Goal: Task Accomplishment & Management: Manage account settings

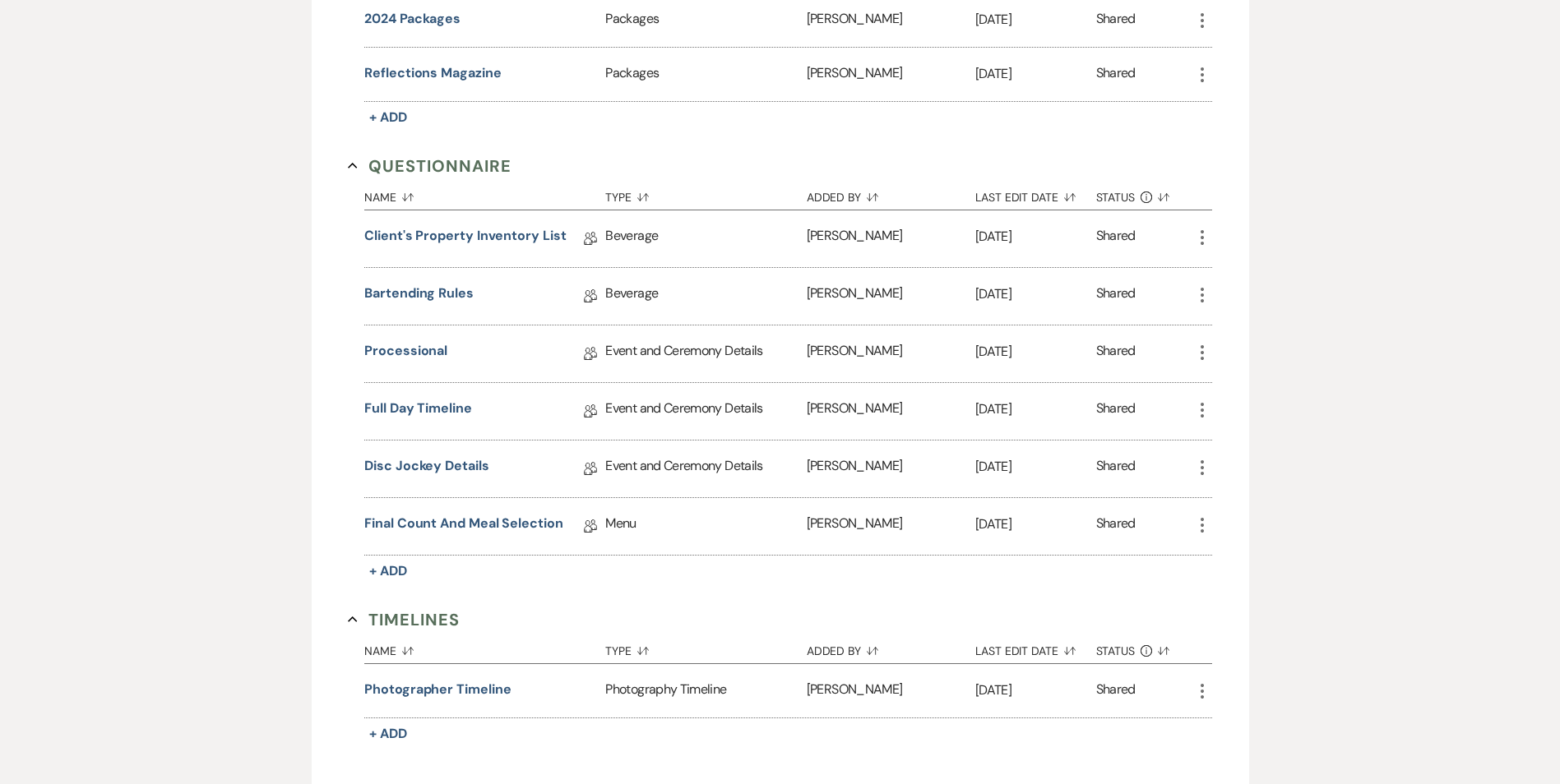
scroll to position [1562, 0]
click at [442, 517] on link "Final Count and Meal Selection" at bounding box center [463, 525] width 199 height 26
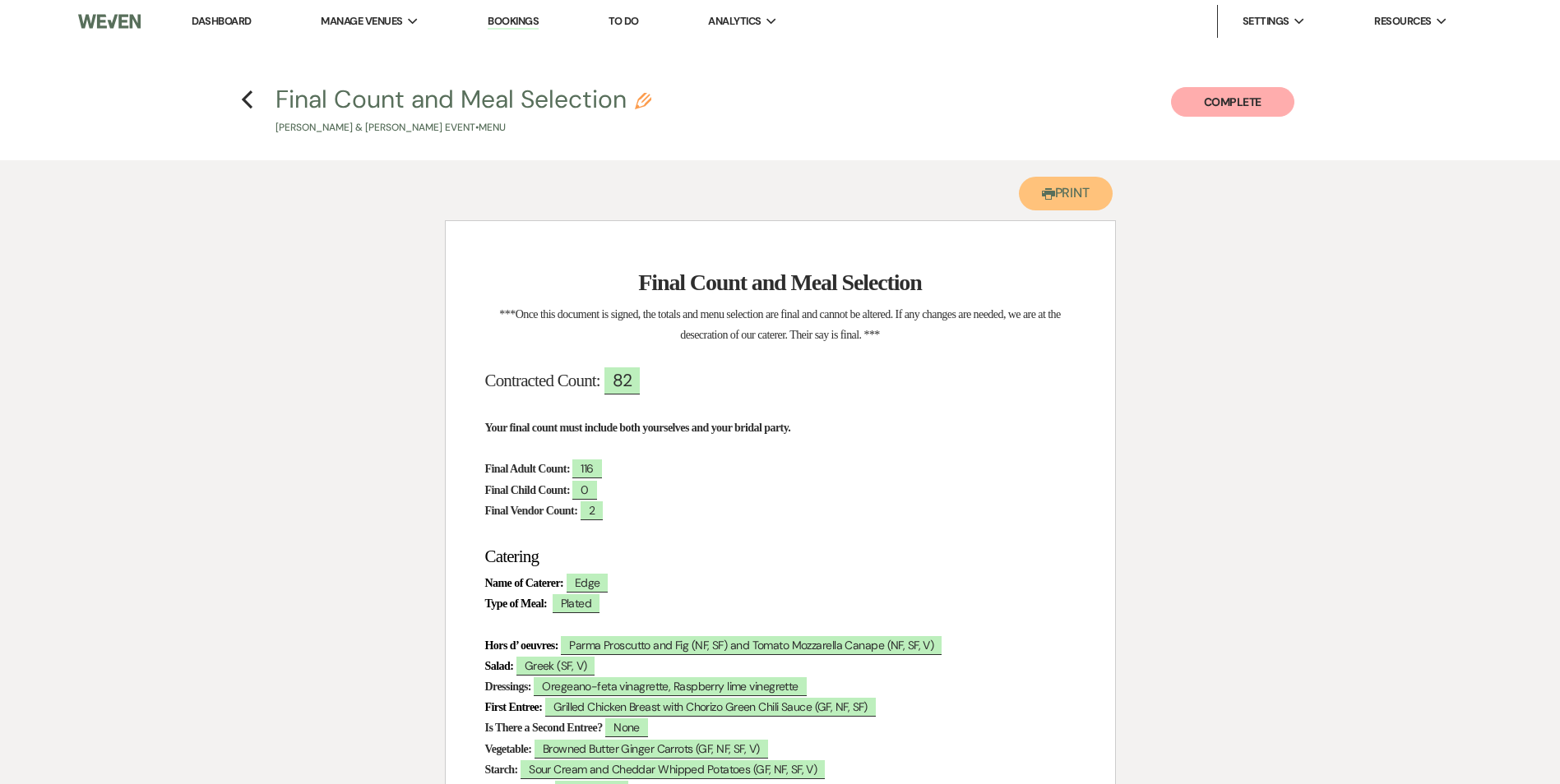
click at [1066, 202] on button "Printer Print" at bounding box center [1066, 193] width 94 height 34
click at [246, 103] on use "button" at bounding box center [247, 99] width 11 height 18
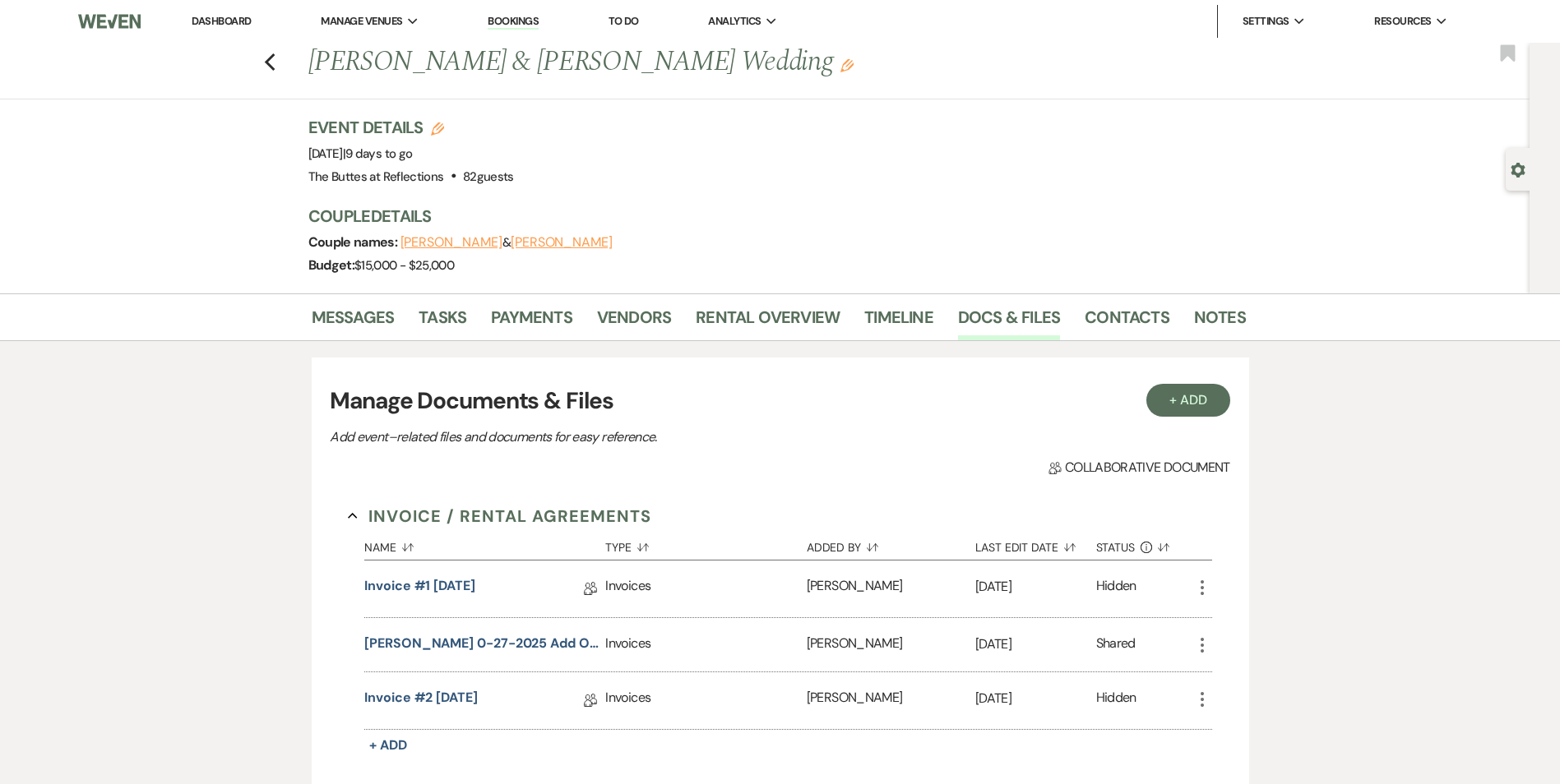
scroll to position [1562, 0]
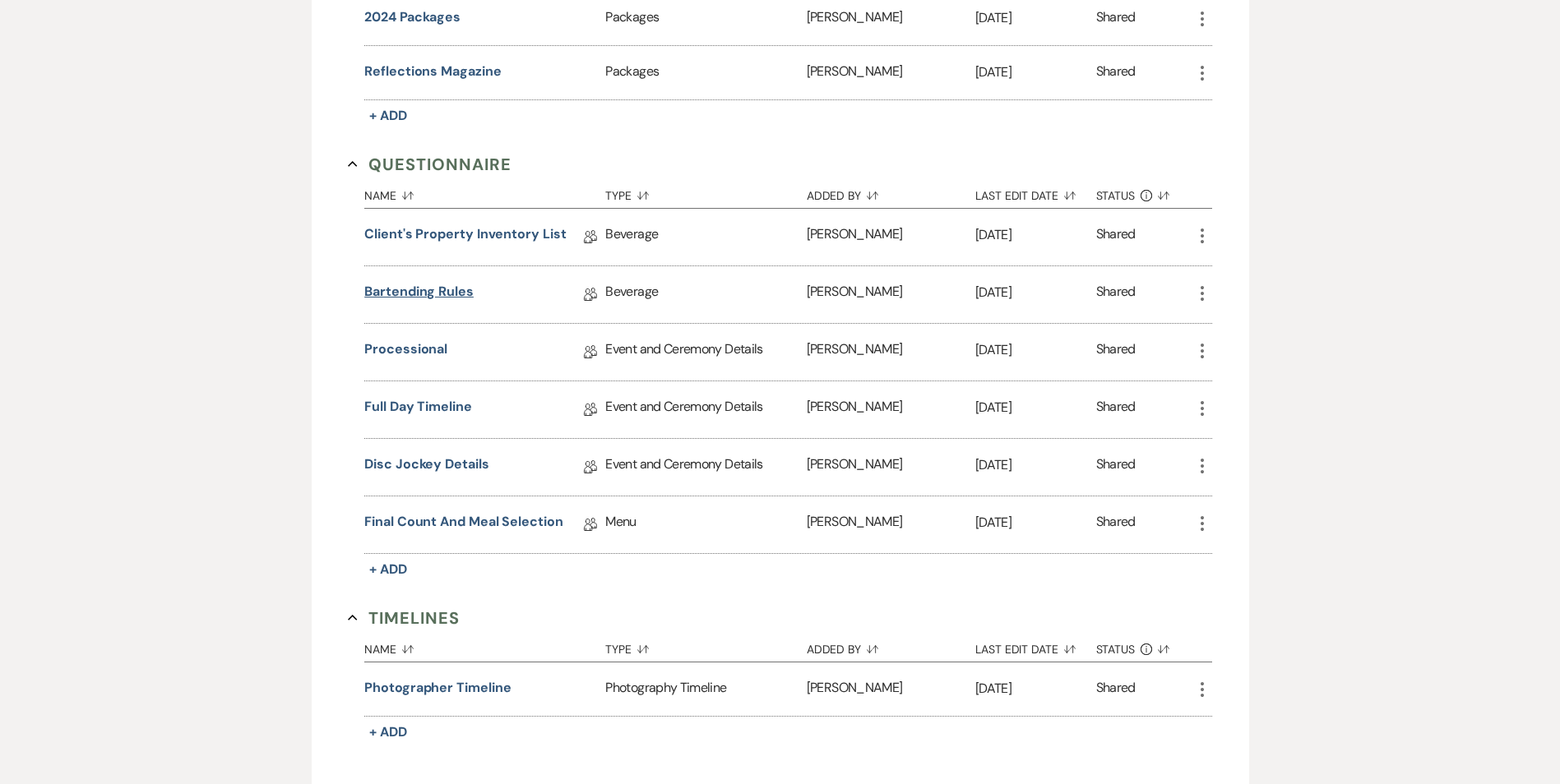
click at [434, 295] on link "Bartending Rules" at bounding box center [419, 294] width 109 height 26
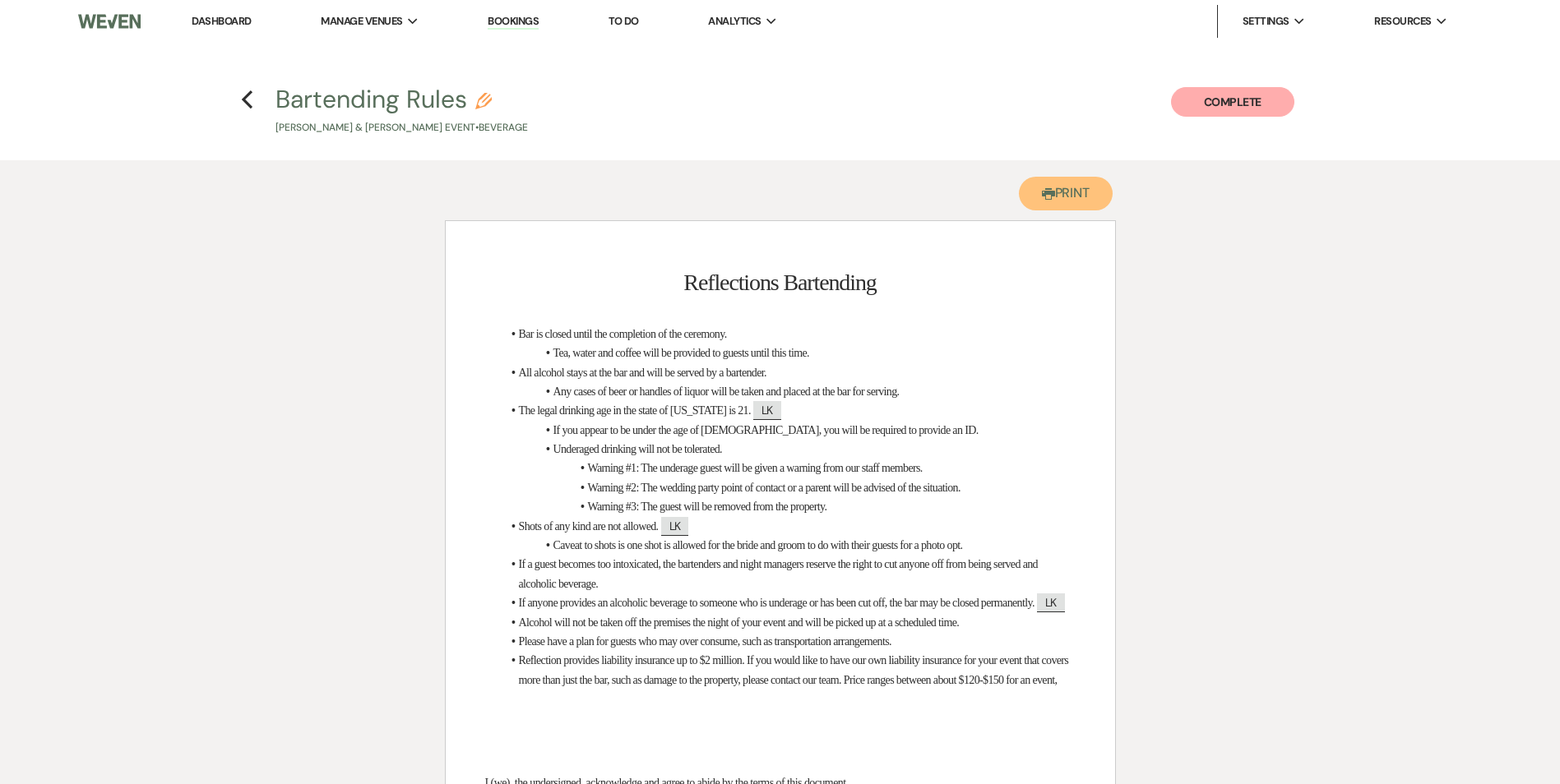
click at [1071, 196] on button "Printer Print" at bounding box center [1066, 193] width 94 height 34
click at [253, 101] on icon "Previous" at bounding box center [247, 99] width 12 height 20
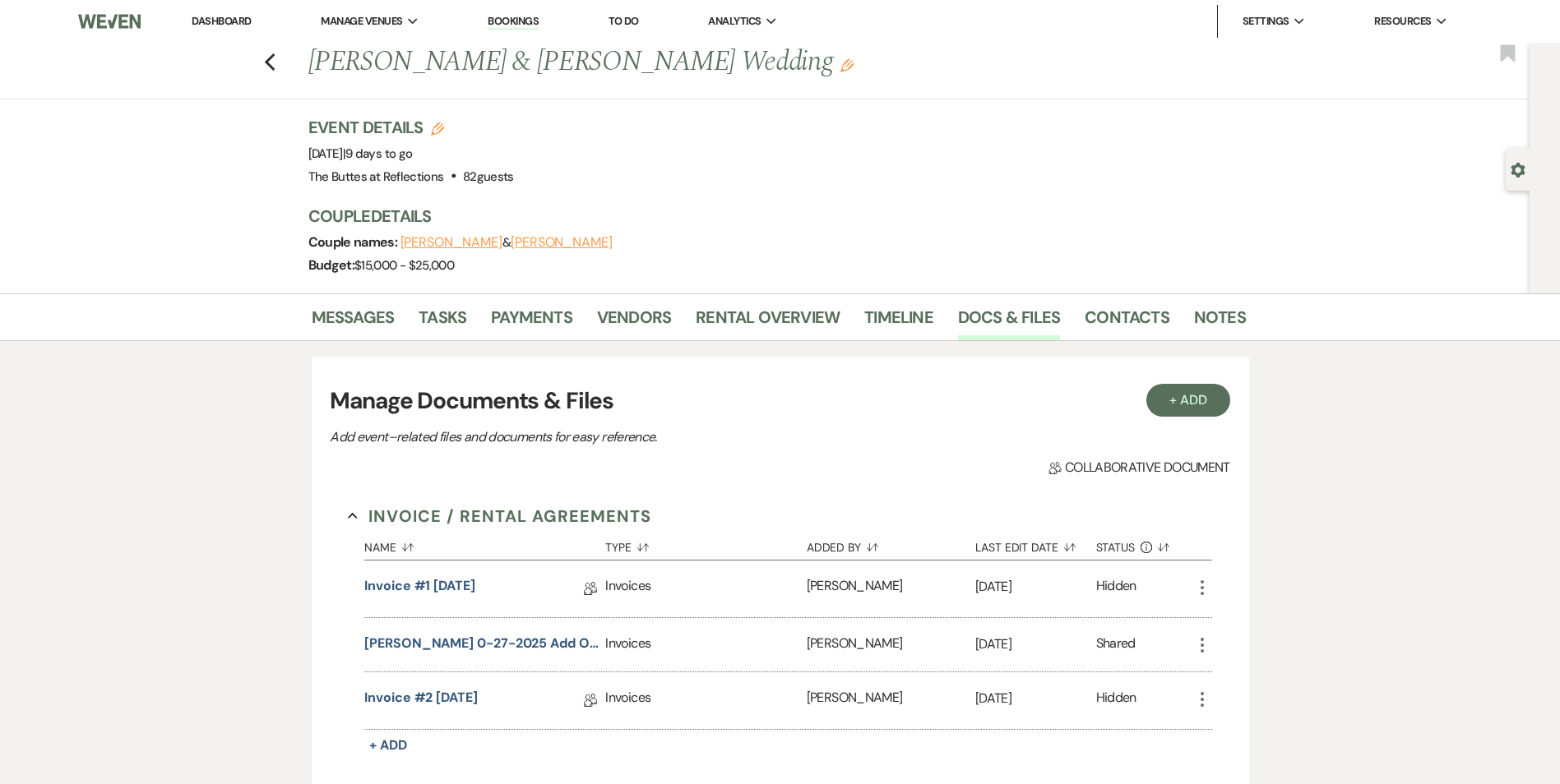
scroll to position [1562, 0]
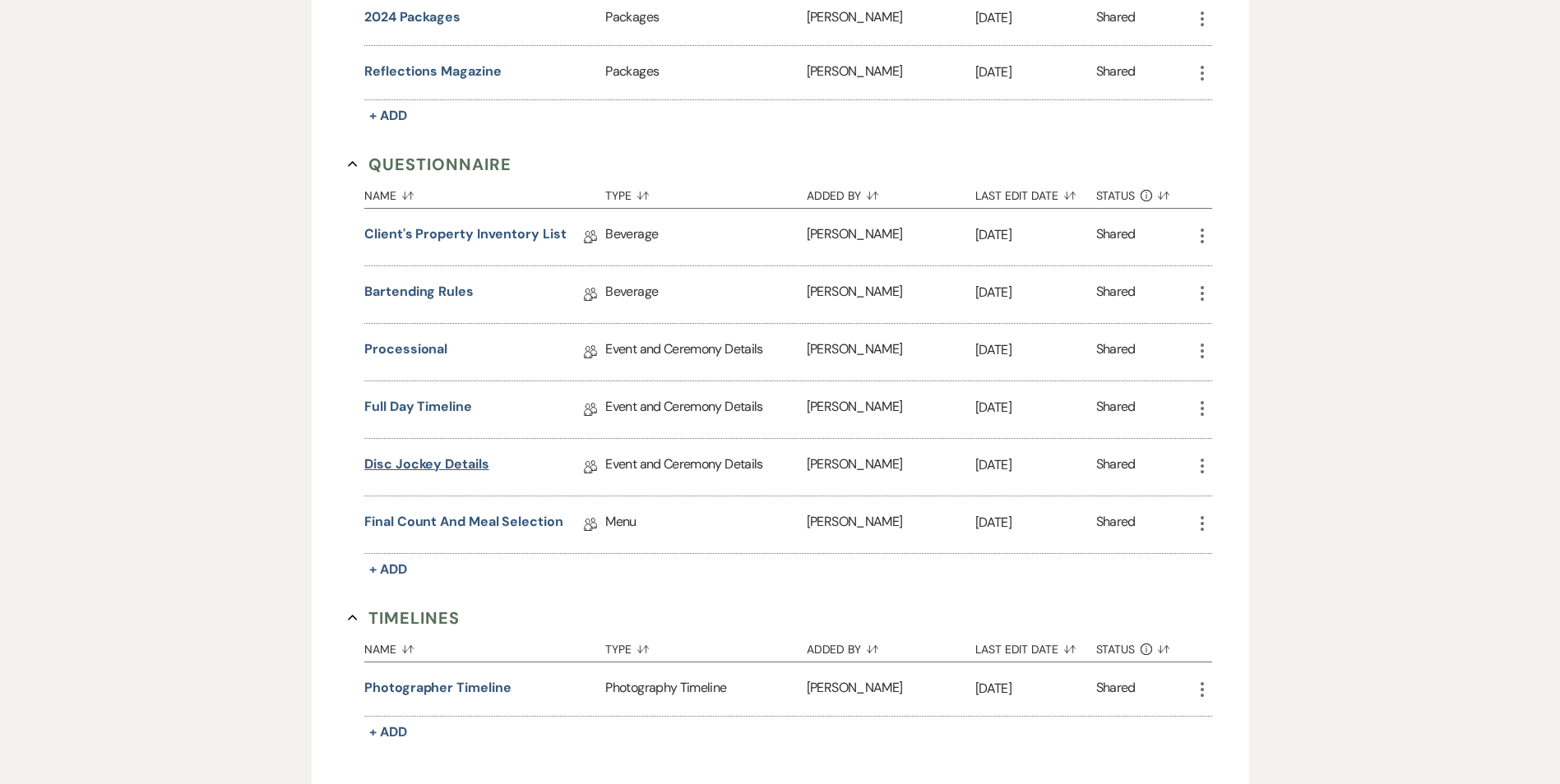
click at [438, 459] on link "Disc Jockey Details" at bounding box center [426, 467] width 124 height 26
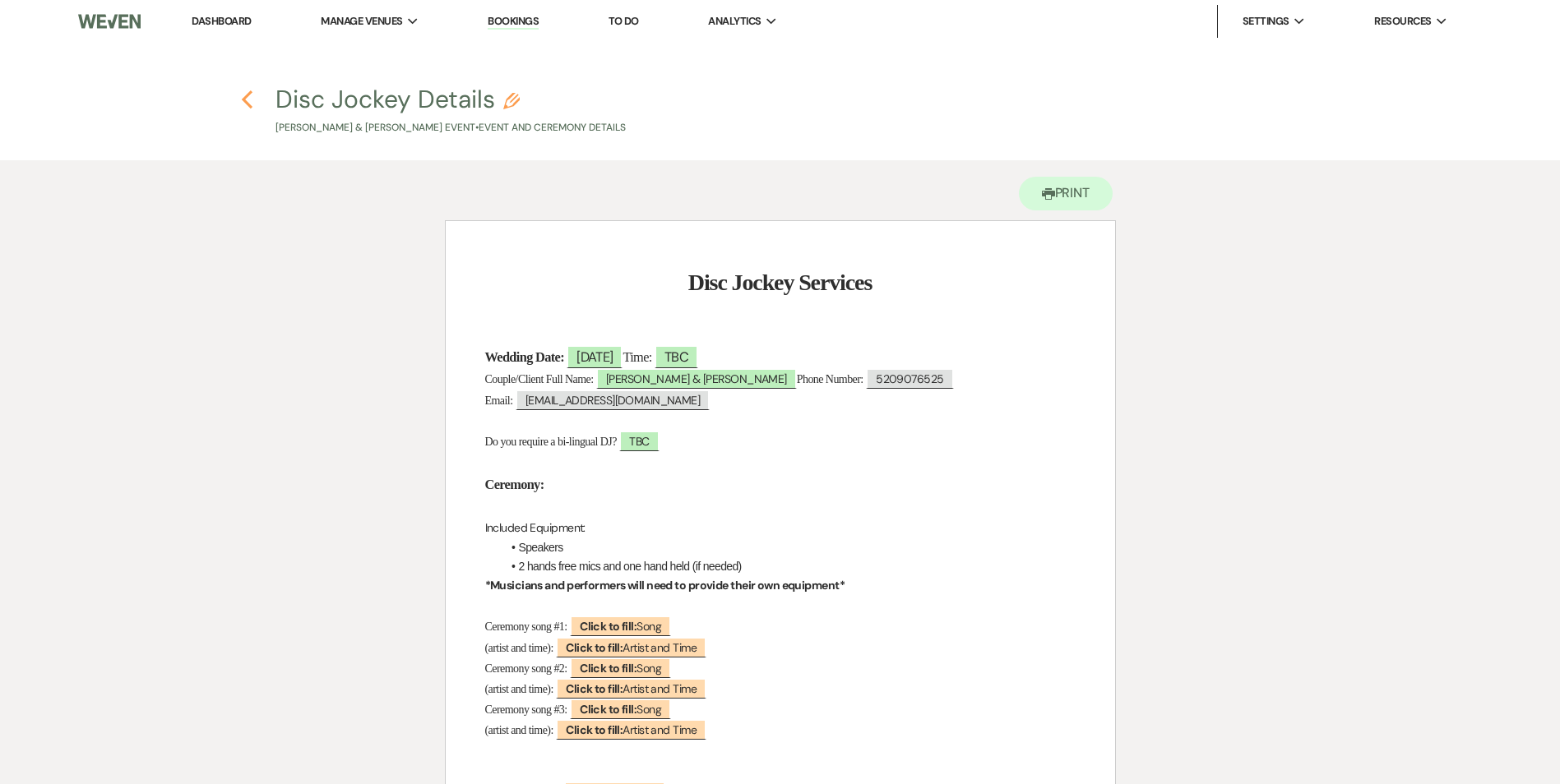
click at [248, 104] on use "button" at bounding box center [247, 99] width 11 height 18
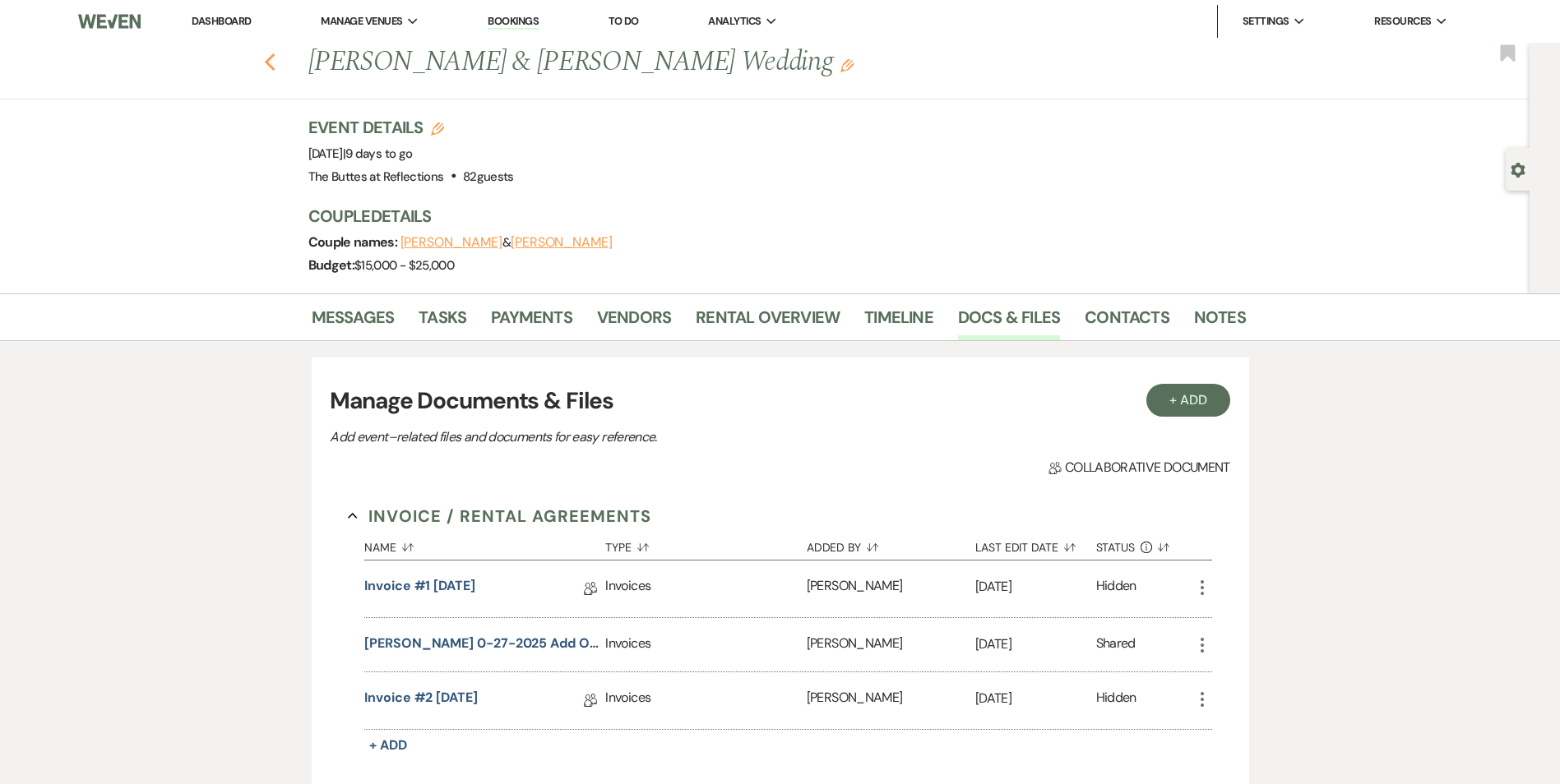
click at [276, 61] on icon "Previous" at bounding box center [269, 62] width 12 height 20
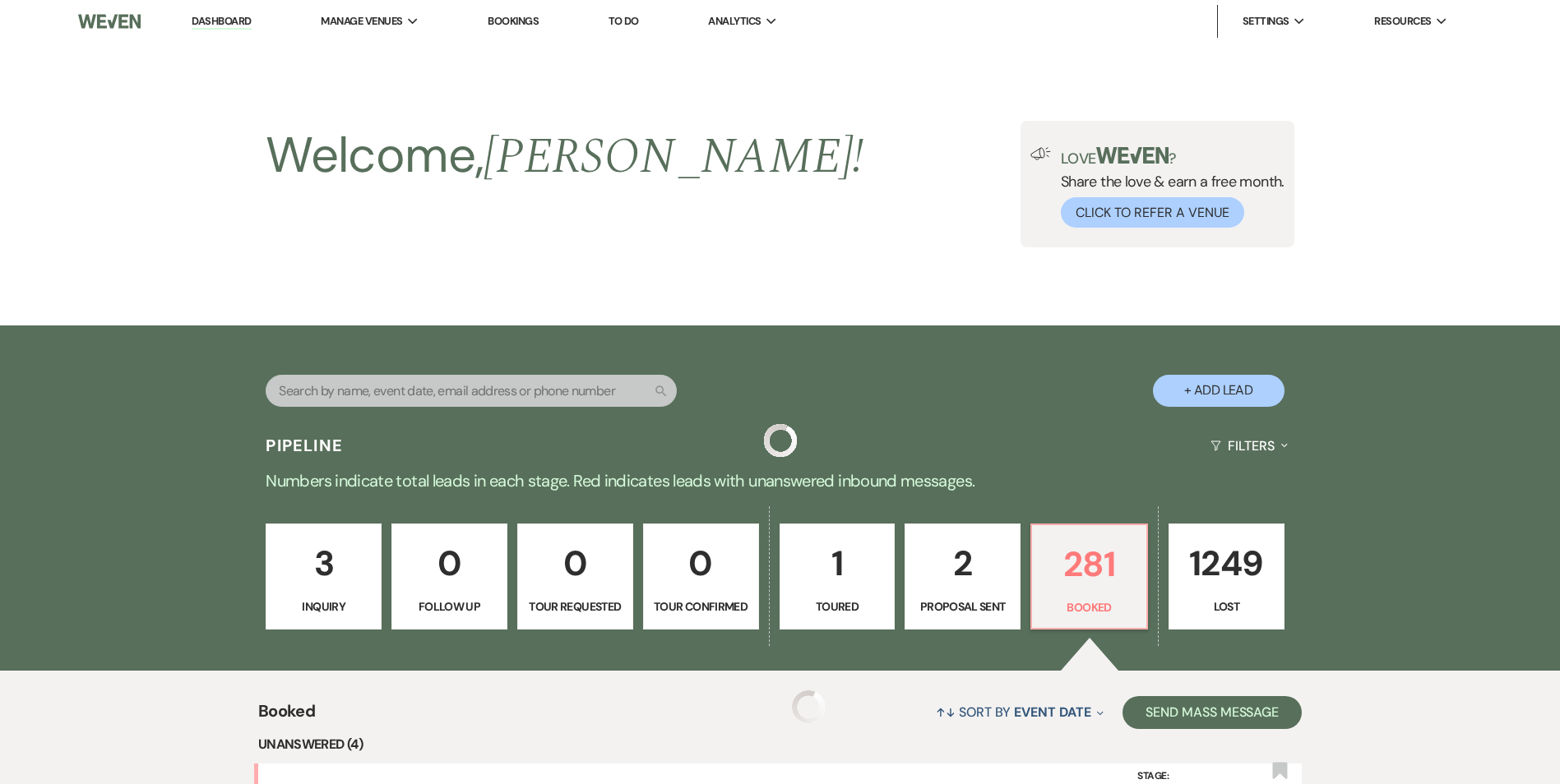
scroll to position [904, 0]
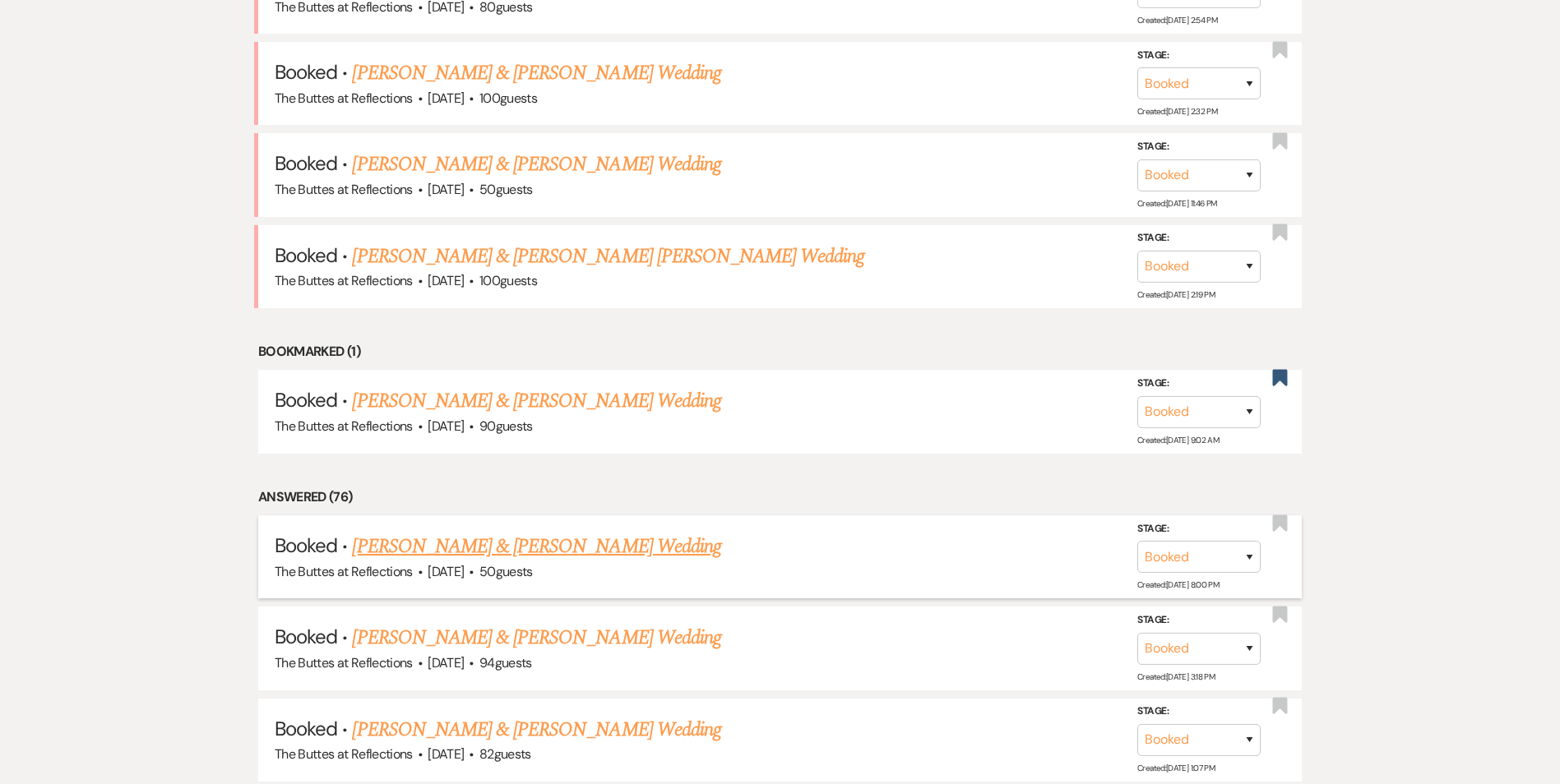
click at [484, 536] on link "[PERSON_NAME] & [PERSON_NAME] Wedding" at bounding box center [536, 547] width 368 height 30
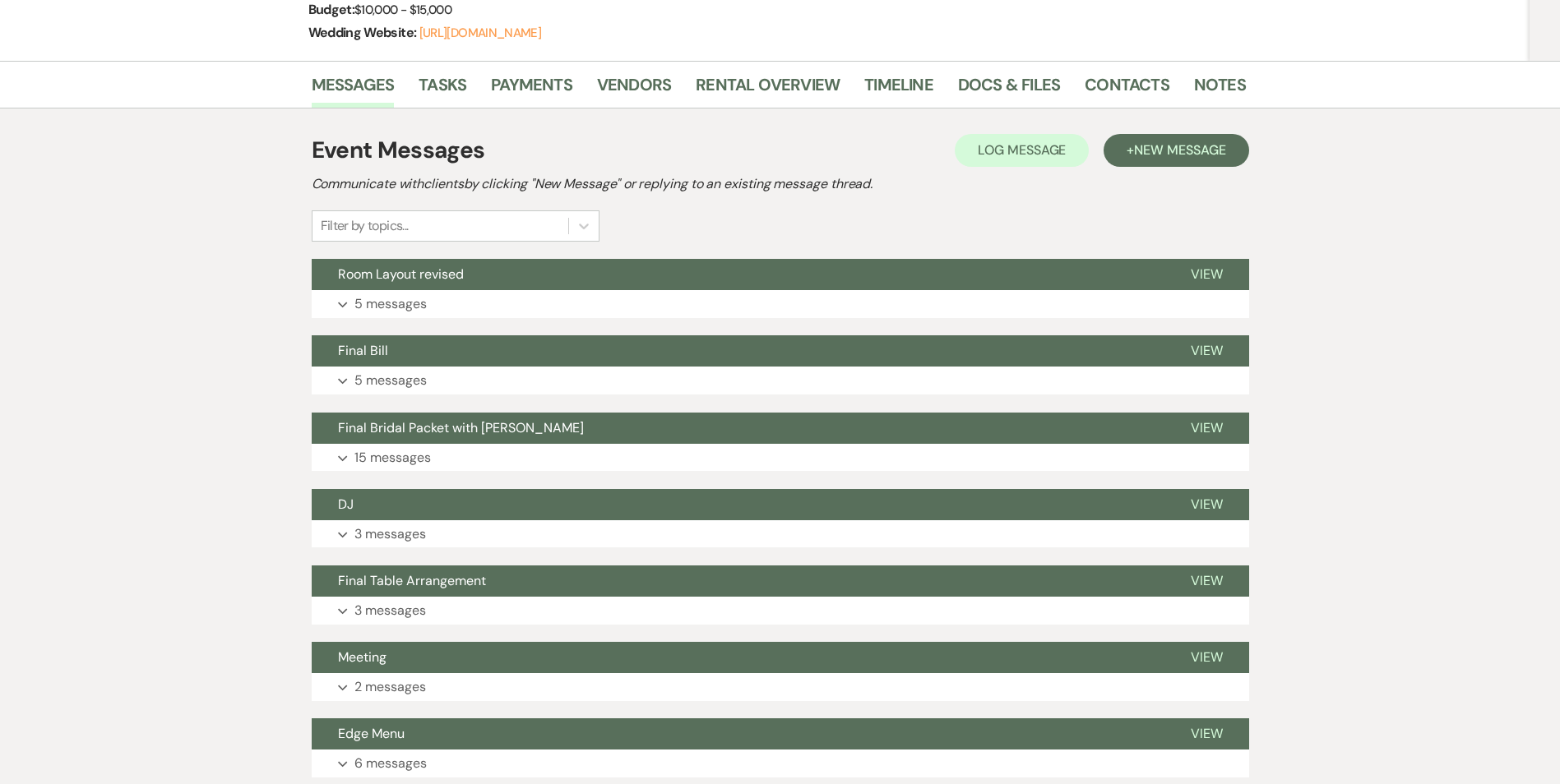
scroll to position [62, 0]
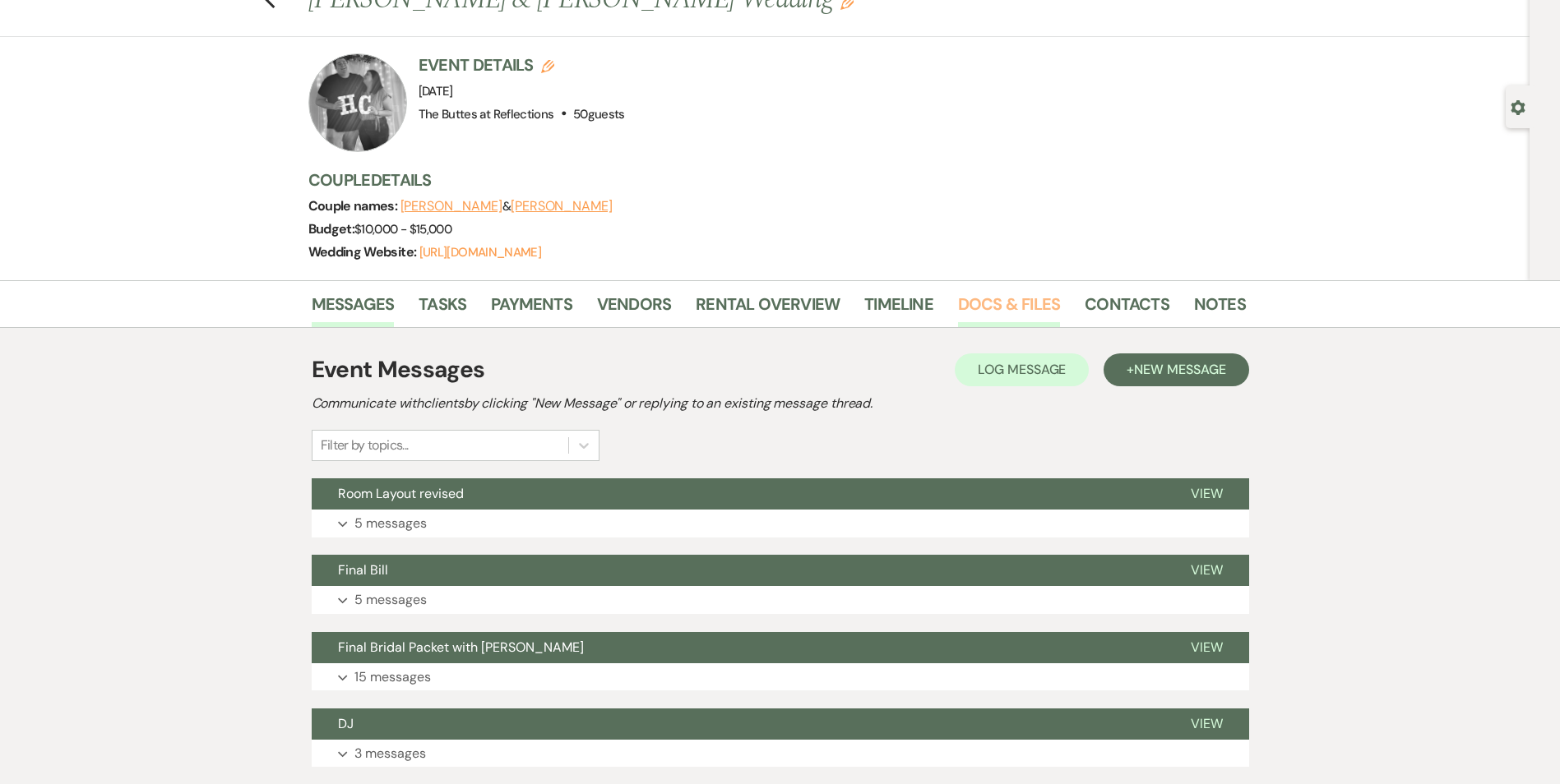
click at [997, 312] on link "Docs & Files" at bounding box center [1009, 309] width 102 height 36
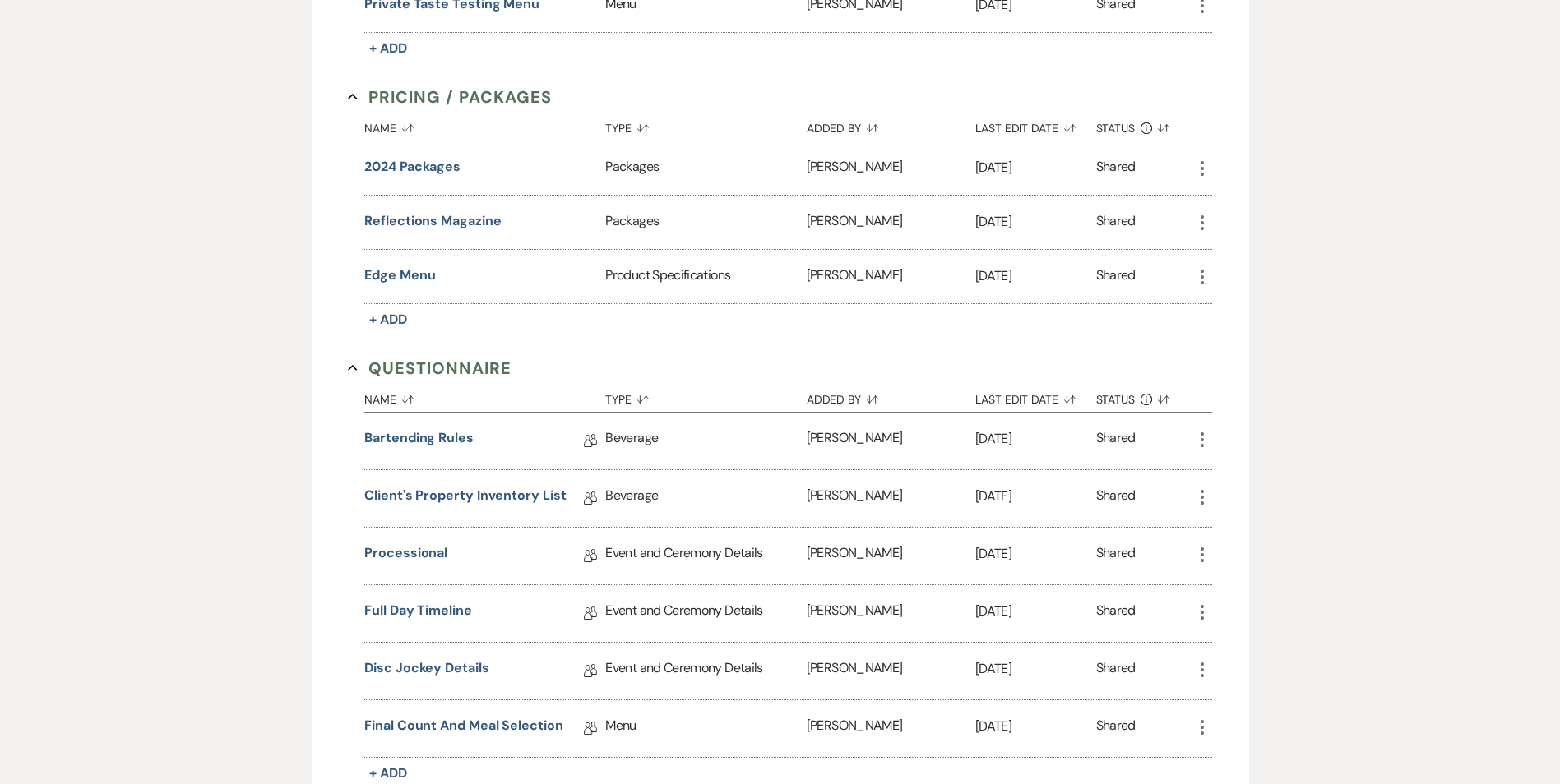
scroll to position [1542, 0]
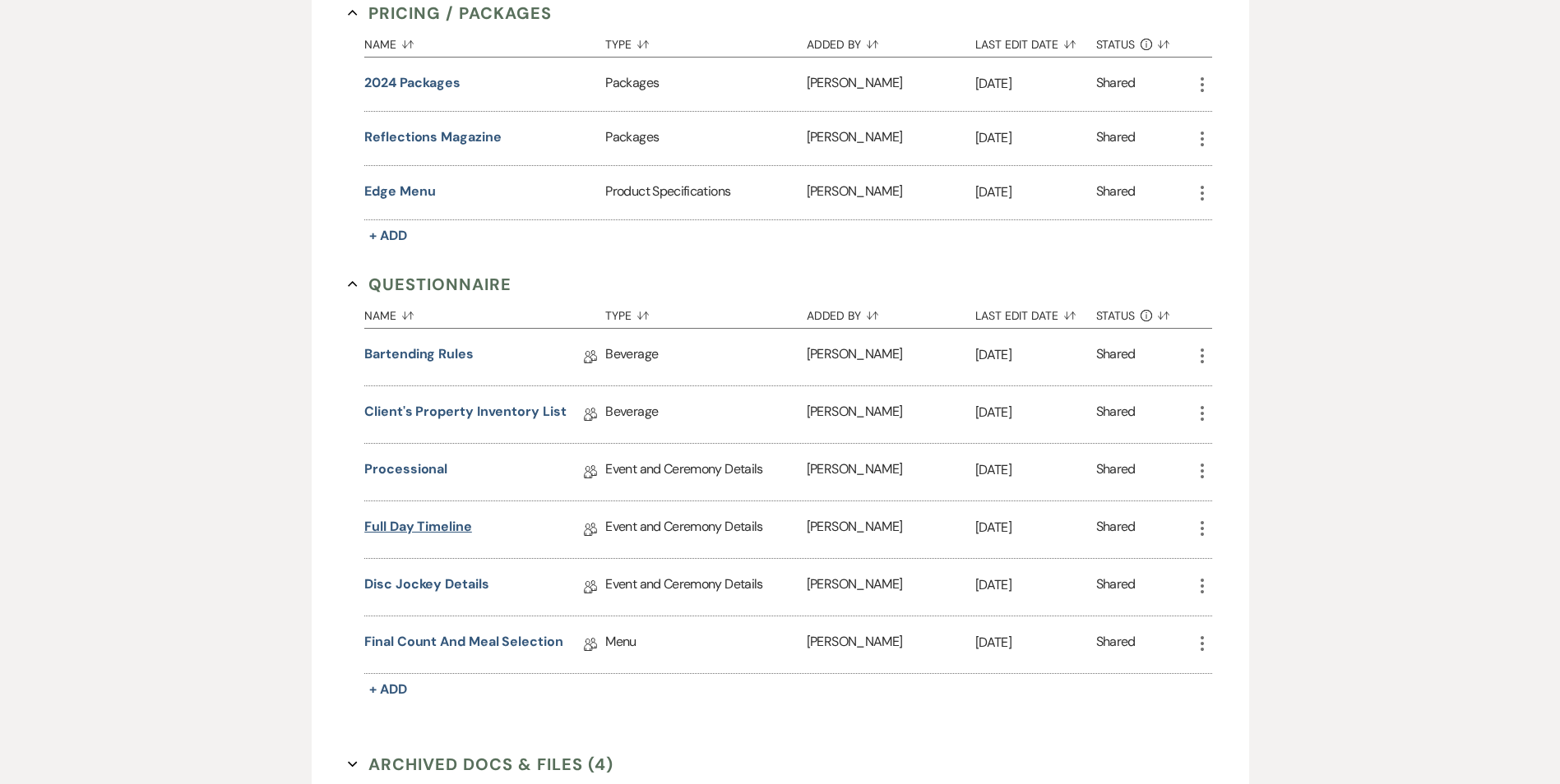
click at [450, 530] on link "Full Day Timeline" at bounding box center [418, 530] width 108 height 26
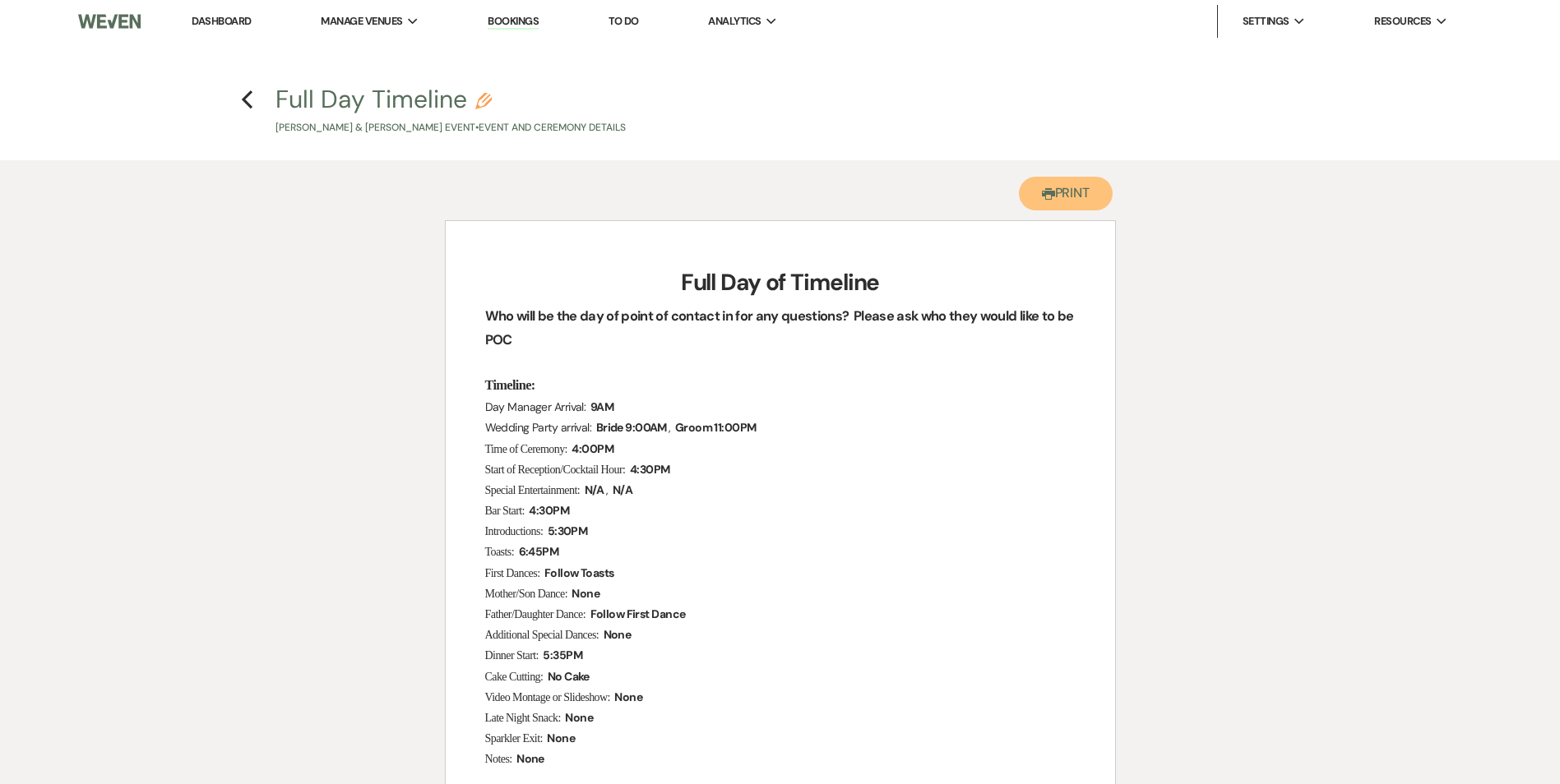
click at [1083, 196] on button "Printer Print" at bounding box center [1066, 193] width 94 height 34
click at [247, 105] on icon "Previous" at bounding box center [247, 99] width 12 height 20
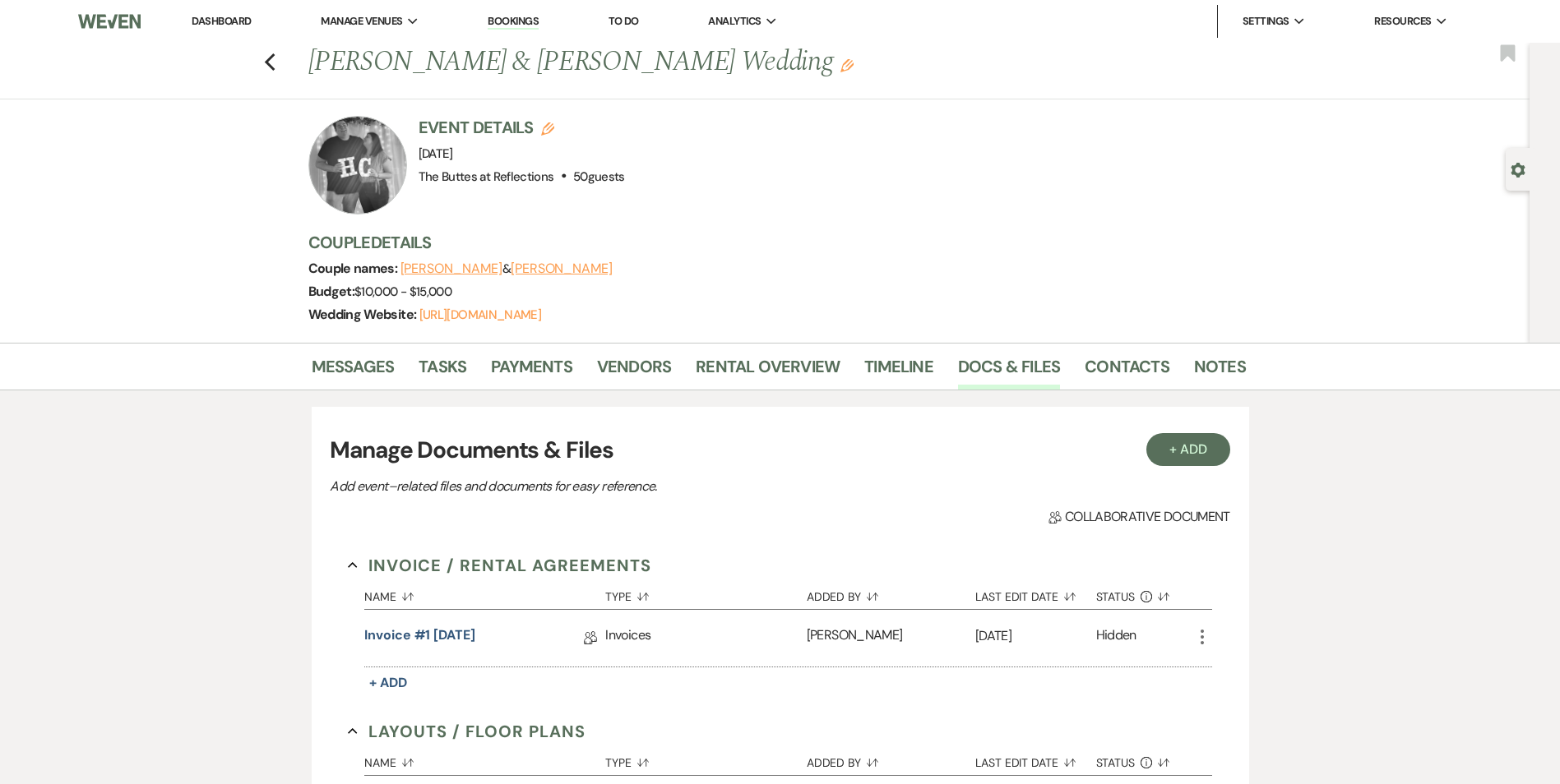
scroll to position [1542, 0]
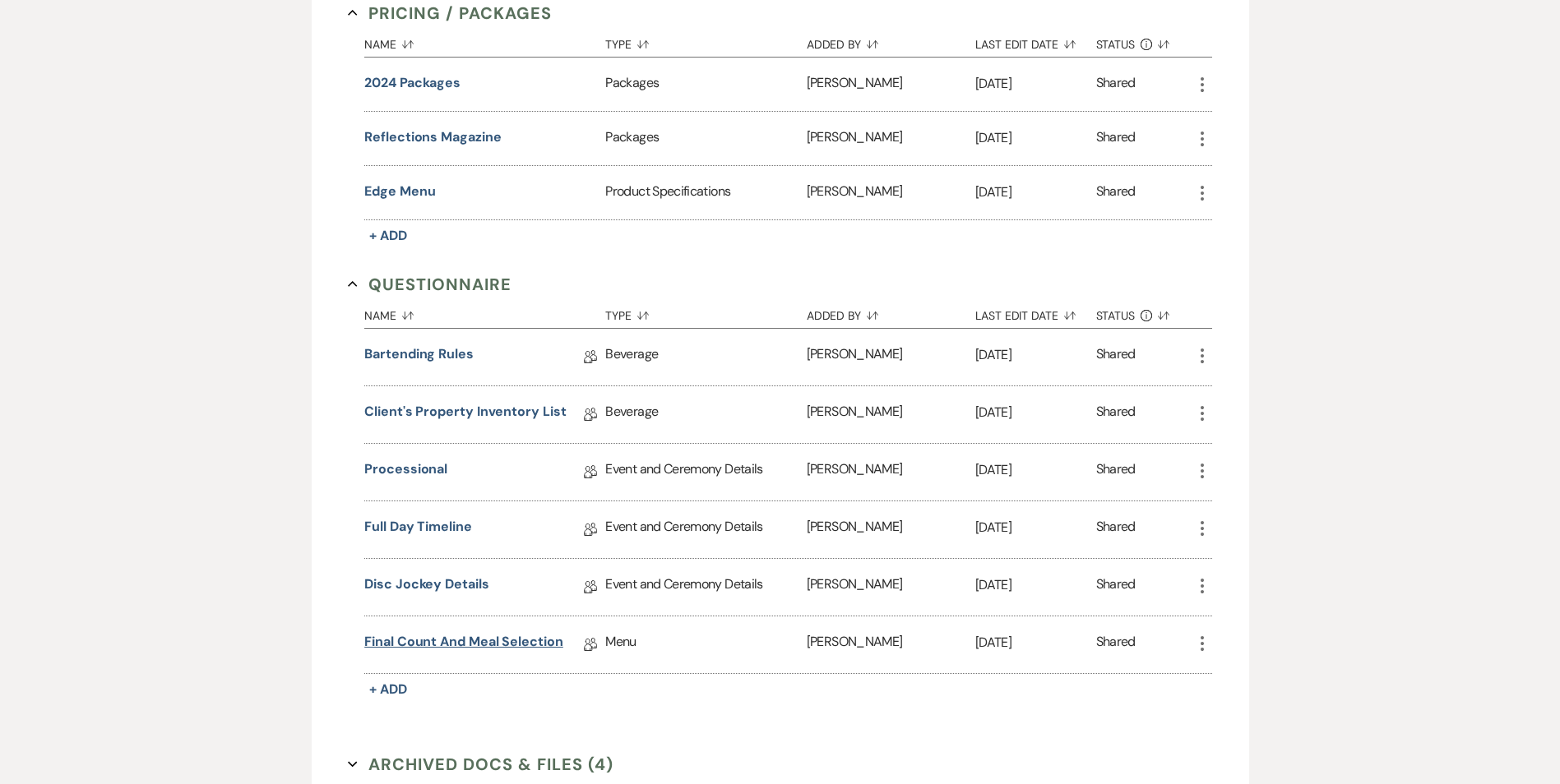
click at [469, 646] on link "Final Count and Meal Selection" at bounding box center [463, 645] width 199 height 26
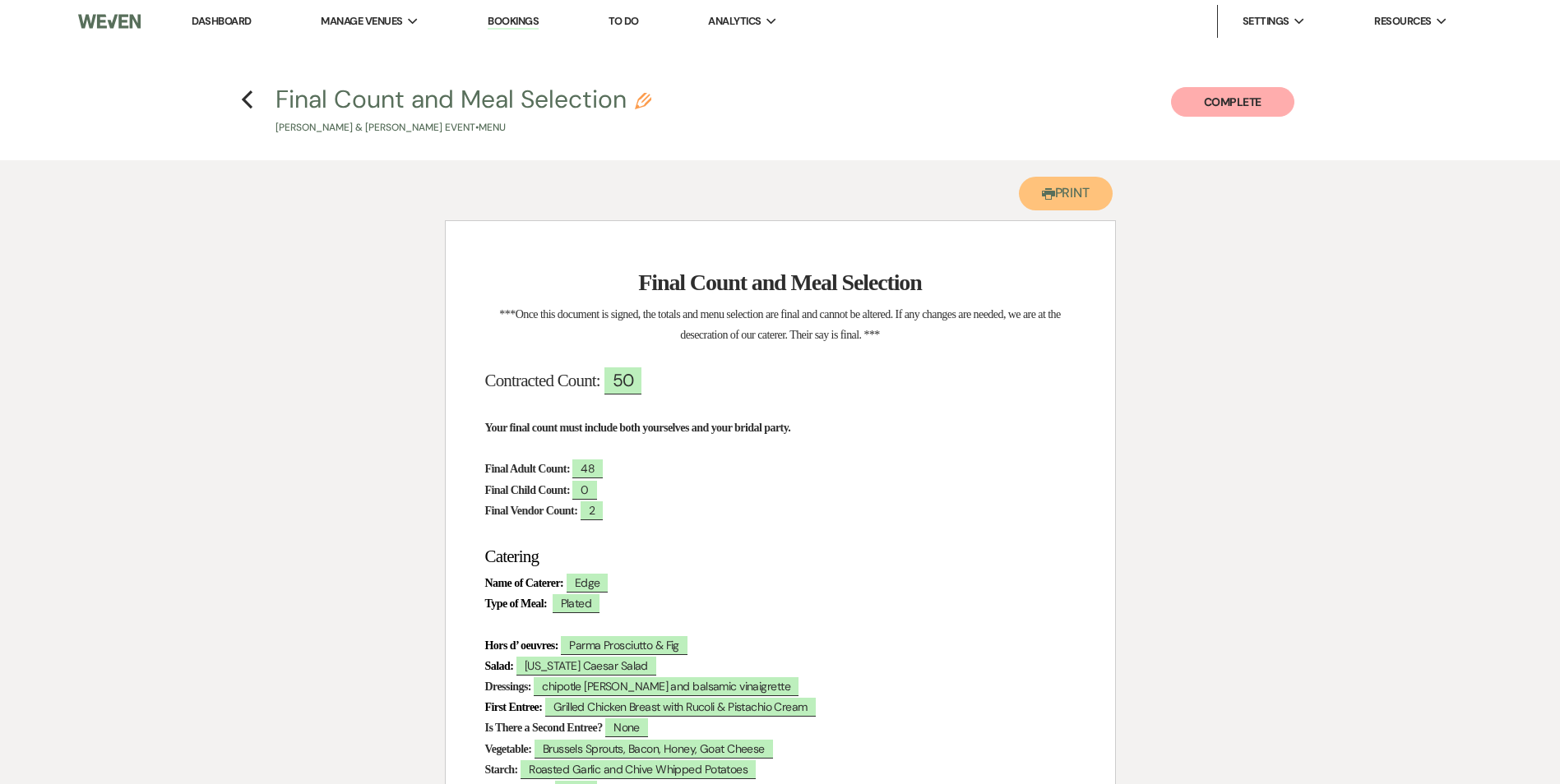
click at [1092, 198] on button "Printer Print" at bounding box center [1066, 193] width 94 height 34
click at [247, 98] on use "button" at bounding box center [247, 99] width 11 height 18
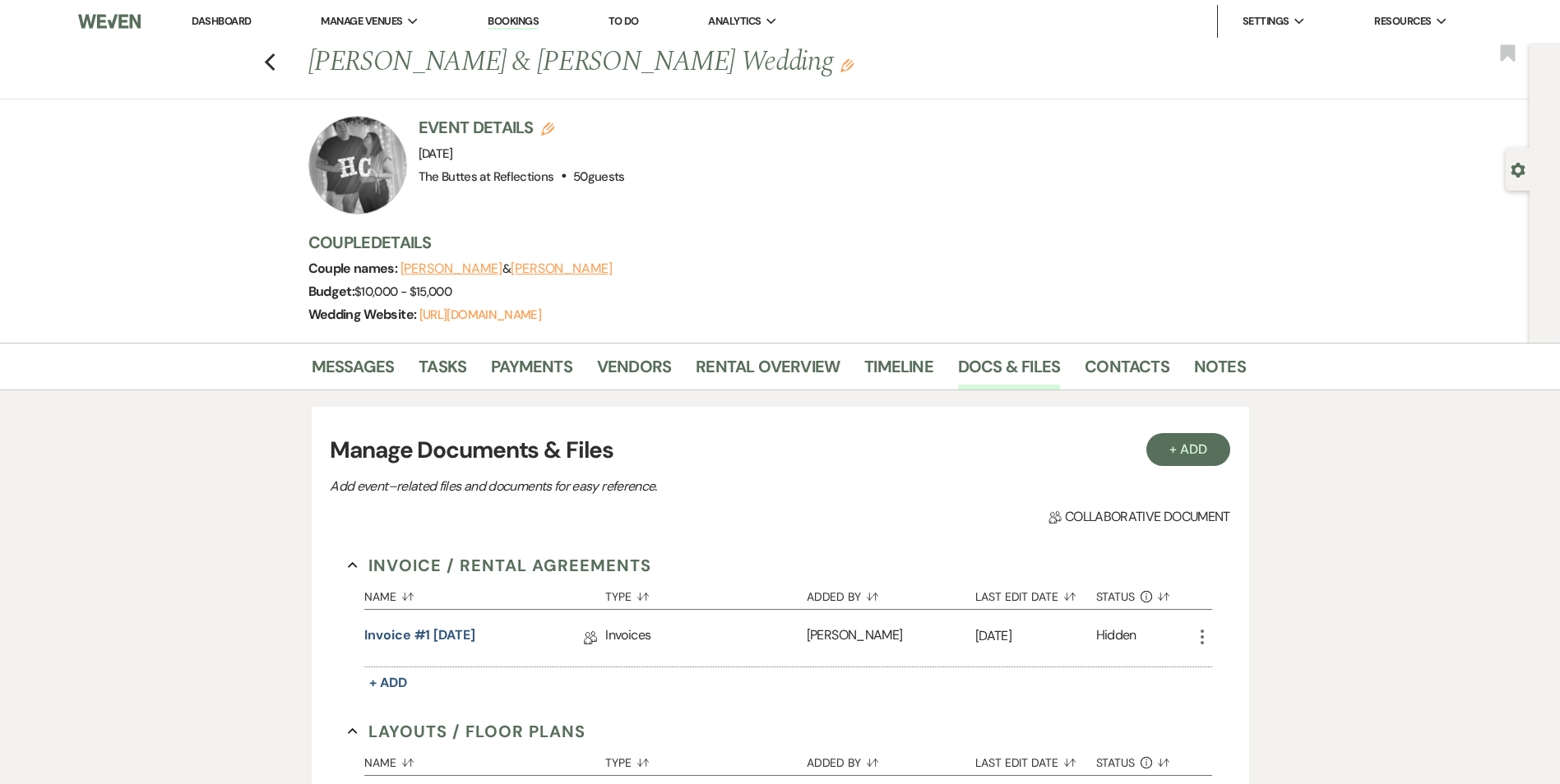
scroll to position [1542, 0]
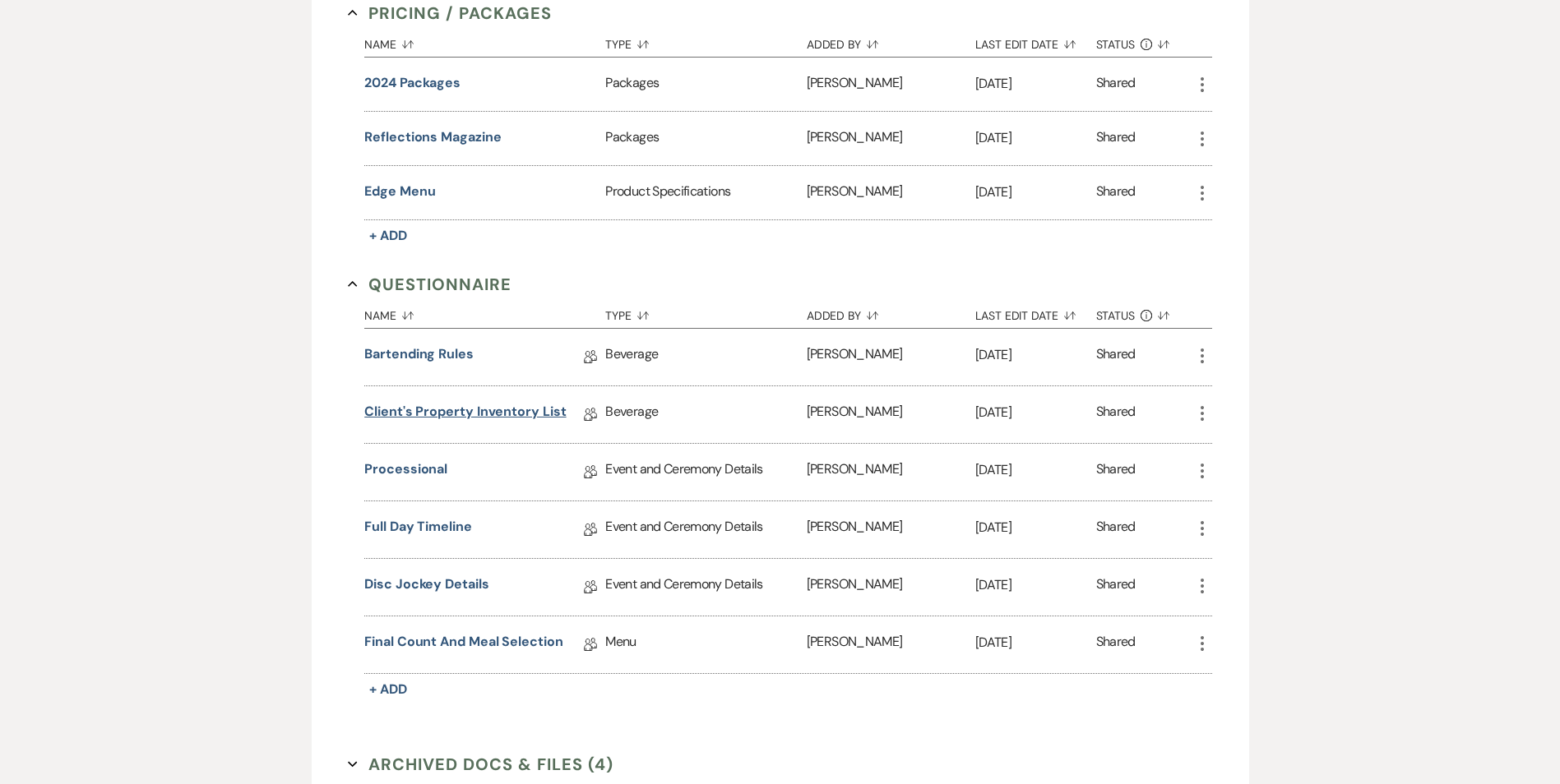
click at [533, 417] on link "Client's Property Inventory List" at bounding box center [464, 414] width 201 height 26
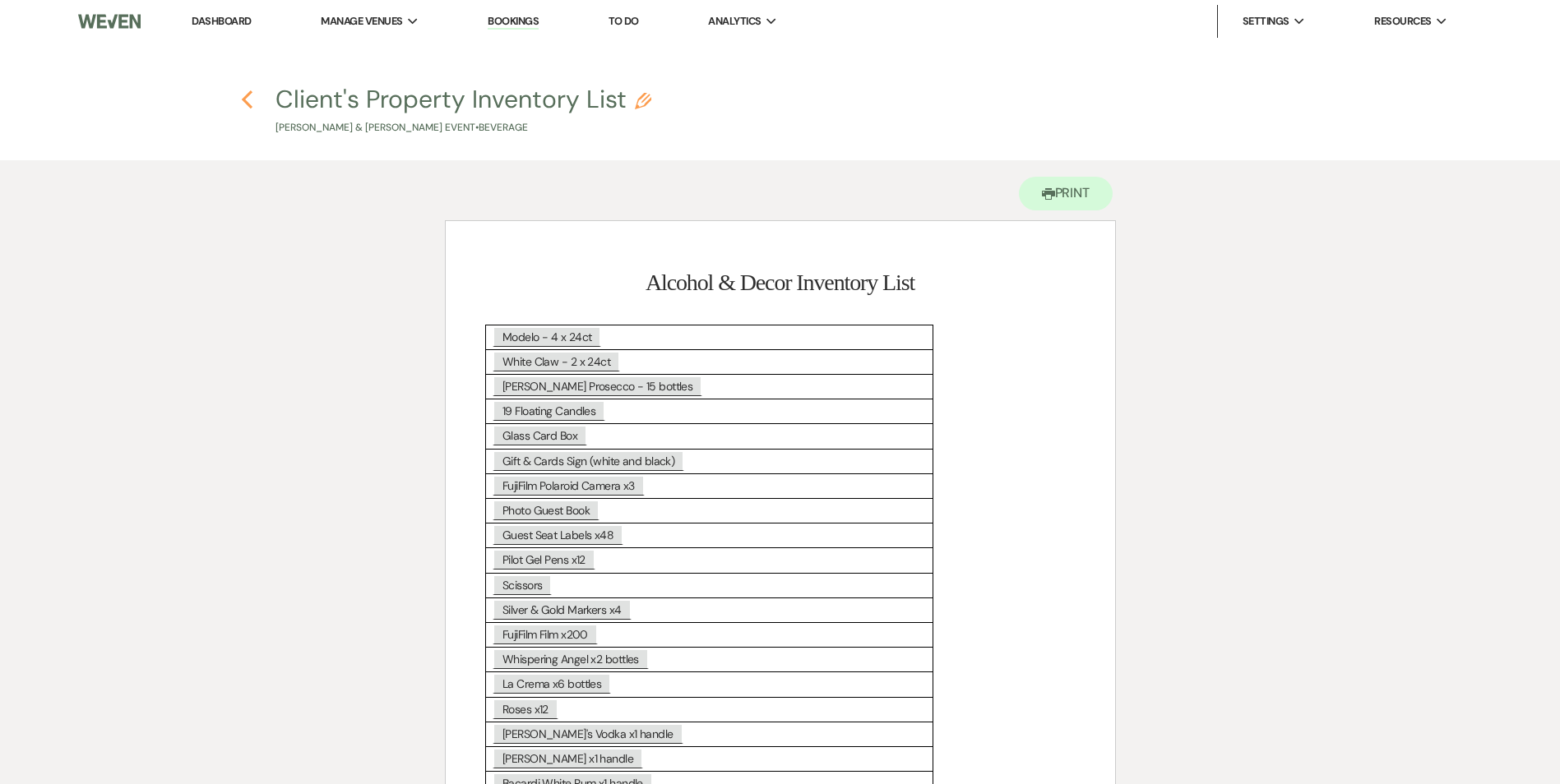
click at [247, 104] on icon "Previous" at bounding box center [247, 99] width 12 height 20
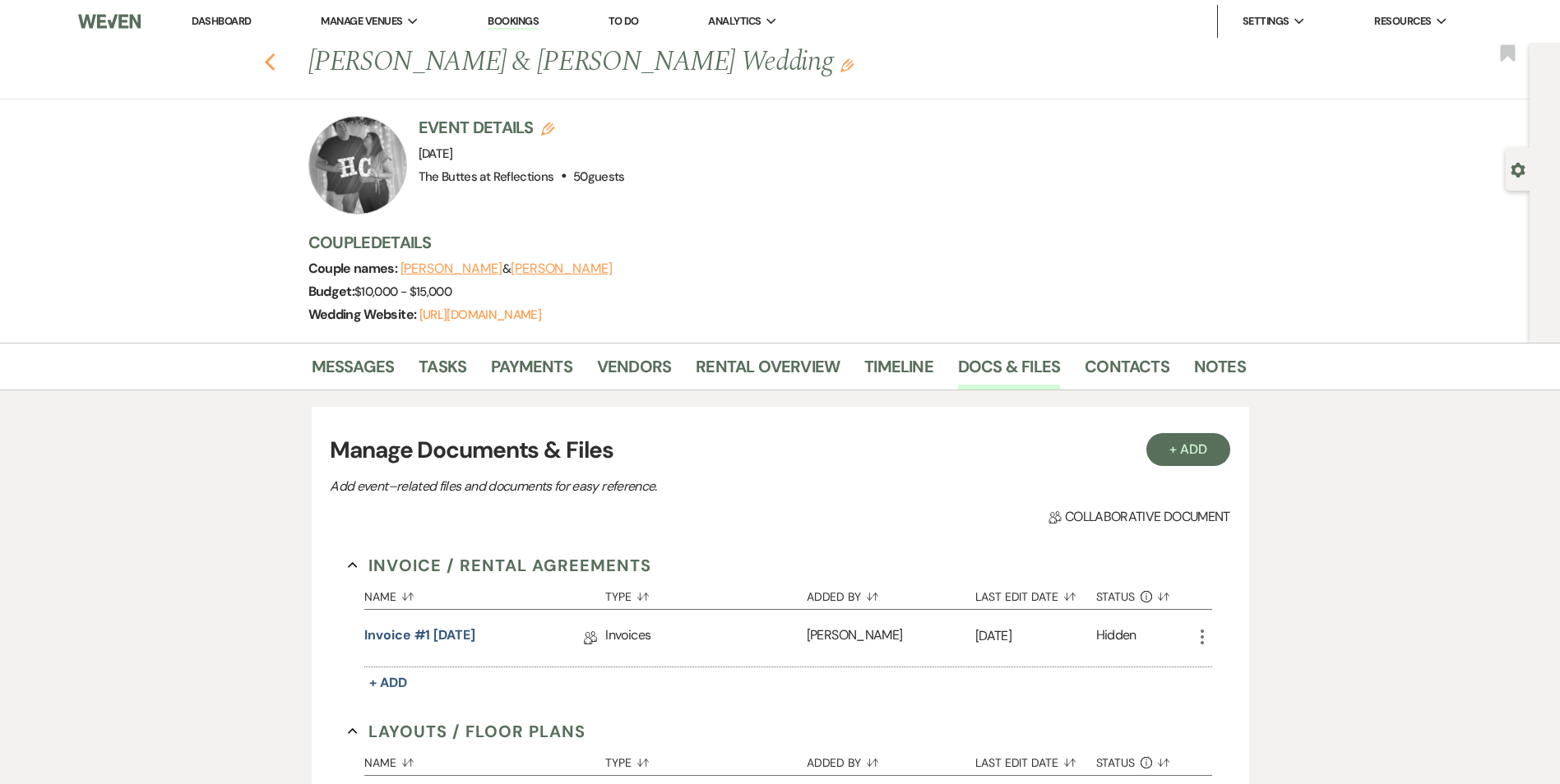
click at [276, 65] on icon "Previous" at bounding box center [269, 62] width 12 height 20
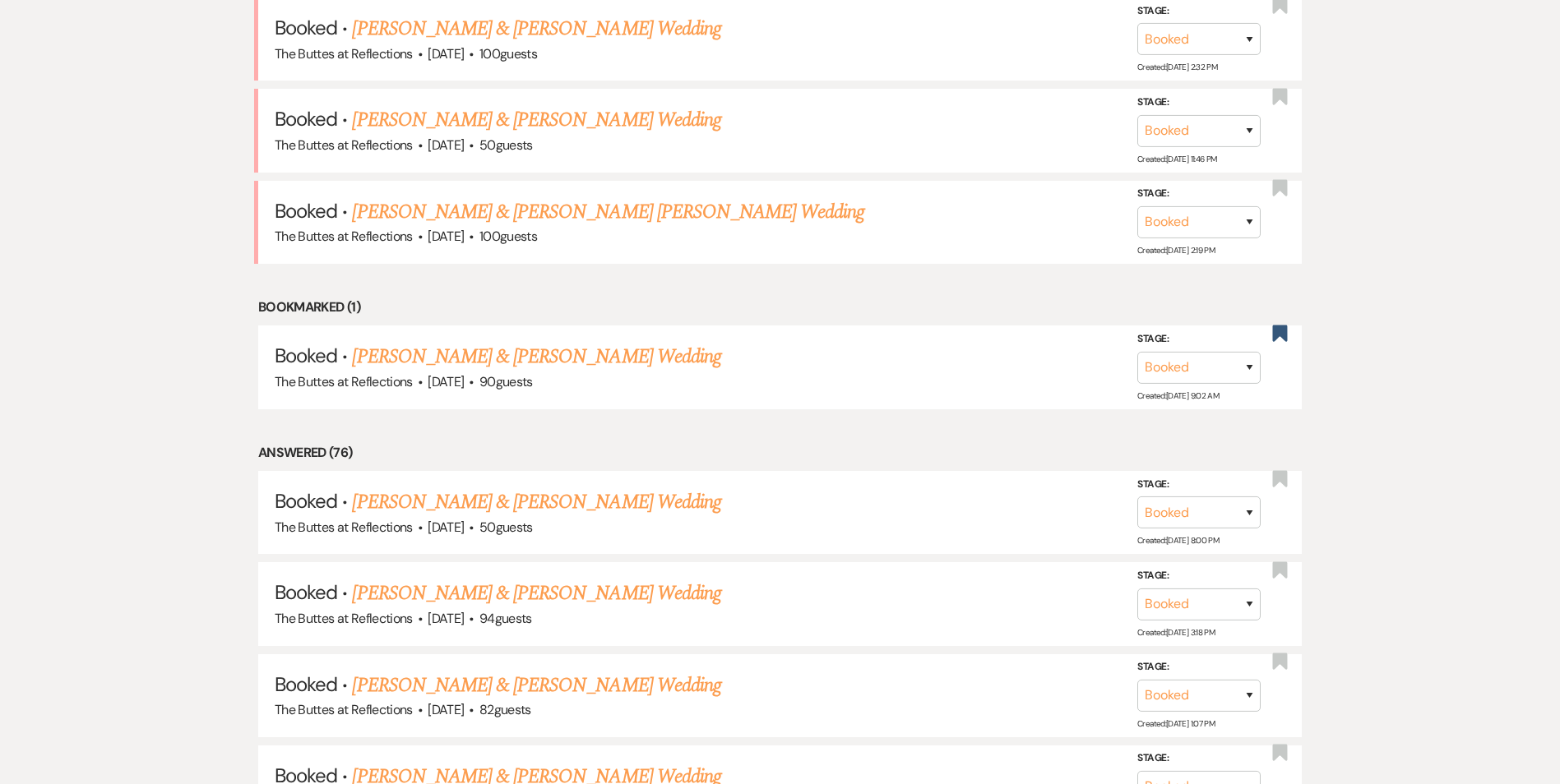
scroll to position [986, 0]
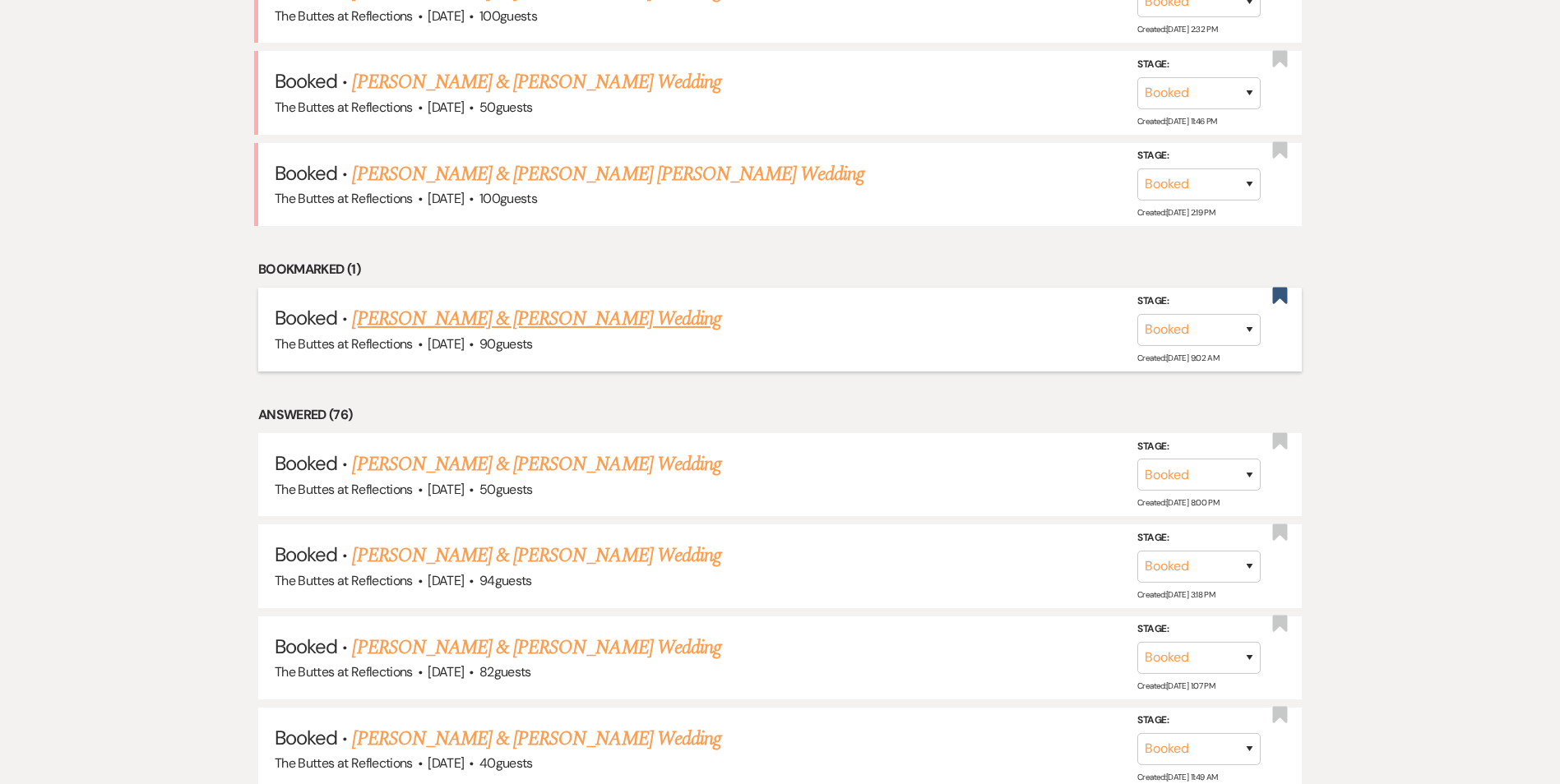
click at [527, 322] on link "[PERSON_NAME] & [PERSON_NAME] Wedding" at bounding box center [536, 319] width 368 height 30
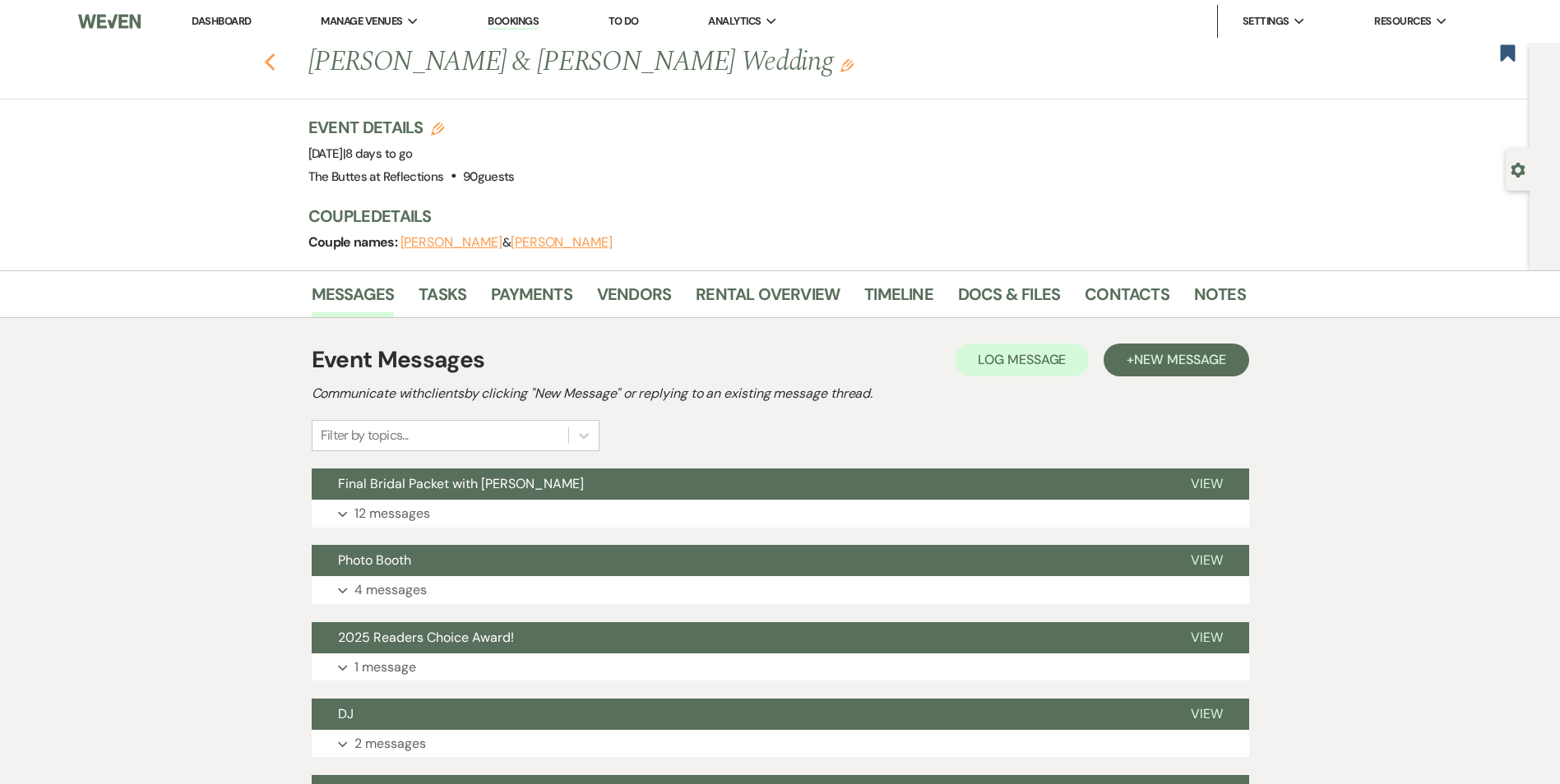
click at [274, 65] on use "button" at bounding box center [269, 62] width 11 height 18
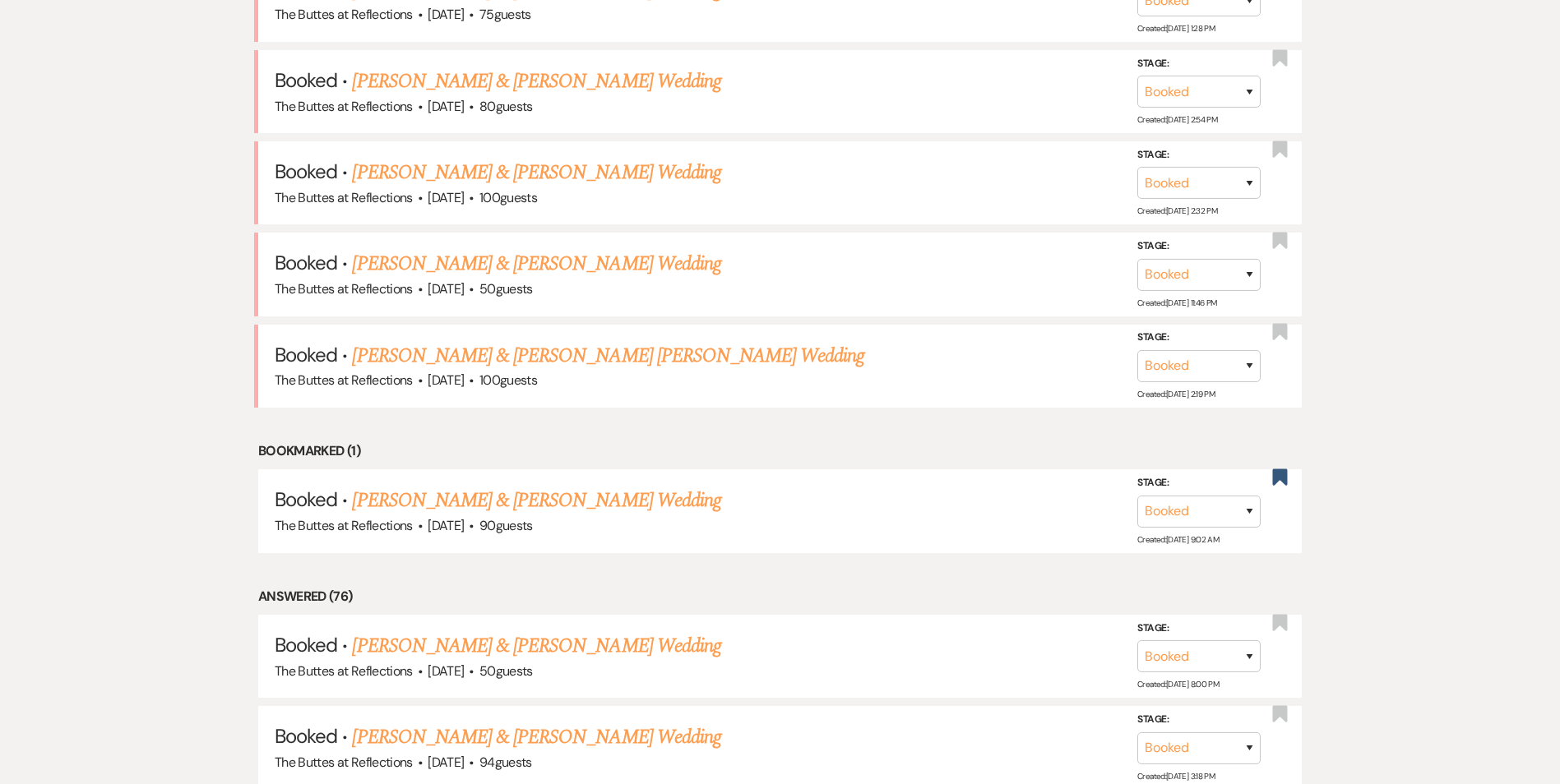
scroll to position [740, 0]
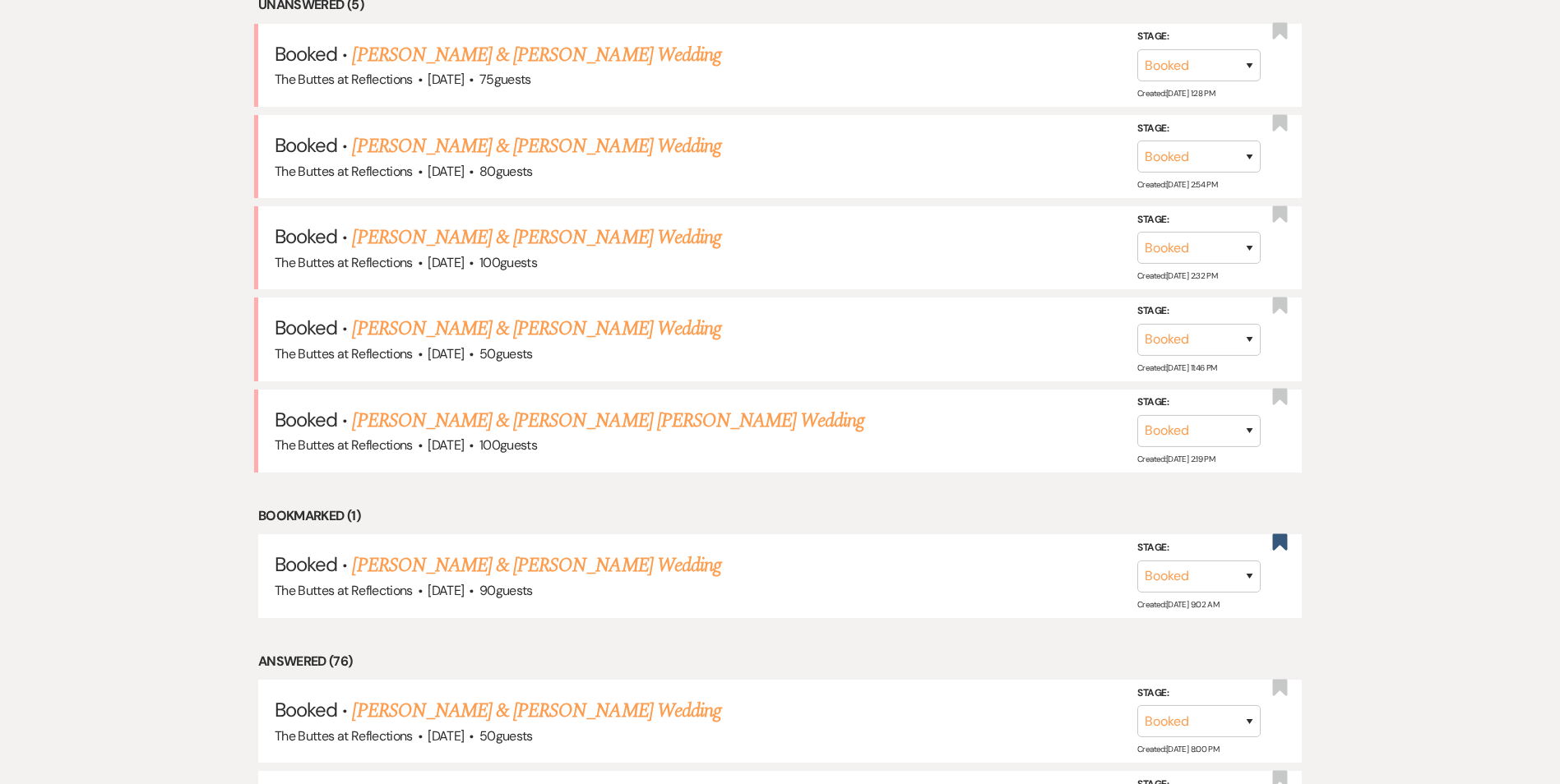
drag, startPoint x: 577, startPoint y: 59, endPoint x: 747, endPoint y: 392, distance: 373.9
click at [577, 59] on link "[PERSON_NAME] & [PERSON_NAME] Wedding" at bounding box center [536, 56] width 368 height 30
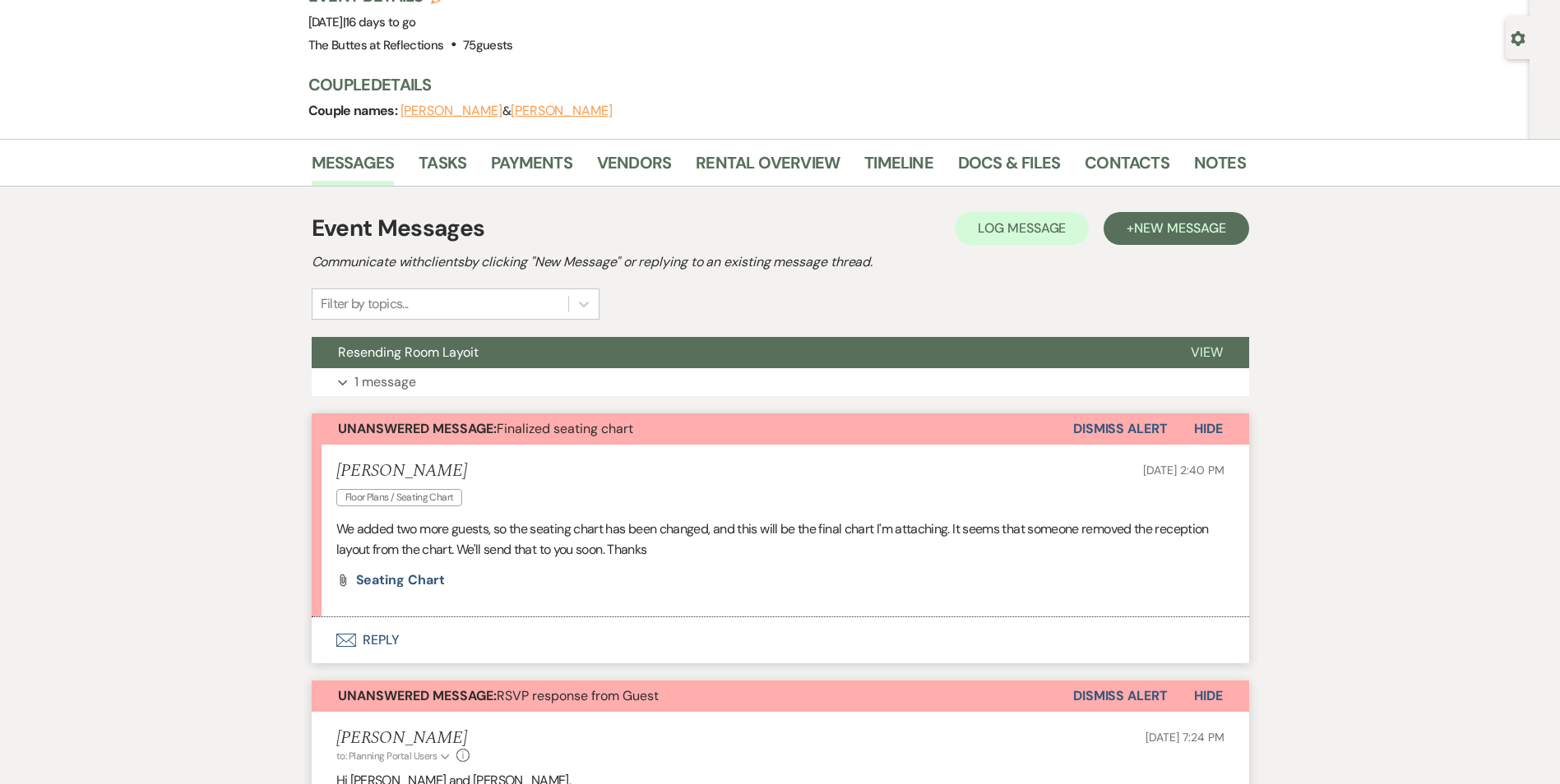
scroll to position [411, 0]
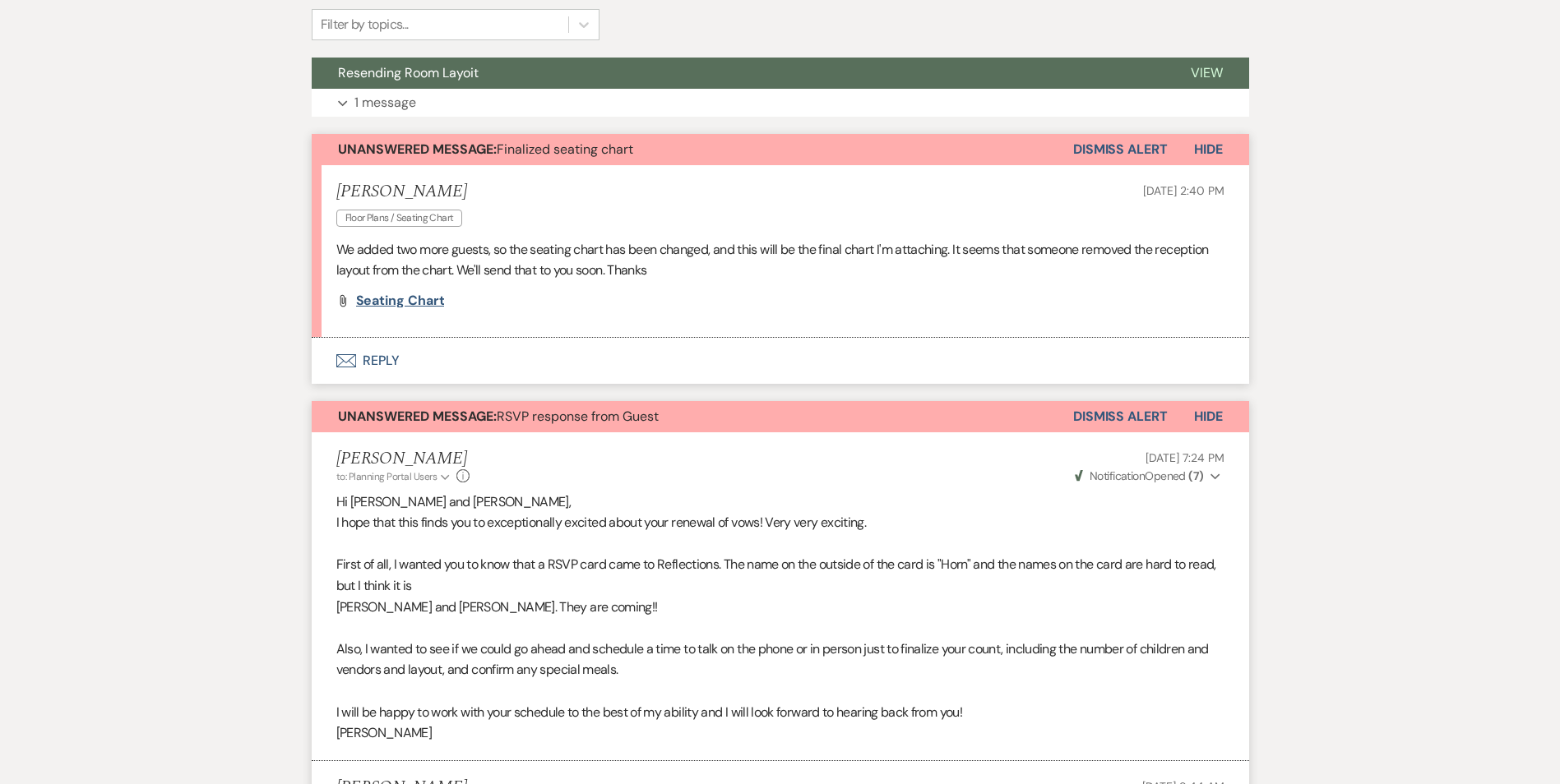
click at [404, 300] on span "Seating chart" at bounding box center [400, 300] width 89 height 17
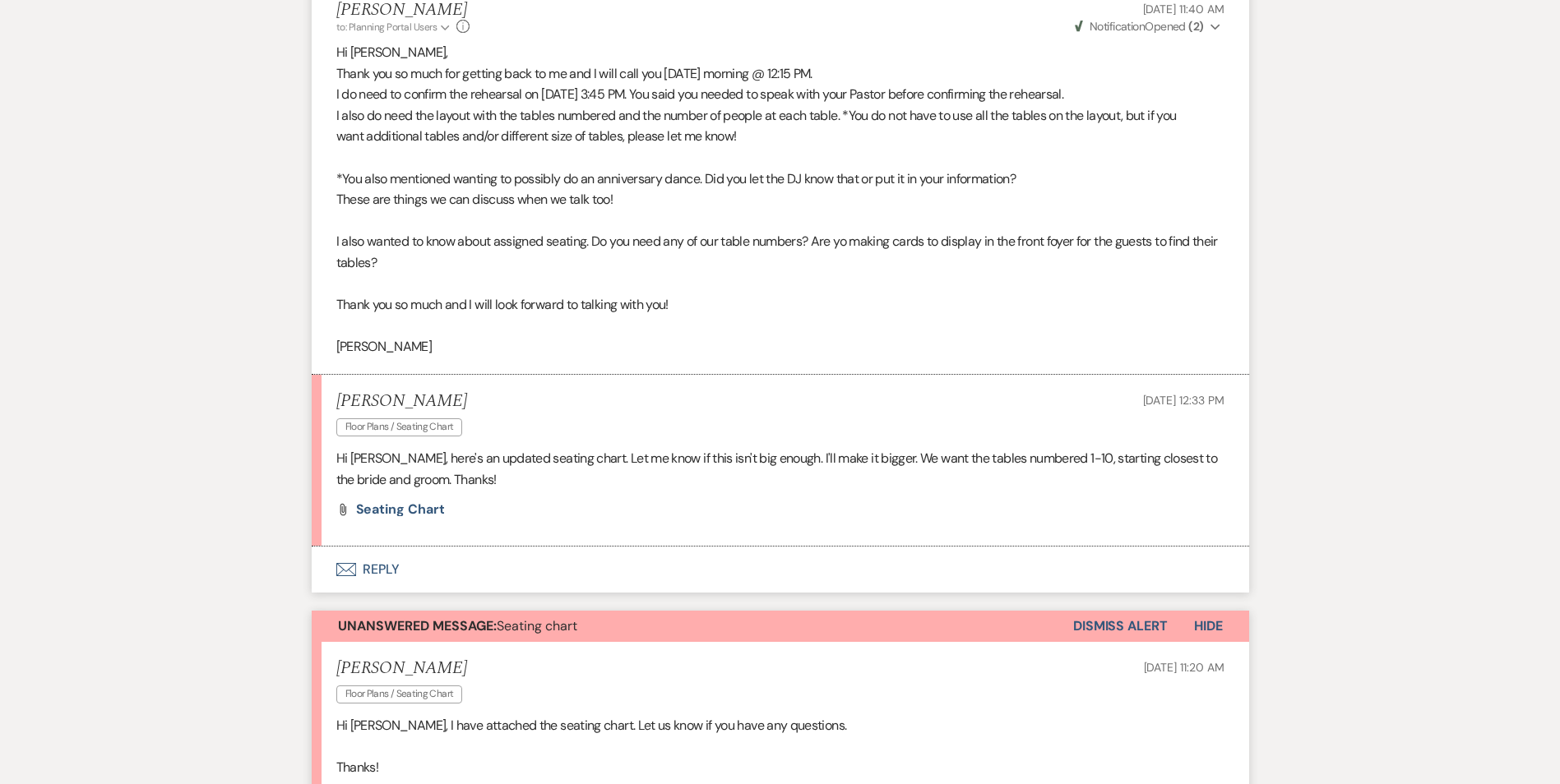
scroll to position [1808, 0]
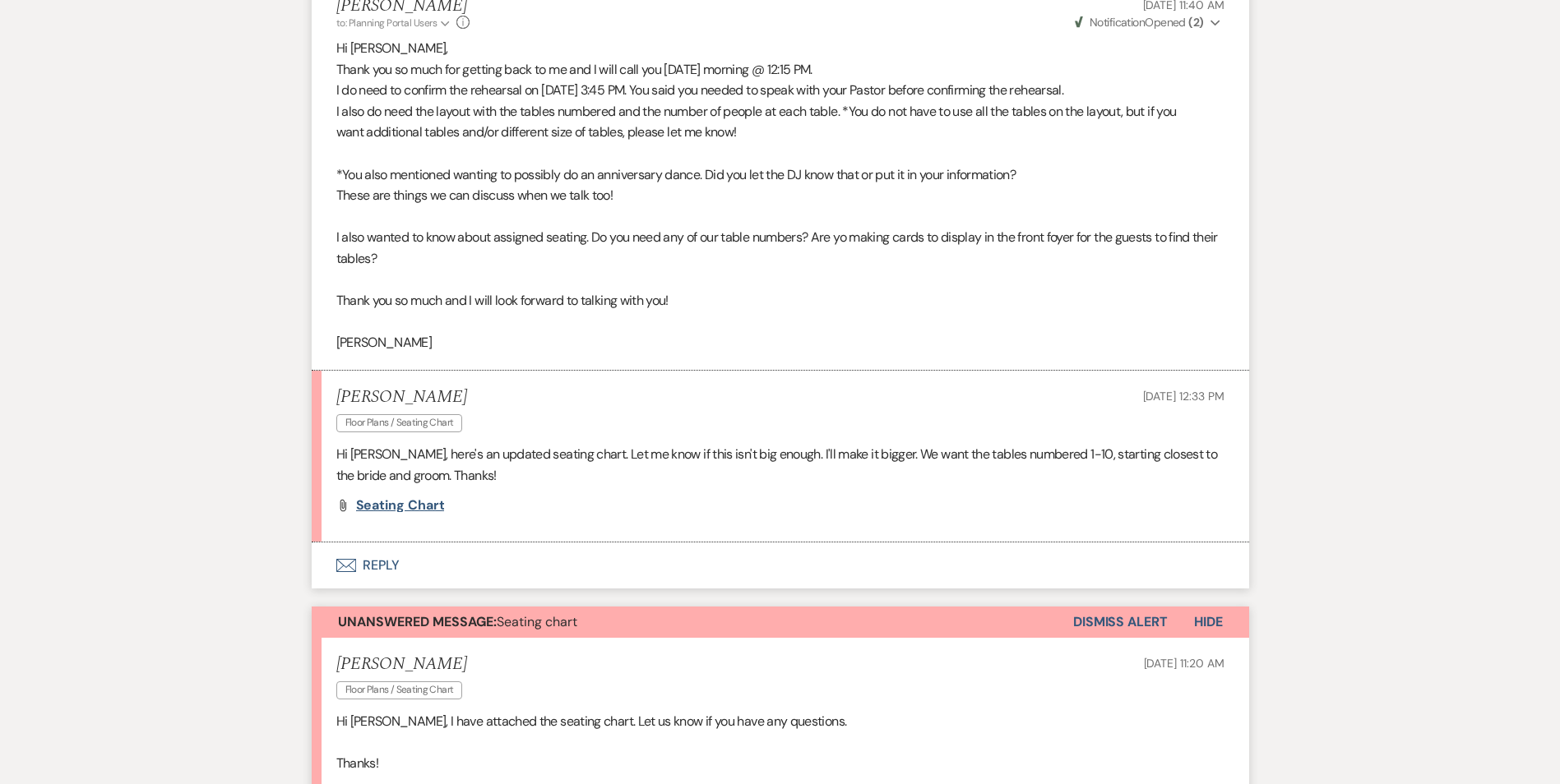
click at [400, 504] on span "Seating chart" at bounding box center [400, 505] width 89 height 17
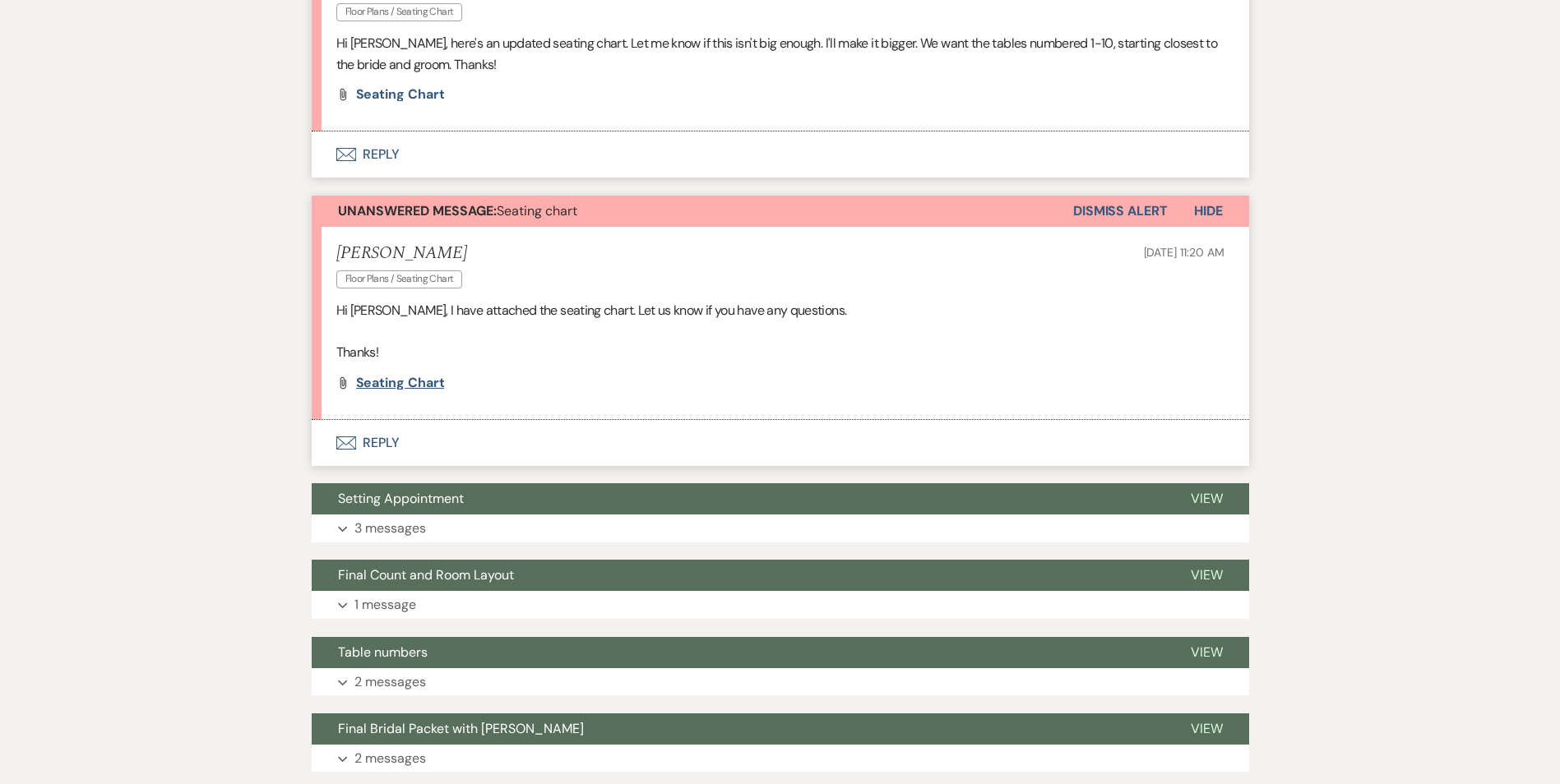
click at [399, 378] on span "Seating chart" at bounding box center [400, 382] width 89 height 17
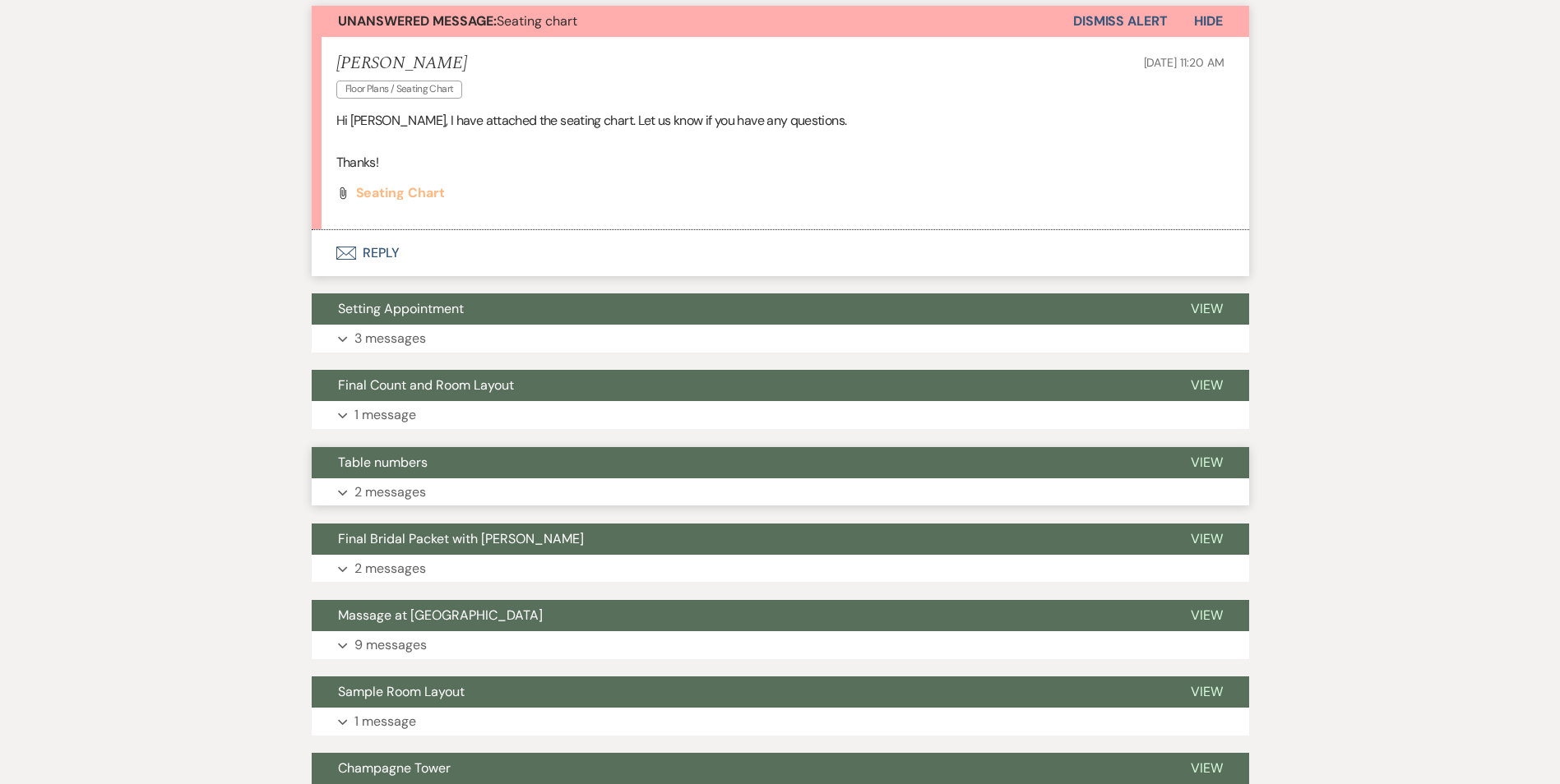
scroll to position [2466, 0]
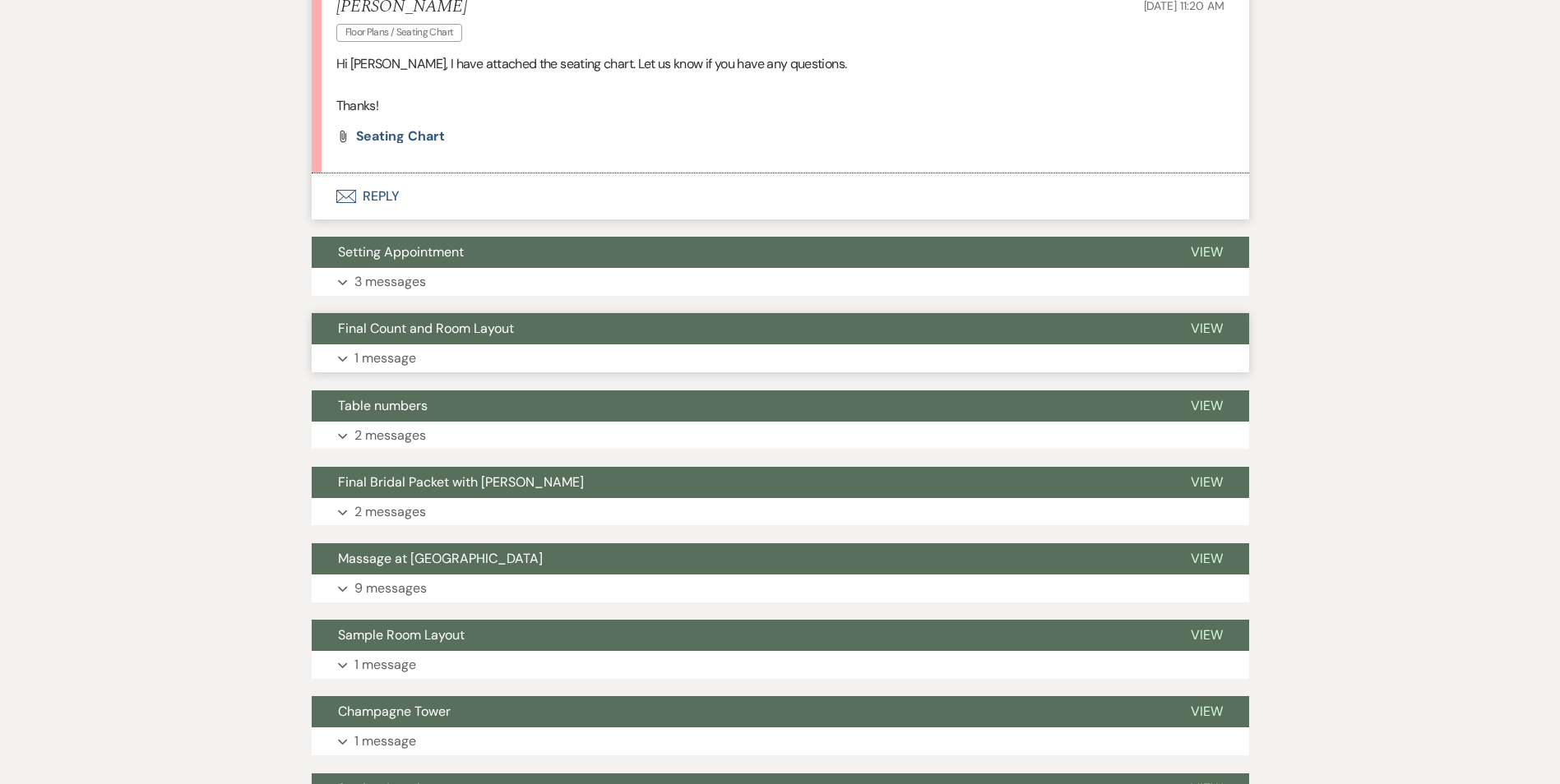
click at [530, 333] on button "Final Count and Room Layout" at bounding box center [738, 329] width 853 height 31
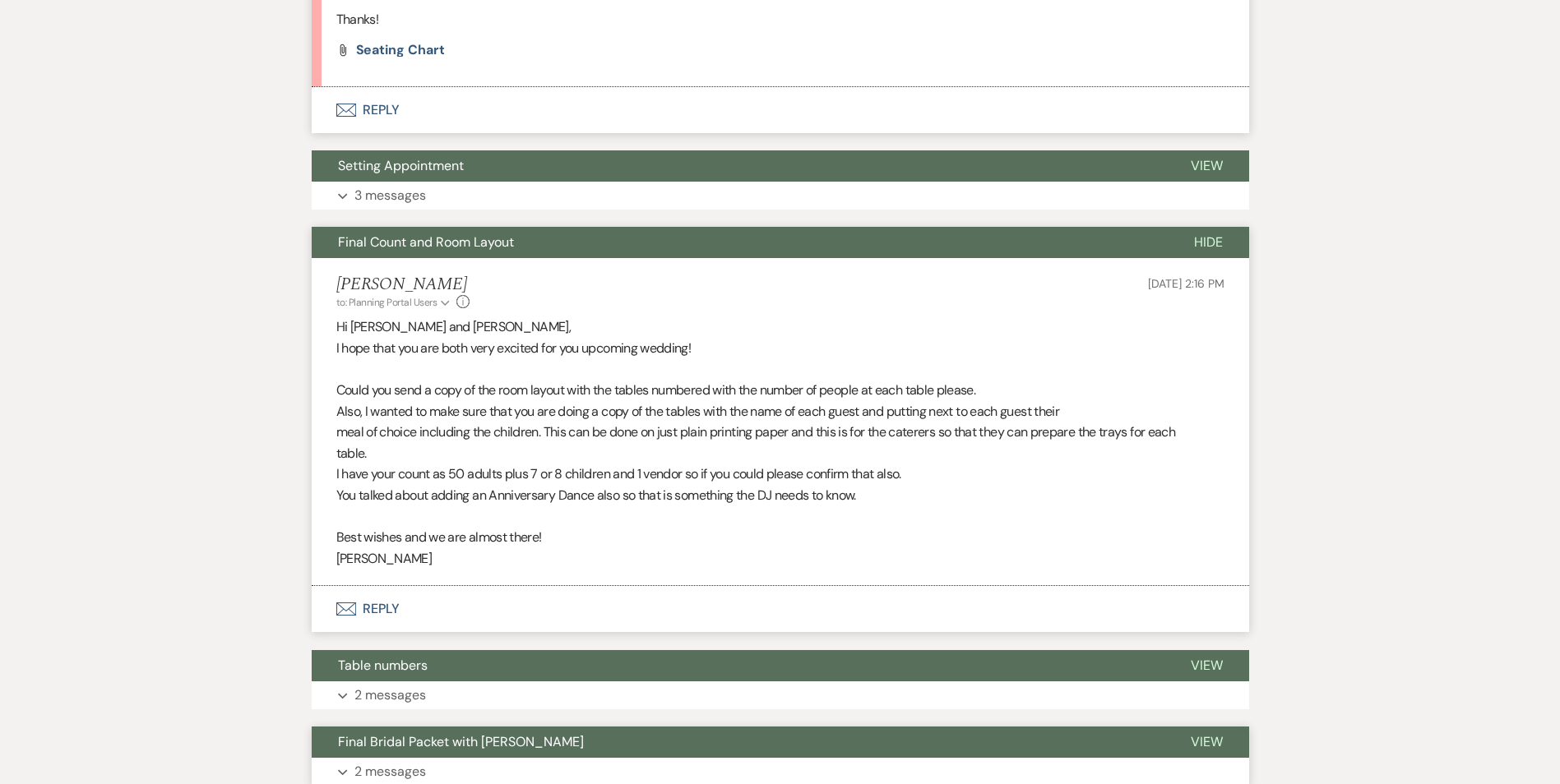
scroll to position [2795, 0]
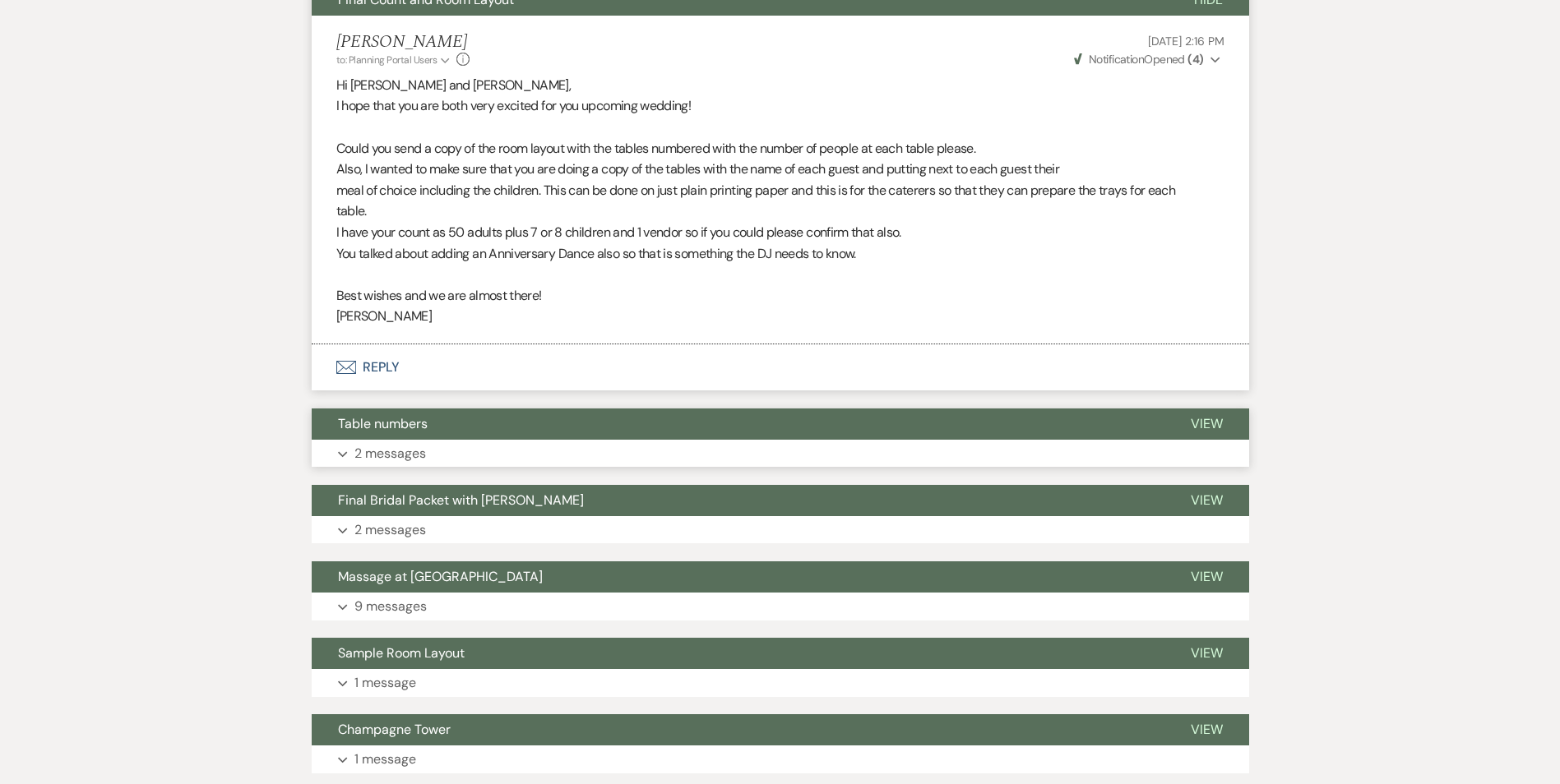
click at [515, 431] on button "Table numbers" at bounding box center [738, 424] width 853 height 31
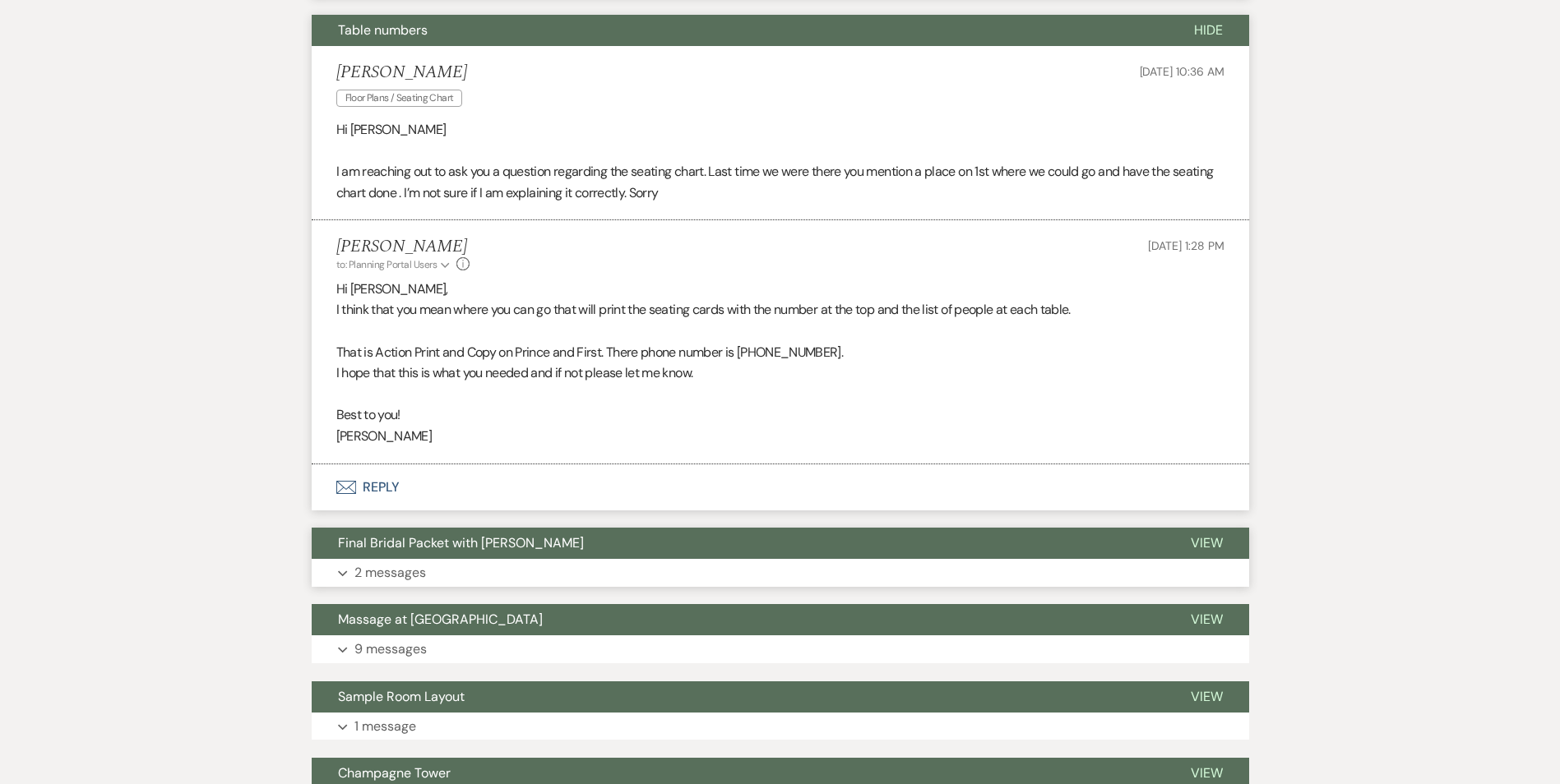
scroll to position [3206, 0]
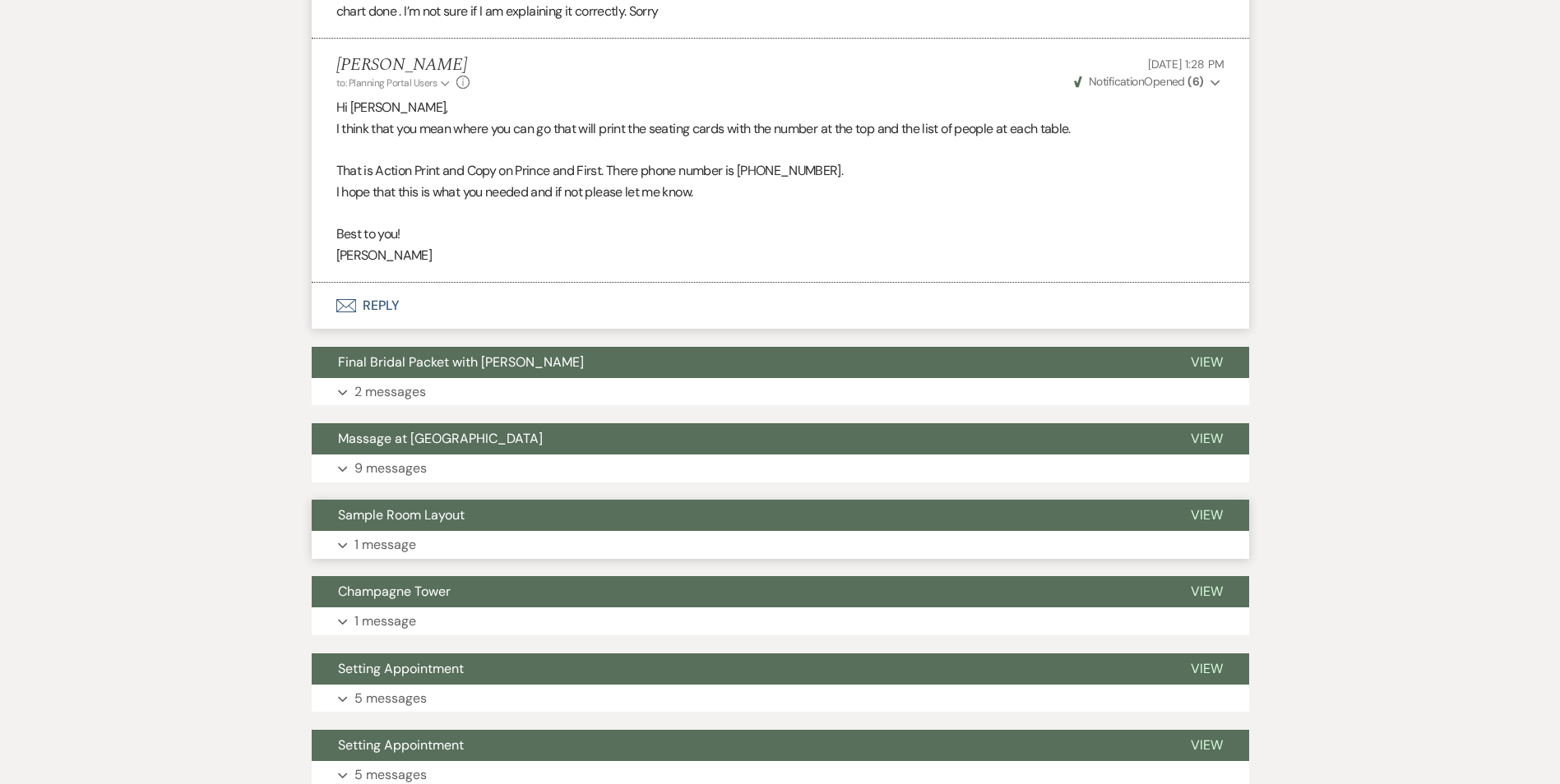
click at [560, 519] on button "Sample Room Layout" at bounding box center [738, 515] width 853 height 31
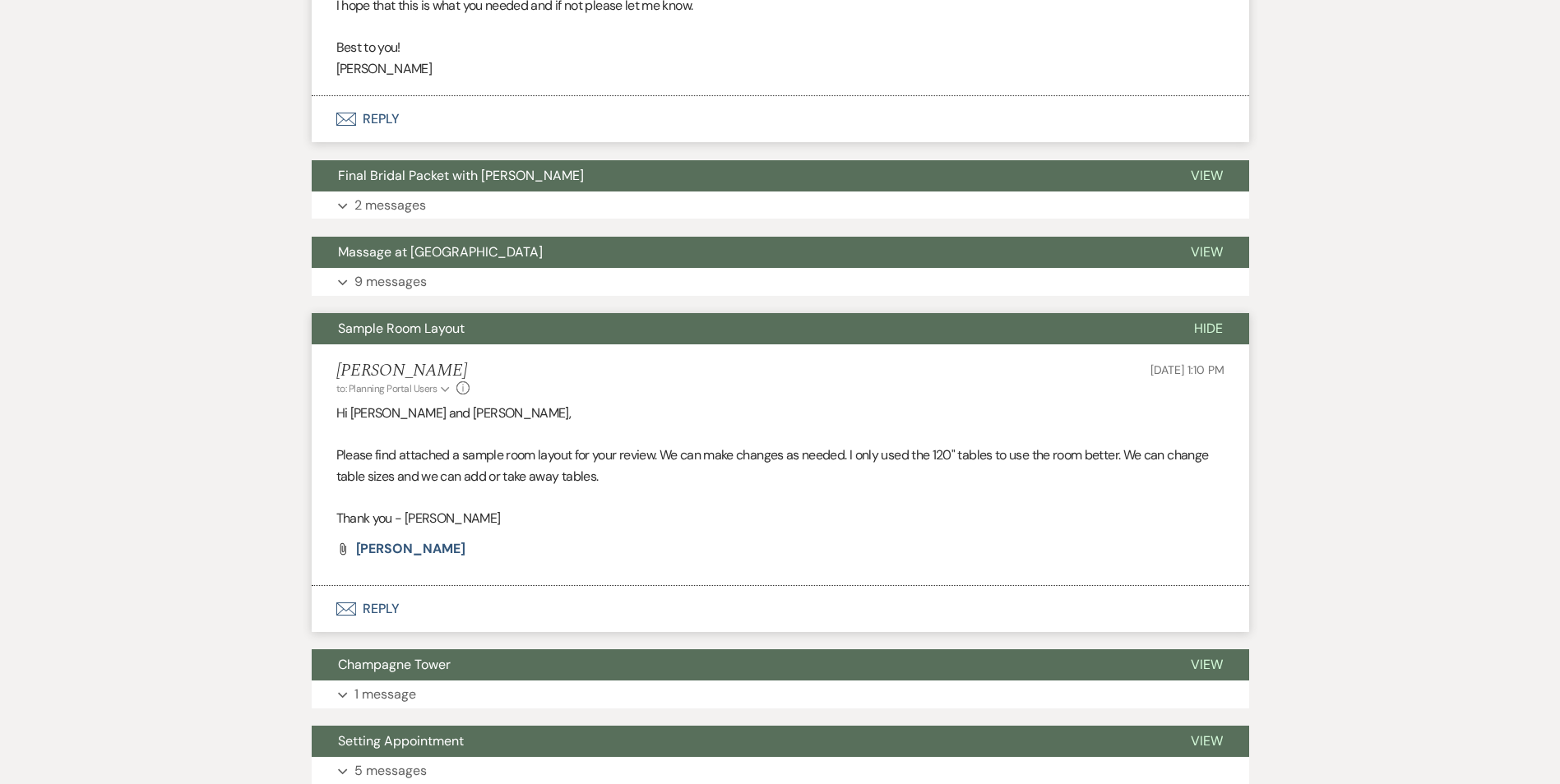
scroll to position [3864, 0]
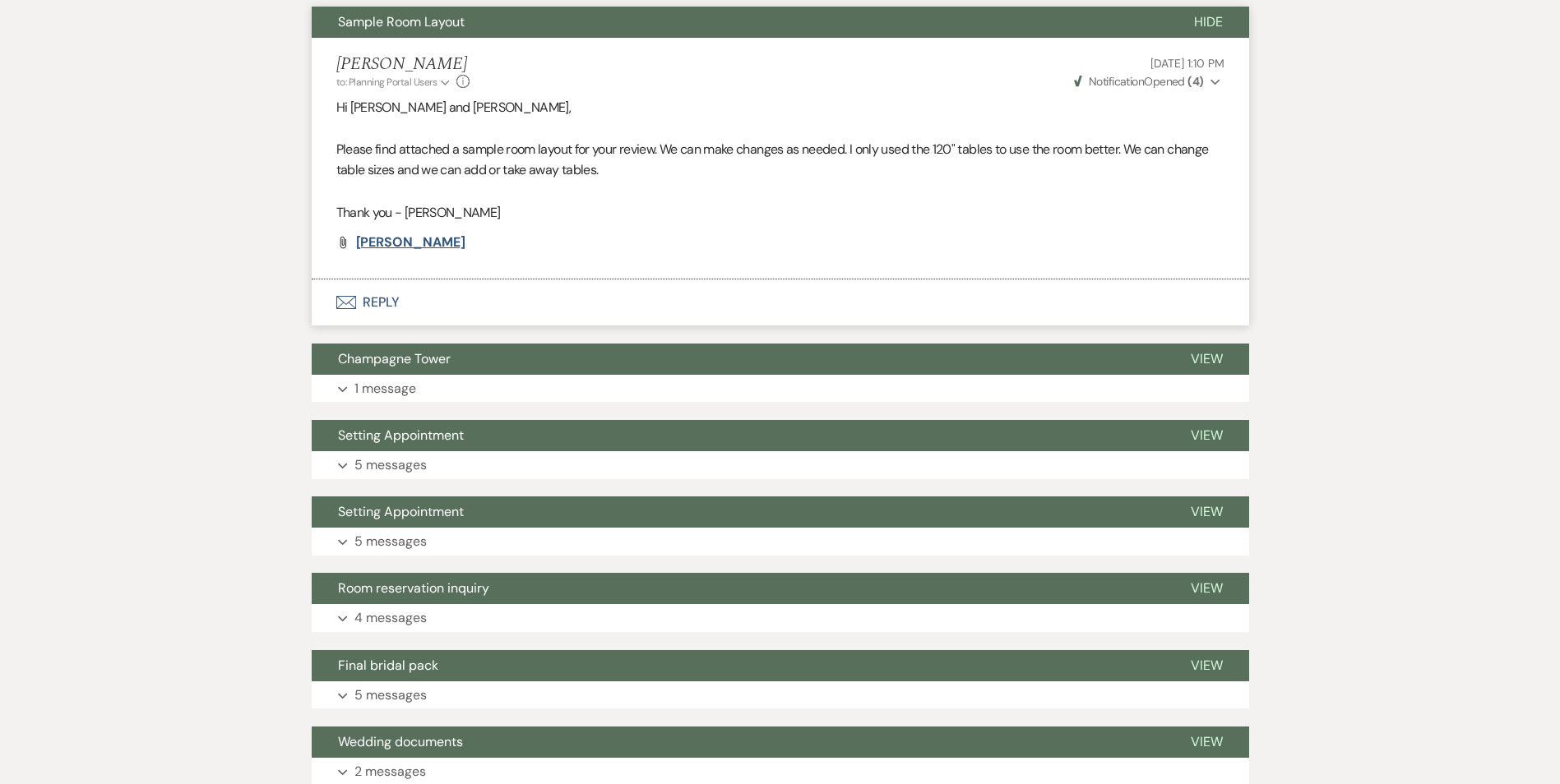
click at [426, 237] on span "[PERSON_NAME]" at bounding box center [411, 242] width 109 height 17
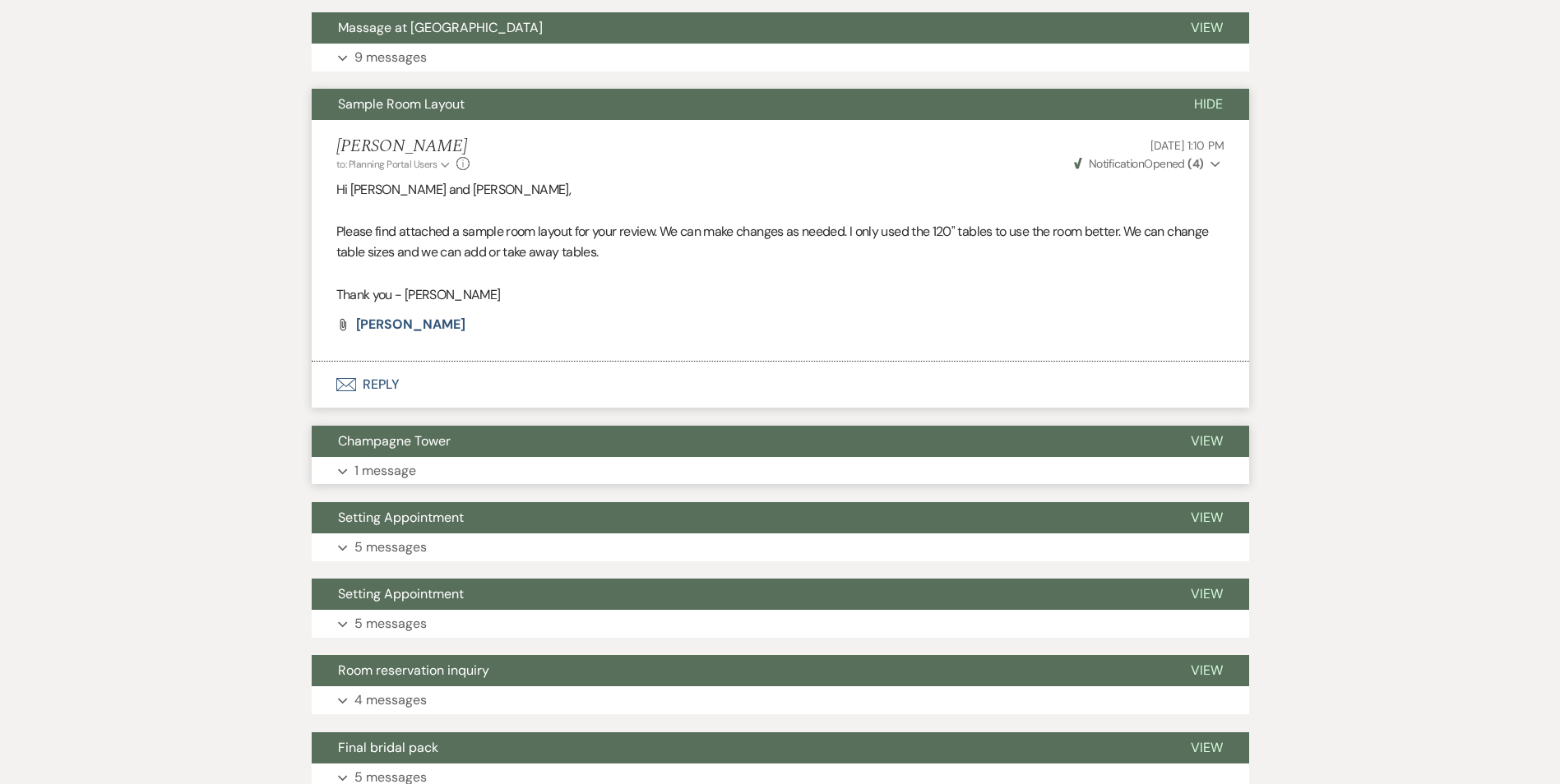
click at [514, 438] on button "Champagne Tower" at bounding box center [738, 442] width 853 height 31
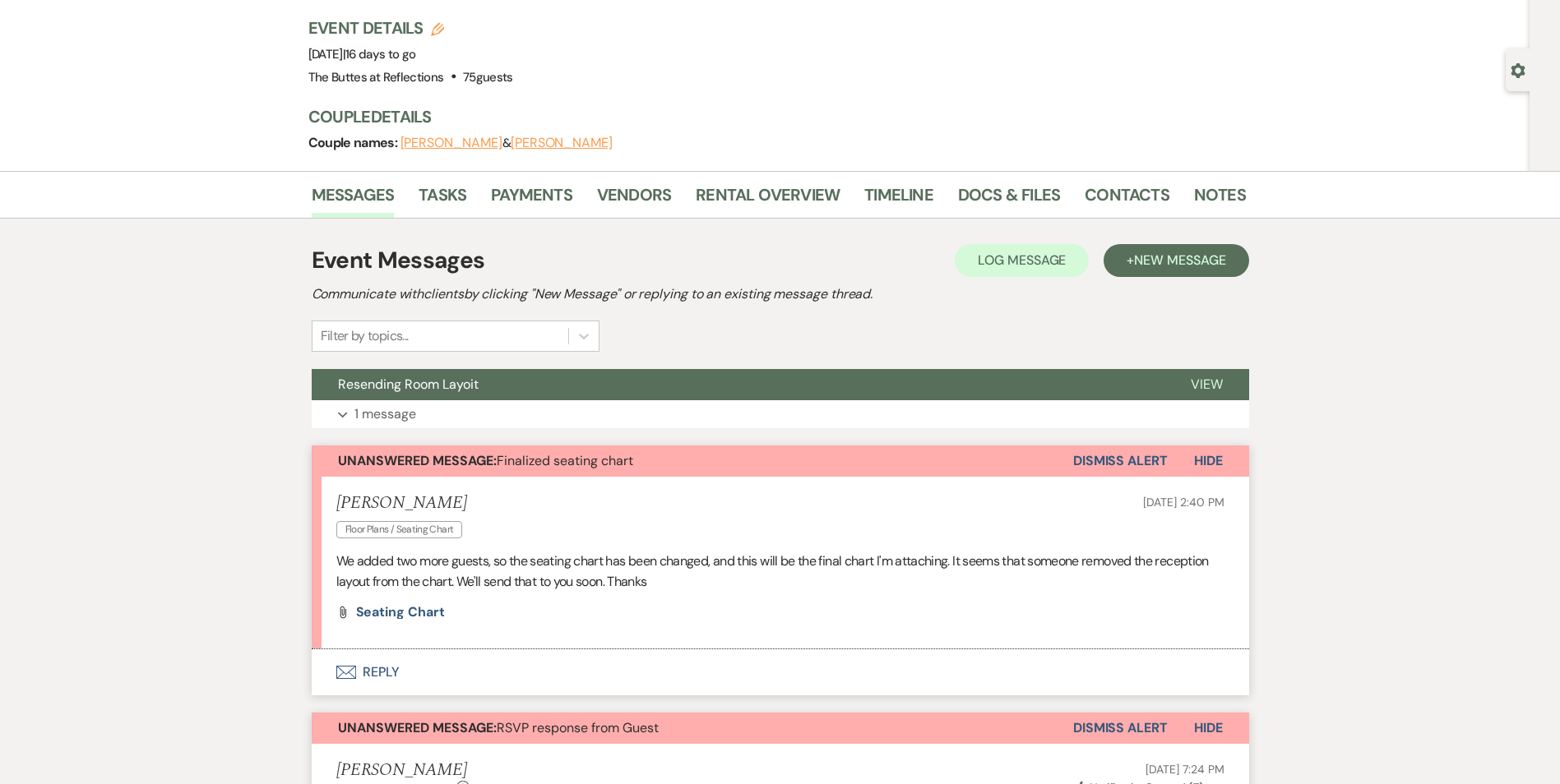
scroll to position [0, 0]
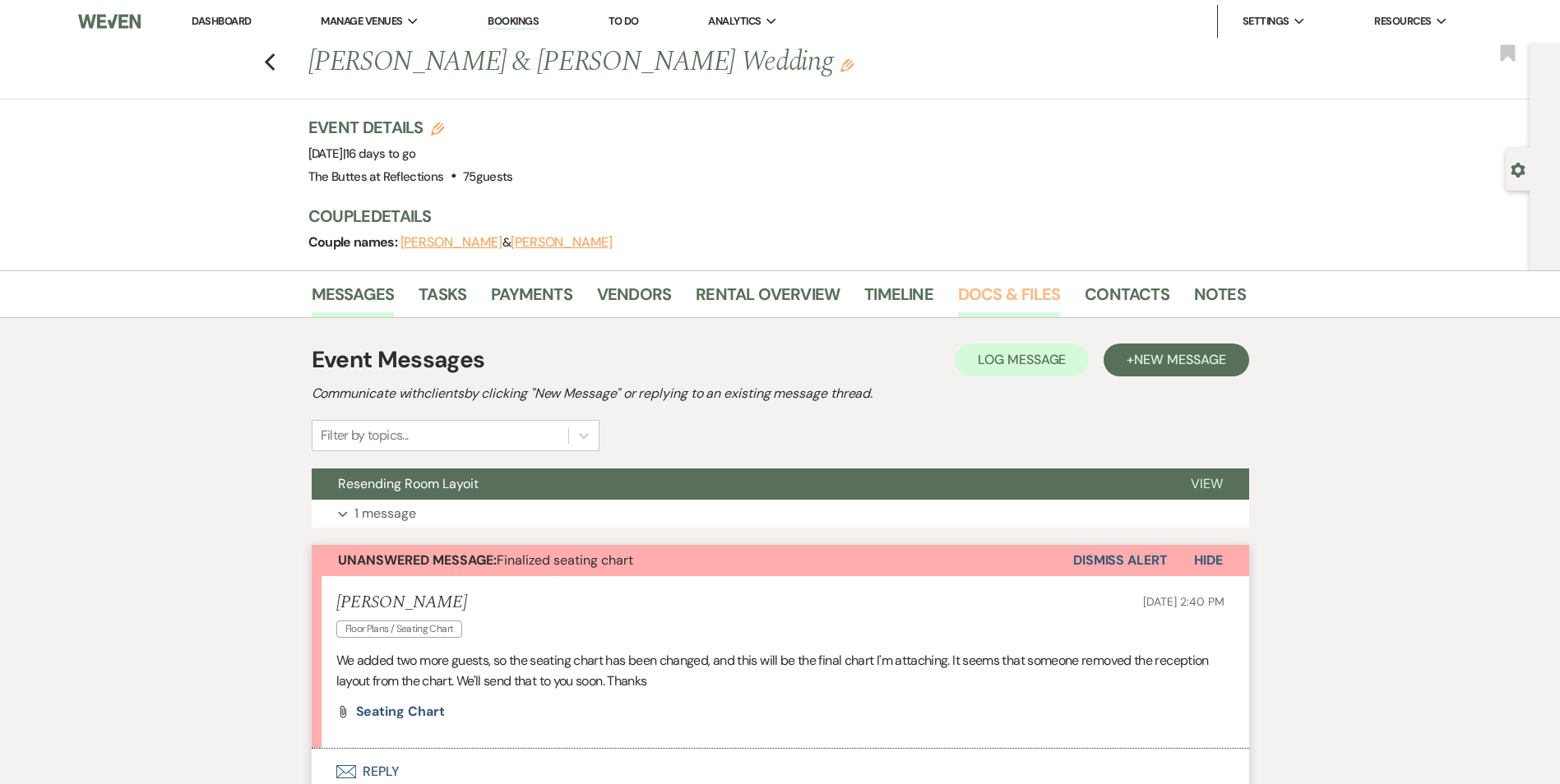
click at [998, 304] on link "Docs & Files" at bounding box center [1009, 299] width 102 height 36
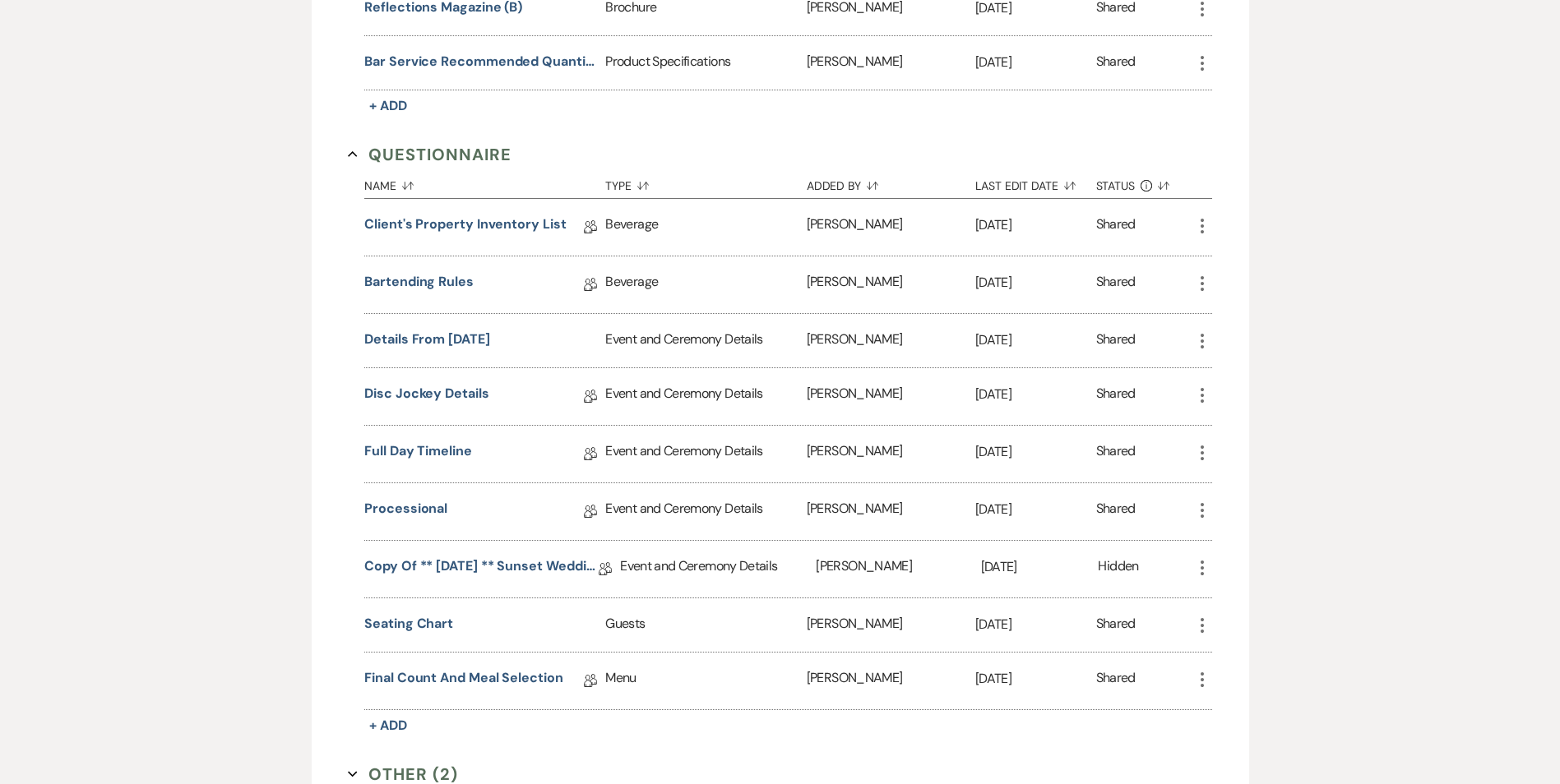
scroll to position [1397, 0]
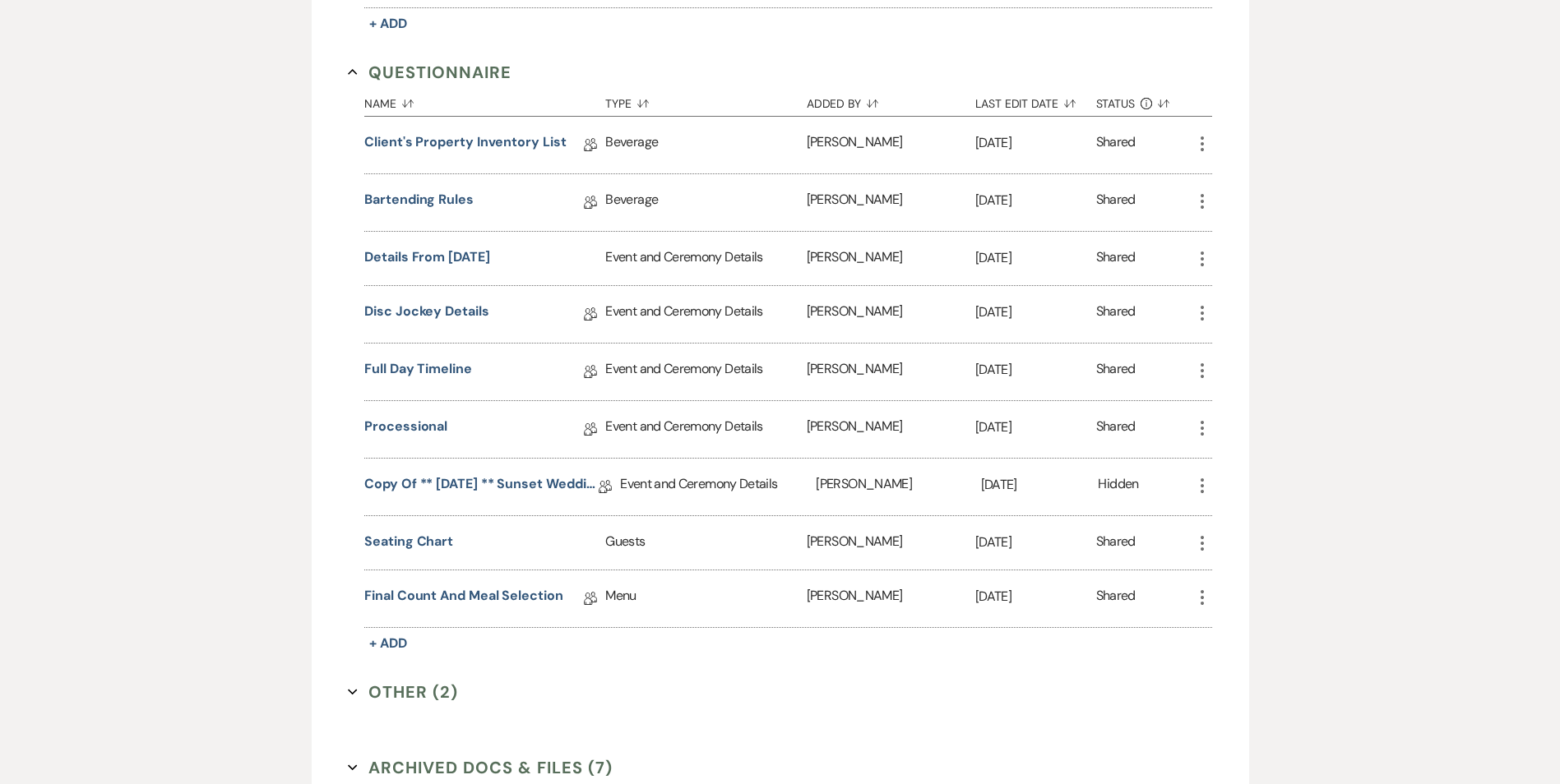
click at [394, 694] on button "Other (2) Expand" at bounding box center [403, 692] width 110 height 25
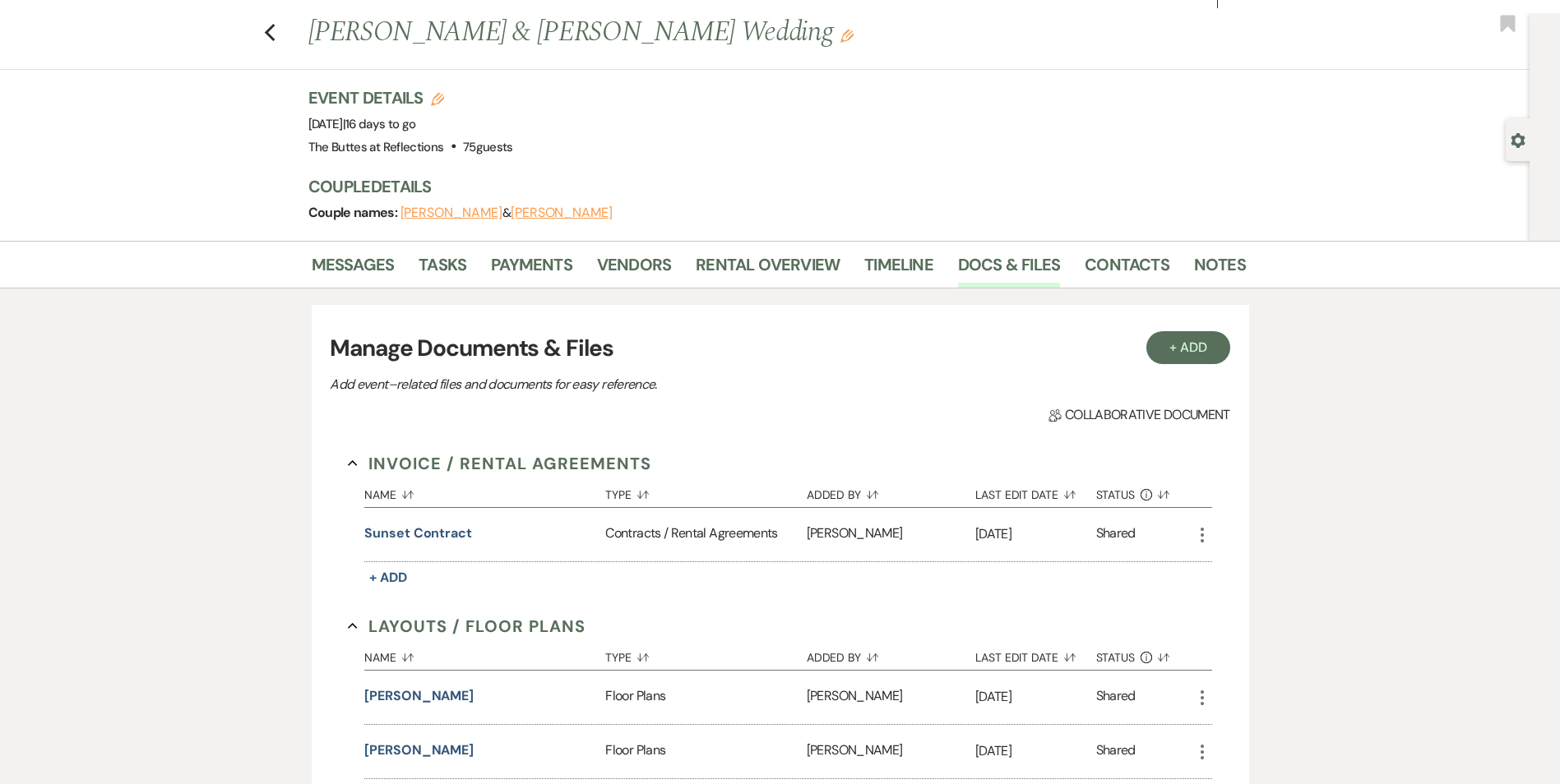
scroll to position [0, 0]
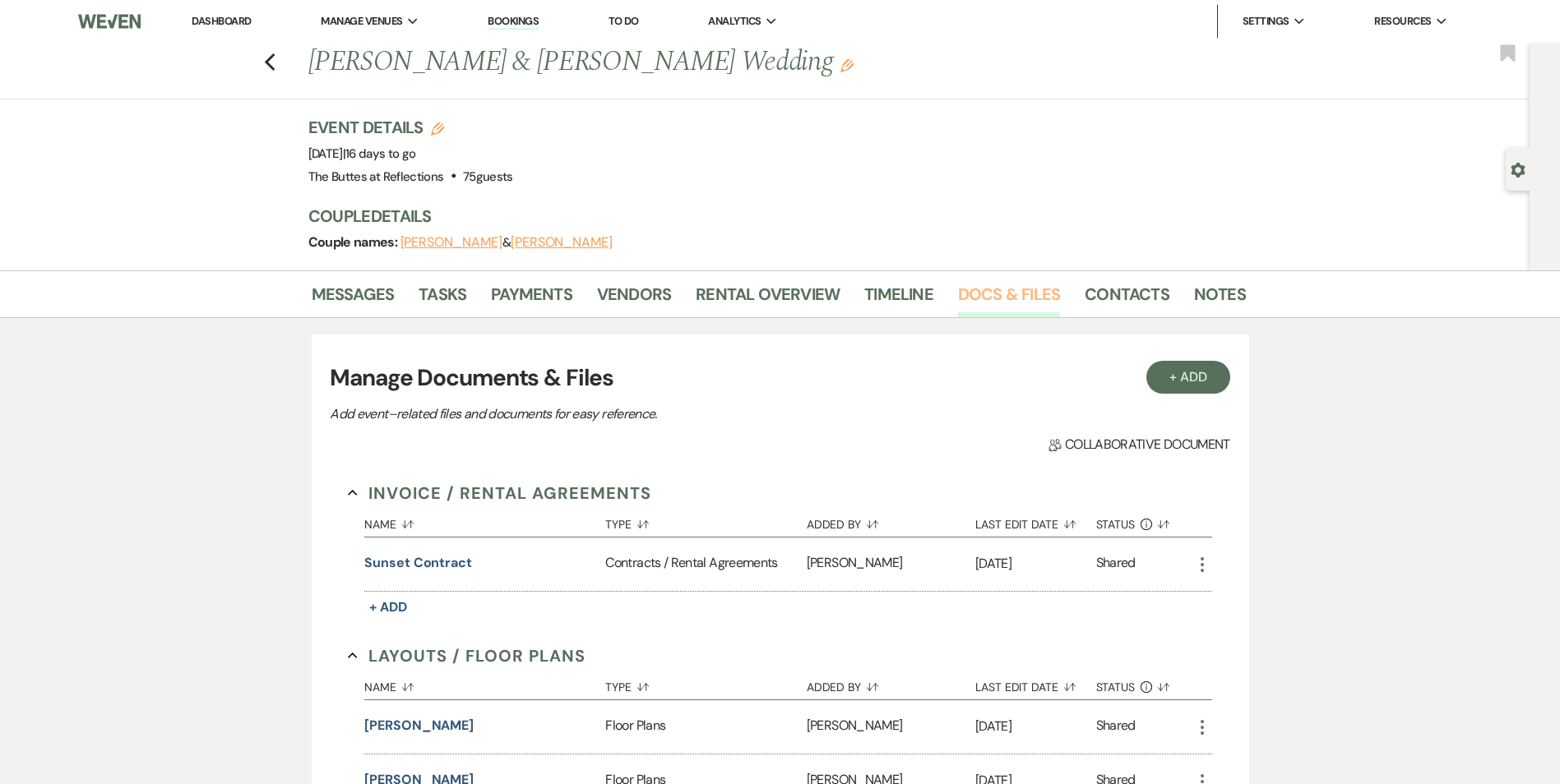
click at [1003, 296] on link "Docs & Files" at bounding box center [1009, 299] width 102 height 36
click at [362, 308] on link "Messages" at bounding box center [353, 299] width 83 height 36
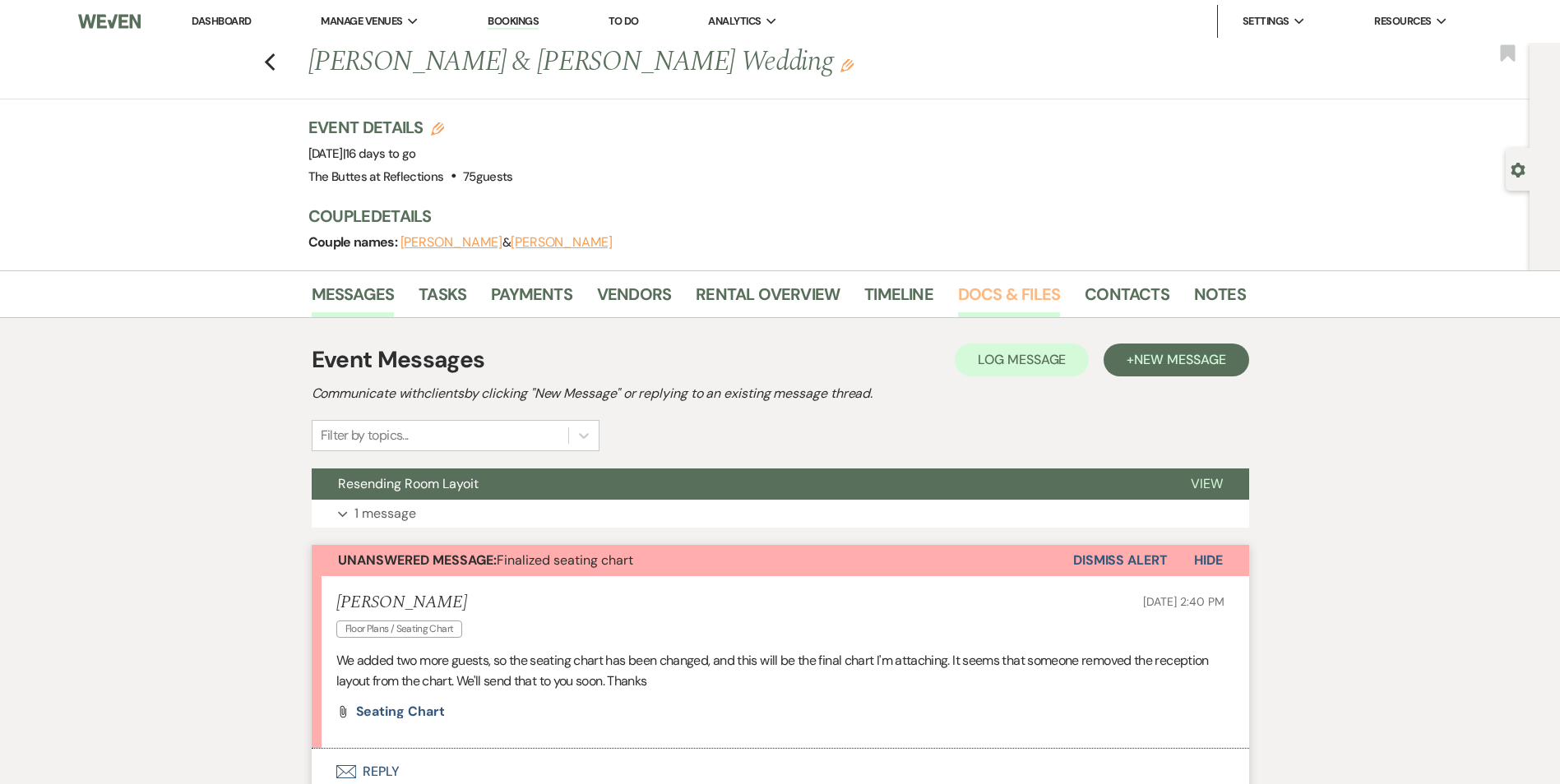
click at [969, 294] on link "Docs & Files" at bounding box center [1009, 299] width 102 height 36
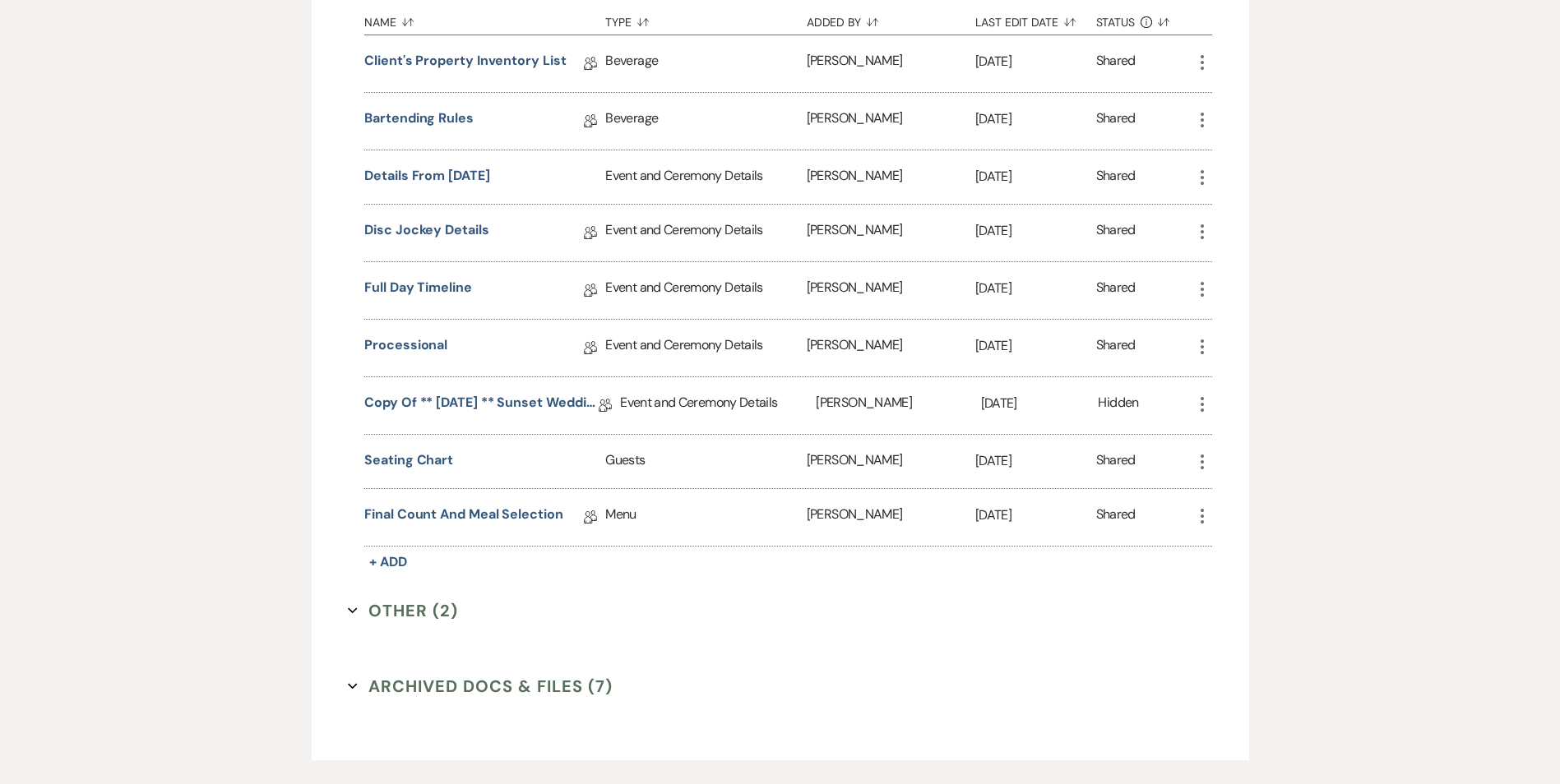
scroll to position [1479, 0]
click at [496, 519] on link "Final Count and Meal Selection" at bounding box center [463, 516] width 199 height 26
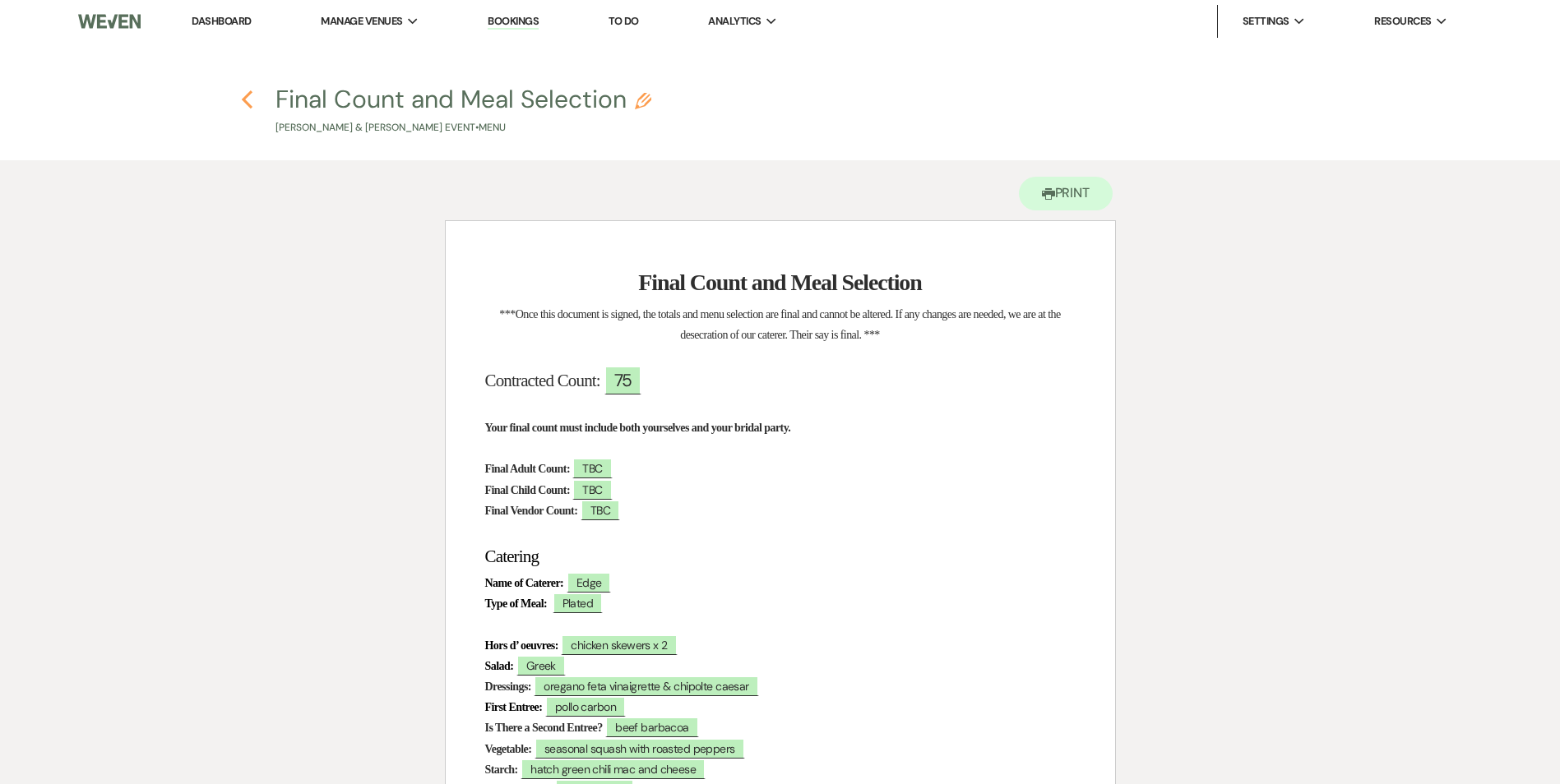
click at [246, 91] on icon "Previous" at bounding box center [247, 99] width 12 height 20
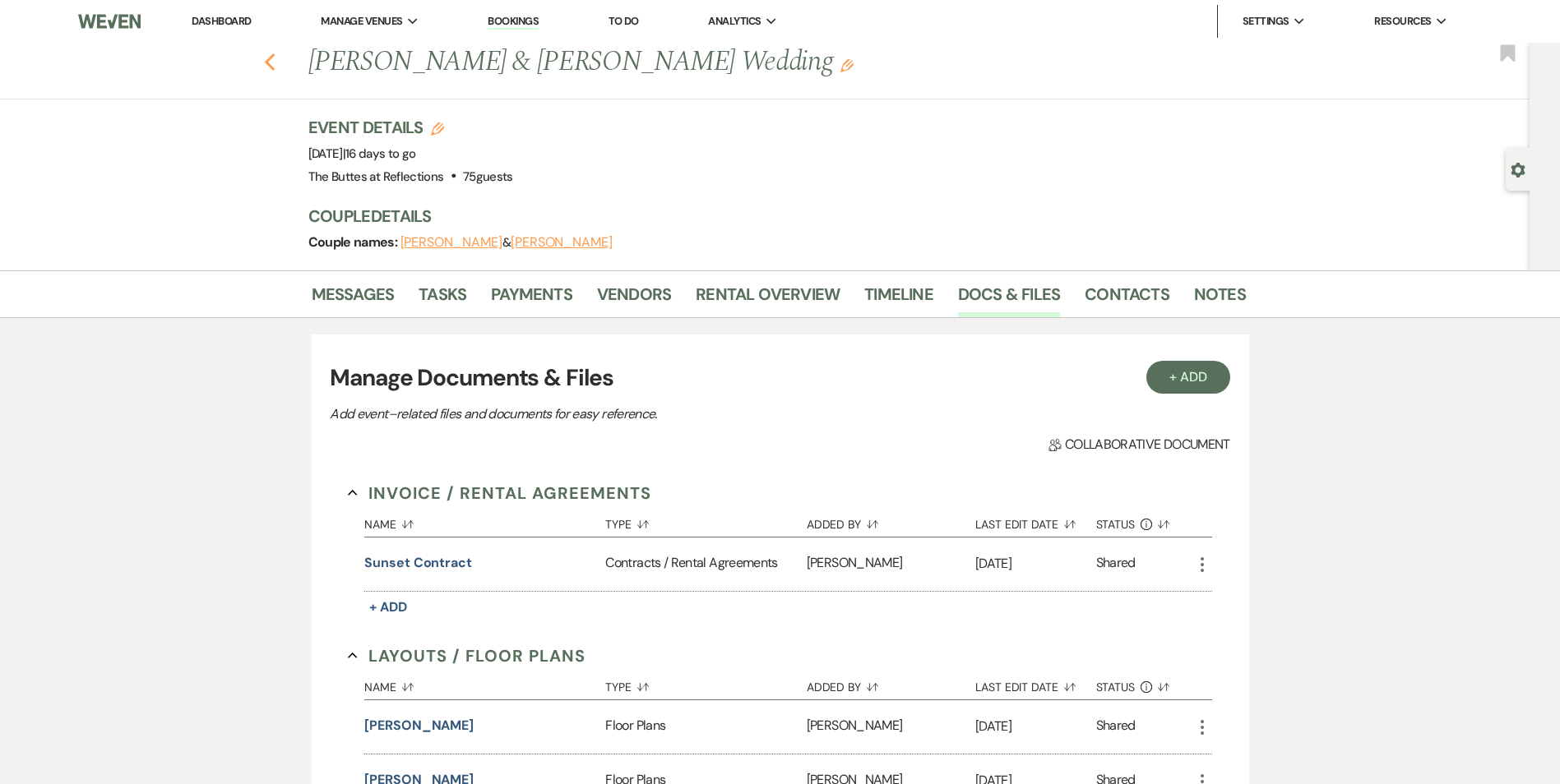
click at [271, 62] on use "button" at bounding box center [269, 62] width 11 height 18
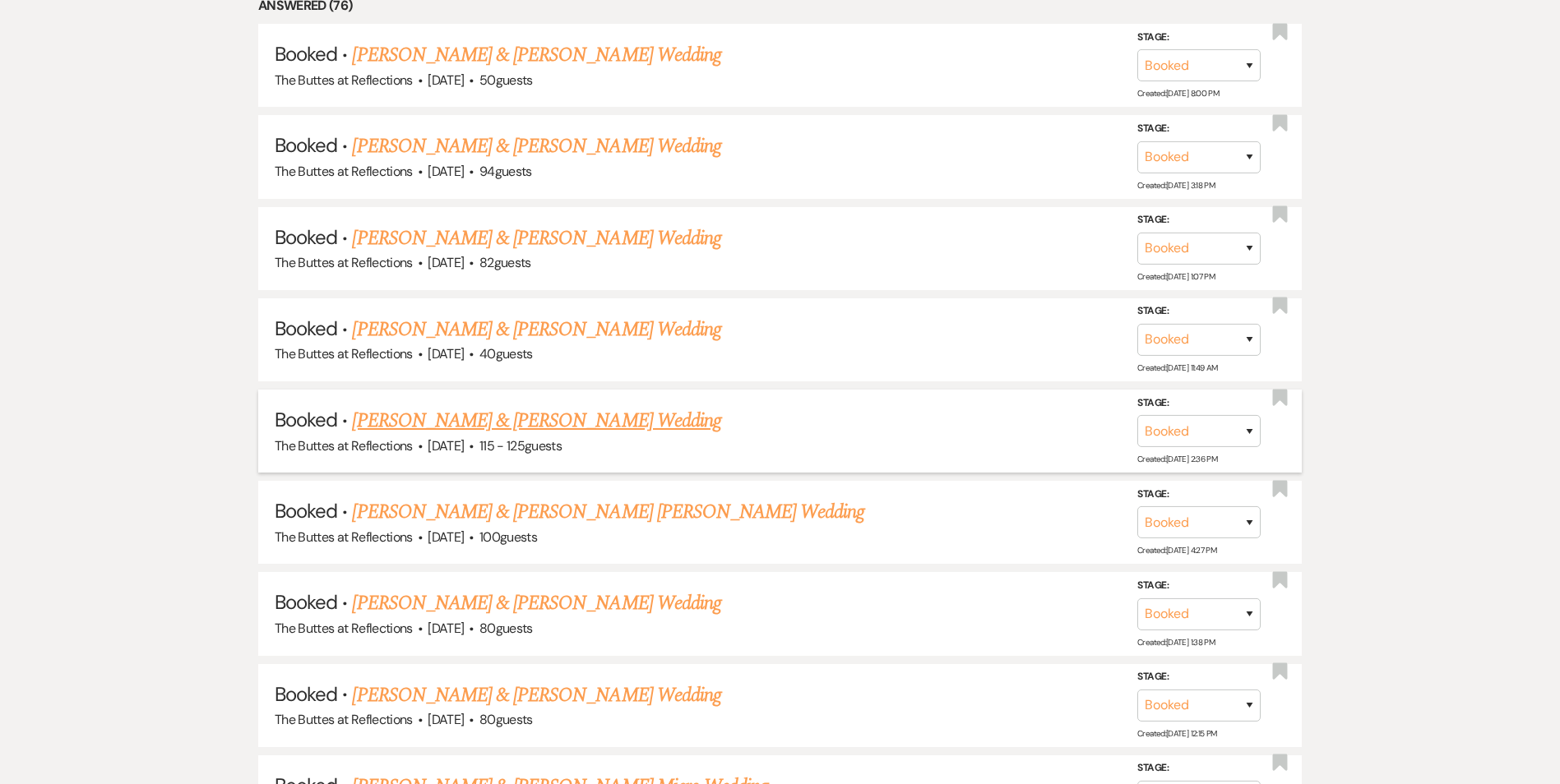
scroll to position [1397, 0]
click at [555, 335] on link "[PERSON_NAME] & [PERSON_NAME] Wedding" at bounding box center [536, 328] width 368 height 30
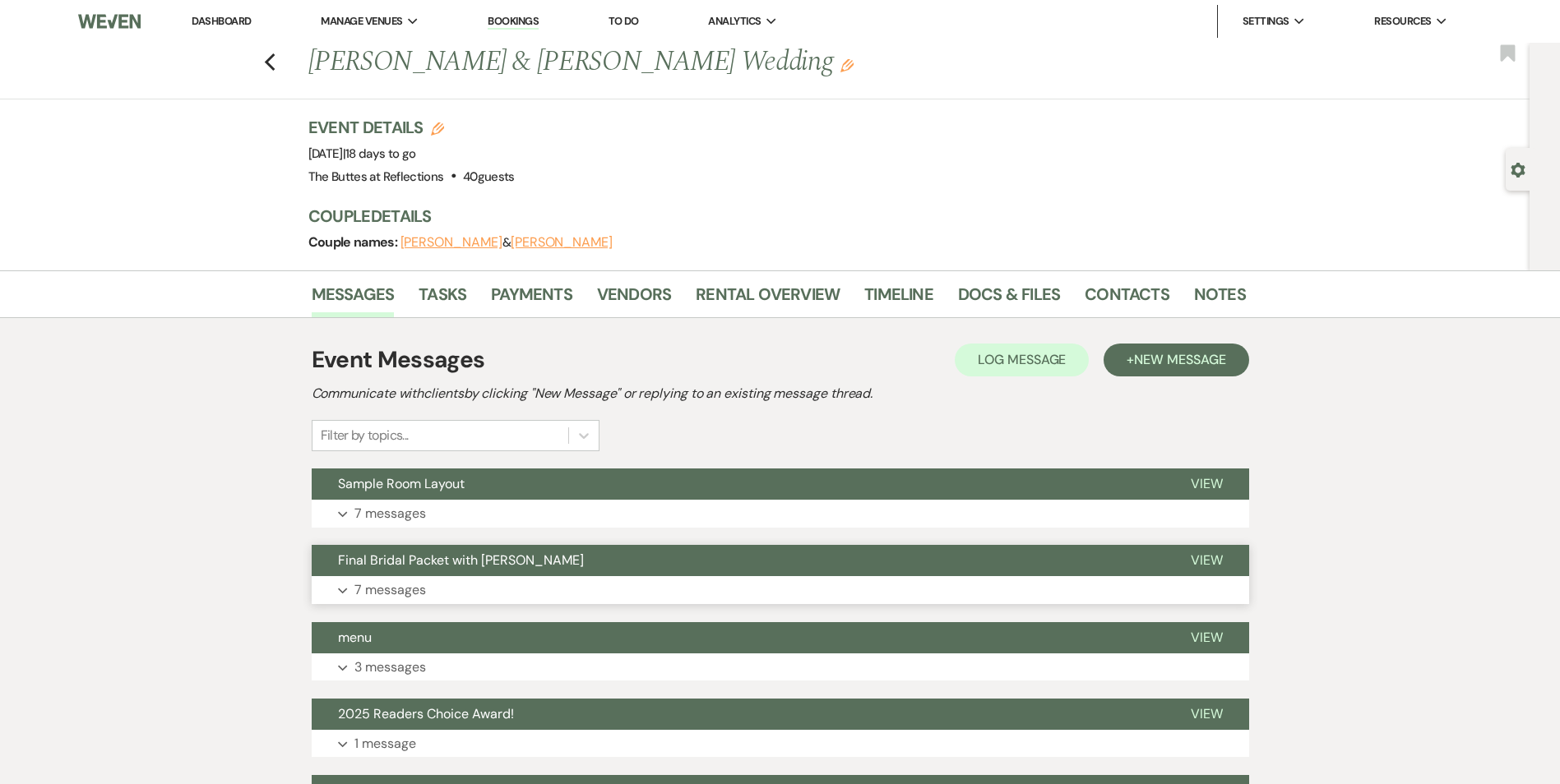
click at [648, 557] on button "Final Bridal Packet with [PERSON_NAME]" at bounding box center [738, 561] width 853 height 31
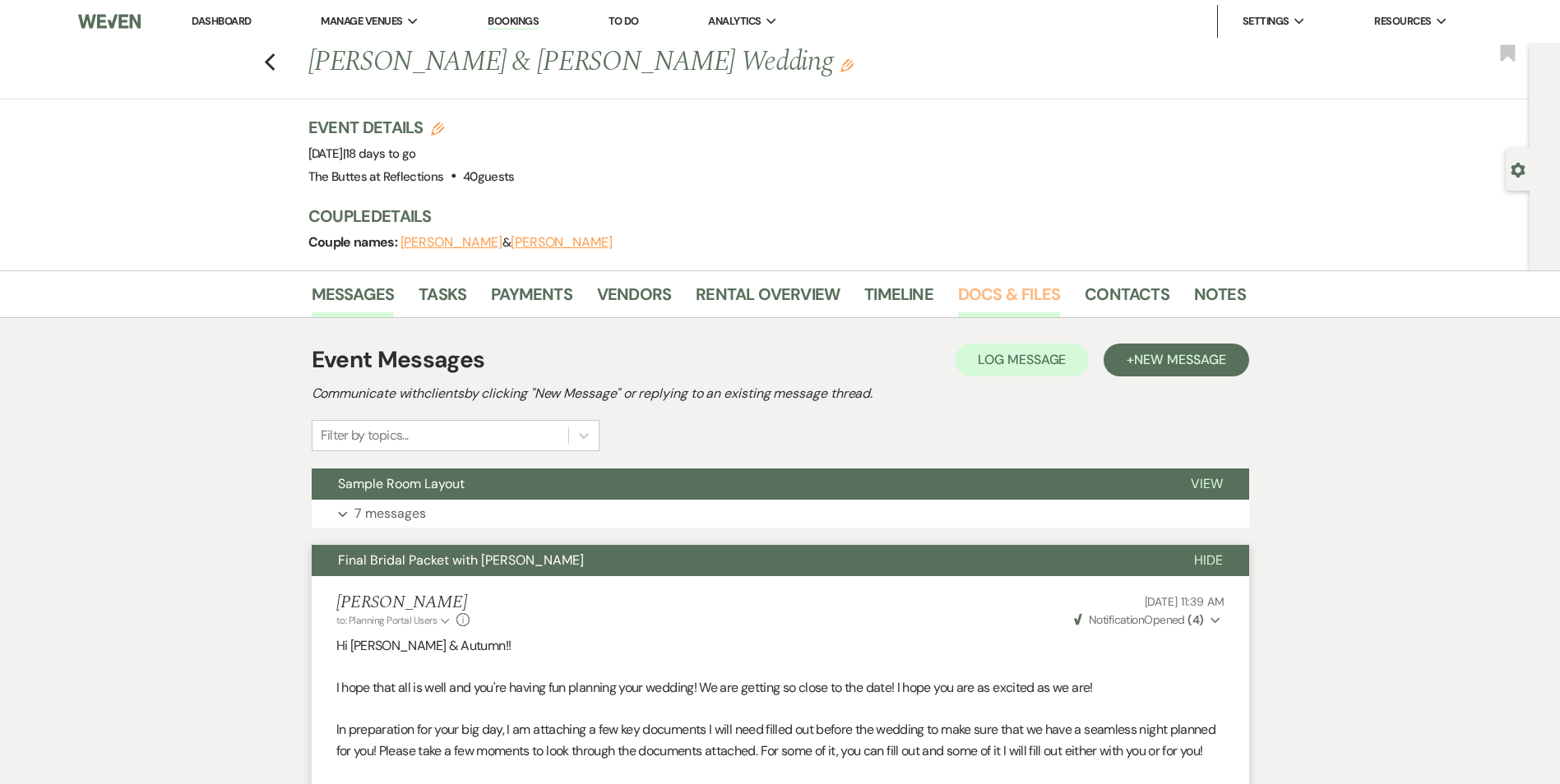
click at [984, 292] on link "Docs & Files" at bounding box center [1009, 299] width 102 height 36
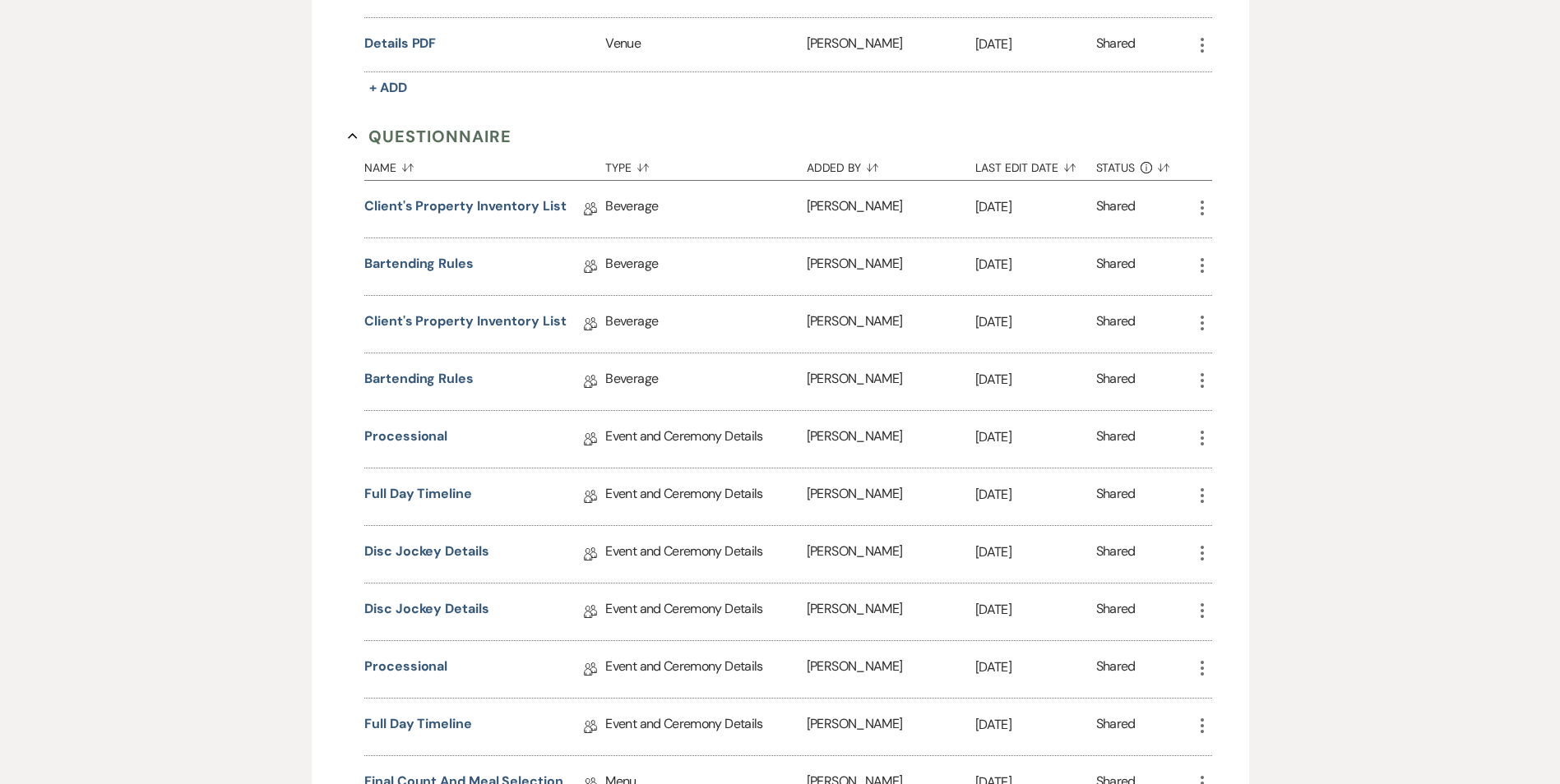
scroll to position [904, 0]
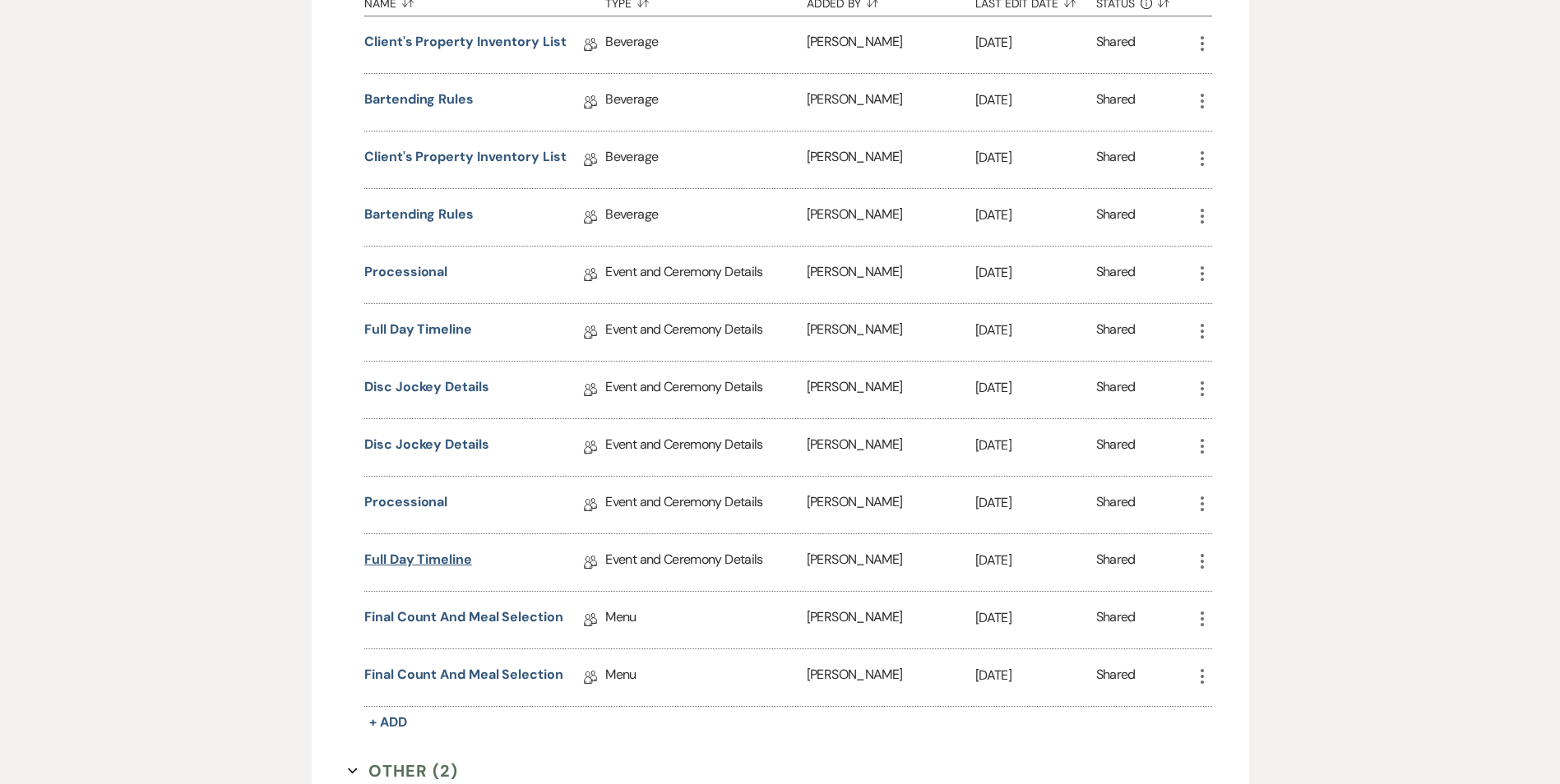
click at [429, 562] on link "Full Day Timeline" at bounding box center [418, 563] width 108 height 26
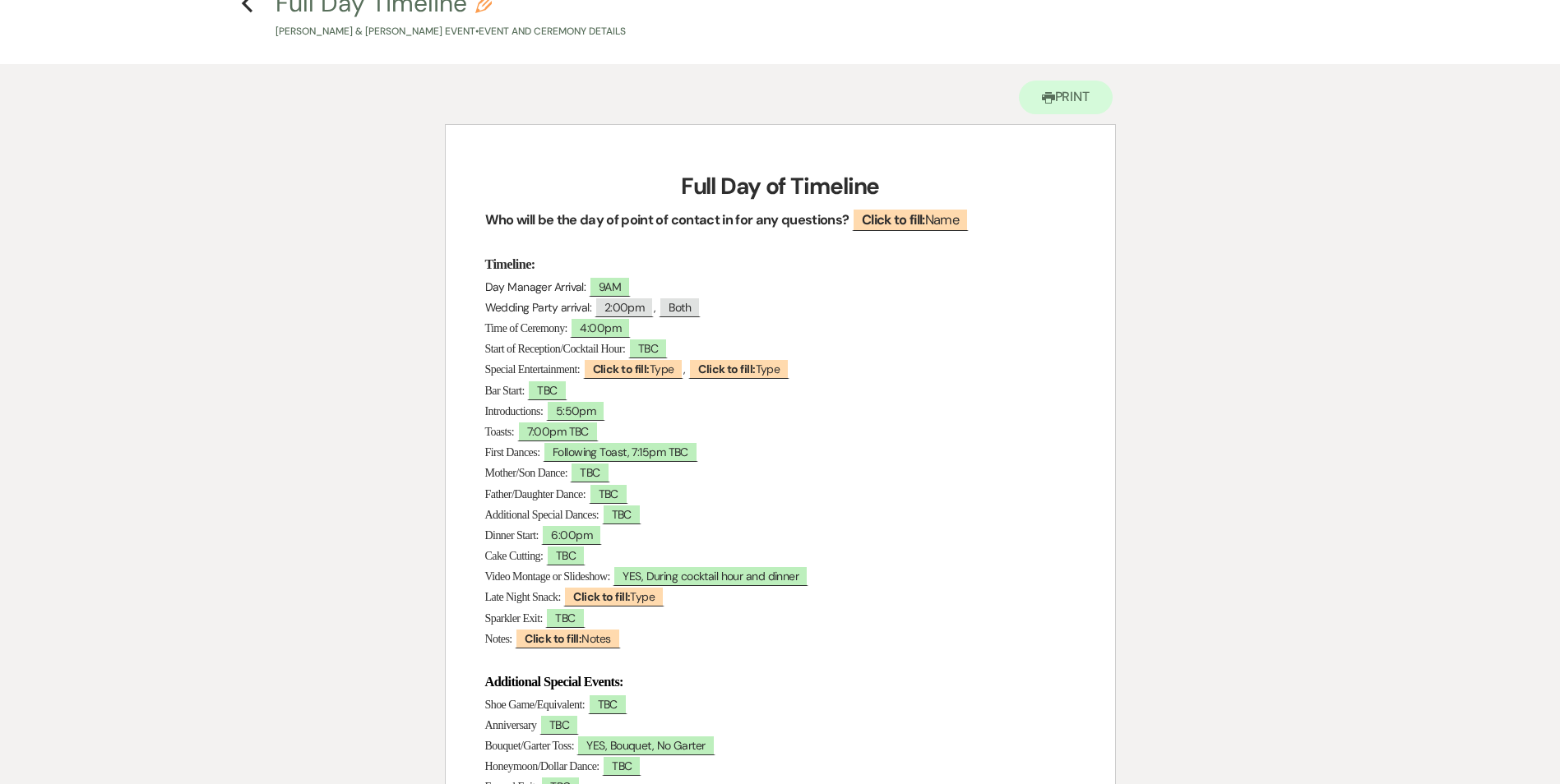
scroll to position [23, 0]
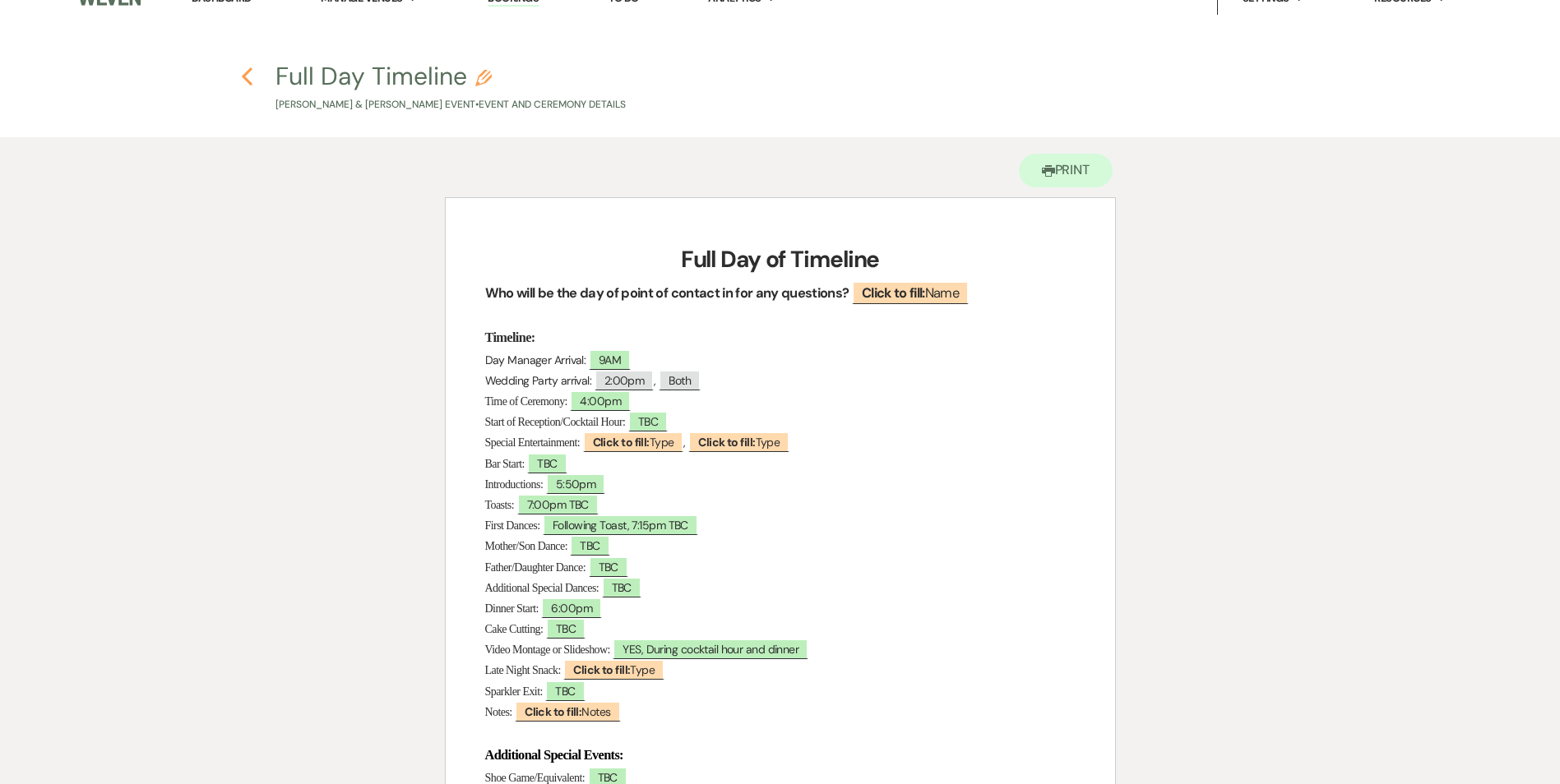
click at [244, 84] on icon "Previous" at bounding box center [247, 76] width 12 height 20
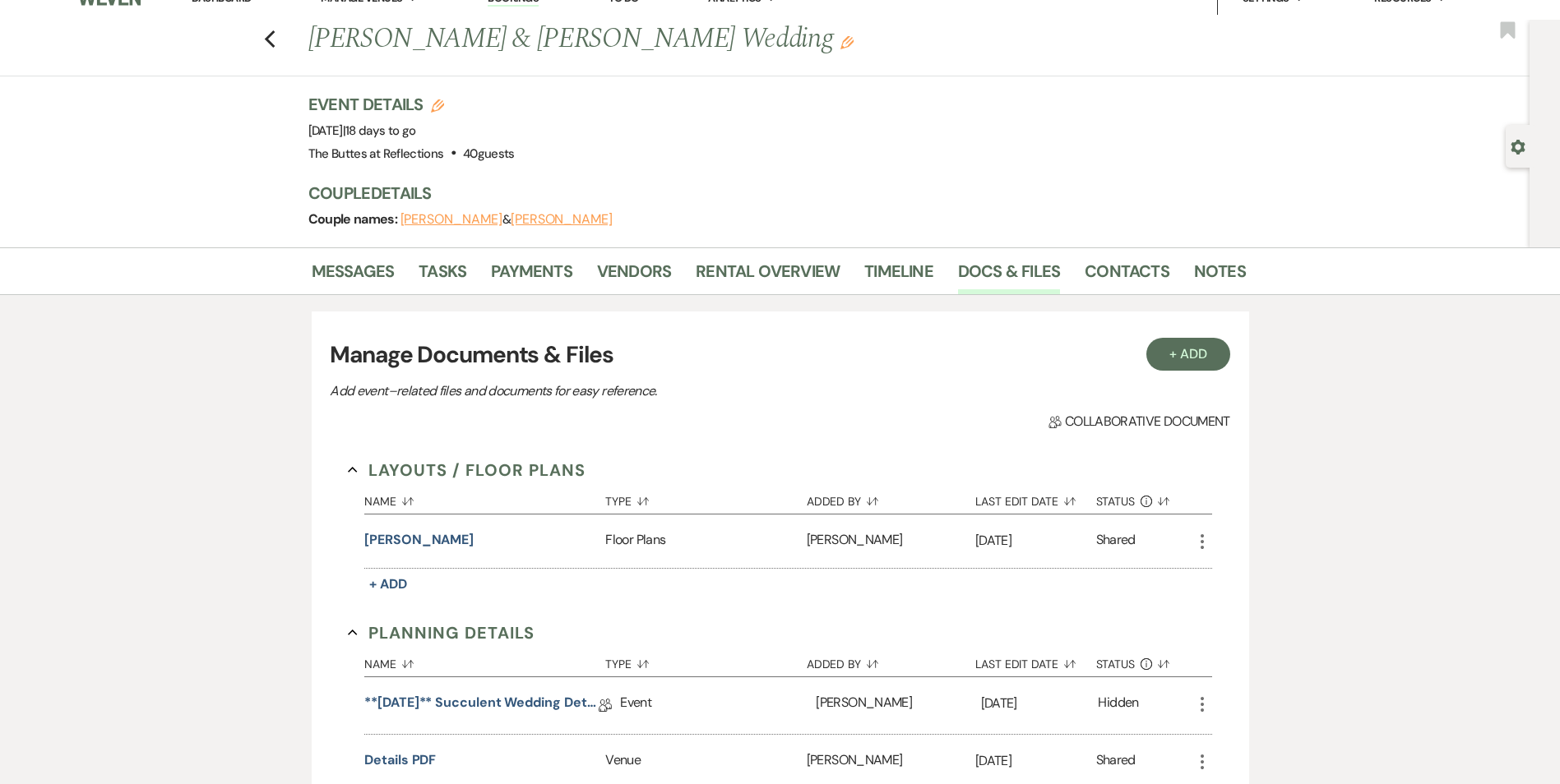
scroll to position [904, 0]
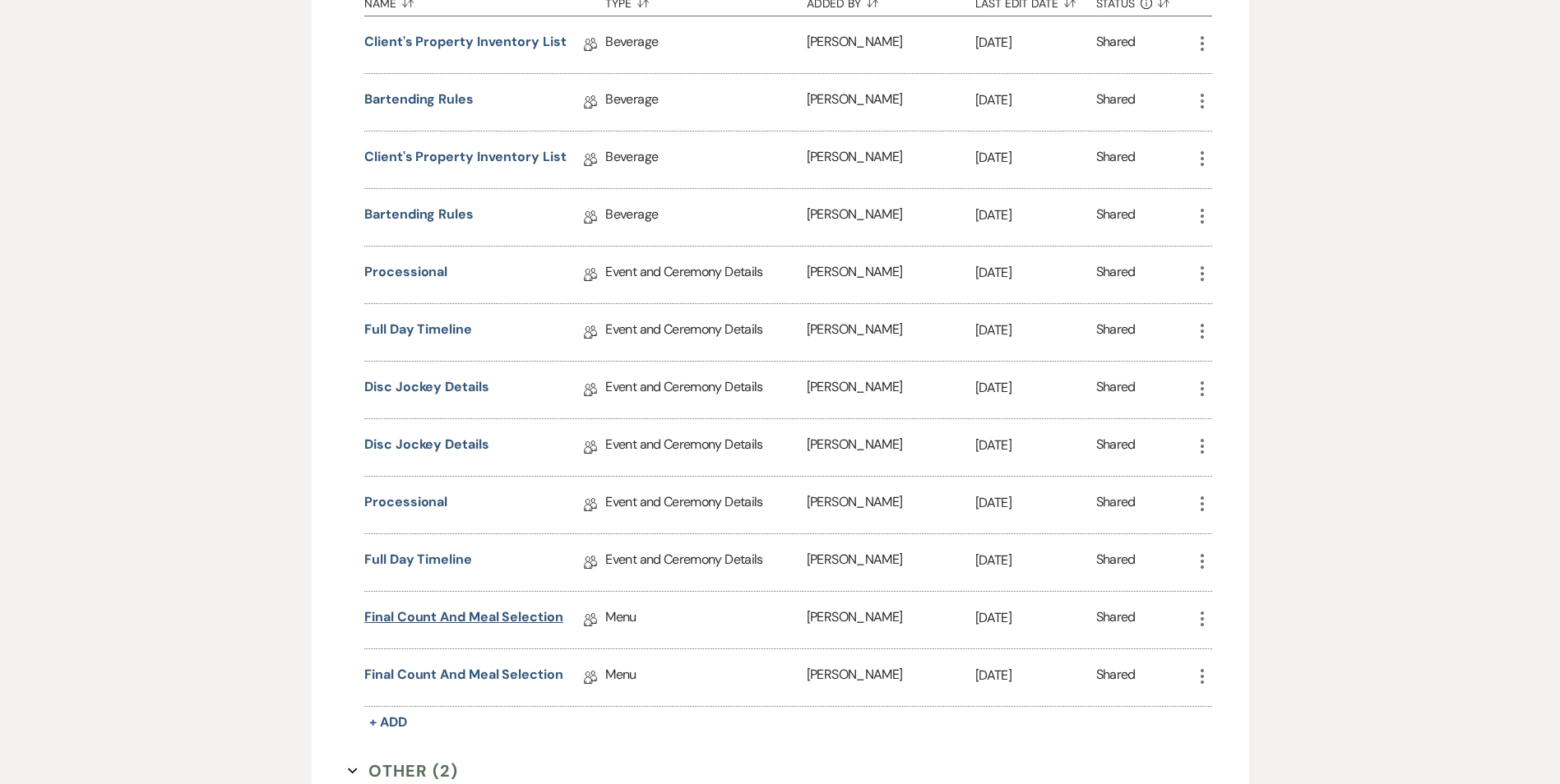
click at [497, 616] on link "Final Count and Meal Selection" at bounding box center [463, 620] width 199 height 26
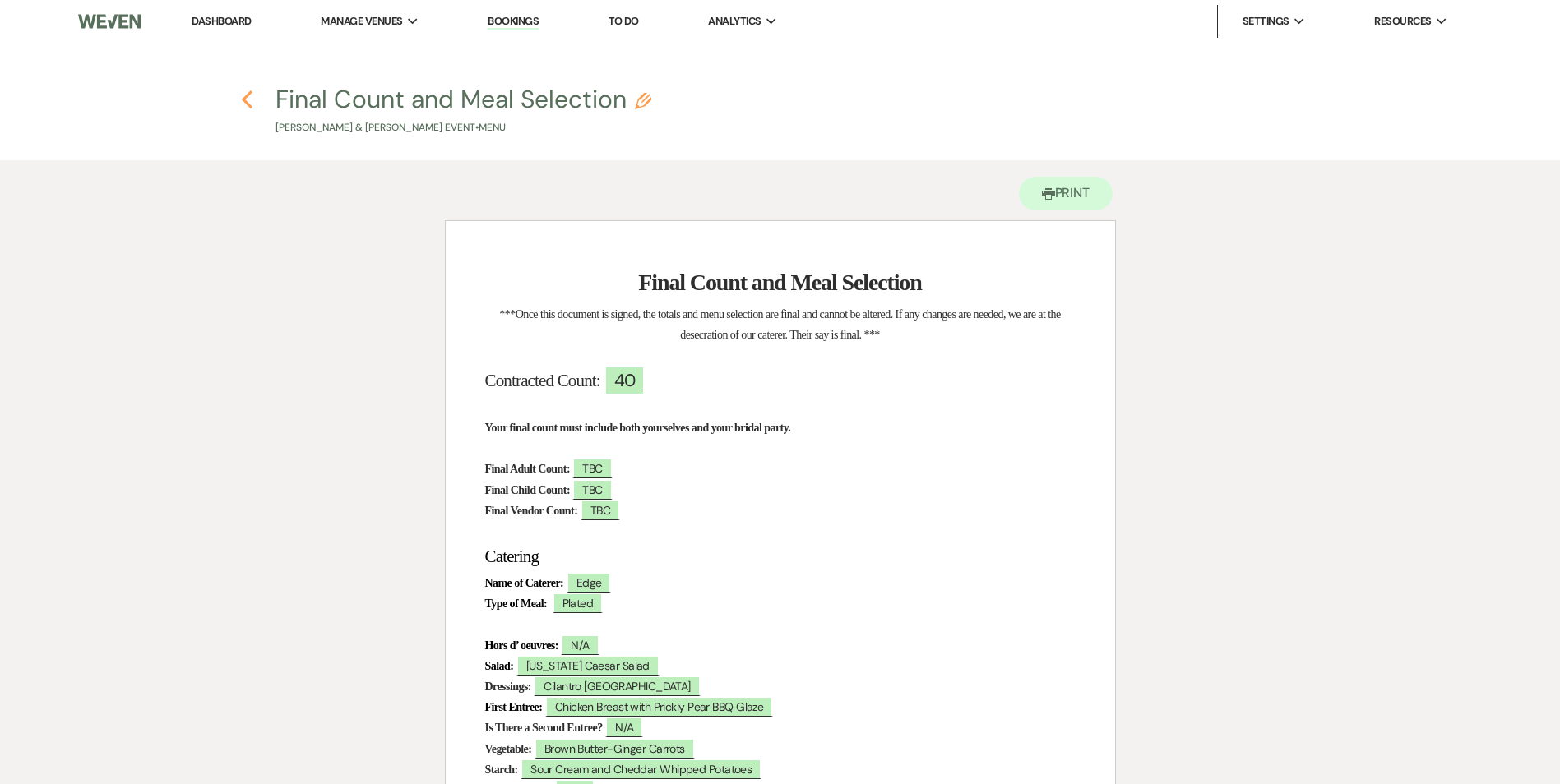
click at [245, 97] on icon "Previous" at bounding box center [247, 99] width 12 height 20
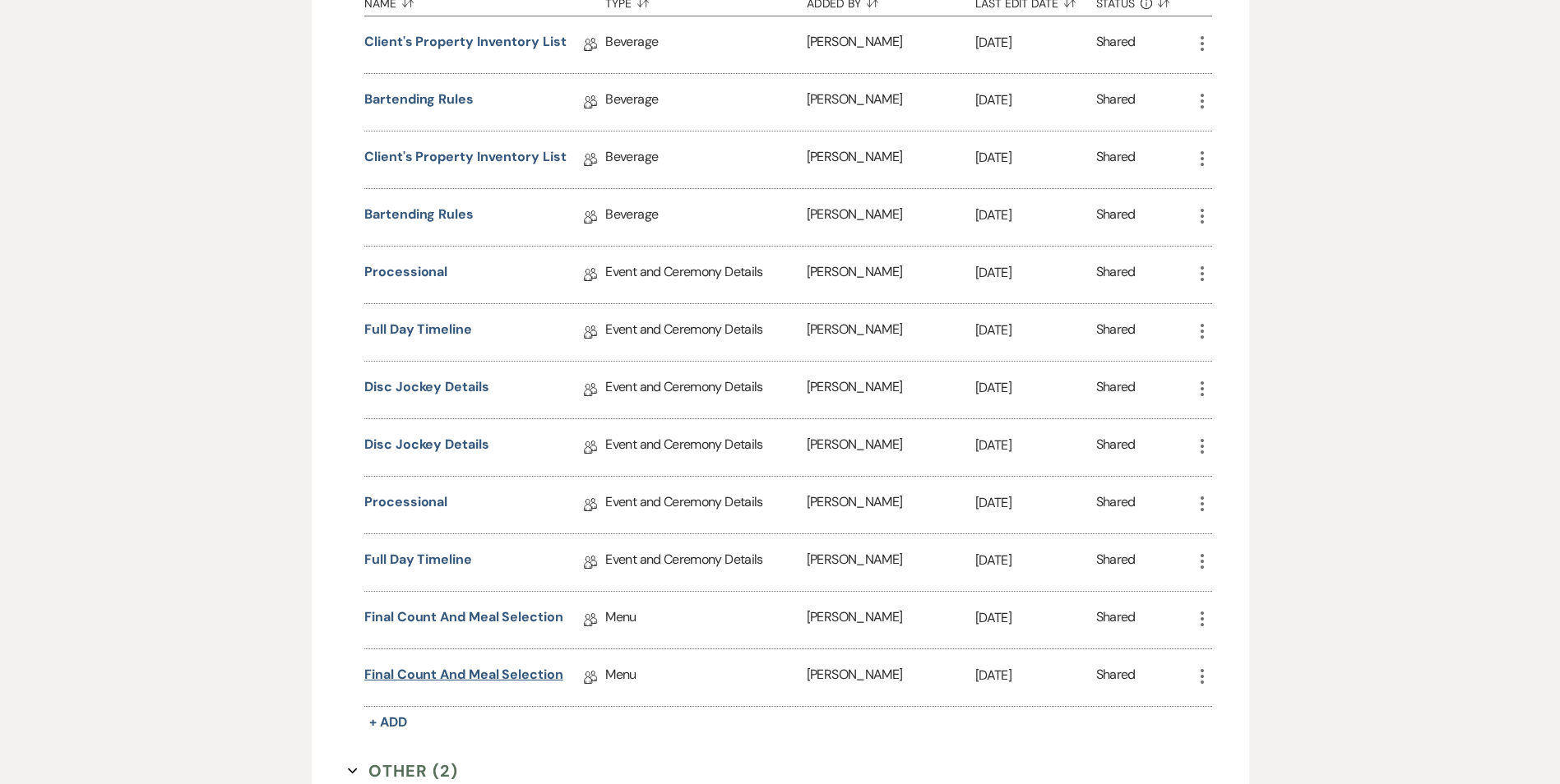
click at [509, 675] on link "Final Count and Meal Selection" at bounding box center [463, 677] width 199 height 26
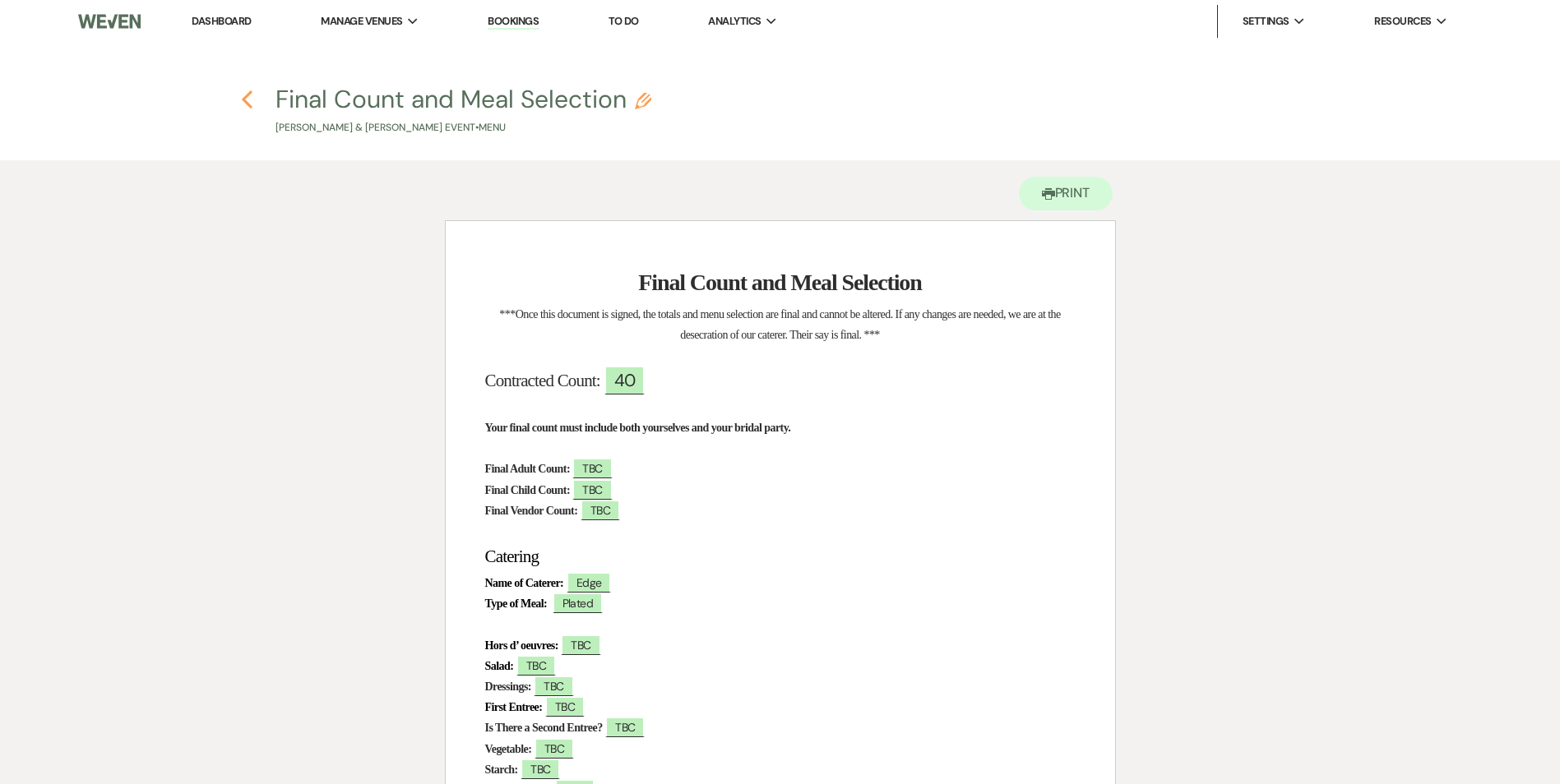
click at [247, 99] on icon "Previous" at bounding box center [247, 99] width 12 height 20
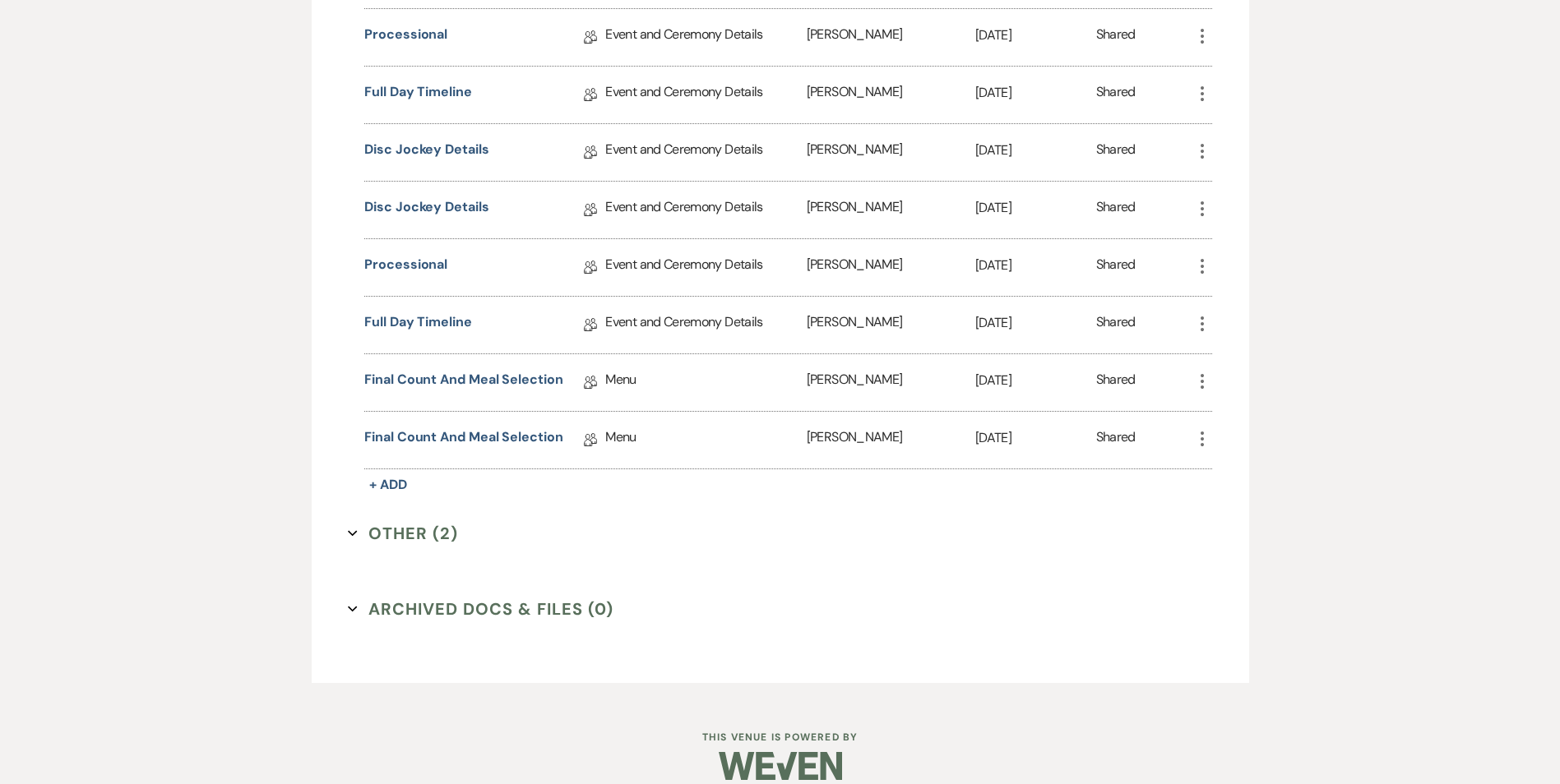
scroll to position [1151, 0]
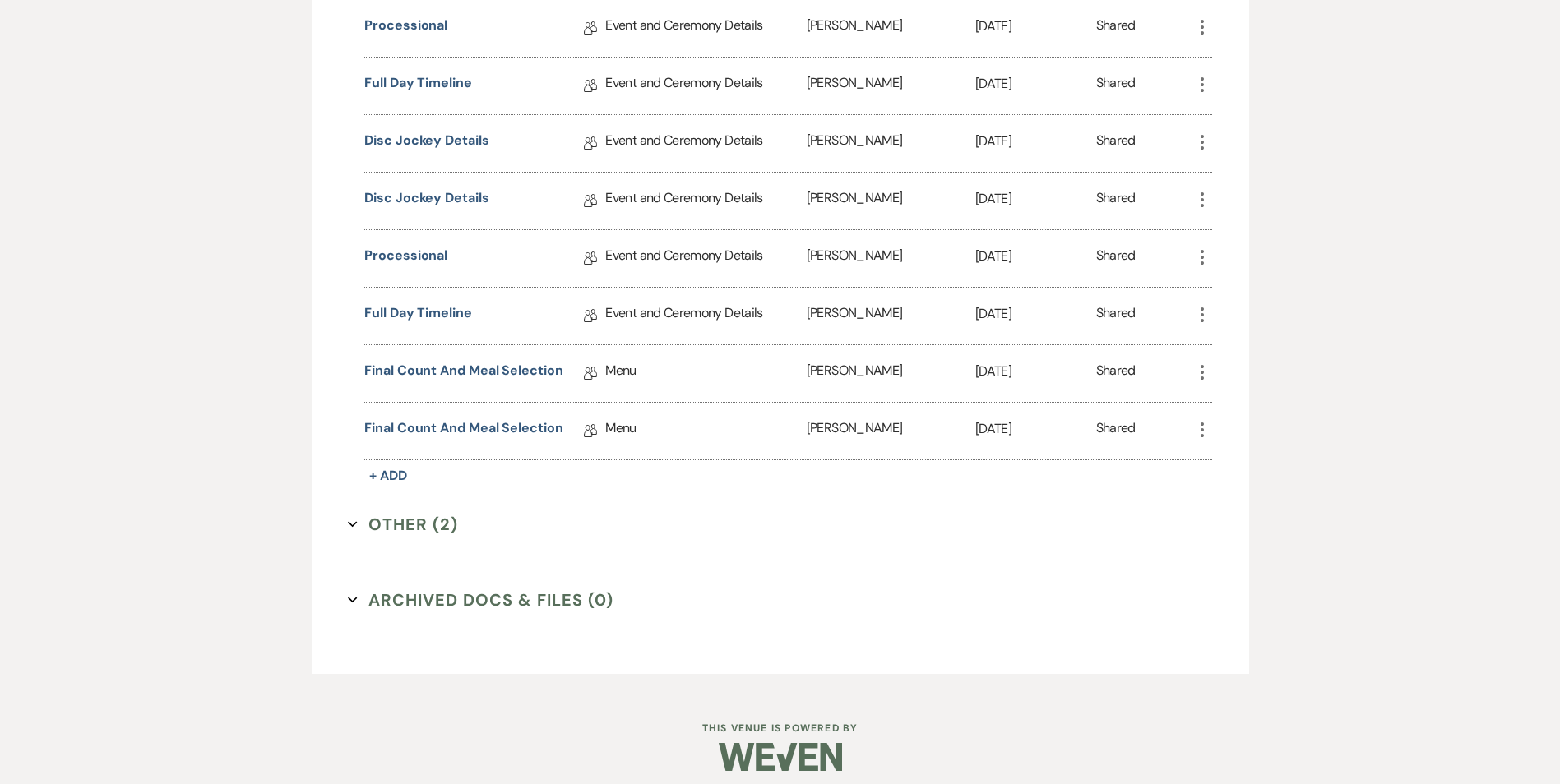
click at [396, 530] on button "Other (2) Expand" at bounding box center [403, 525] width 110 height 25
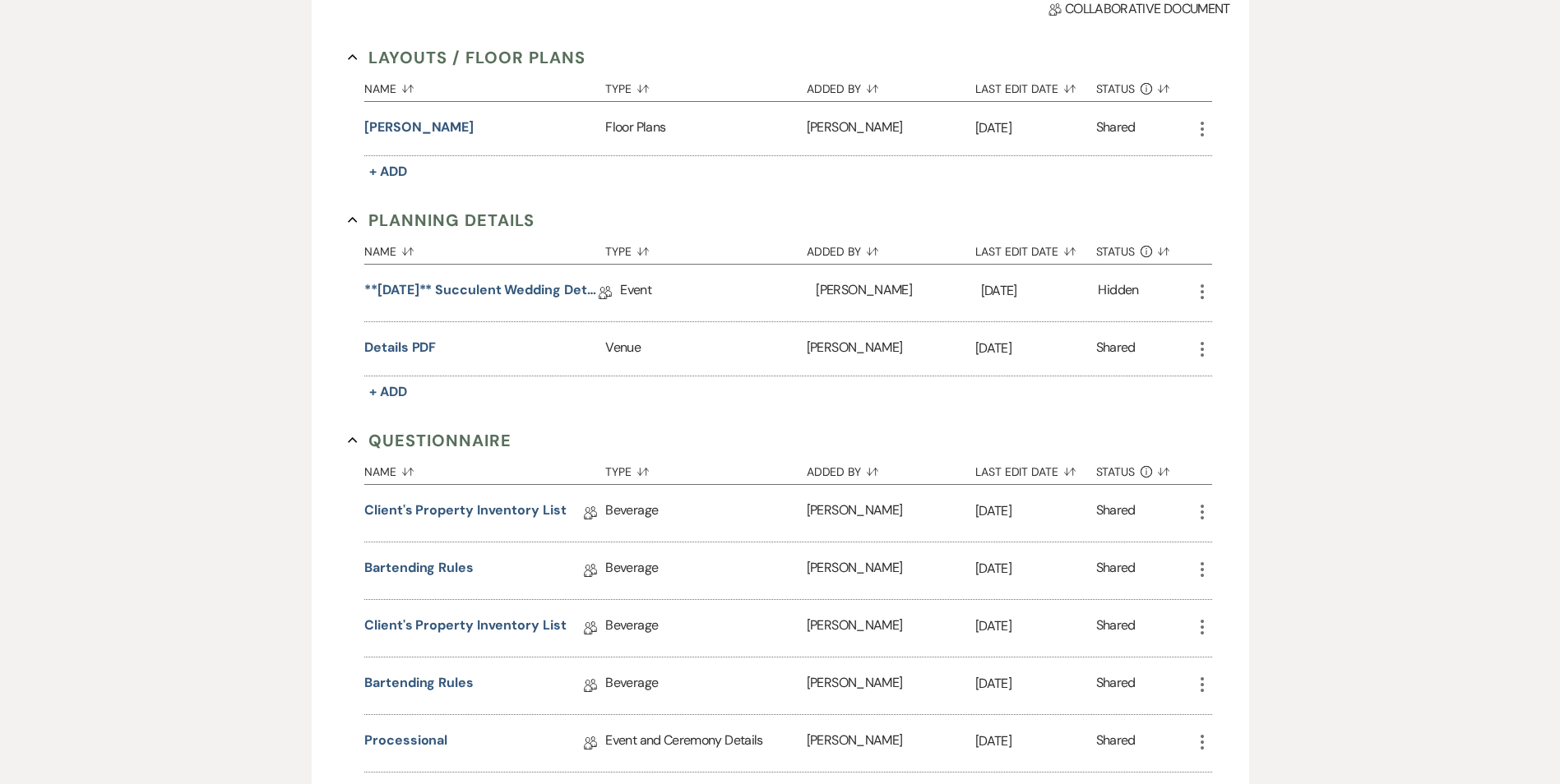
scroll to position [411, 0]
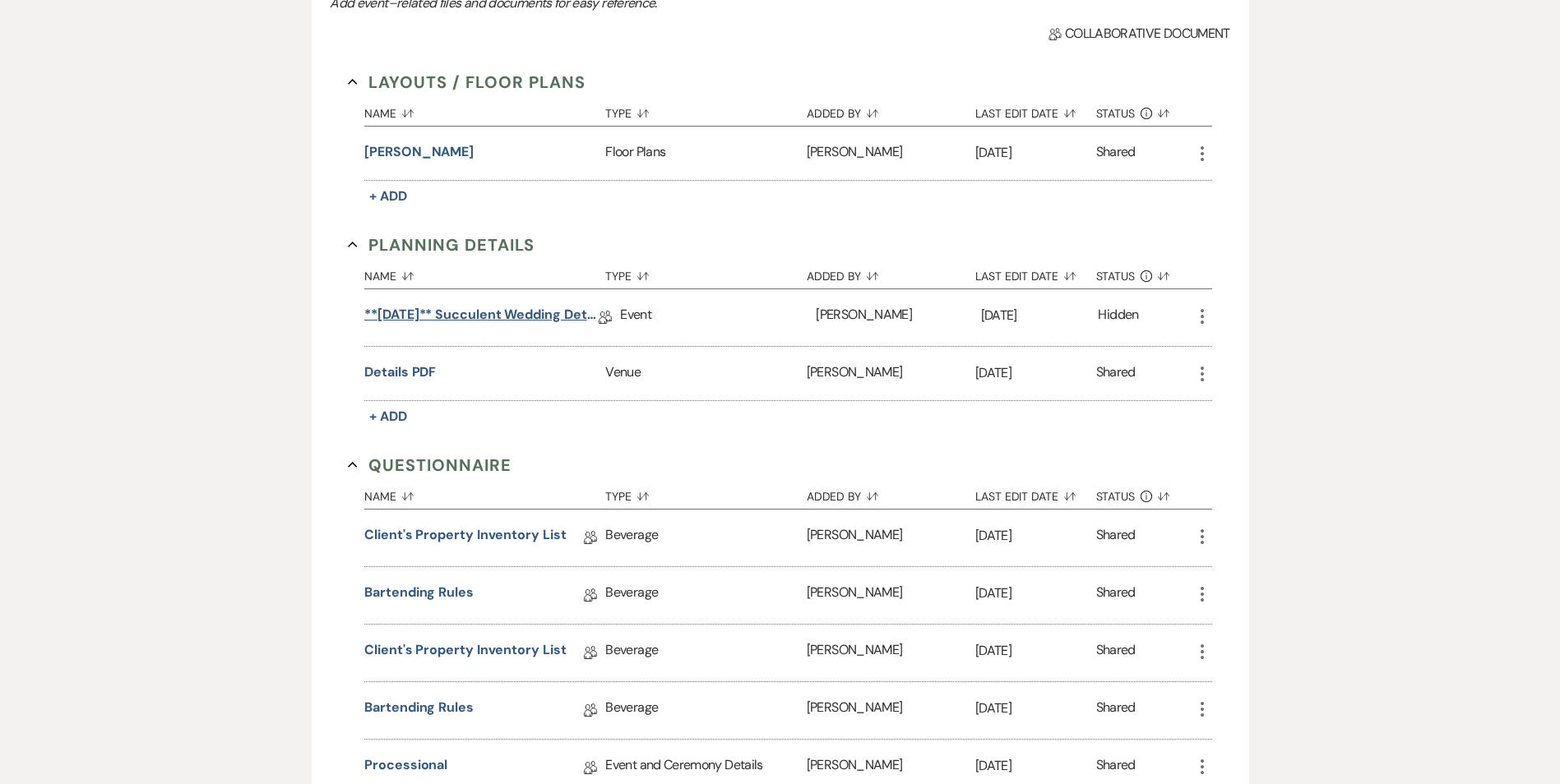
click at [492, 322] on link "**[DATE]** Succulent Wedding Details" at bounding box center [481, 317] width 235 height 26
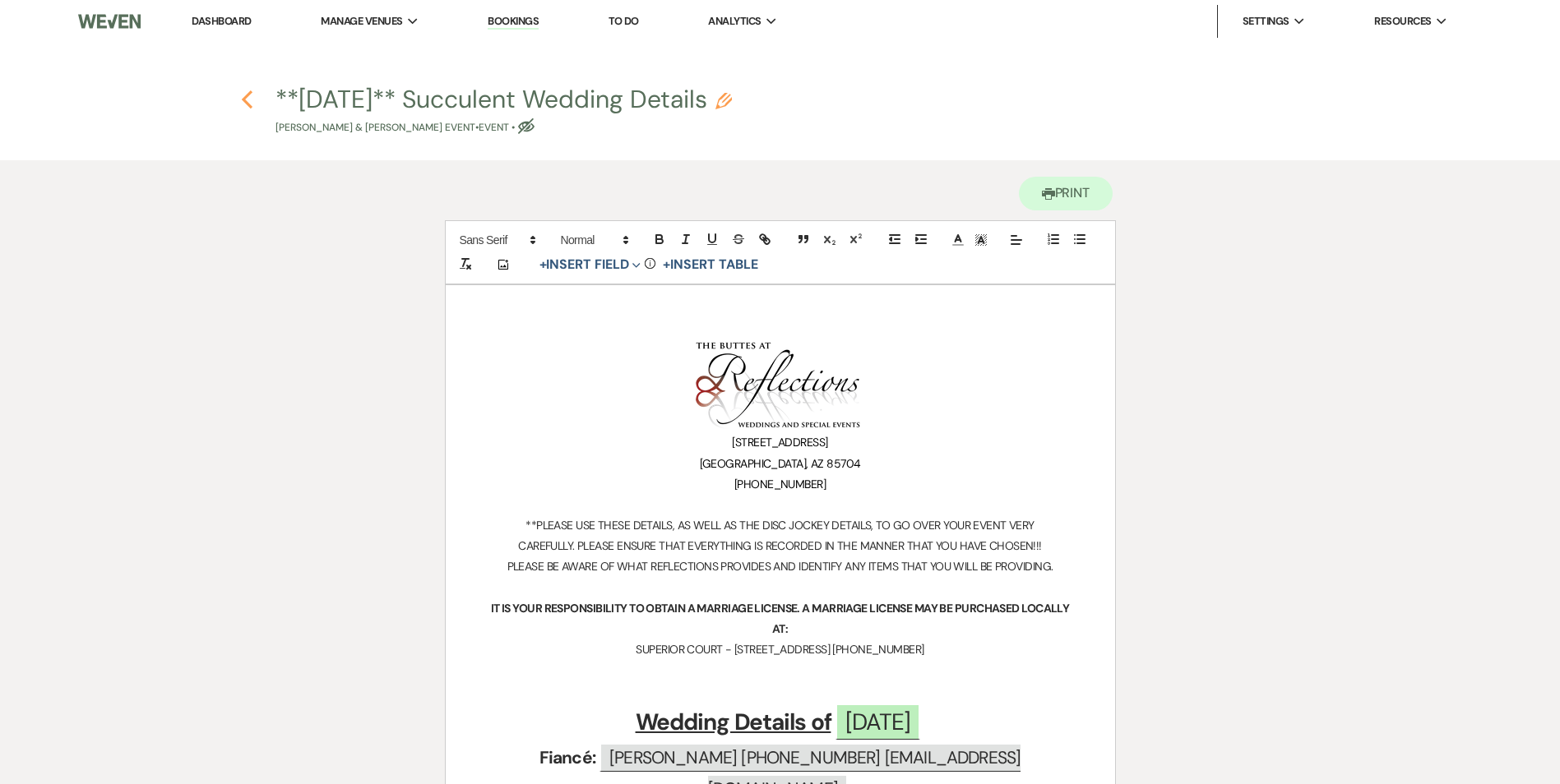
click at [245, 99] on use "button" at bounding box center [247, 99] width 11 height 18
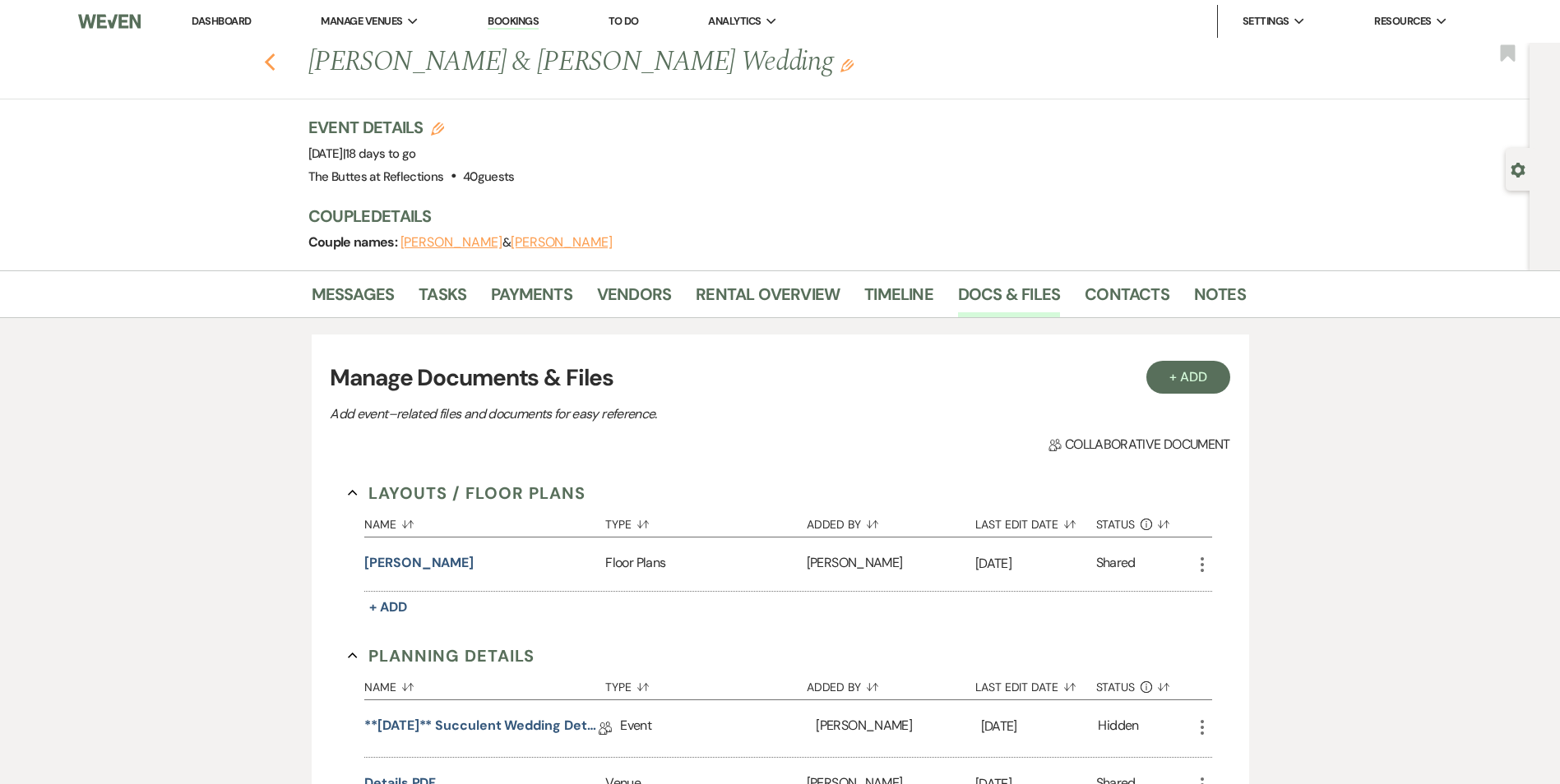
click at [275, 69] on icon "Previous" at bounding box center [269, 62] width 12 height 20
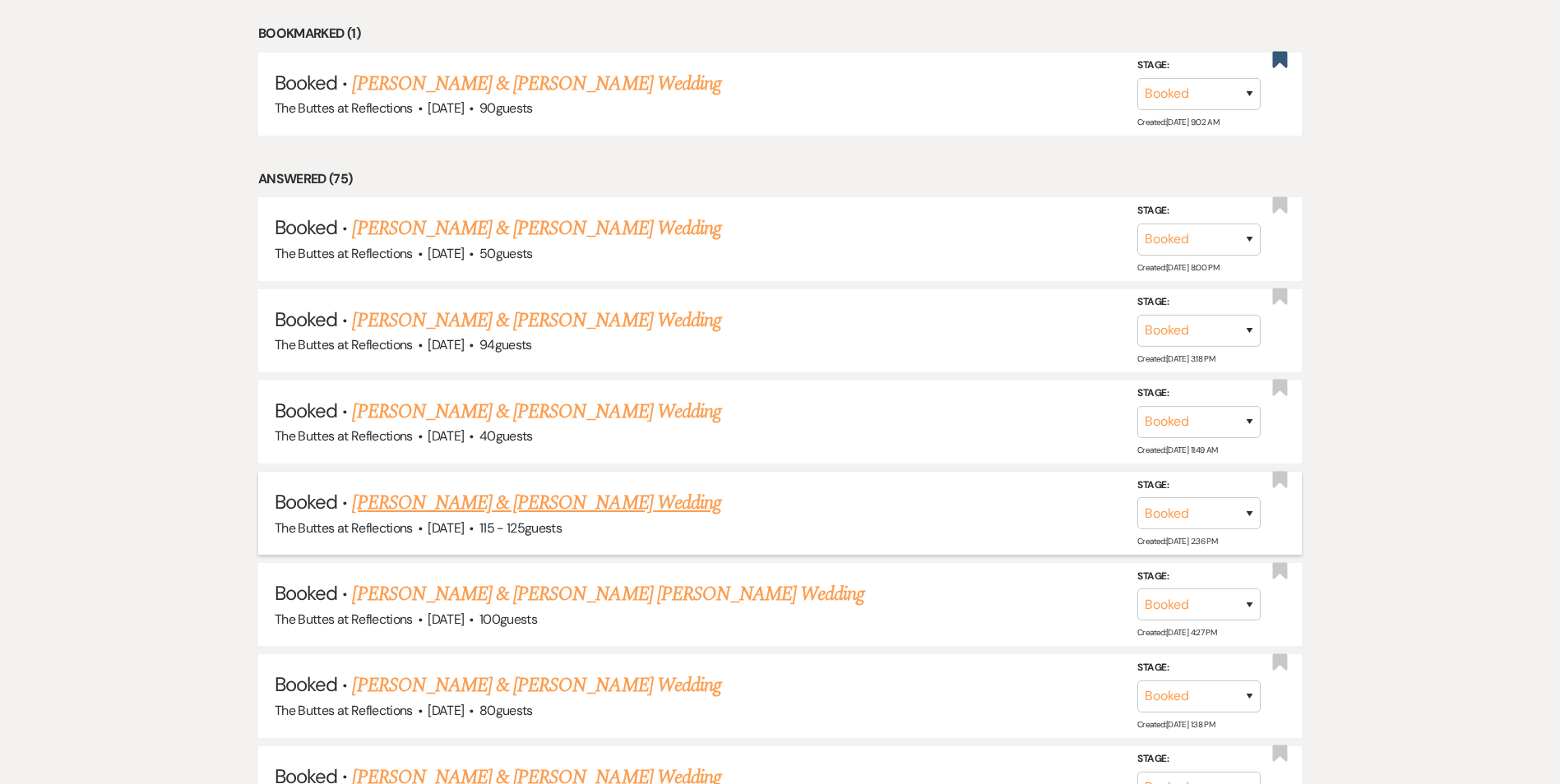
scroll to position [1324, 0]
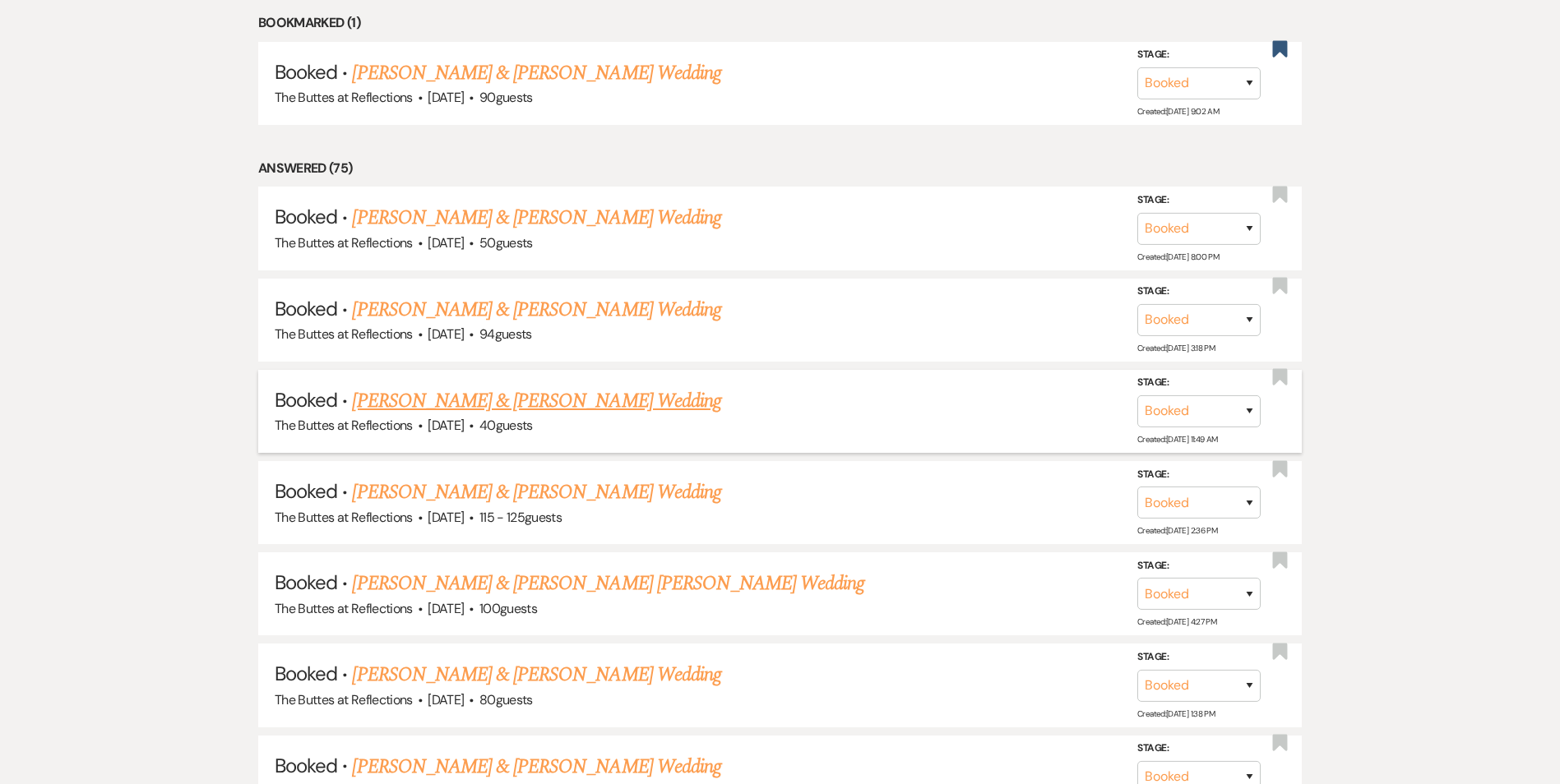
click at [538, 398] on link "[PERSON_NAME] & [PERSON_NAME] Wedding" at bounding box center [536, 401] width 368 height 30
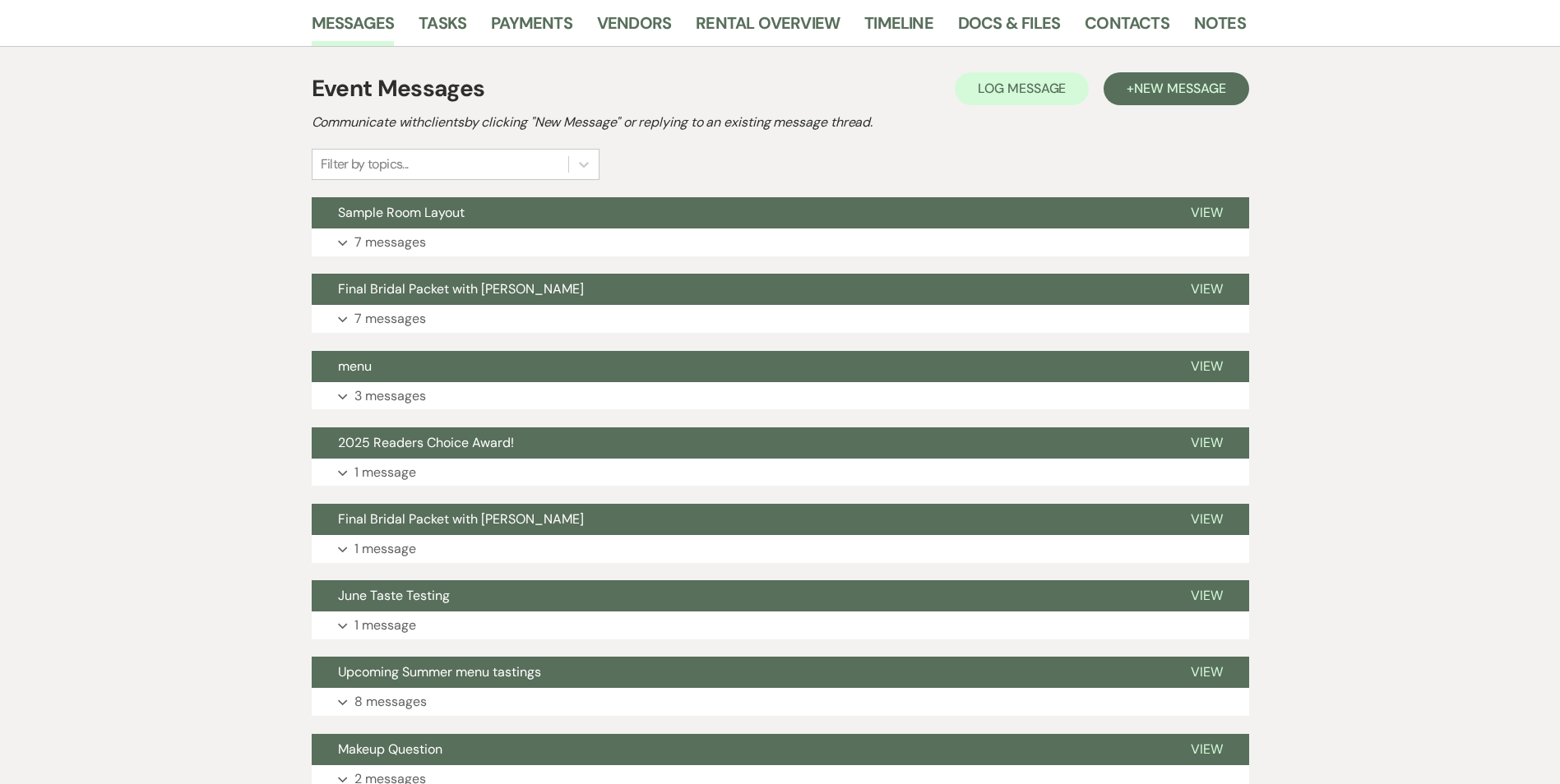
scroll to position [26, 0]
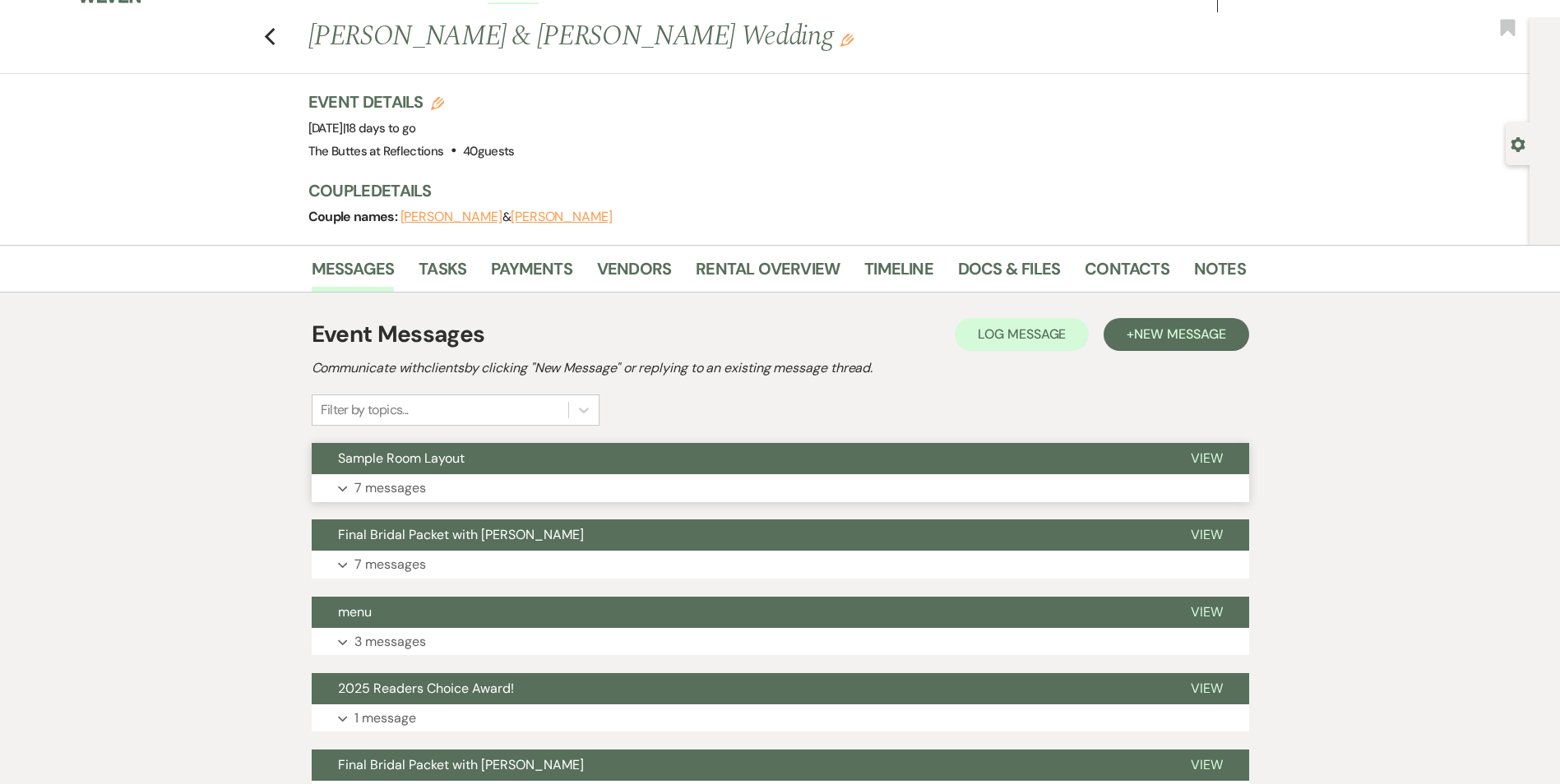
click at [554, 453] on button "Sample Room Layout" at bounding box center [738, 459] width 853 height 31
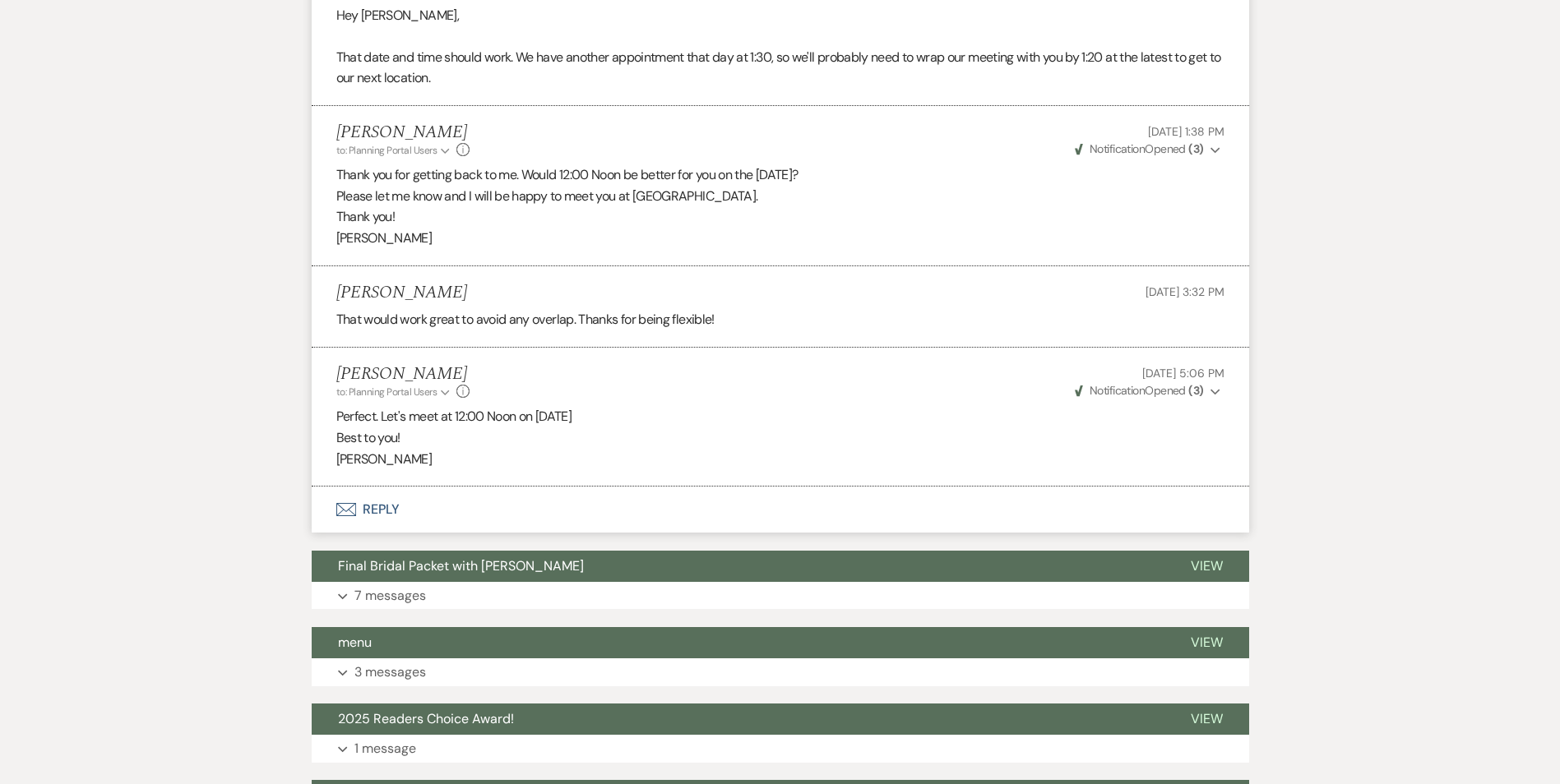
scroll to position [1259, 0]
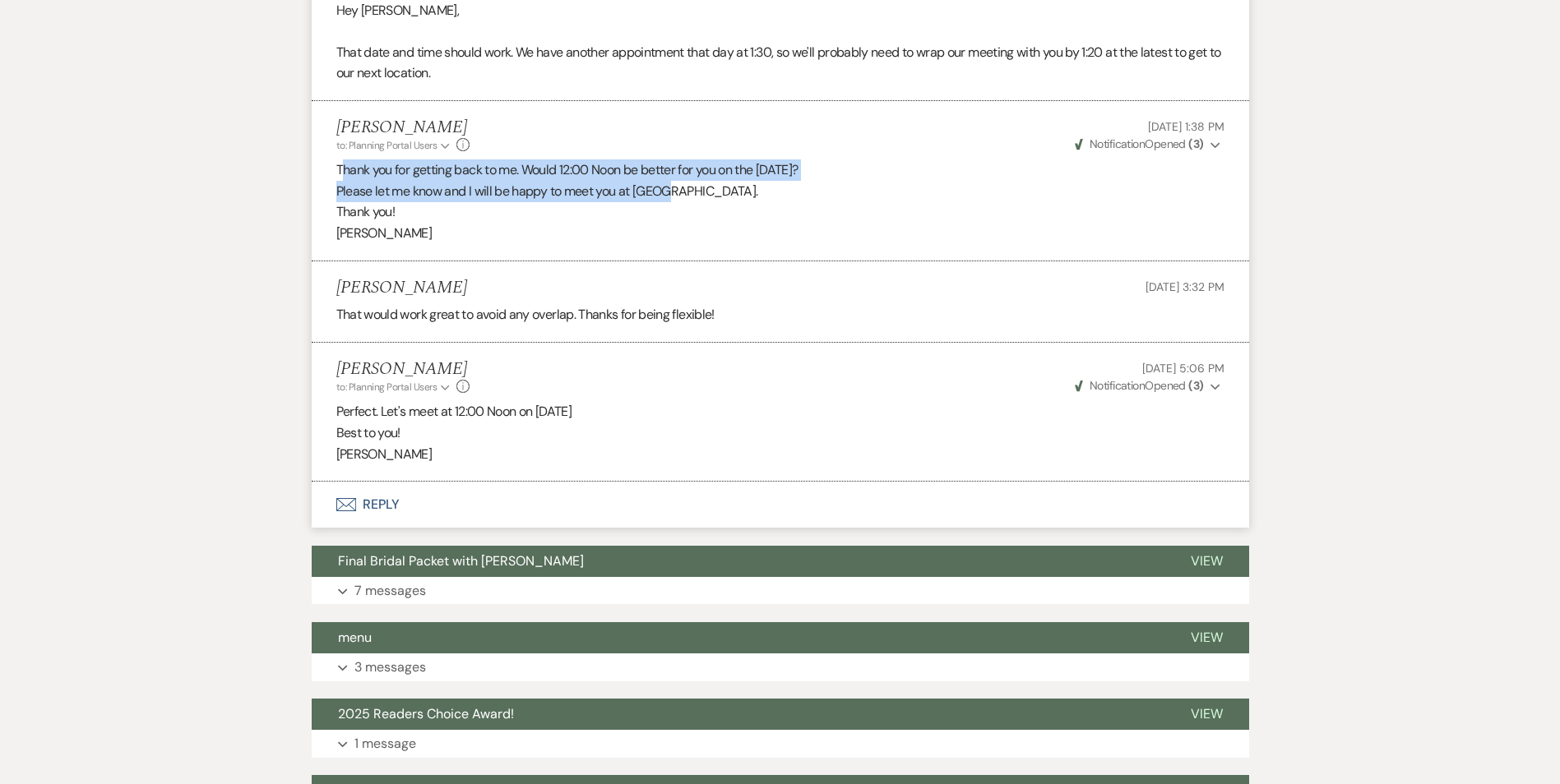
drag, startPoint x: 345, startPoint y: 171, endPoint x: 750, endPoint y: 181, distance: 405.1
click at [750, 181] on div "Thank you for getting back to me. Would 12:00 Noon be better for you on the [DA…" at bounding box center [780, 201] width 888 height 84
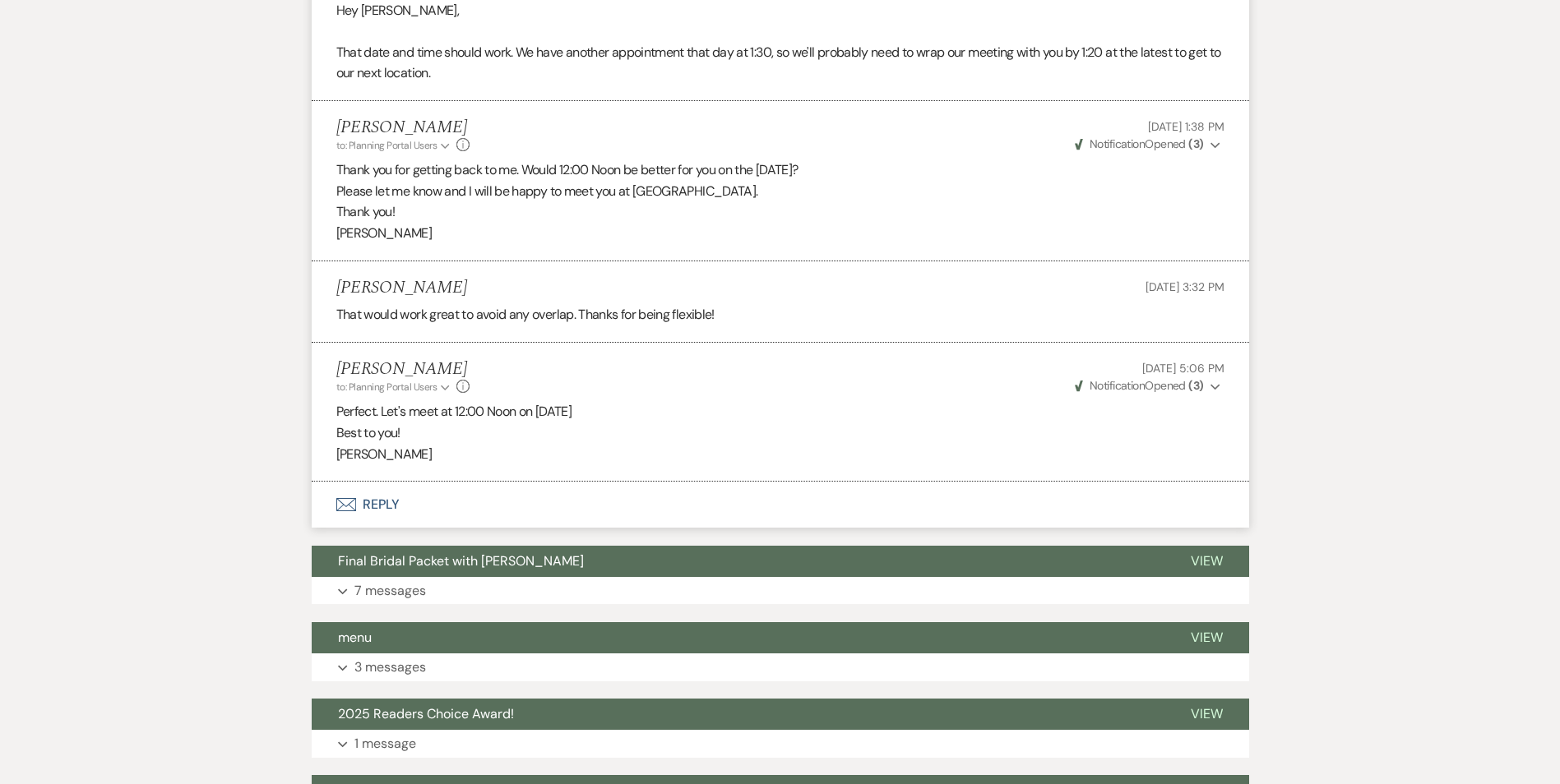
click at [458, 211] on p "Thank you!" at bounding box center [780, 212] width 888 height 22
drag, startPoint x: 359, startPoint y: 317, endPoint x: 503, endPoint y: 320, distance: 144.0
click at [503, 320] on p "That would work great to avoid any overlap. Thanks for being flexible!" at bounding box center [780, 315] width 888 height 22
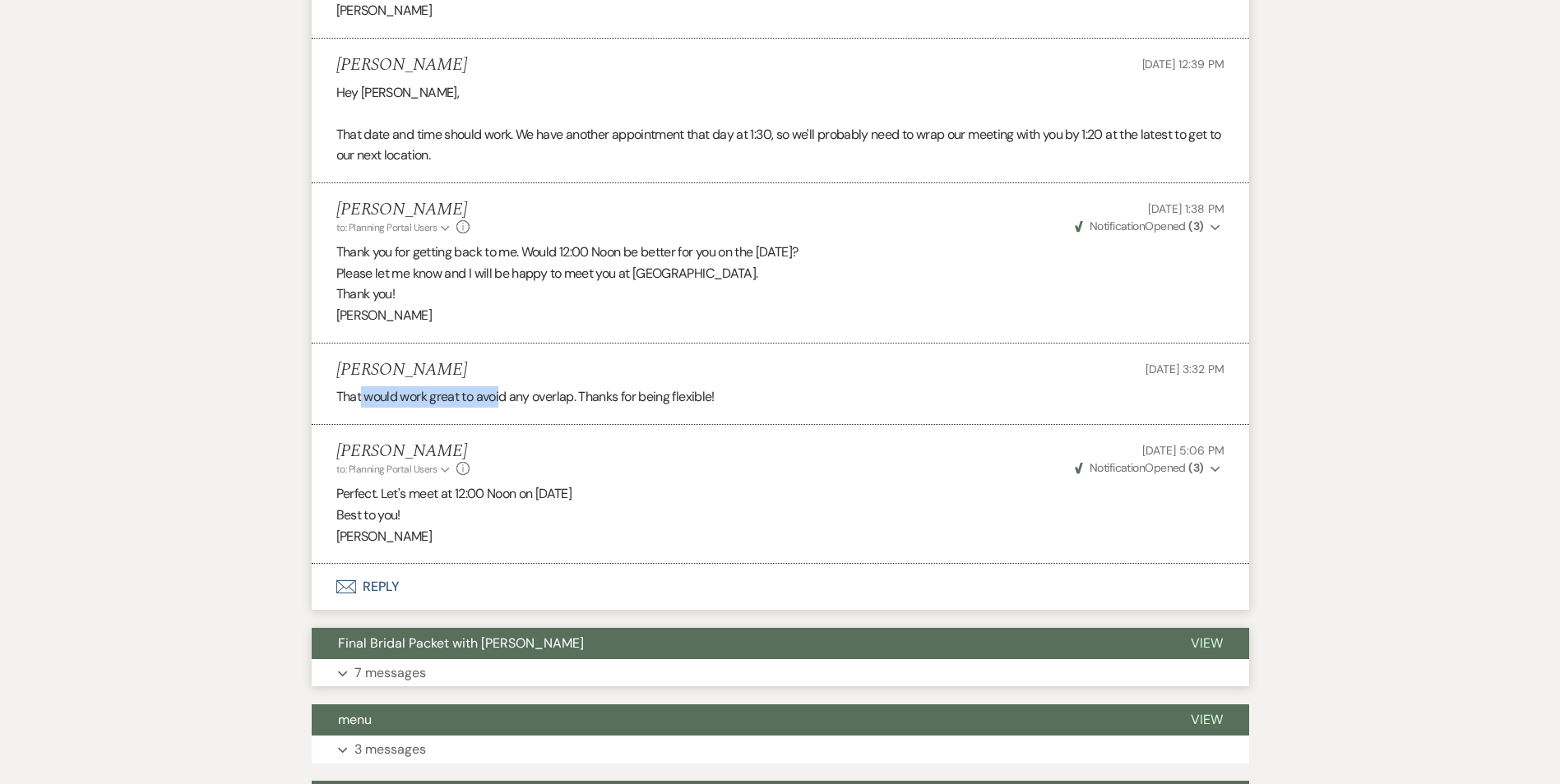
click at [504, 636] on span "Final Bridal Packet with [PERSON_NAME]" at bounding box center [461, 643] width 246 height 17
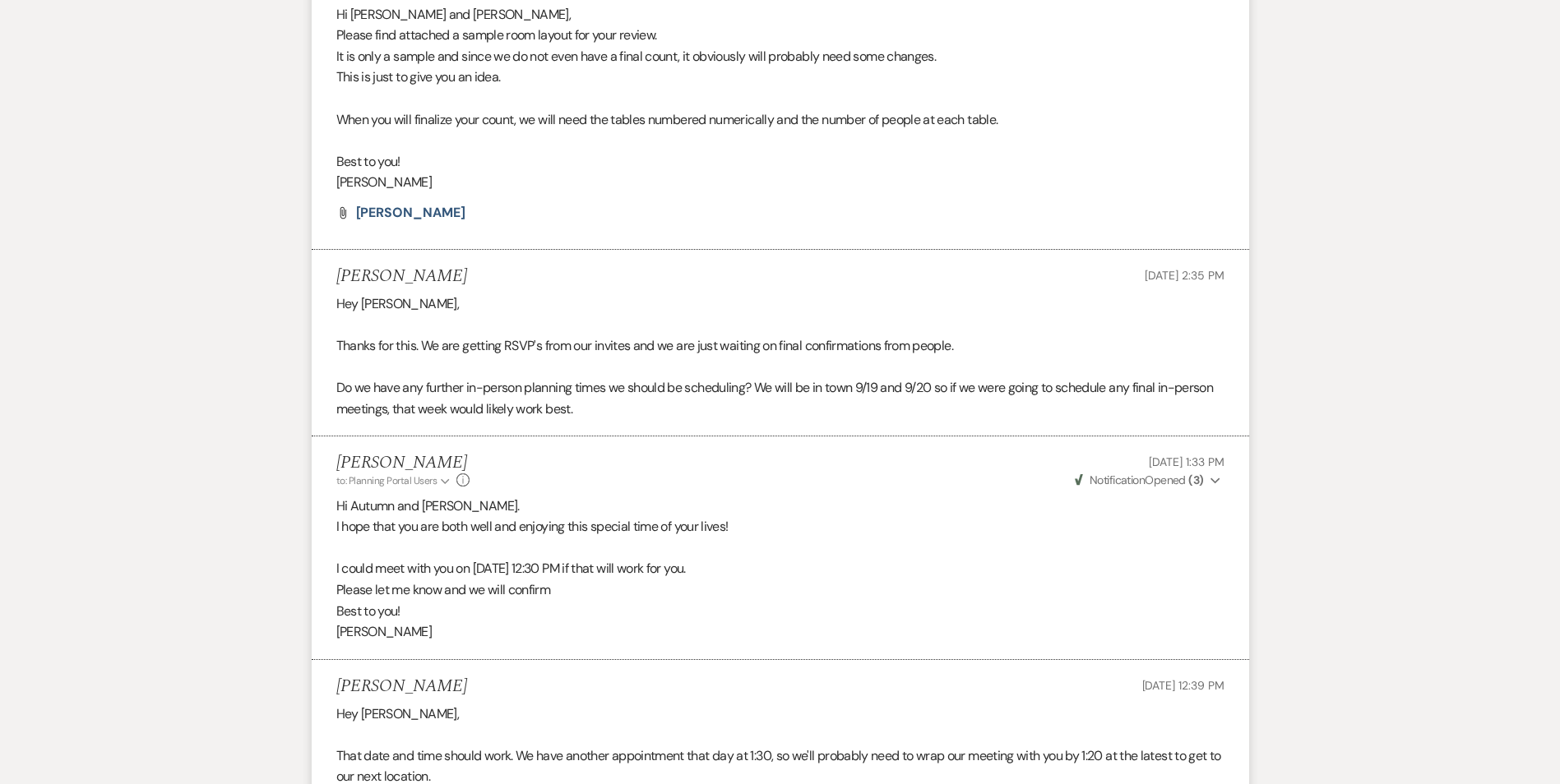
scroll to position [519, 0]
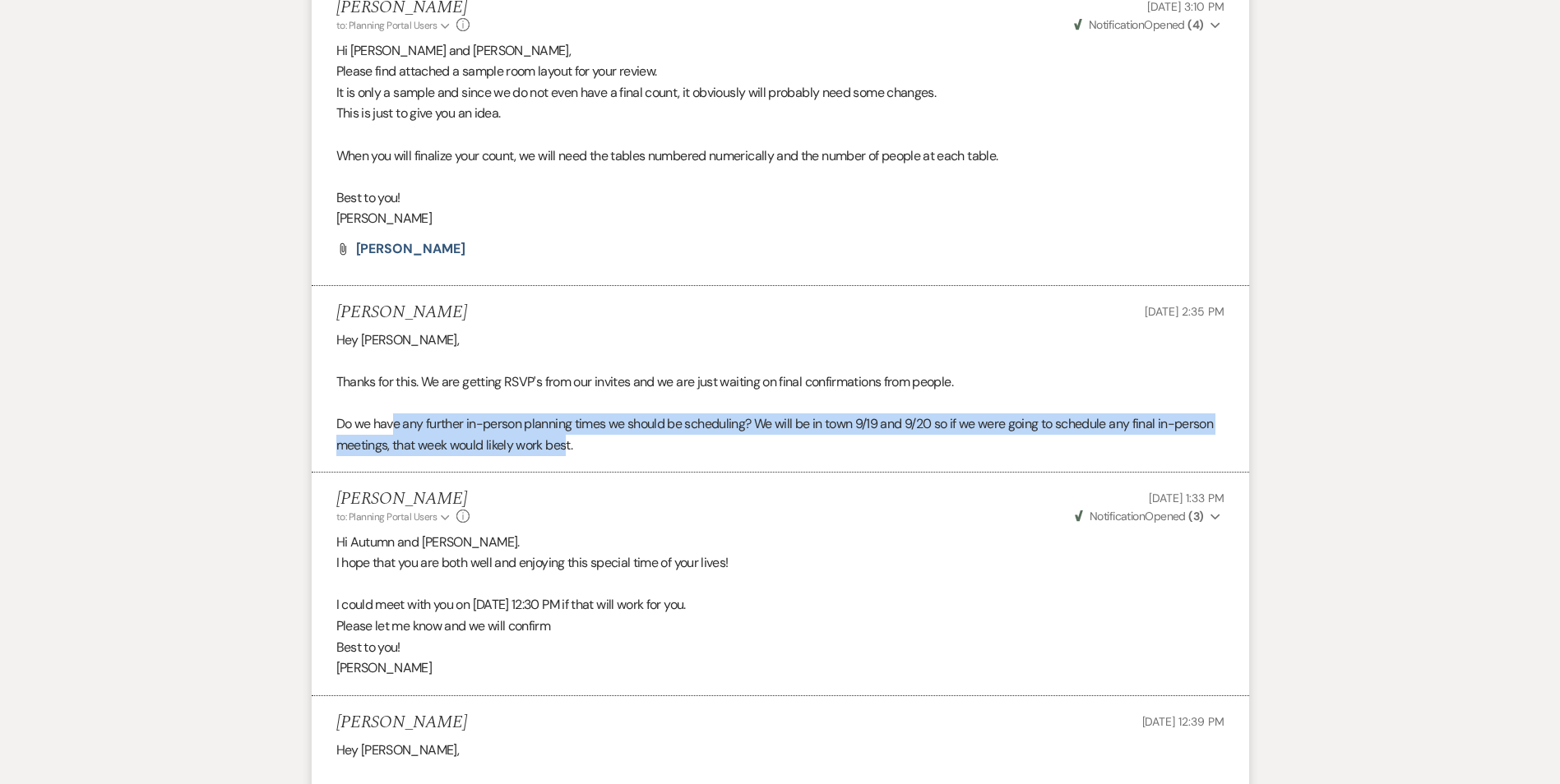
drag, startPoint x: 395, startPoint y: 422, endPoint x: 569, endPoint y: 438, distance: 174.7
click at [569, 438] on p "Do we have any further in-person planning times we should be scheduling? We wil…" at bounding box center [780, 434] width 888 height 42
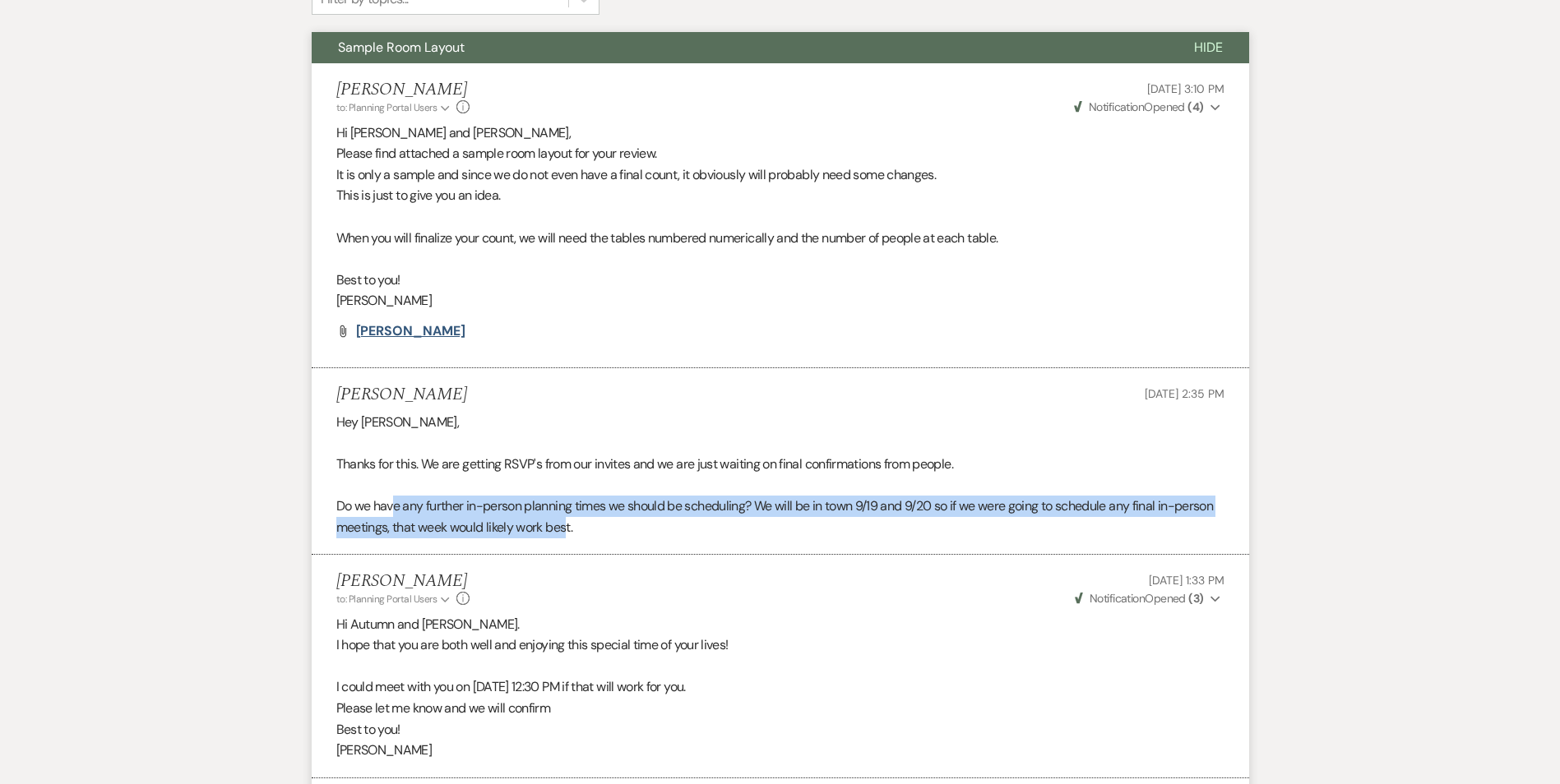
click at [422, 330] on span "[PERSON_NAME]" at bounding box center [411, 331] width 109 height 17
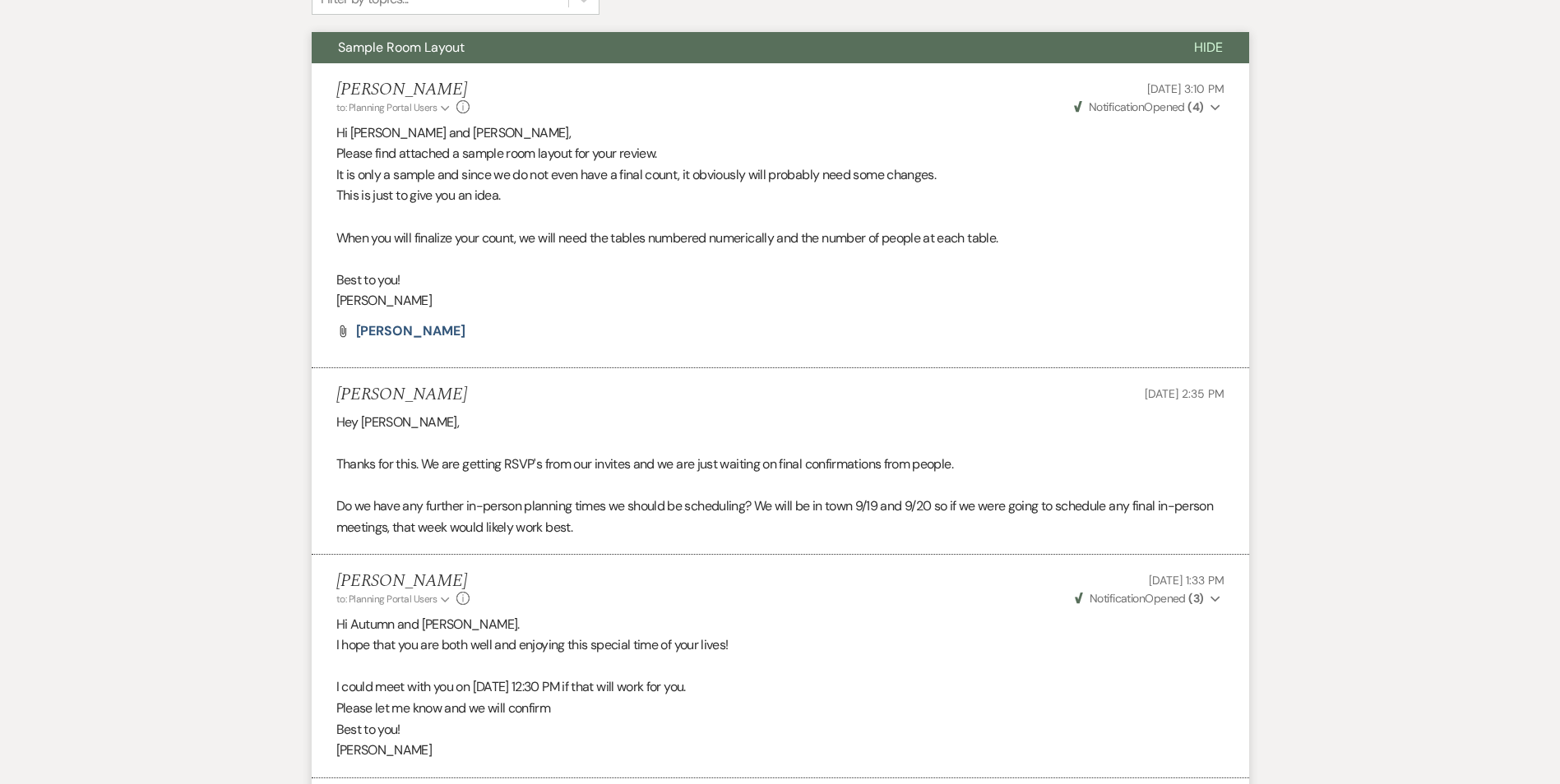
click at [492, 462] on p "Thanks for this. We are getting RSVP's from our invites and we are just waiting…" at bounding box center [780, 465] width 888 height 22
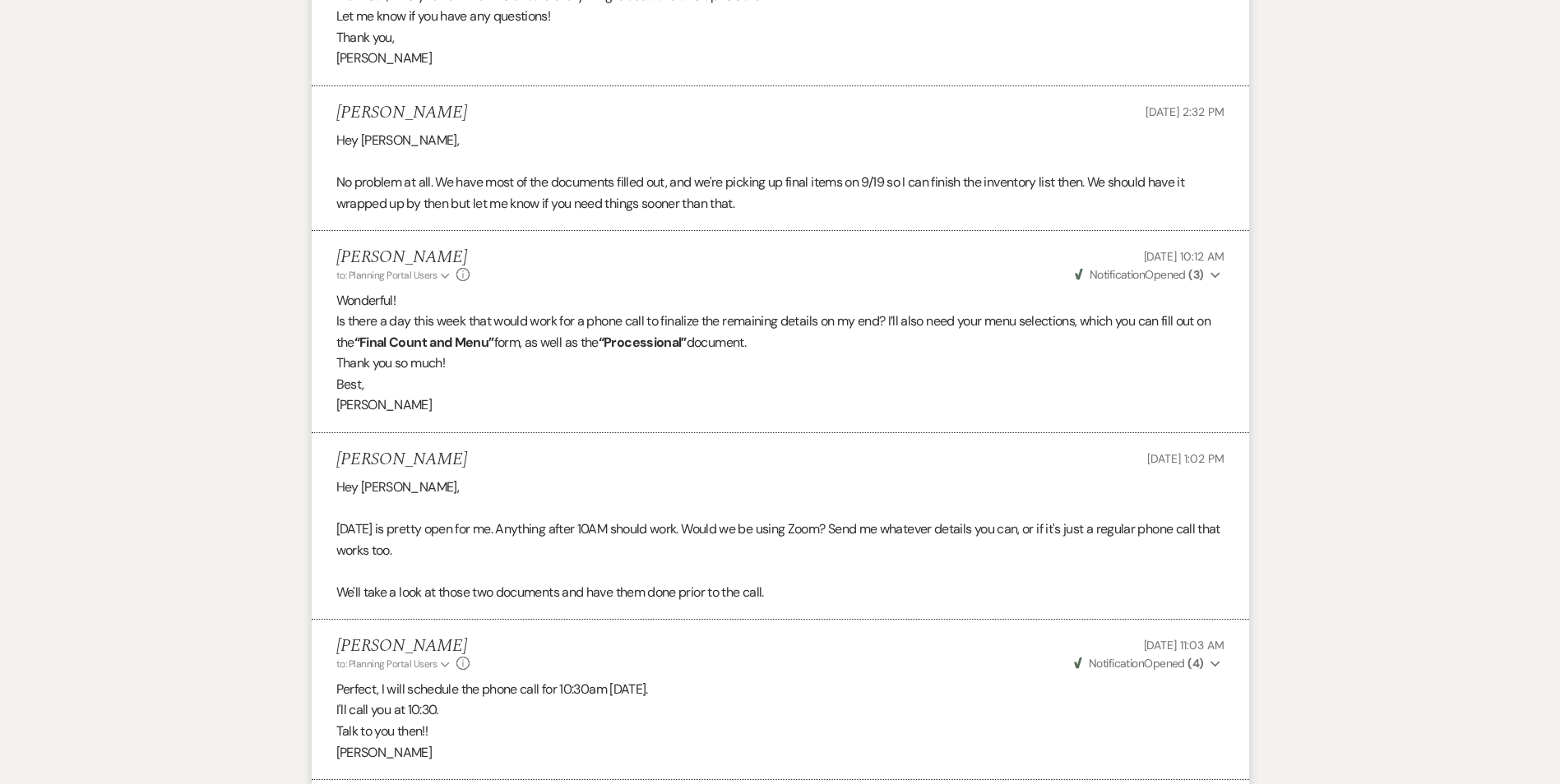
scroll to position [2656, 0]
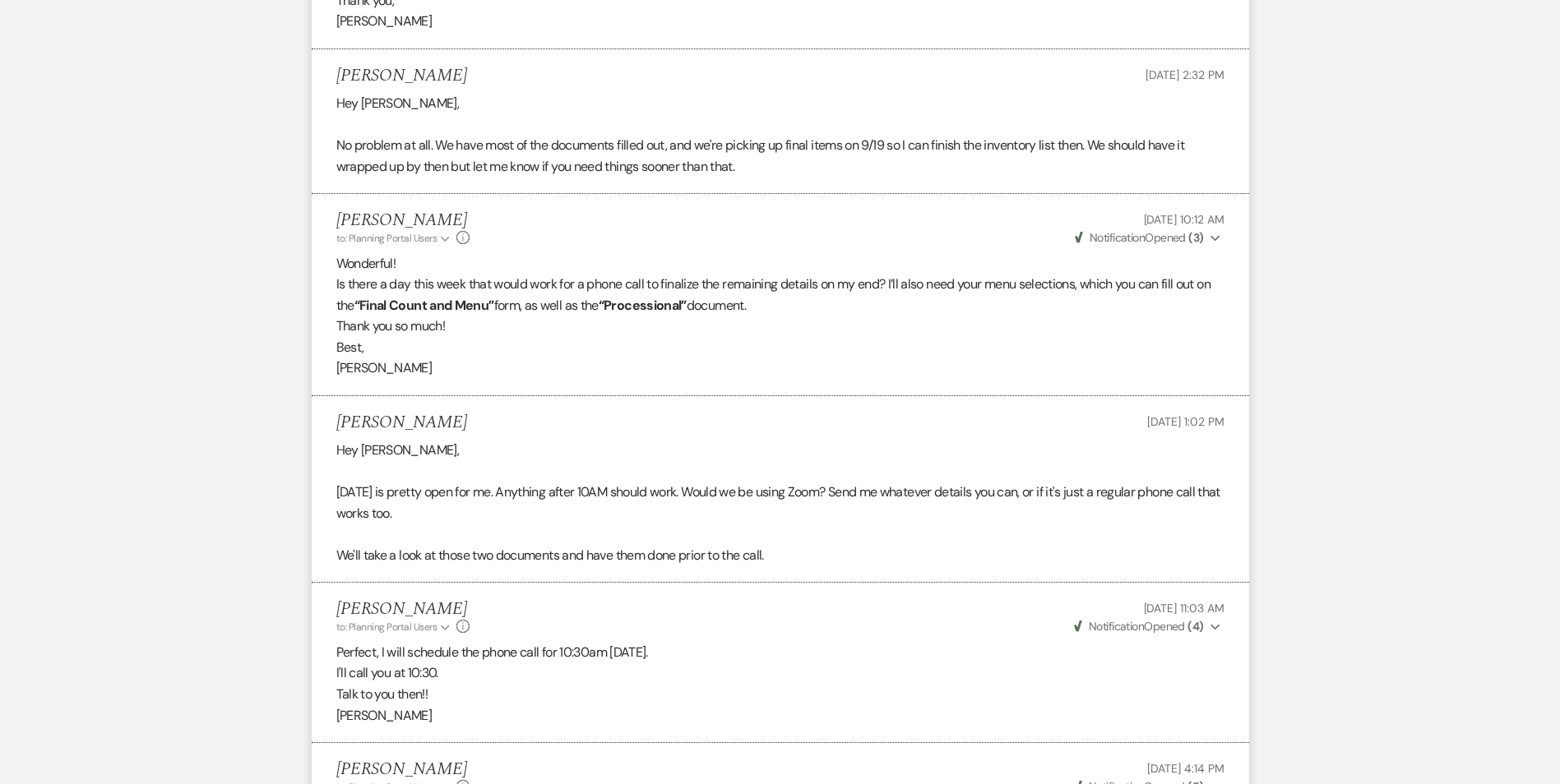
click at [529, 482] on p "[DATE] is pretty open for me. Anything after 10AM should work. Would we be usin…" at bounding box center [780, 502] width 888 height 42
drag, startPoint x: 432, startPoint y: 466, endPoint x: 524, endPoint y: 469, distance: 92.0
click at [524, 482] on p "[DATE] is pretty open for me. Anything after 10AM should work. Would we be usin…" at bounding box center [780, 502] width 888 height 42
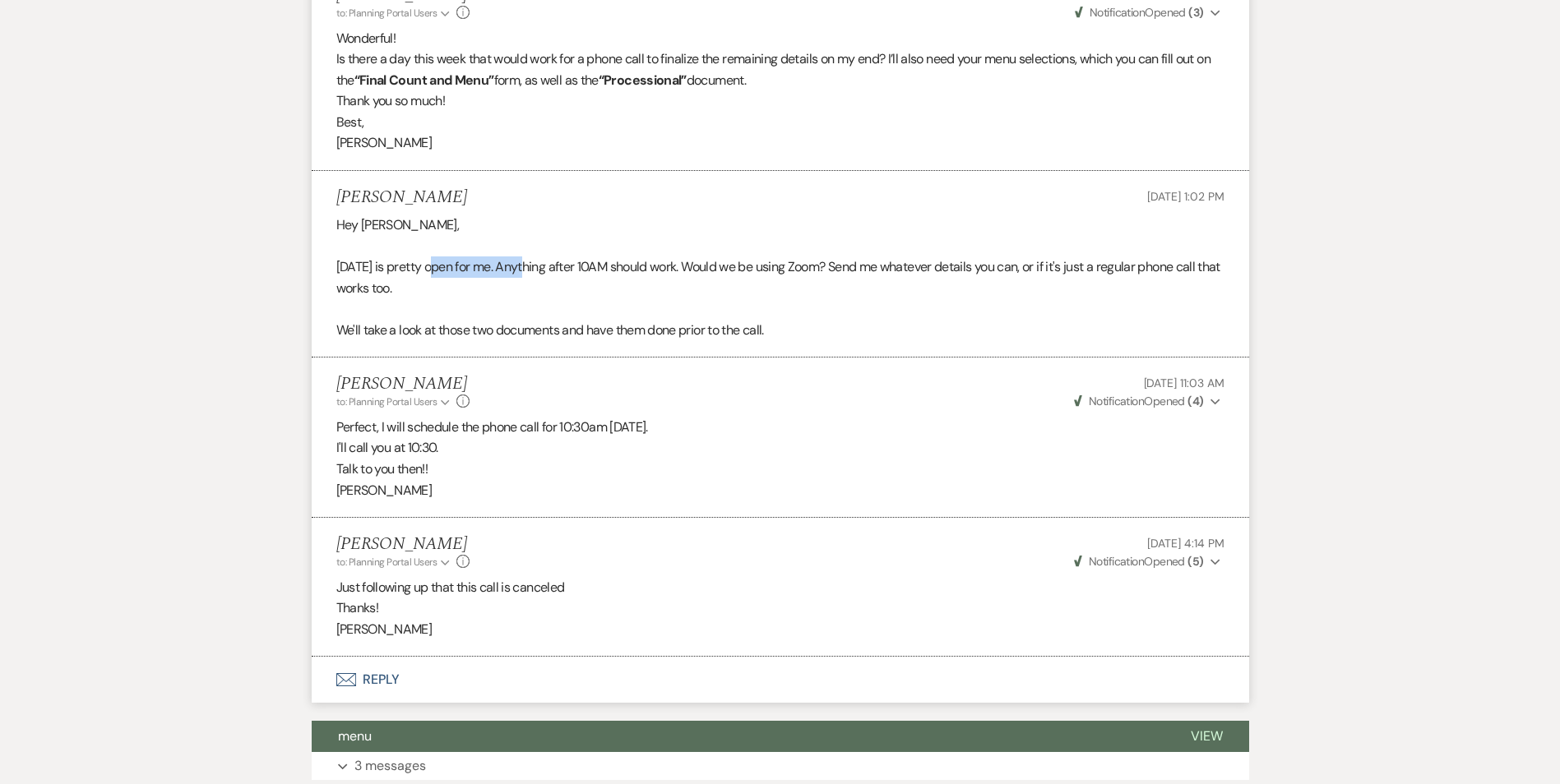
scroll to position [2903, 0]
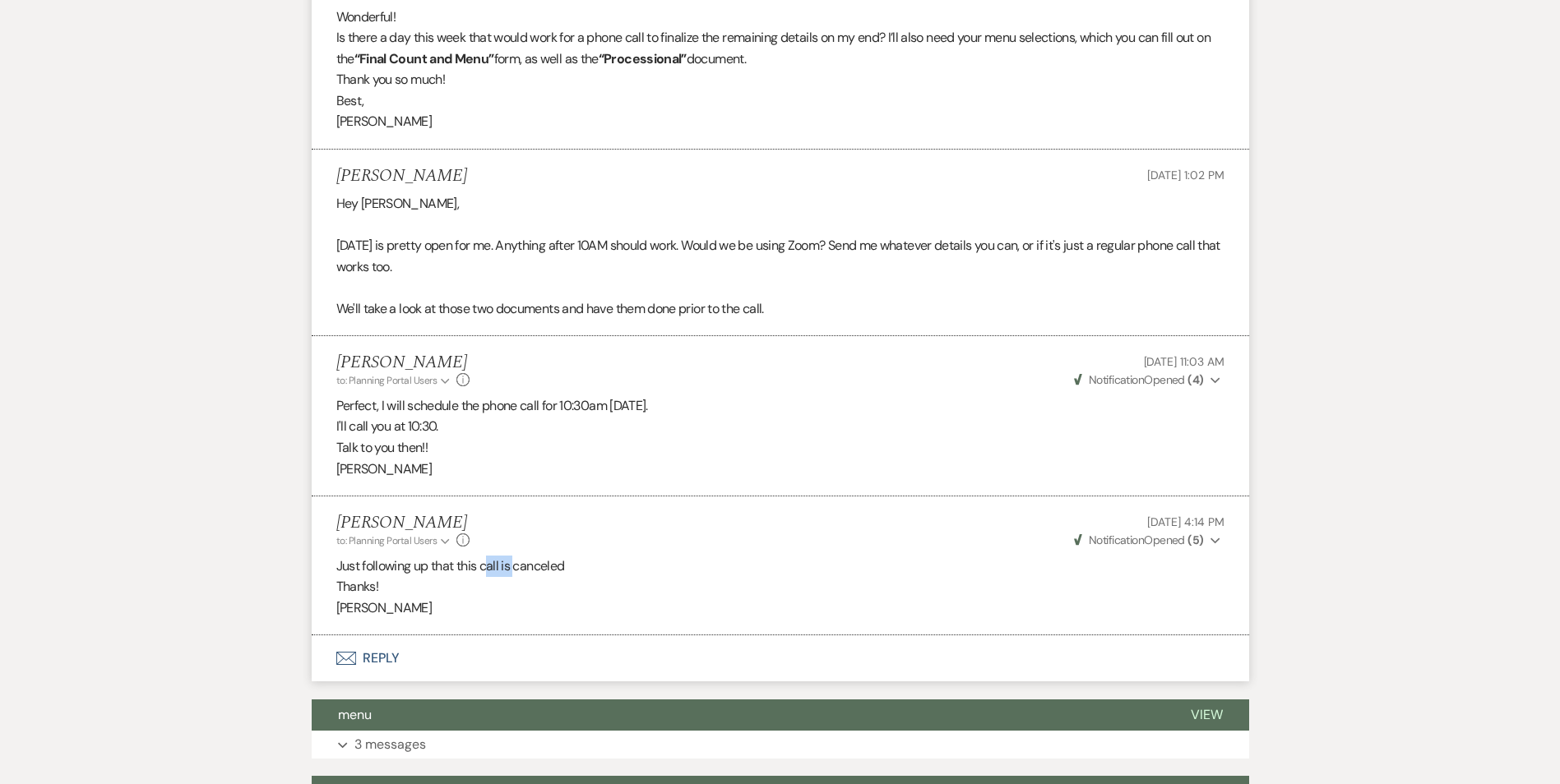
drag, startPoint x: 489, startPoint y: 544, endPoint x: 517, endPoint y: 545, distance: 28.0
click at [517, 556] on p "Just following up that this call is canceled" at bounding box center [780, 567] width 888 height 22
drag, startPoint x: 517, startPoint y: 545, endPoint x: 628, endPoint y: 544, distance: 111.0
click at [628, 556] on p "Just following up that this call is canceled" at bounding box center [780, 567] width 888 height 22
click at [555, 731] on button "Expand 3 messages" at bounding box center [780, 745] width 937 height 28
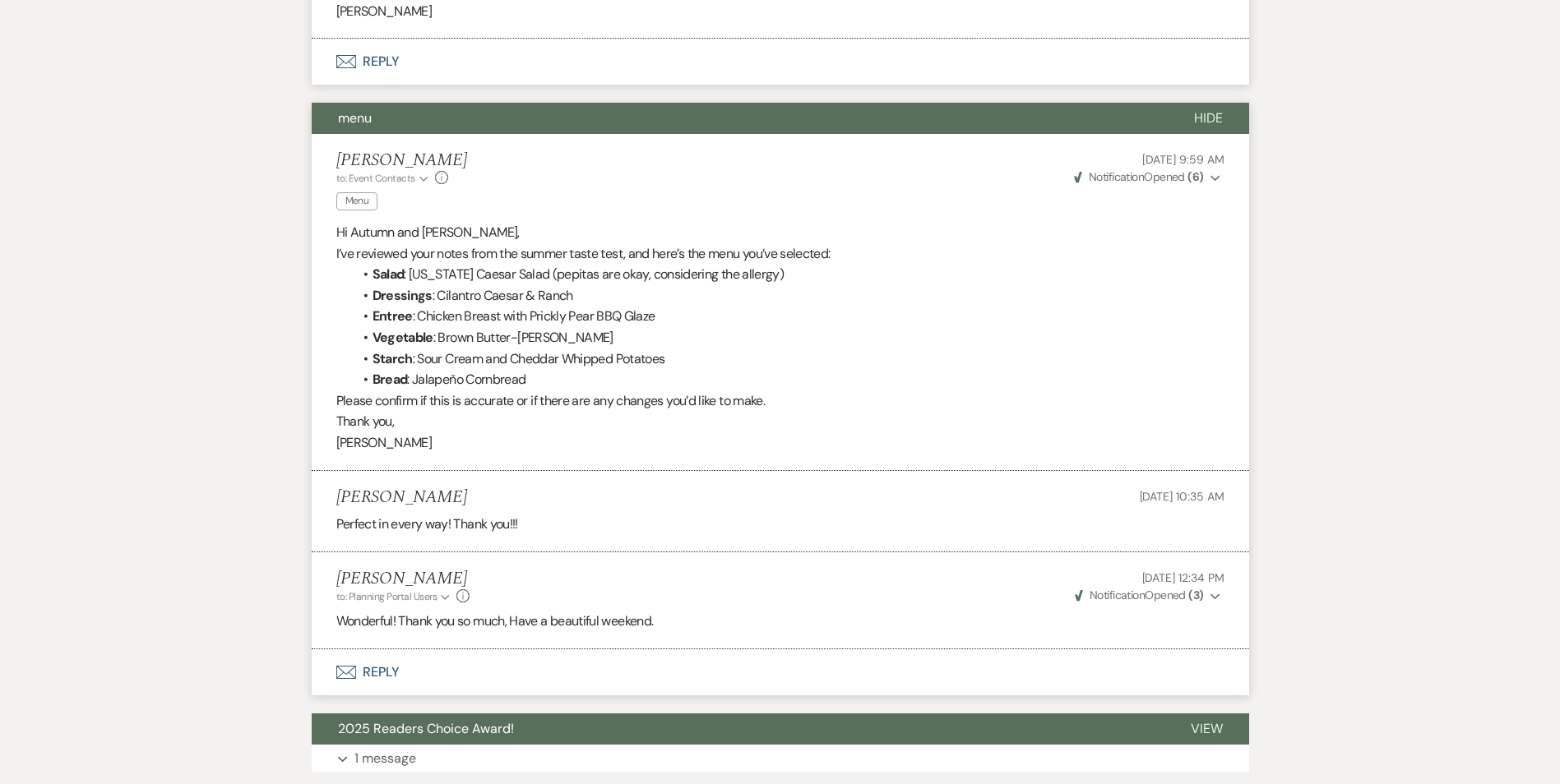
scroll to position [3560, 0]
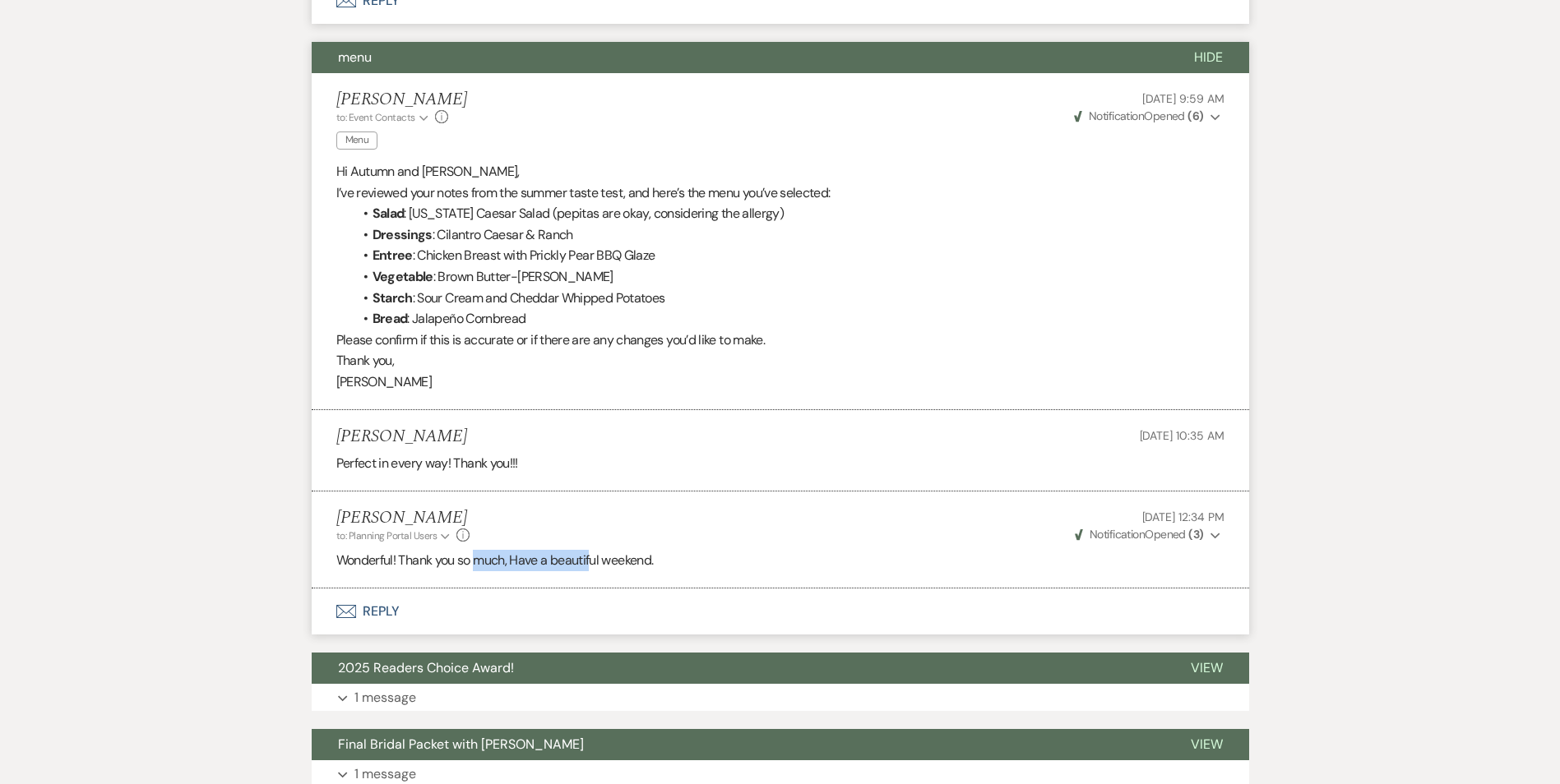
drag, startPoint x: 476, startPoint y: 542, endPoint x: 596, endPoint y: 552, distance: 120.4
click at [596, 552] on li "[PERSON_NAME] to: Planning Portal Users Expand Info [DATE] 12:34 PM Weven Check…" at bounding box center [780, 540] width 937 height 97
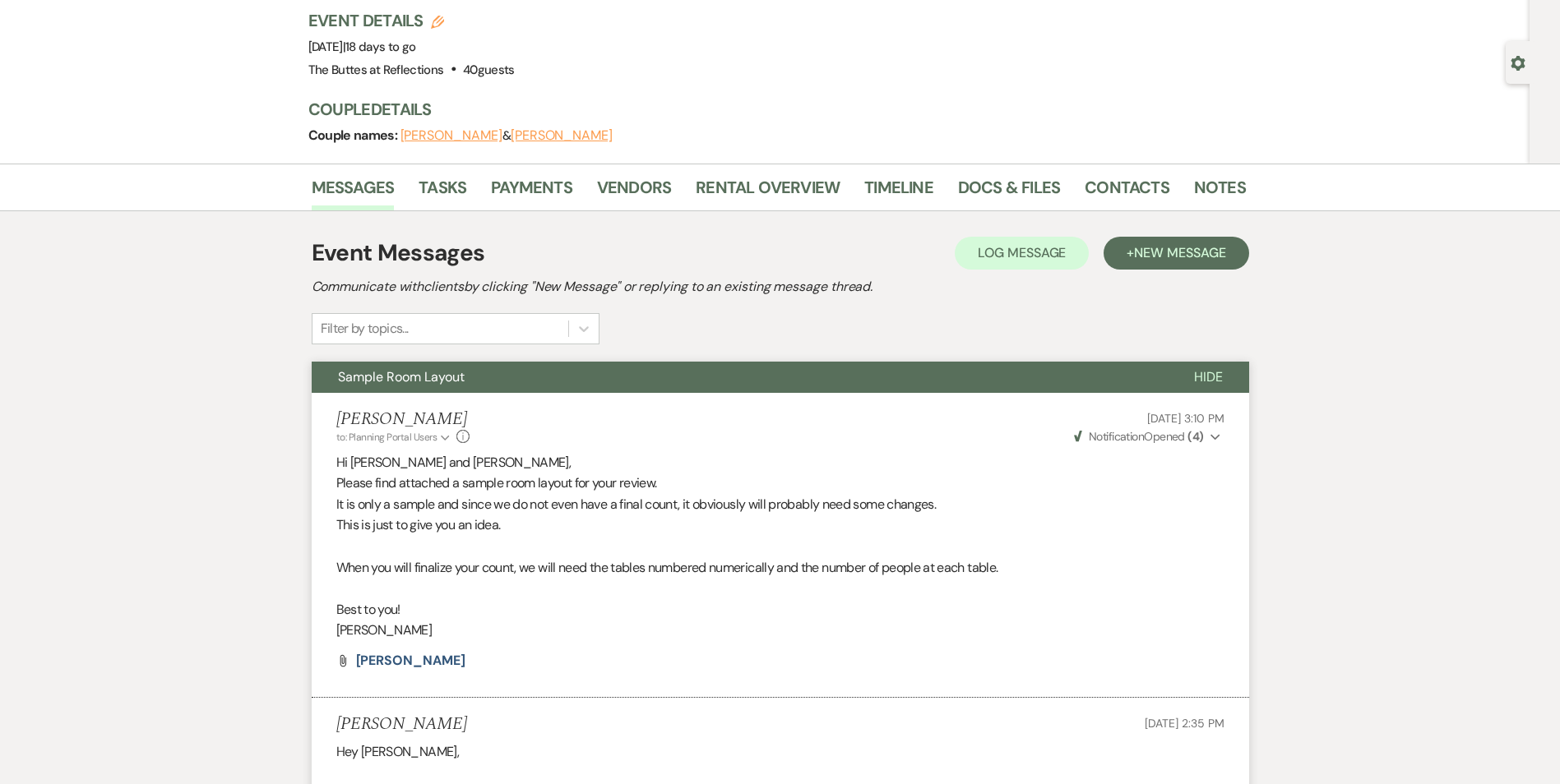
scroll to position [108, 0]
click at [979, 199] on link "Docs & Files" at bounding box center [1009, 191] width 102 height 36
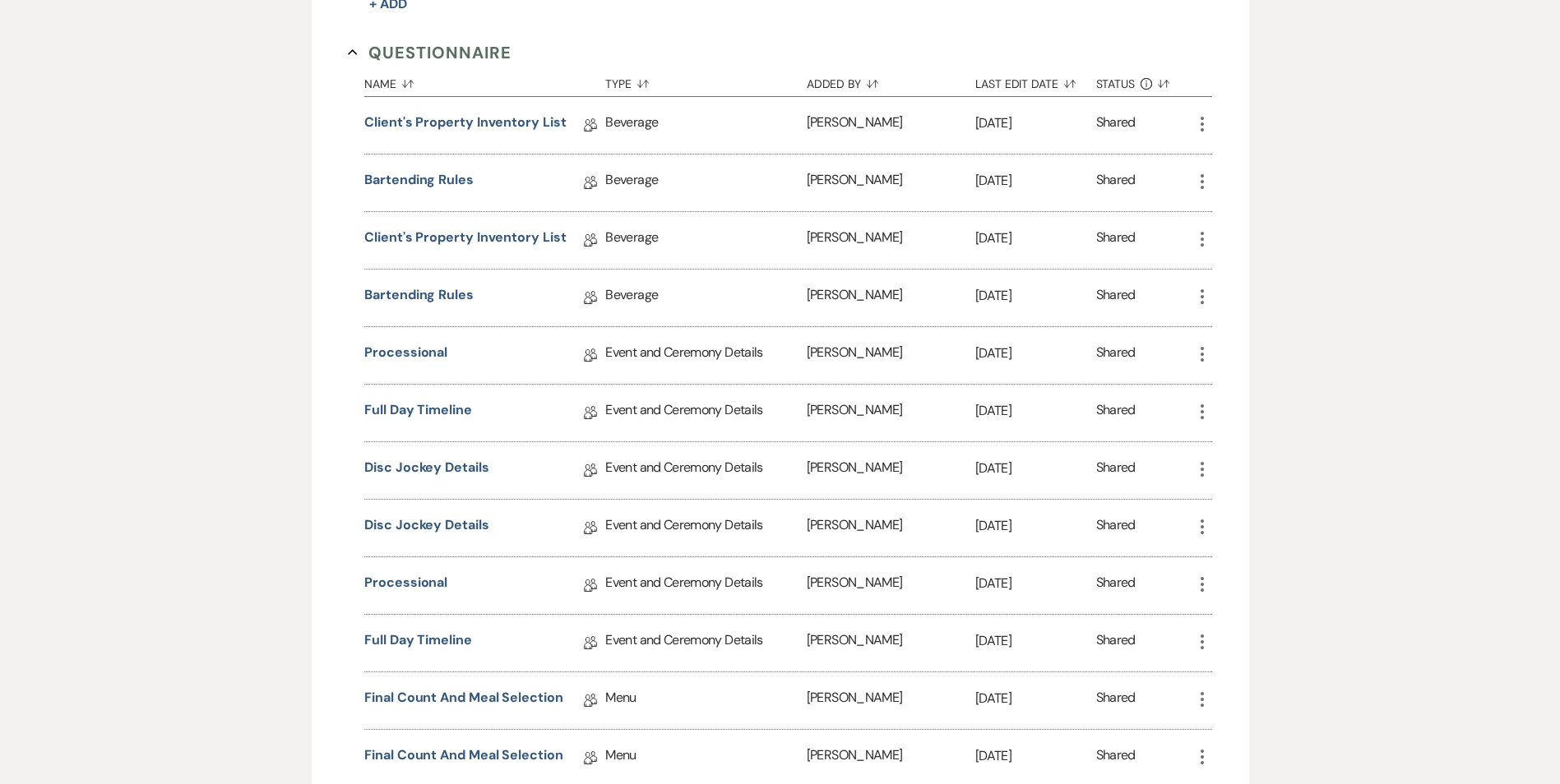
scroll to position [930, 0]
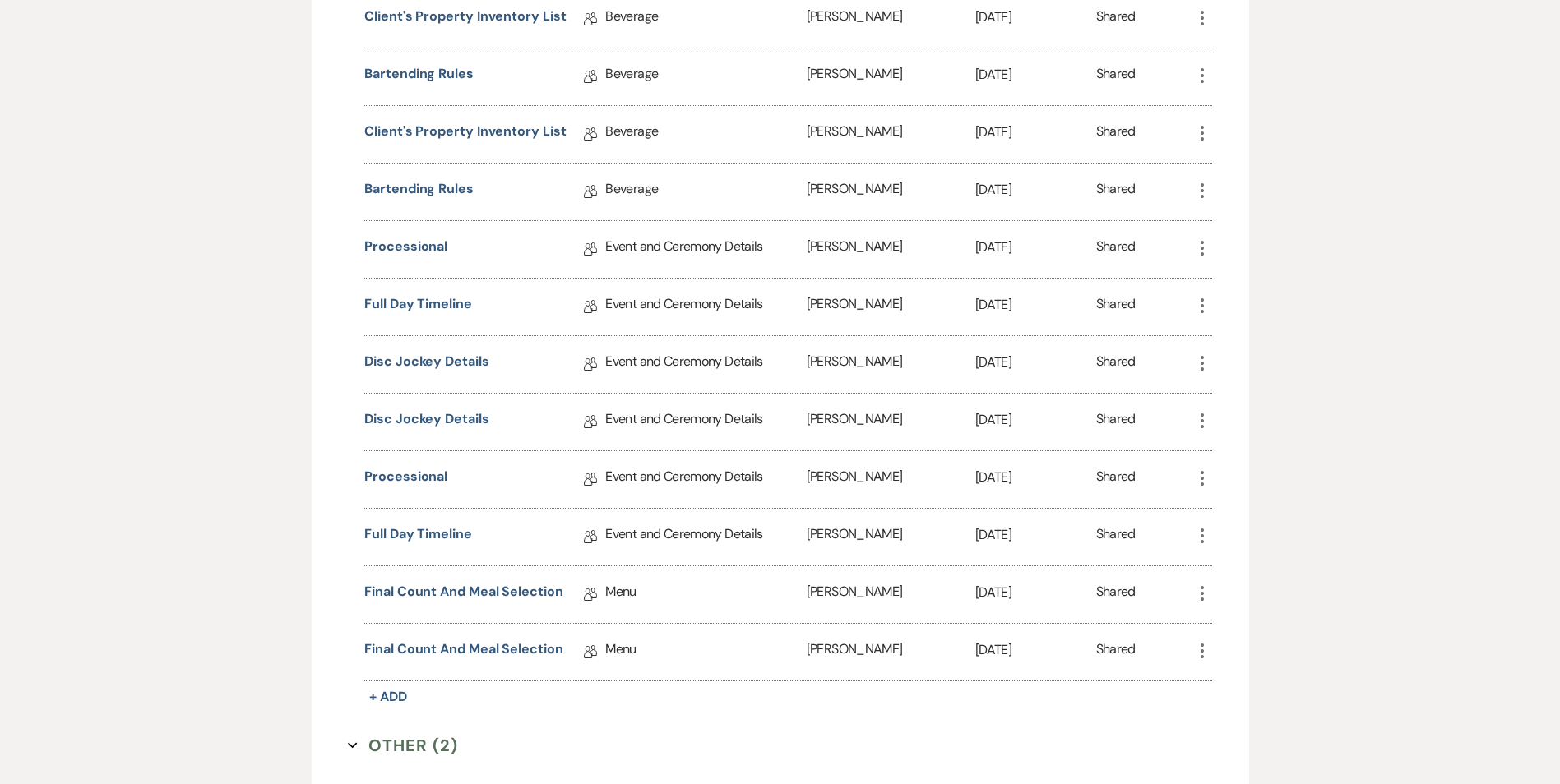
click at [424, 744] on button "Other (2) Expand" at bounding box center [403, 746] width 110 height 25
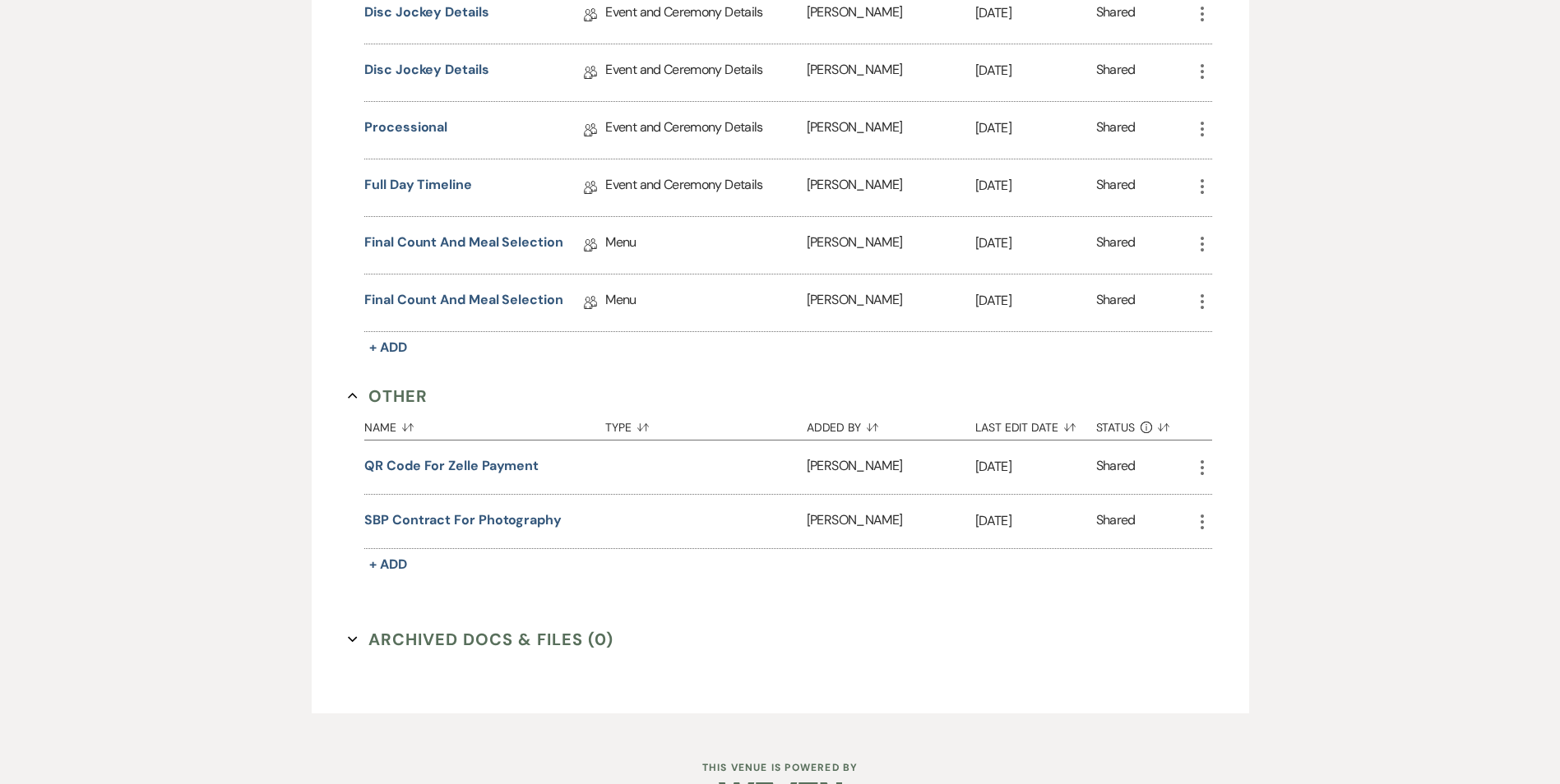
scroll to position [1330, 0]
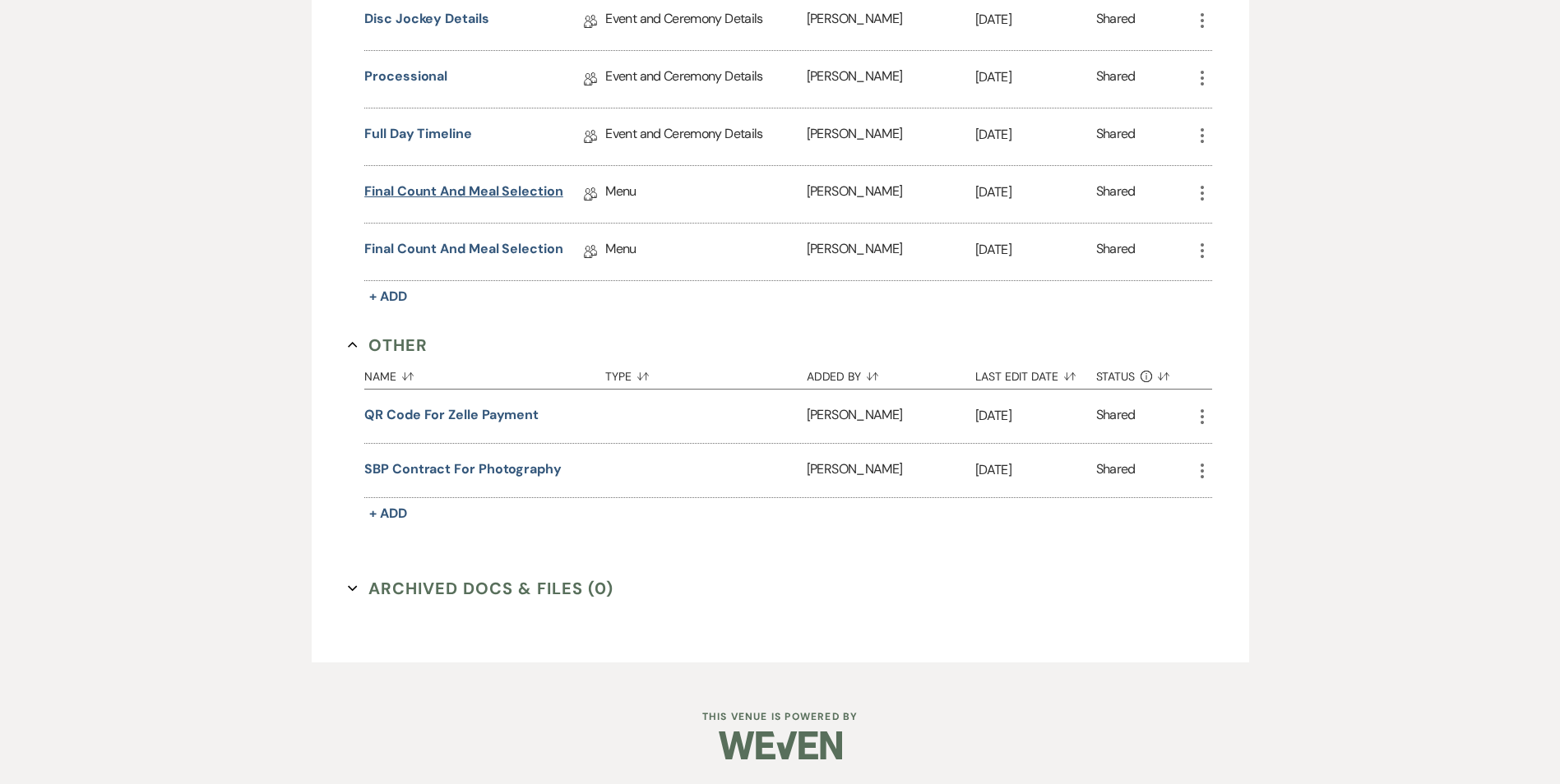
click at [472, 190] on link "Final Count and Meal Selection" at bounding box center [463, 194] width 199 height 26
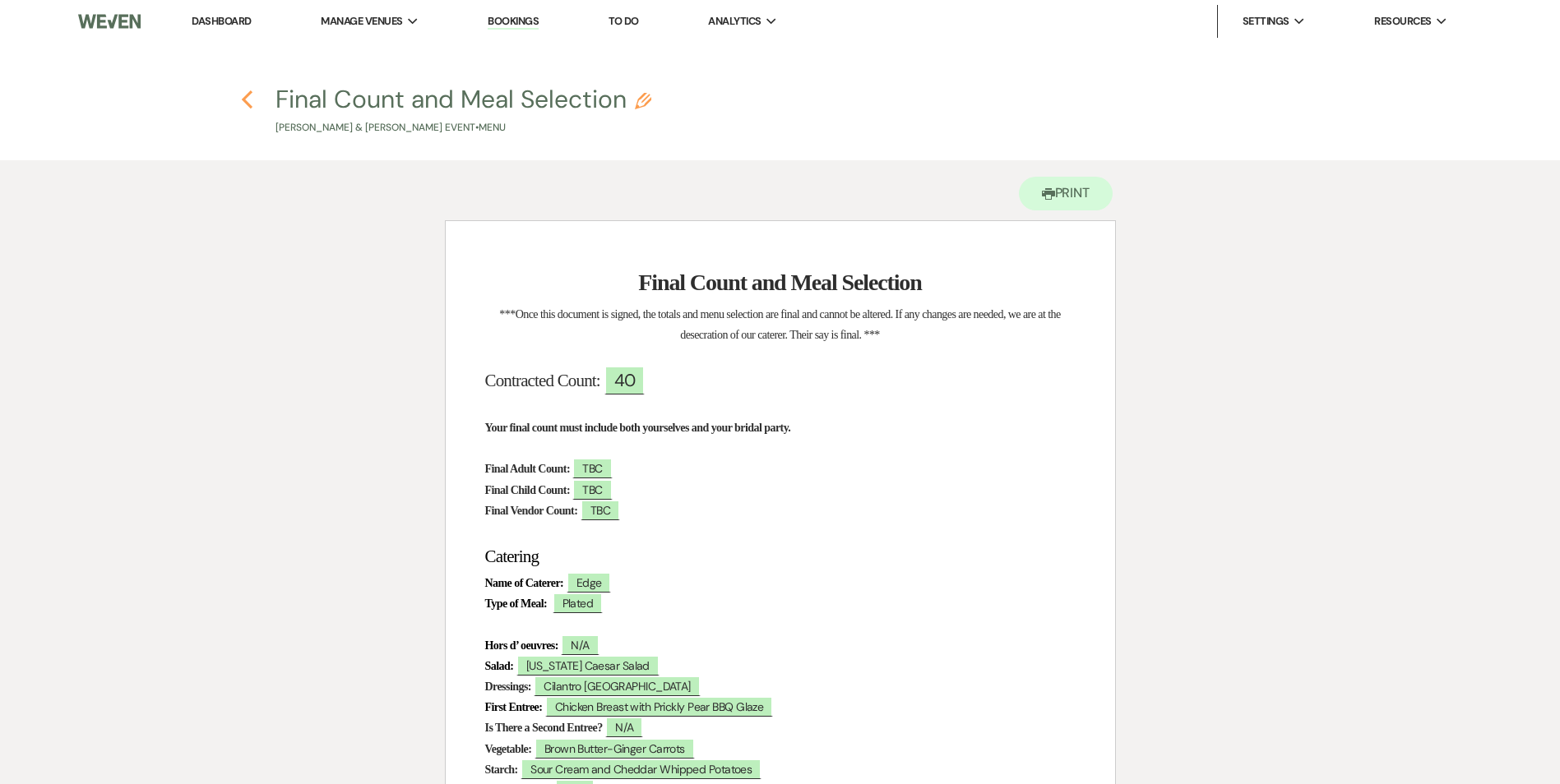
click at [245, 94] on icon "Previous" at bounding box center [247, 99] width 12 height 20
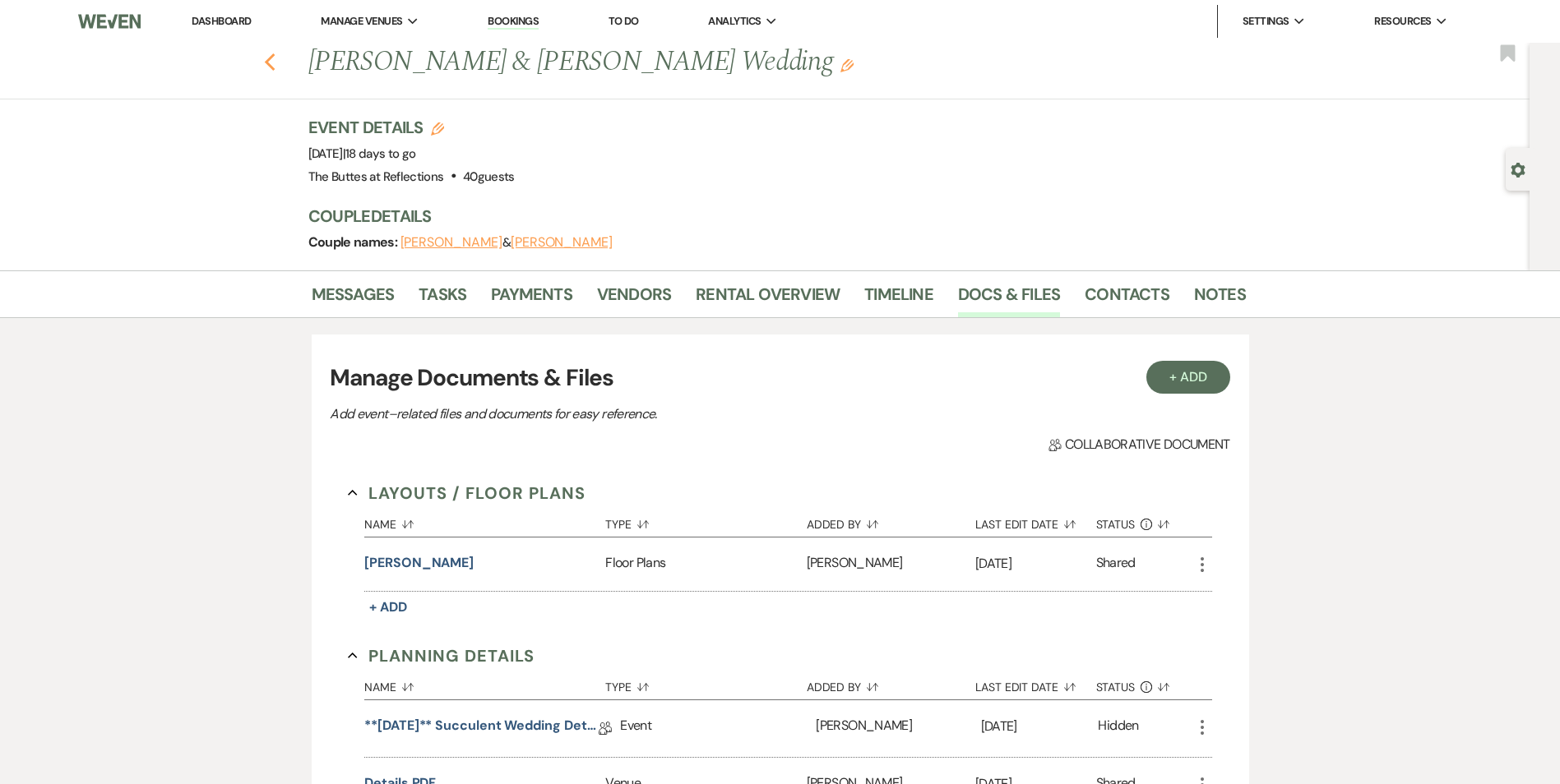
click at [276, 71] on icon "Previous" at bounding box center [269, 62] width 12 height 20
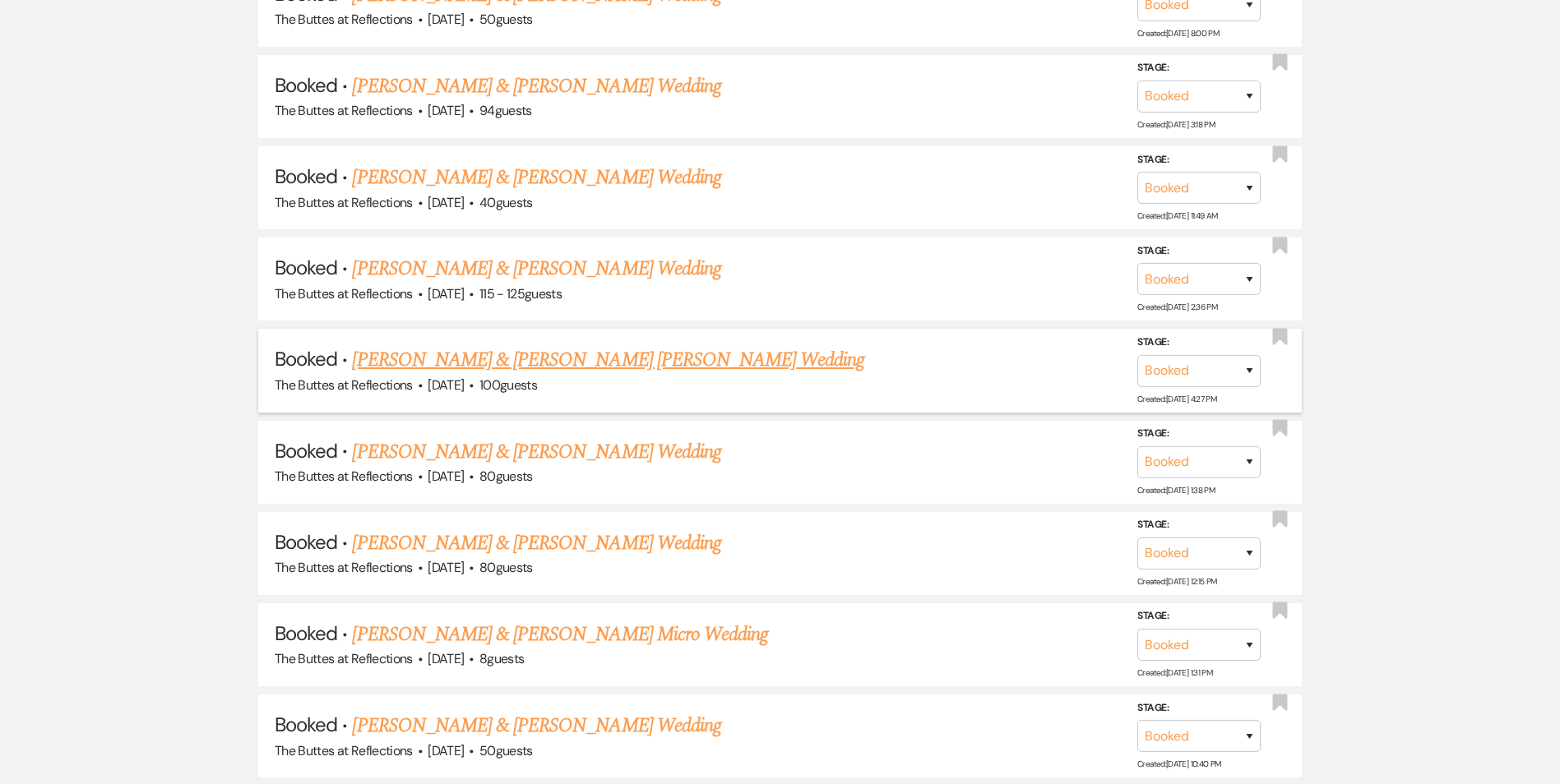
scroll to position [1488, 0]
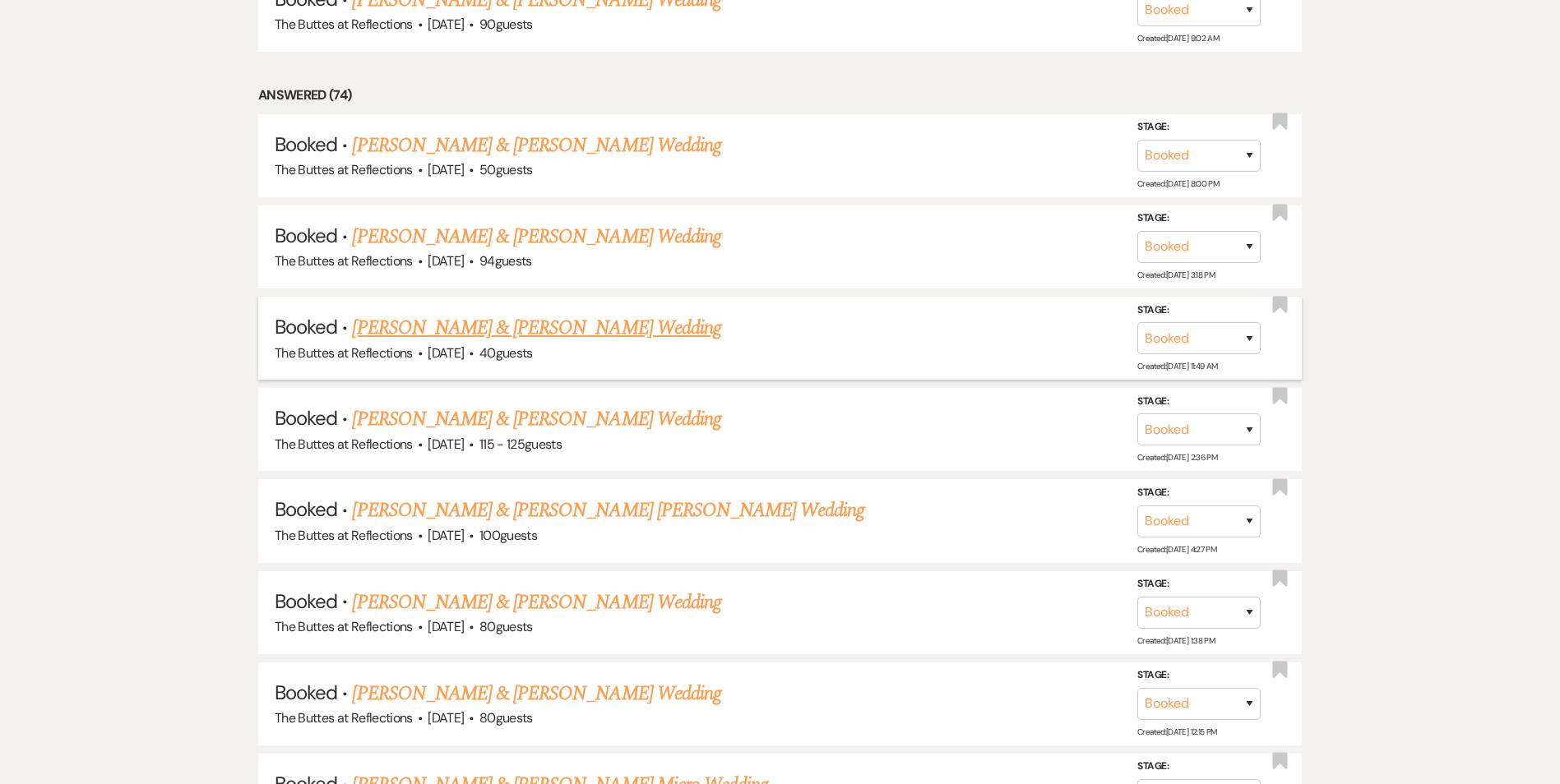
click at [530, 320] on link "[PERSON_NAME] & [PERSON_NAME] Wedding" at bounding box center [536, 328] width 368 height 30
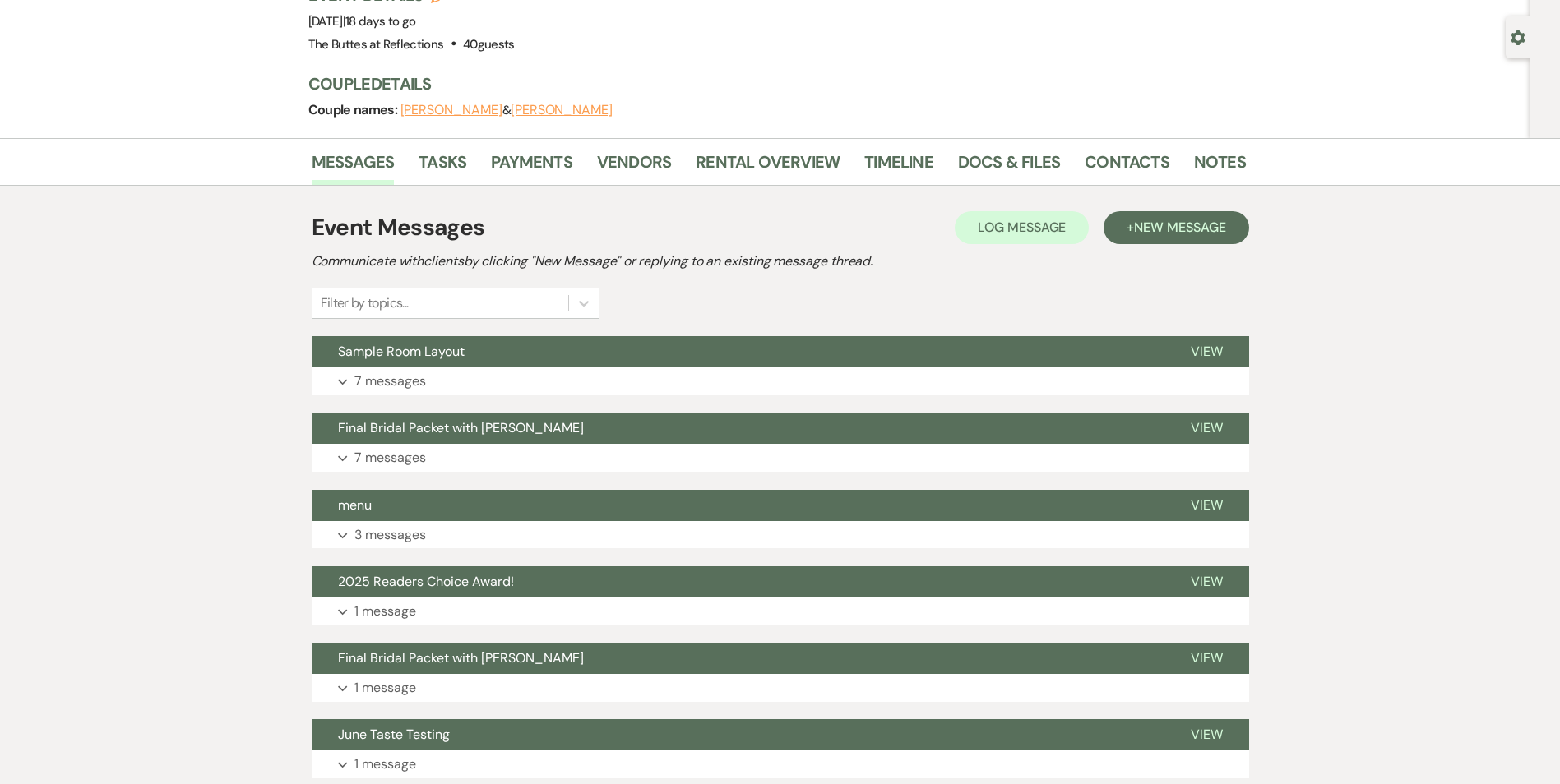
scroll to position [108, 0]
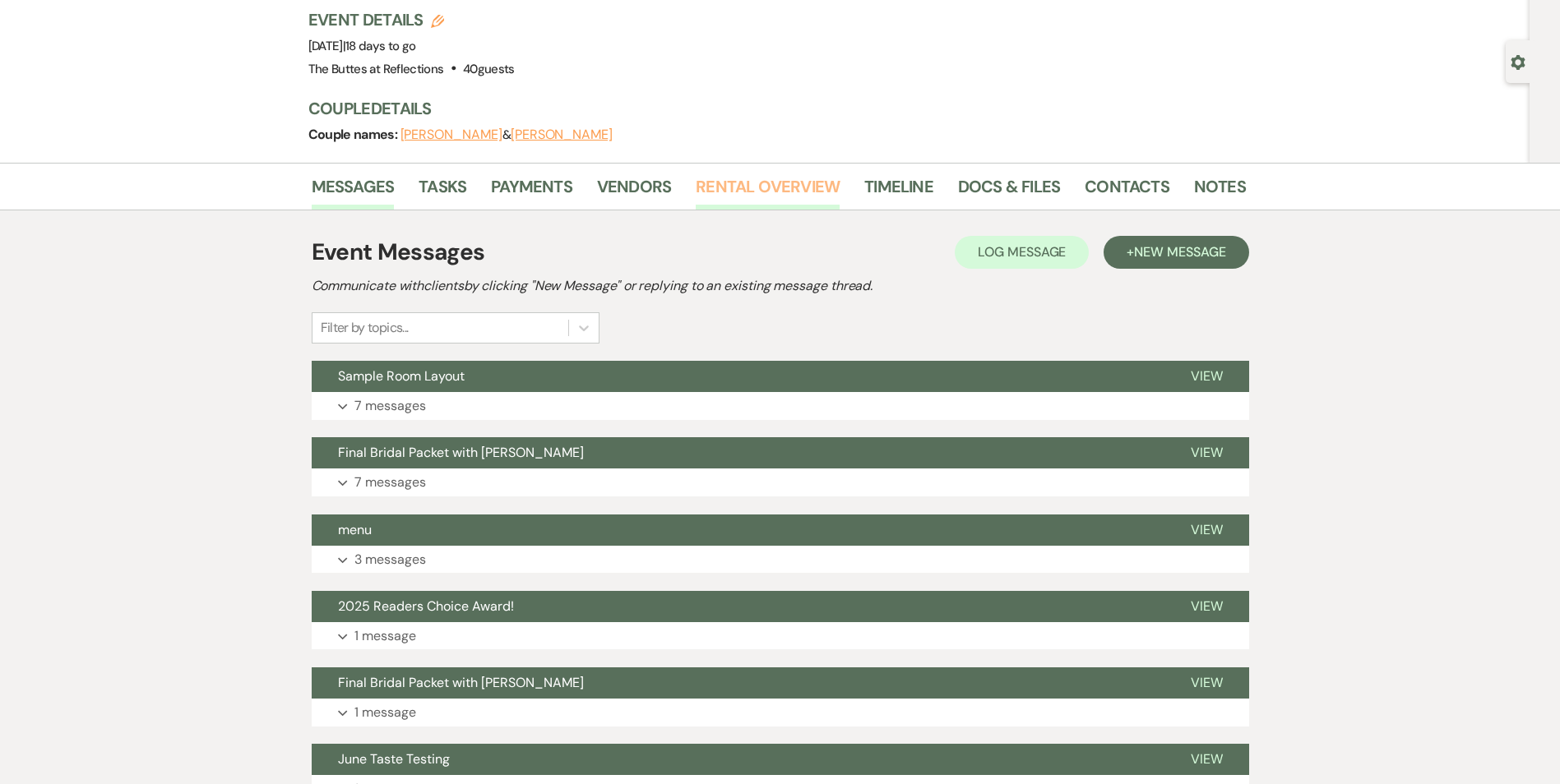
click at [715, 196] on link "Rental Overview" at bounding box center [768, 191] width 144 height 36
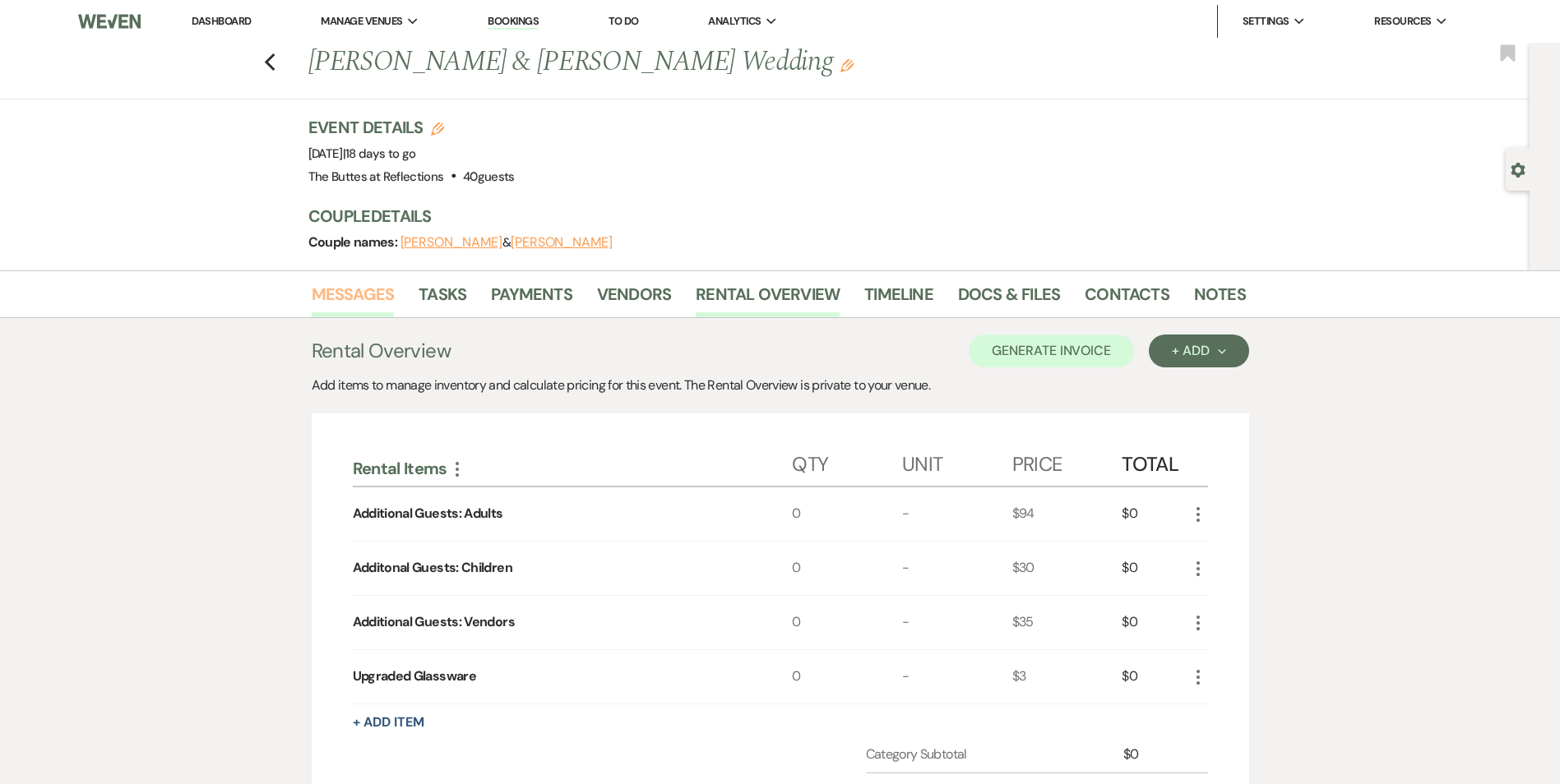
click at [353, 293] on link "Messages" at bounding box center [353, 299] width 83 height 36
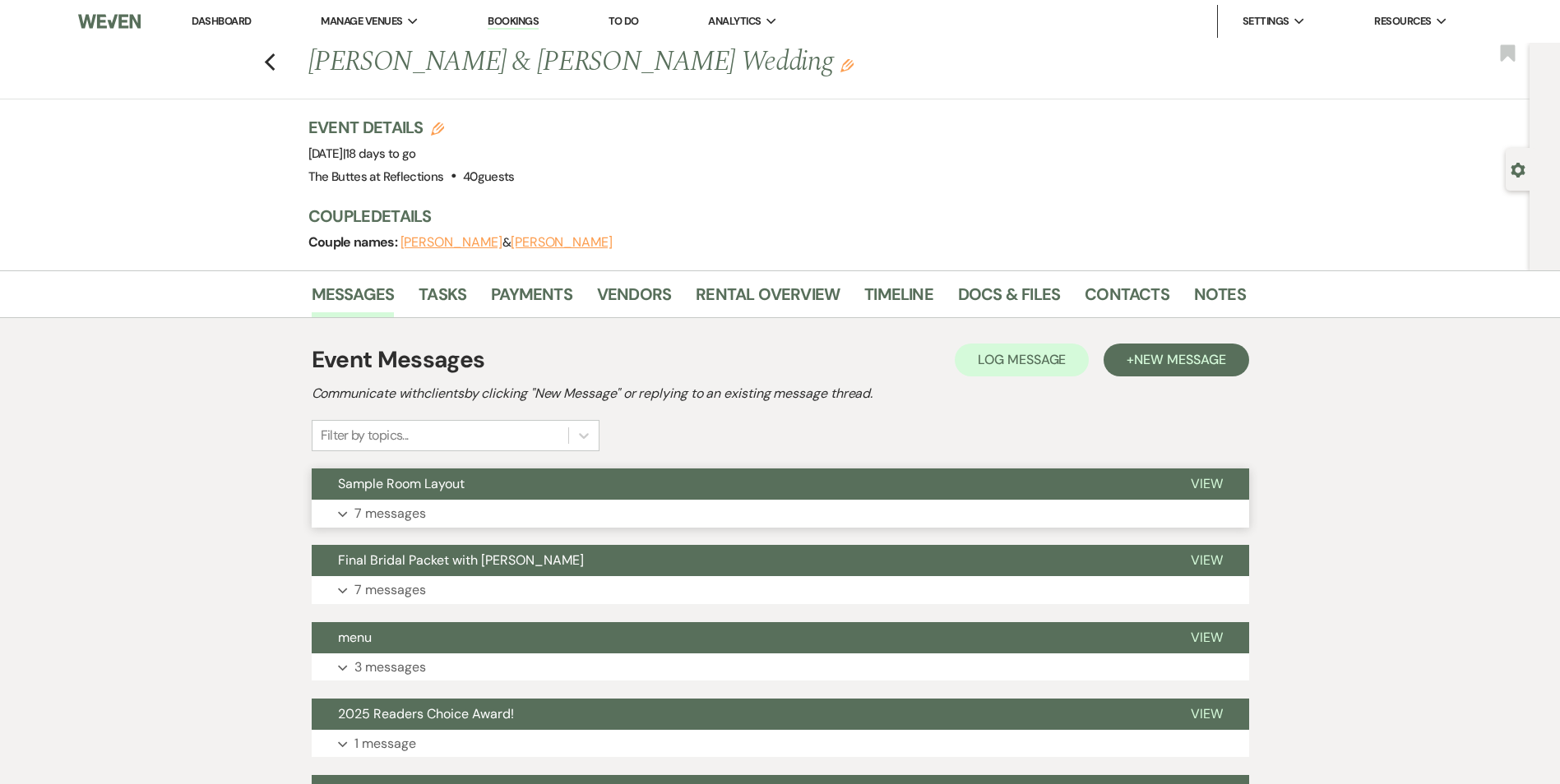
click at [569, 519] on button "Expand 7 messages" at bounding box center [780, 514] width 937 height 28
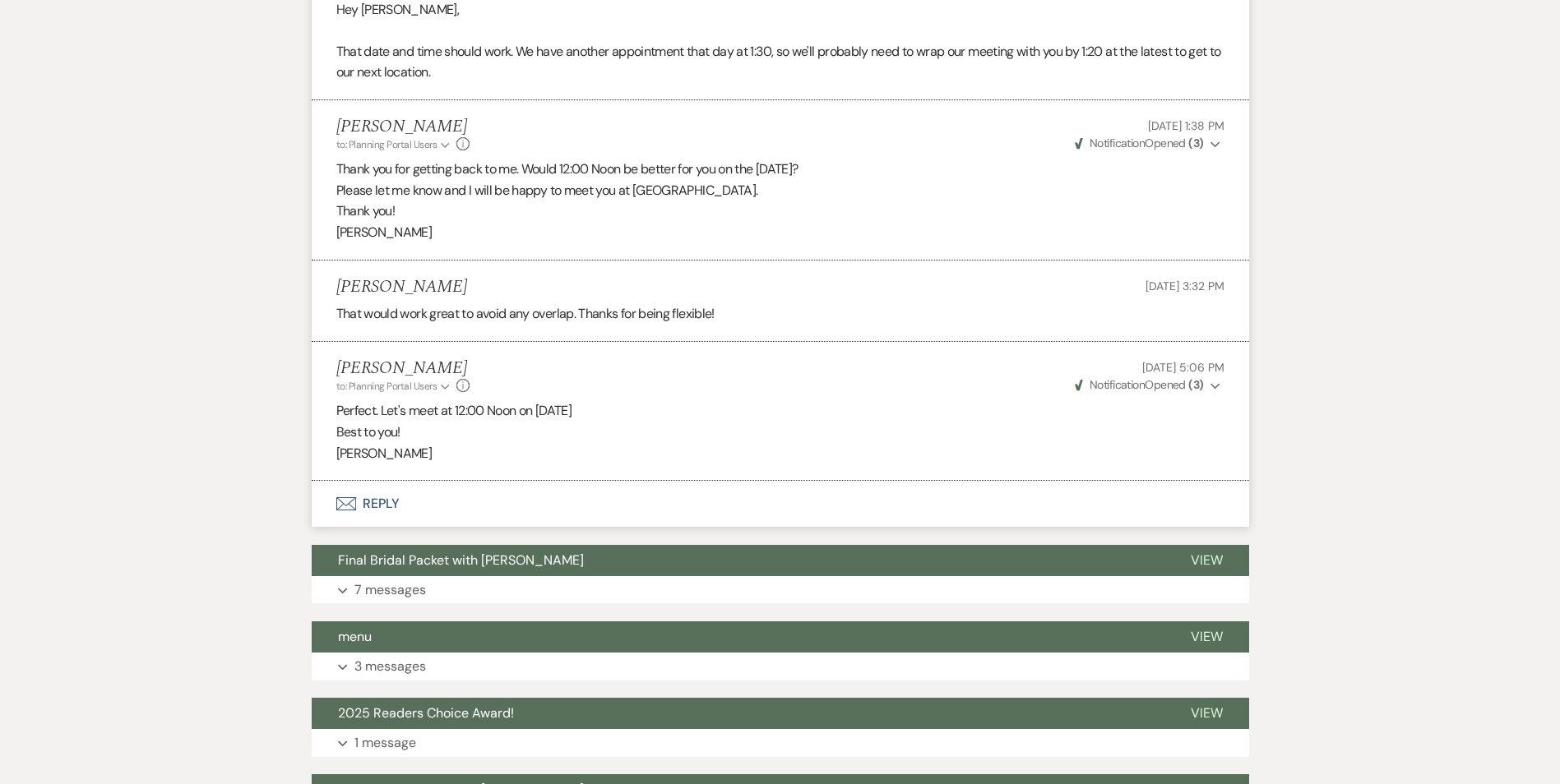
scroll to position [1233, 0]
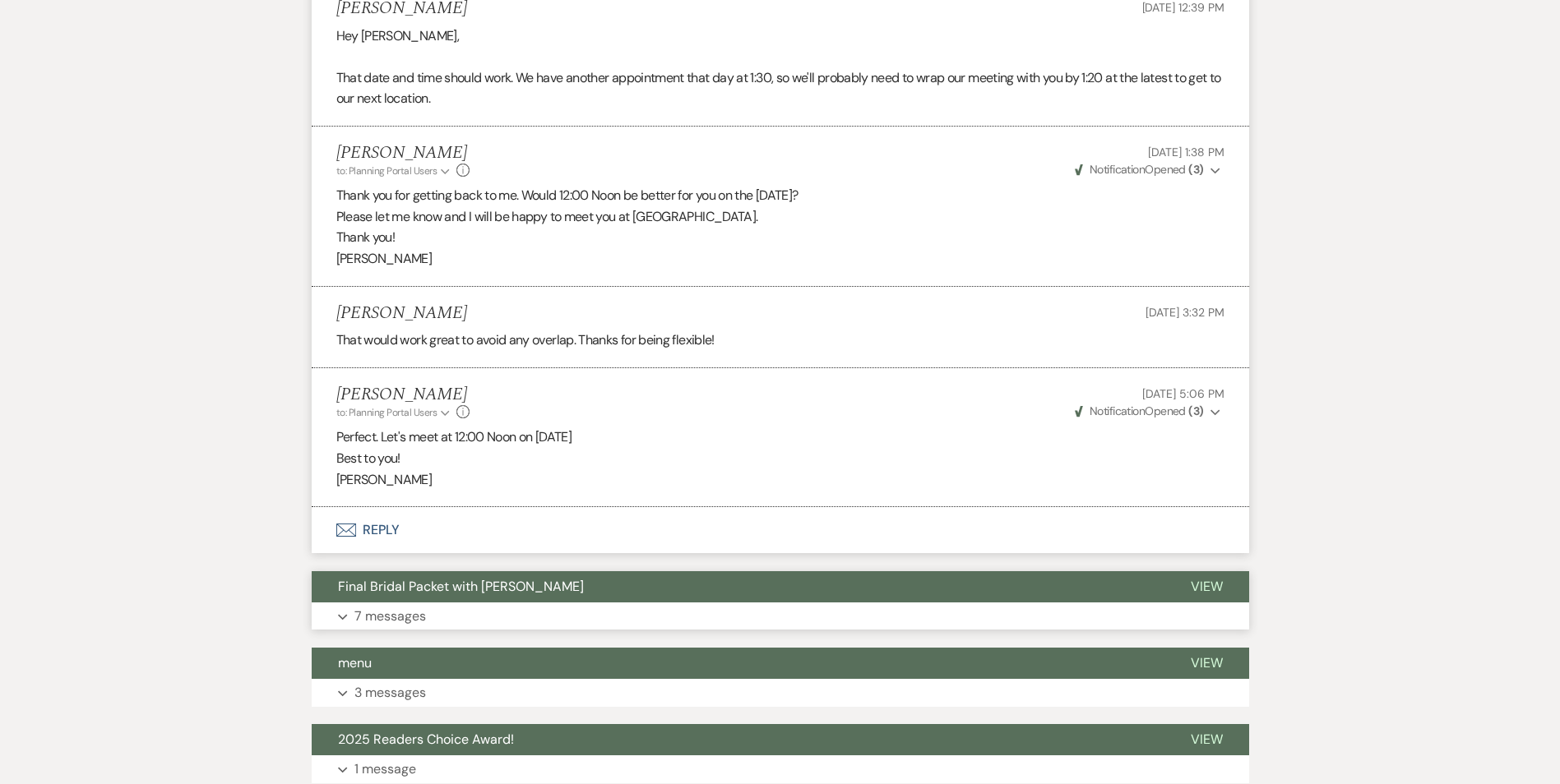
click at [584, 589] on button "Final Bridal Packet with [PERSON_NAME]" at bounding box center [738, 587] width 853 height 31
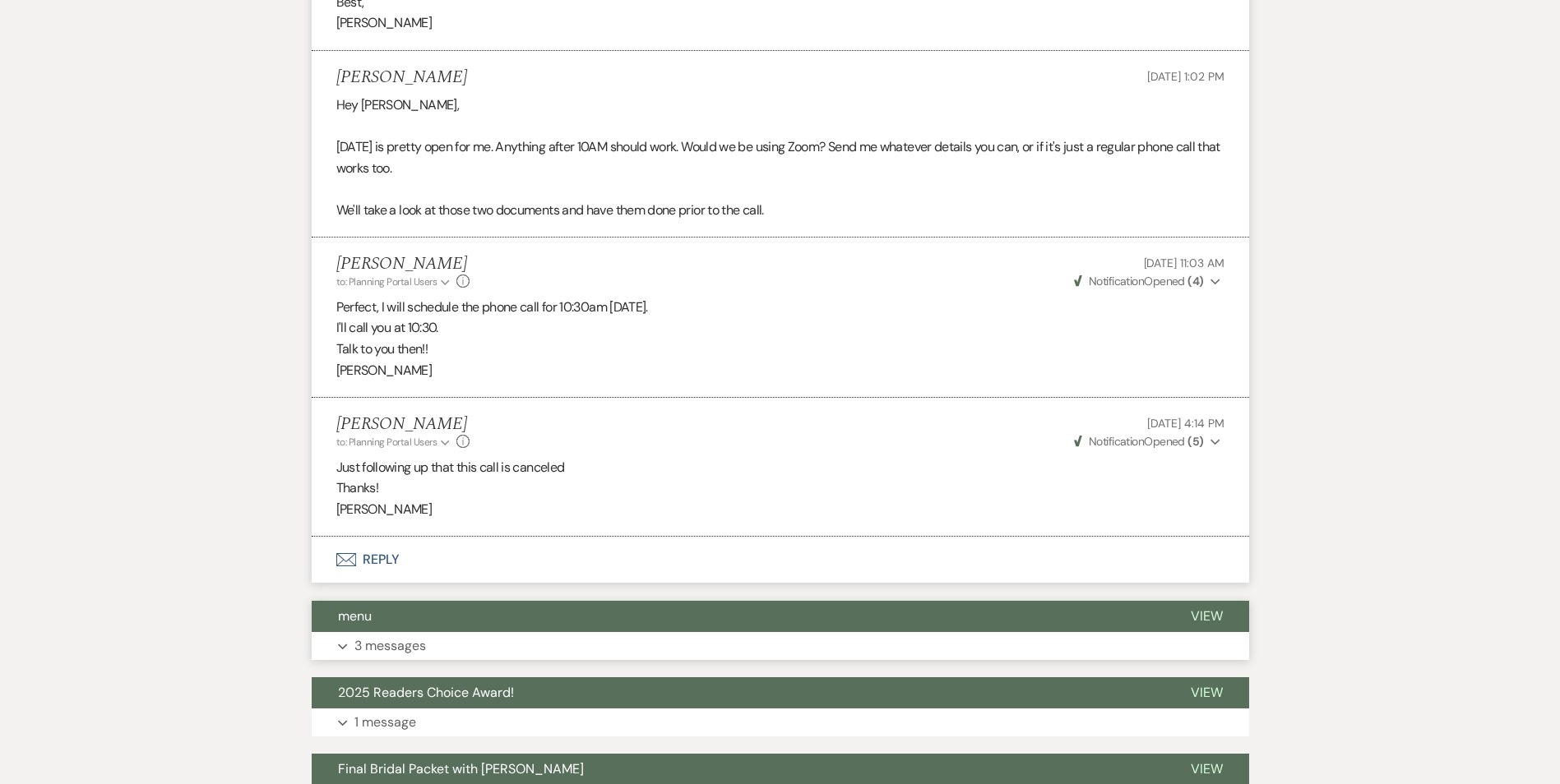
scroll to position [3042, 0]
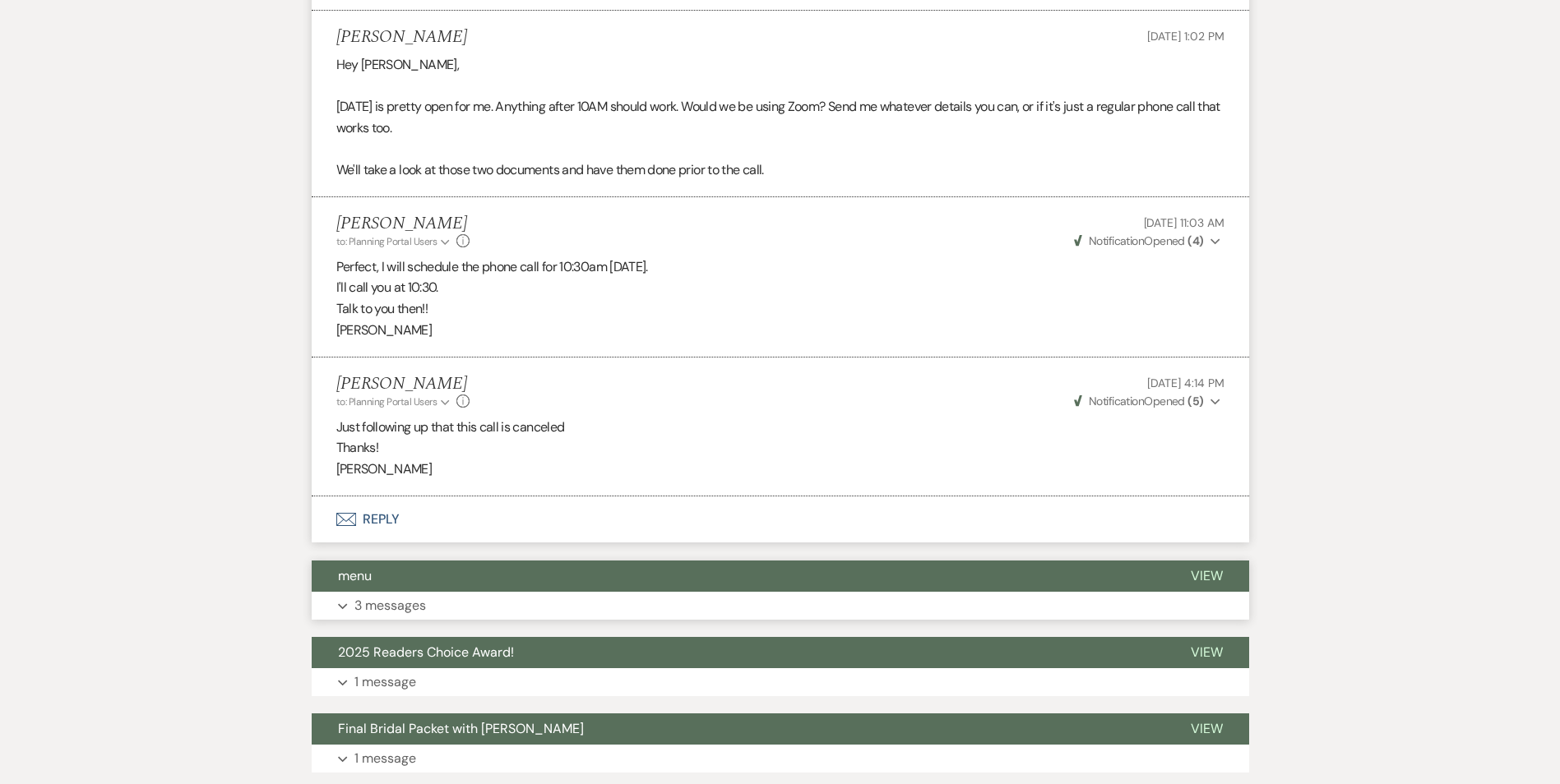
click at [578, 566] on button "menu" at bounding box center [738, 577] width 853 height 31
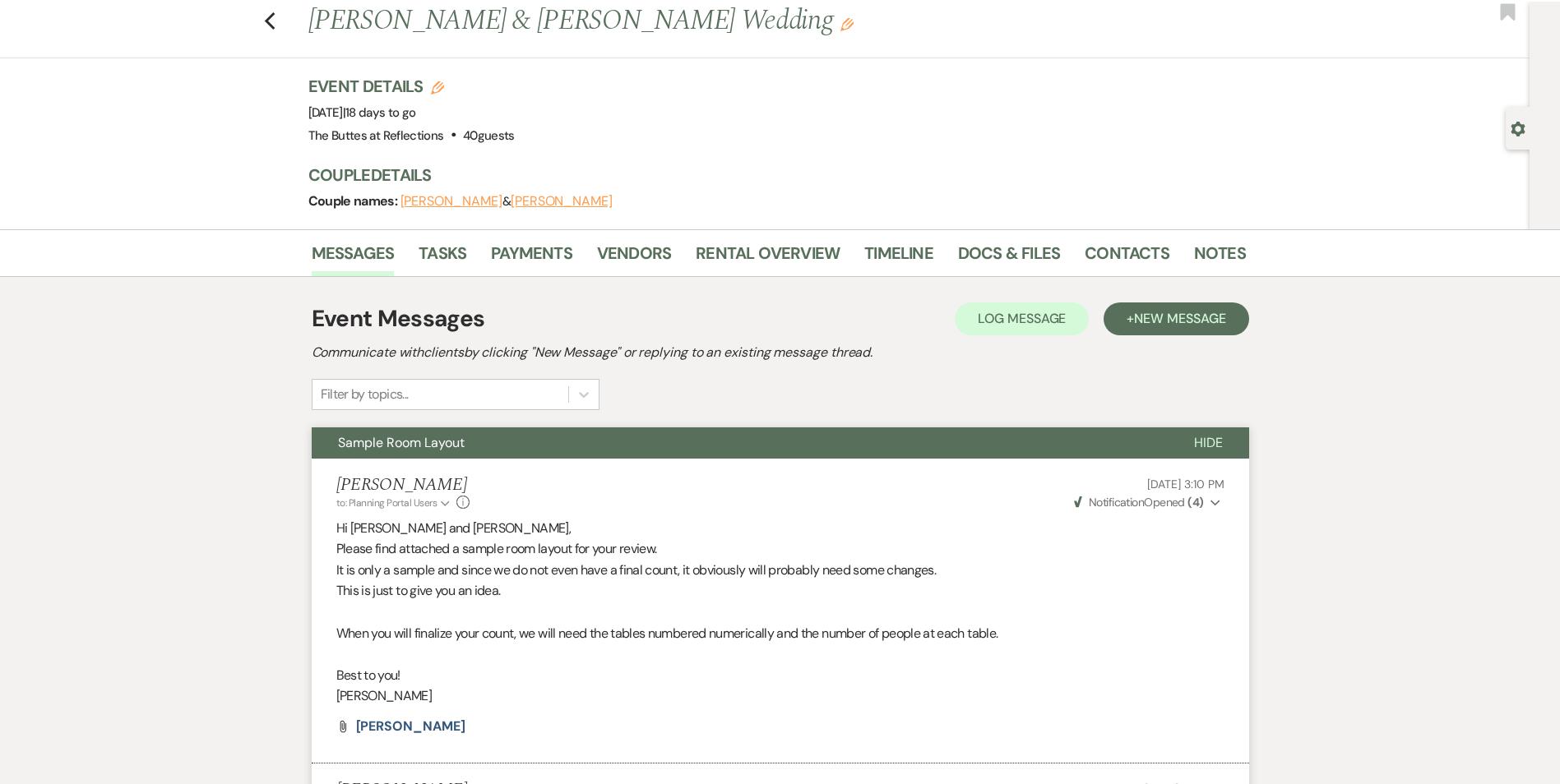
scroll to position [0, 0]
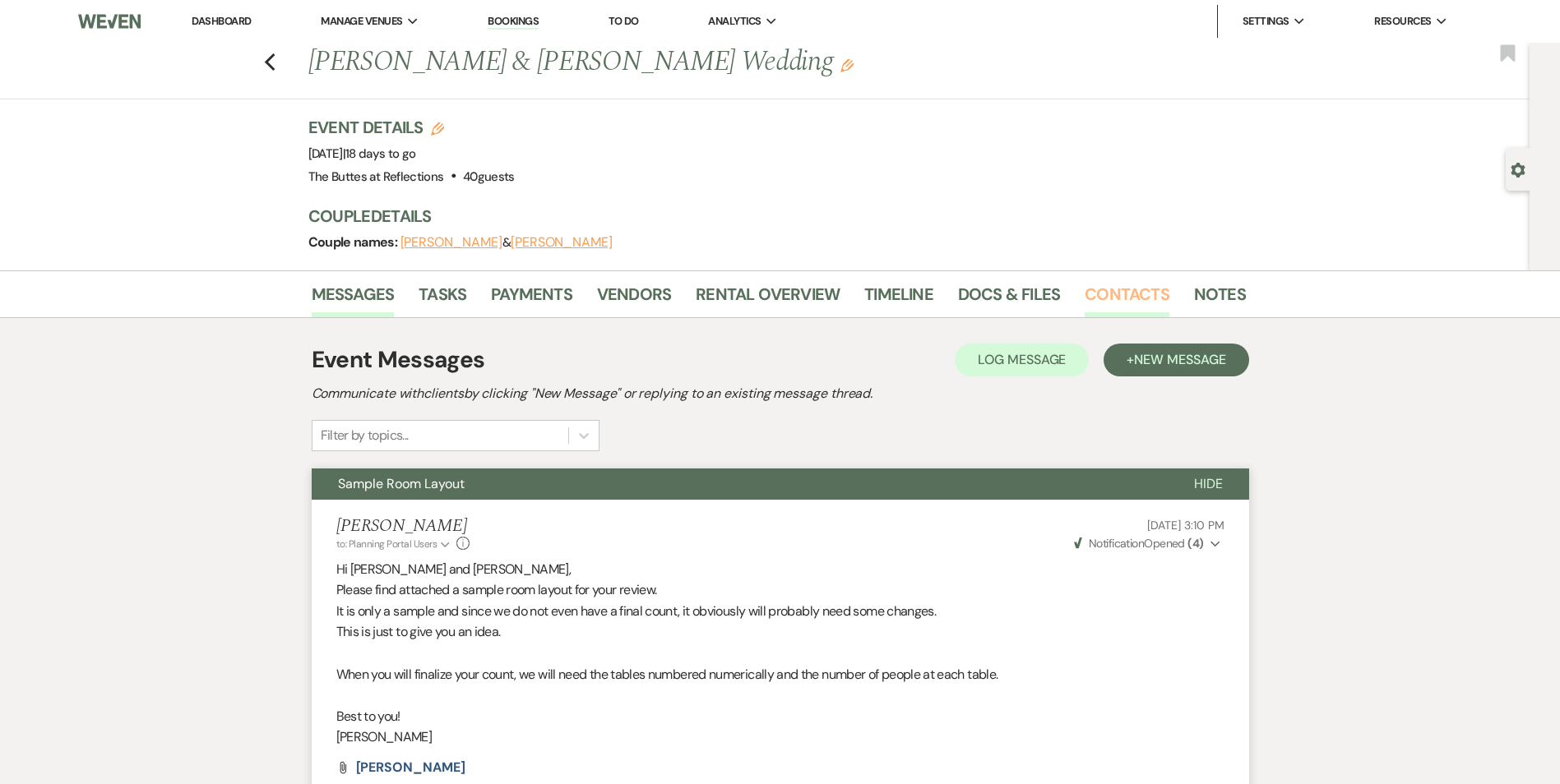
click at [1160, 294] on link "Contacts" at bounding box center [1126, 299] width 85 height 36
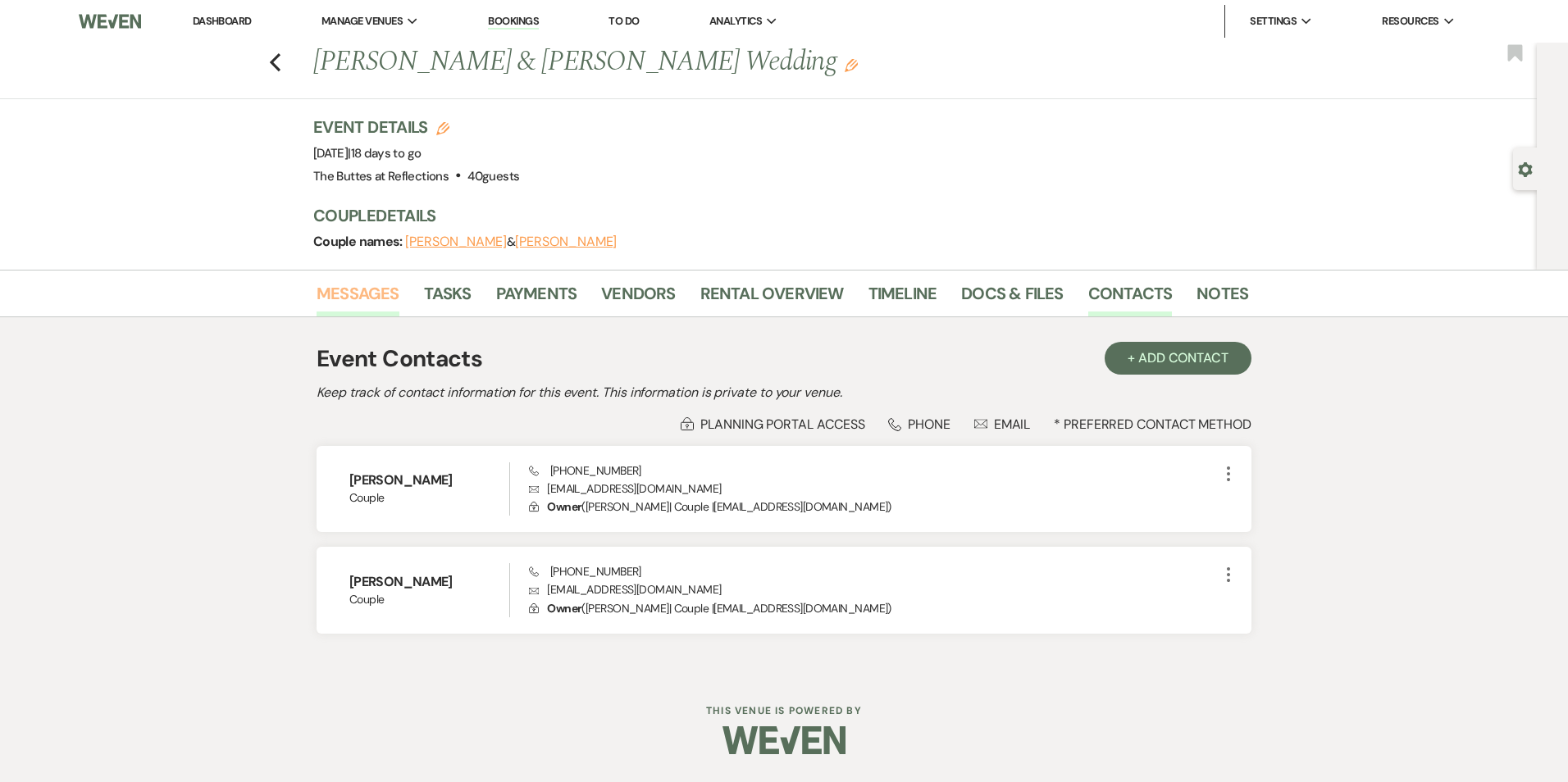
click at [360, 303] on link "Messages" at bounding box center [358, 298] width 83 height 36
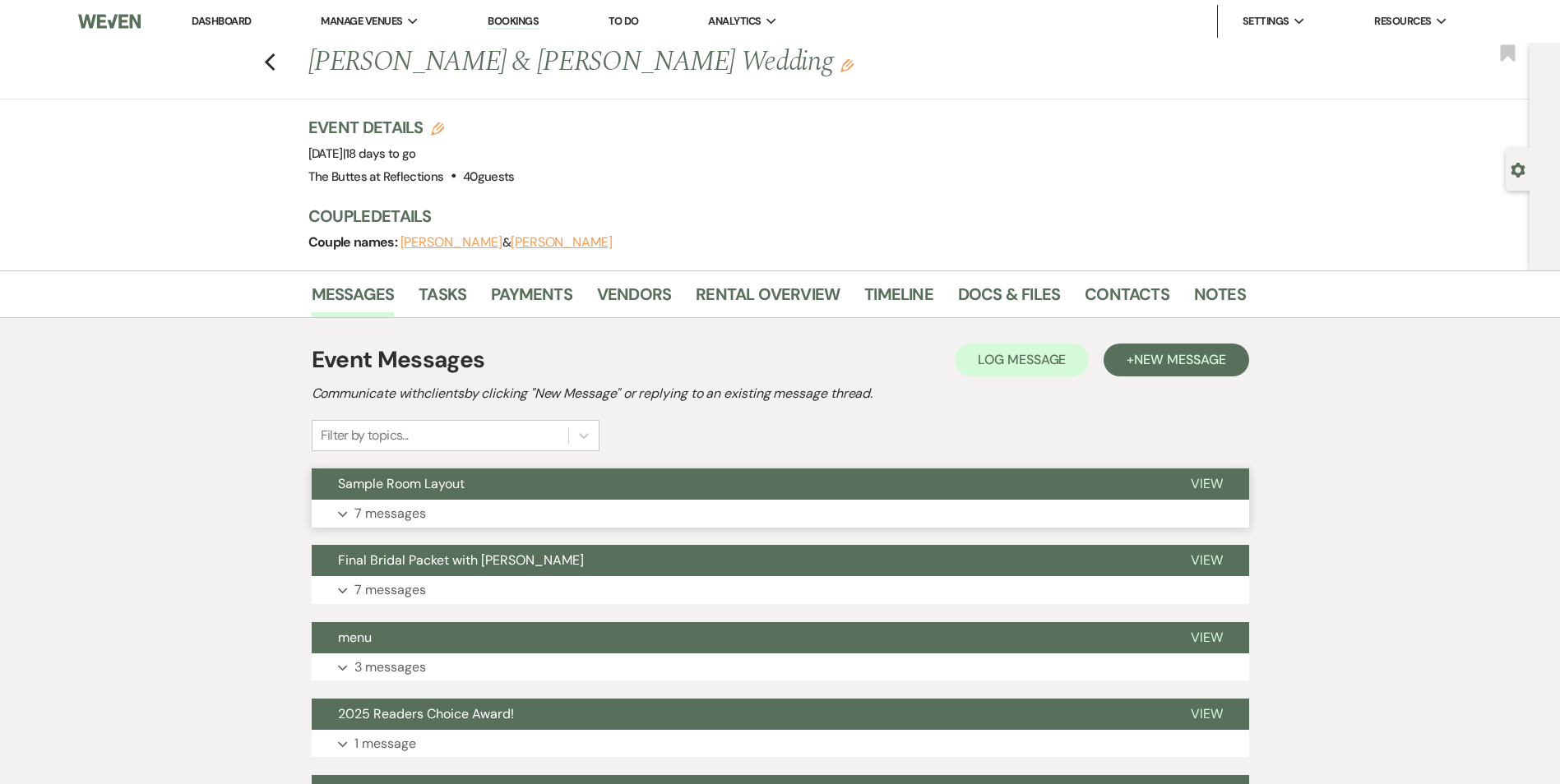
click at [562, 491] on button "Sample Room Layout" at bounding box center [738, 484] width 853 height 31
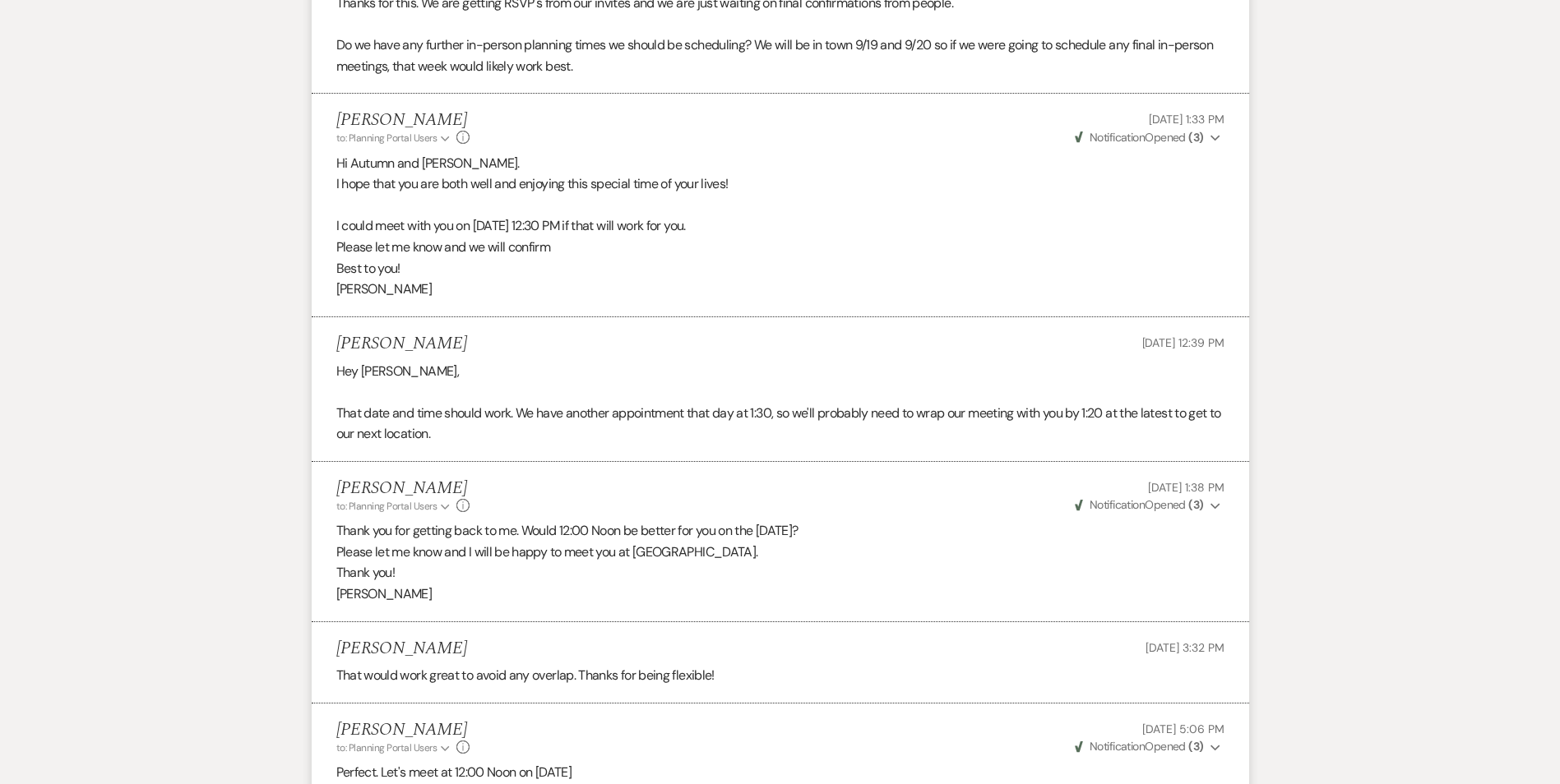
scroll to position [904, 0]
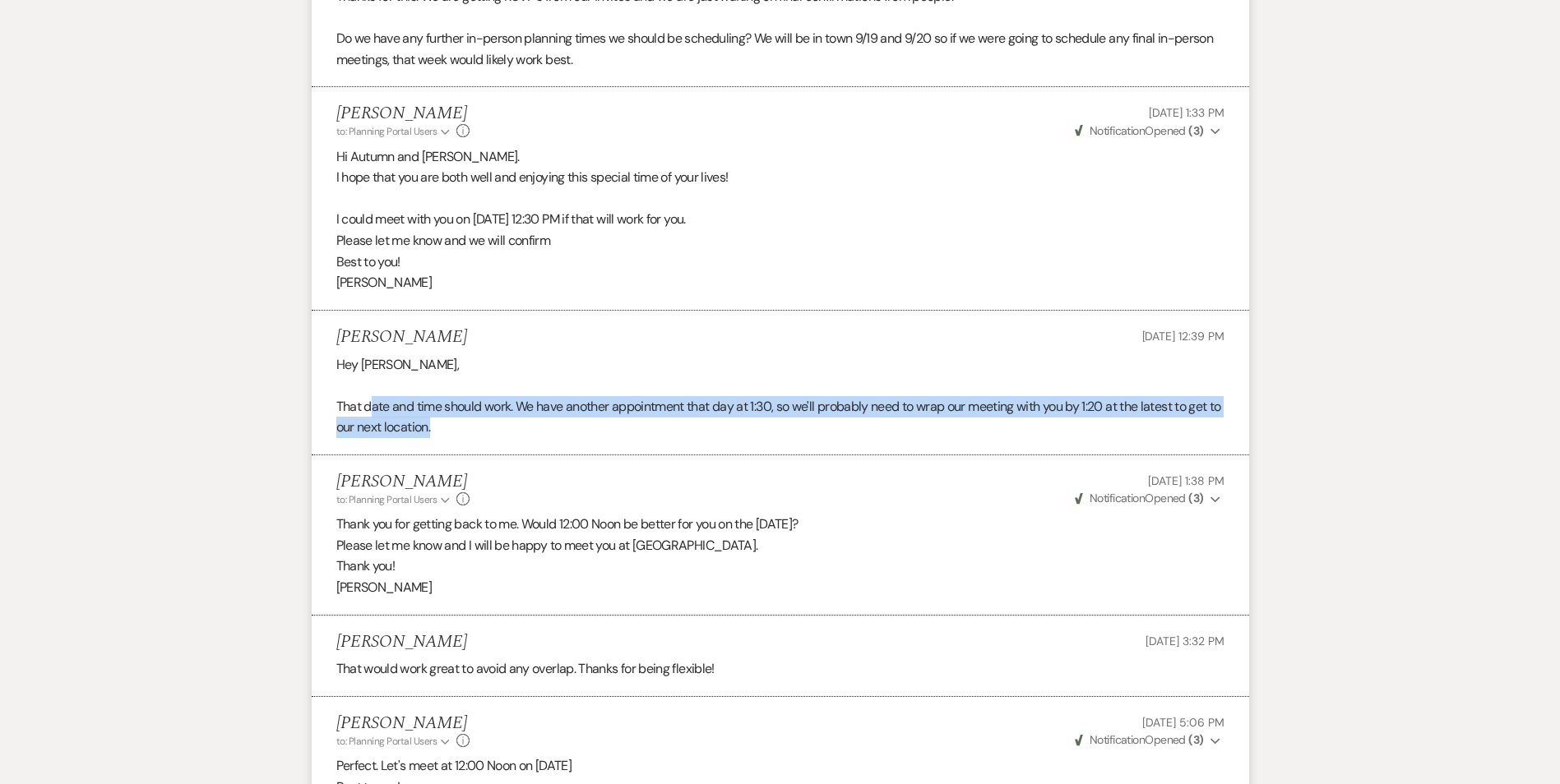
drag, startPoint x: 374, startPoint y: 416, endPoint x: 558, endPoint y: 423, distance: 184.1
click at [558, 423] on p "That date and time should work. We have another appointment that day at 1:30, s…" at bounding box center [780, 417] width 888 height 42
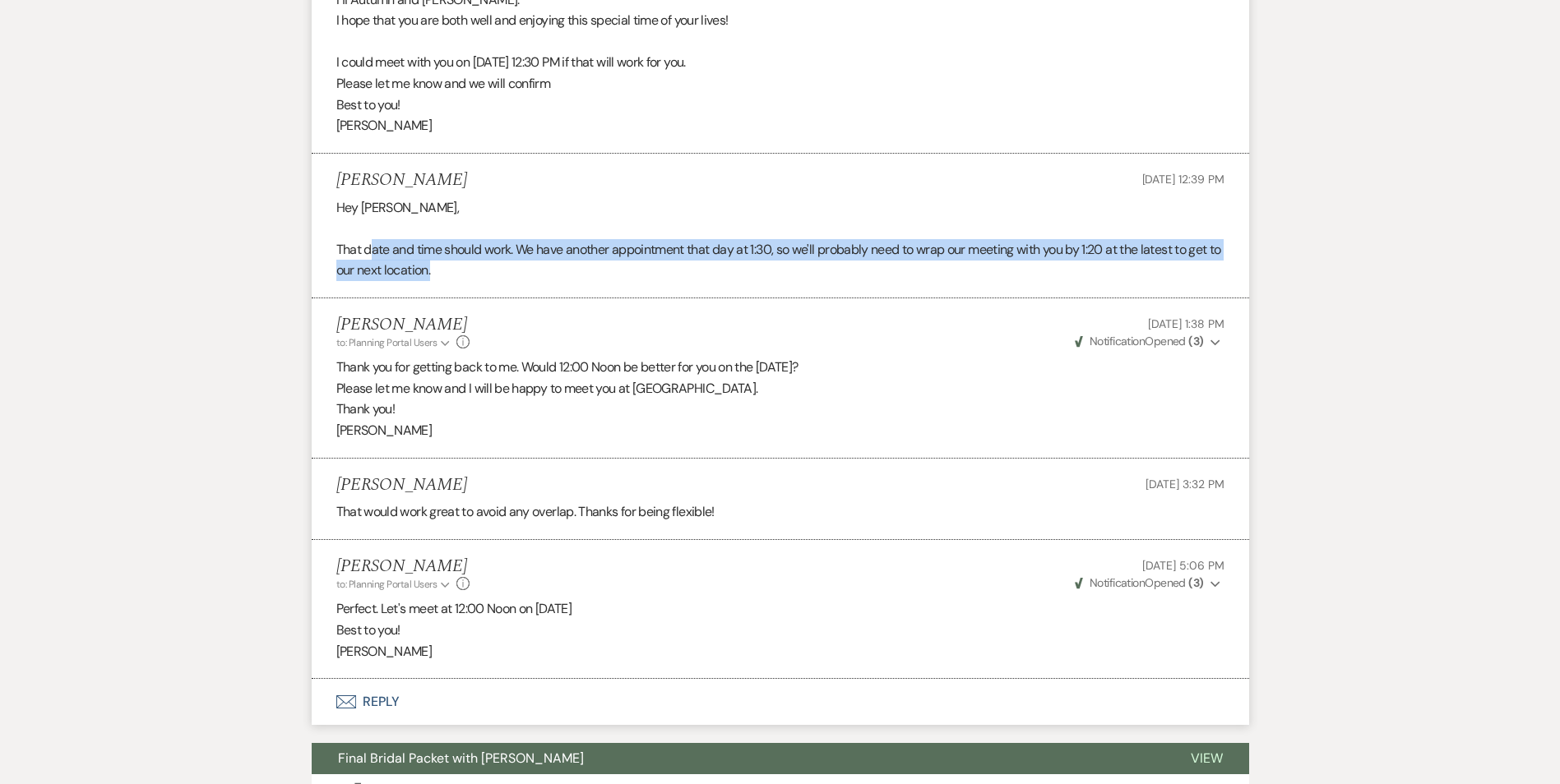
scroll to position [1069, 0]
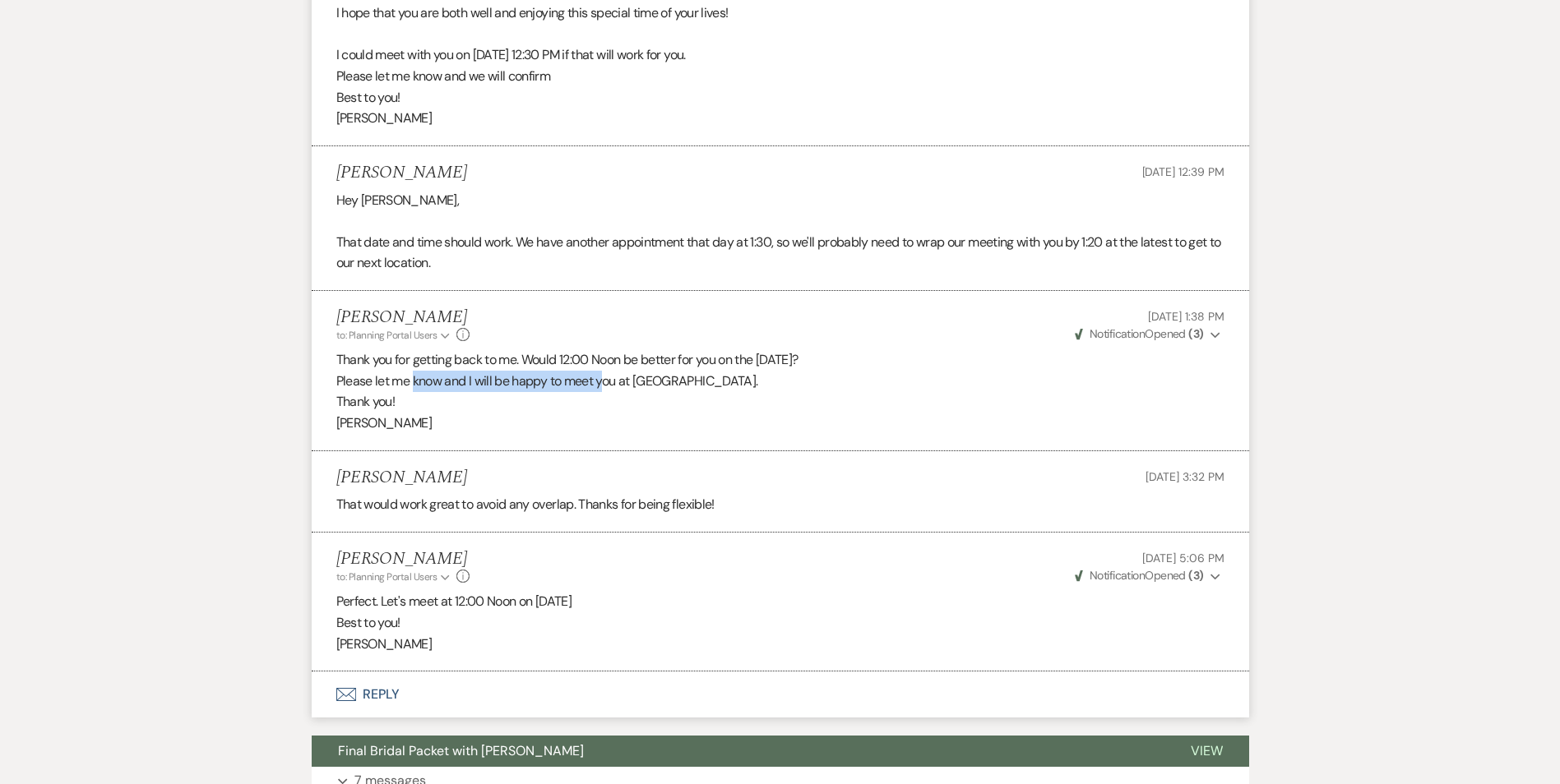
drag, startPoint x: 417, startPoint y: 375, endPoint x: 602, endPoint y: 385, distance: 185.3
click at [602, 385] on p "Please let me know and I will be happy to meet you at [GEOGRAPHIC_DATA]." at bounding box center [780, 381] width 888 height 22
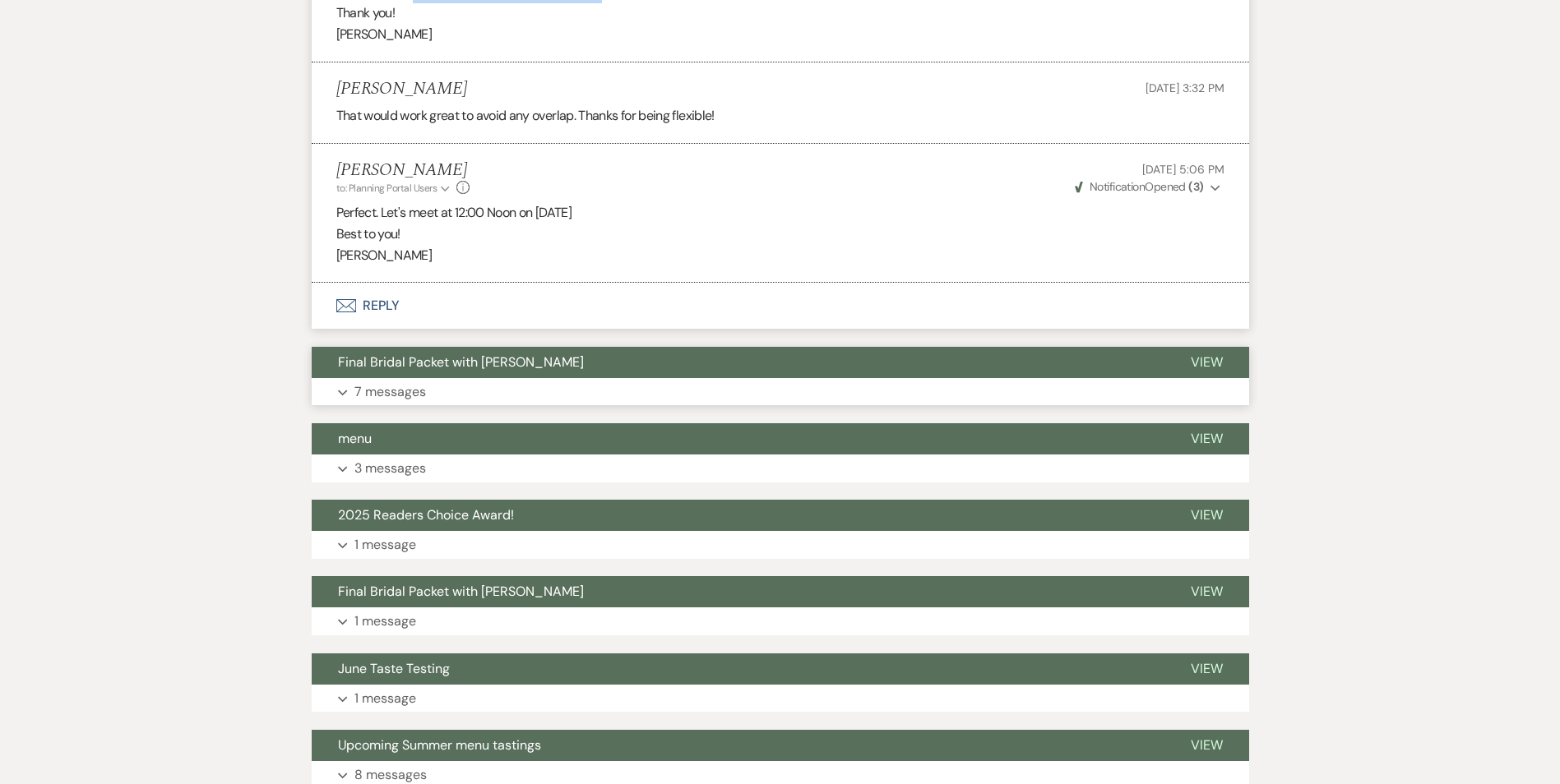
scroll to position [1479, 0]
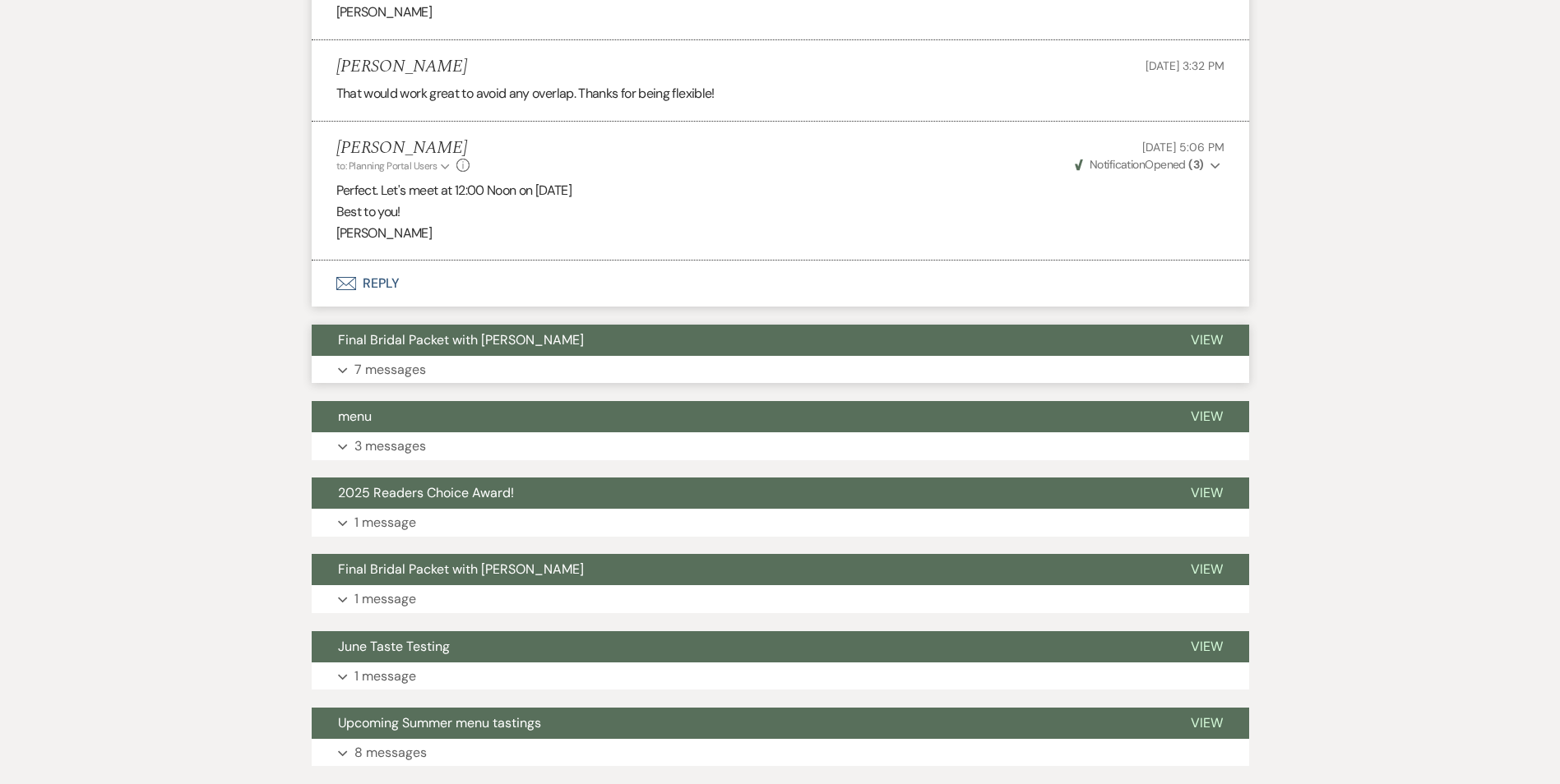
click at [523, 346] on button "Final Bridal Packet with [PERSON_NAME]" at bounding box center [738, 341] width 853 height 31
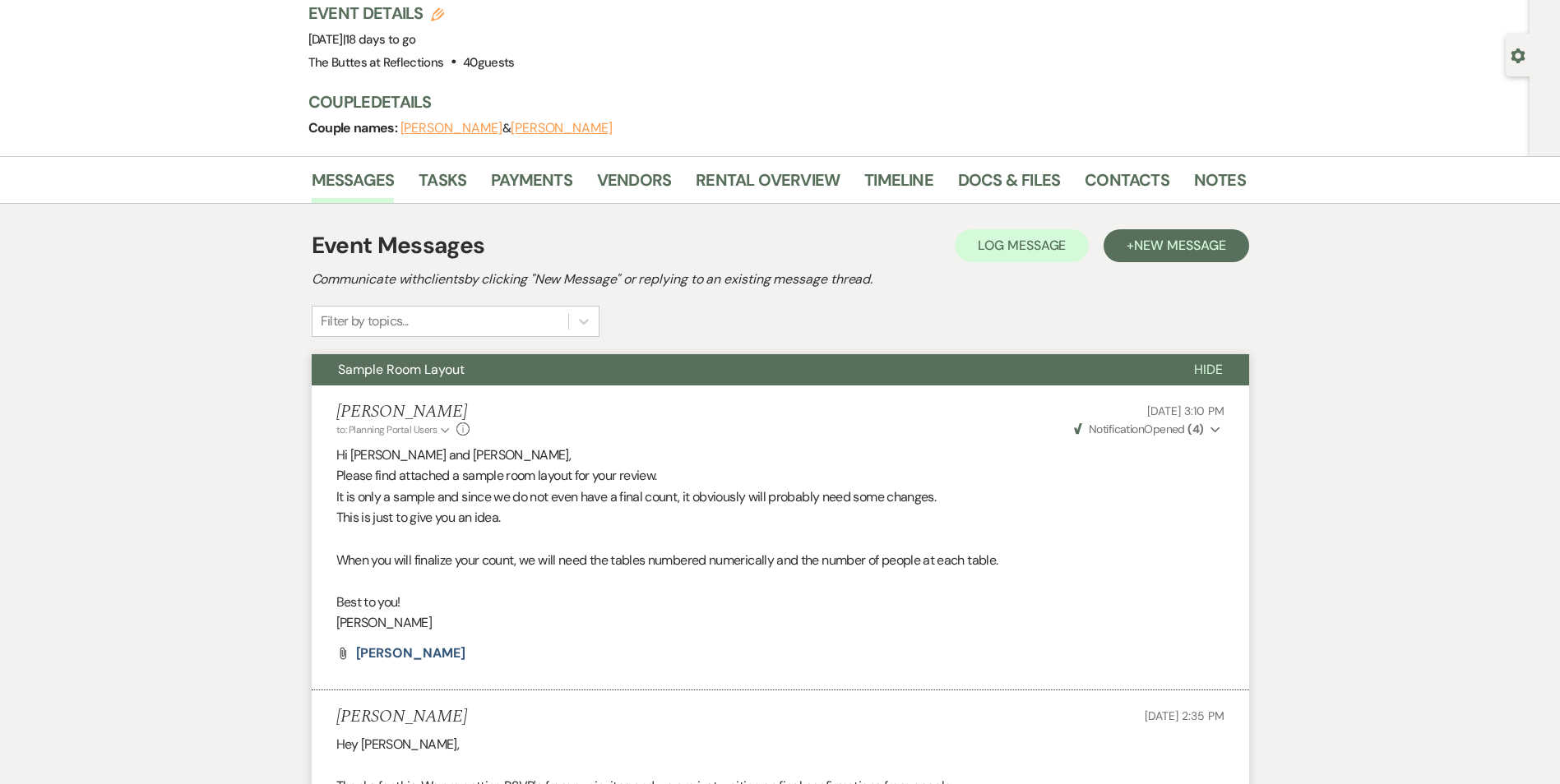
scroll to position [0, 0]
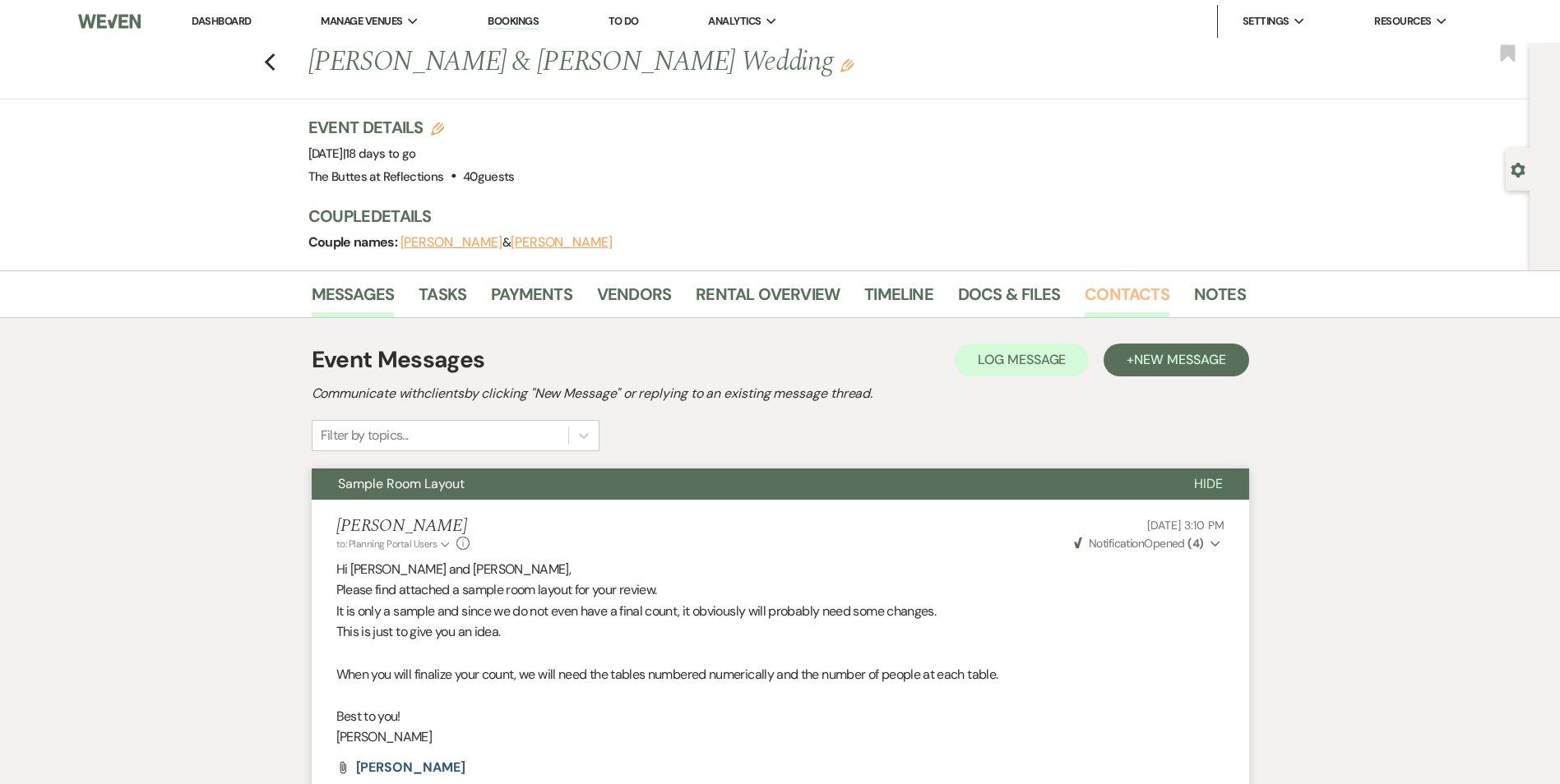
click at [1112, 289] on link "Contacts" at bounding box center [1126, 299] width 85 height 36
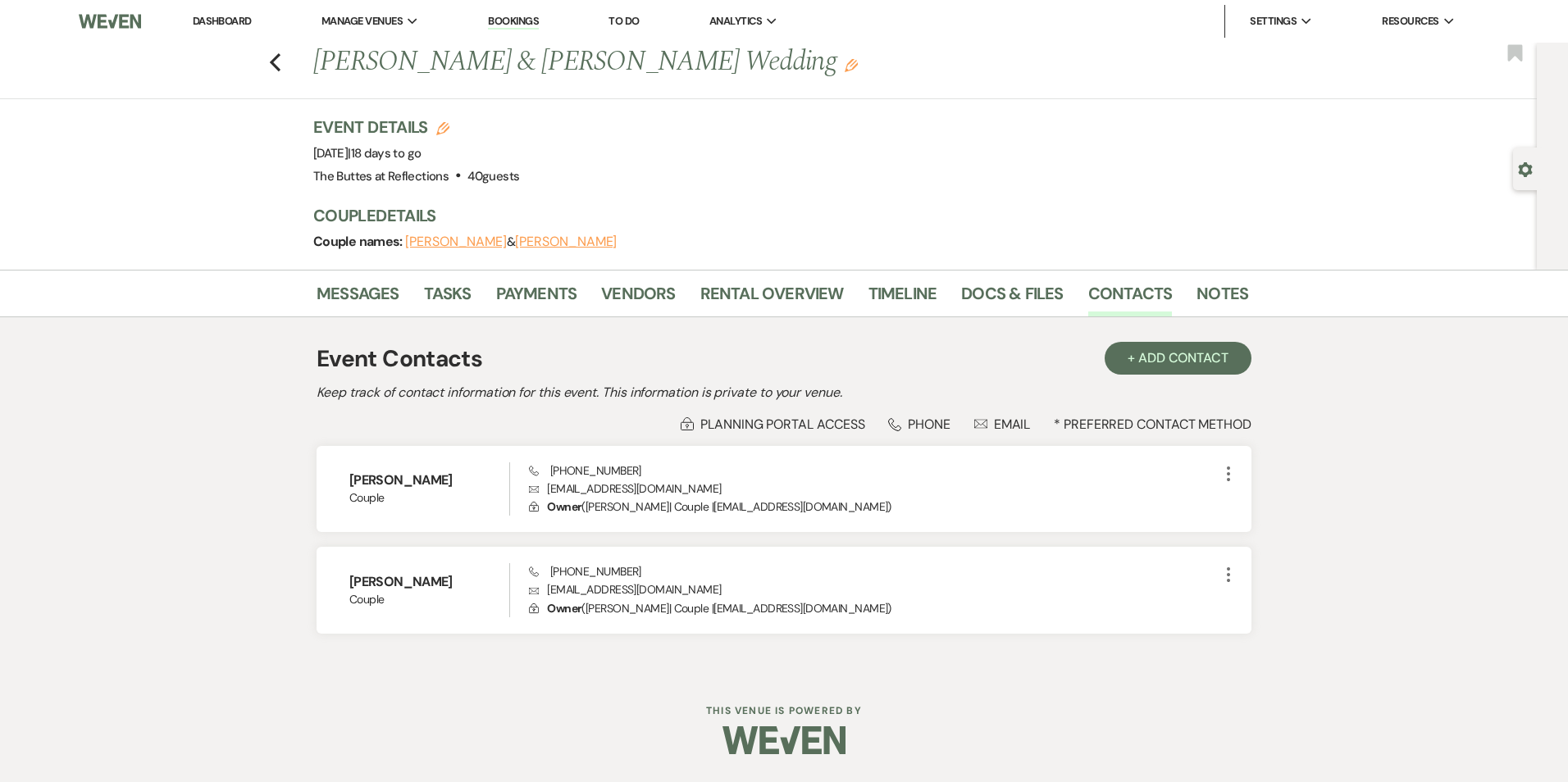
click at [1212, 236] on div "Couple names: [PERSON_NAME] & [PERSON_NAME]" at bounding box center [772, 242] width 918 height 23
click at [355, 298] on link "Messages" at bounding box center [358, 298] width 83 height 36
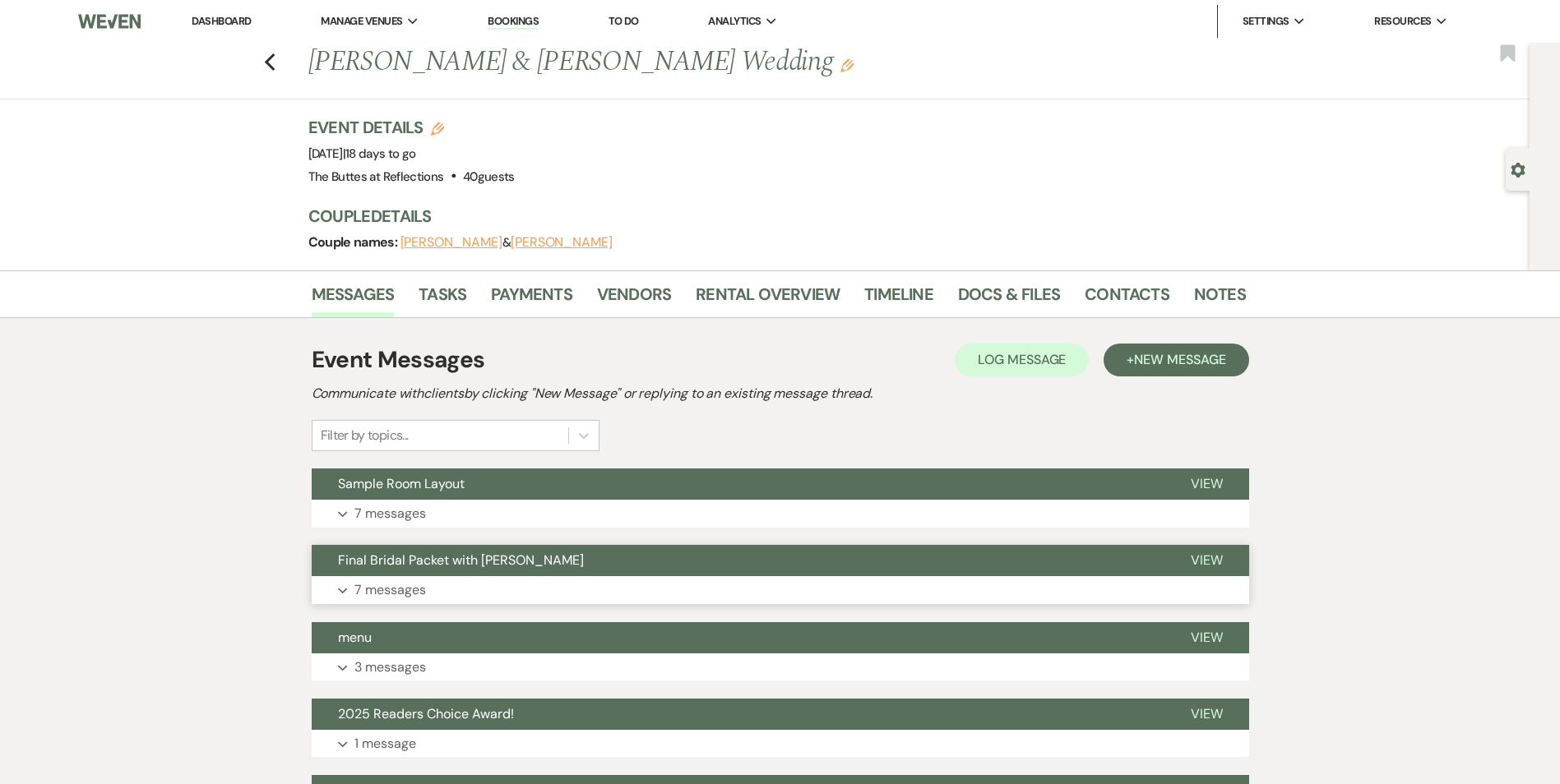
click at [613, 569] on button "Final Bridal Packet with [PERSON_NAME]" at bounding box center [738, 561] width 853 height 31
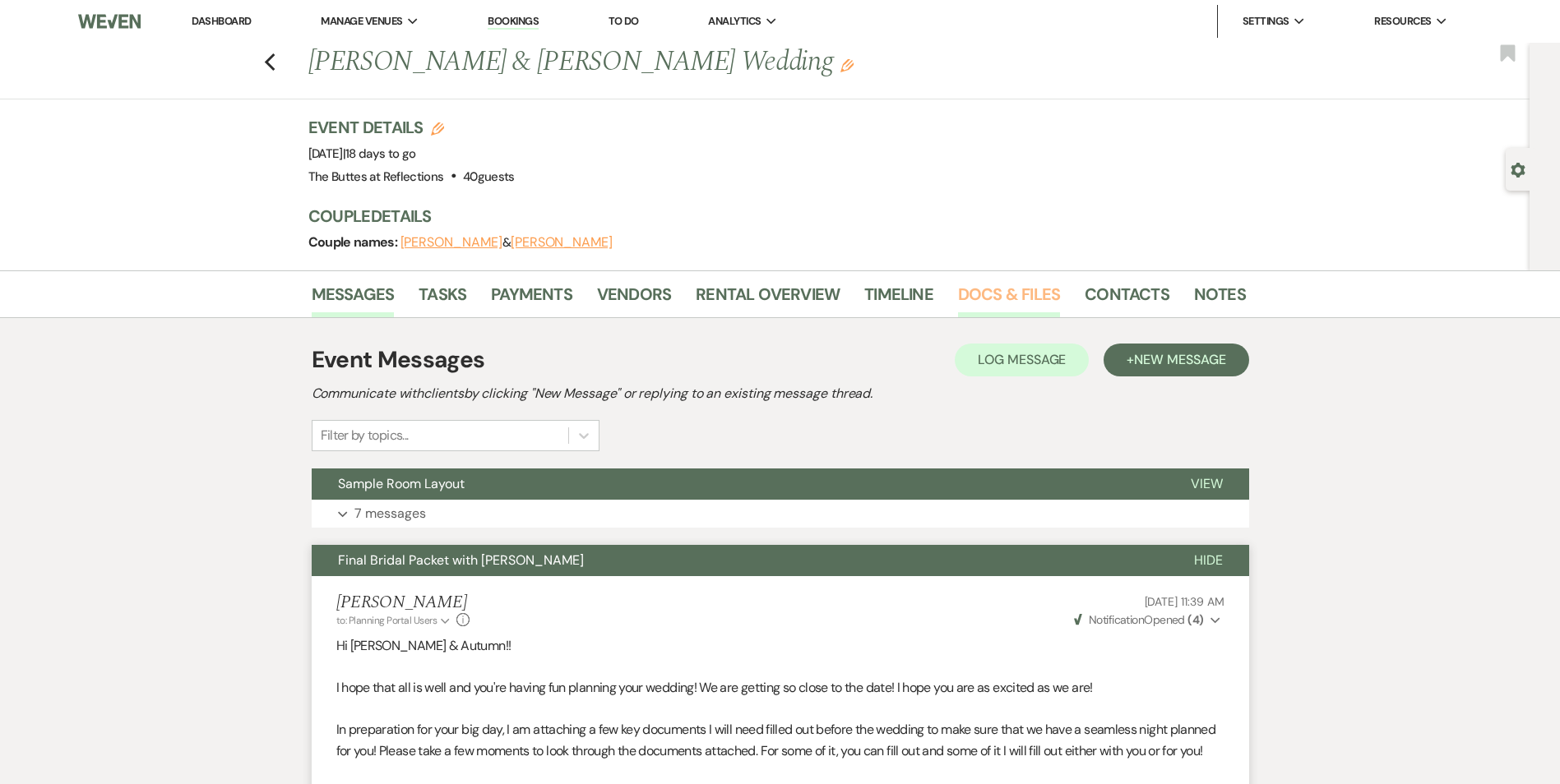
click at [987, 299] on link "Docs & Files" at bounding box center [1009, 299] width 102 height 36
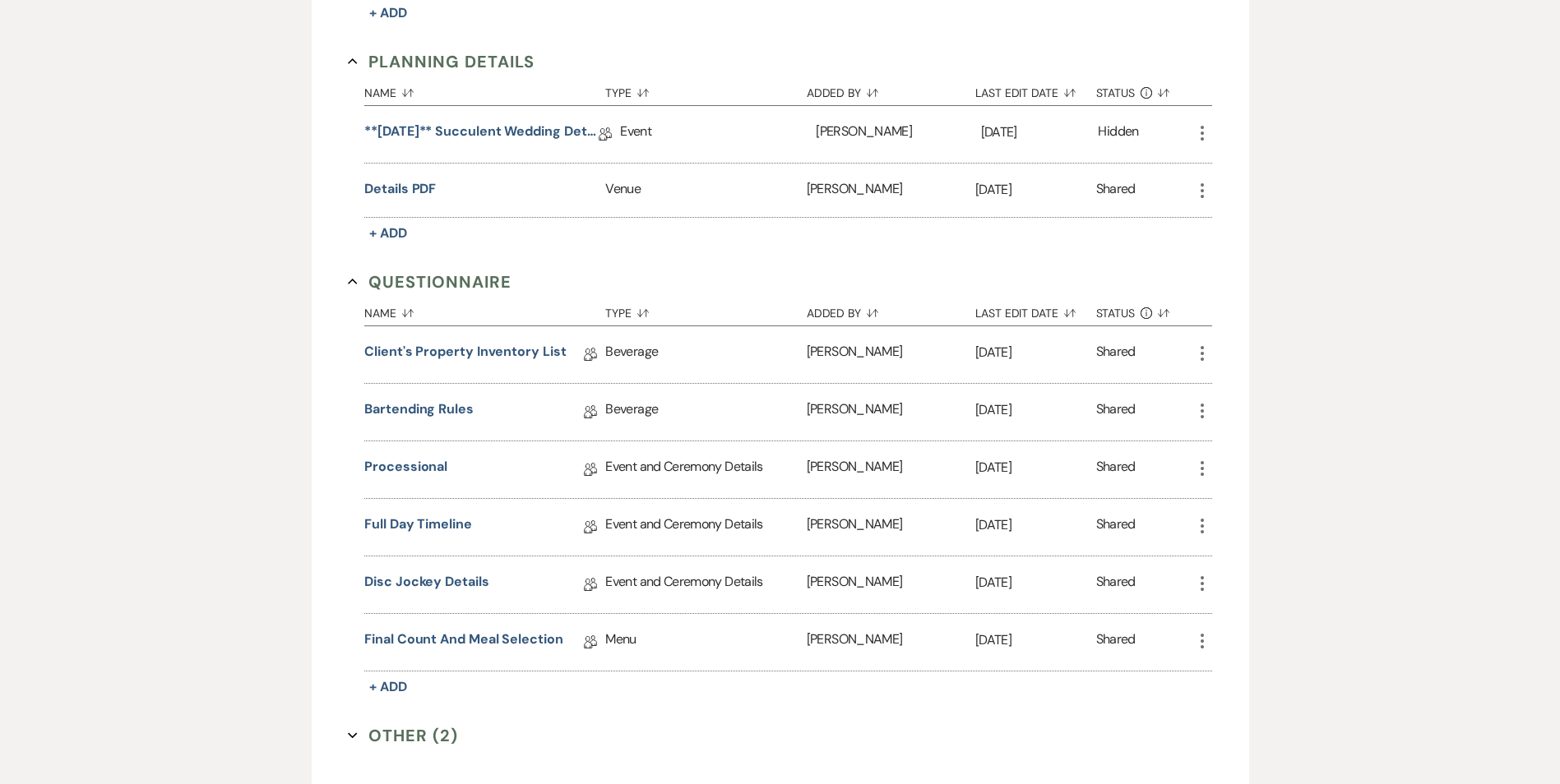
scroll to position [570, 0]
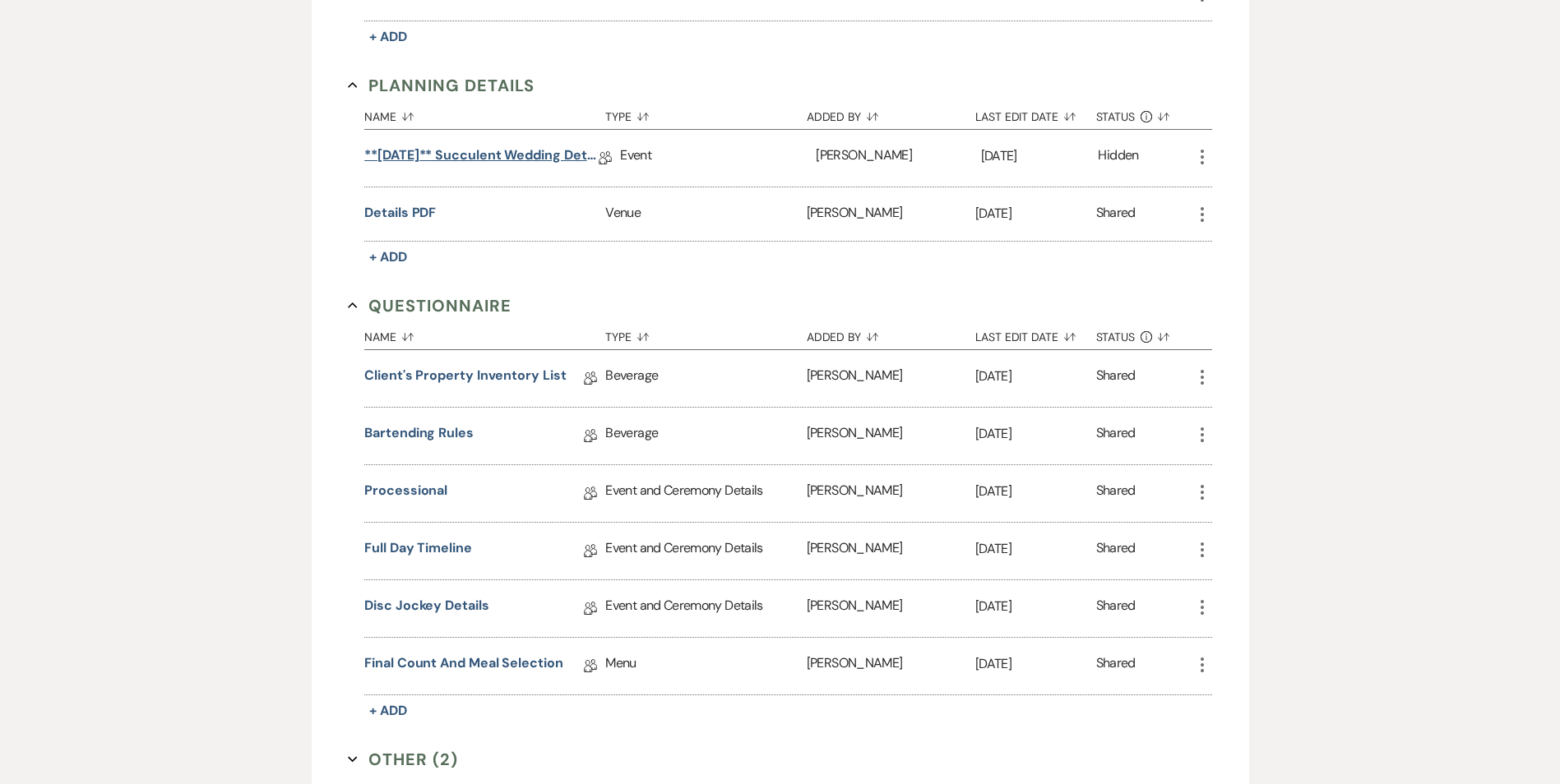
click at [545, 157] on link "**[DATE]** Succulent Wedding Details" at bounding box center [481, 158] width 235 height 26
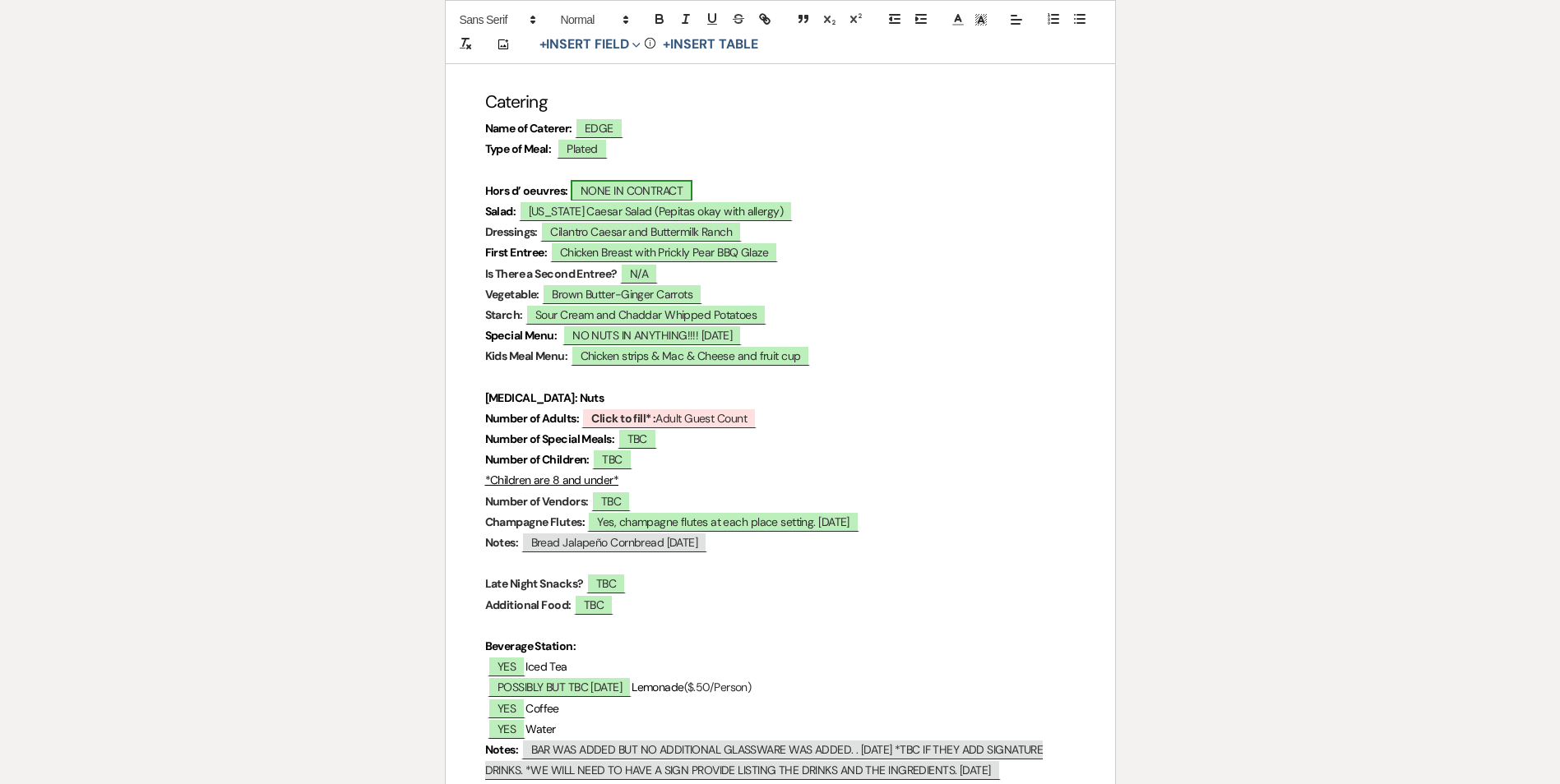
scroll to position [4357, 0]
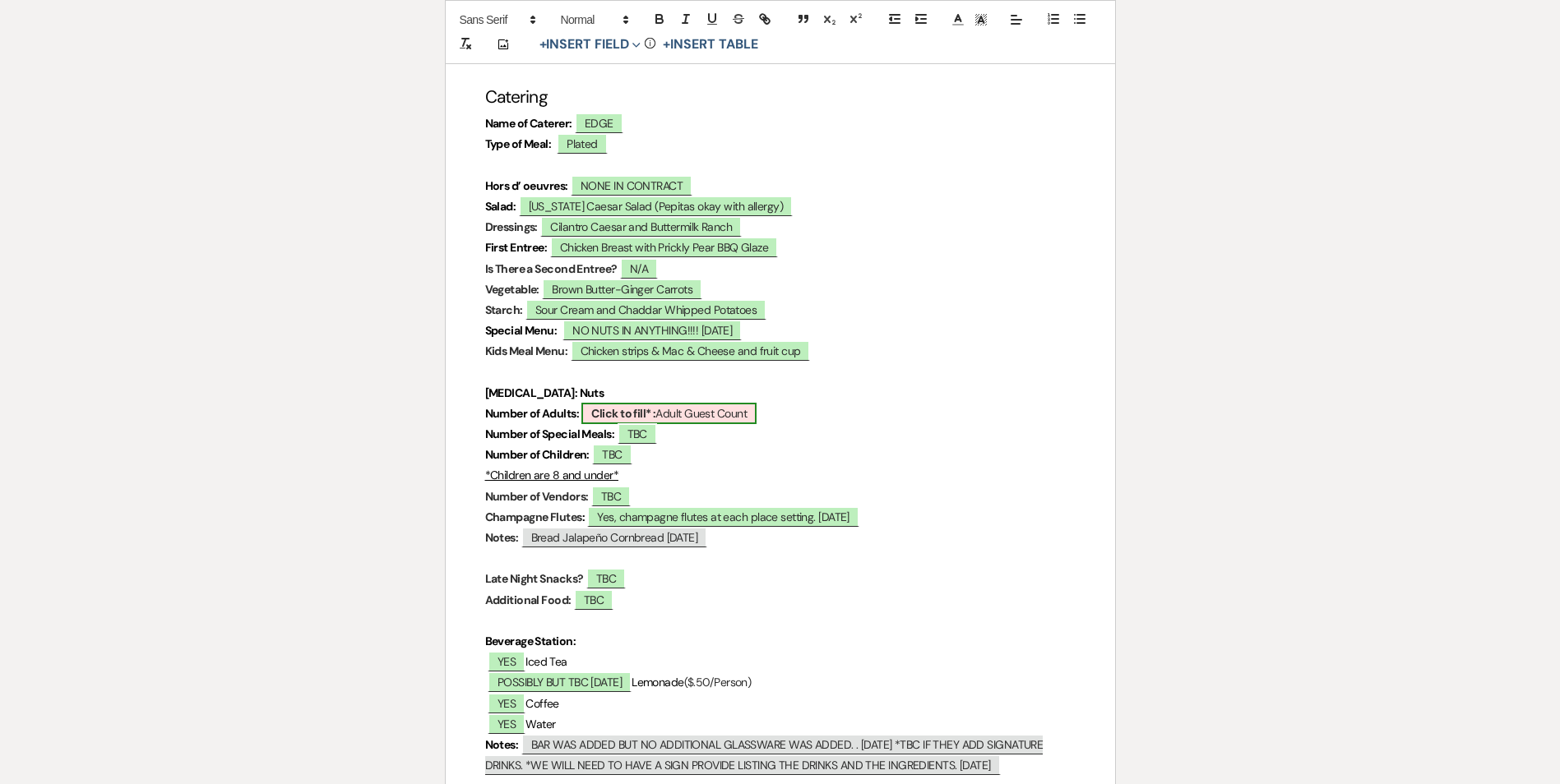
click at [632, 414] on b "Click to fill* :" at bounding box center [623, 414] width 64 height 15
select select "owner"
select select "custom_placeholder"
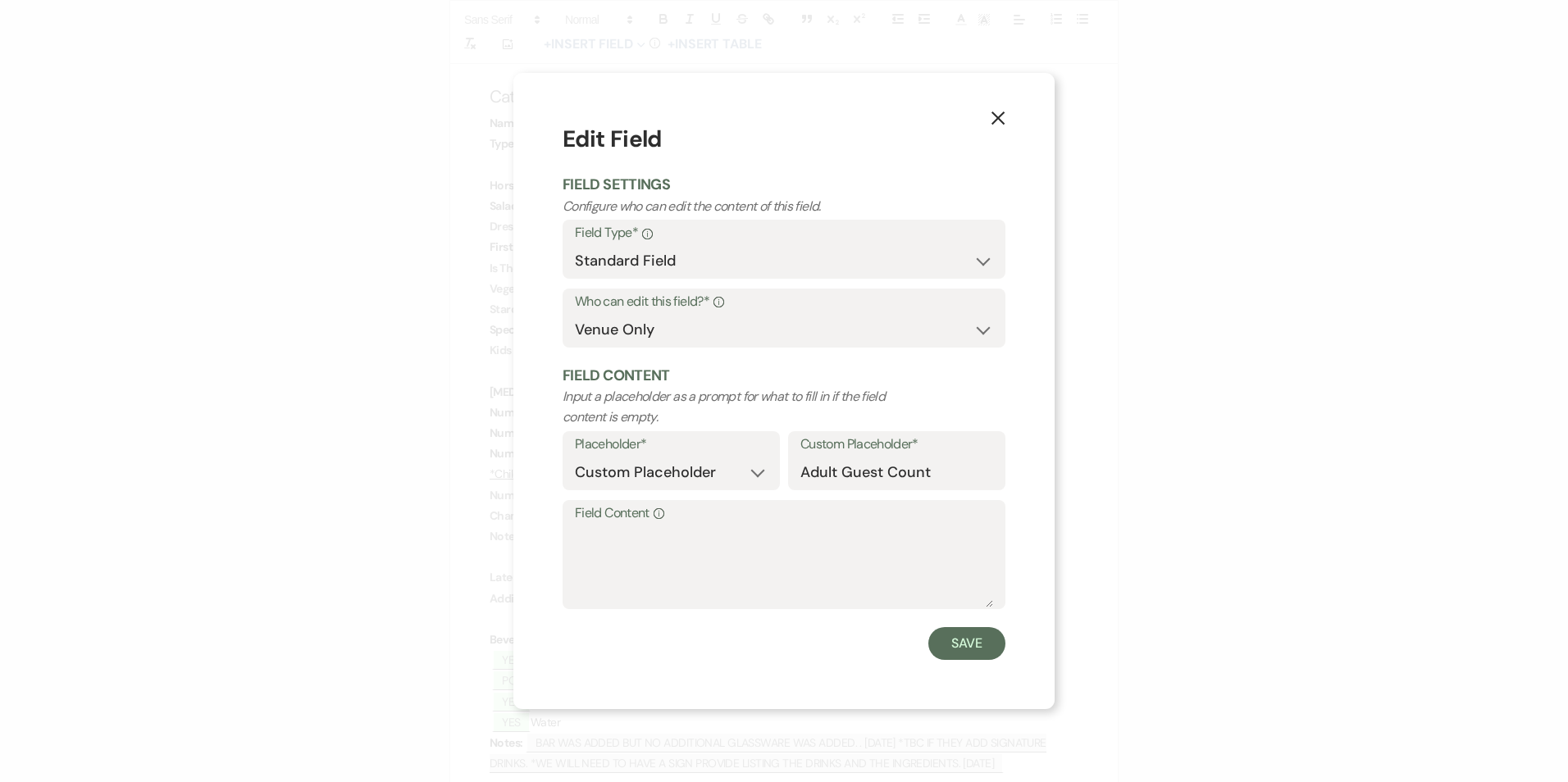
click at [617, 517] on label "Field Content Info" at bounding box center [784, 513] width 418 height 24
click at [617, 526] on textarea "Field Content Info" at bounding box center [784, 566] width 418 height 82
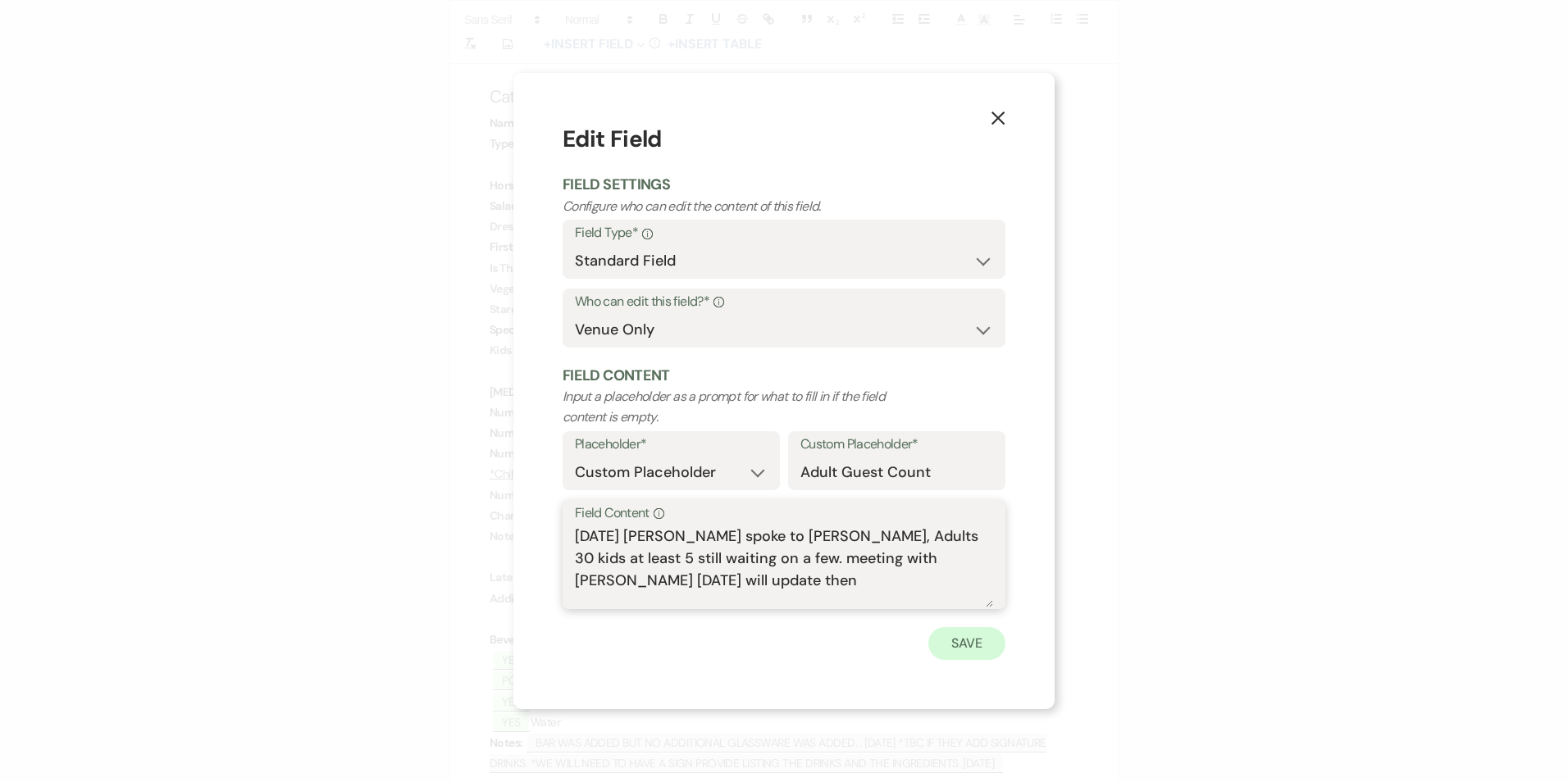
type textarea "[DATE] [PERSON_NAME] spoke to [PERSON_NAME], Adults 30 kids at least 5 still wa…"
click at [977, 652] on button "Save" at bounding box center [966, 644] width 77 height 33
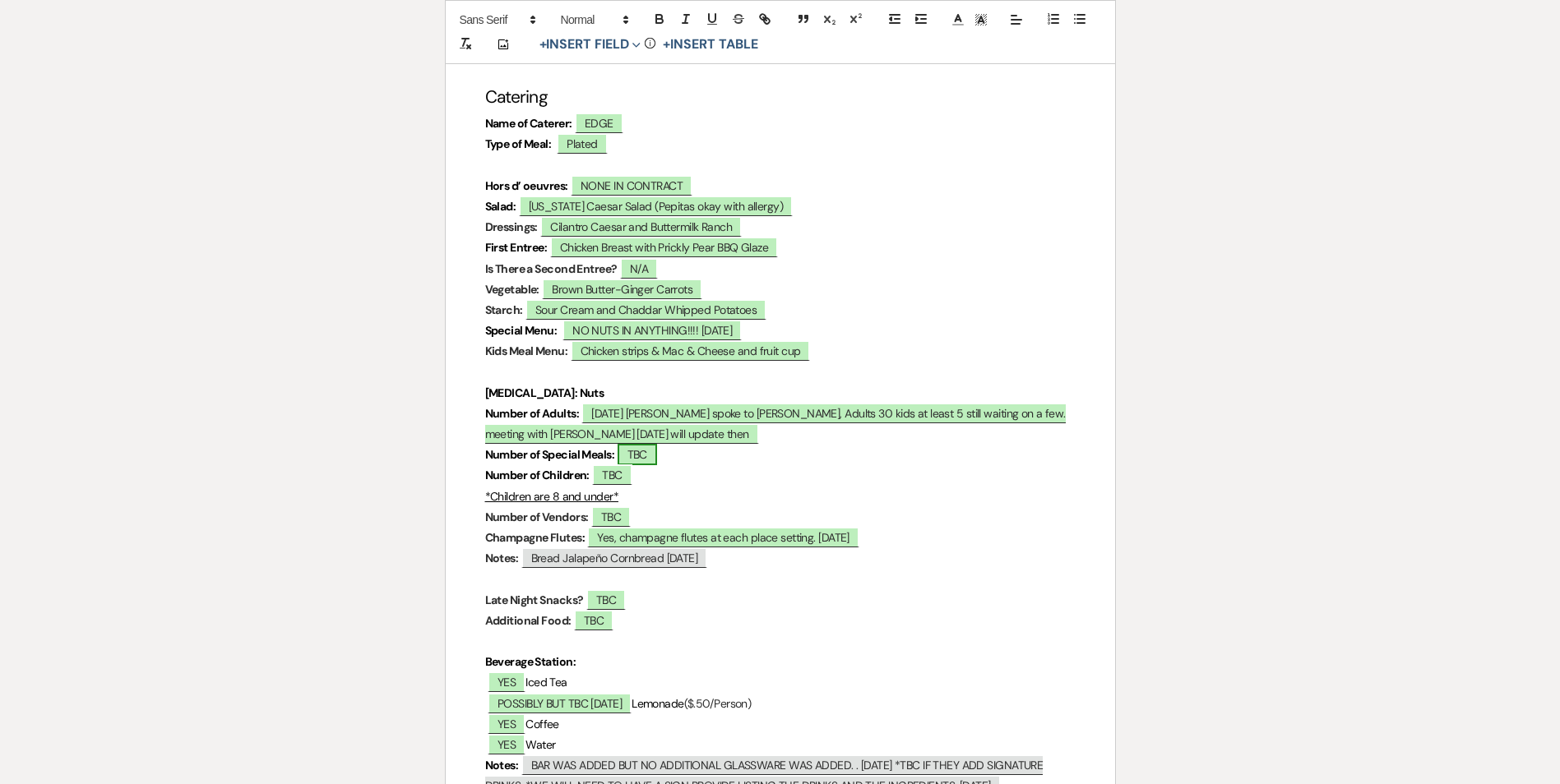
click at [643, 455] on span "TBC" at bounding box center [637, 455] width 40 height 22
select select "owner"
select select "custom_placeholder"
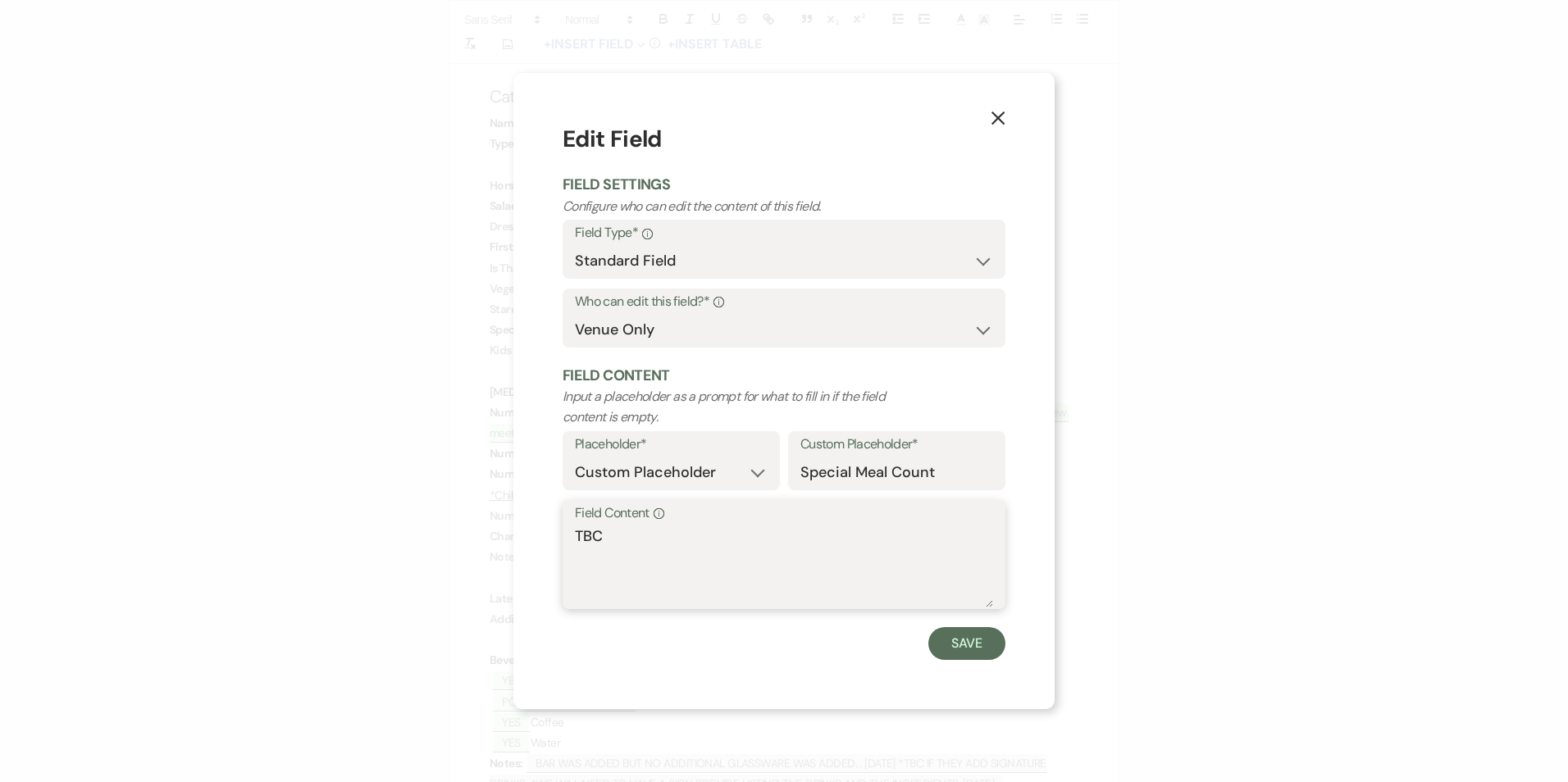
drag, startPoint x: 622, startPoint y: 538, endPoint x: 481, endPoint y: 548, distance: 141.4
click at [492, 548] on div "X Edit Field Field Settings Configure who can edit the content of this field. F…" at bounding box center [784, 391] width 1568 height 782
type textarea "none"
click at [965, 642] on button "Save" at bounding box center [966, 644] width 77 height 33
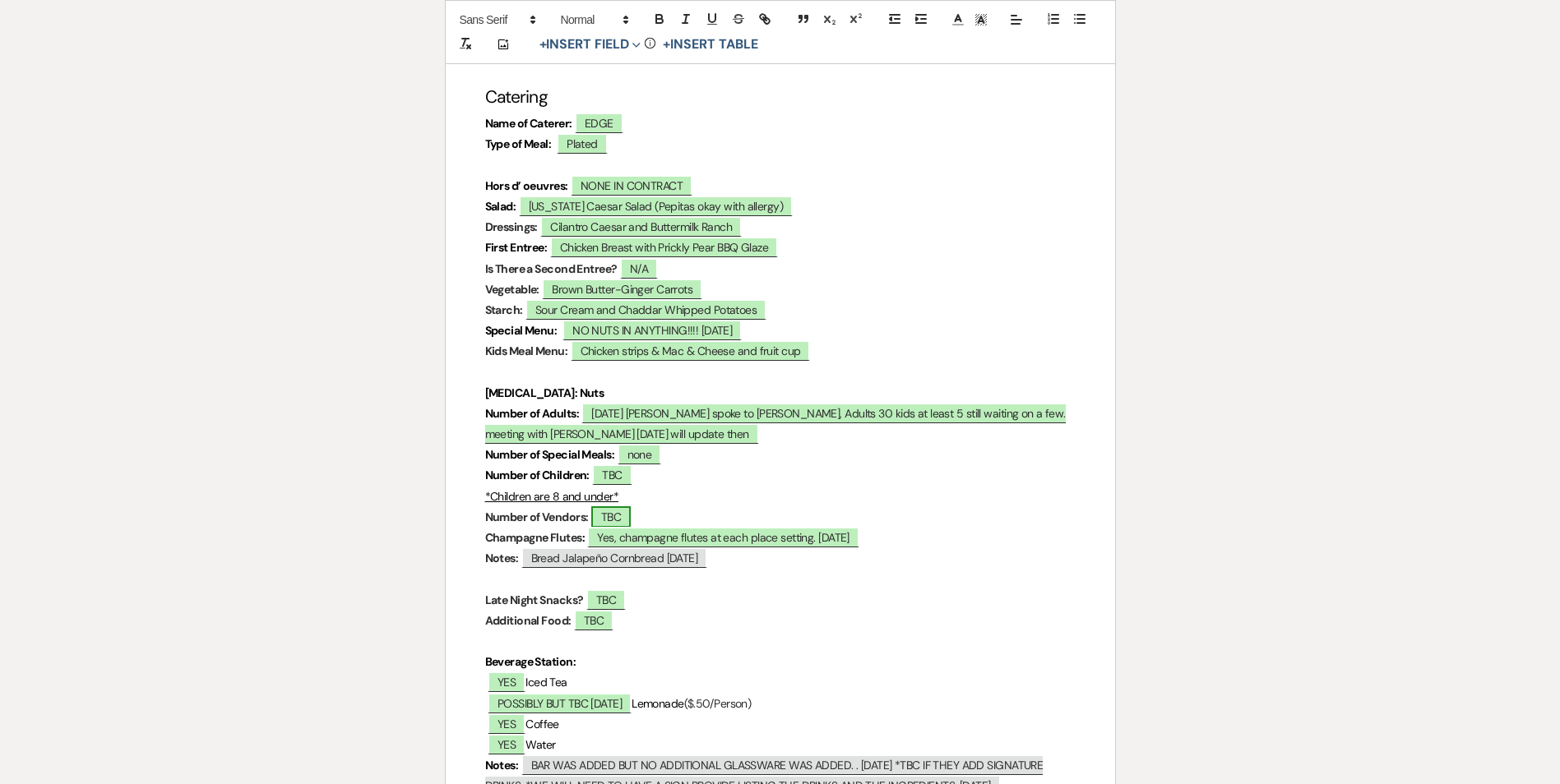
click at [618, 522] on span "TBC" at bounding box center [611, 517] width 40 height 22
select select "owner"
select select "custom_placeholder"
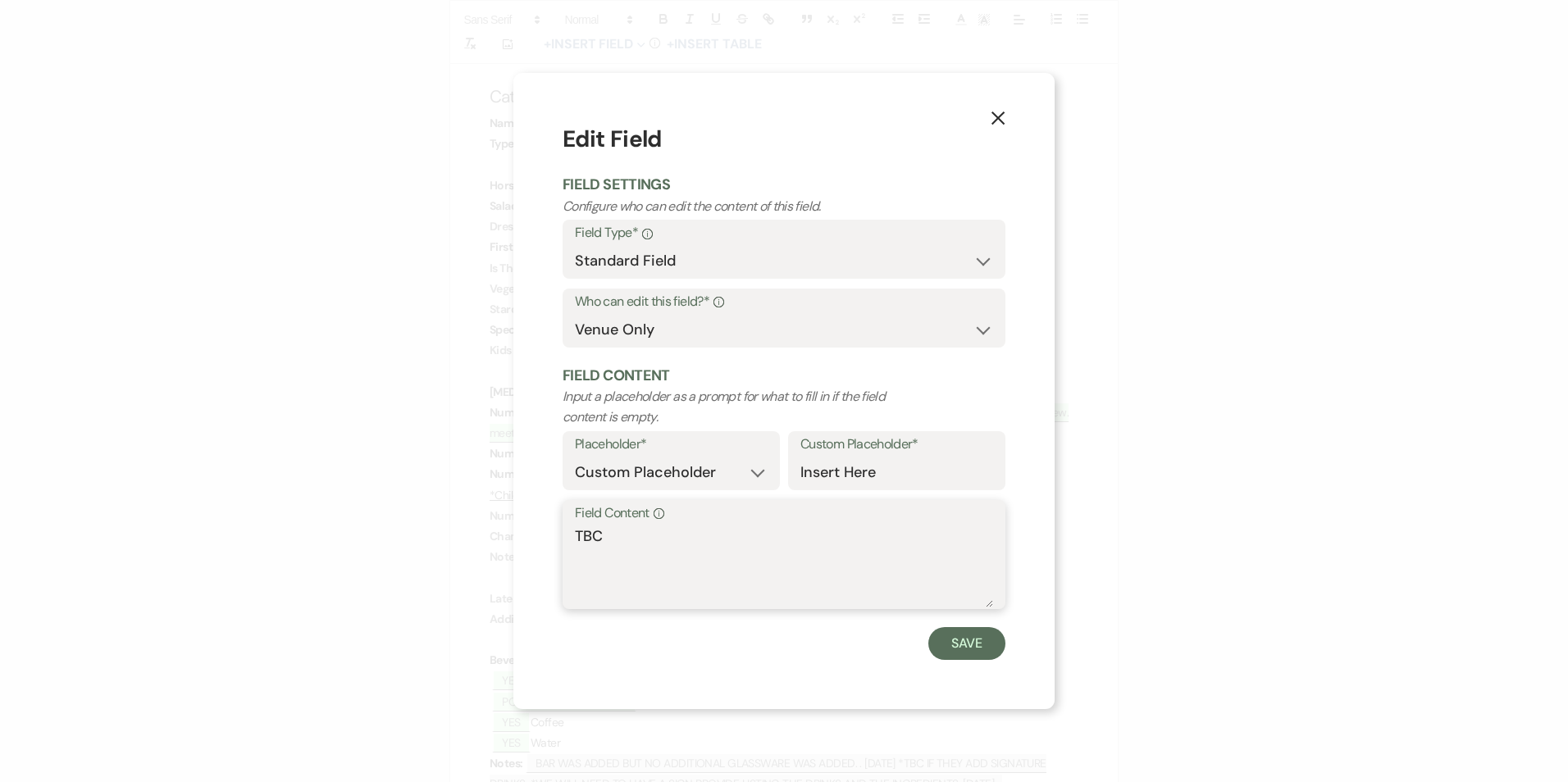
drag, startPoint x: 615, startPoint y: 535, endPoint x: 461, endPoint y: 532, distance: 154.0
click at [461, 532] on div "X Edit Field Field Settings Configure who can edit the content of this field. F…" at bounding box center [784, 391] width 1568 height 782
type textarea "none"
click at [950, 645] on button "Save" at bounding box center [966, 644] width 77 height 33
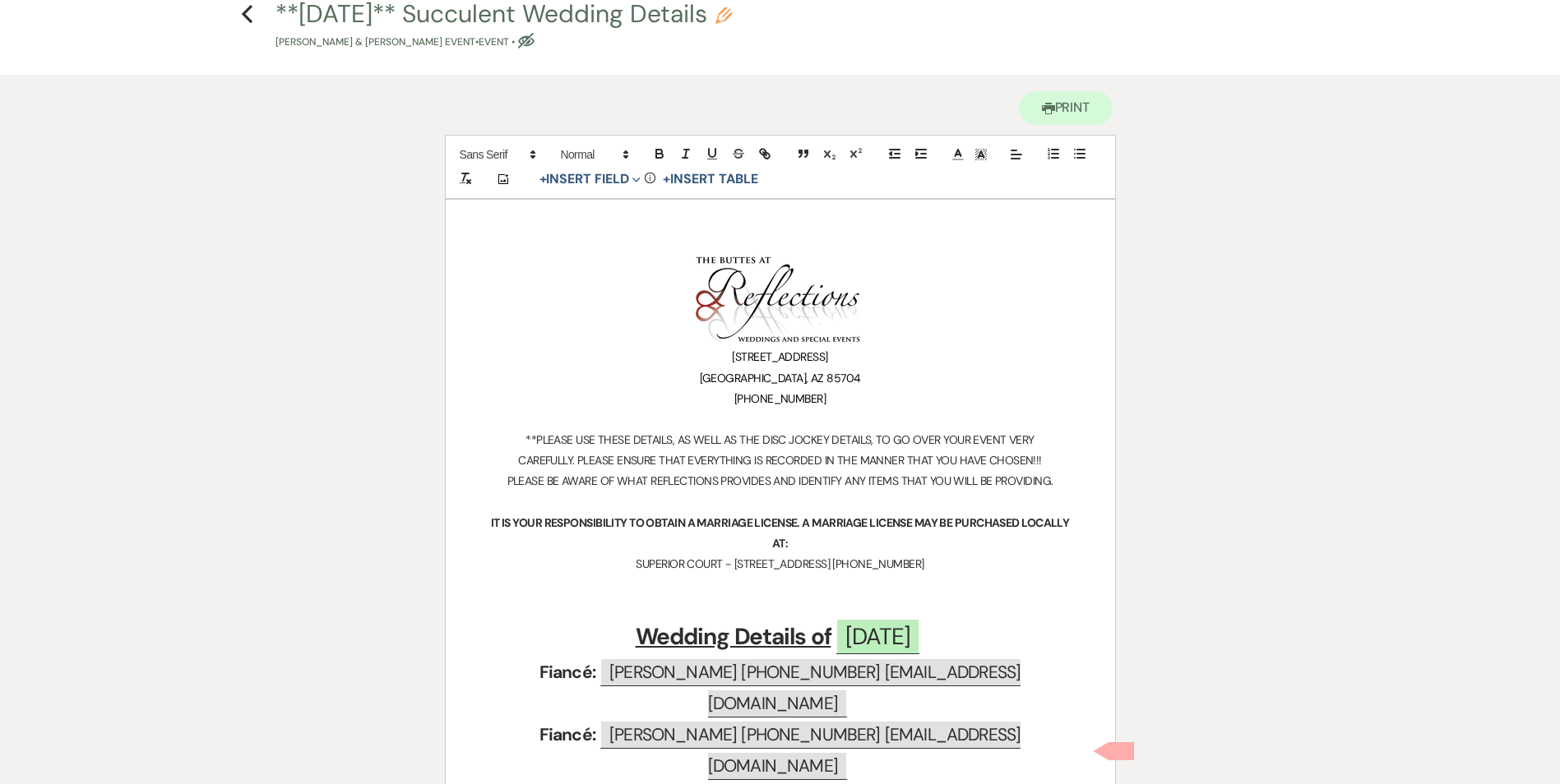
scroll to position [0, 0]
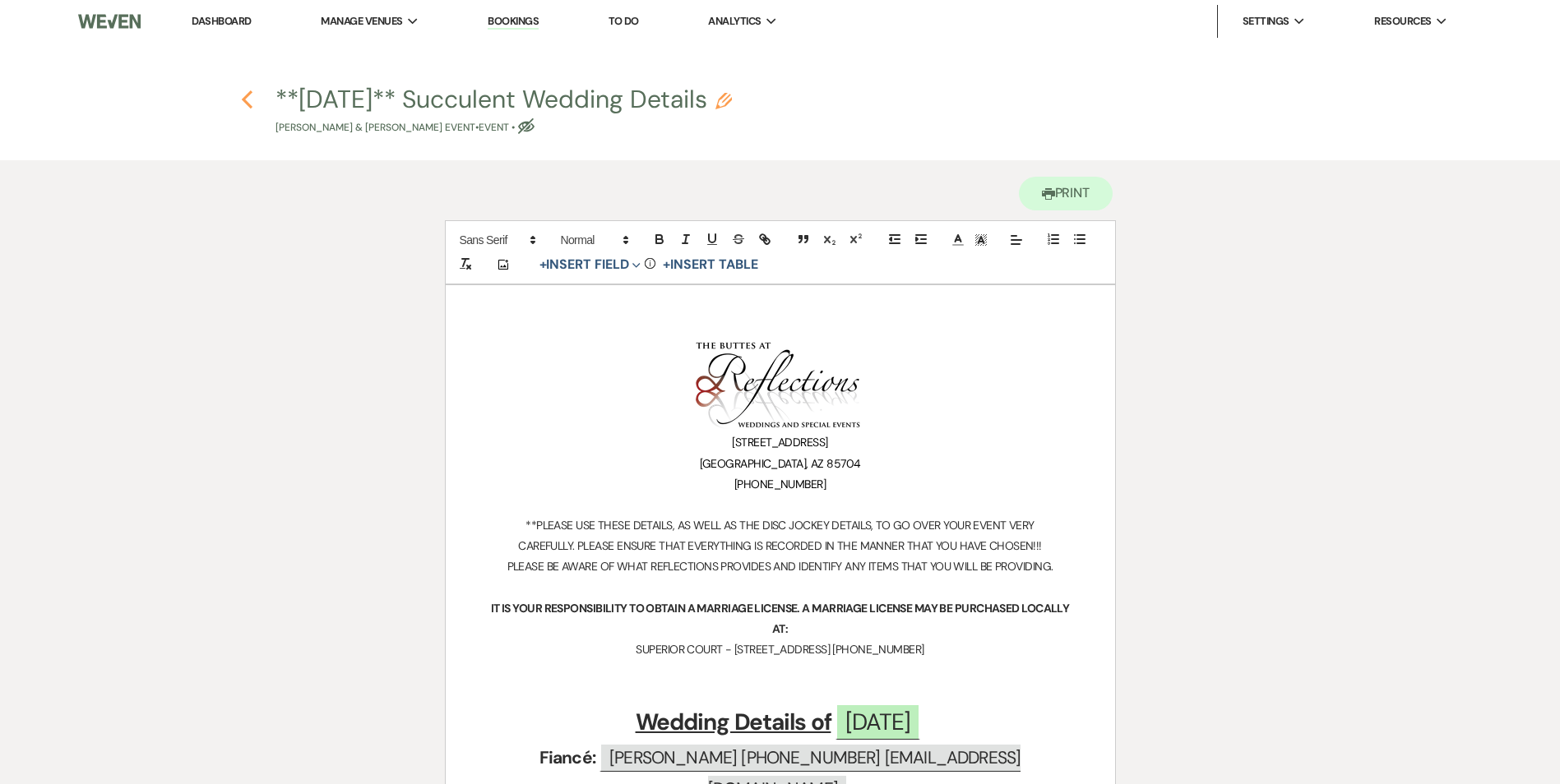
click at [251, 99] on icon "Previous" at bounding box center [247, 99] width 12 height 20
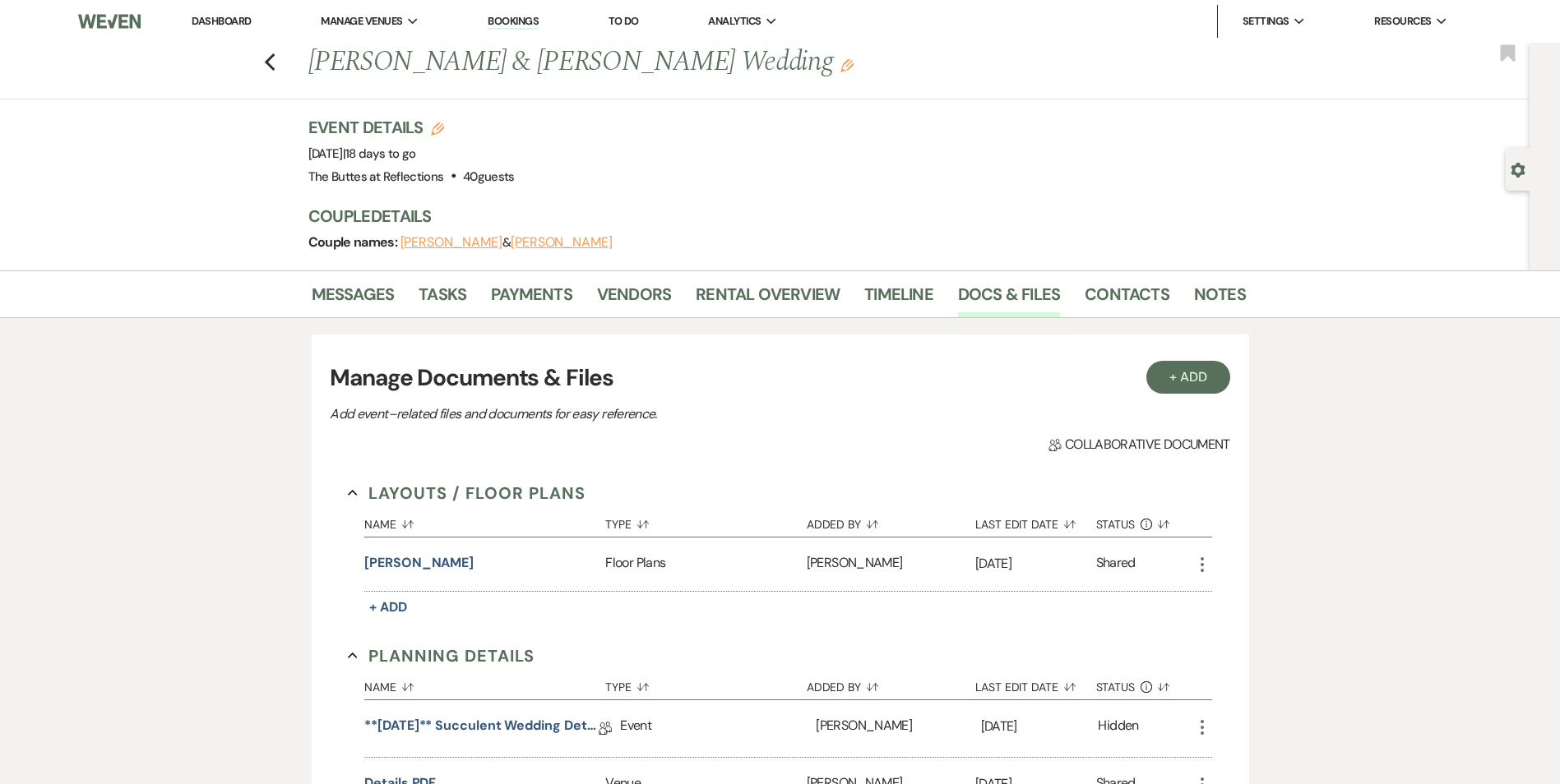
scroll to position [570, 0]
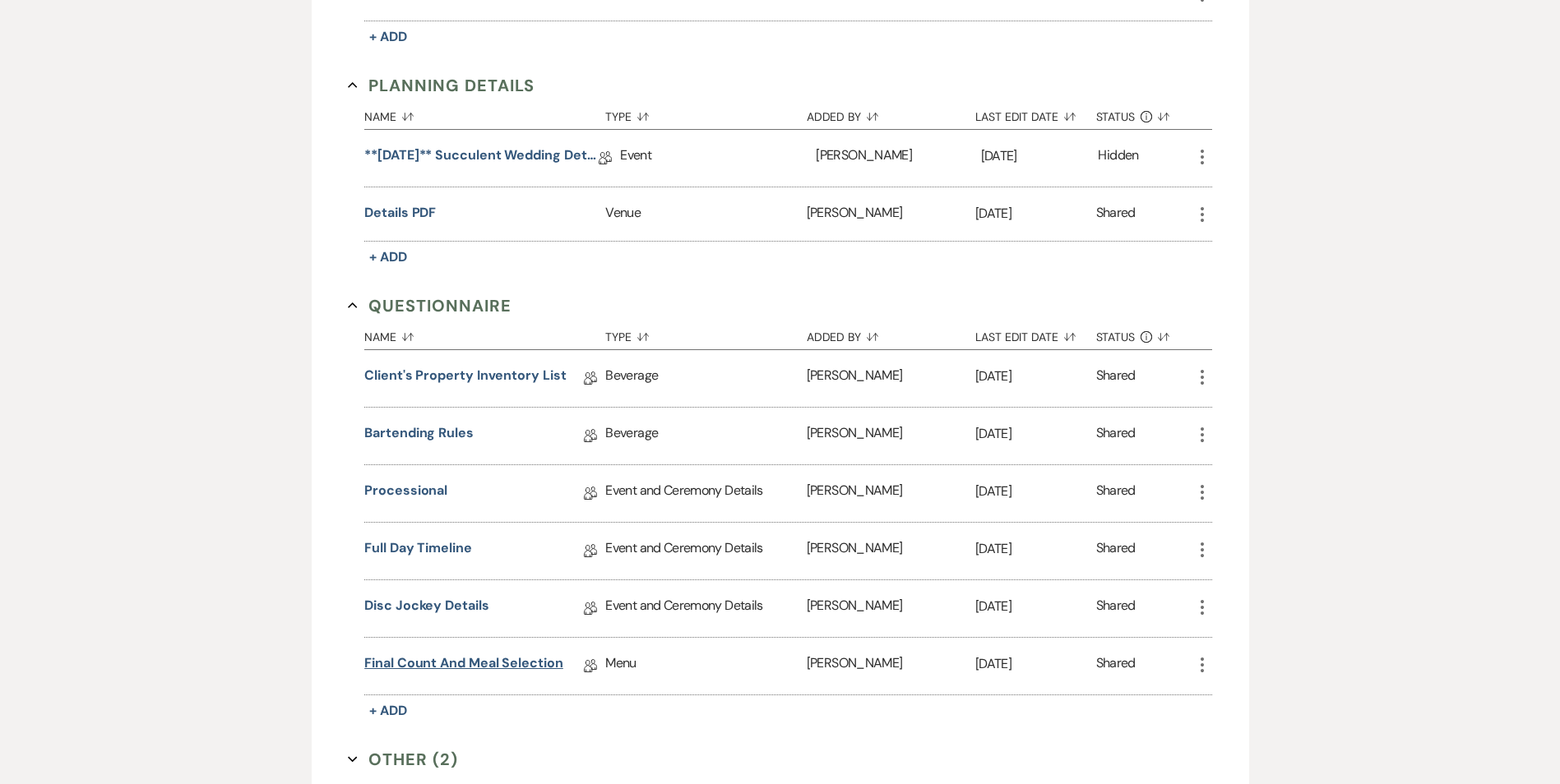
click at [498, 667] on link "Final Count and Meal Selection" at bounding box center [463, 666] width 199 height 26
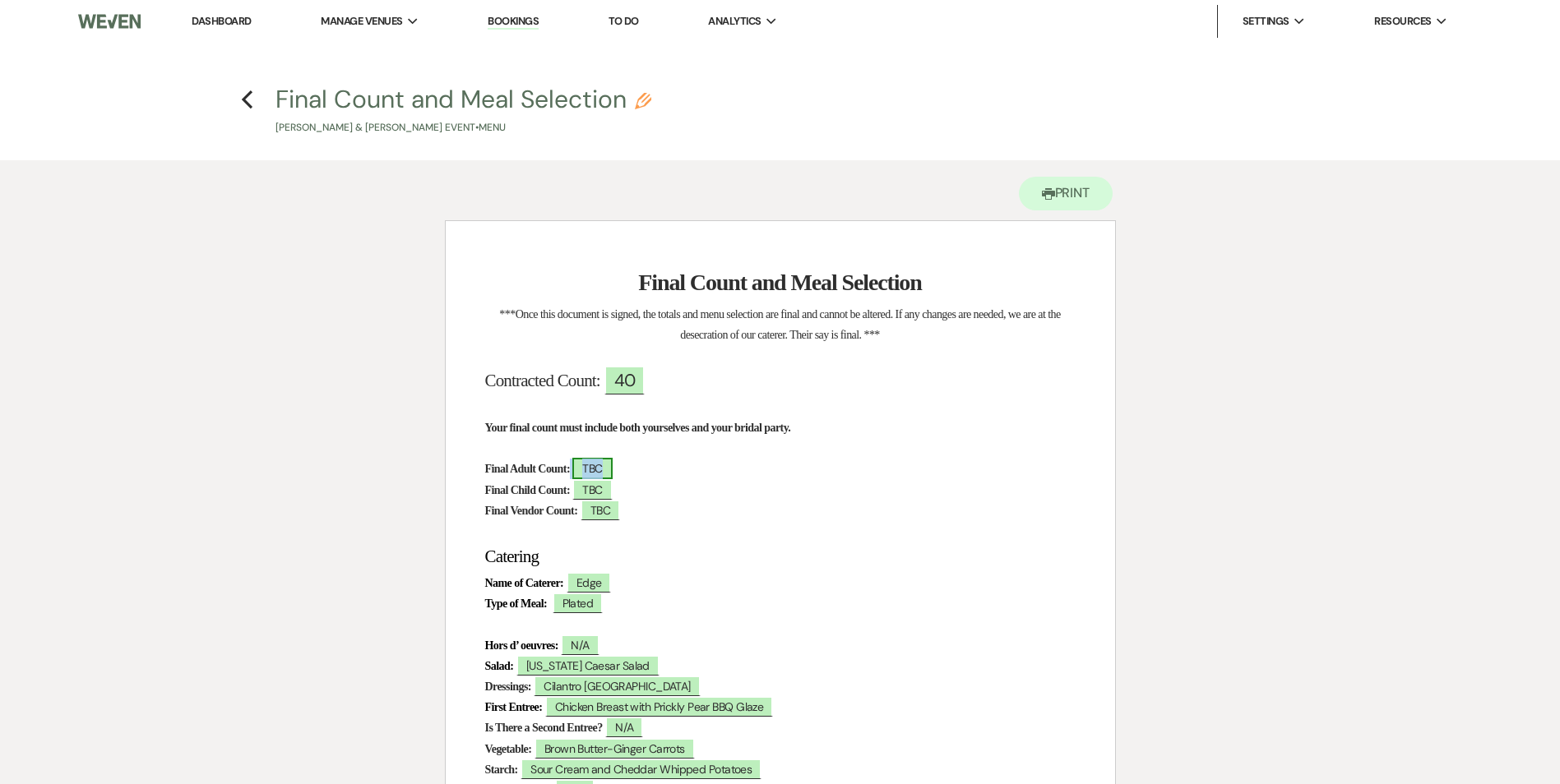
click at [611, 472] on span "TBC" at bounding box center [592, 469] width 40 height 22
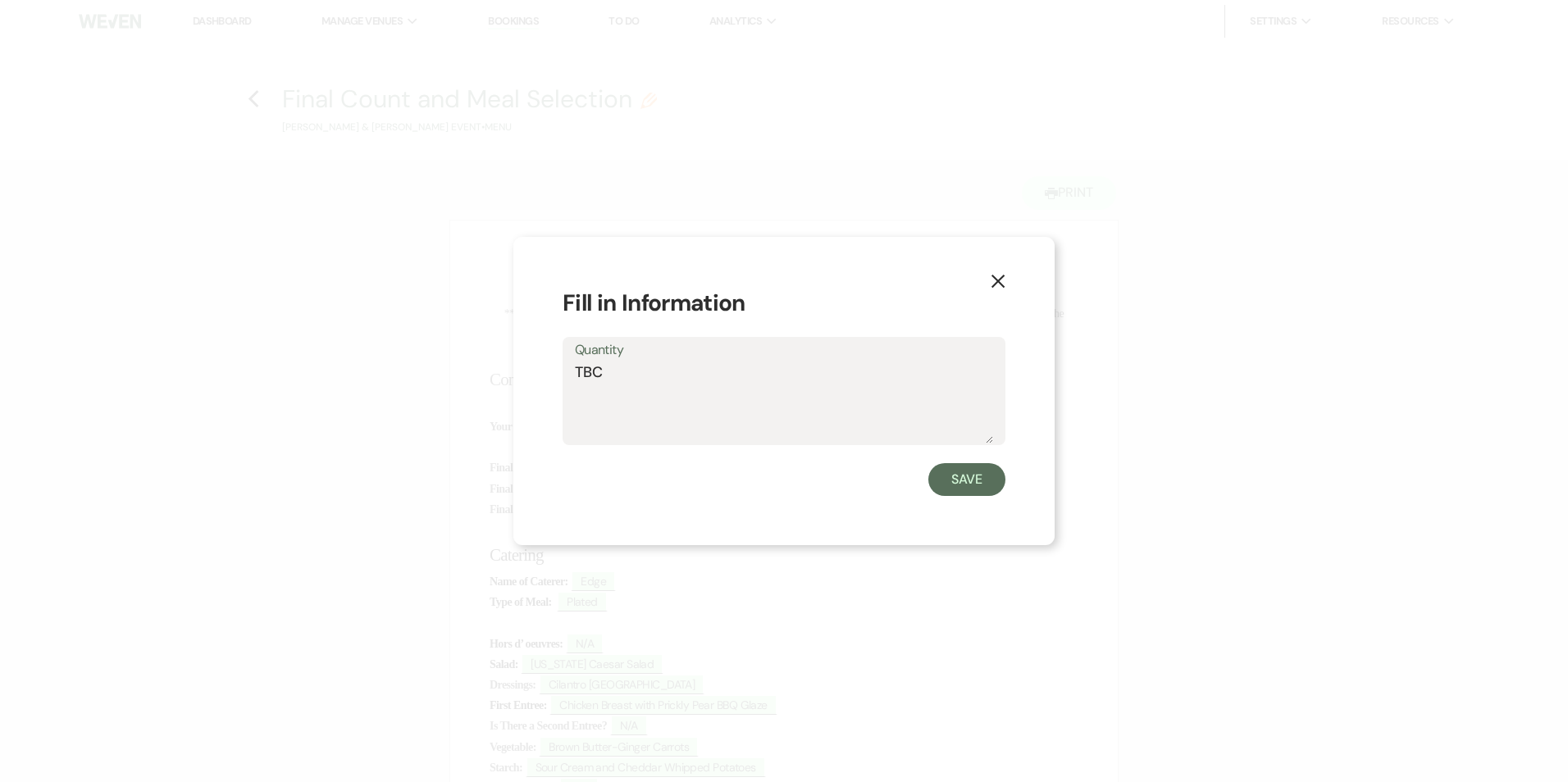
drag, startPoint x: 606, startPoint y: 372, endPoint x: 546, endPoint y: 372, distance: 60.0
click at [546, 372] on div "X Fill in Information Quantity TBC Save" at bounding box center [784, 392] width 541 height 309
type textarea "34"
click at [963, 477] on button "Save" at bounding box center [966, 479] width 77 height 33
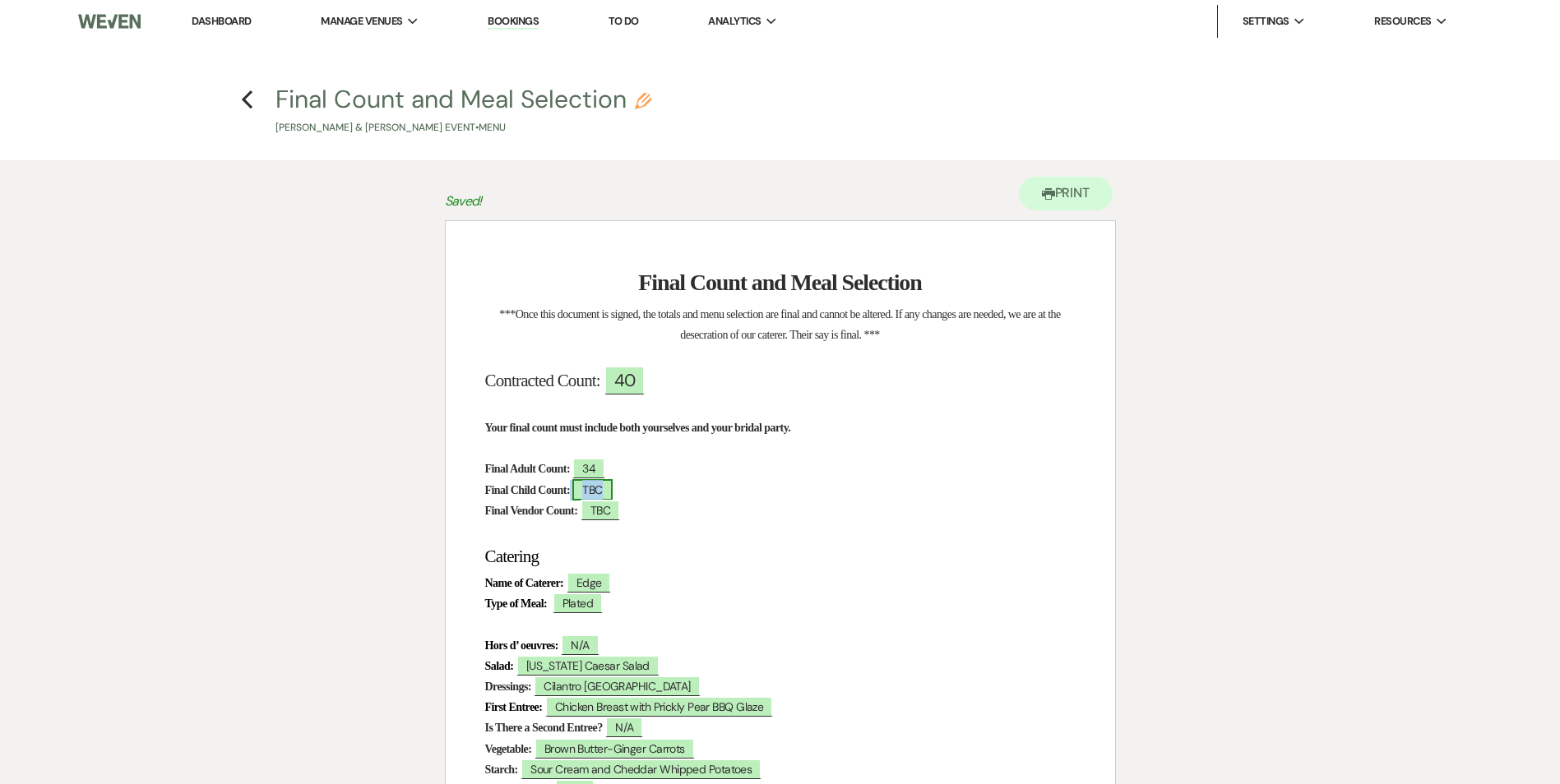
click at [607, 490] on span "TBC" at bounding box center [592, 490] width 40 height 22
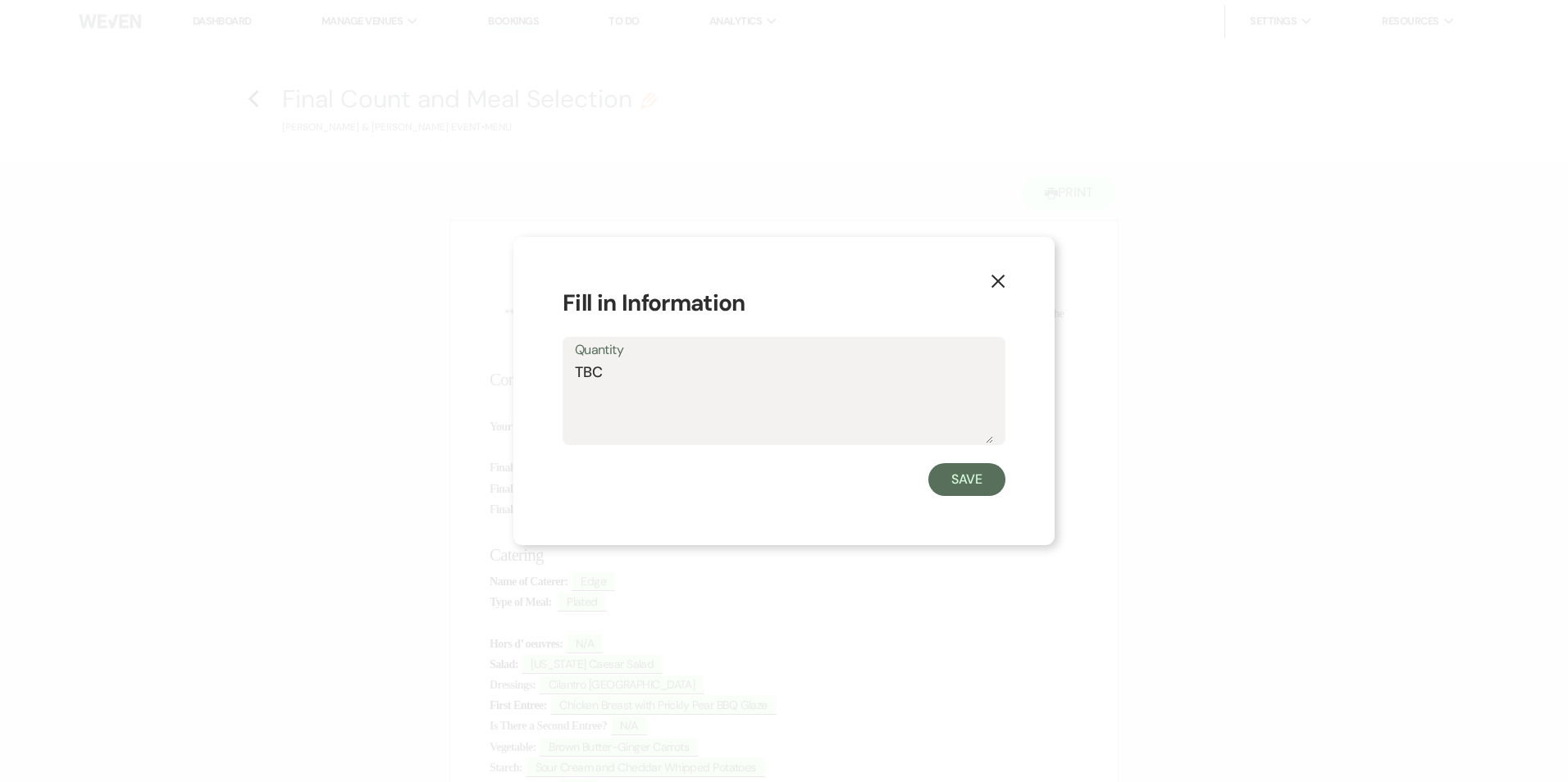
drag, startPoint x: 617, startPoint y: 370, endPoint x: 542, endPoint y: 360, distance: 75.7
click at [541, 374] on div "X Fill in Information Quantity TBC Save" at bounding box center [784, 392] width 541 height 309
type textarea "6"
click at [949, 489] on button "Save" at bounding box center [966, 479] width 77 height 33
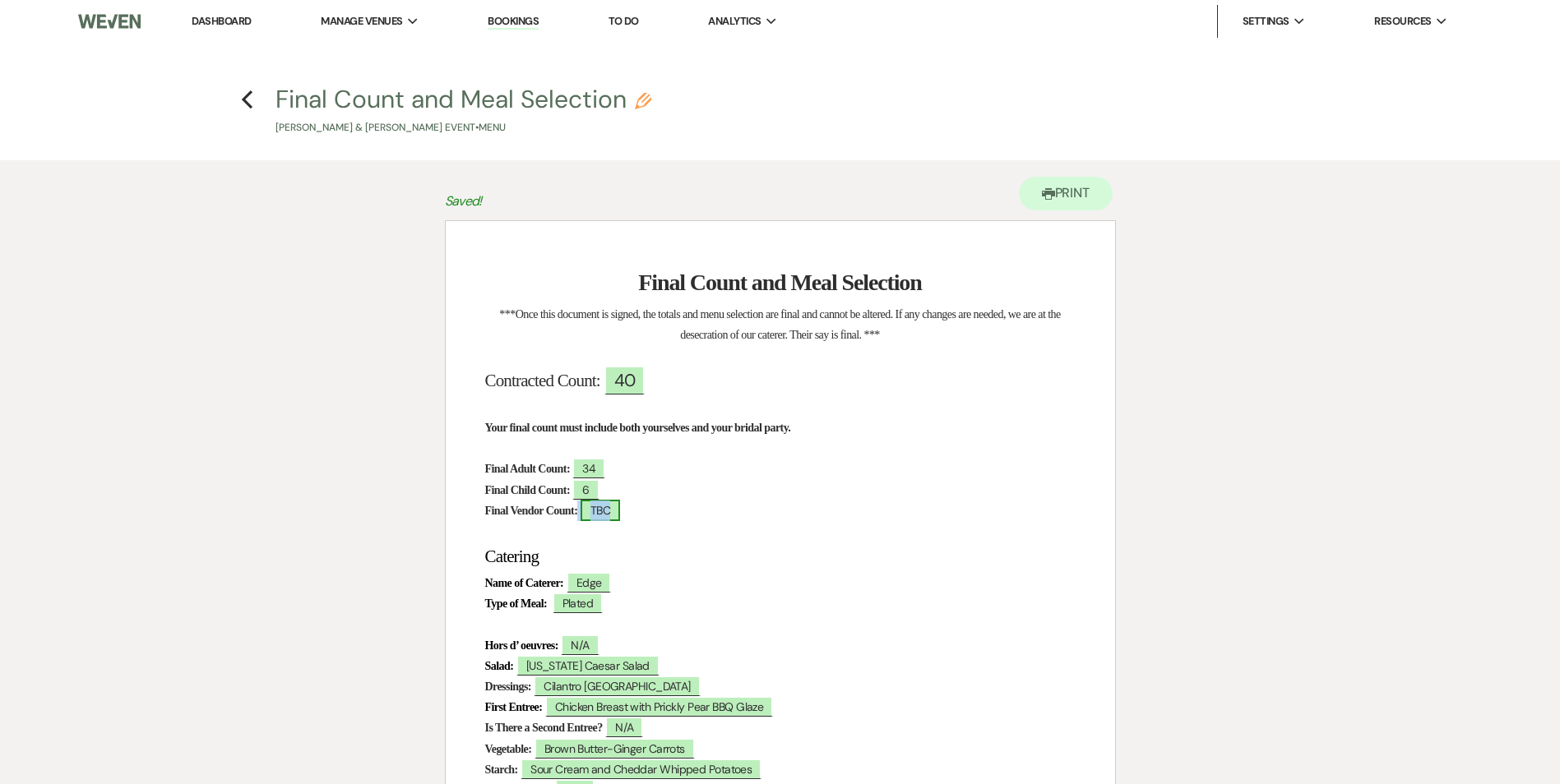
click at [620, 511] on span "TBC" at bounding box center [600, 511] width 40 height 22
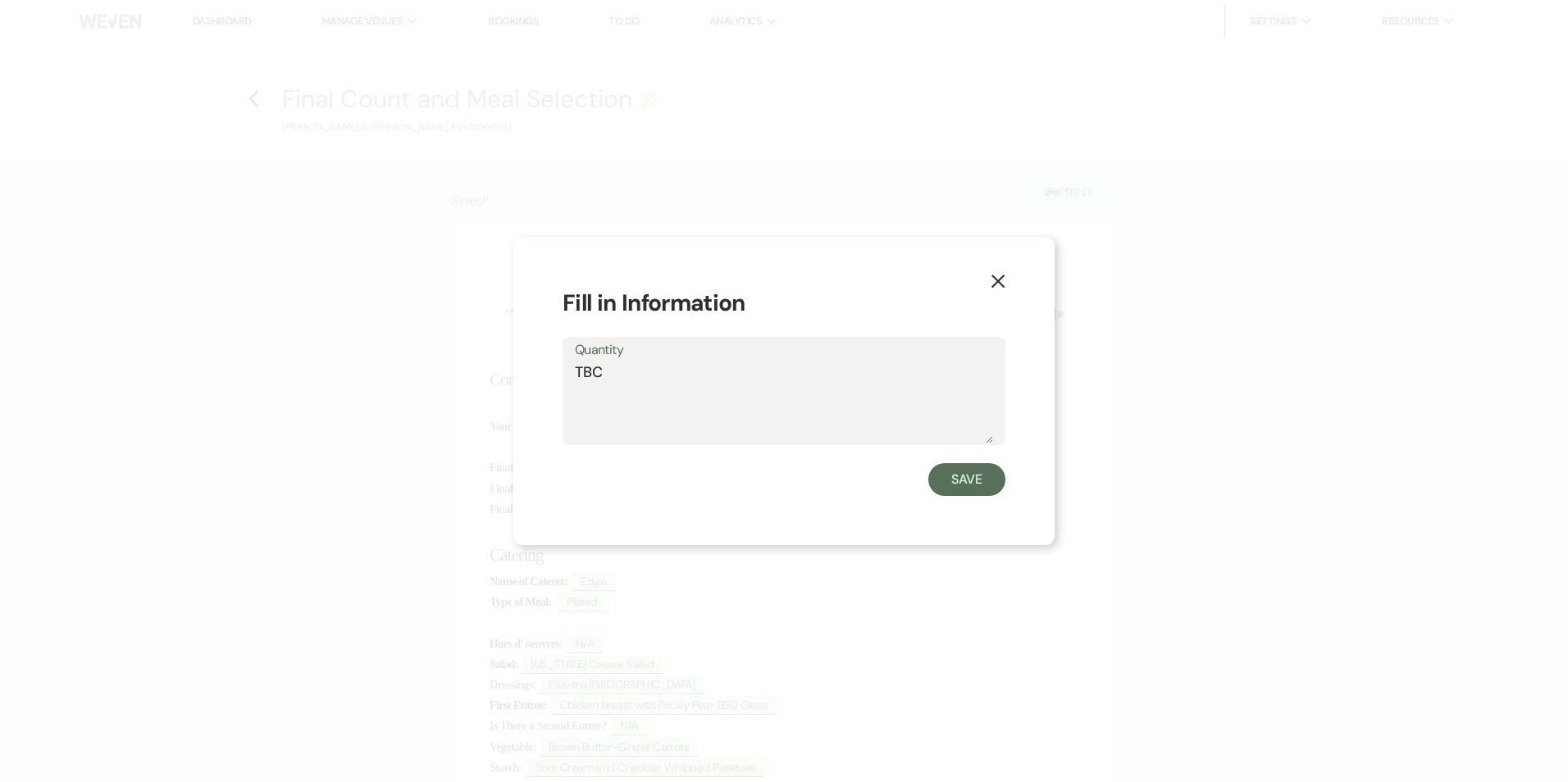
drag, startPoint x: 612, startPoint y: 367, endPoint x: 510, endPoint y: 368, distance: 102.0
click at [513, 368] on div "X Fill in Information Quantity TBC Save" at bounding box center [784, 392] width 541 height 309
type textarea "0"
click at [972, 474] on button "Save" at bounding box center [966, 479] width 77 height 33
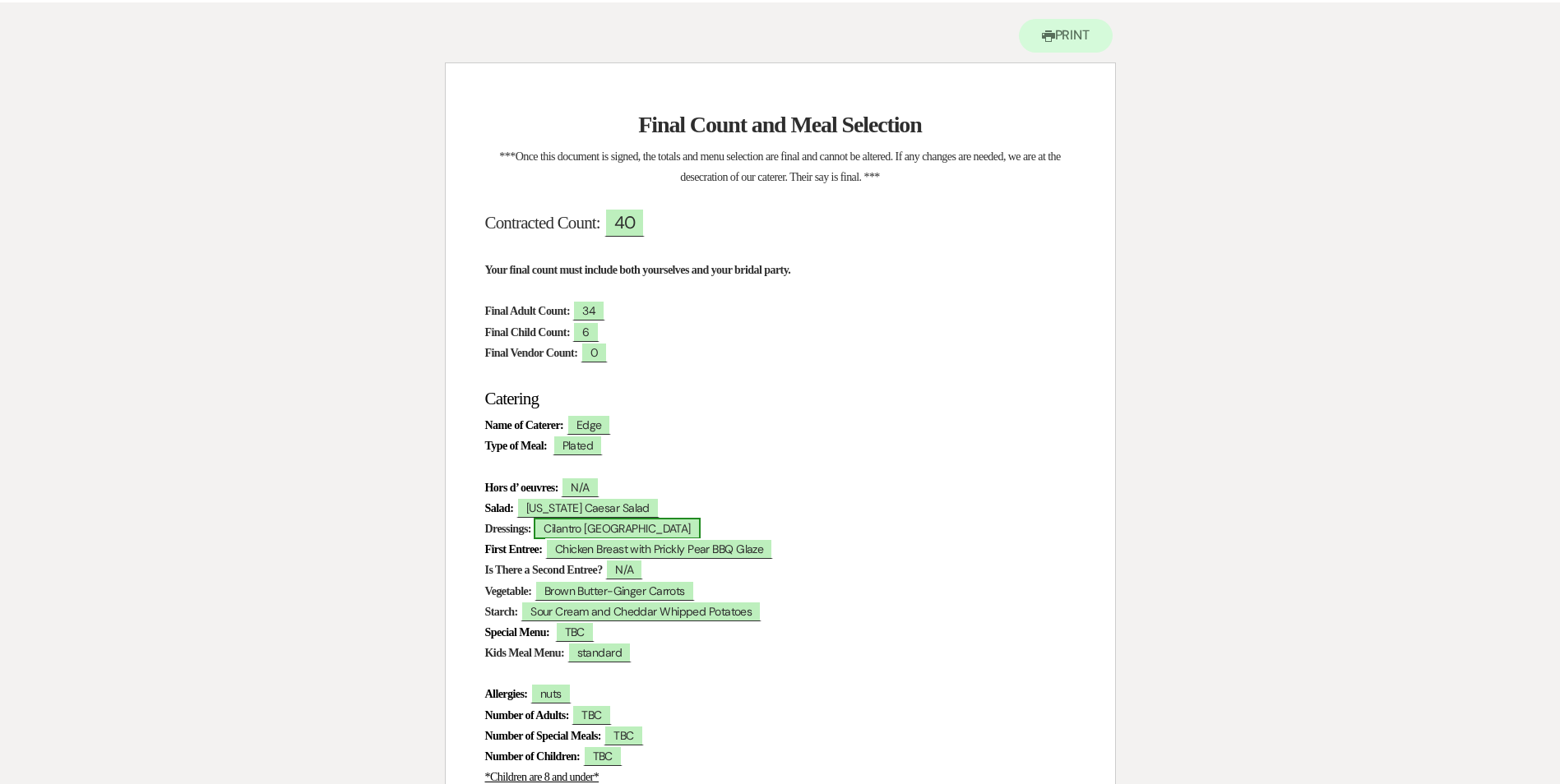
scroll to position [164, 0]
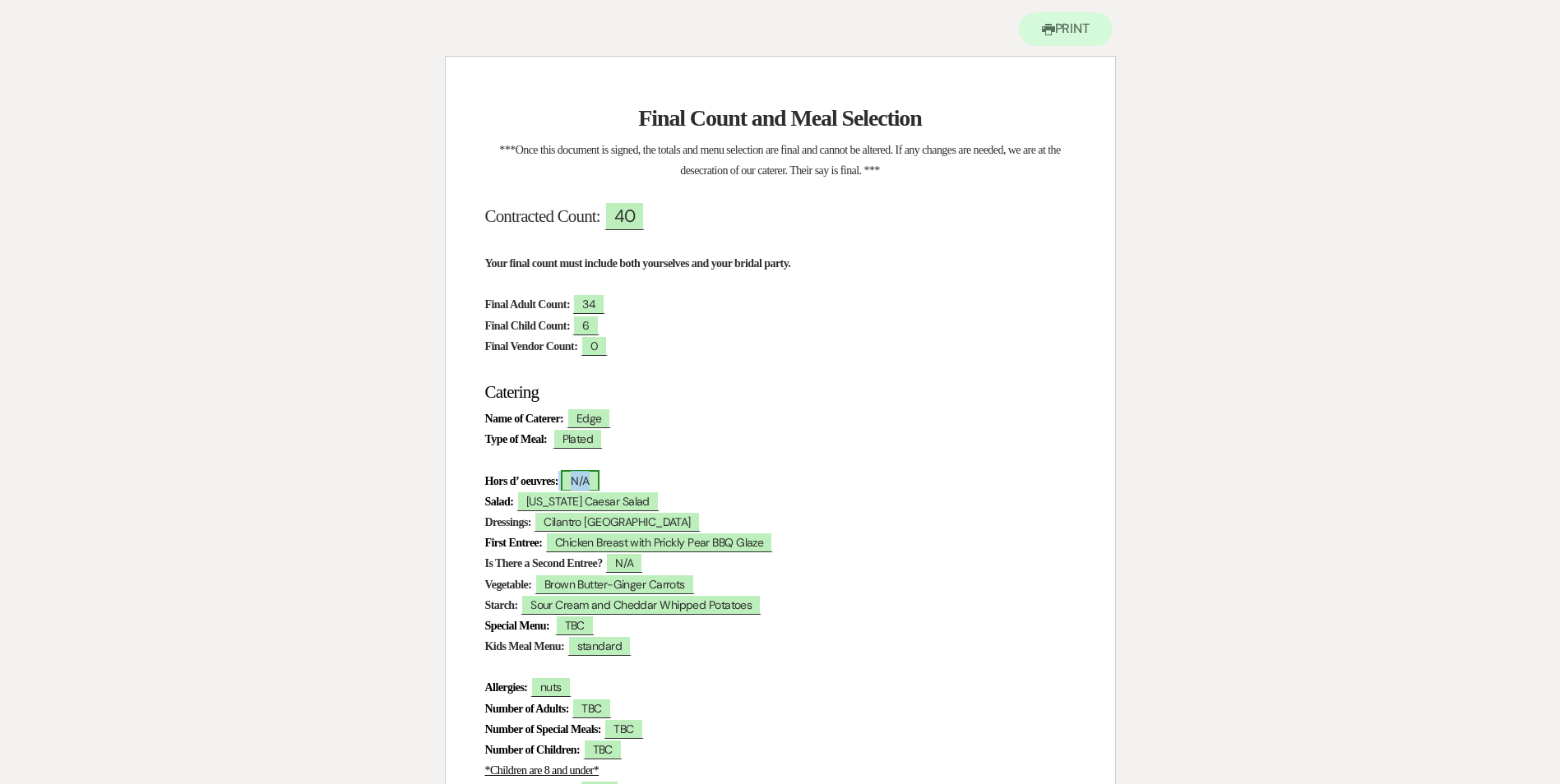
click at [598, 482] on span "N/A" at bounding box center [580, 481] width 38 height 22
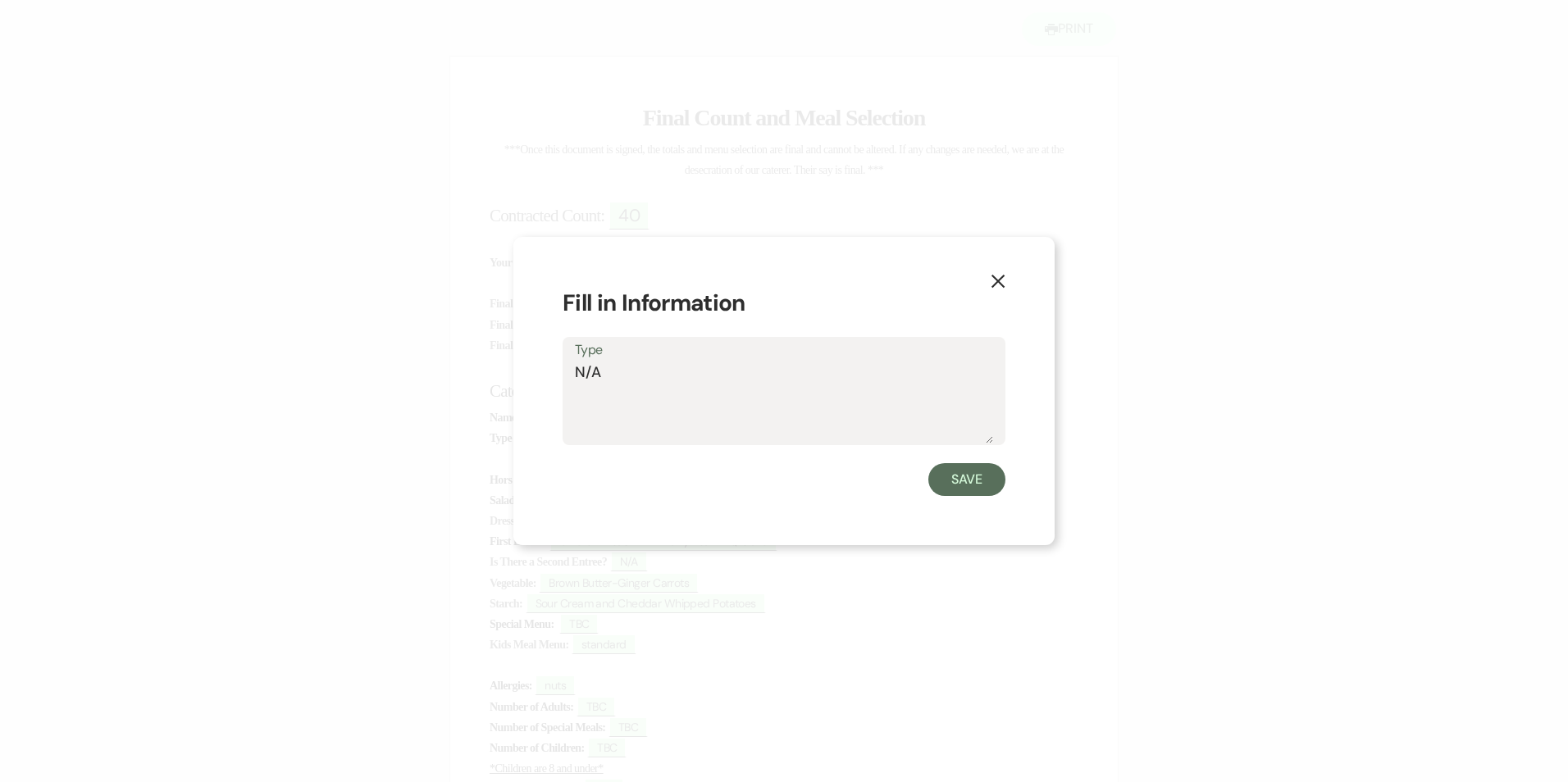
drag, startPoint x: 613, startPoint y: 383, endPoint x: 533, endPoint y: 381, distance: 80.0
click at [534, 380] on div "X Fill in Information Type N/A Save" at bounding box center [784, 392] width 541 height 309
type textarea "n"
type textarea "None"
click at [955, 479] on button "Save" at bounding box center [966, 479] width 77 height 33
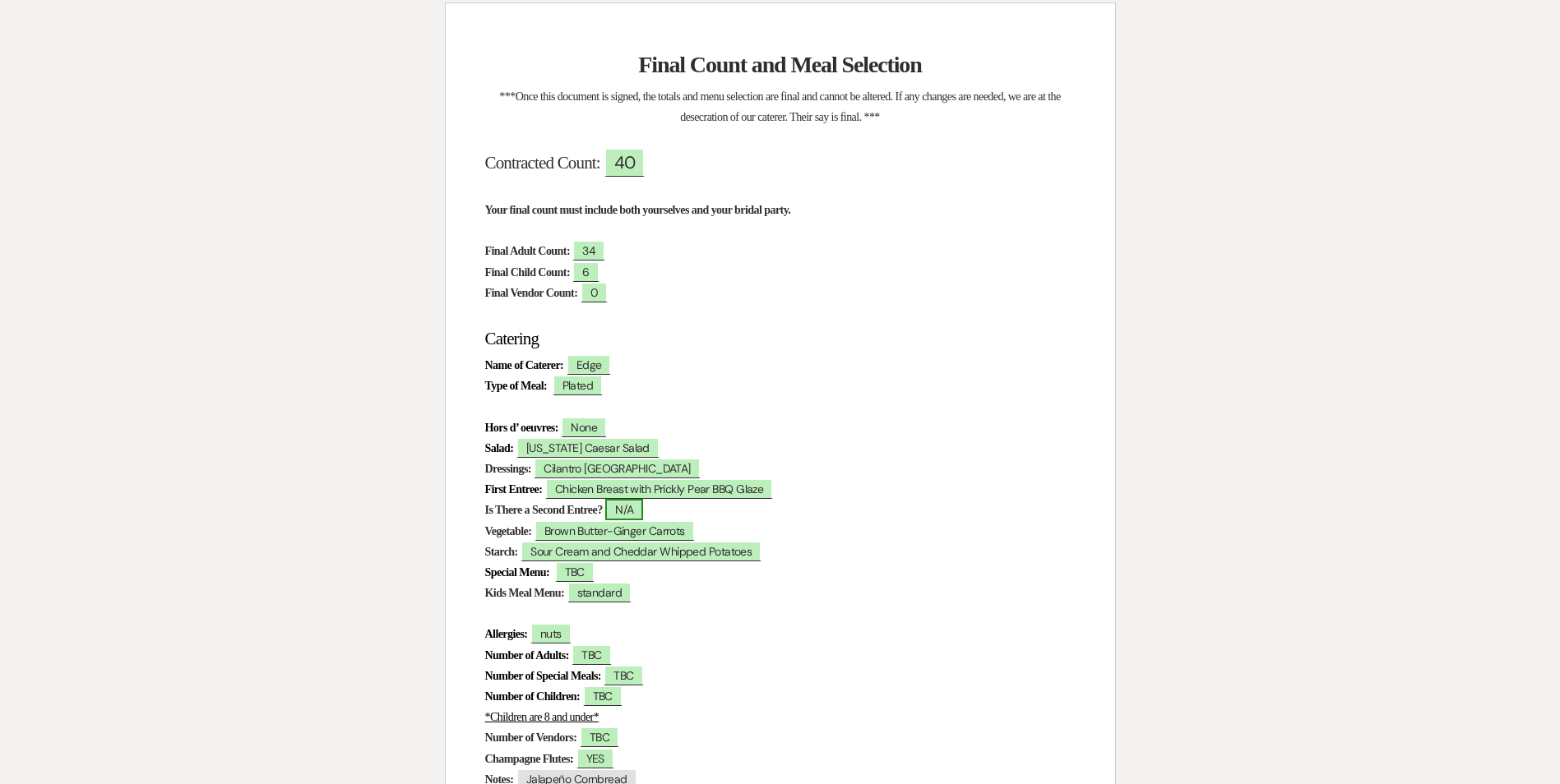
scroll to position [247, 0]
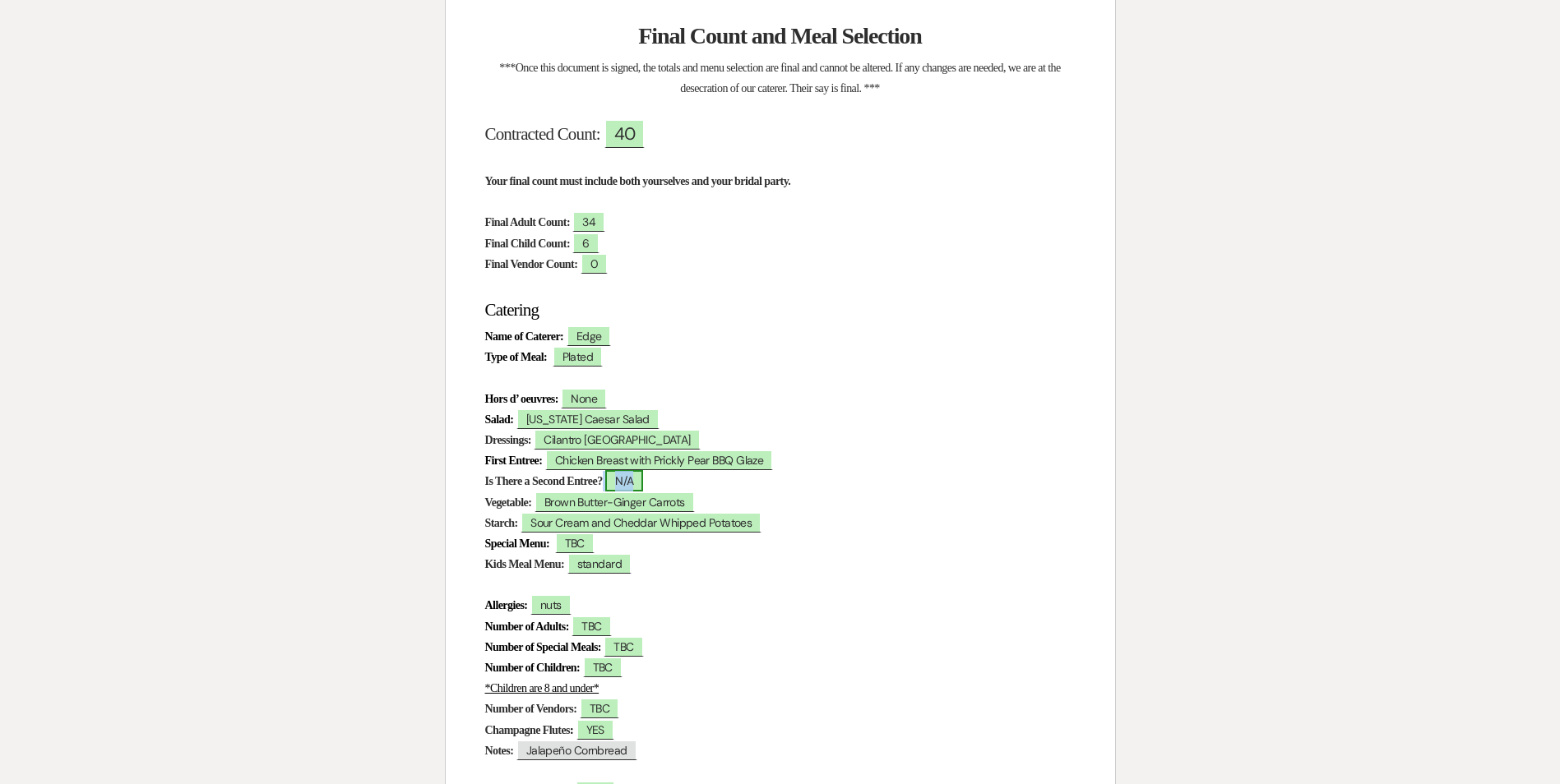
click at [643, 480] on span "N/A" at bounding box center [624, 481] width 38 height 22
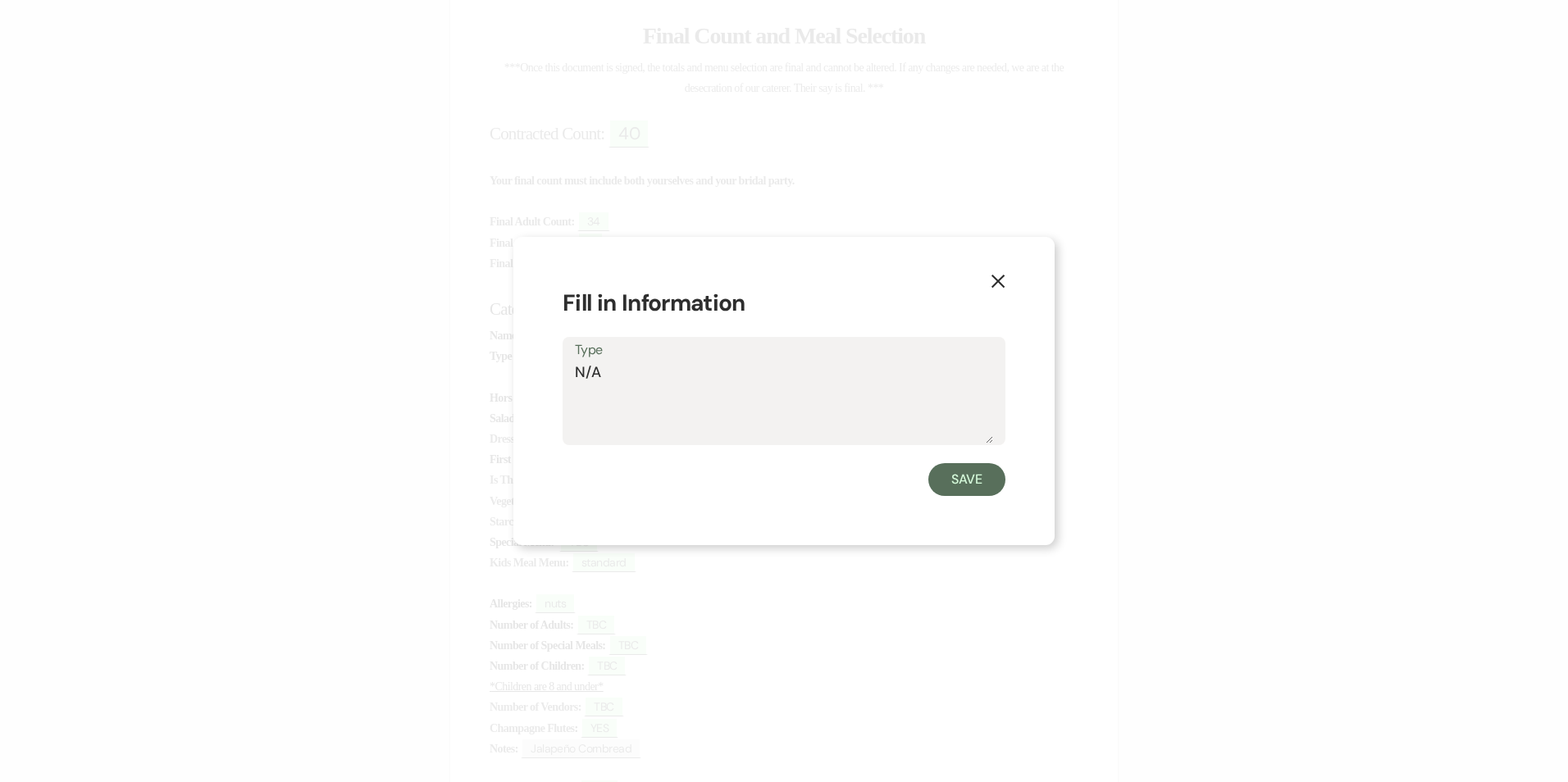
drag, startPoint x: 603, startPoint y: 369, endPoint x: 587, endPoint y: 374, distance: 16.8
click at [587, 374] on textarea "N/A" at bounding box center [784, 402] width 418 height 82
type textarea "NO"
click at [975, 489] on button "Save" at bounding box center [966, 479] width 77 height 33
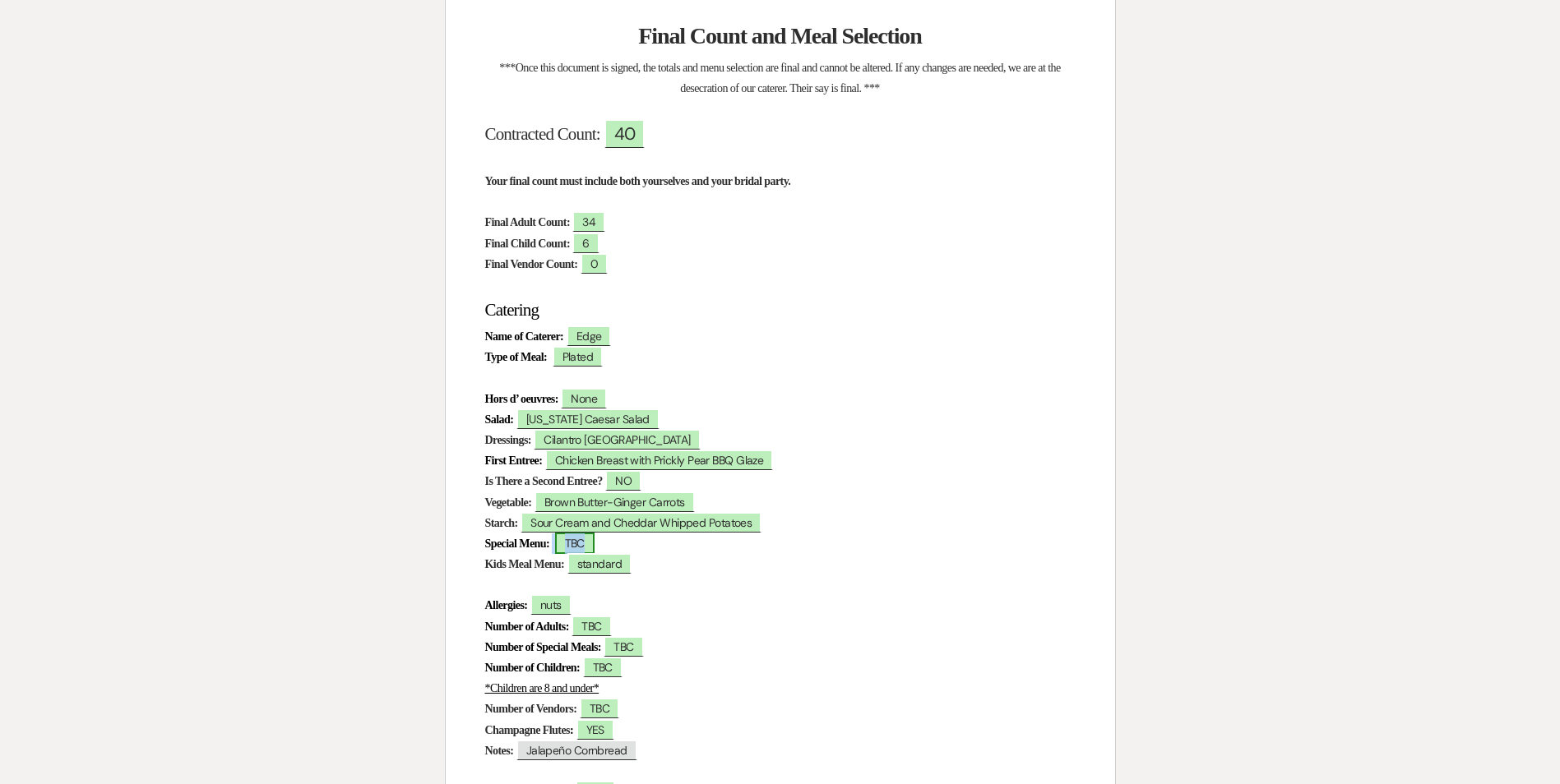
click at [594, 547] on span "TBC" at bounding box center [575, 544] width 40 height 22
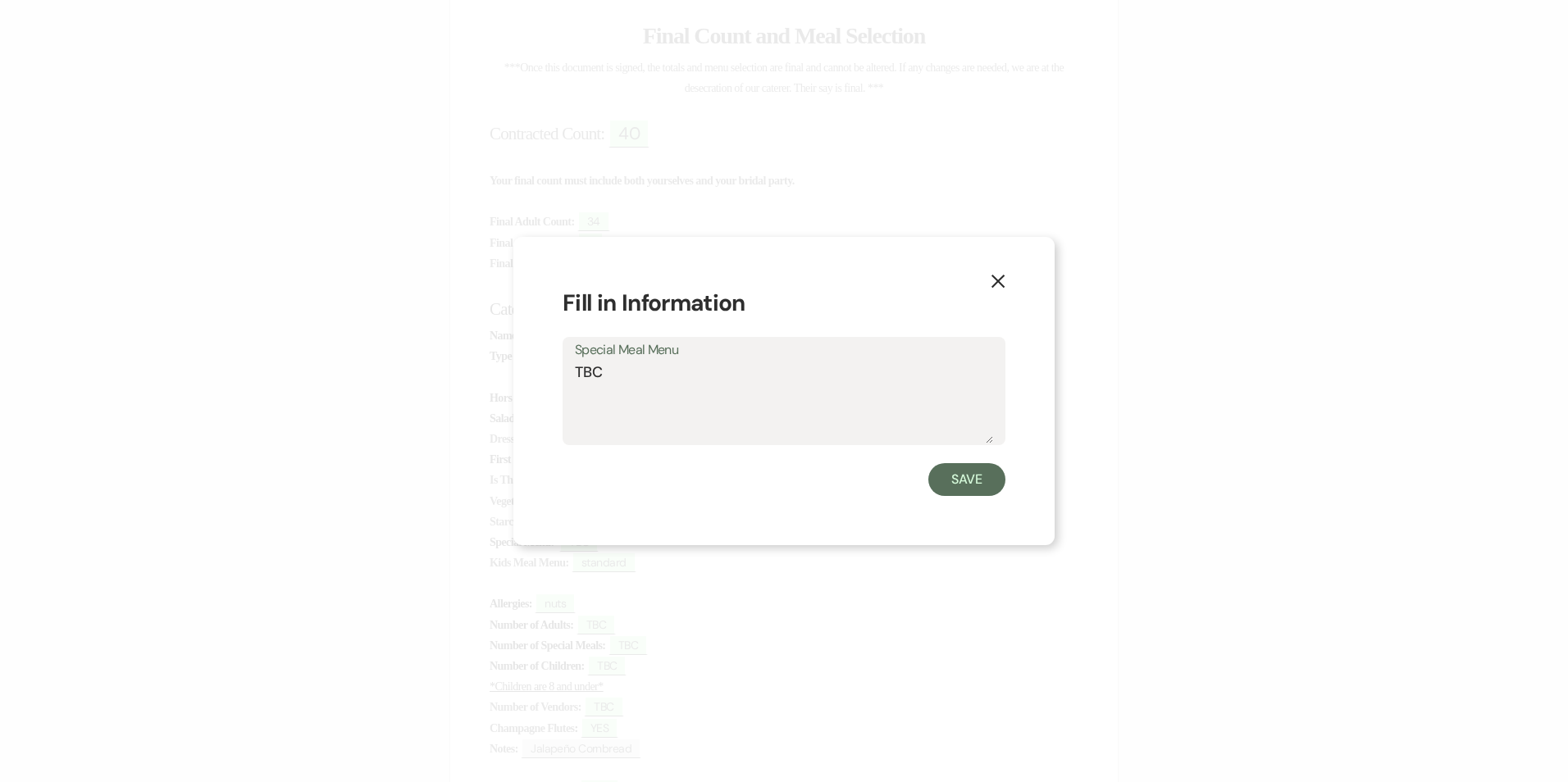
drag, startPoint x: 627, startPoint y: 374, endPoint x: 537, endPoint y: 374, distance: 90.0
click at [538, 374] on div "X Fill in Information Special Meal Menu TBC Save" at bounding box center [784, 392] width 541 height 309
type textarea "None"
click at [957, 484] on button "Save" at bounding box center [966, 479] width 77 height 33
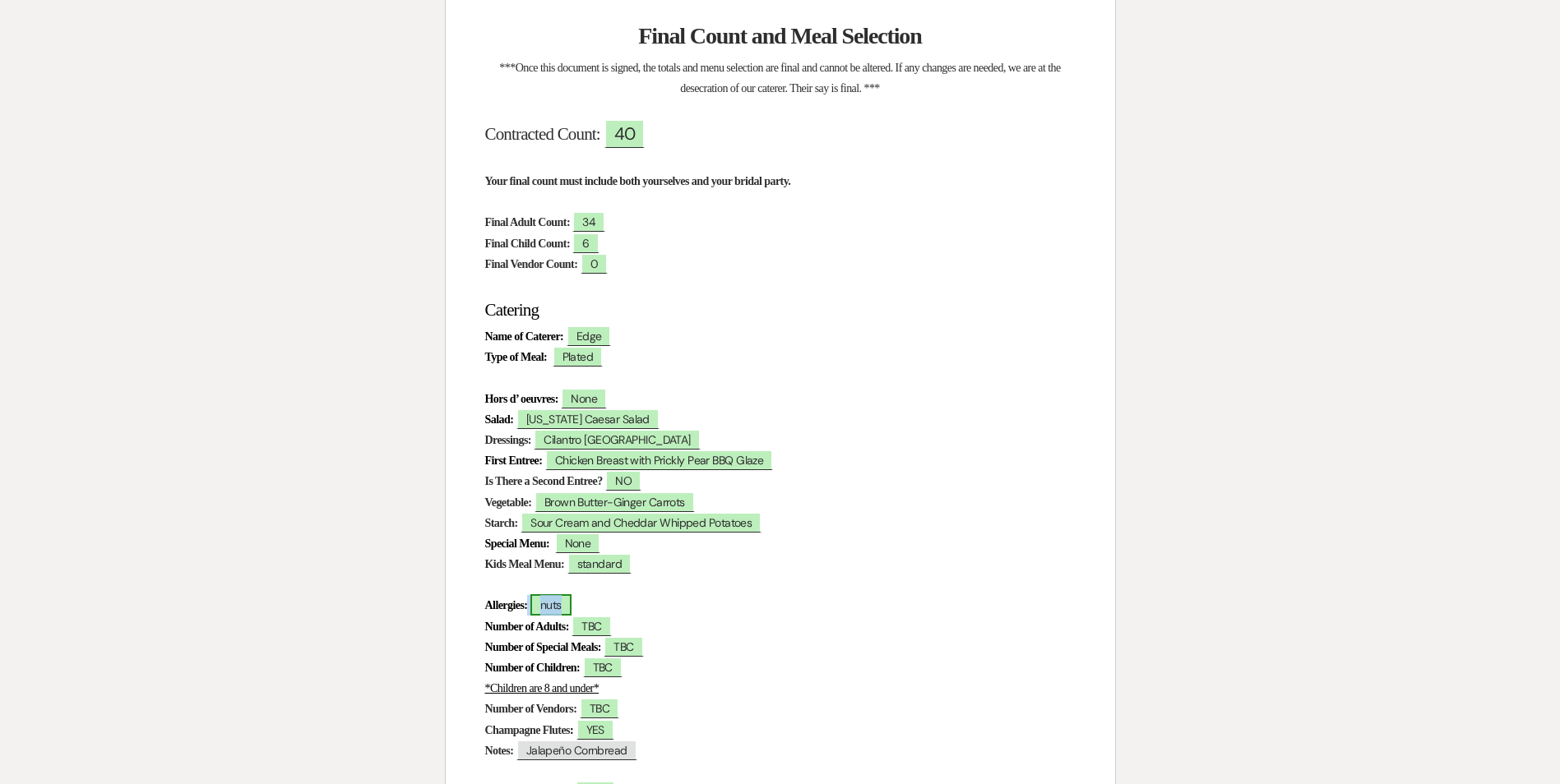
click at [568, 613] on span "nuts" at bounding box center [551, 605] width 41 height 22
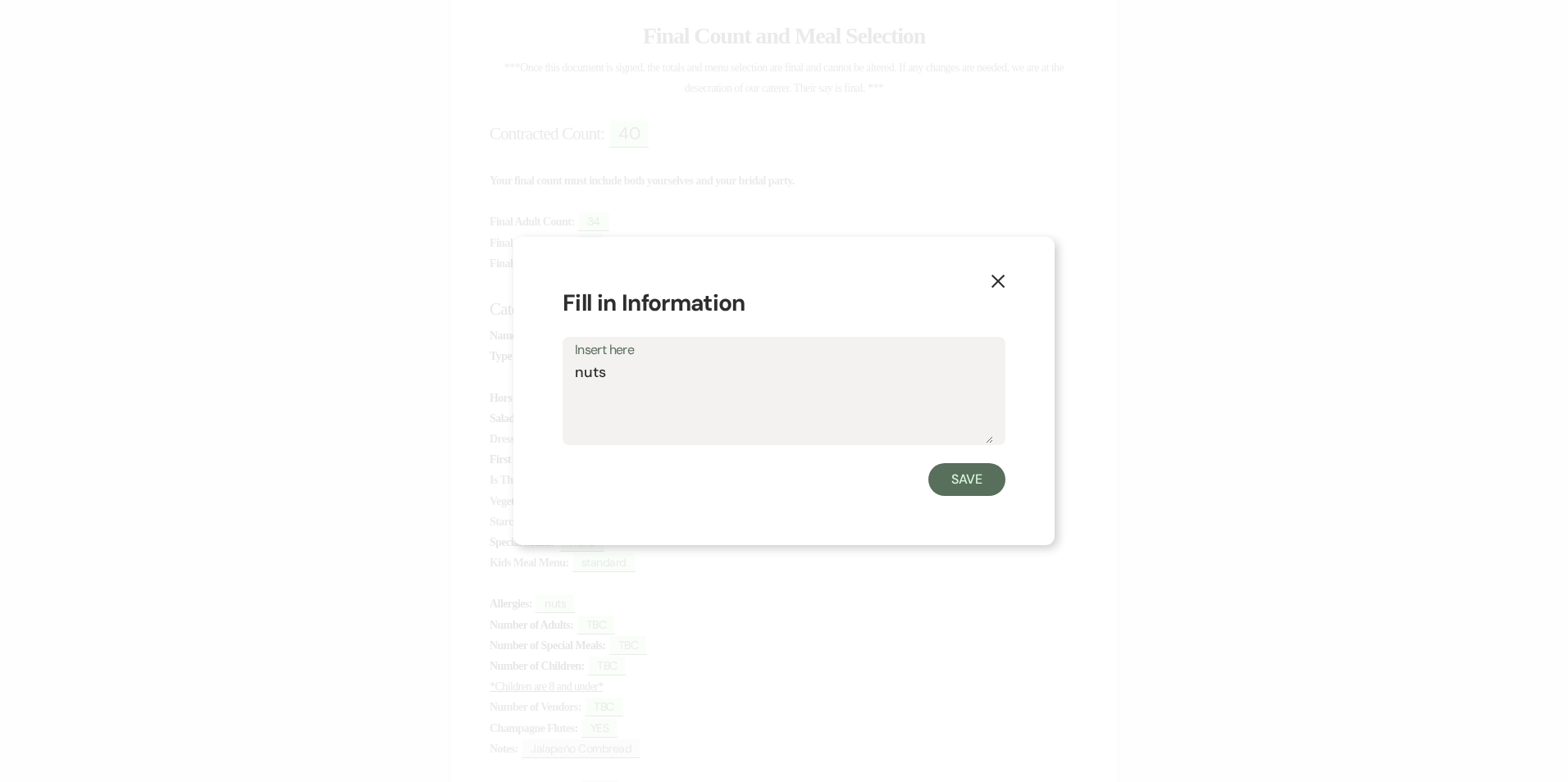
click at [584, 374] on textarea "nuts" at bounding box center [784, 402] width 418 height 82
click at [624, 373] on textarea "Nuts" at bounding box center [784, 402] width 418 height 82
type textarea "Nuts (Pepitas are ok)"
drag, startPoint x: 850, startPoint y: 50, endPoint x: 829, endPoint y: 73, distance: 31.1
click at [829, 73] on div "X Fill in Information Insert here Nuts (Pepitas are ok) Save" at bounding box center [784, 391] width 1568 height 782
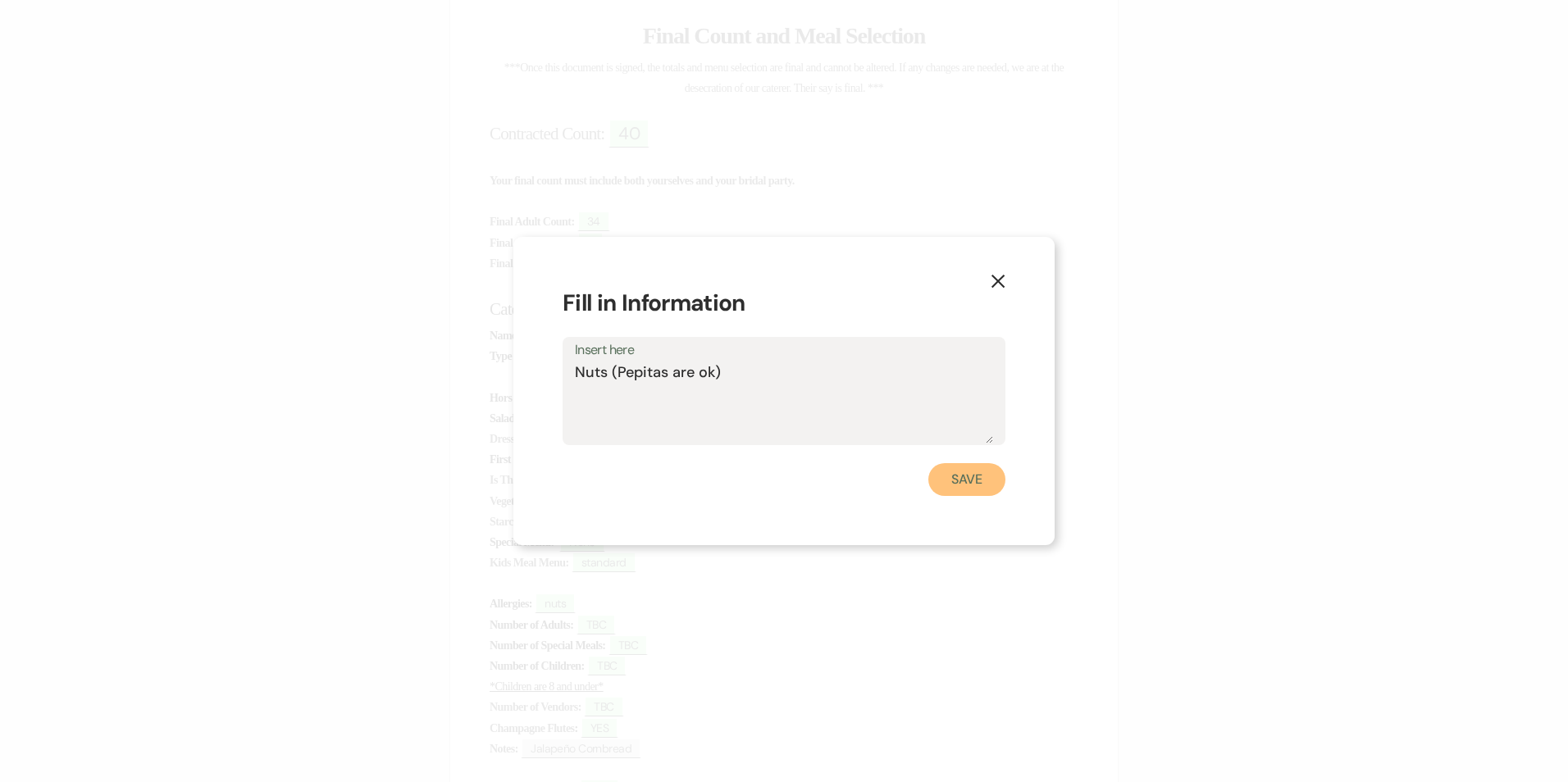
click at [962, 482] on button "Save" at bounding box center [966, 479] width 77 height 33
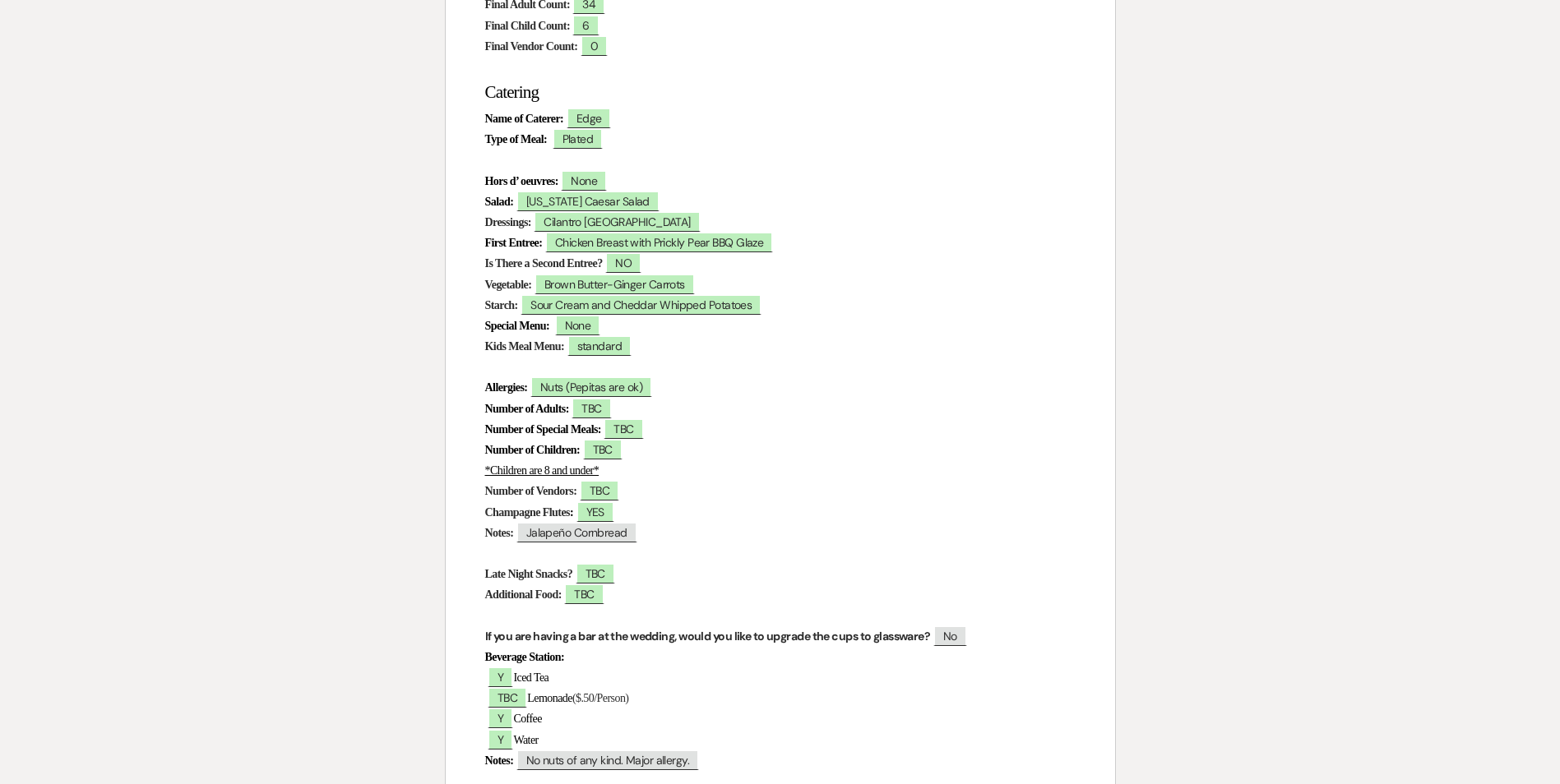
scroll to position [493, 0]
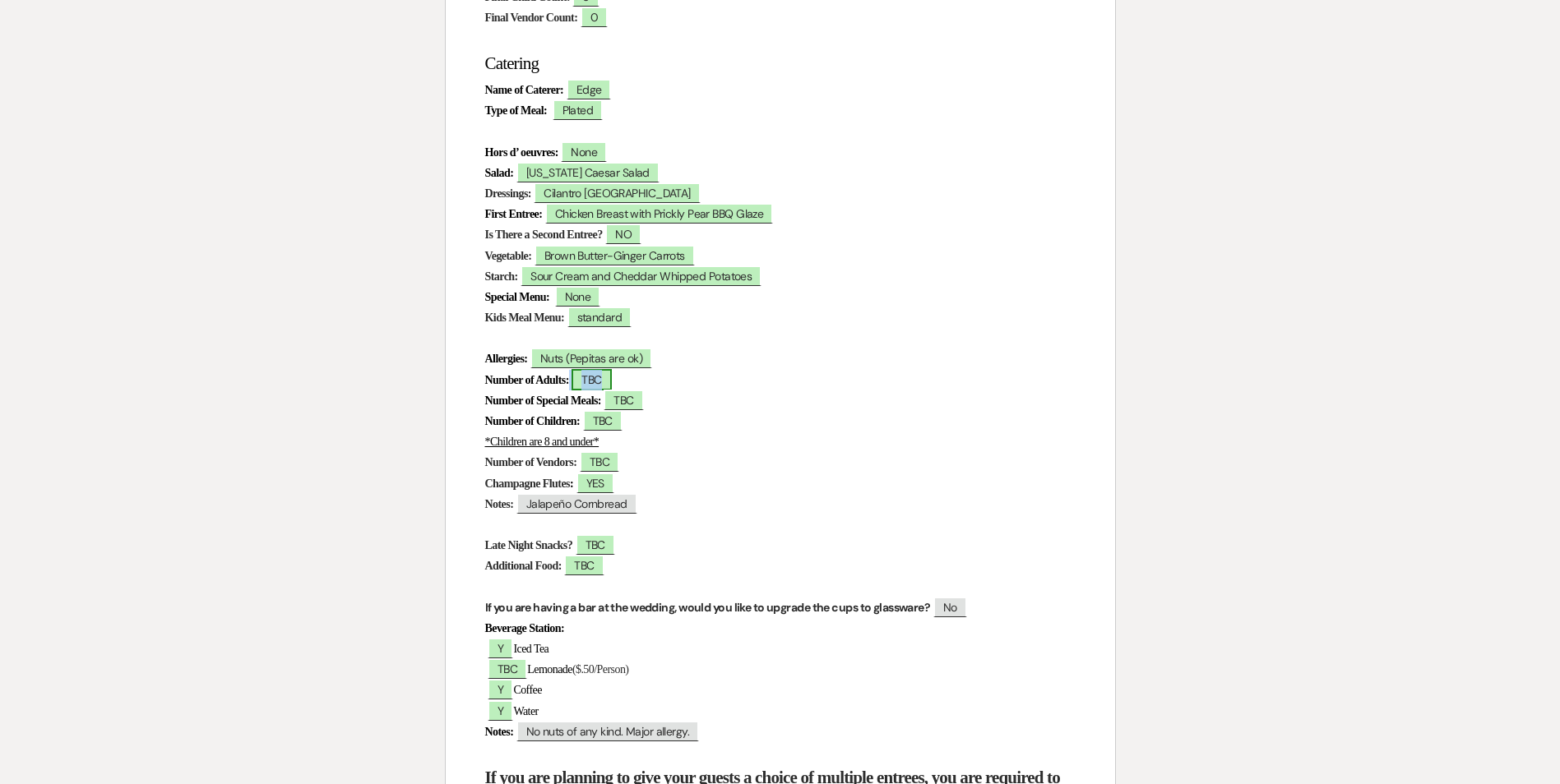
click at [611, 386] on span "TBC" at bounding box center [591, 380] width 40 height 22
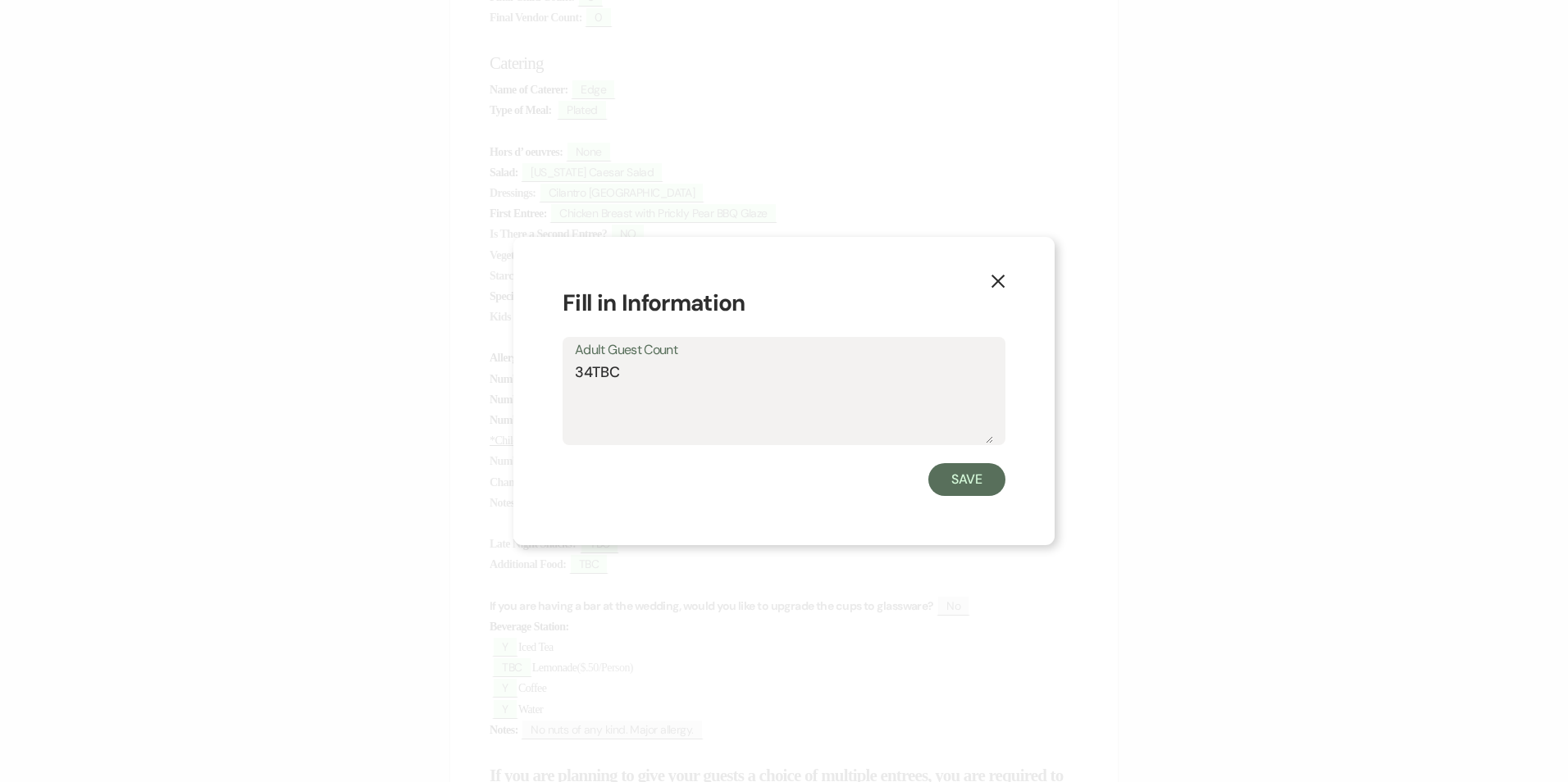
drag, startPoint x: 635, startPoint y: 370, endPoint x: 594, endPoint y: 381, distance: 42.4
click at [594, 381] on textarea "34TBC" at bounding box center [784, 402] width 418 height 82
type textarea "34"
click at [960, 487] on button "Save" at bounding box center [966, 479] width 77 height 33
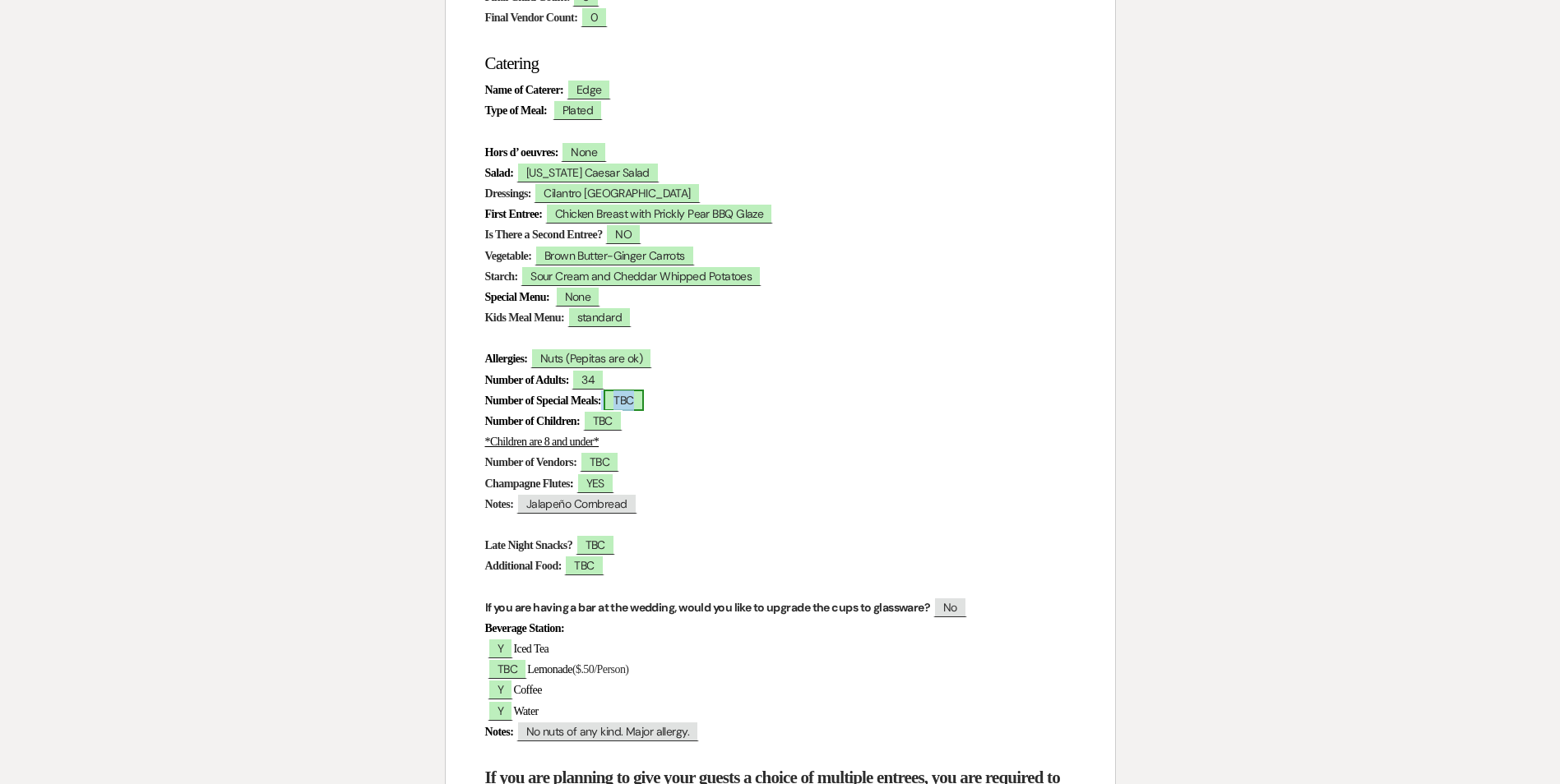
click at [643, 400] on span "TBC" at bounding box center [623, 400] width 40 height 22
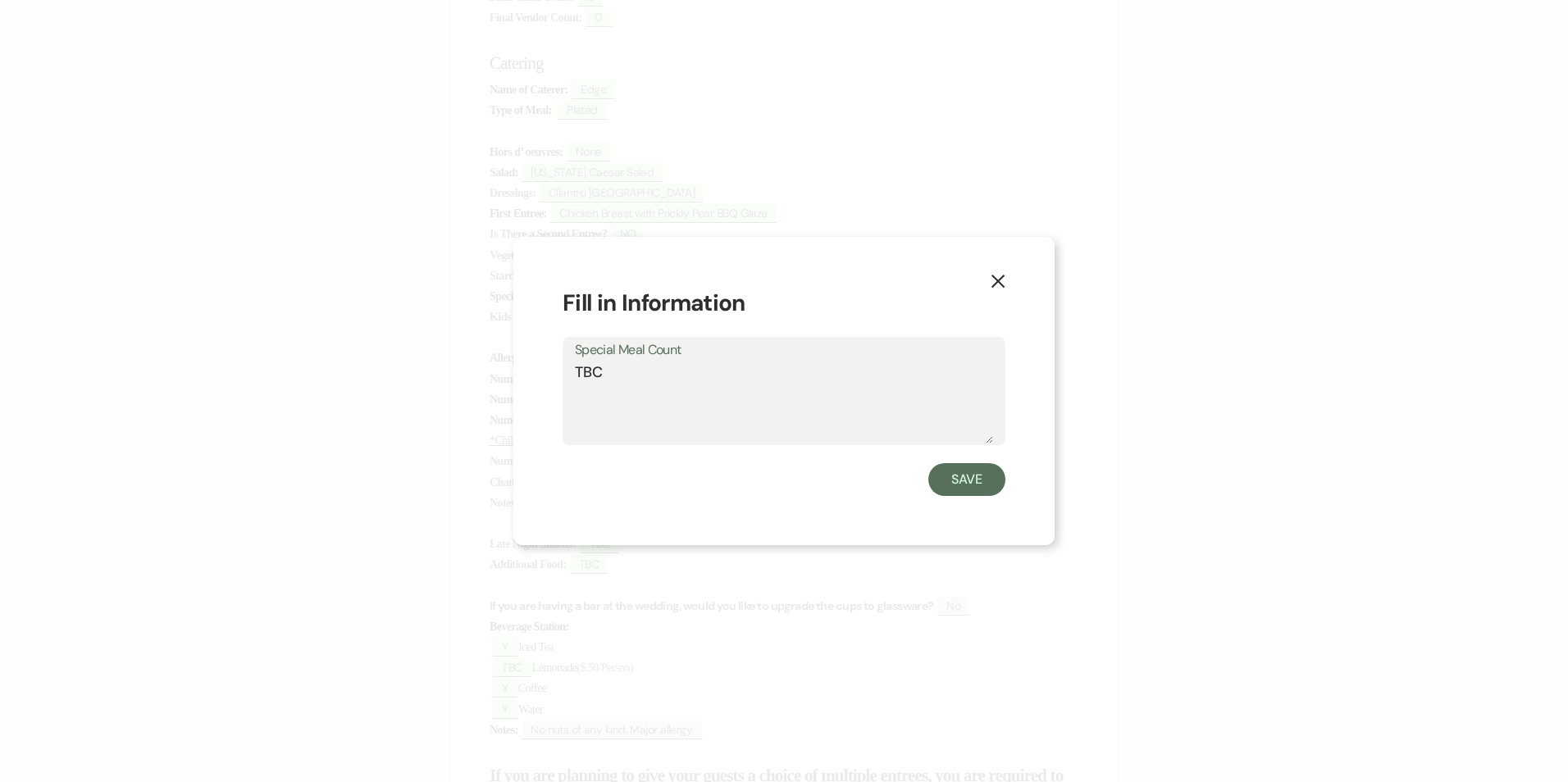
drag, startPoint x: 612, startPoint y: 374, endPoint x: 531, endPoint y: 375, distance: 81.0
click at [538, 374] on div "X Fill in Information Special Meal Count TBC Save" at bounding box center [784, 392] width 541 height 309
type textarea "0"
click at [980, 489] on button "Save" at bounding box center [966, 479] width 77 height 33
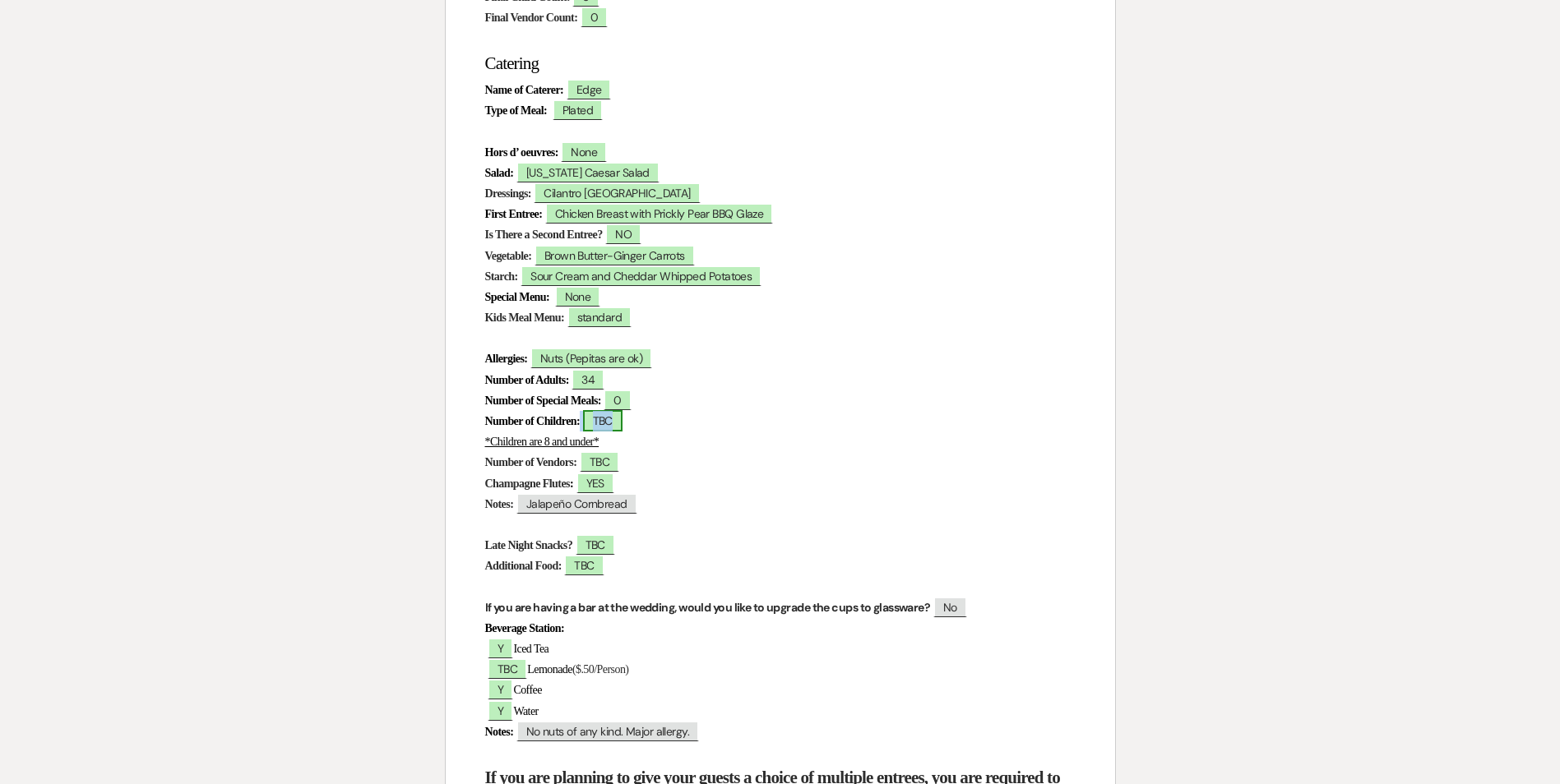
click at [623, 428] on span "TBC" at bounding box center [603, 421] width 40 height 22
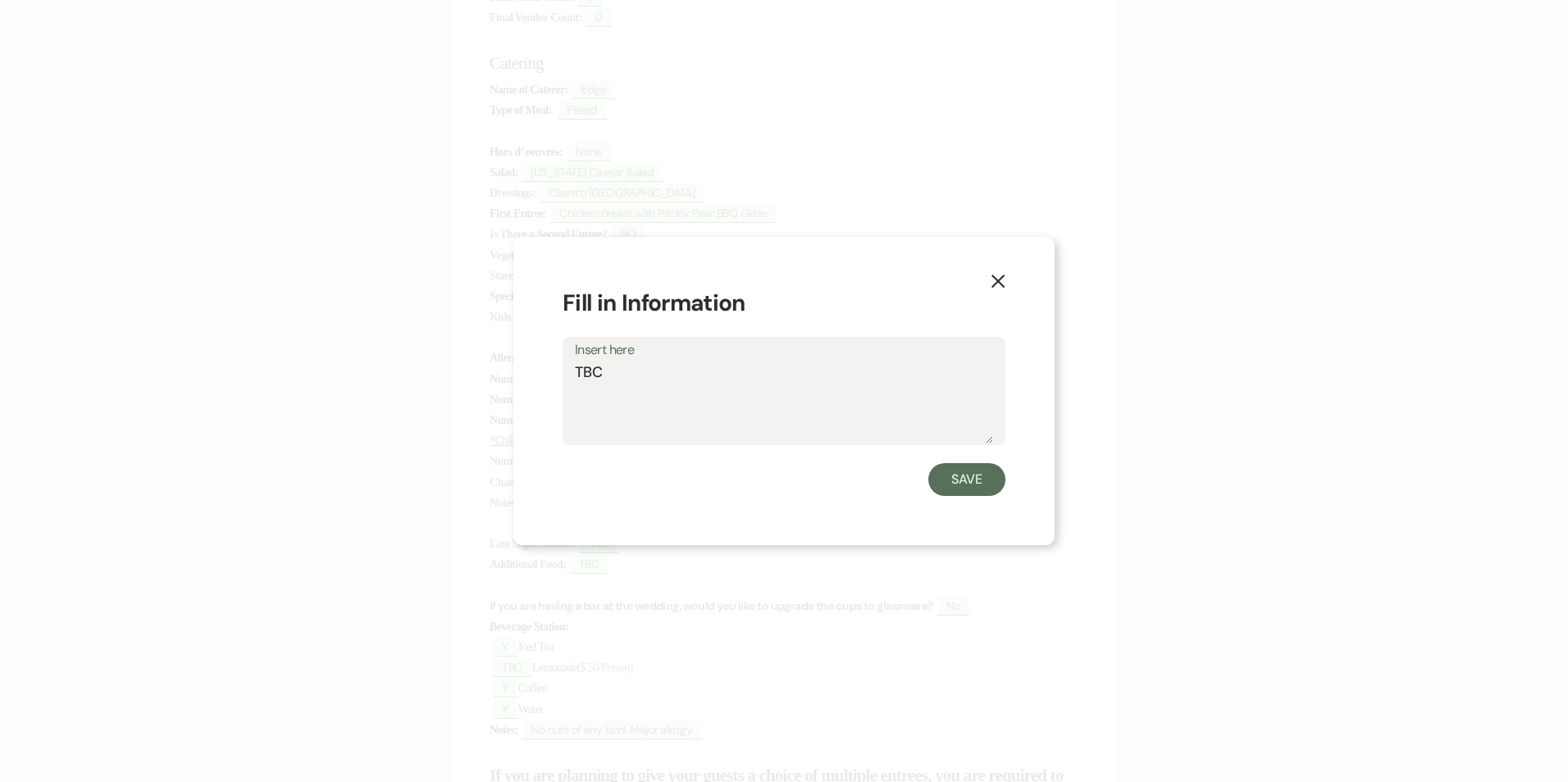
drag, startPoint x: 603, startPoint y: 375, endPoint x: 504, endPoint y: 374, distance: 99.0
click at [504, 374] on div "X Fill in Information Insert here TBC Save" at bounding box center [784, 391] width 1568 height 782
type textarea "6"
click at [964, 473] on button "Save" at bounding box center [966, 479] width 77 height 33
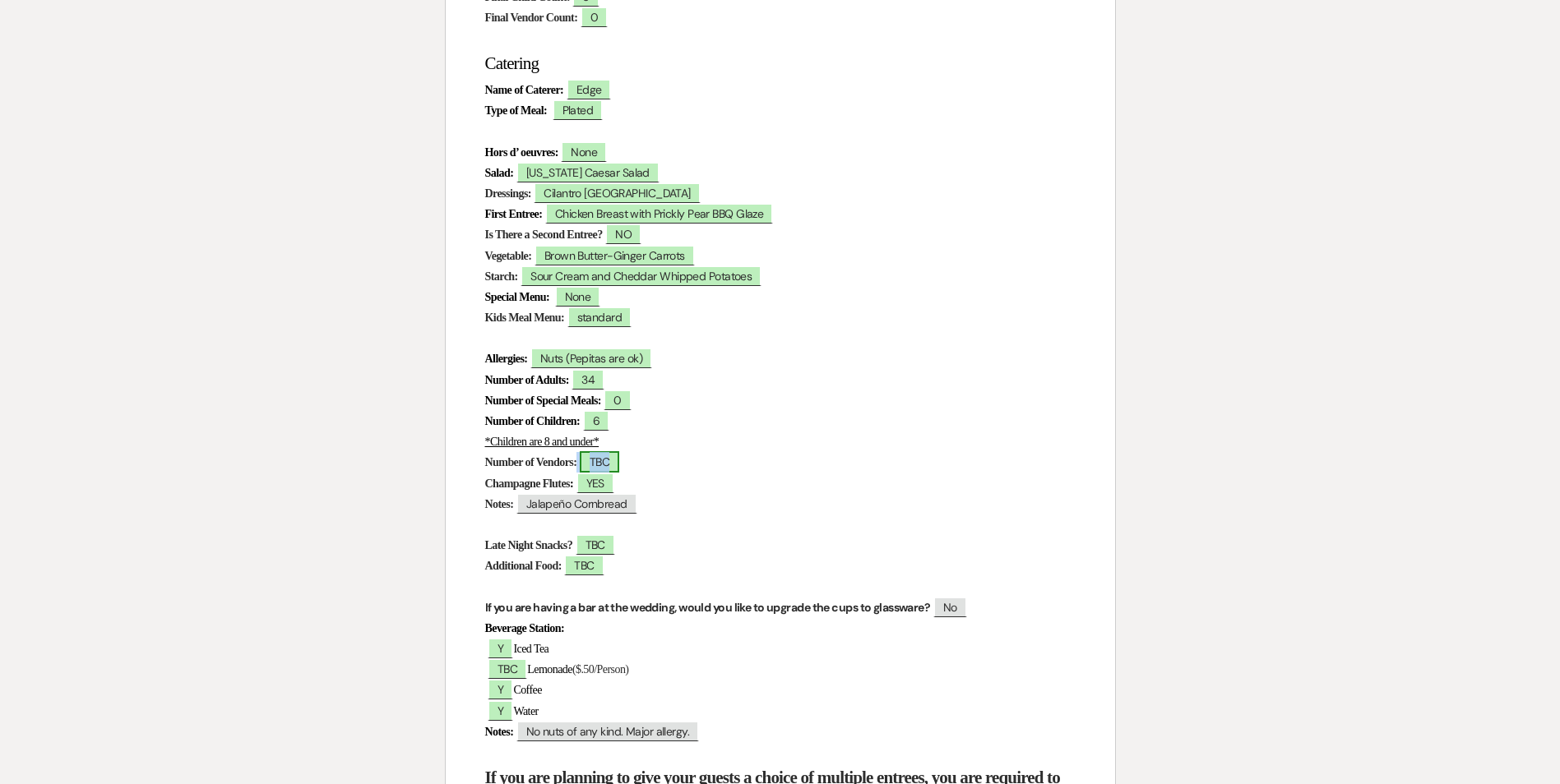
click at [618, 464] on span "TBC" at bounding box center [599, 462] width 40 height 22
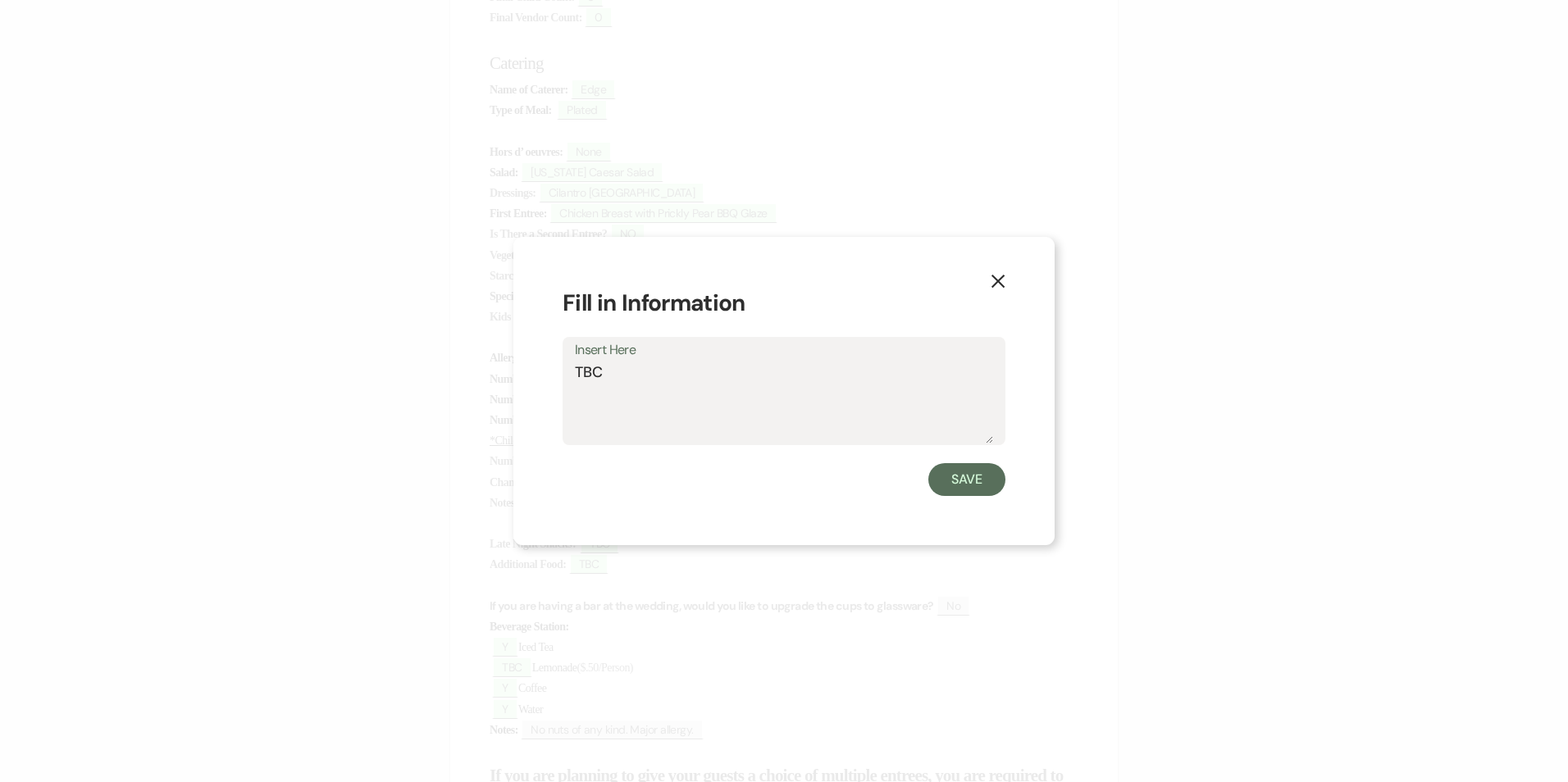
drag, startPoint x: 607, startPoint y: 372, endPoint x: 508, endPoint y: 376, distance: 99.1
click at [525, 370] on div "X Fill in Information Insert Here TBC Save" at bounding box center [784, 392] width 541 height 309
type textarea "0"
click at [986, 484] on button "Save" at bounding box center [966, 479] width 77 height 33
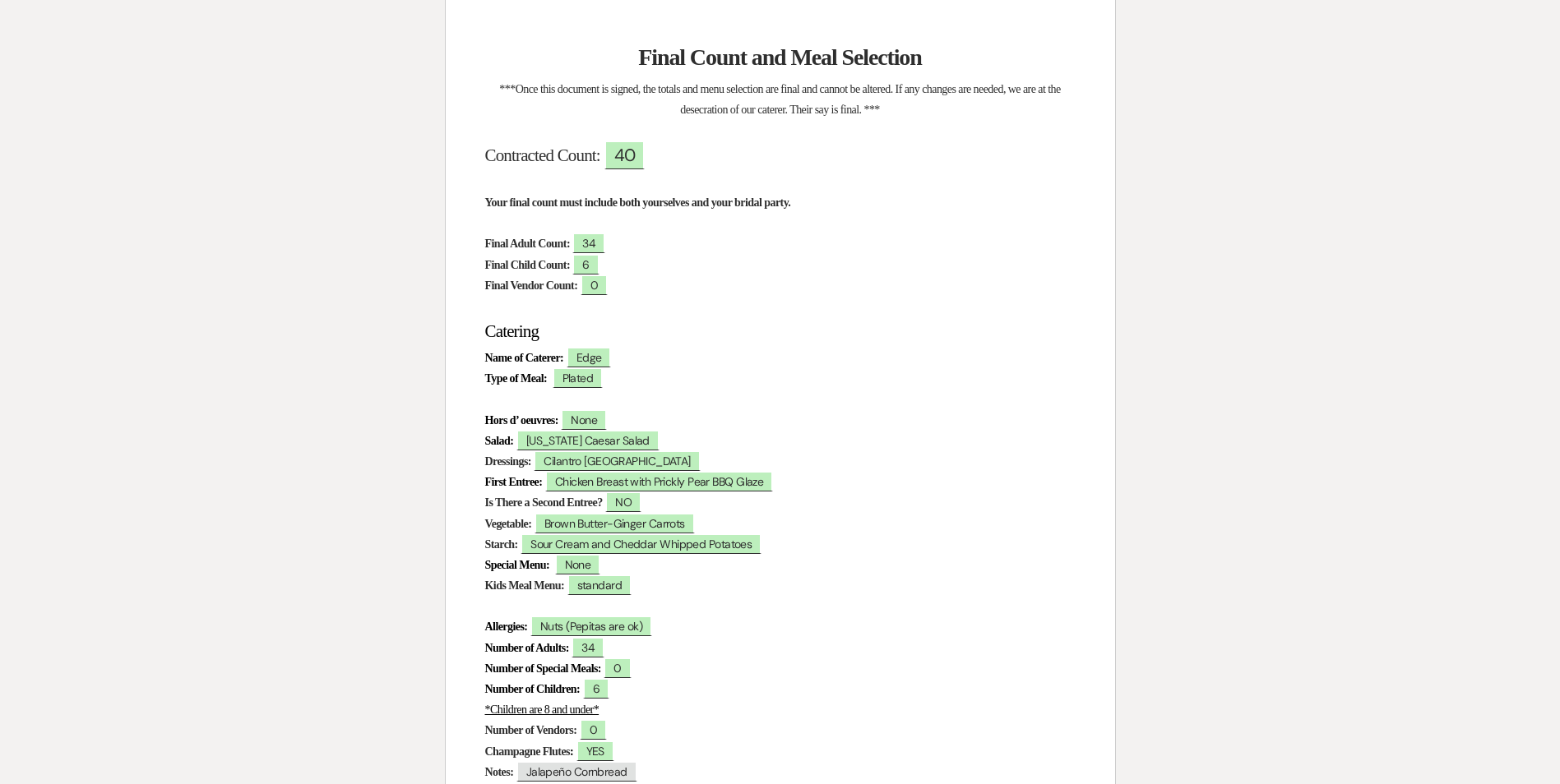
scroll to position [0, 0]
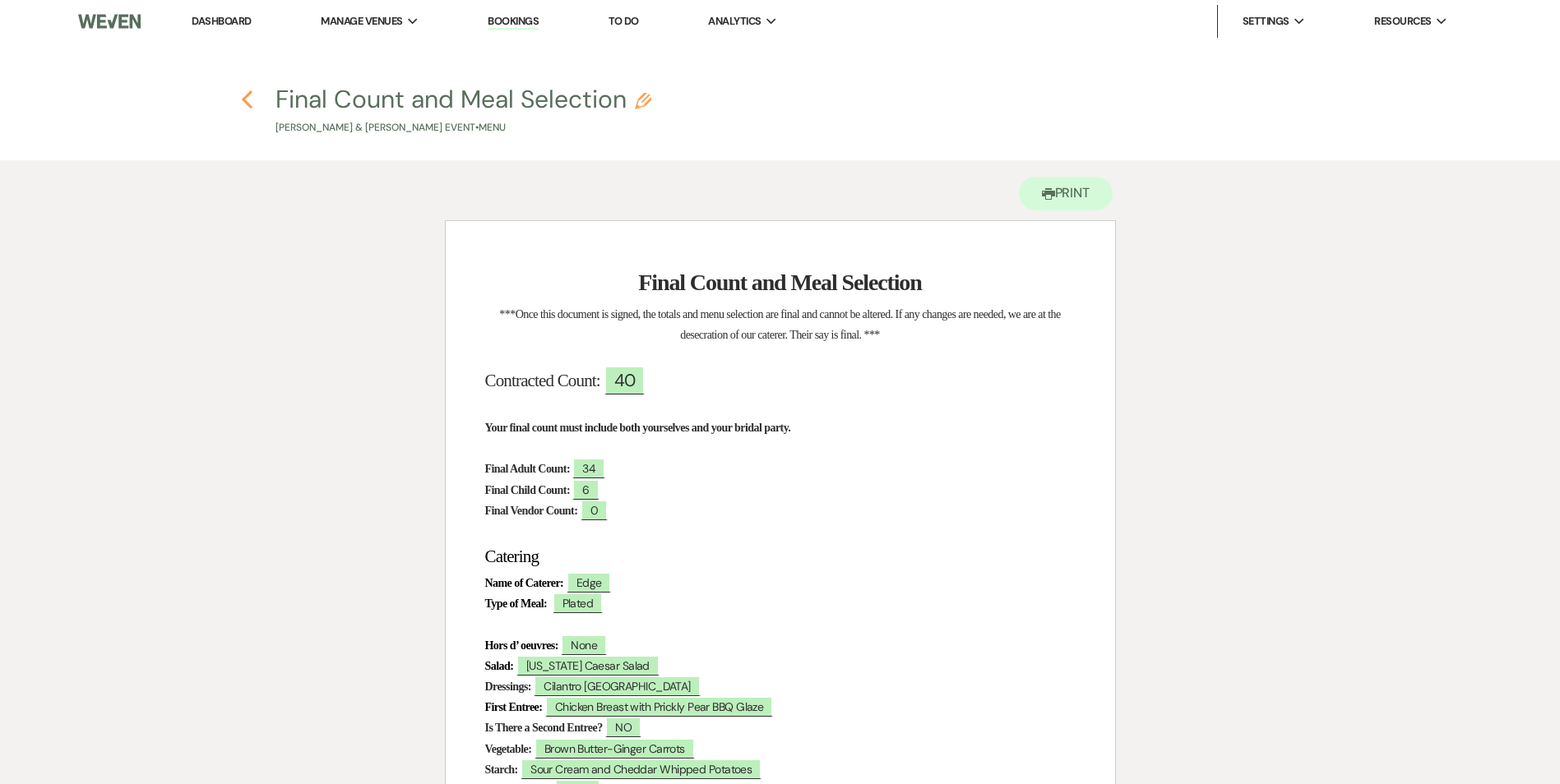
click at [245, 104] on icon "Previous" at bounding box center [247, 99] width 12 height 20
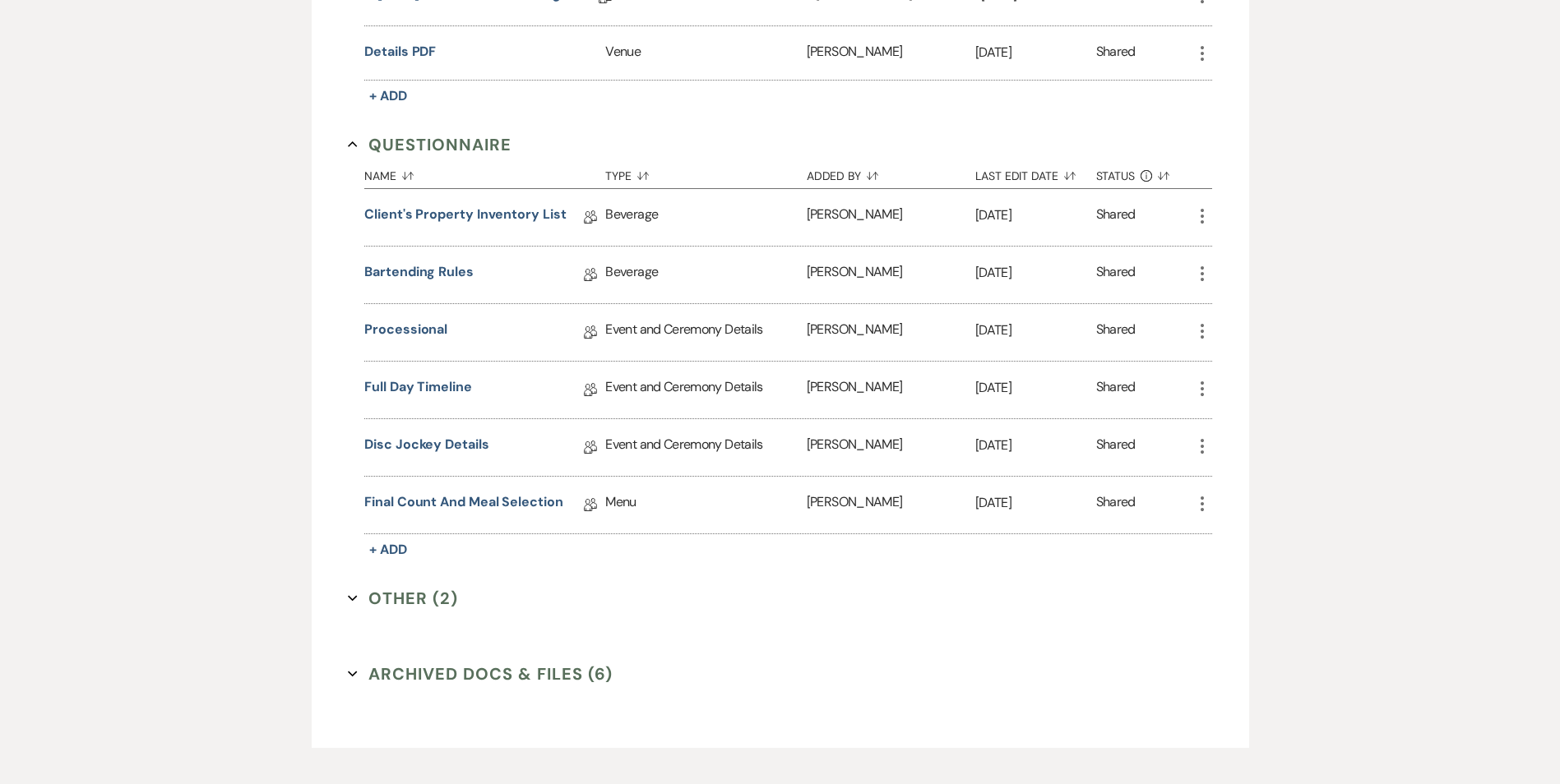
scroll to position [735, 0]
click at [442, 273] on link "Bartending Rules" at bounding box center [419, 271] width 109 height 26
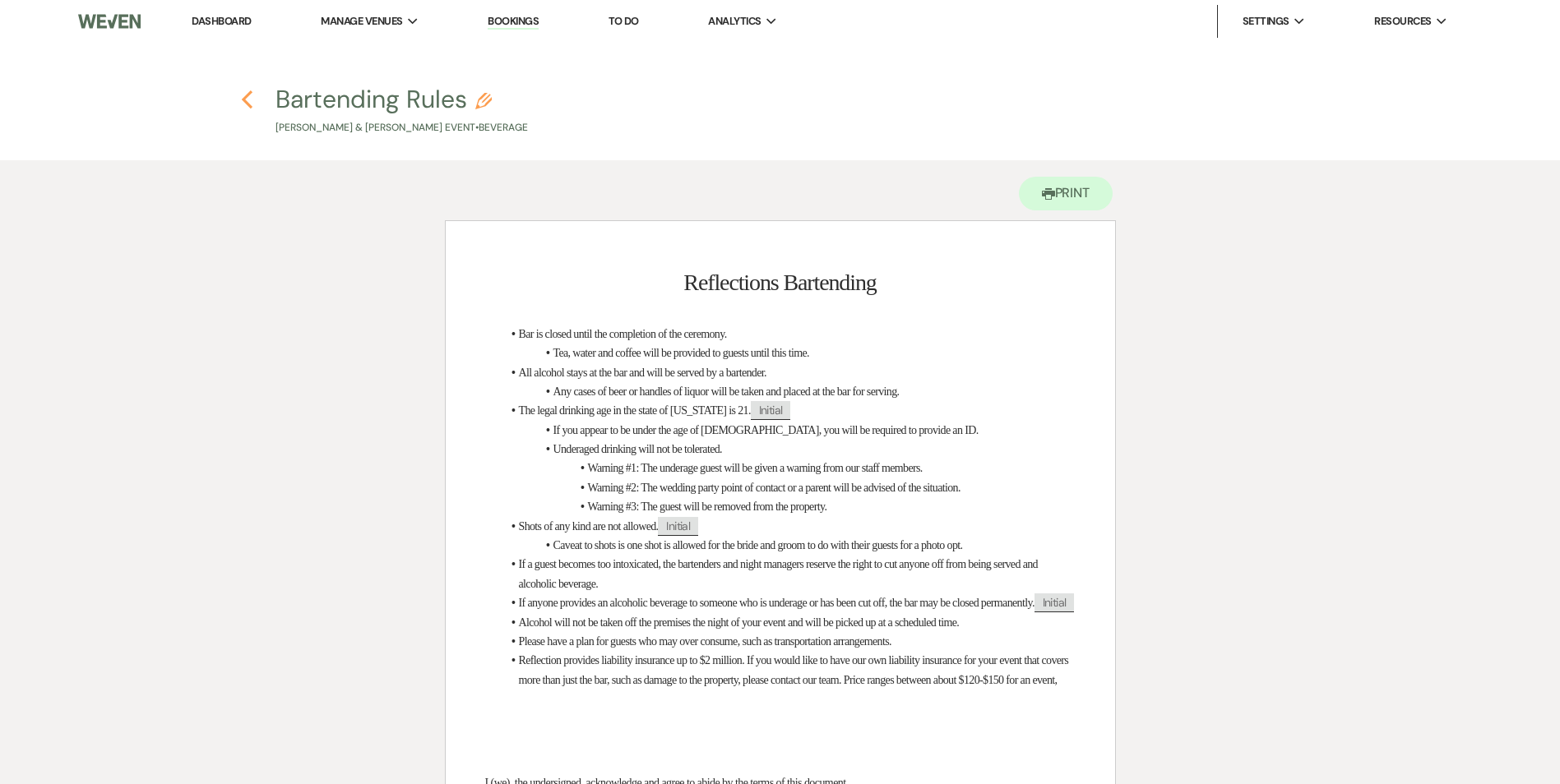
click at [245, 107] on icon "Previous" at bounding box center [247, 99] width 12 height 20
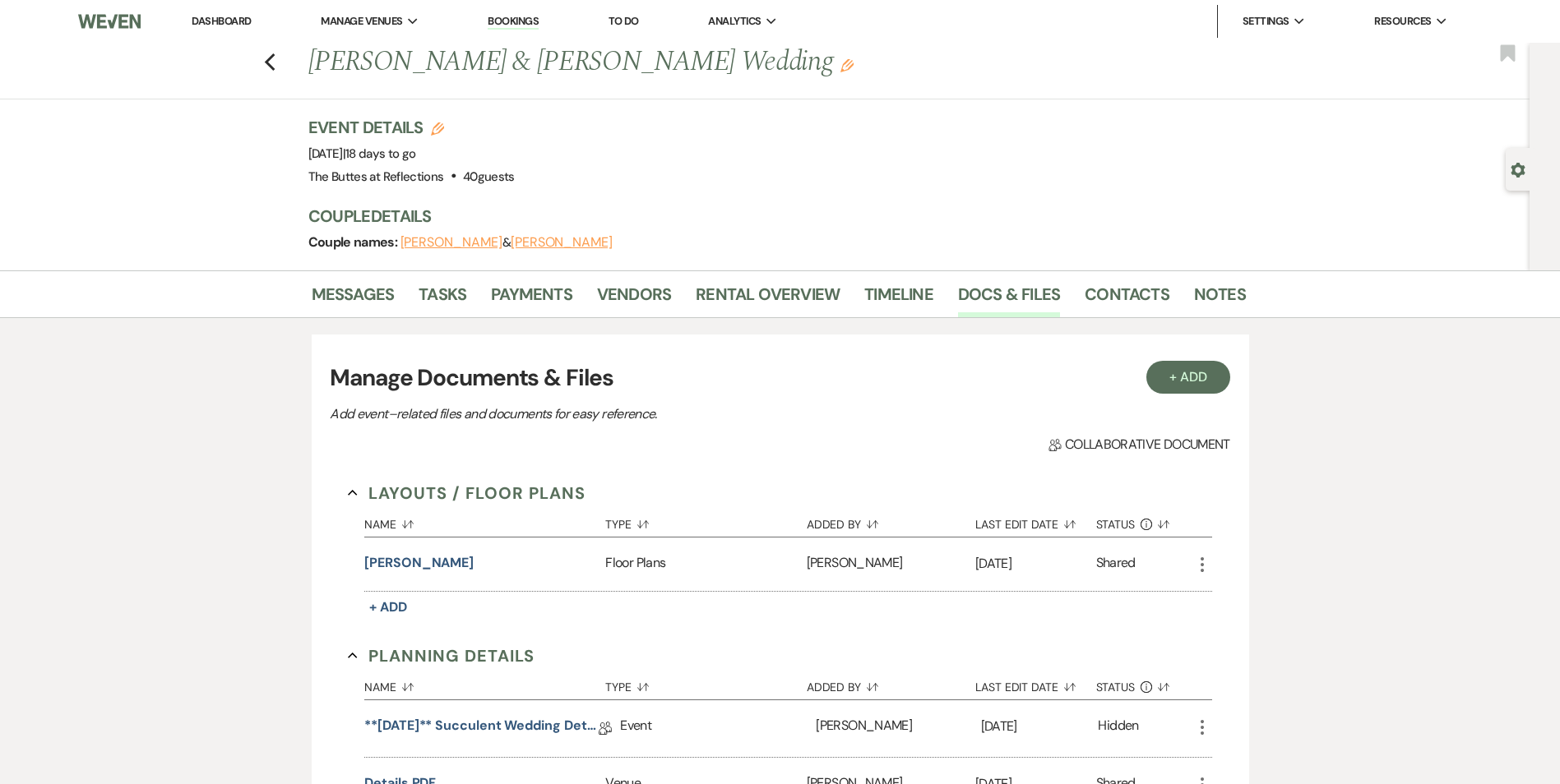
scroll to position [735, 0]
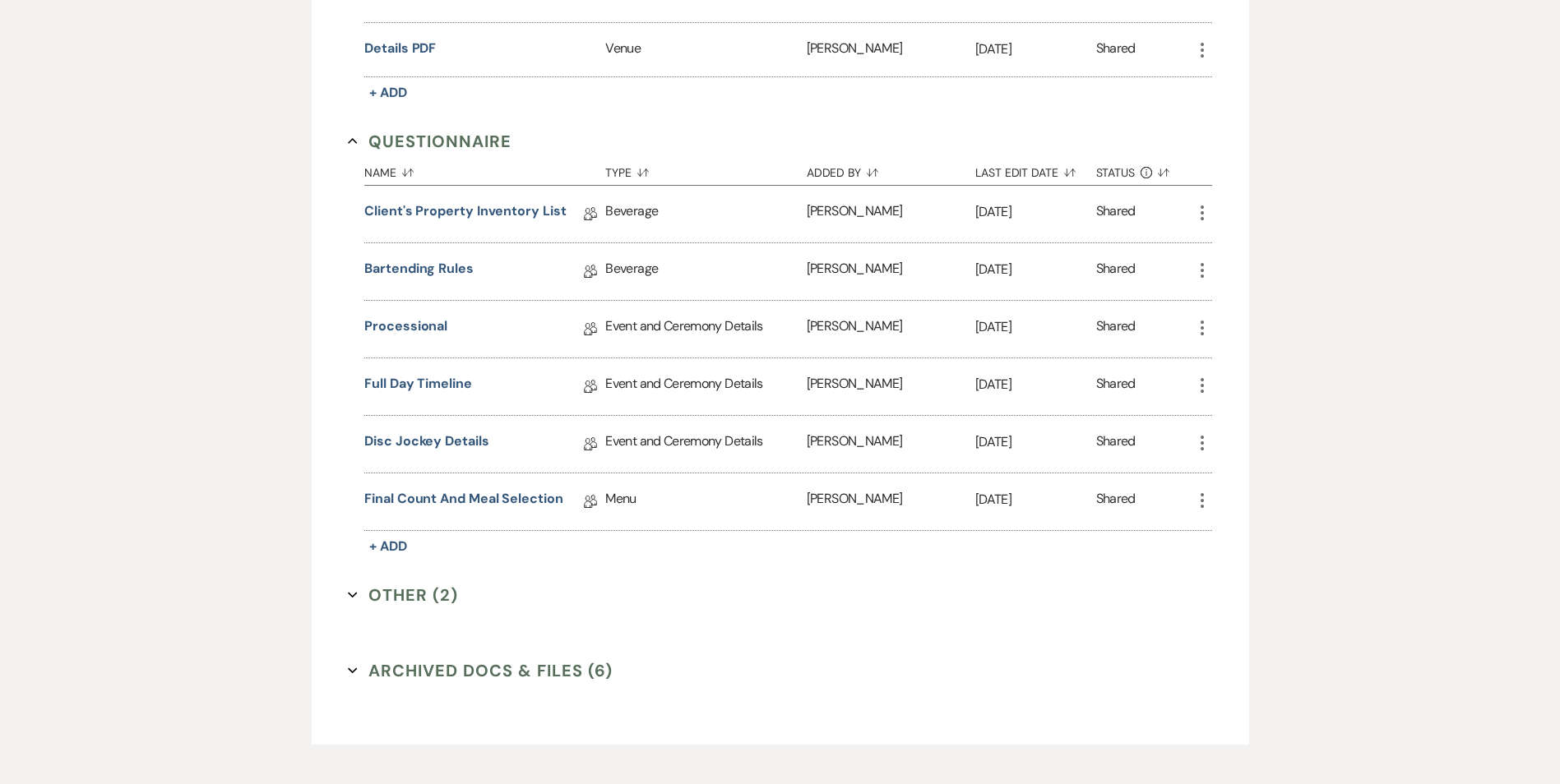
click at [425, 592] on button "Other (2) Expand" at bounding box center [403, 595] width 110 height 25
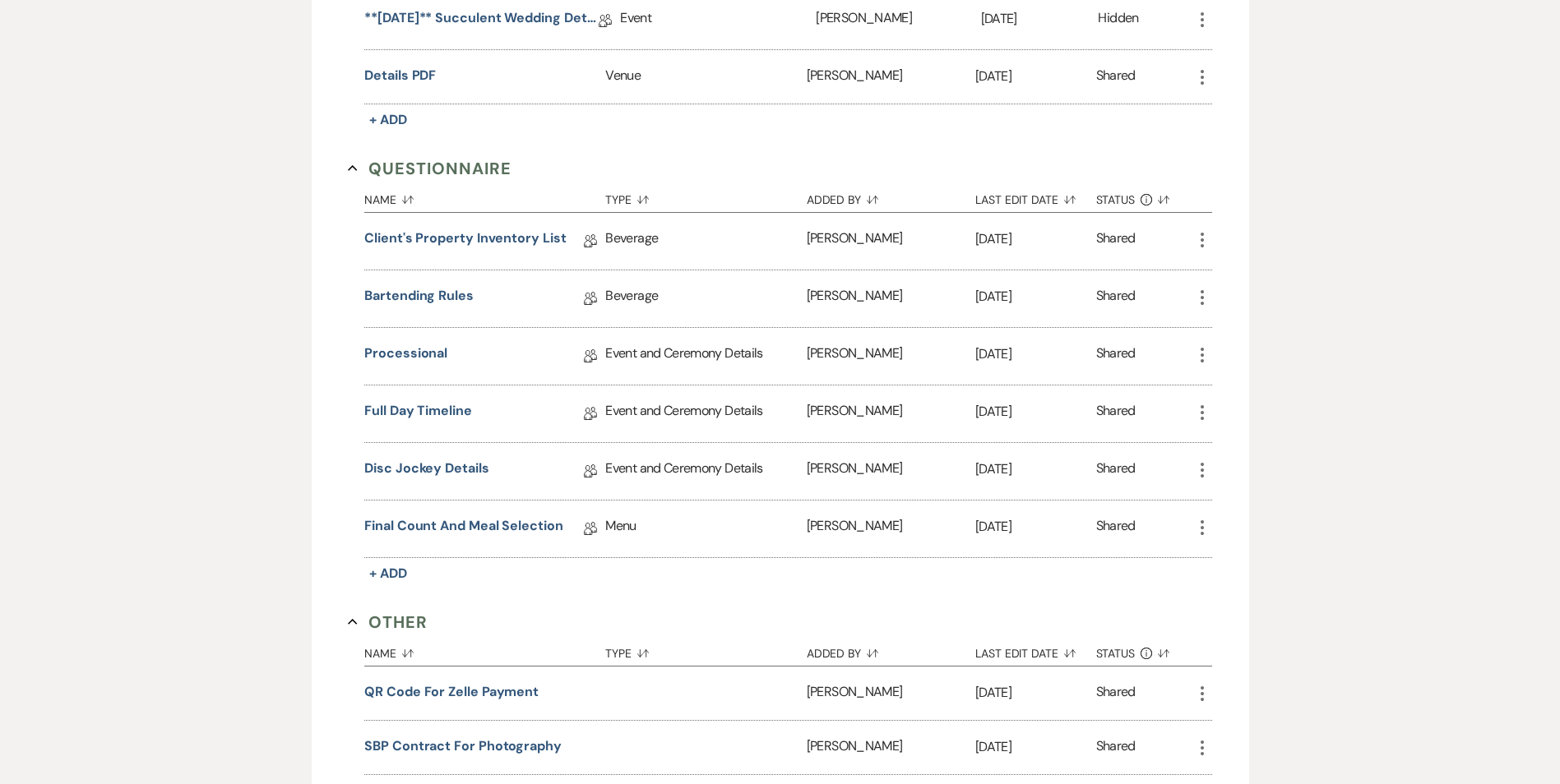
scroll to position [488, 0]
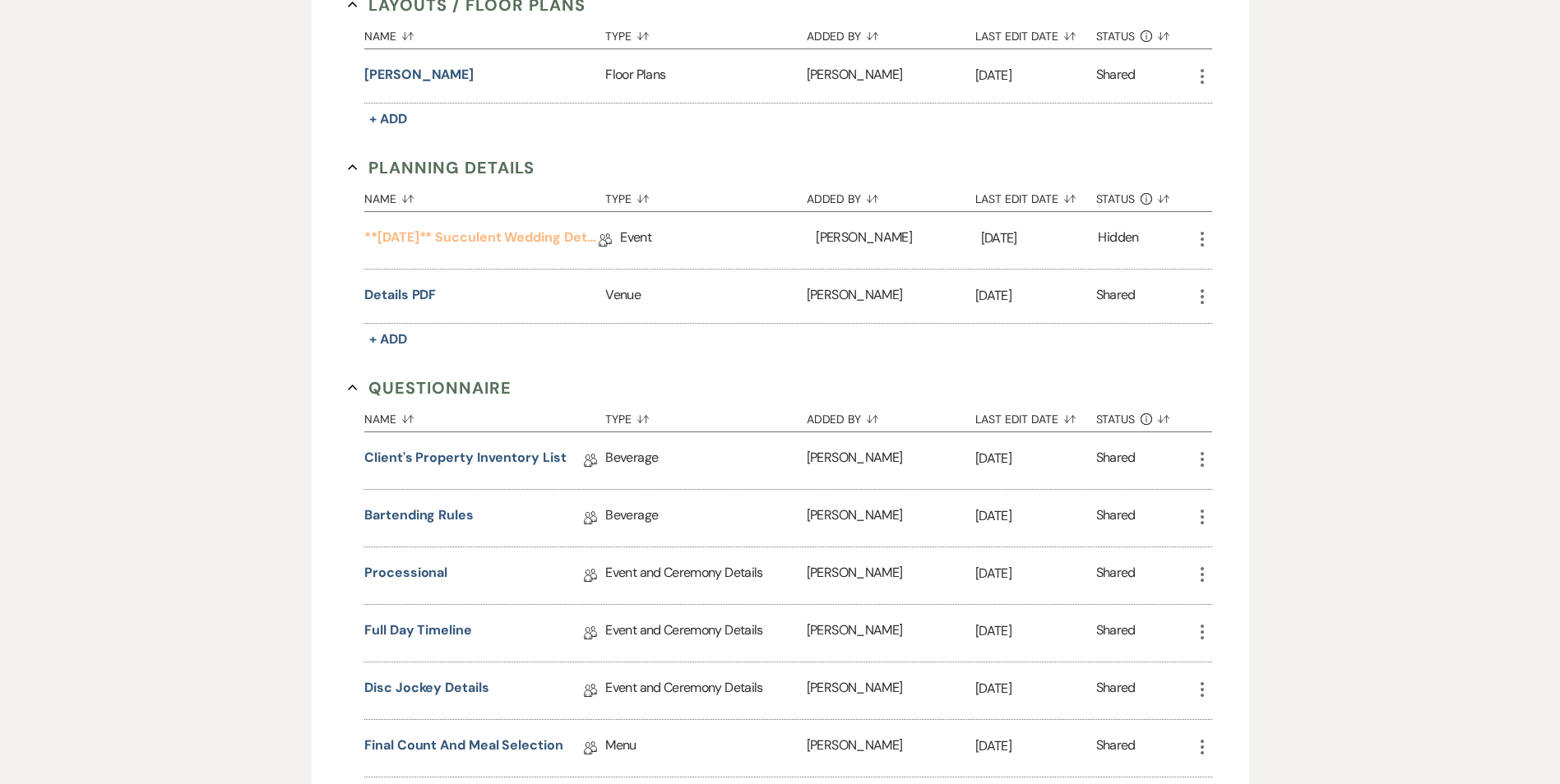
click at [493, 240] on link "**[DATE]** Succulent Wedding Details" at bounding box center [481, 240] width 235 height 26
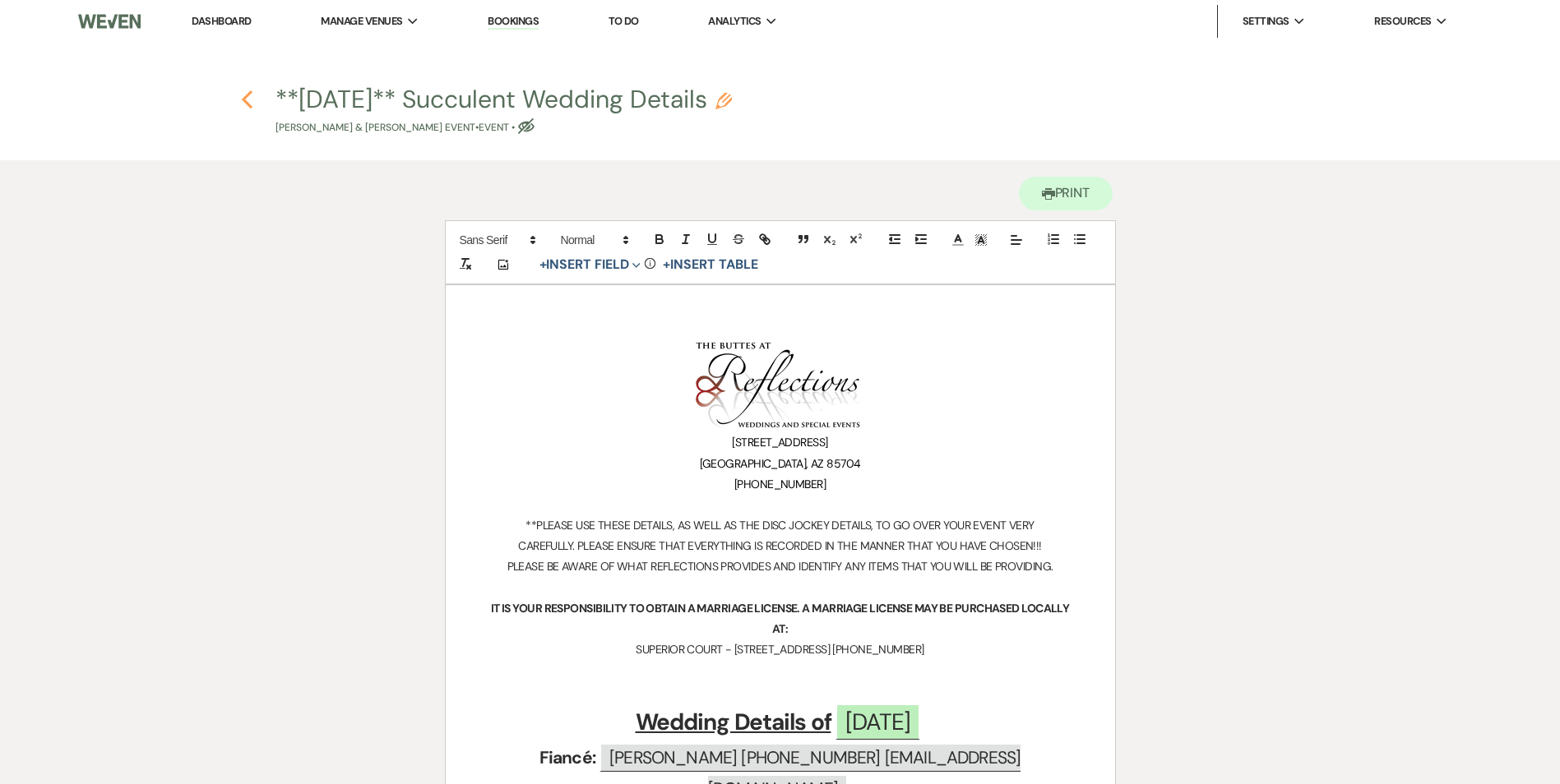
click at [241, 95] on icon "Previous" at bounding box center [247, 99] width 12 height 20
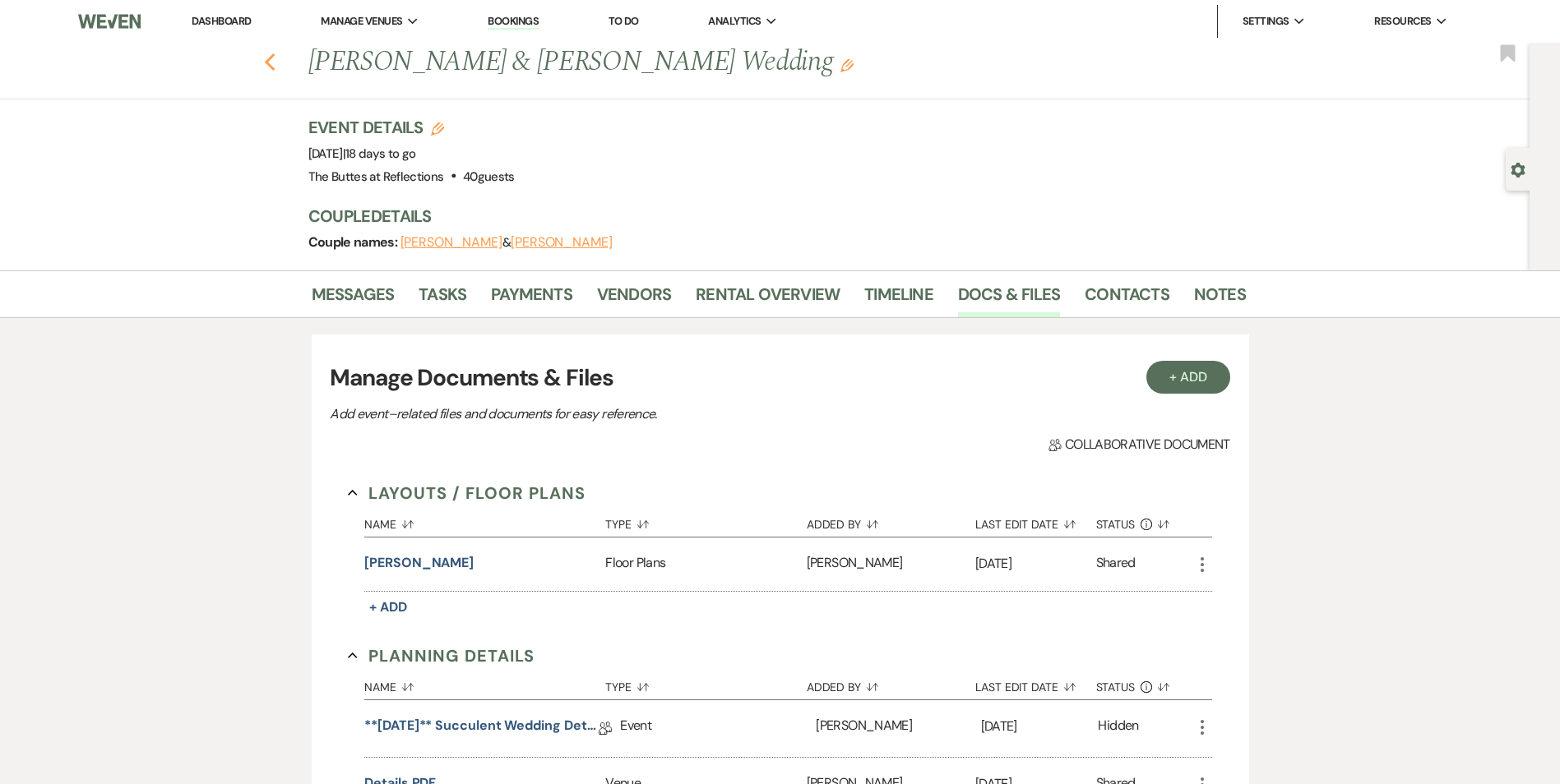
click at [274, 66] on use "button" at bounding box center [269, 62] width 11 height 18
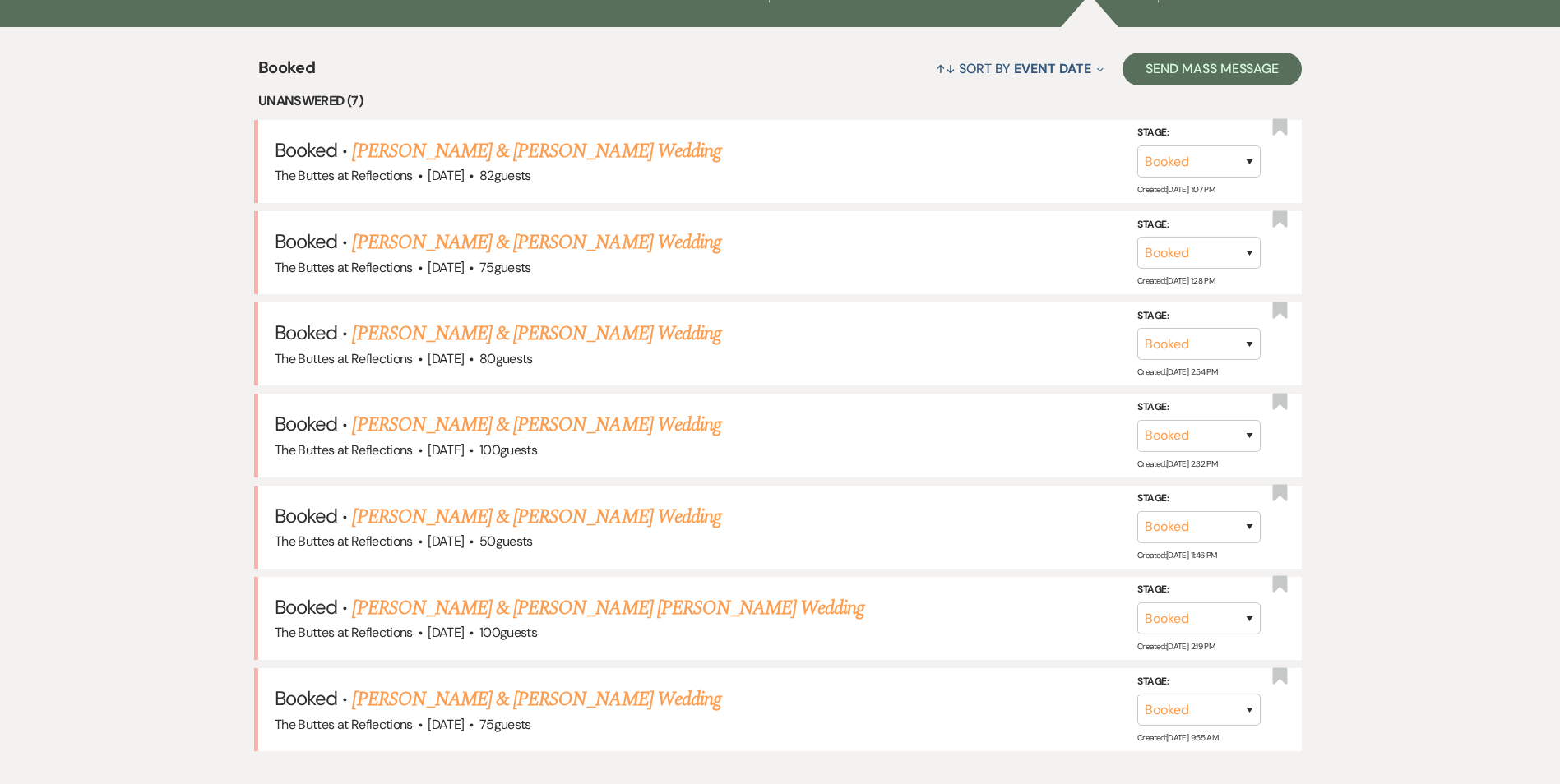
scroll to position [420, 0]
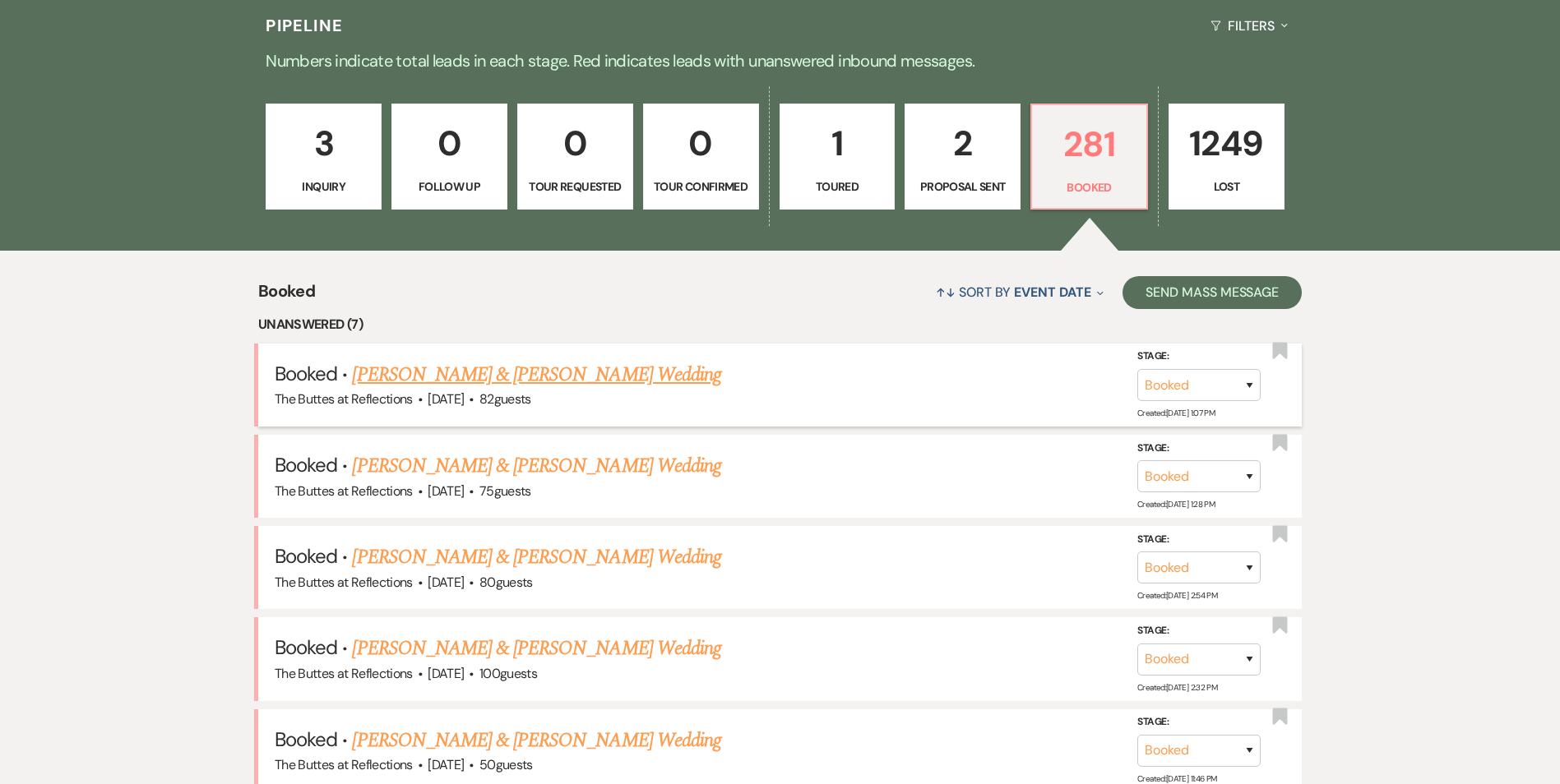
click at [580, 379] on link "[PERSON_NAME] & [PERSON_NAME] Wedding" at bounding box center [536, 375] width 368 height 30
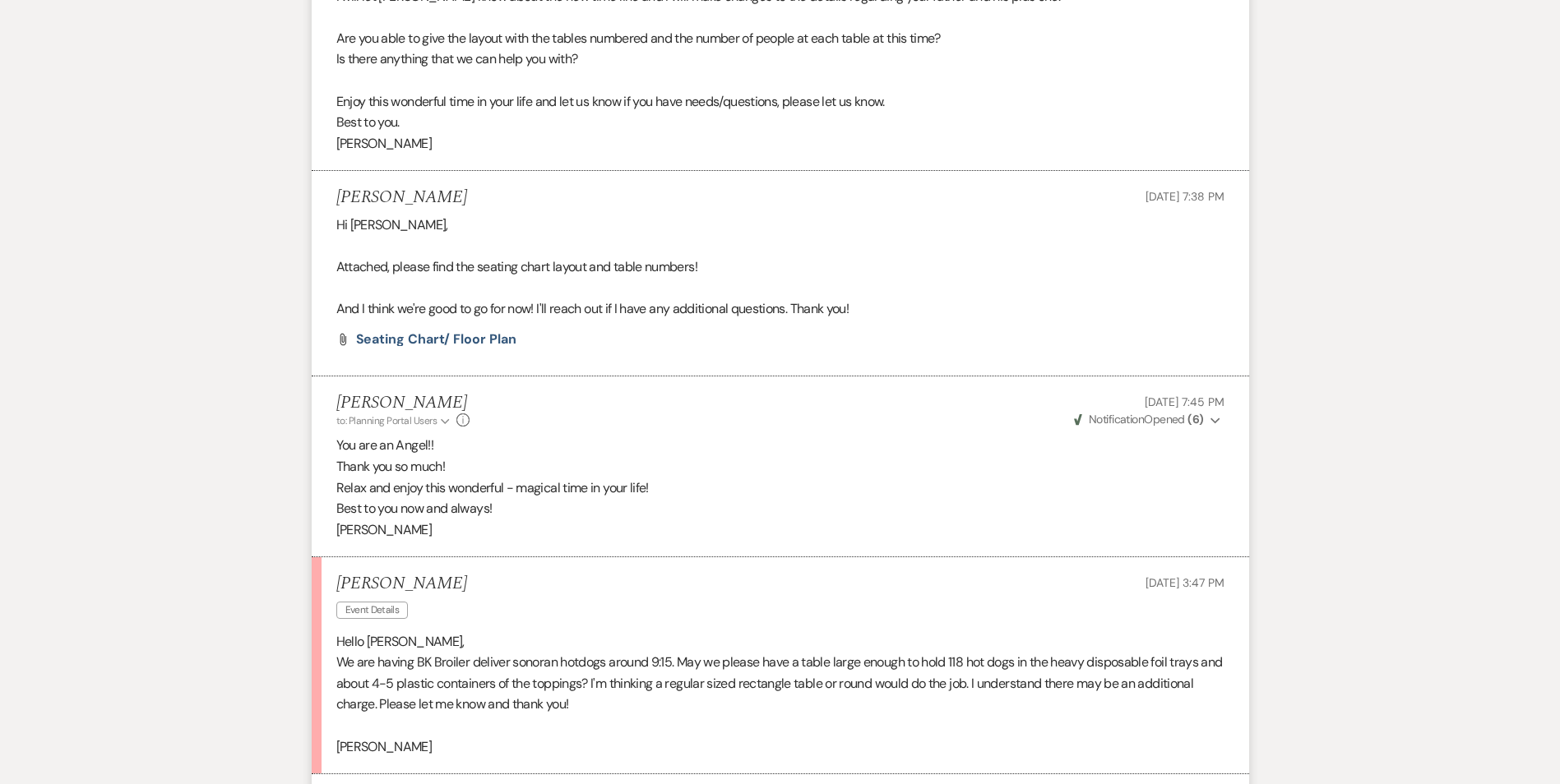
scroll to position [5929, 0]
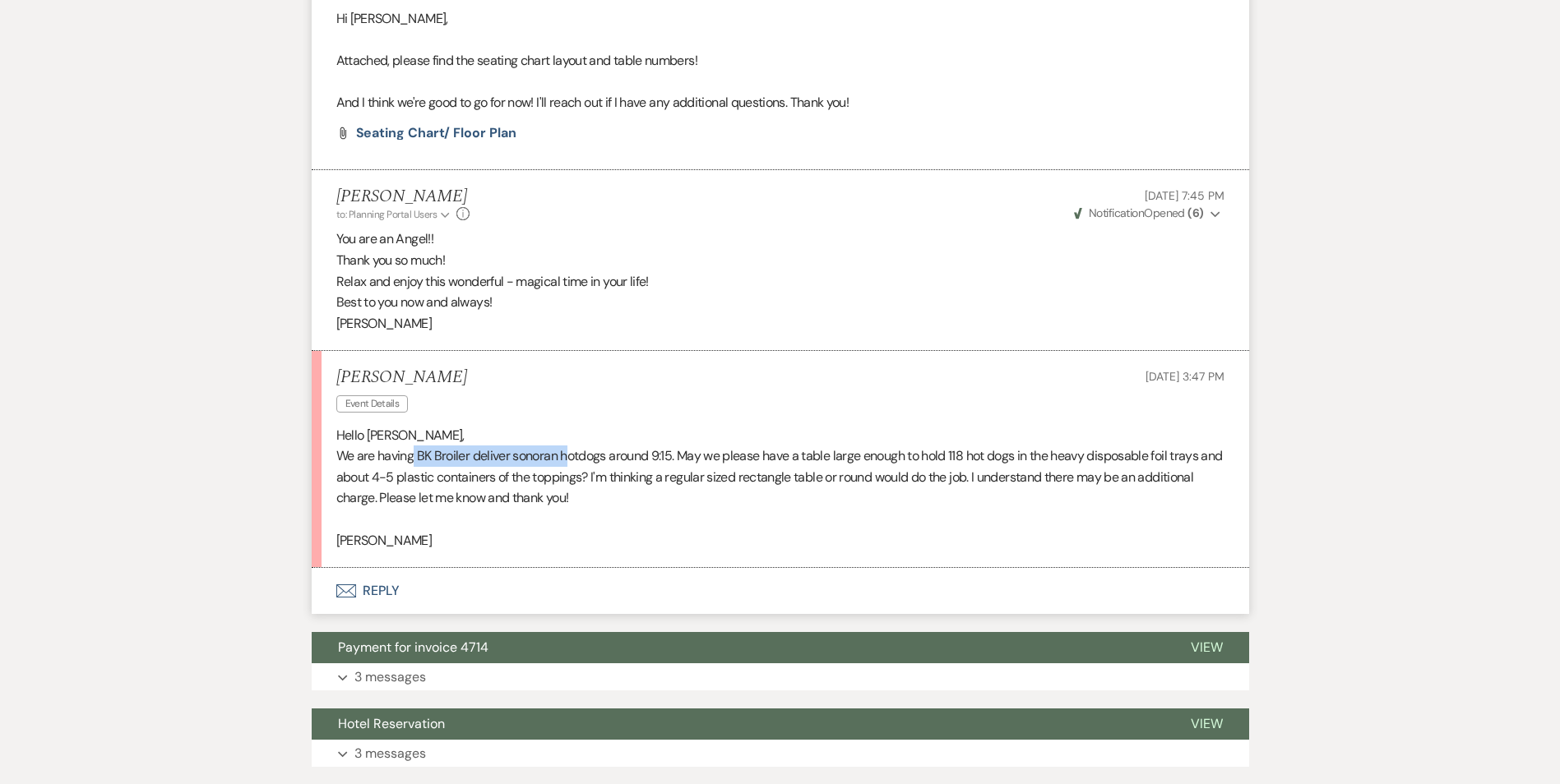
drag, startPoint x: 413, startPoint y: 433, endPoint x: 566, endPoint y: 434, distance: 153.0
click at [566, 446] on p "We are having BK Broiler deliver sonoran hotdogs around 9:15. May we please hav…" at bounding box center [780, 477] width 888 height 63
drag, startPoint x: 385, startPoint y: 486, endPoint x: 525, endPoint y: 487, distance: 140.0
click at [525, 487] on p "We are having BK Broiler deliver sonoran hotdogs around 9:15. May we please hav…" at bounding box center [780, 477] width 888 height 63
drag, startPoint x: 525, startPoint y: 487, endPoint x: 677, endPoint y: 516, distance: 154.7
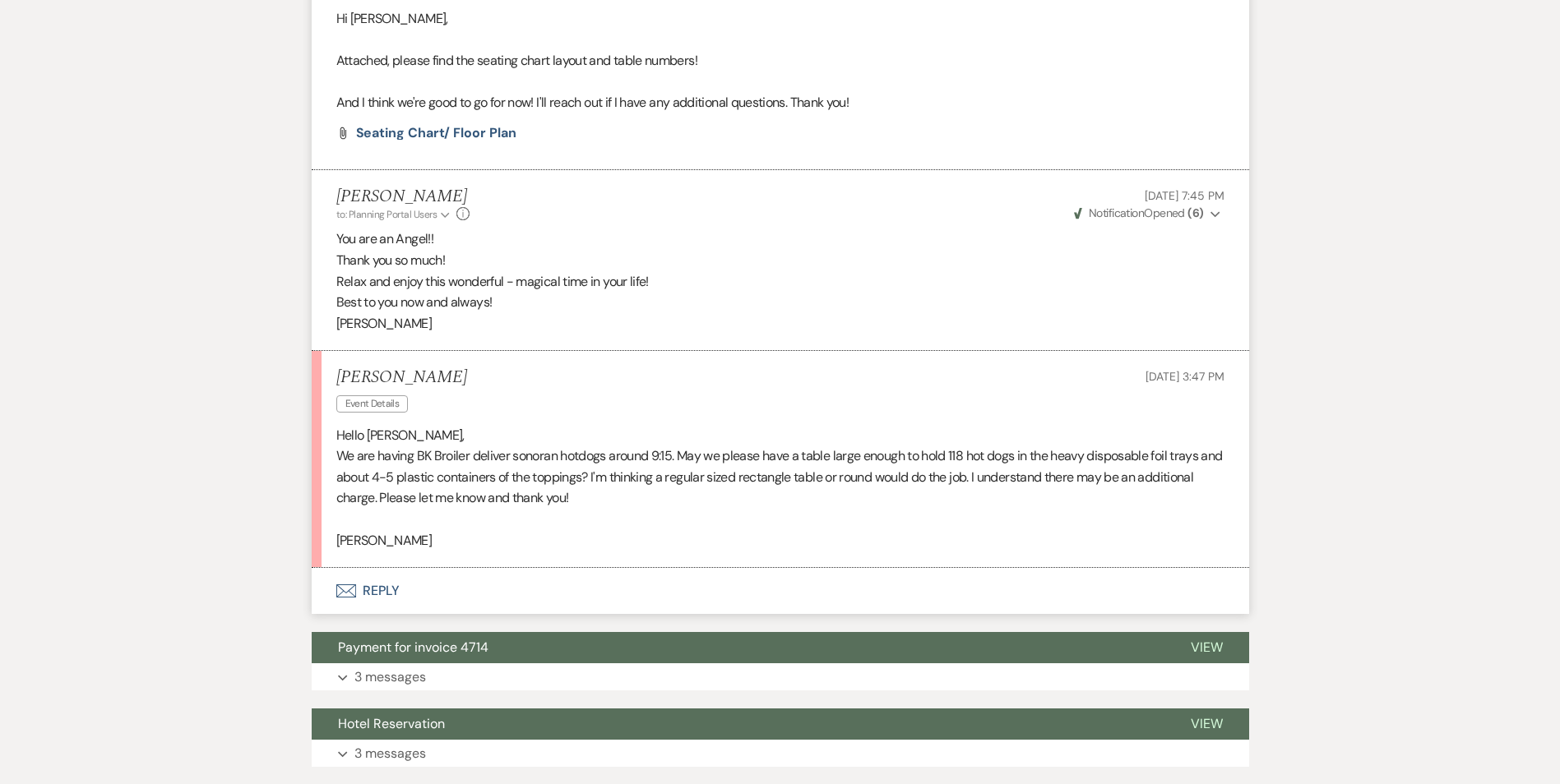
click at [677, 530] on p "[PERSON_NAME]" at bounding box center [780, 541] width 888 height 22
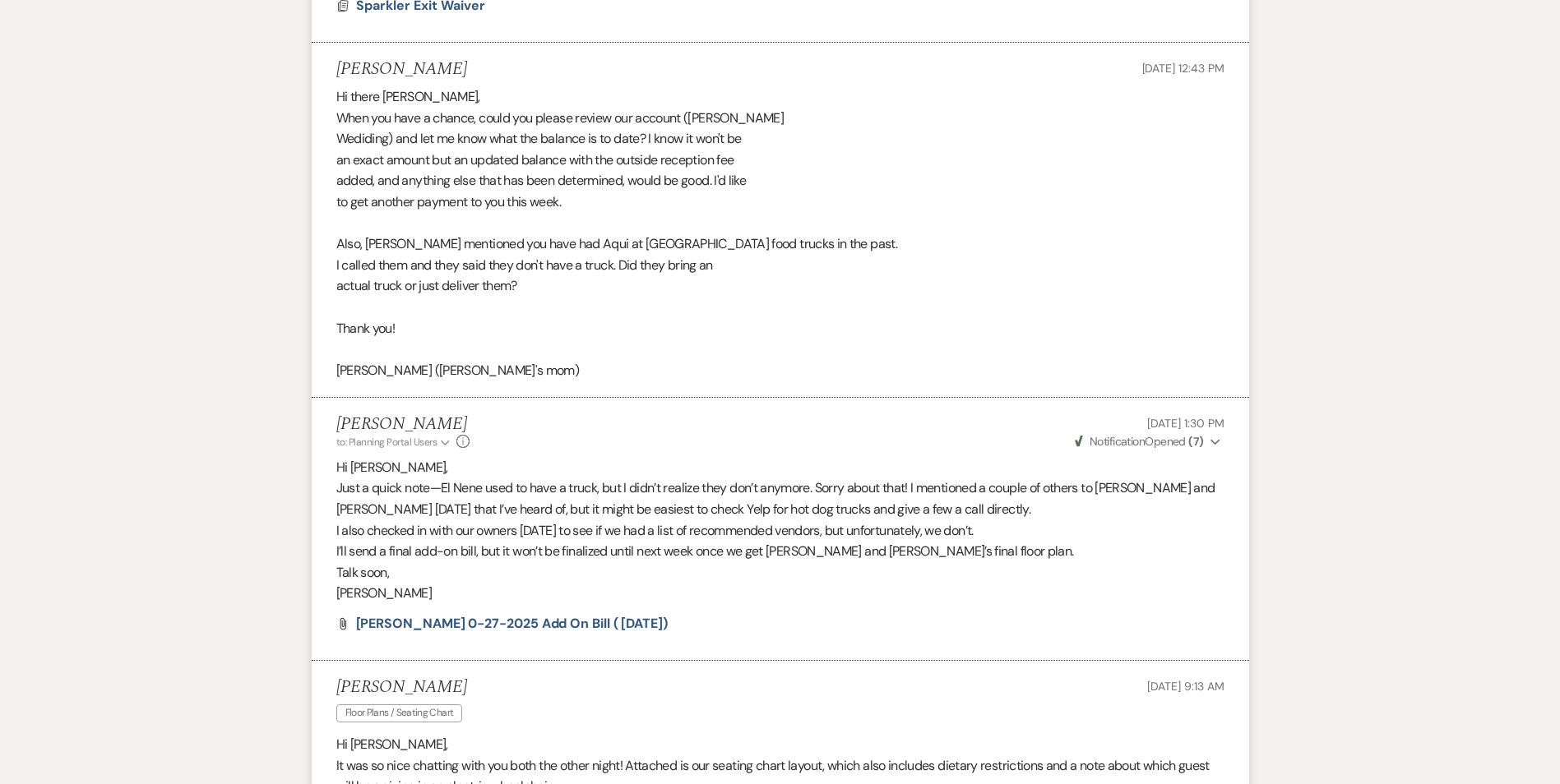
scroll to position [2311, 0]
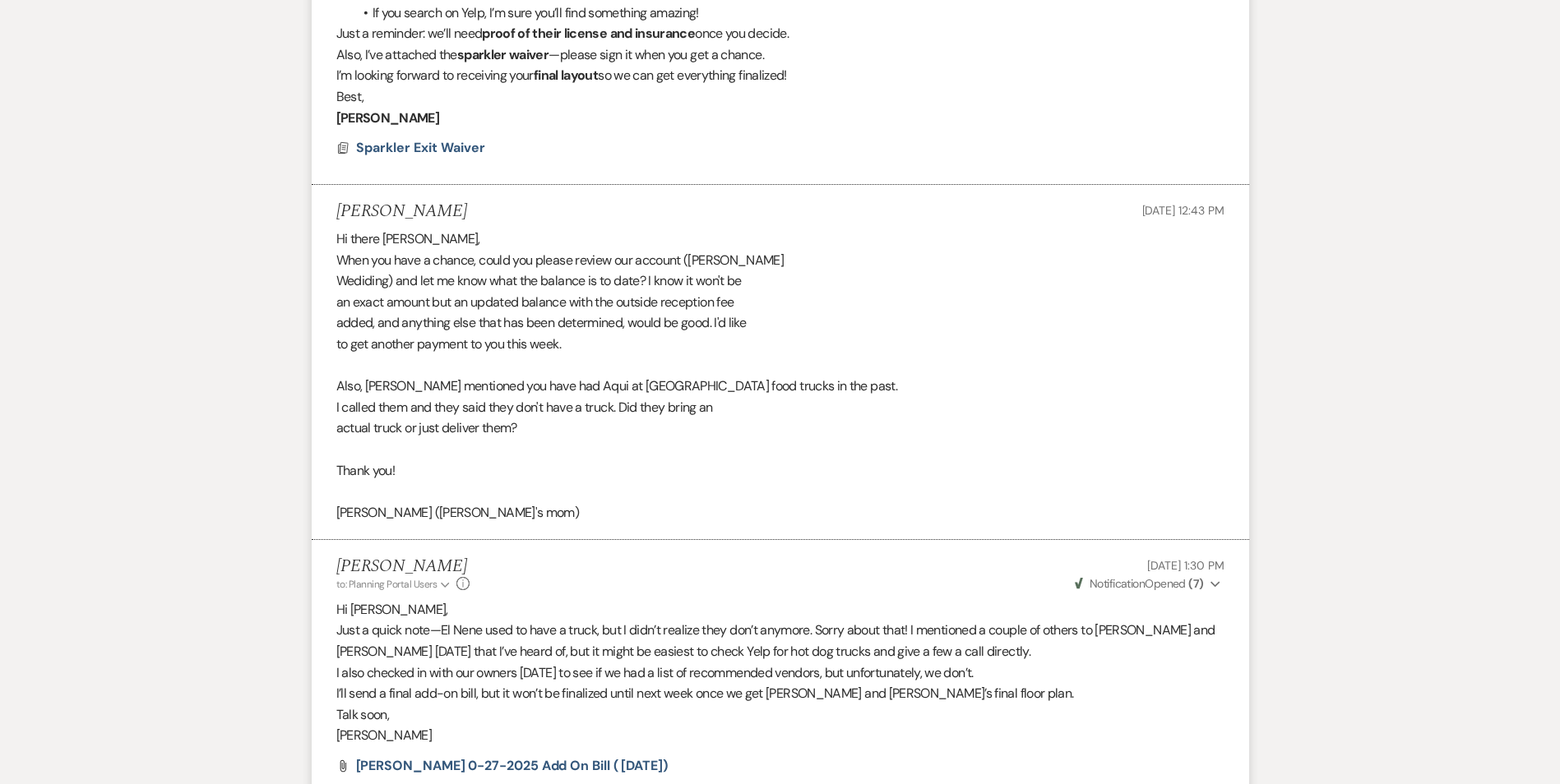
click at [811, 574] on li "[PERSON_NAME] to: Planning Portal Users Expand Info [DATE] 1:30 PM Weven Check …" at bounding box center [780, 671] width 937 height 263
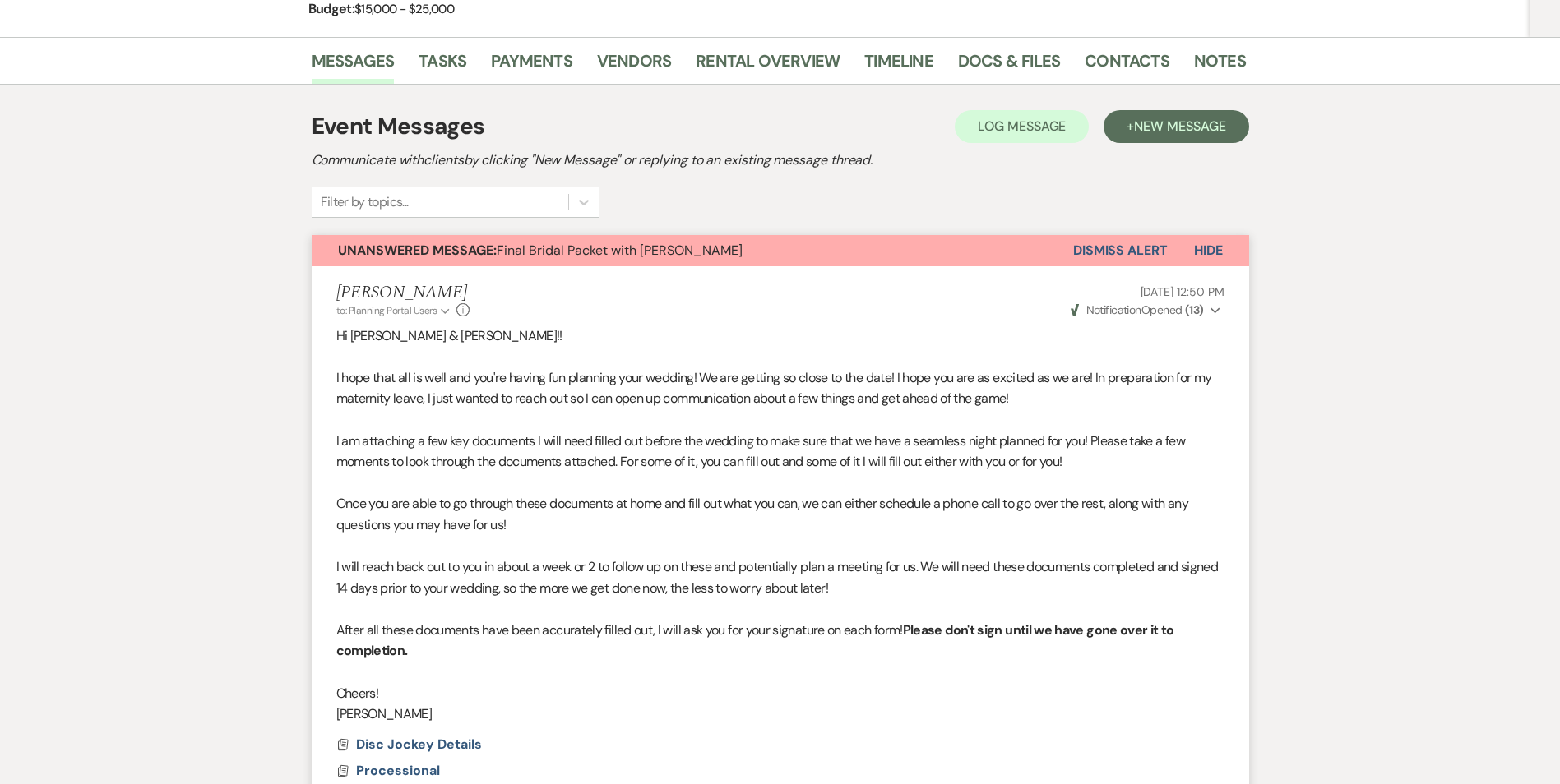
scroll to position [0, 0]
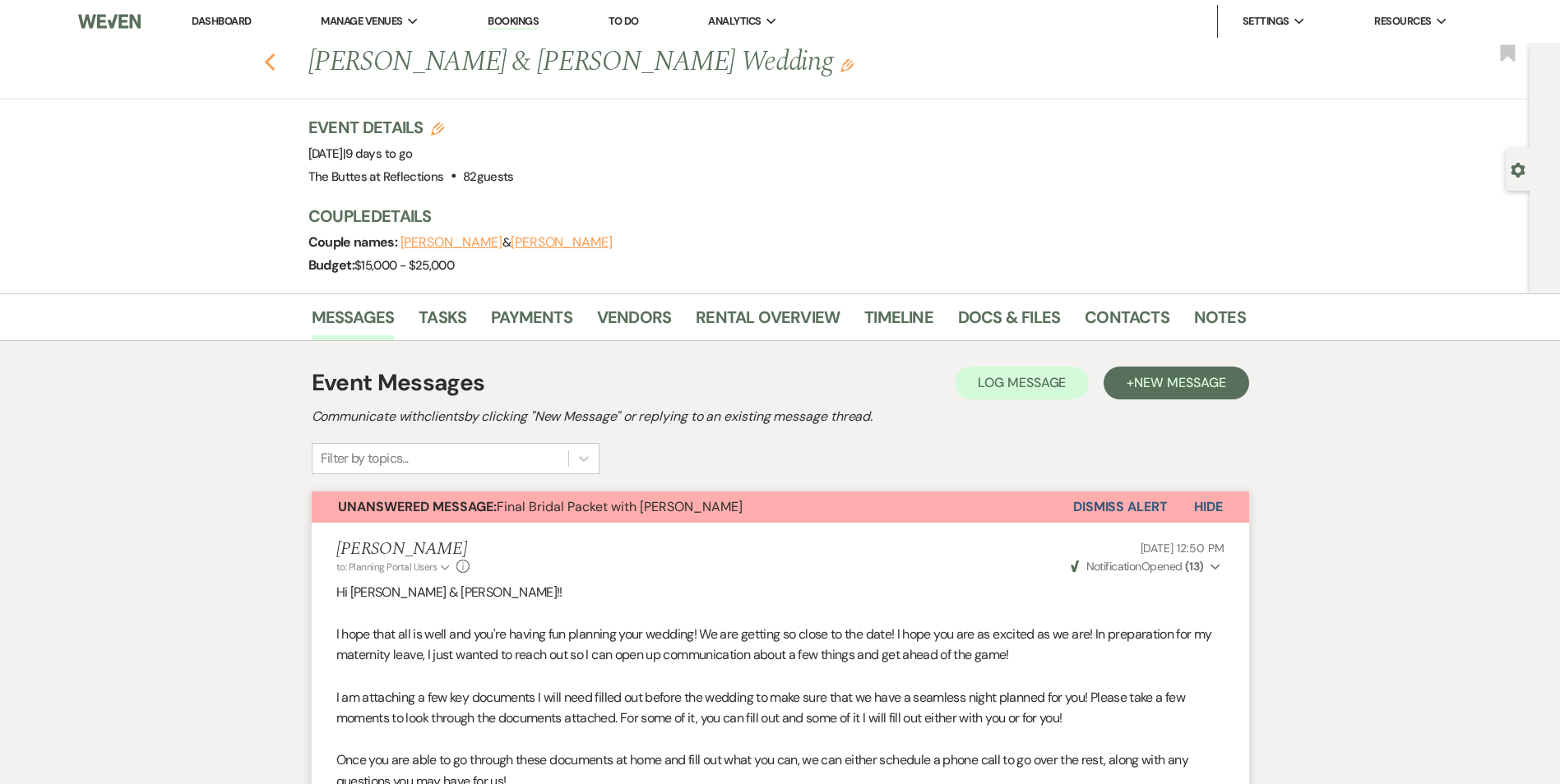
click at [272, 64] on use "button" at bounding box center [269, 62] width 11 height 18
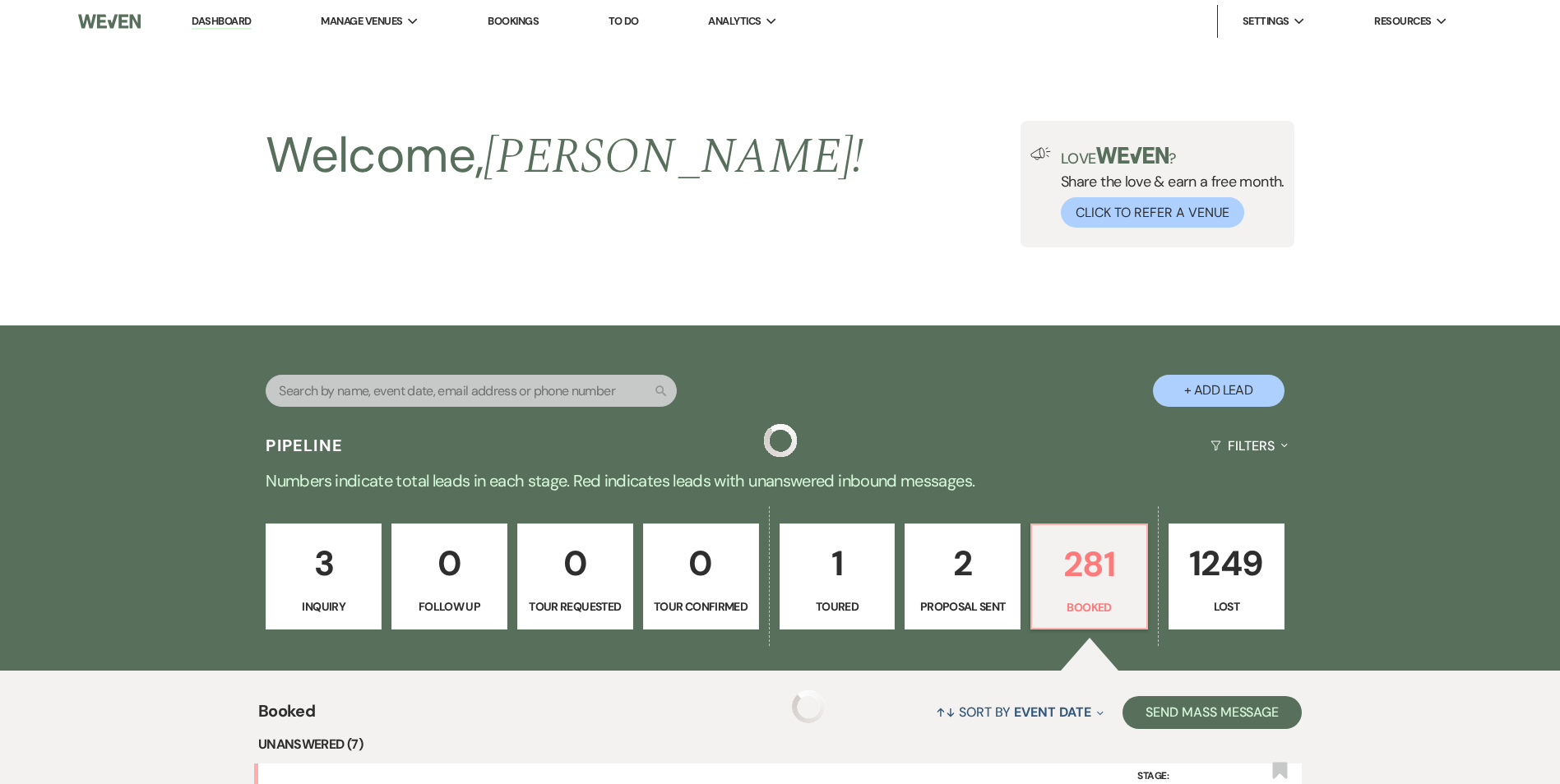
scroll to position [420, 0]
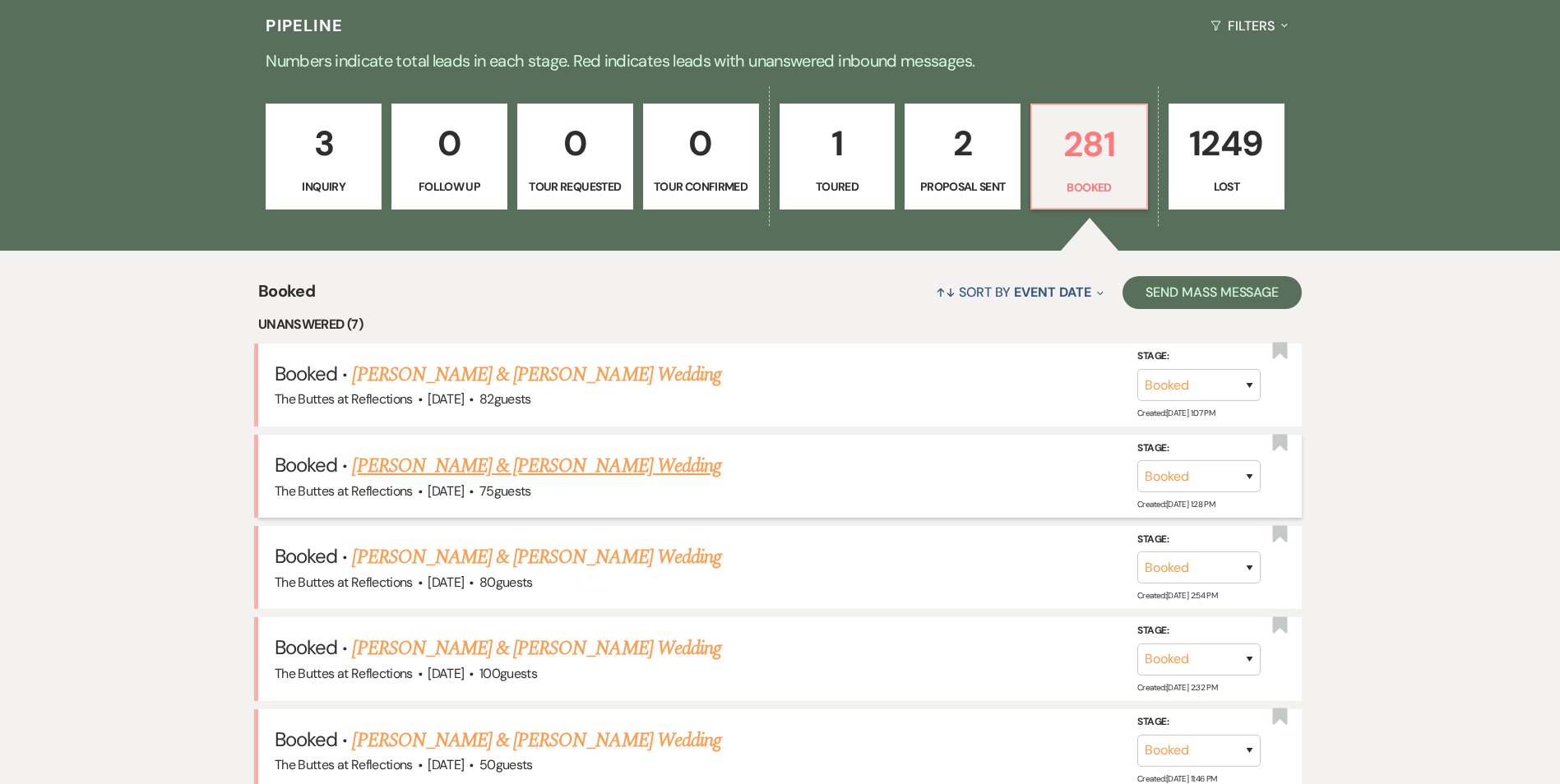
click at [513, 478] on link "[PERSON_NAME] & [PERSON_NAME] Wedding" at bounding box center [536, 467] width 368 height 30
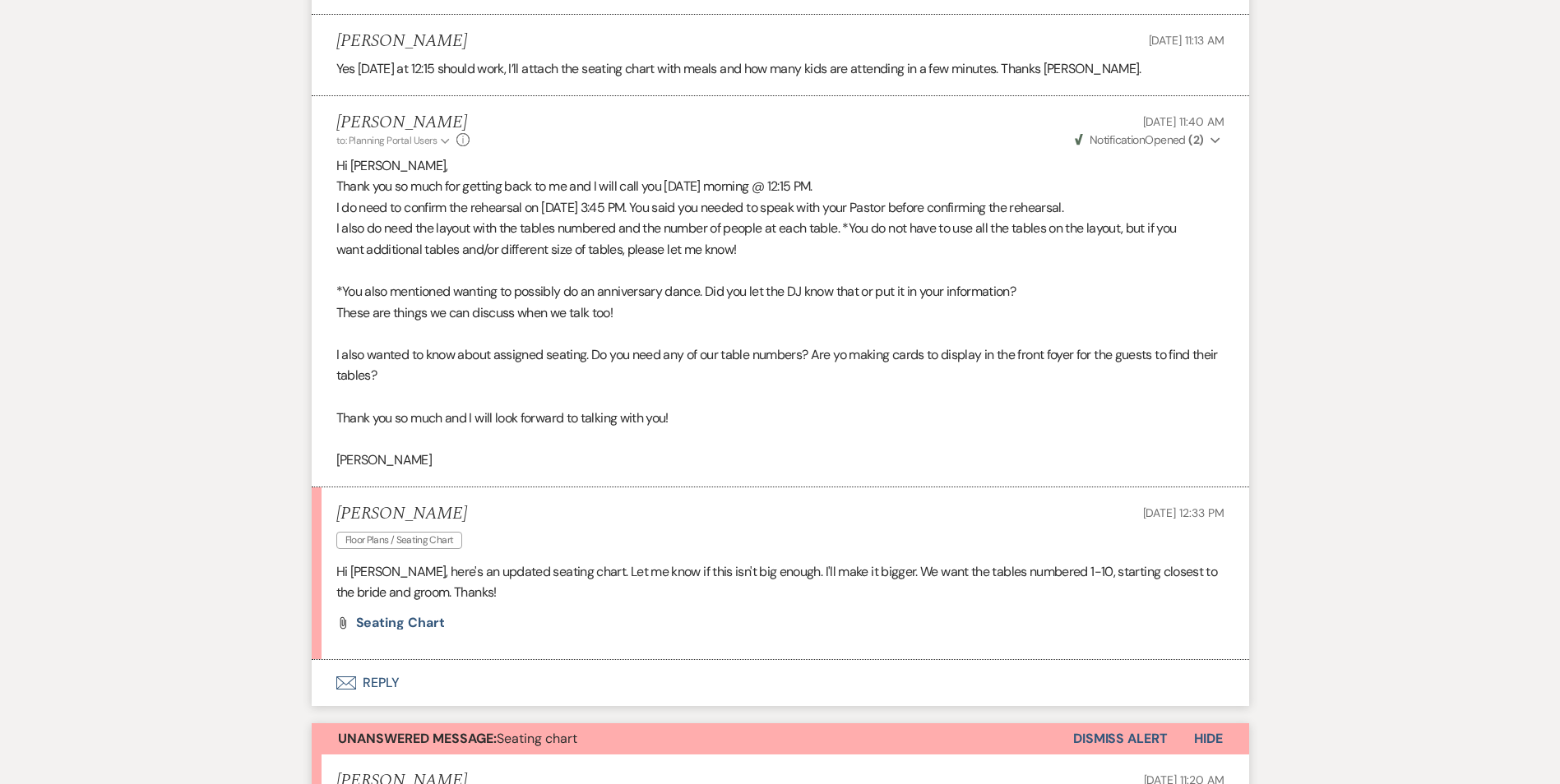
scroll to position [1950, 0]
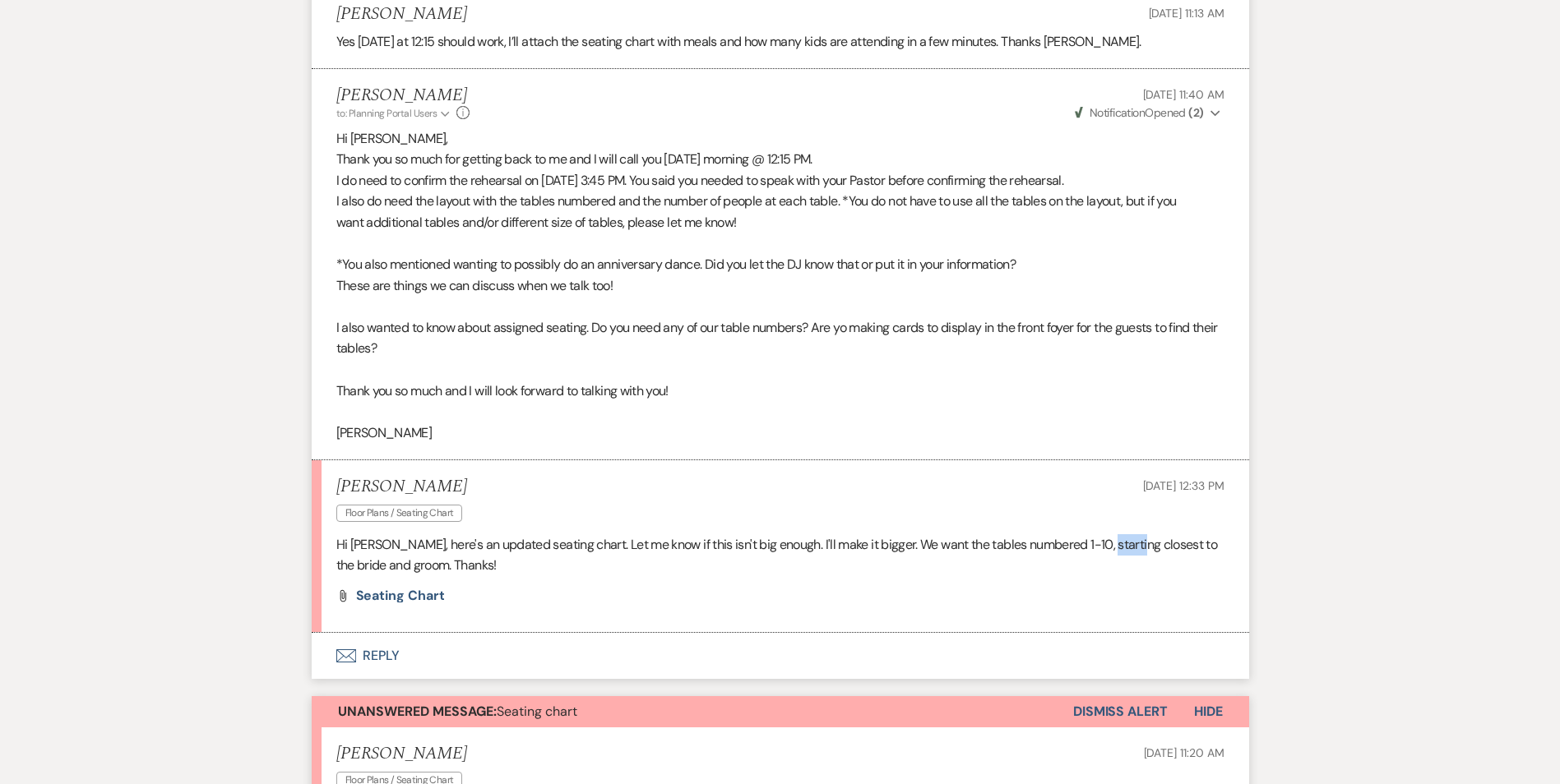
drag, startPoint x: 1102, startPoint y: 547, endPoint x: 1136, endPoint y: 552, distance: 34.4
click at [1136, 552] on p "Hi [PERSON_NAME], here's an updated seating chart. Let me know if this isn't bi…" at bounding box center [780, 555] width 888 height 42
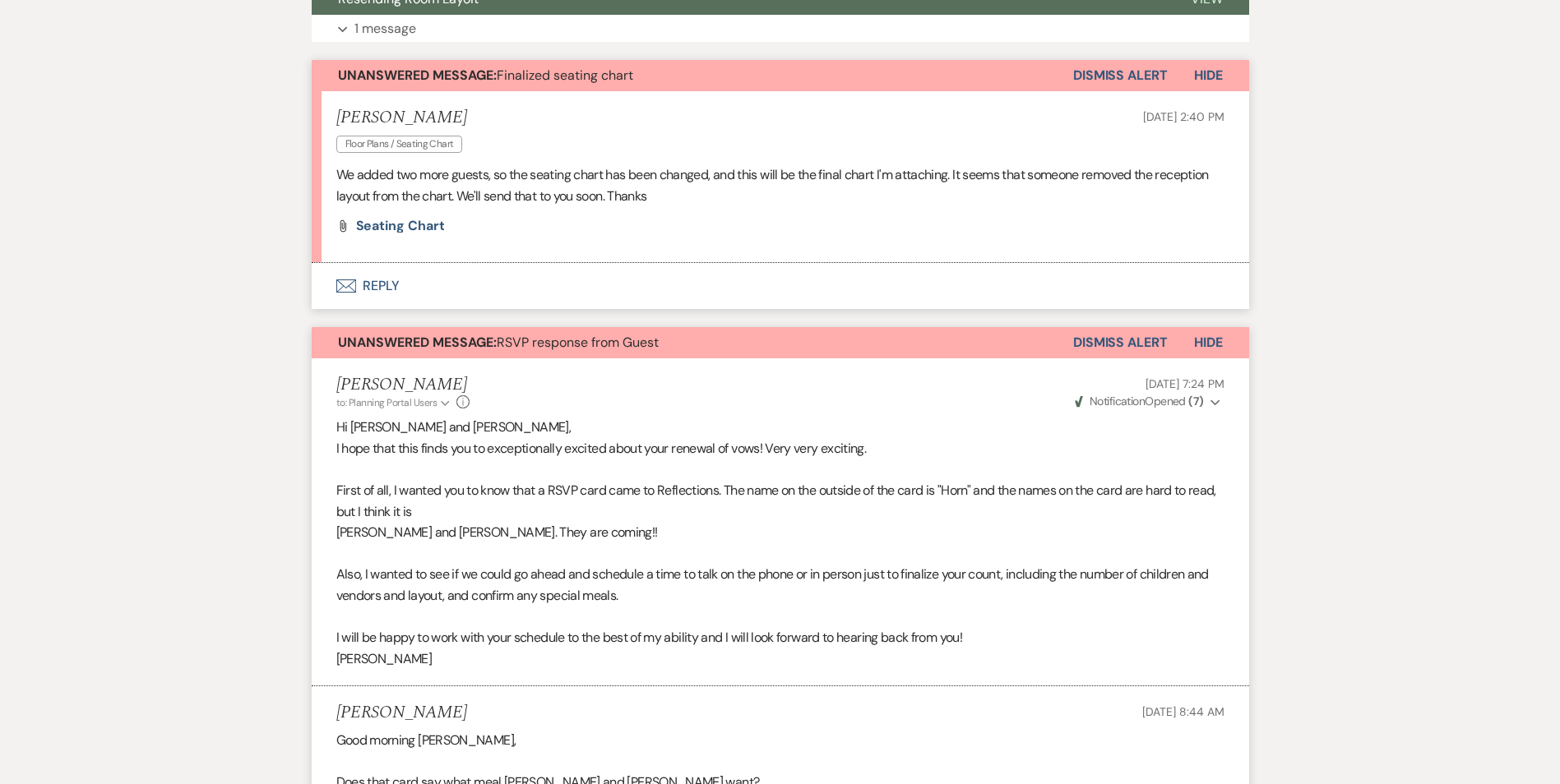
scroll to position [224, 0]
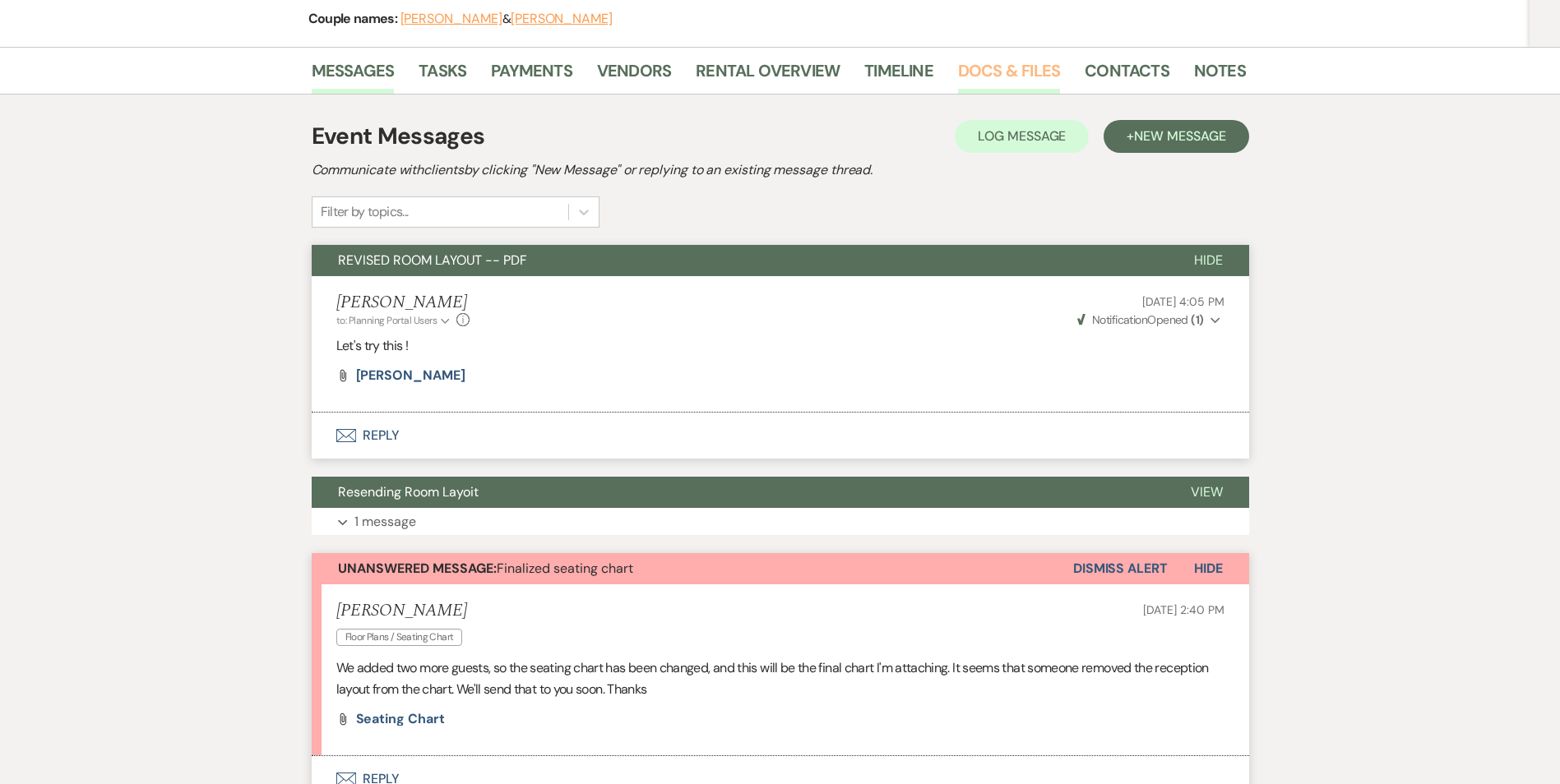
click at [993, 72] on link "Docs & Files" at bounding box center [1009, 75] width 102 height 36
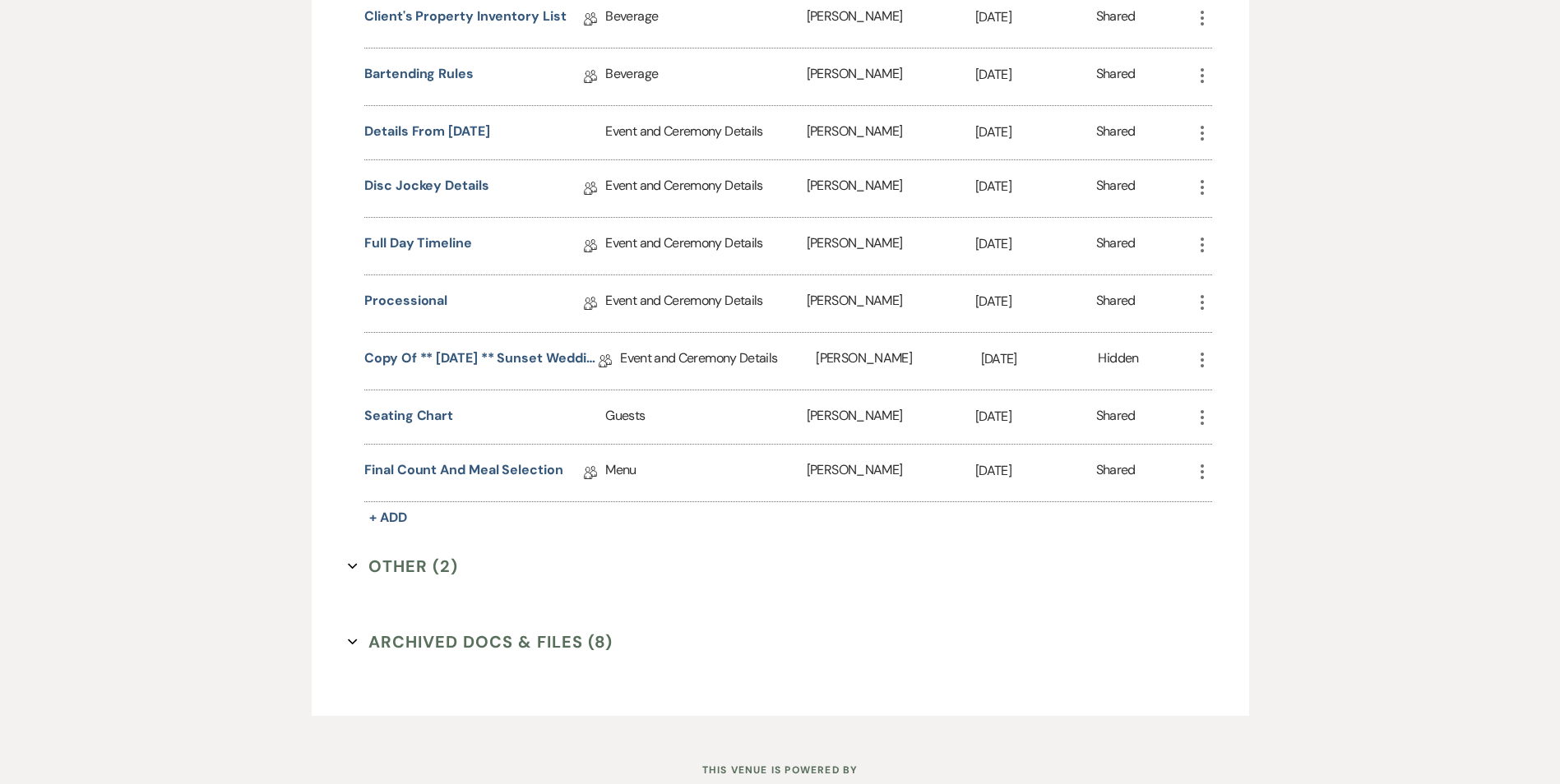
scroll to position [1539, 0]
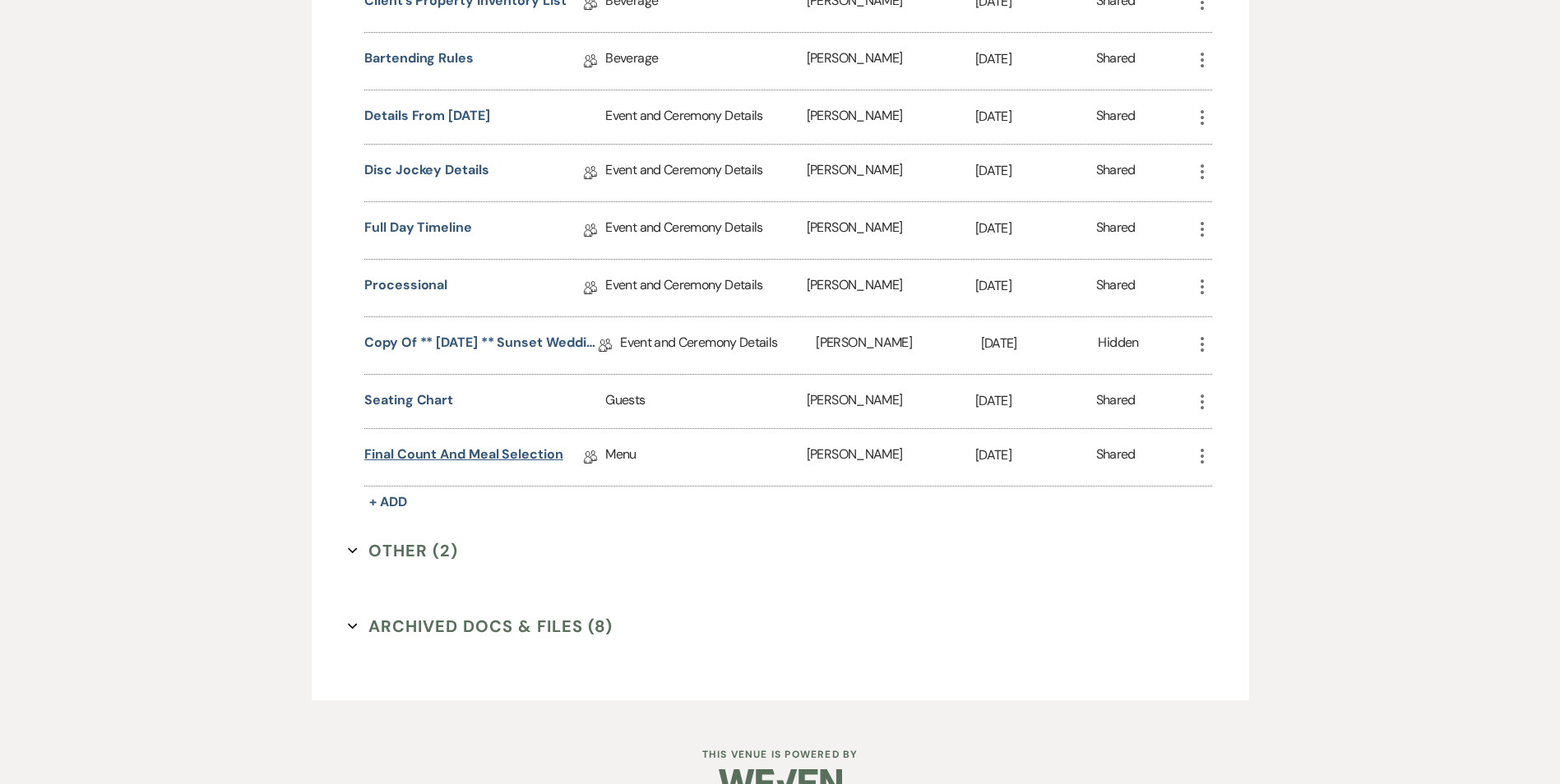
click at [462, 451] on link "Final Count and Meal Selection" at bounding box center [463, 457] width 199 height 26
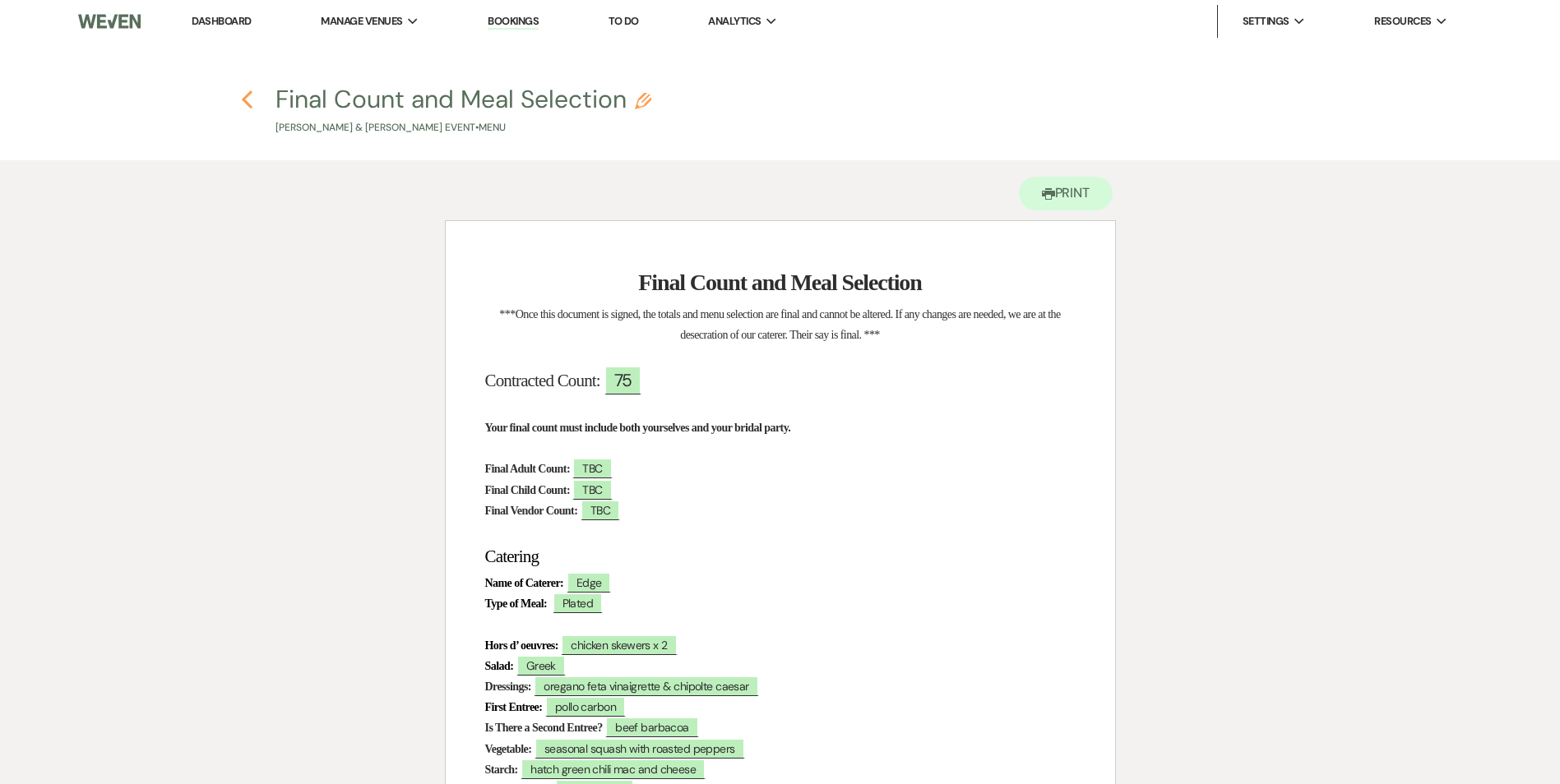
click at [245, 106] on icon "Previous" at bounding box center [247, 99] width 12 height 20
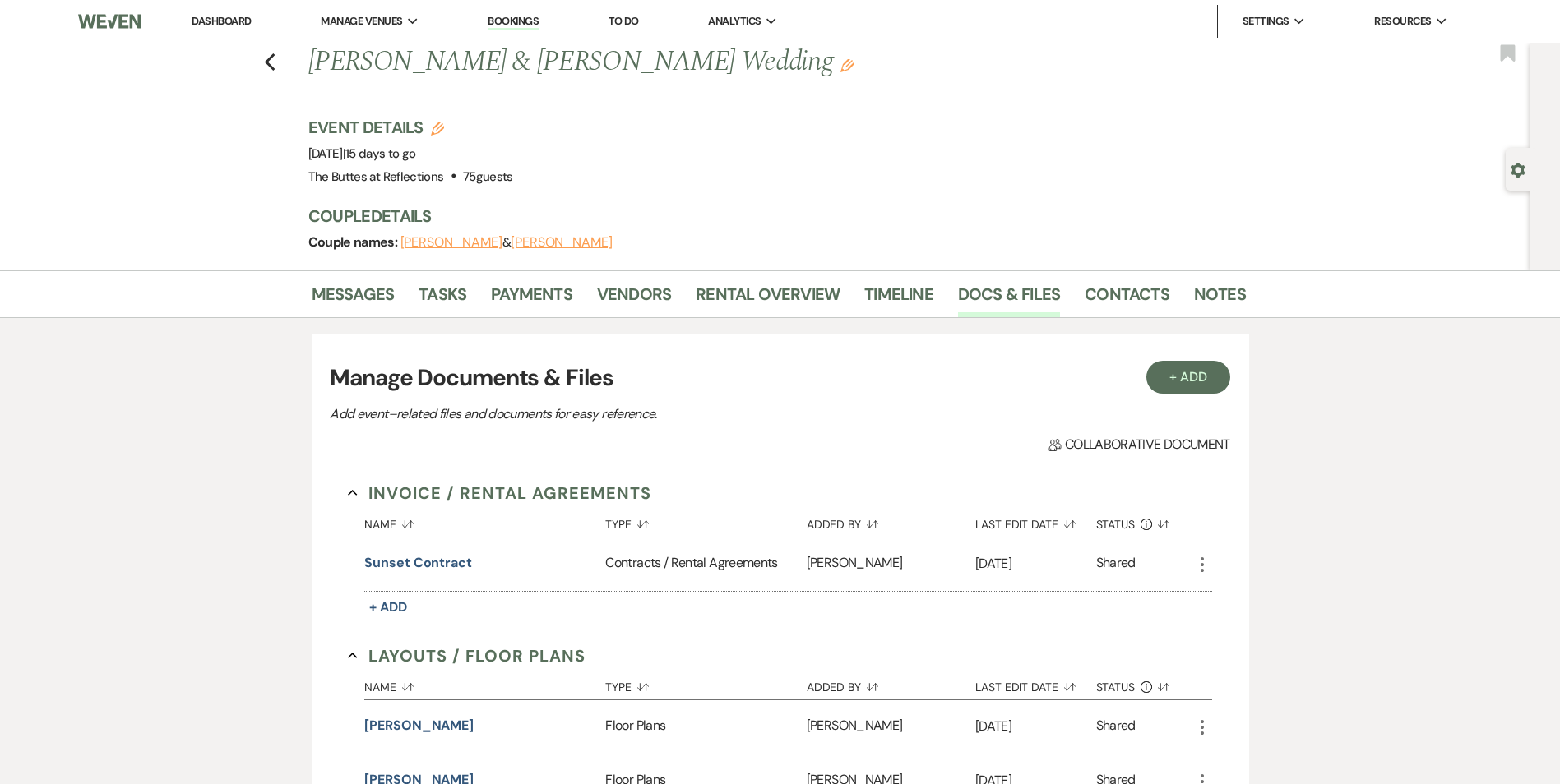
scroll to position [1539, 0]
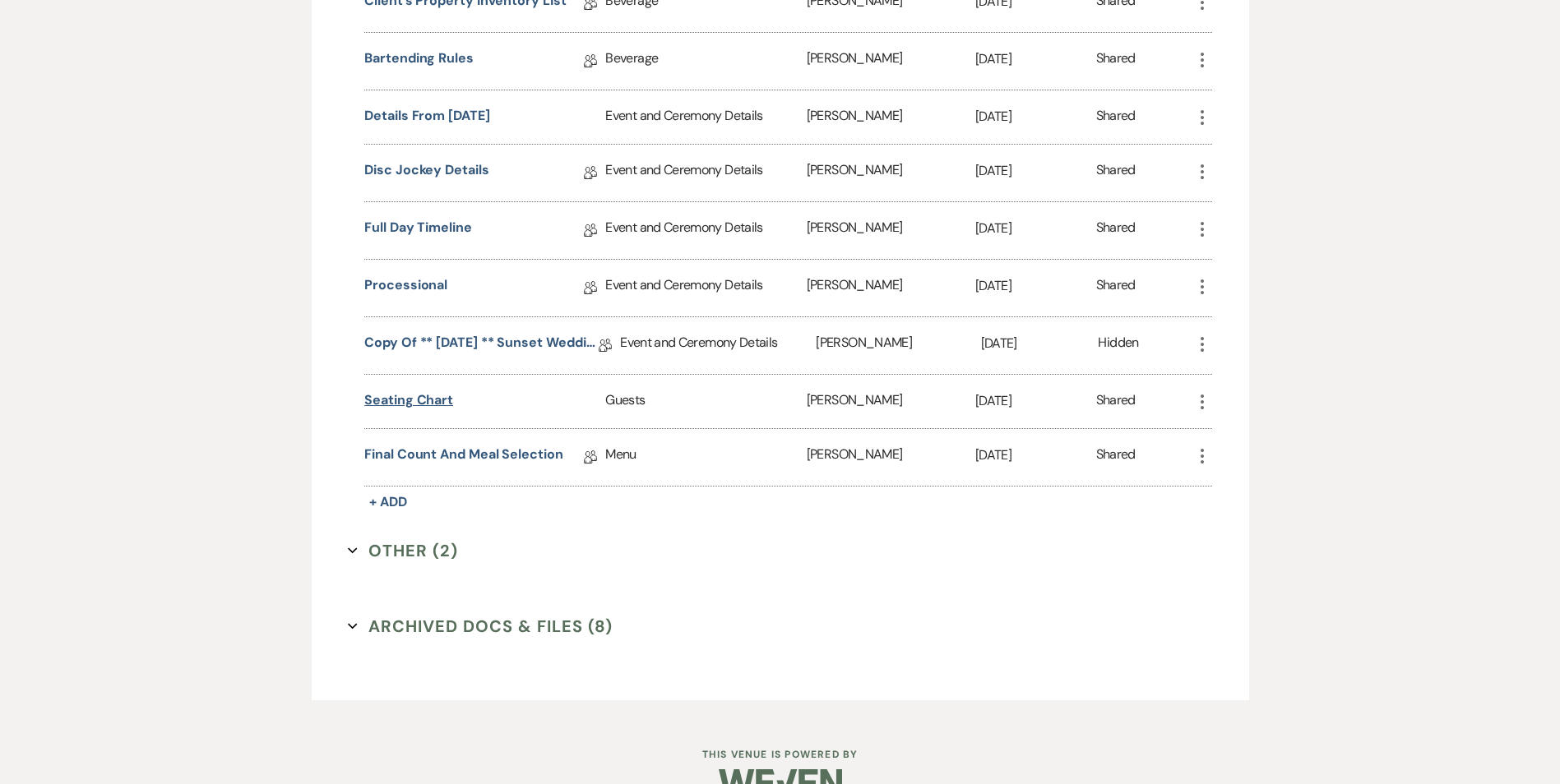
click at [422, 402] on button "Seating chart" at bounding box center [408, 400] width 89 height 20
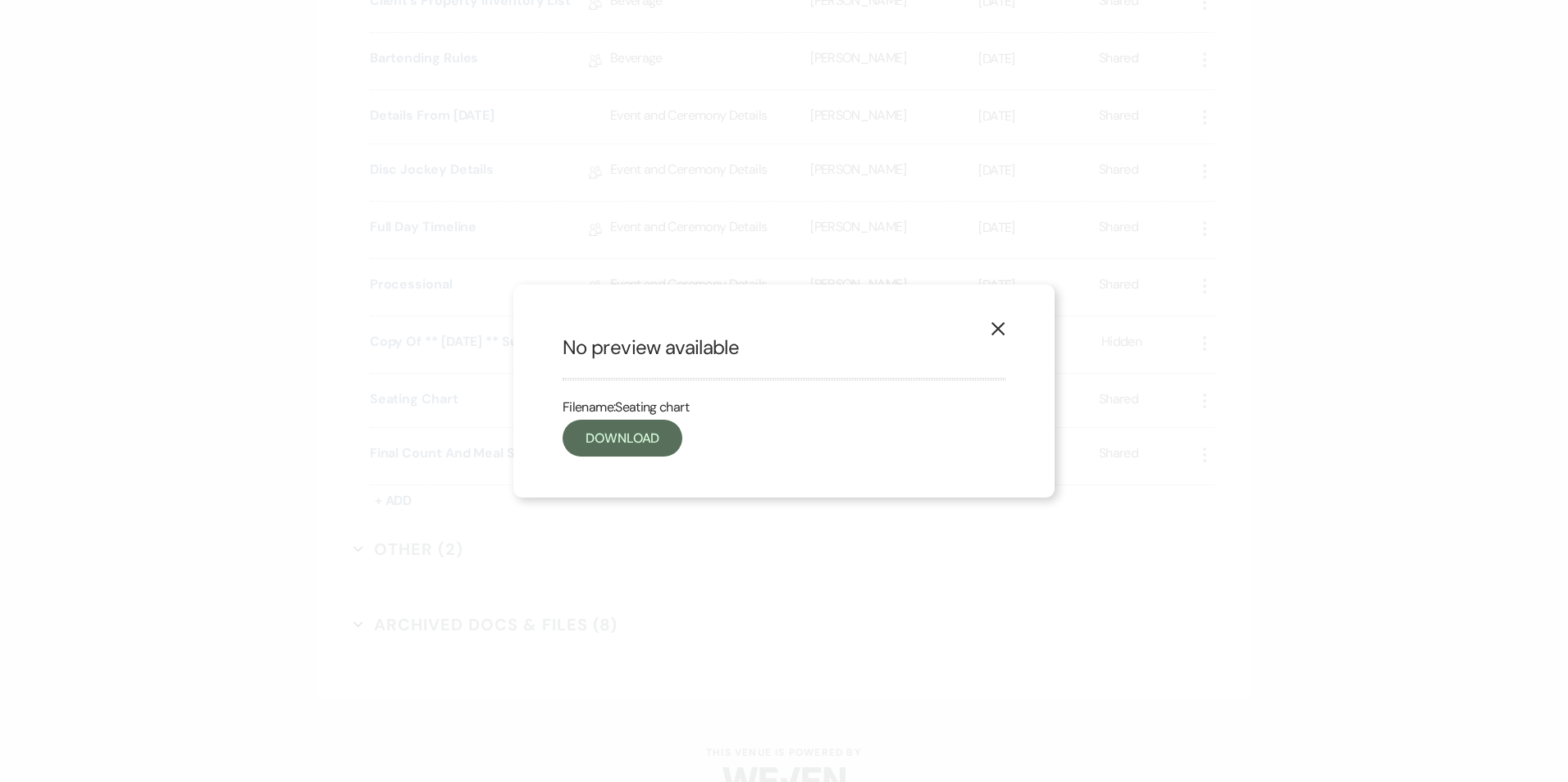
click at [998, 331] on use "button" at bounding box center [998, 329] width 13 height 13
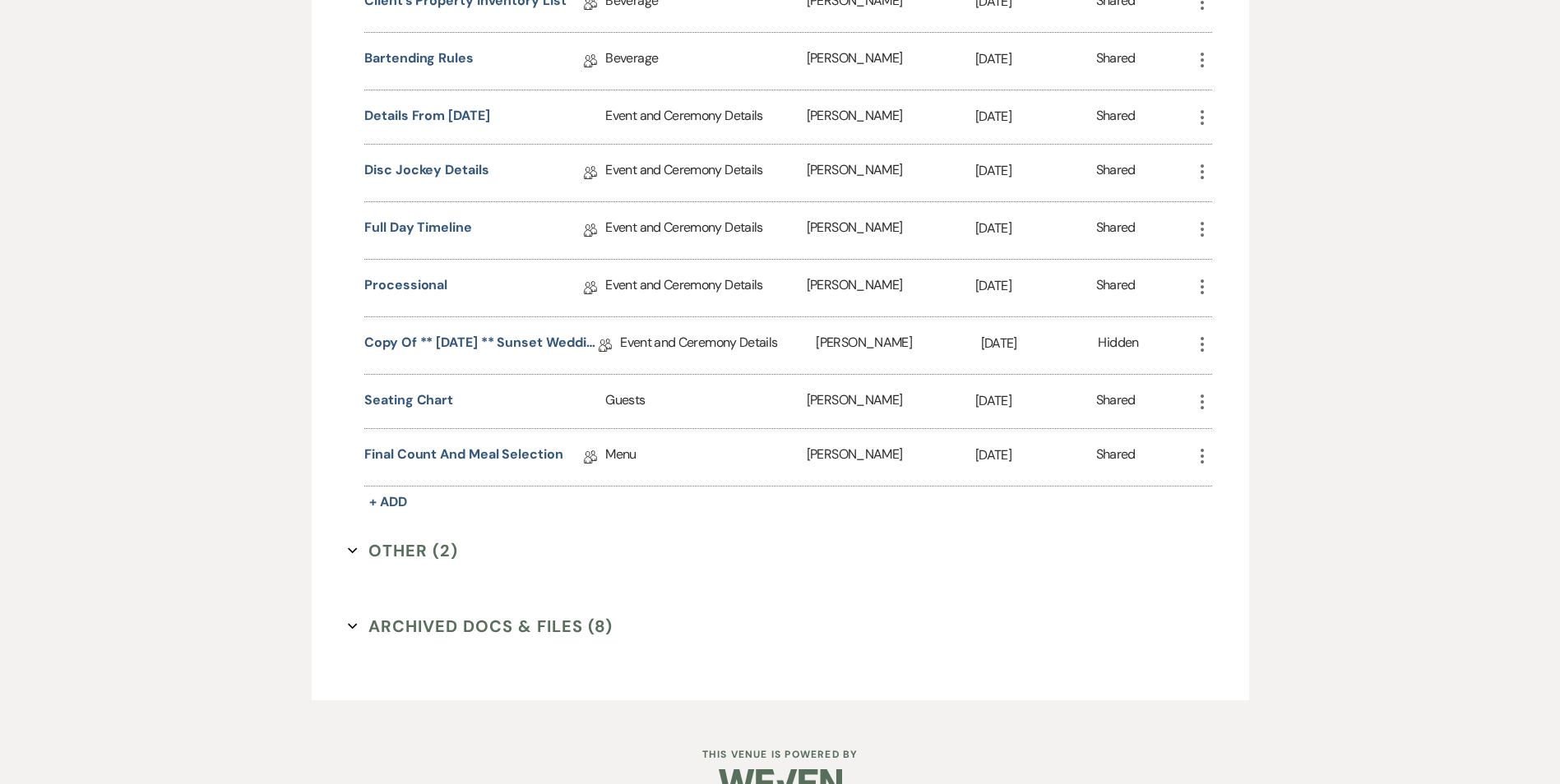
click at [424, 549] on button "Other (2) Expand" at bounding box center [403, 551] width 110 height 25
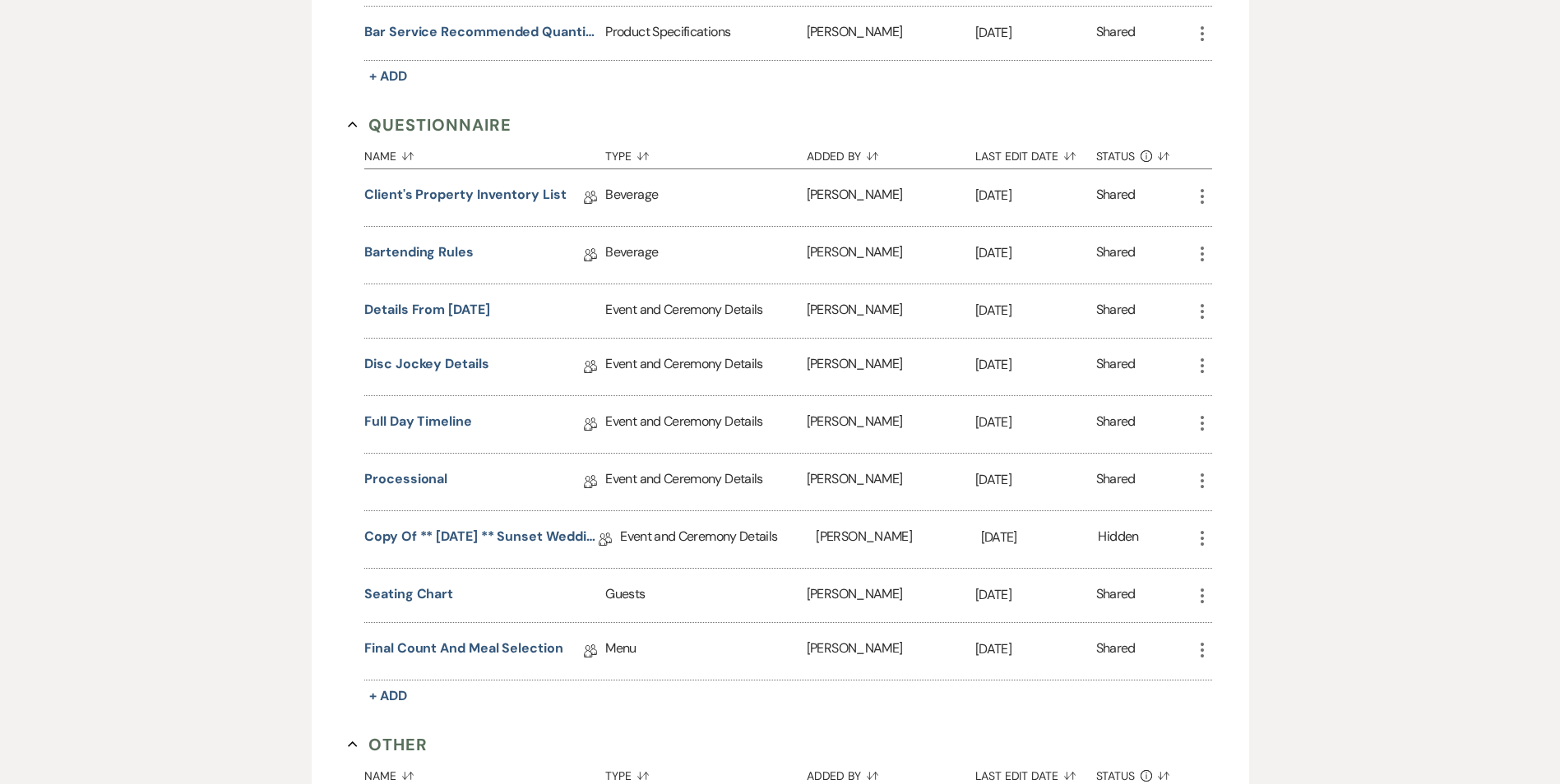
scroll to position [1375, 0]
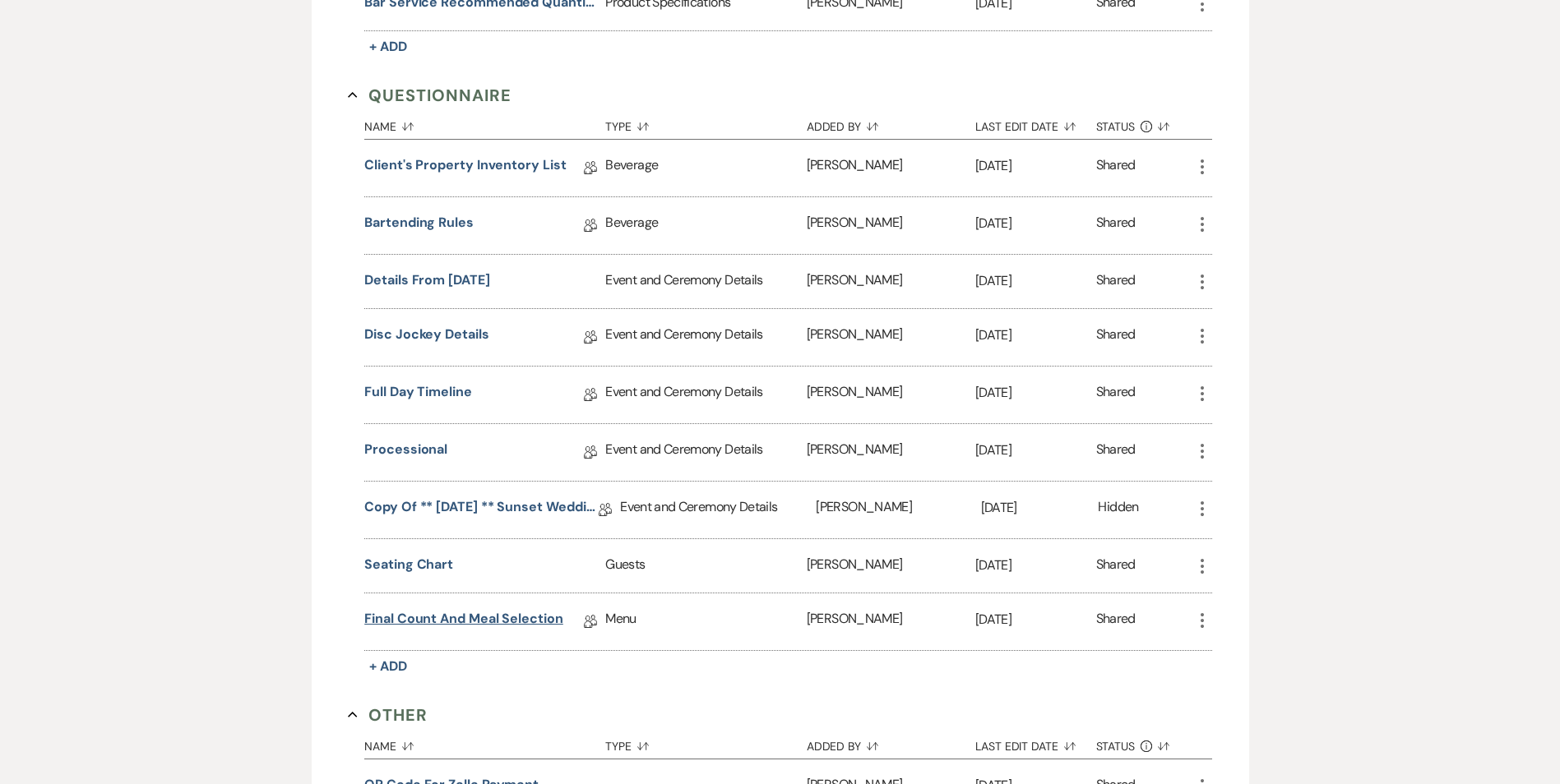
click at [501, 622] on link "Final Count and Meal Selection" at bounding box center [463, 622] width 199 height 26
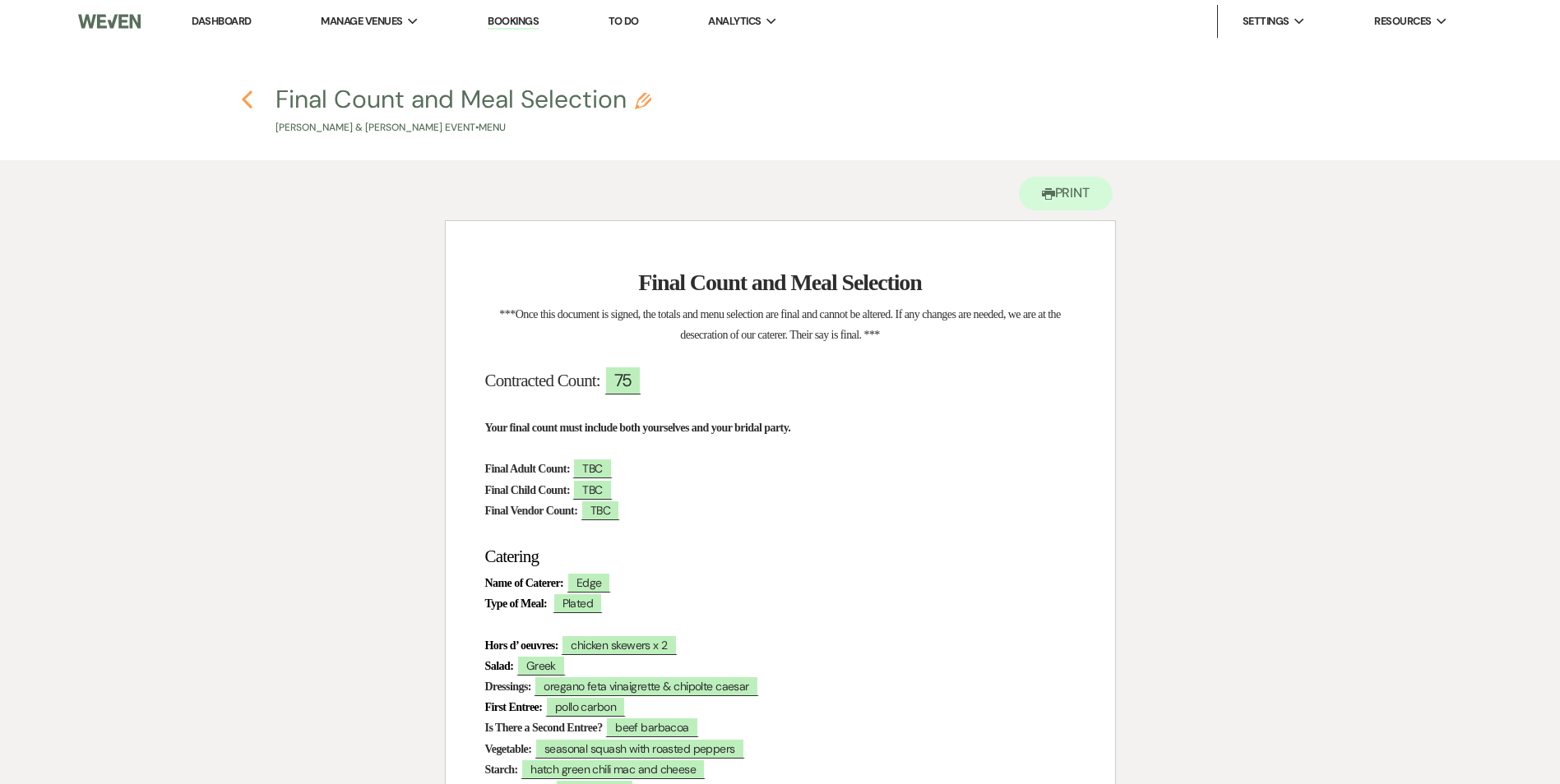
click at [250, 97] on h4 "Previous Final Count and Meal Selection Pencil [PERSON_NAME] & [PERSON_NAME] Ev…" at bounding box center [780, 109] width 1184 height 53
click at [248, 96] on use "button" at bounding box center [247, 99] width 11 height 18
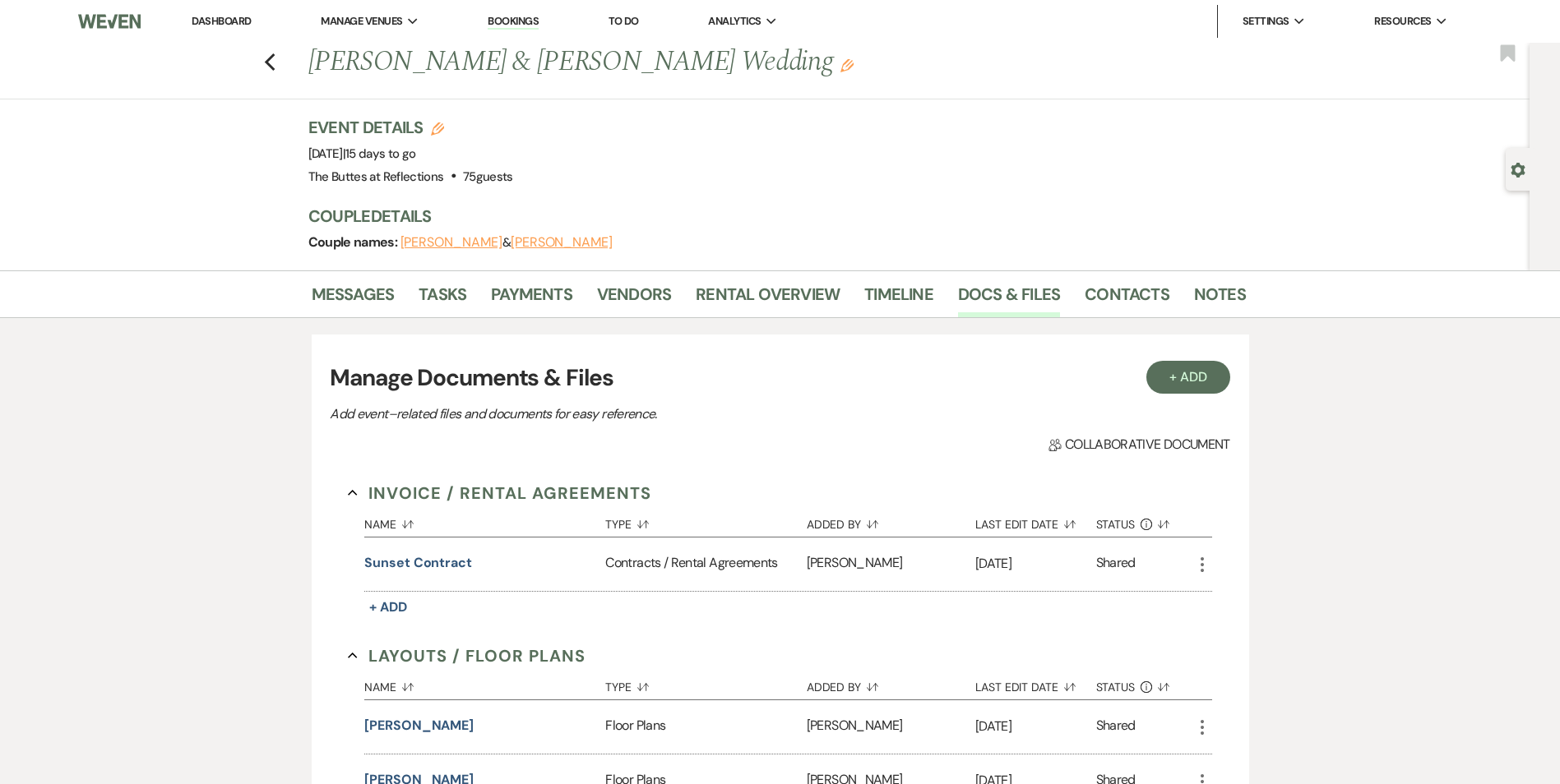
scroll to position [1375, 0]
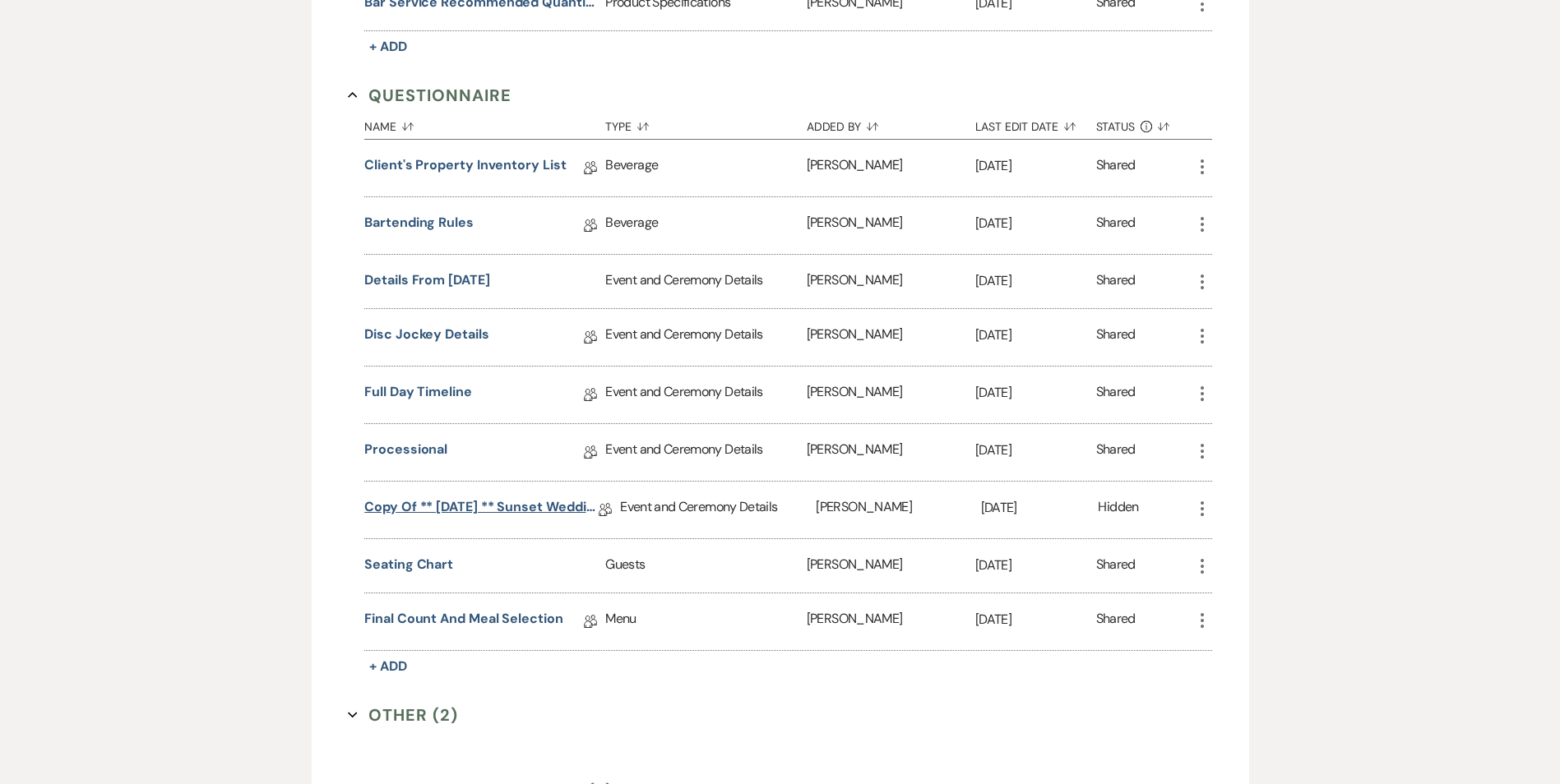
click at [505, 507] on link "Copy of ** [DATE] ** Sunset Wedding Details for Black. [DATE]" at bounding box center [481, 510] width 235 height 26
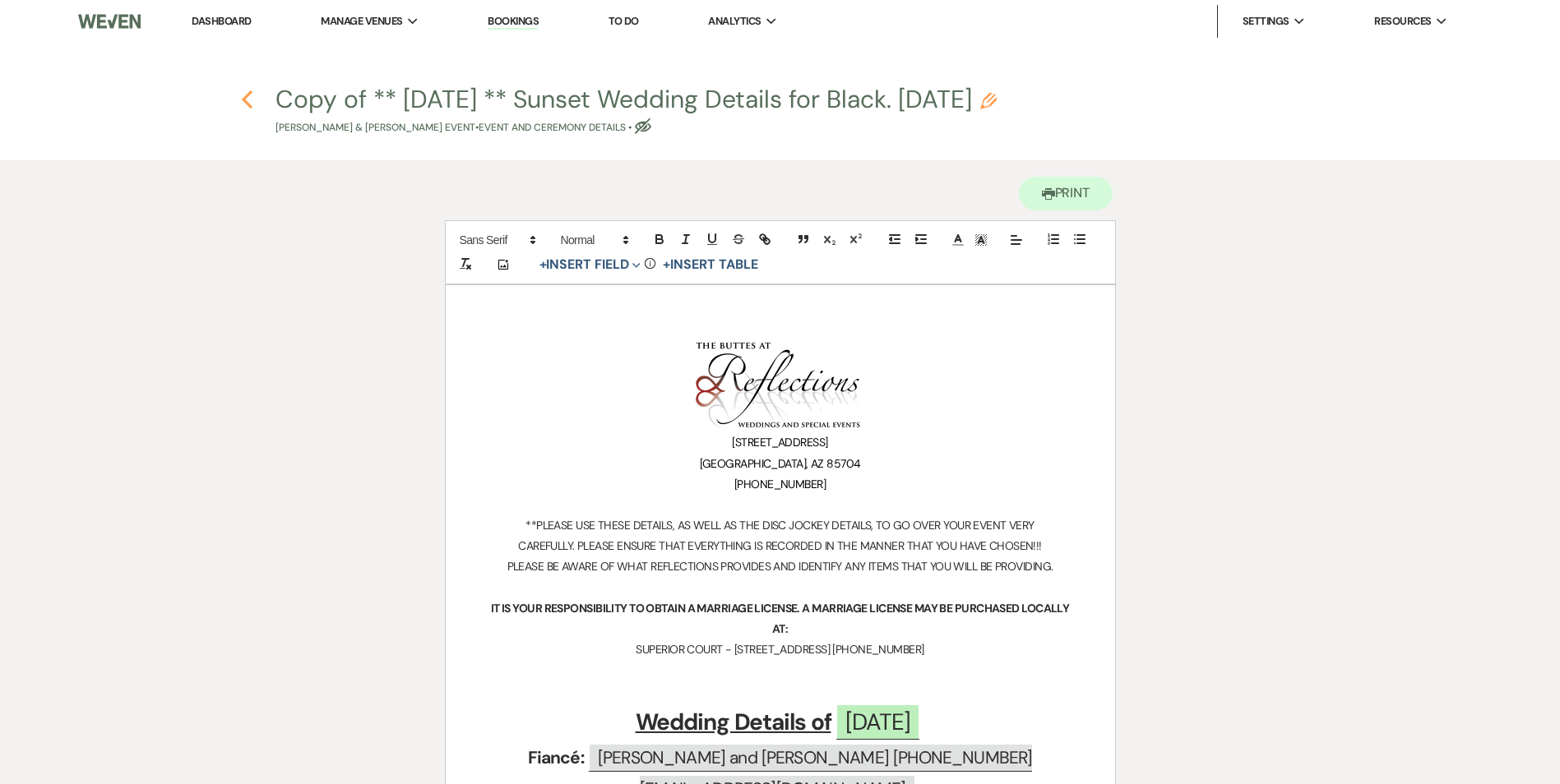
click at [249, 101] on icon "Previous" at bounding box center [247, 99] width 12 height 20
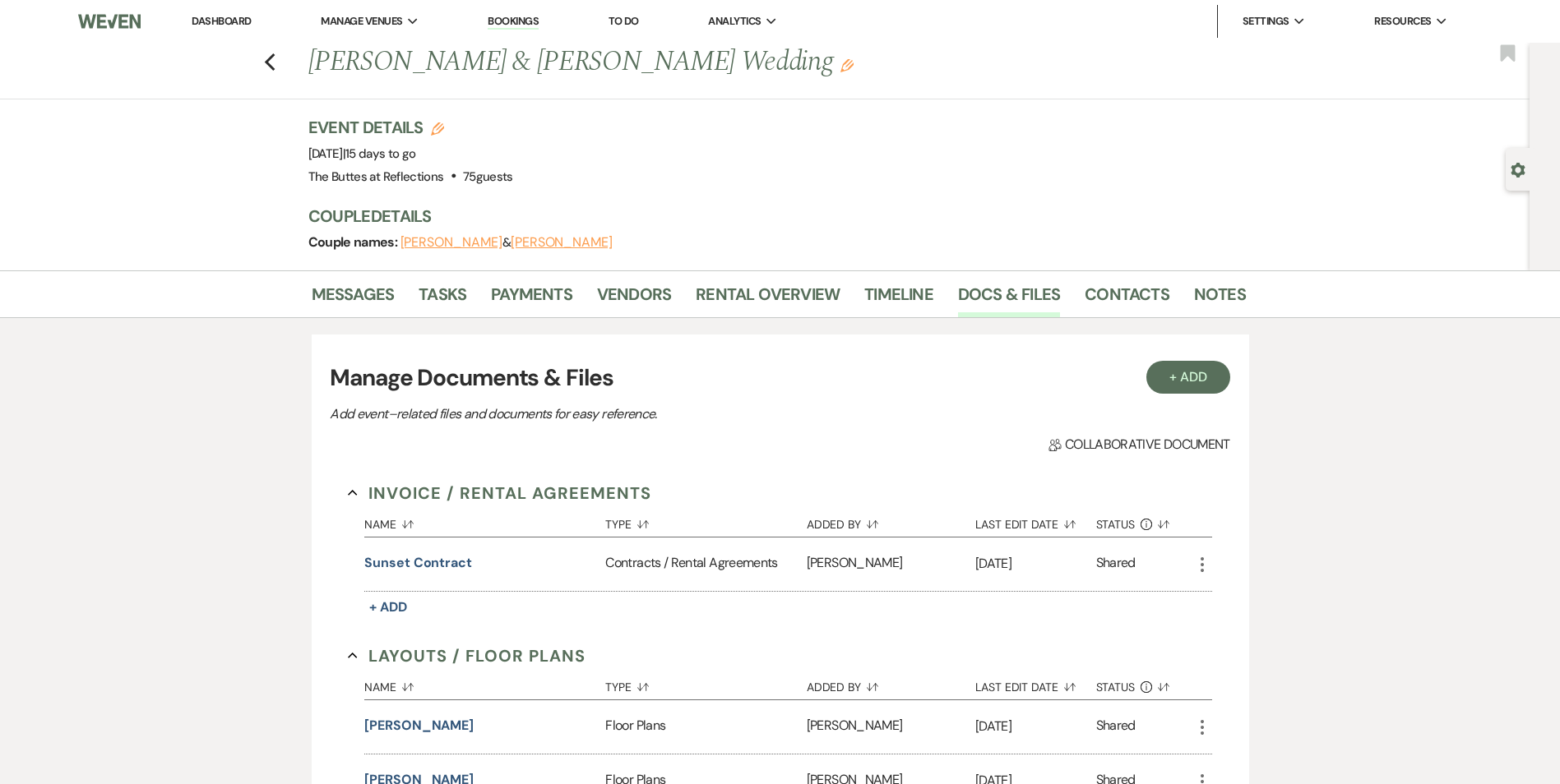
scroll to position [1375, 0]
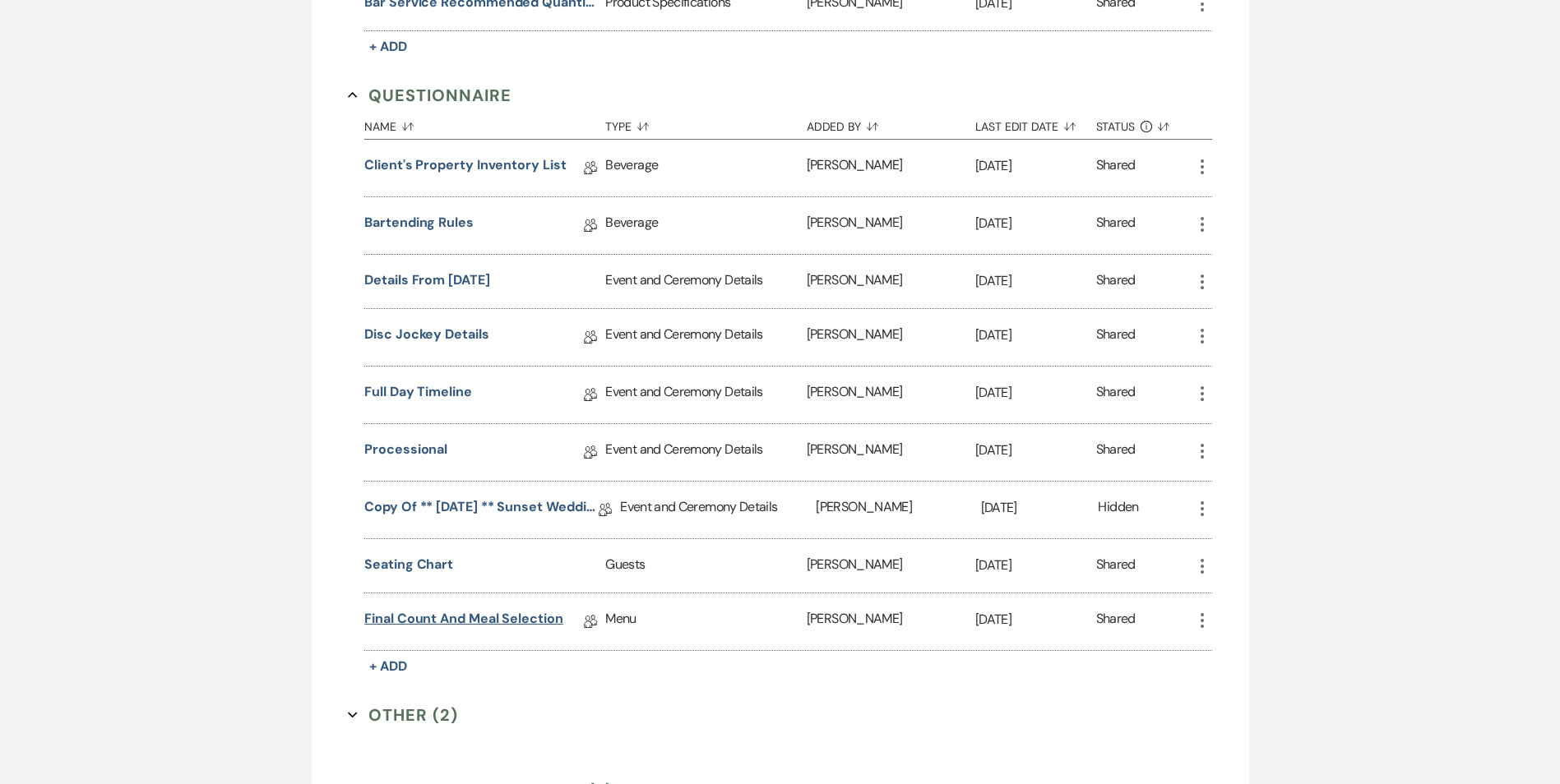
click at [492, 627] on link "Final Count and Meal Selection" at bounding box center [463, 622] width 199 height 26
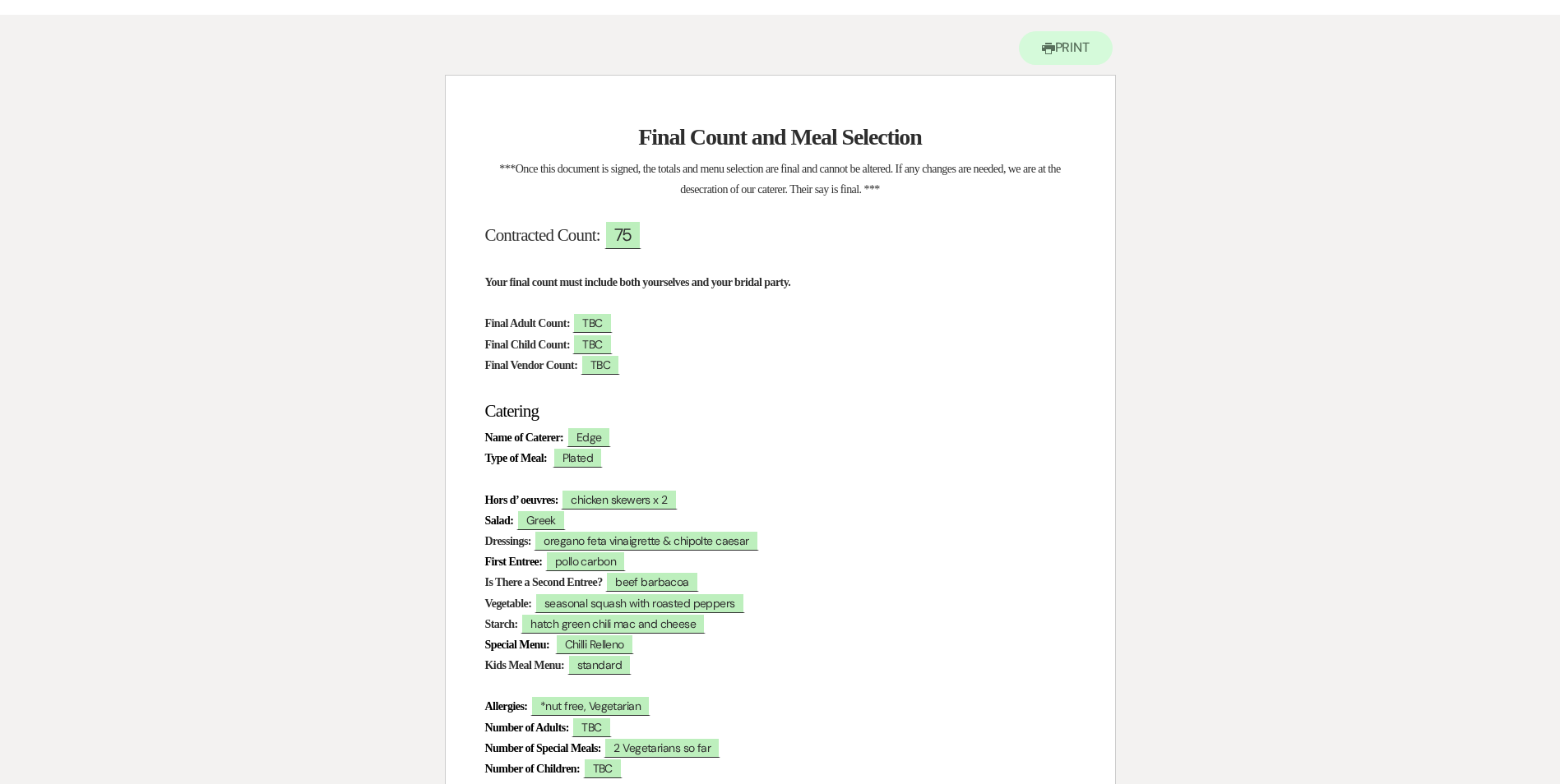
scroll to position [164, 0]
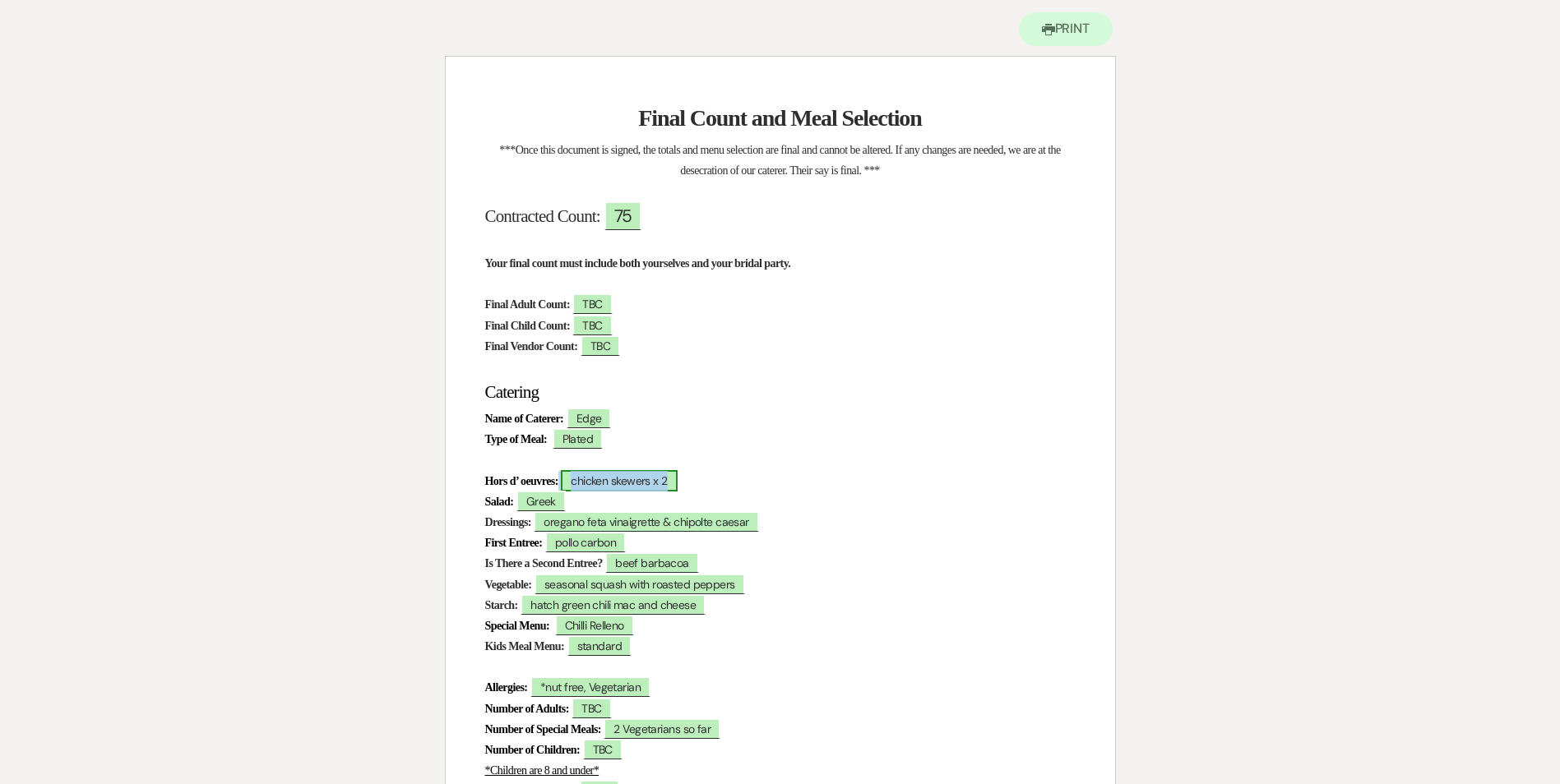
click at [627, 482] on span "chicken skewers x 2" at bounding box center [619, 481] width 116 height 22
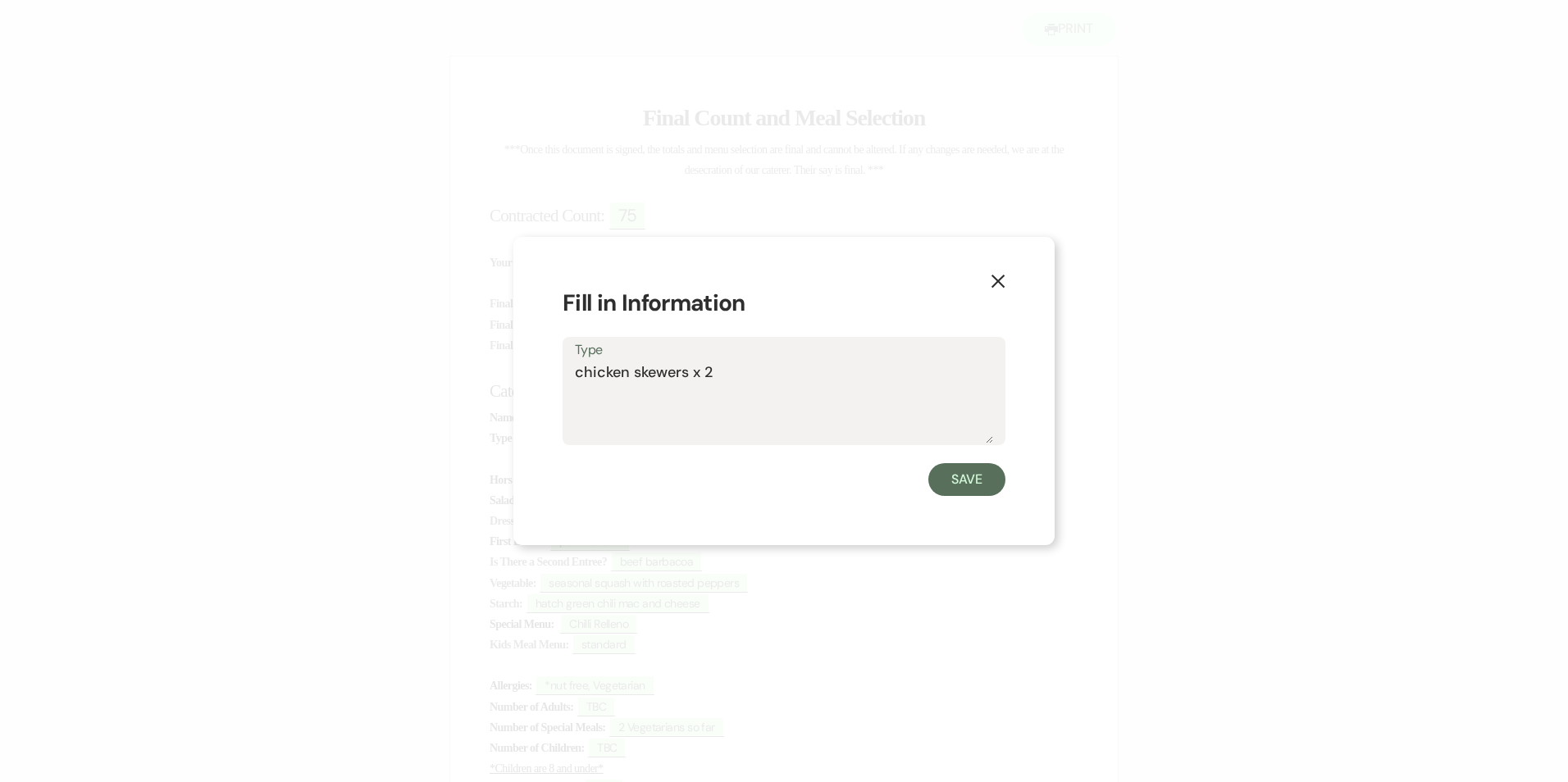
click at [717, 375] on textarea "chicken skewers x 2" at bounding box center [784, 402] width 418 height 82
type textarea "chicken skewers x 2"
click at [998, 279] on use "button" at bounding box center [998, 281] width 13 height 13
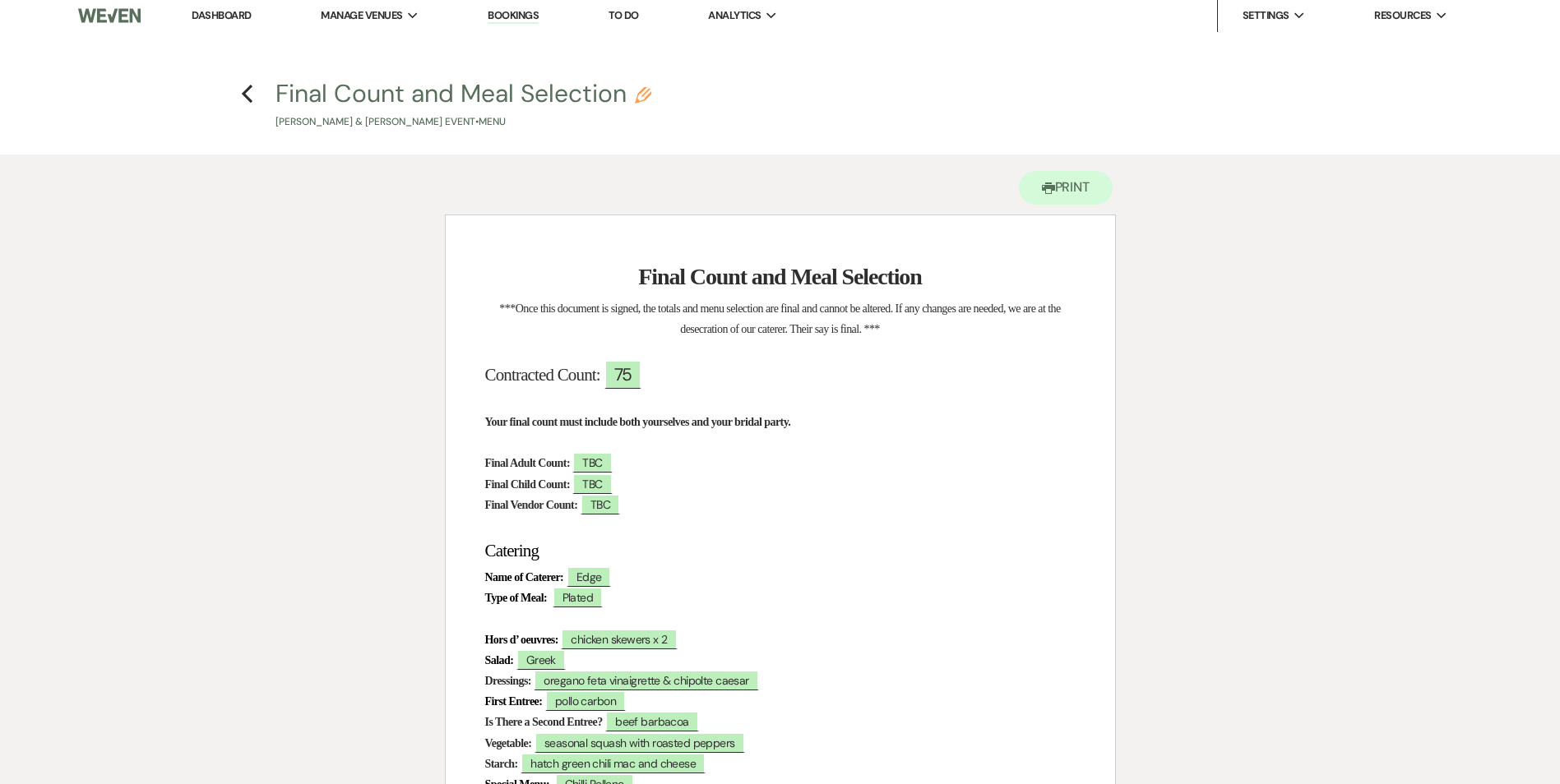
scroll to position [0, 0]
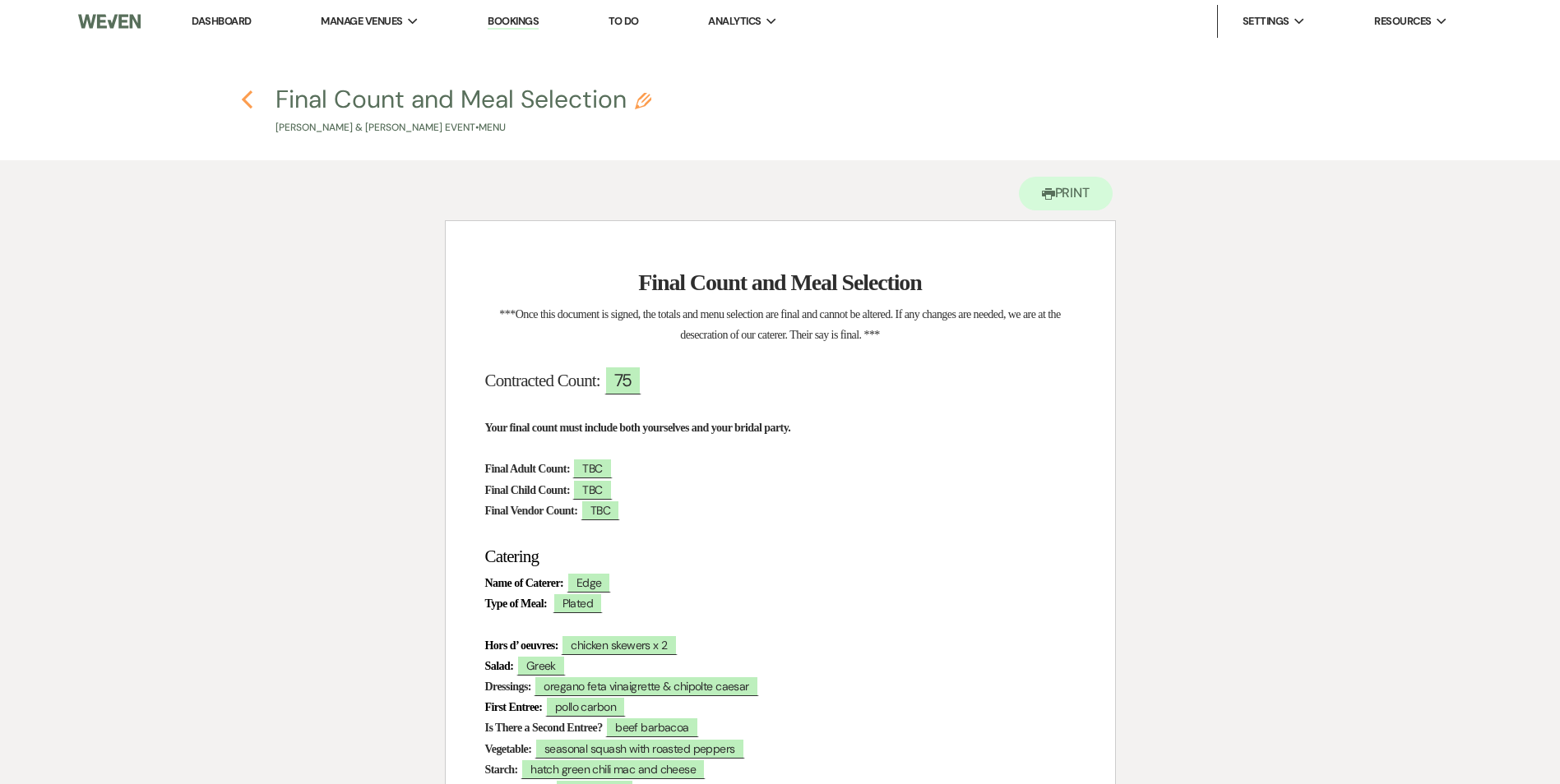
click at [246, 100] on use "button" at bounding box center [247, 99] width 11 height 18
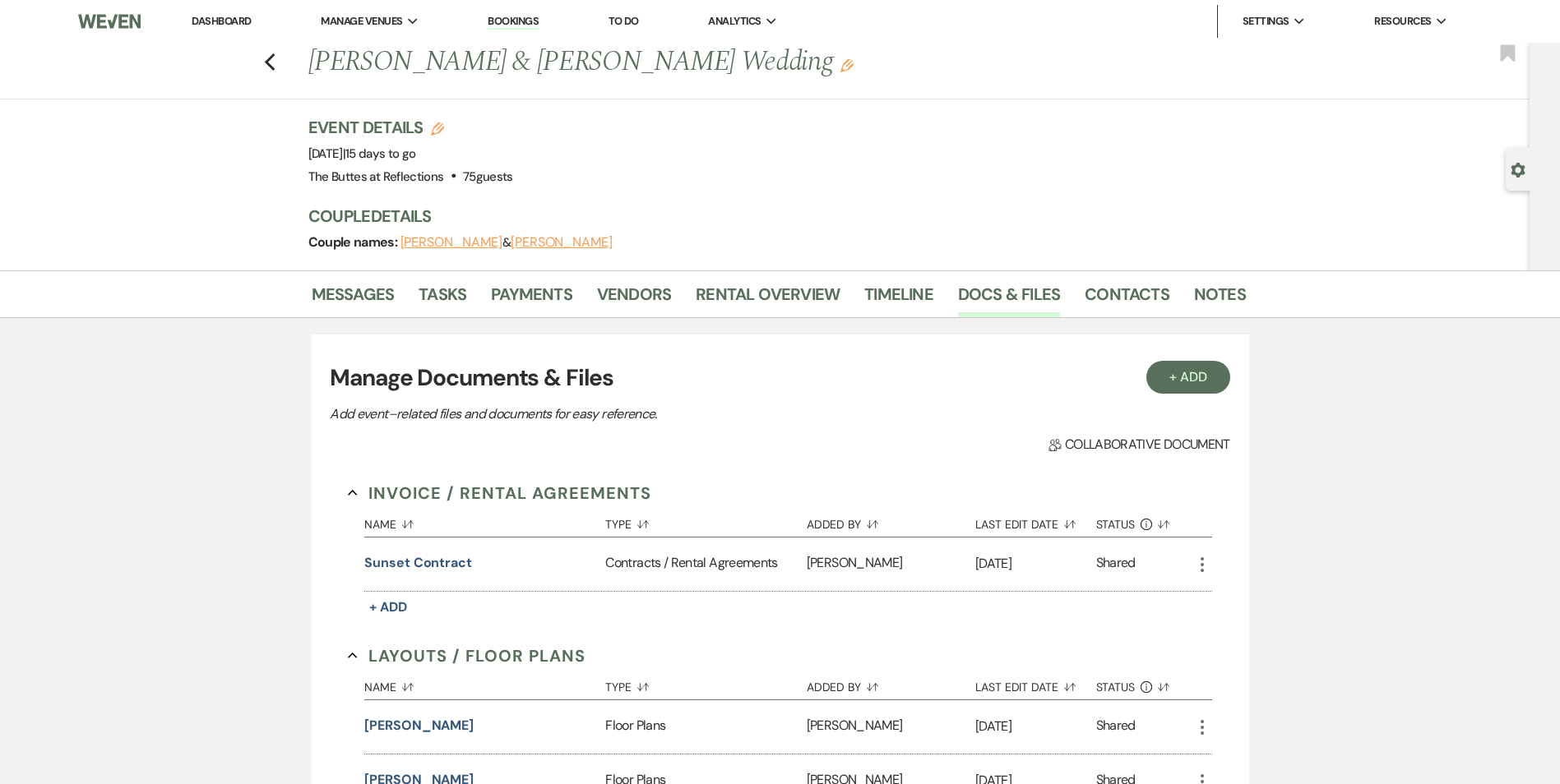
scroll to position [1375, 0]
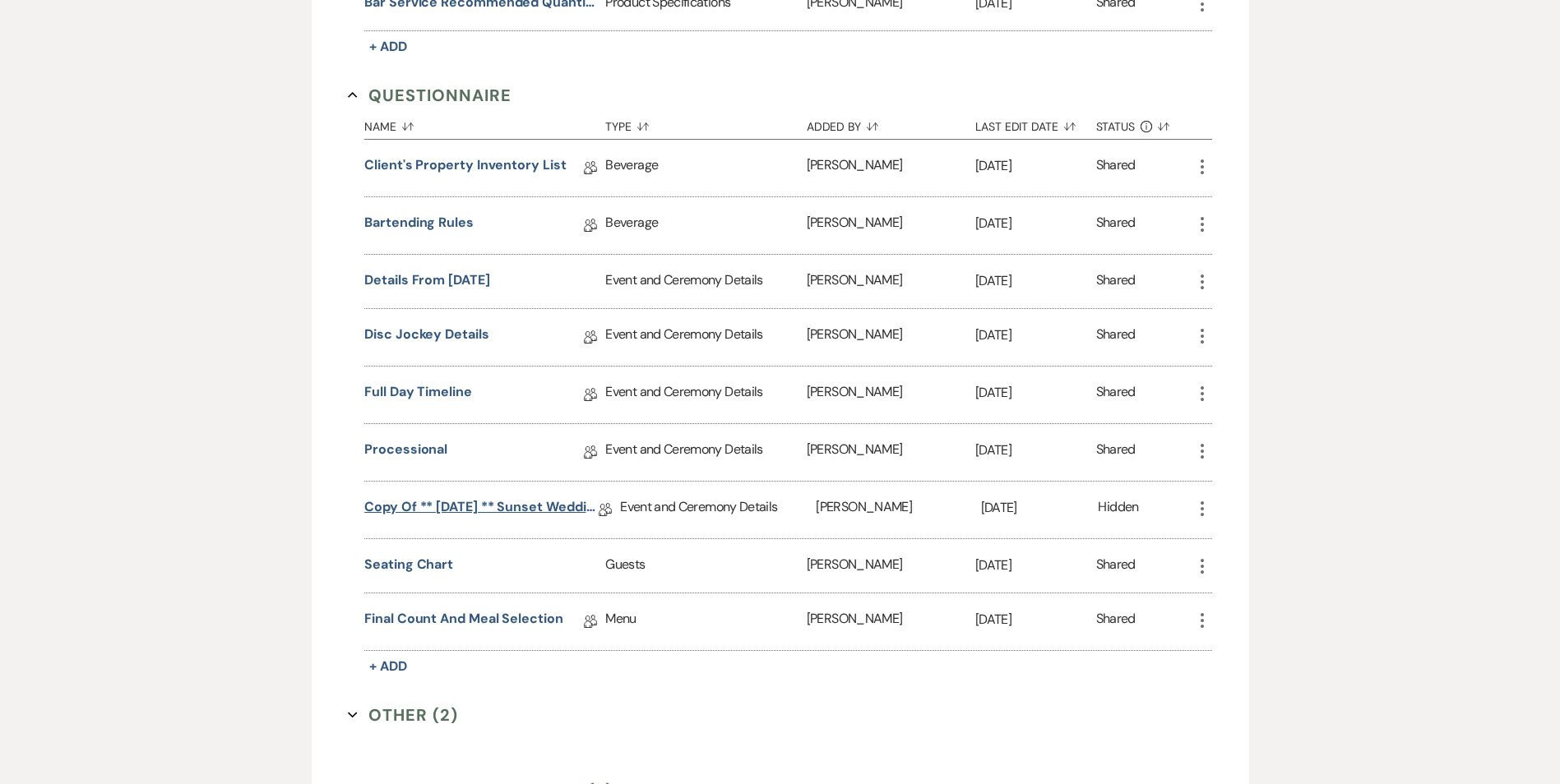
click at [545, 511] on link "Copy of ** [DATE] ** Sunset Wedding Details for Black. [DATE]" at bounding box center [481, 510] width 235 height 26
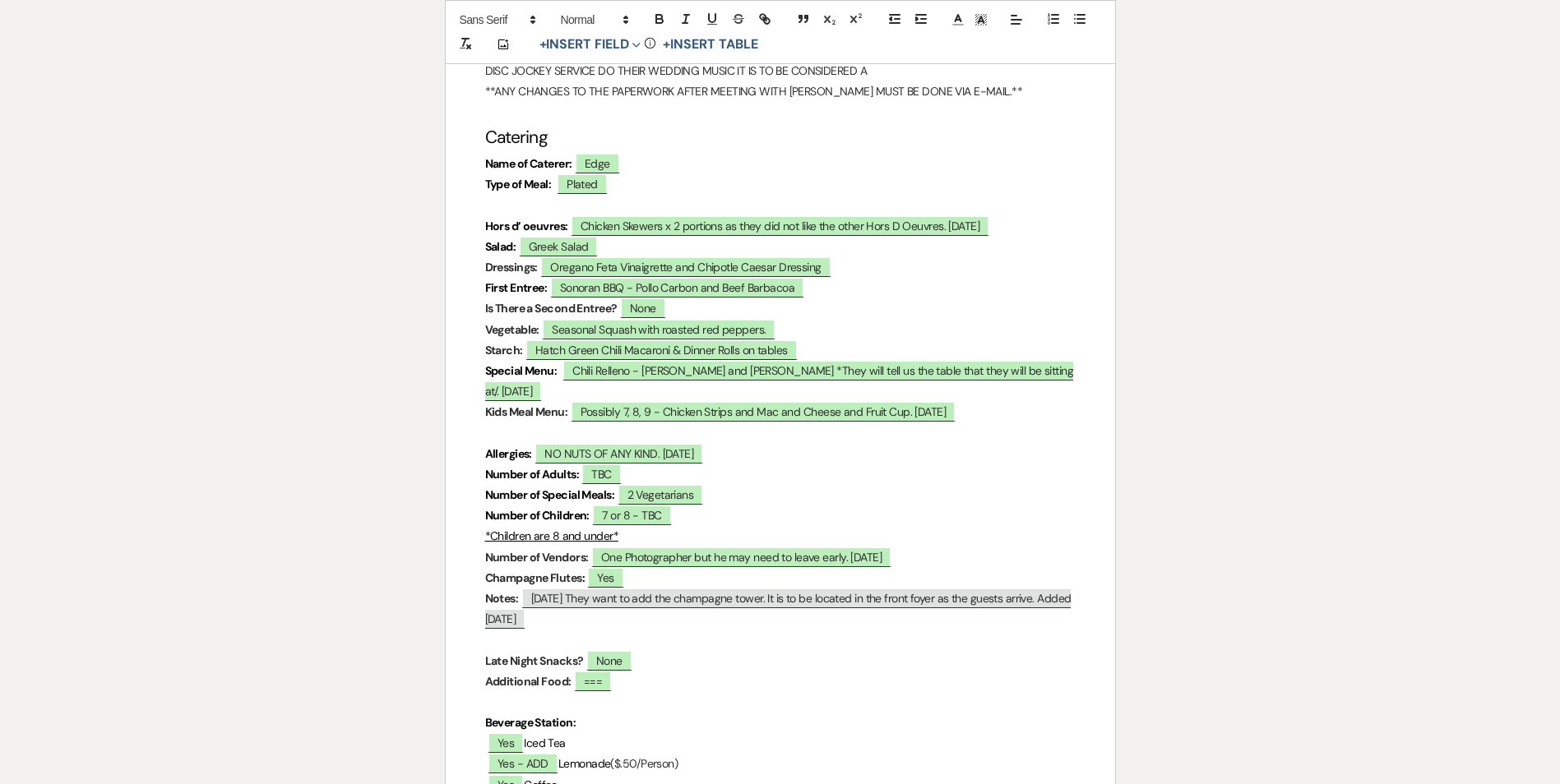
scroll to position [4686, 0]
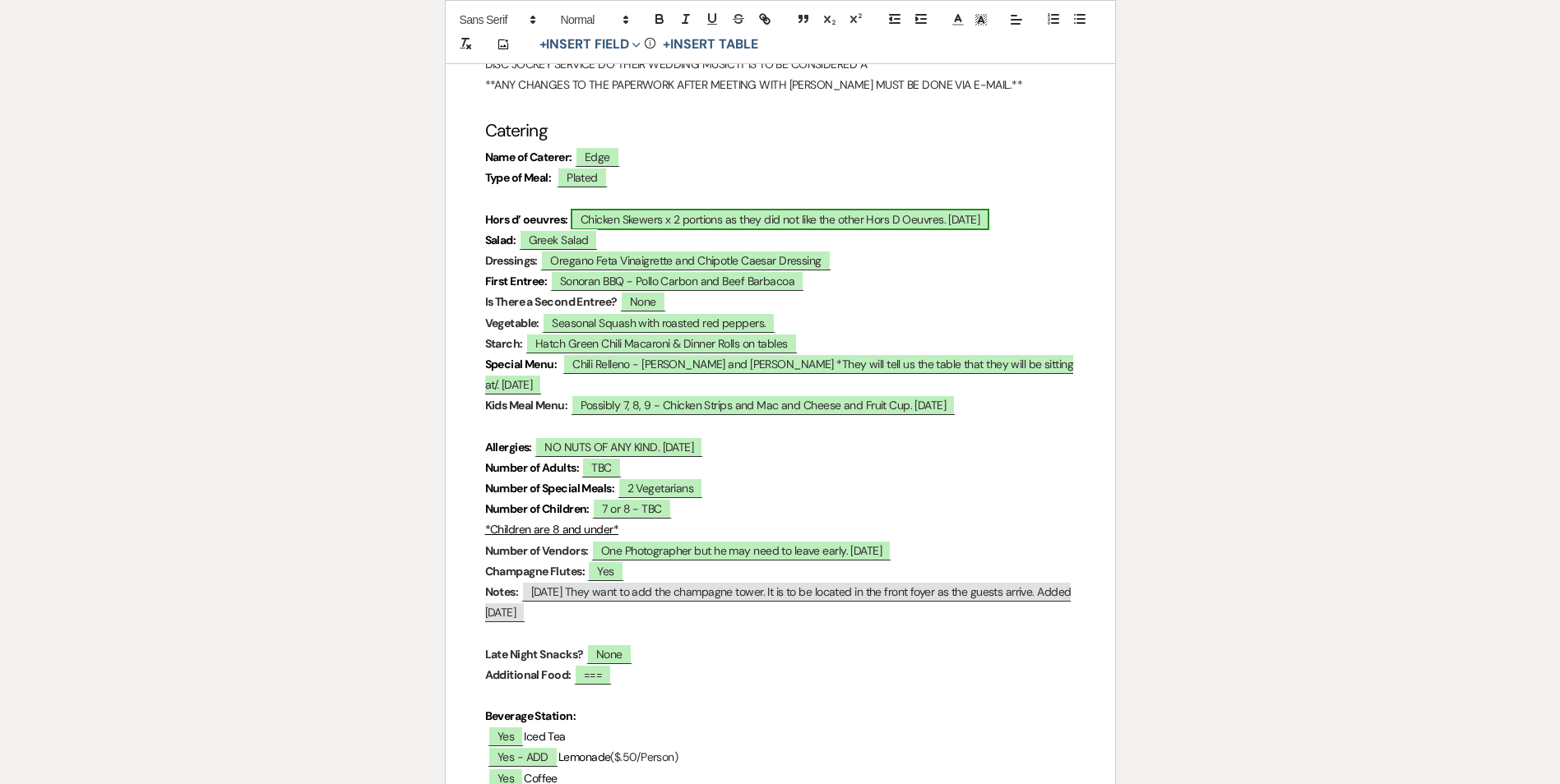
click at [670, 224] on span "Chicken Skewers x 2 portions as they did not like the other Hors D Oeuvres. [DA…" at bounding box center [779, 220] width 419 height 22
select select "owner"
select select "custom_placeholder"
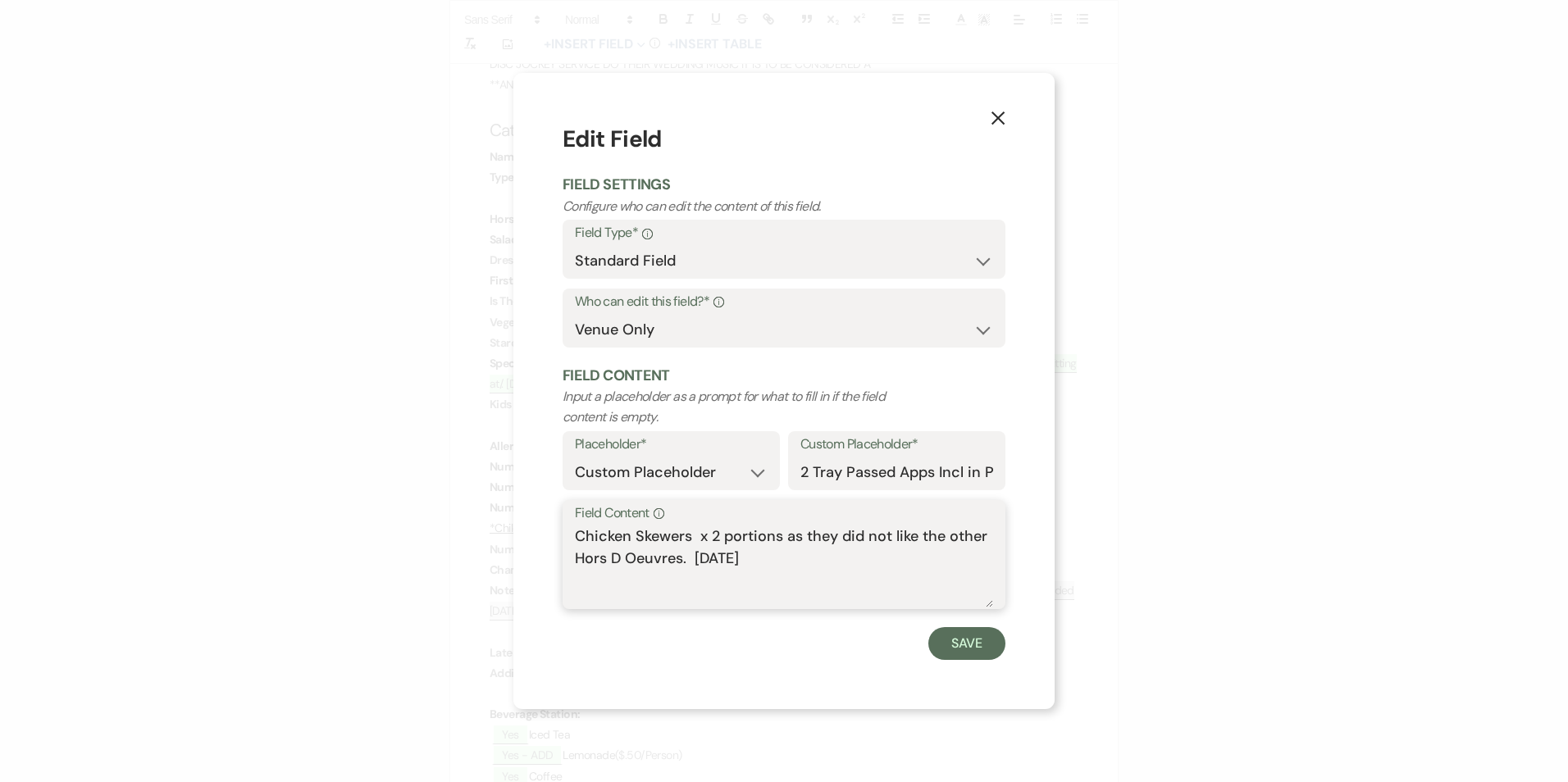
click at [576, 533] on textarea "Chicken Skewers x 2 portions as they did not like the other Hors D Oeuvres. [DA…" at bounding box center [784, 566] width 418 height 82
click at [935, 537] on textarea "2 Appitizers included in their package, contracted package for 75. Chicken Skew…" at bounding box center [784, 566] width 418 height 82
click at [839, 586] on textarea "2 Appitizers included in their package, contracted package for 75. Chicken Skew…" at bounding box center [784, 566] width 418 height 82
drag, startPoint x: 636, startPoint y: 534, endPoint x: 644, endPoint y: 545, distance: 13.6
click at [641, 545] on textarea "2 Appitizers included in their package, contracted package for 75. Chicken Skew…" at bounding box center [784, 566] width 418 height 82
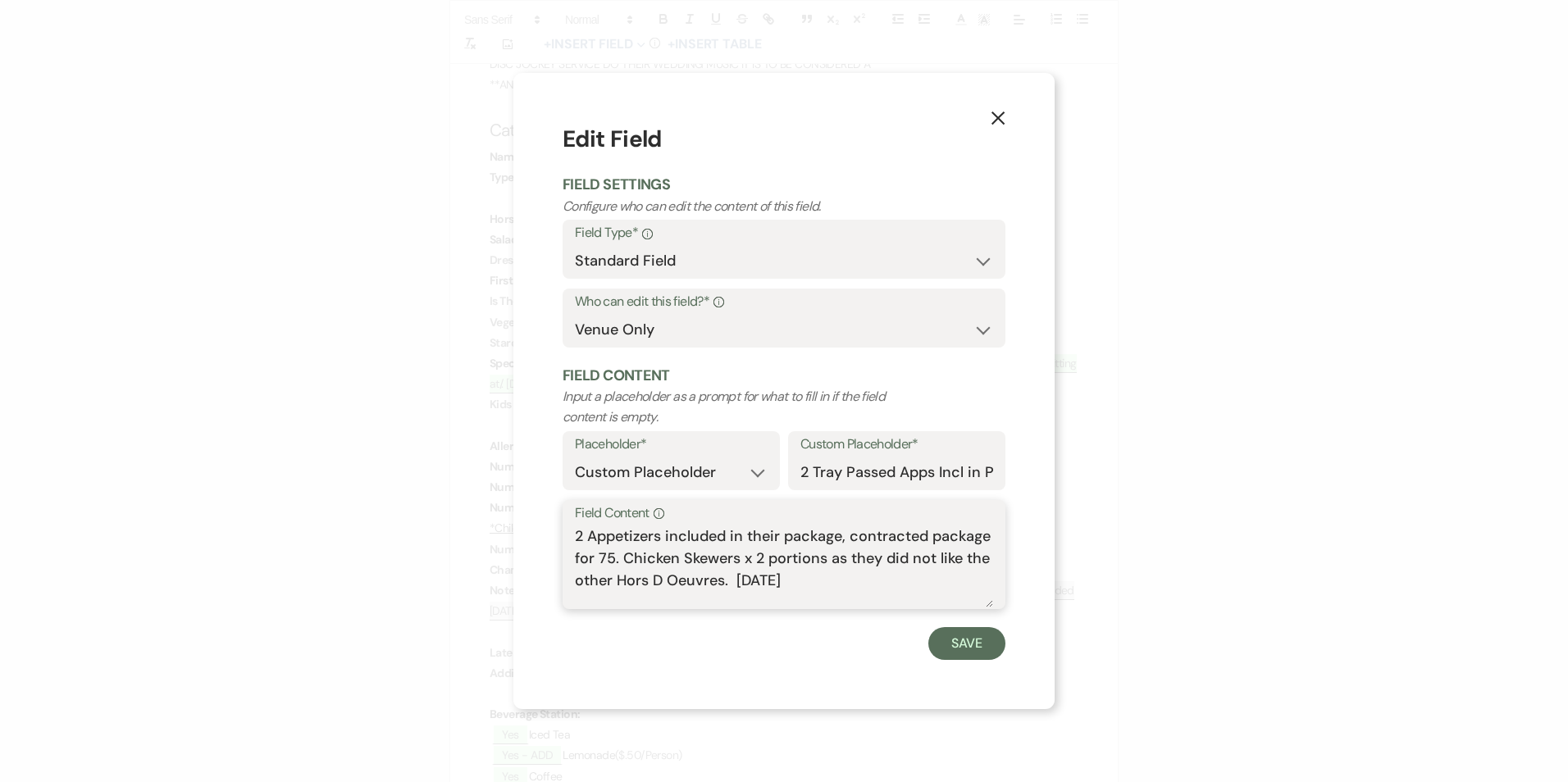
click at [770, 532] on textarea "2 Appetizers included in their package, contracted package for 75. Chicken Skew…" at bounding box center [784, 566] width 418 height 82
click at [585, 541] on textarea "2 Appetizers included in their package, contracted package for 75. Chicken Skew…" at bounding box center [784, 566] width 418 height 82
type textarea "2 Appetizers included in their package, contracted package for 75. Chicken Skew…"
click at [966, 645] on button "Save" at bounding box center [966, 644] width 77 height 33
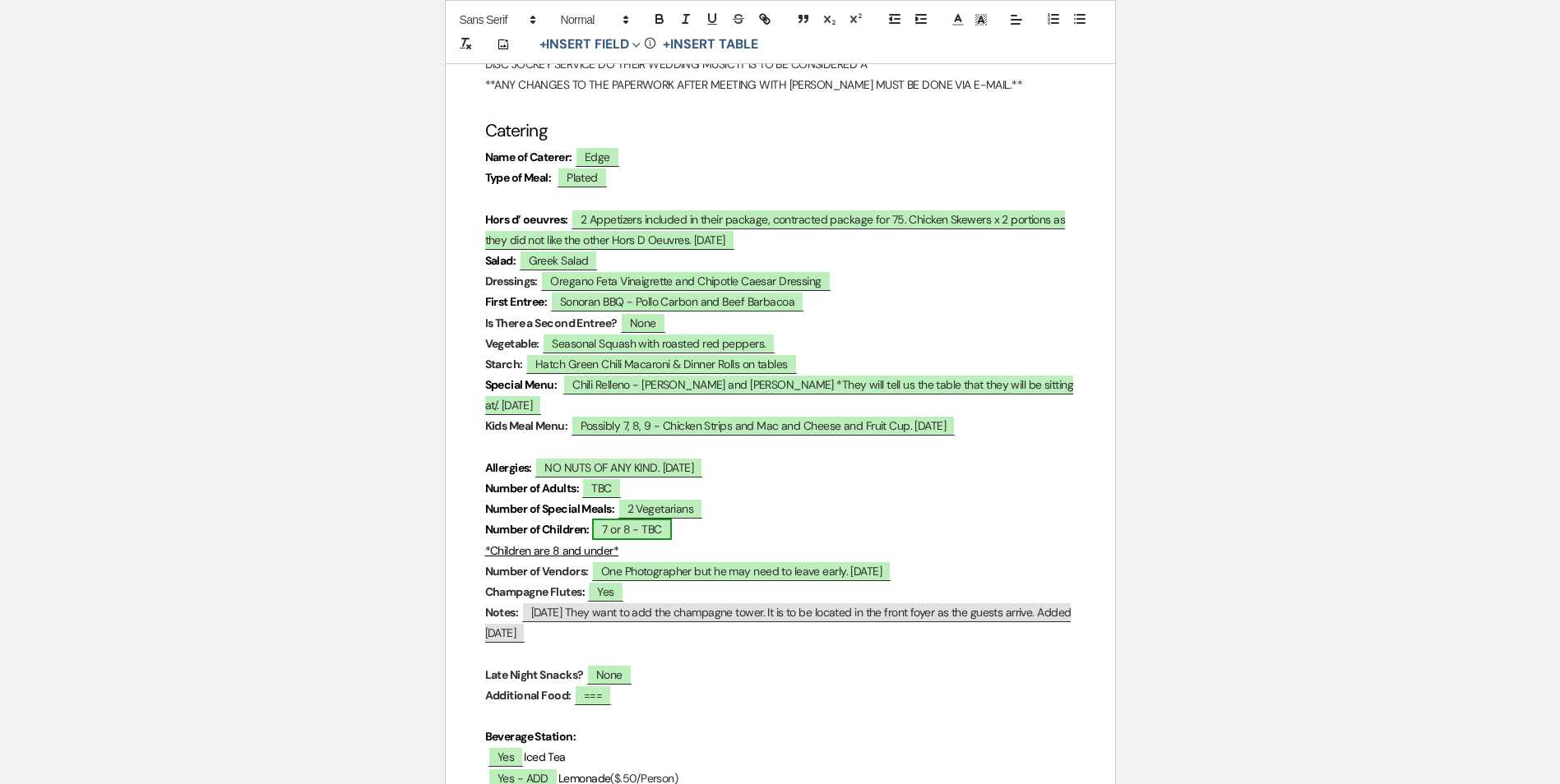
click at [639, 530] on span "7 or 8 - TBC" at bounding box center [631, 530] width 79 height 22
select select "owner"
select select "custom_placeholder"
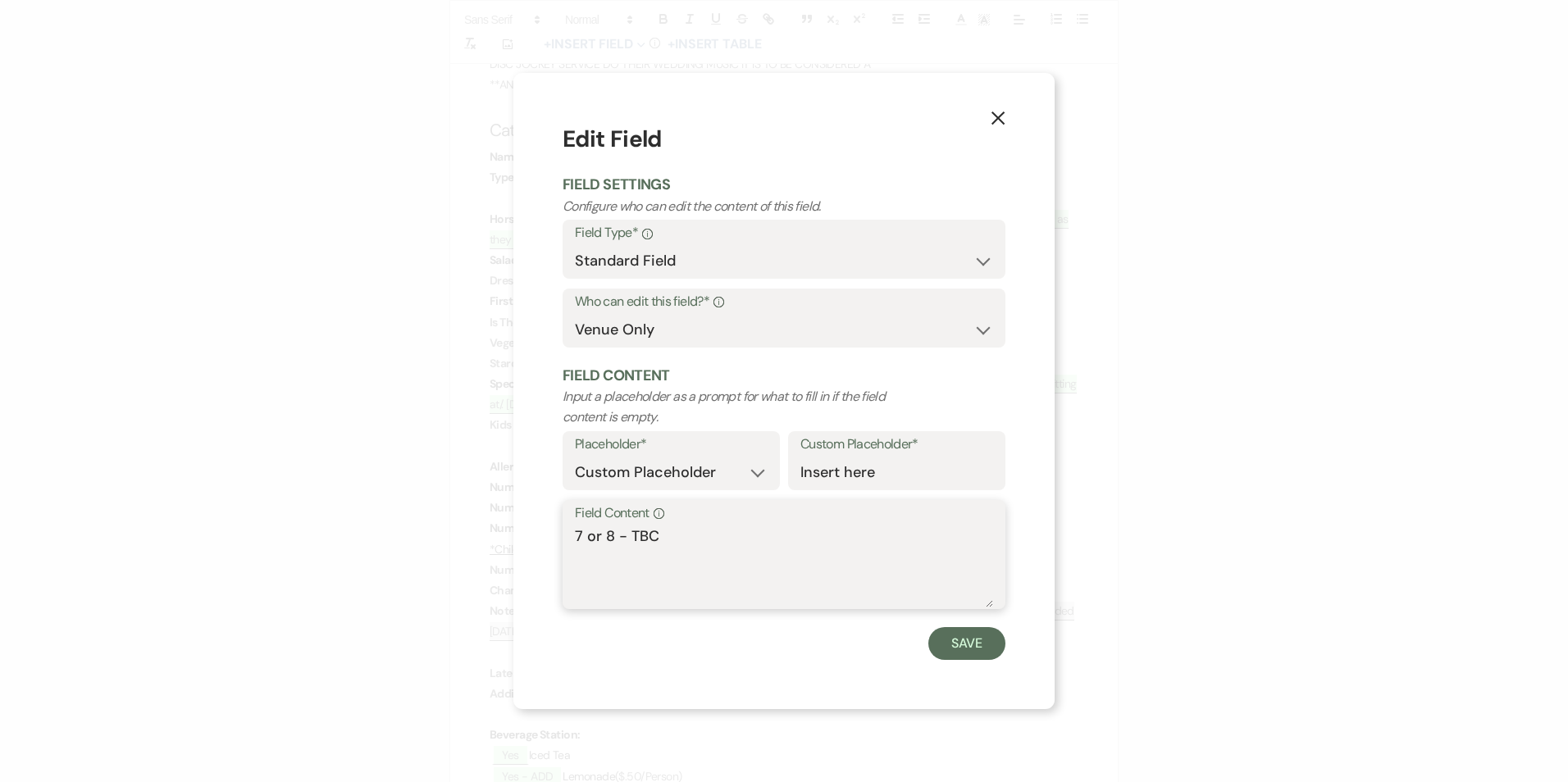
drag, startPoint x: 611, startPoint y: 536, endPoint x: 630, endPoint y: 533, distance: 19.2
click at [574, 537] on div "Field Content Info 7 or 8 - TBC" at bounding box center [784, 555] width 443 height 109
click at [655, 541] on textarea "7 or 8 - TBC" at bounding box center [784, 566] width 418 height 82
drag, startPoint x: 670, startPoint y: 539, endPoint x: 571, endPoint y: 539, distance: 99.0
click at [571, 539] on div "Field Content Info 7 or 8 - TBC" at bounding box center [784, 555] width 443 height 109
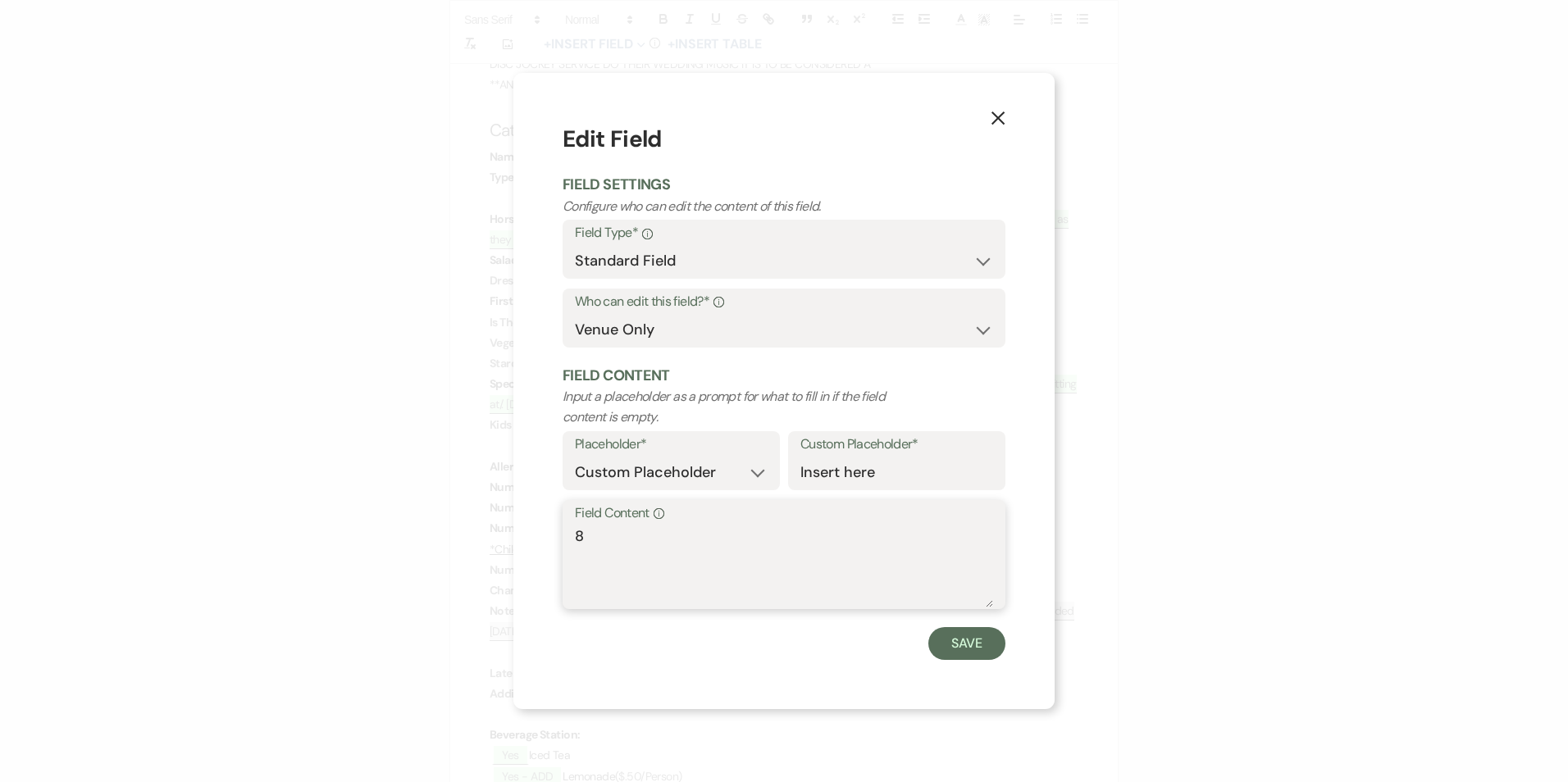
type textarea "8"
click at [941, 622] on form "Edit Field Field Settings Configure who can edit the content of this field. Fie…" at bounding box center [784, 391] width 443 height 537
click at [960, 644] on button "Save" at bounding box center [966, 644] width 77 height 33
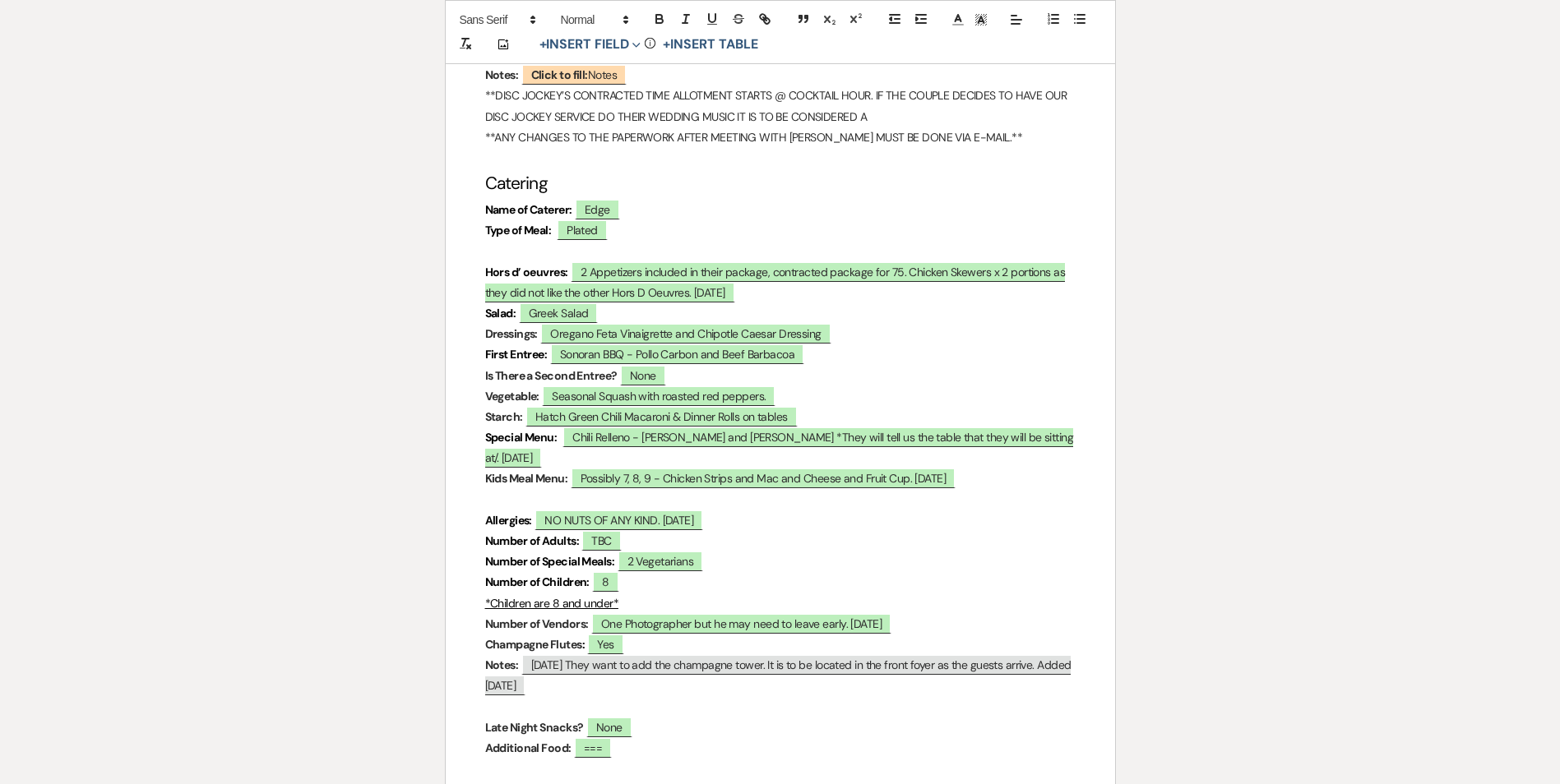
scroll to position [4604, 0]
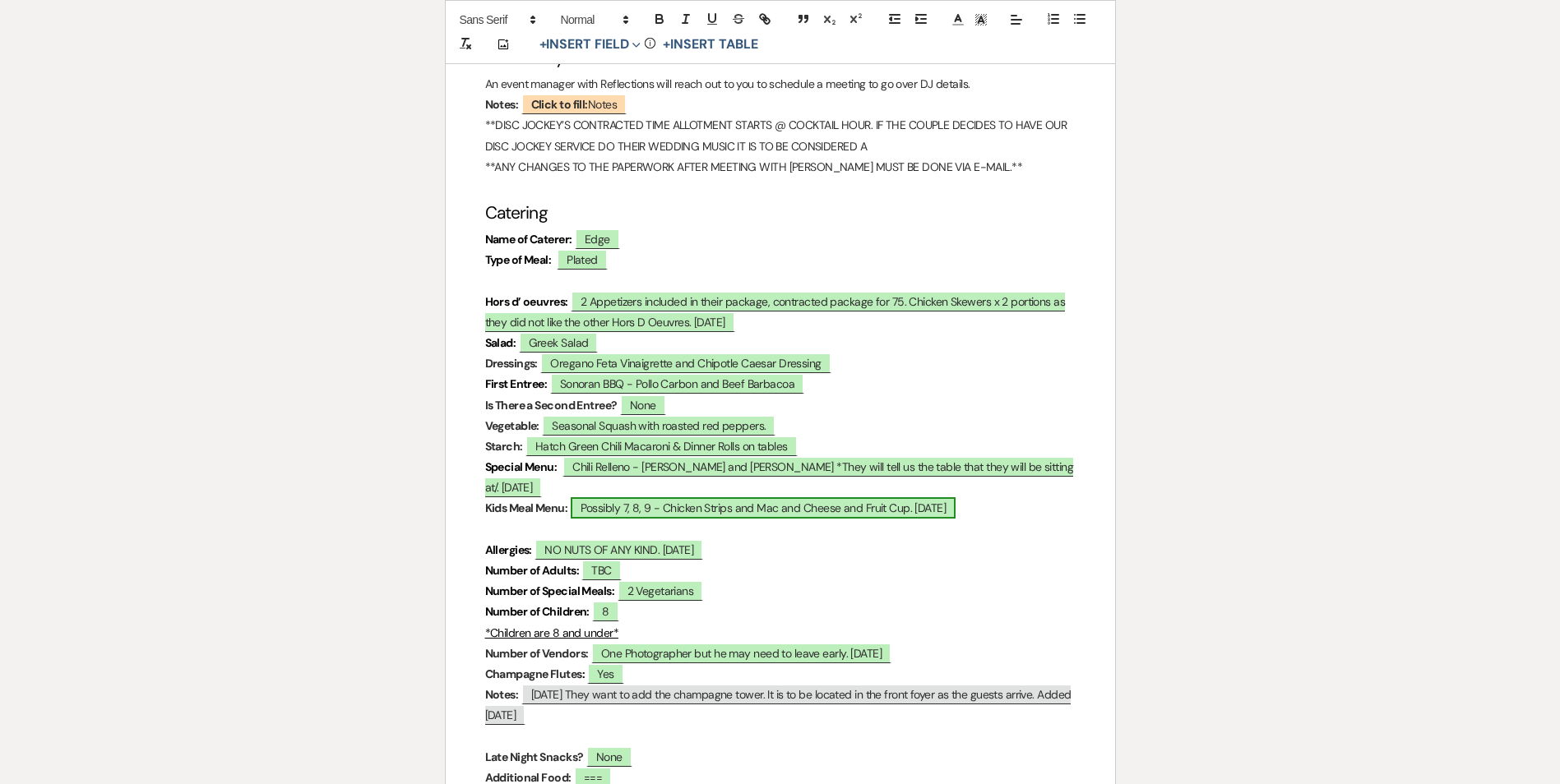
click at [649, 511] on span "Possibly 7, 8, 9 - Chicken Strips and Mac and Cheese and Fruit Cup. [DATE]" at bounding box center [763, 508] width 385 height 22
select select "owner"
select select "custom_placeholder"
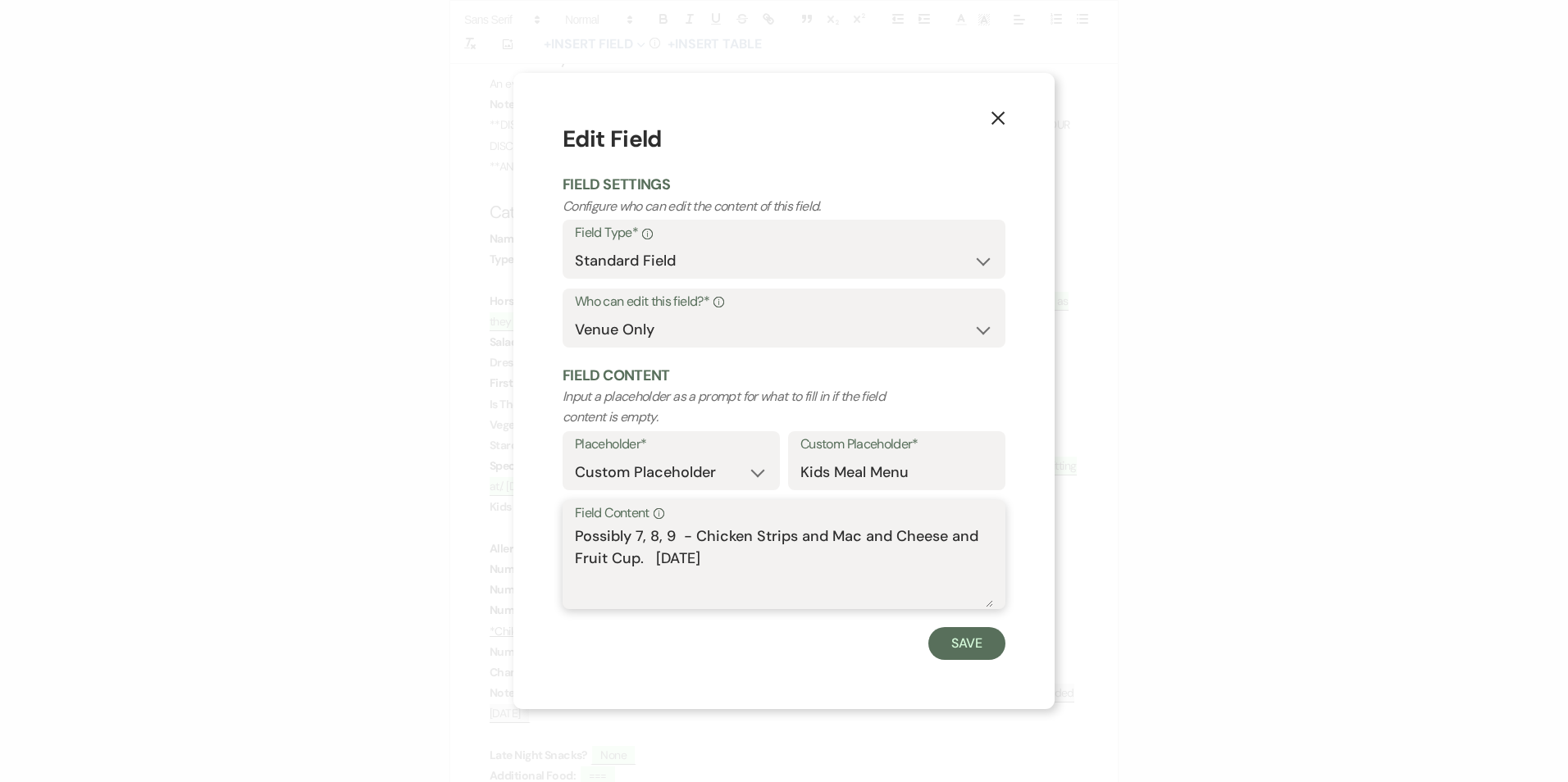
drag, startPoint x: 647, startPoint y: 539, endPoint x: 514, endPoint y: 546, distance: 133.2
click at [514, 546] on div "X Edit Field Field Settings Configure who can edit the content of this field. F…" at bounding box center [784, 390] width 541 height 636
drag, startPoint x: 608, startPoint y: 535, endPoint x: 587, endPoint y: 539, distance: 21.4
click at [587, 539] on textarea "8, 9 - Chicken Strips and Mac and Cheese and Fruit Cup. [DATE]" at bounding box center [784, 566] width 418 height 82
type textarea "8 - Chicken Strips and Mac and Cheese and Fruit Cup. [DATE]"
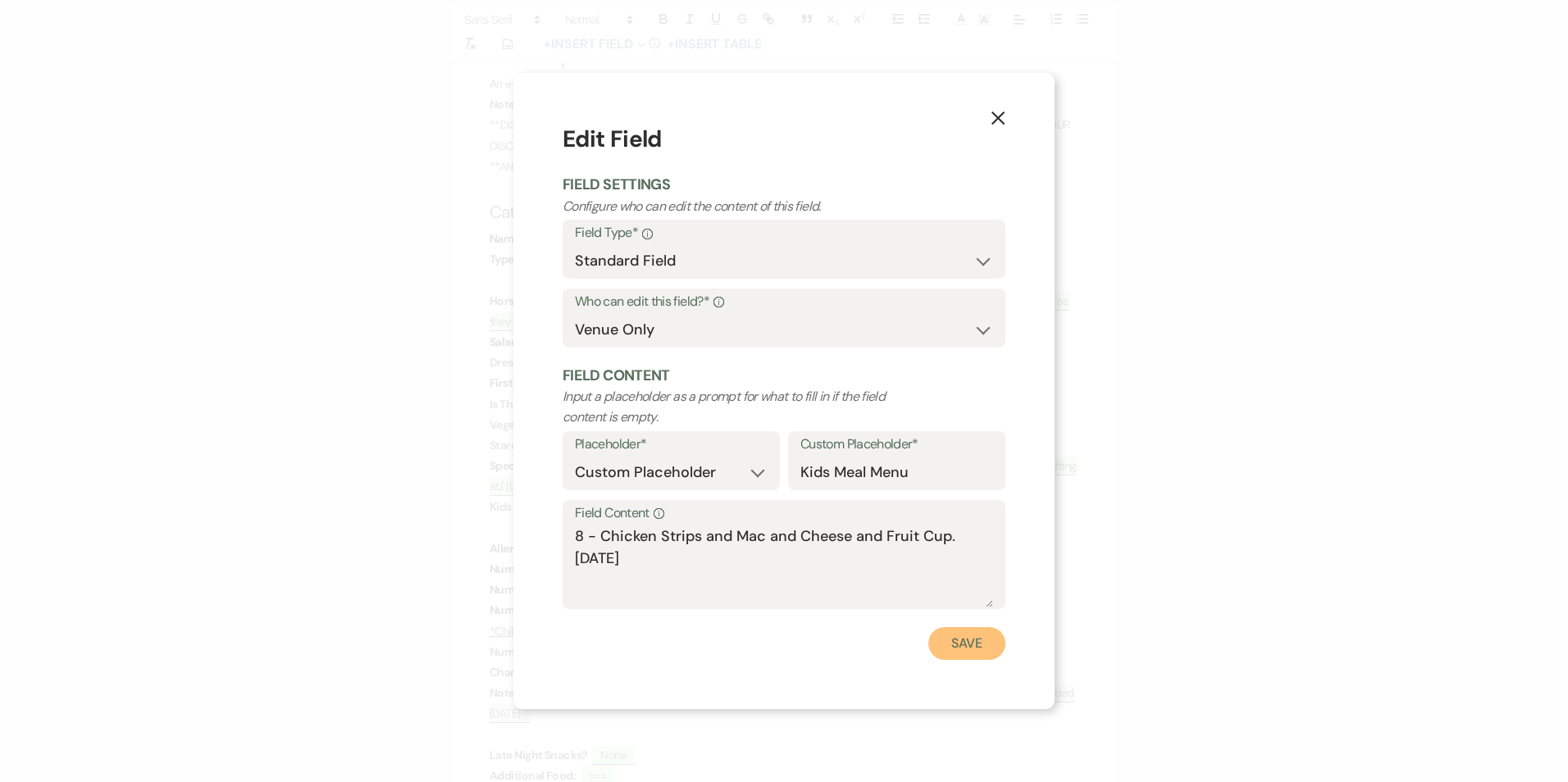
click at [968, 653] on button "Save" at bounding box center [966, 644] width 77 height 33
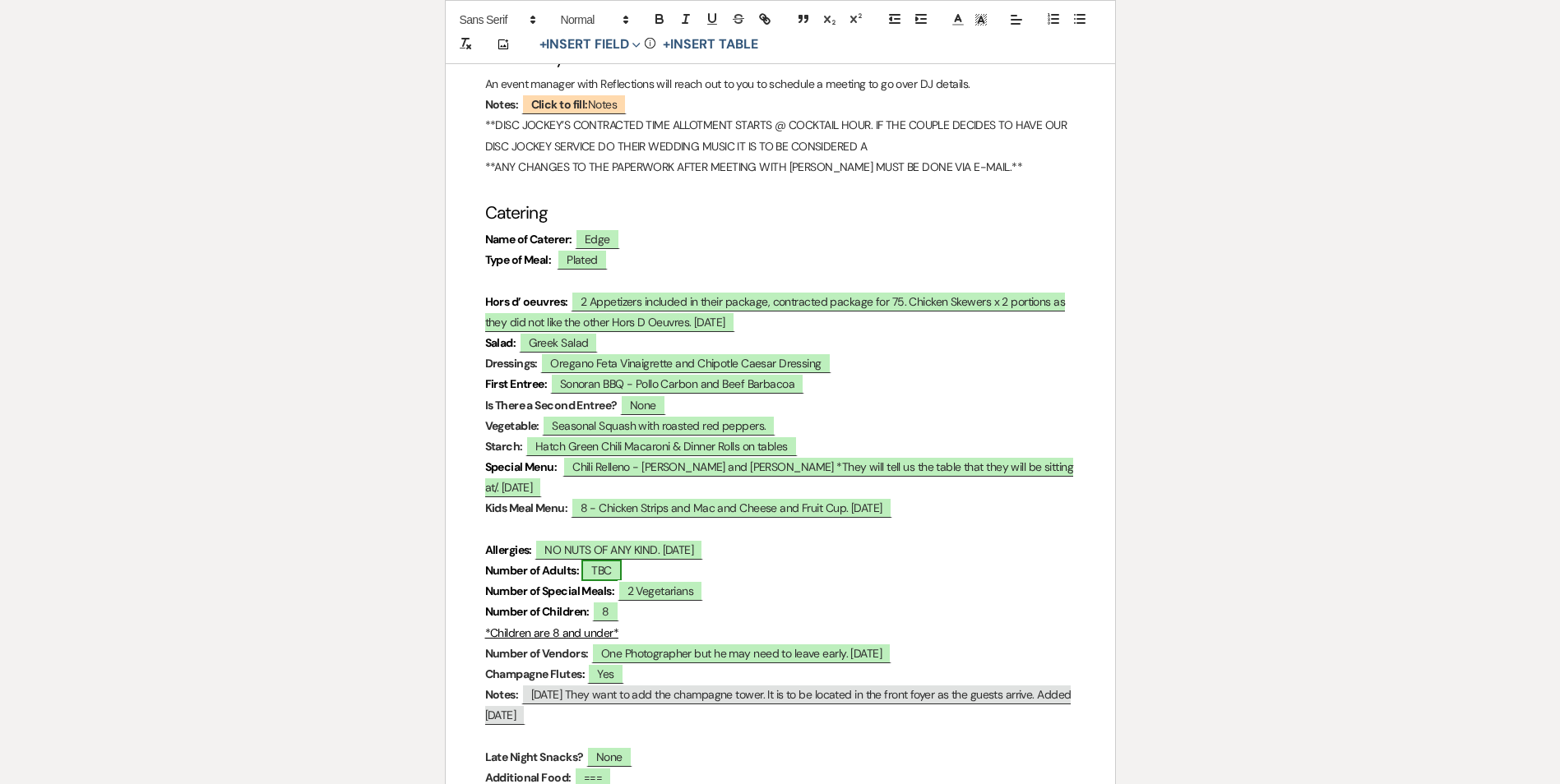
click at [609, 575] on span "TBC" at bounding box center [601, 571] width 40 height 22
select select "owner"
select select "custom_placeholder"
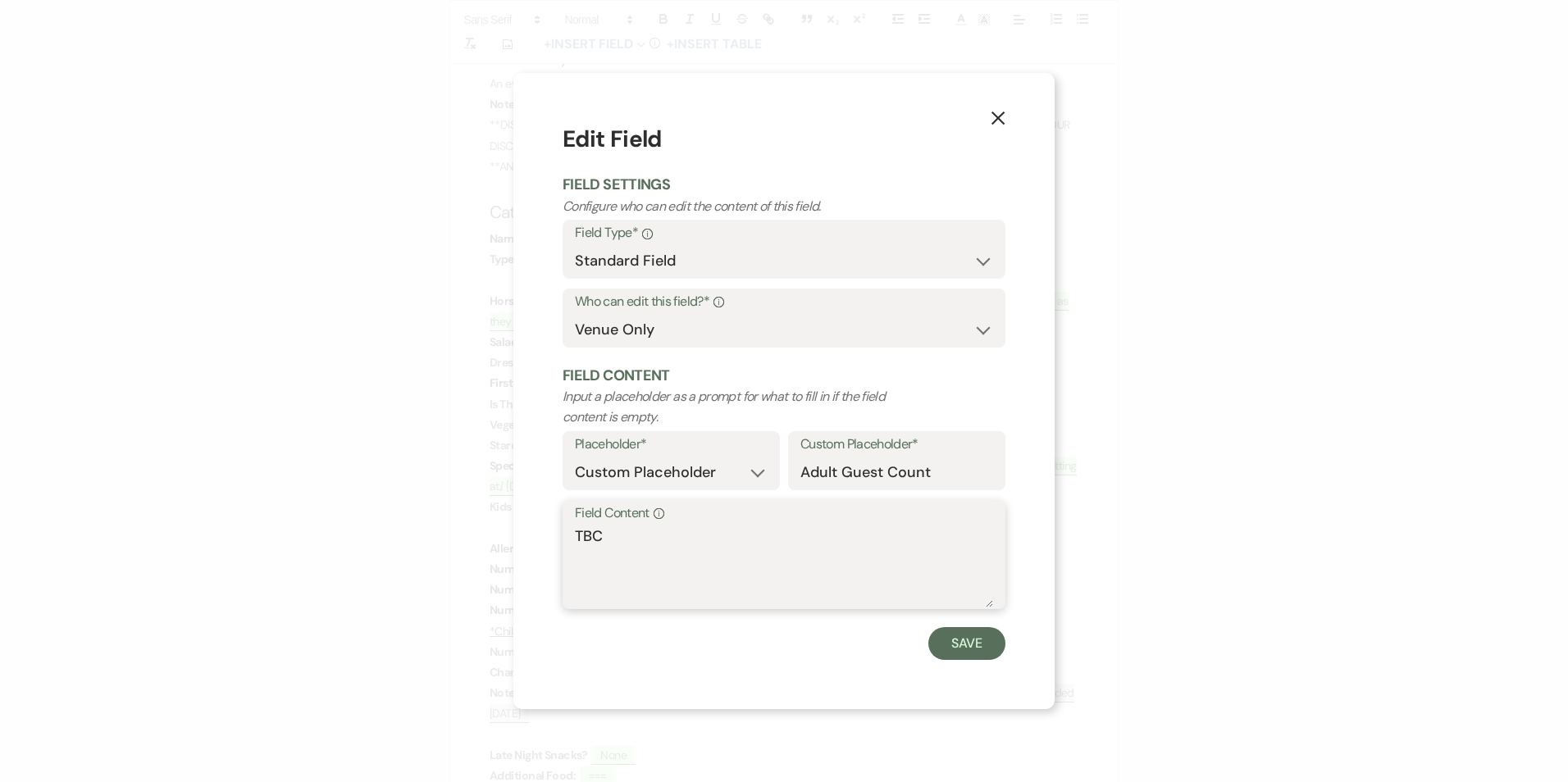
drag, startPoint x: 613, startPoint y: 539, endPoint x: 554, endPoint y: 541, distance: 59.0
click at [555, 541] on div "X Edit Field Field Settings Configure who can edit the content of this field. F…" at bounding box center [784, 390] width 541 height 636
drag, startPoint x: 600, startPoint y: 539, endPoint x: 582, endPoint y: 539, distance: 18.0
click at [582, 539] on textarea "52" at bounding box center [784, 566] width 418 height 82
type textarea "54"
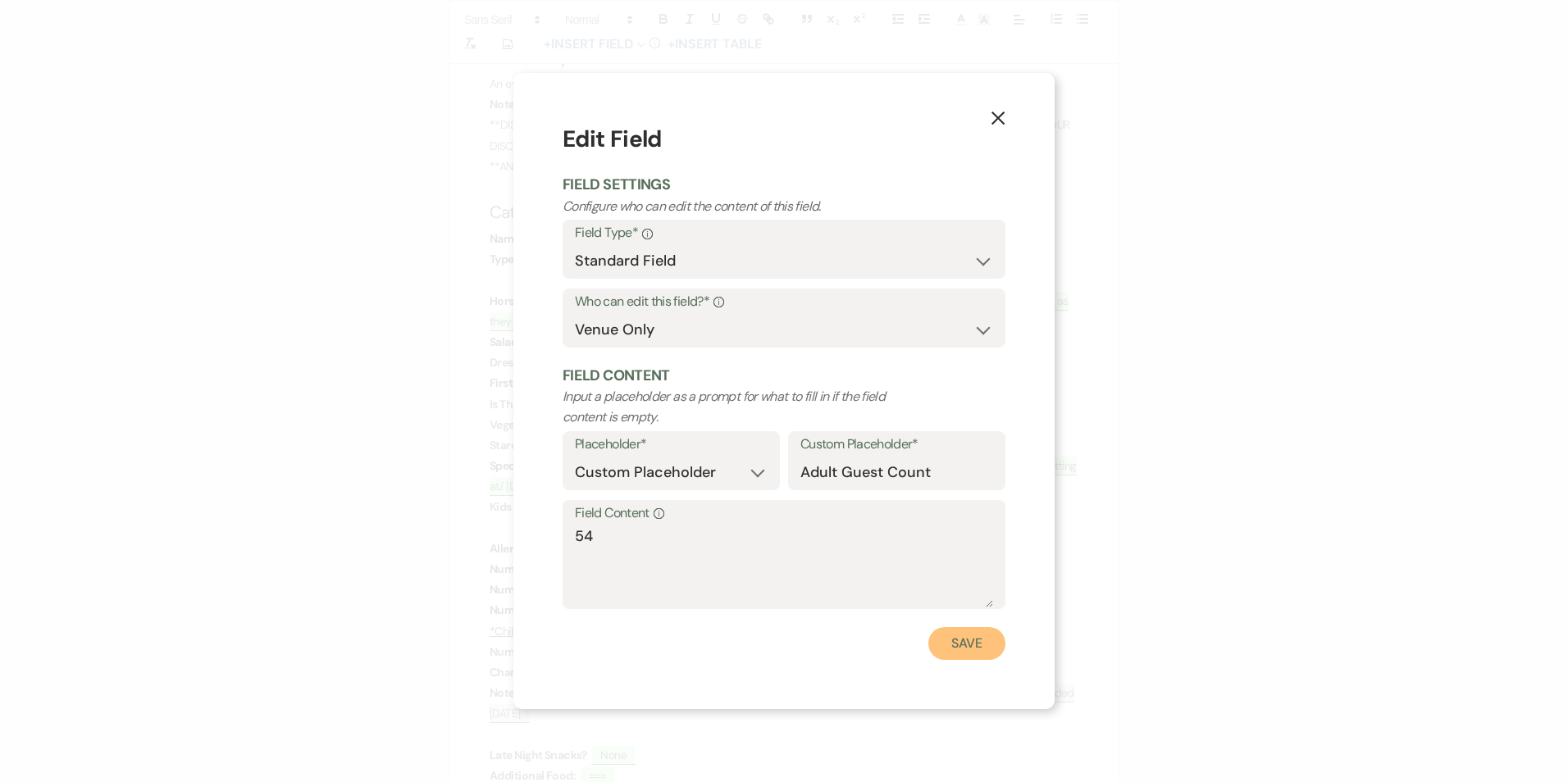
click at [979, 644] on button "Save" at bounding box center [966, 644] width 77 height 33
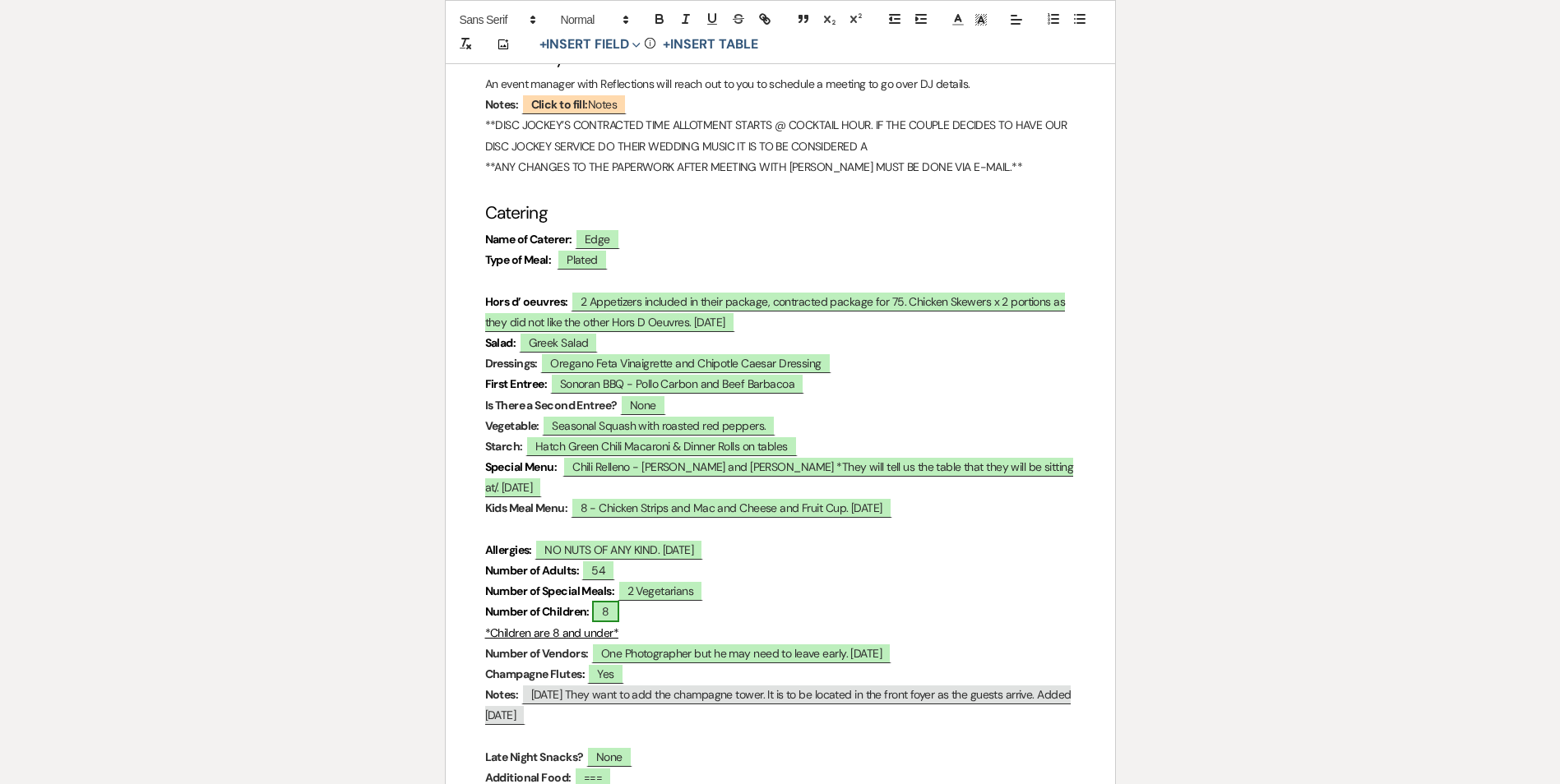
click at [613, 615] on span "8" at bounding box center [605, 612] width 27 height 22
select select "owner"
select select "custom_placeholder"
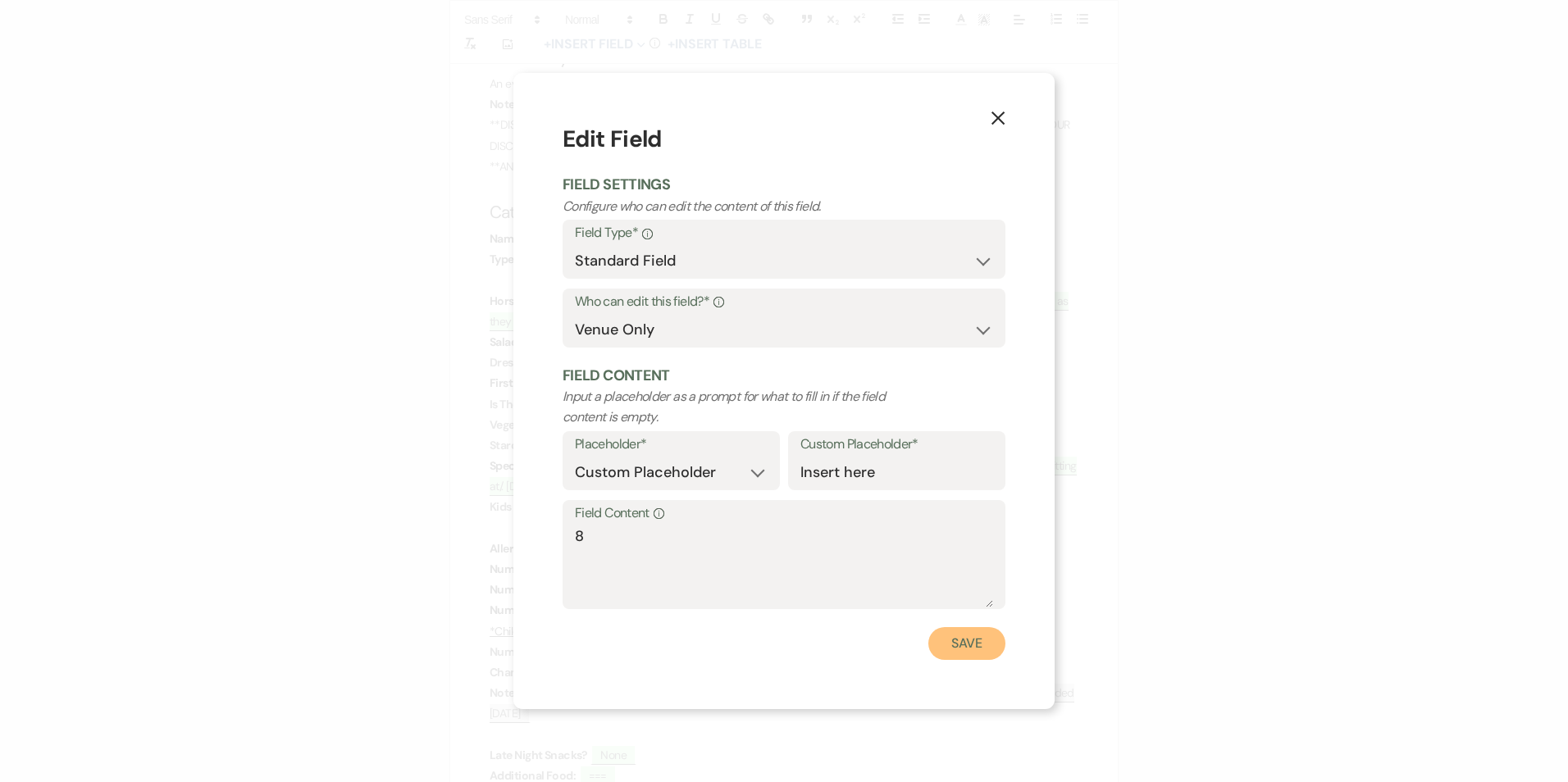
click at [954, 651] on button "Save" at bounding box center [966, 644] width 77 height 33
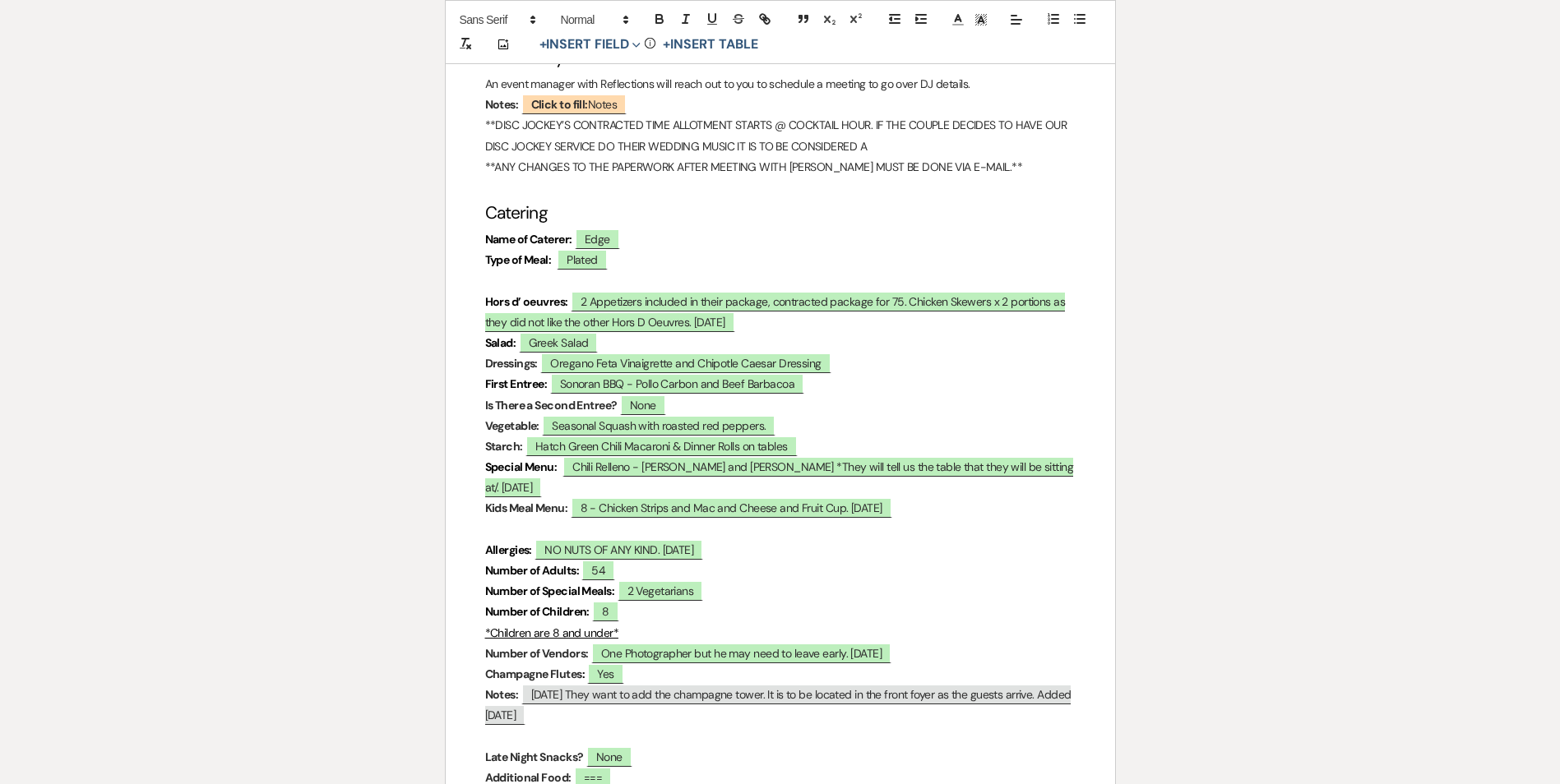
click at [772, 570] on p "Number of Adults: 54" at bounding box center [780, 571] width 590 height 21
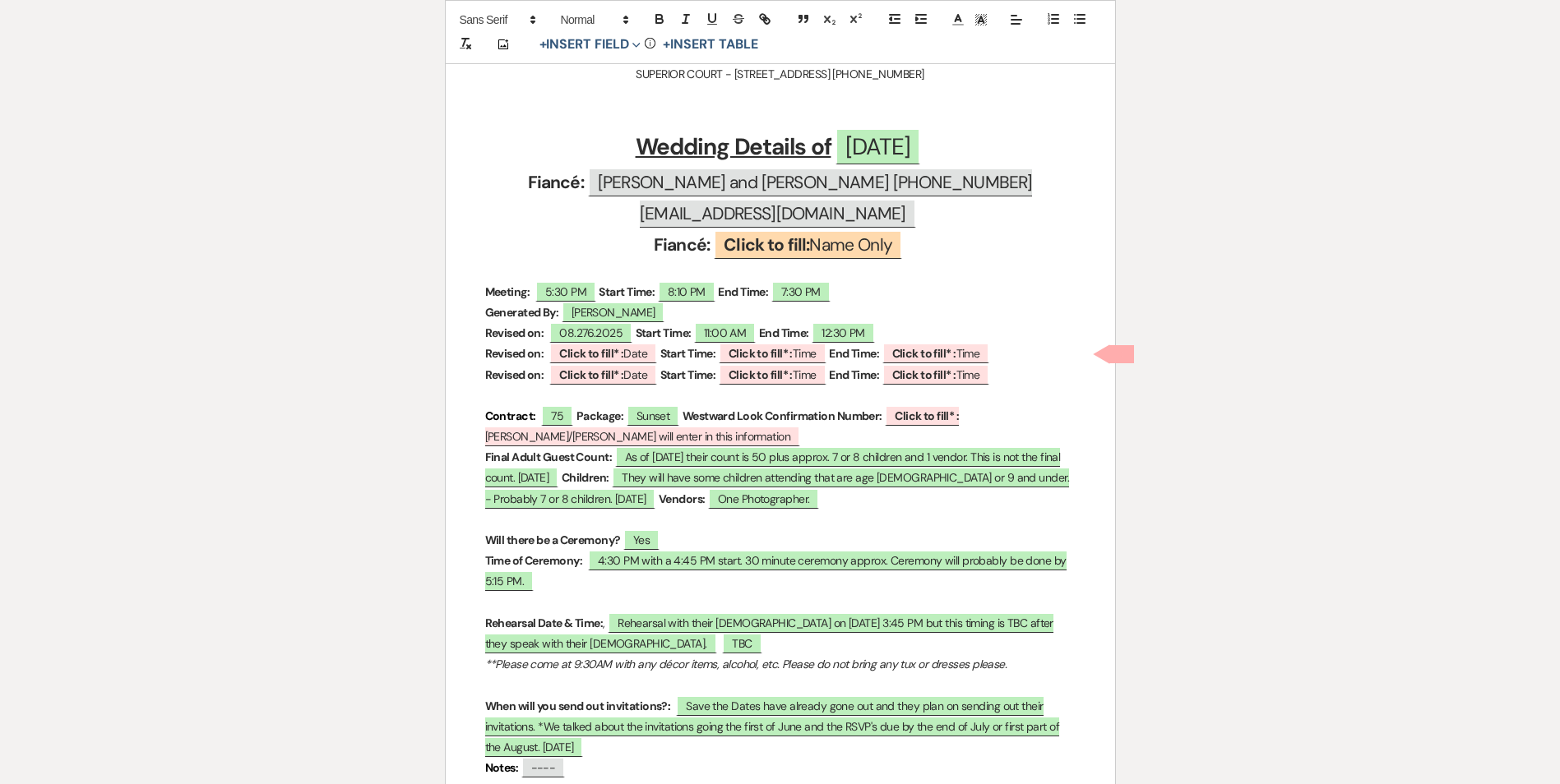
scroll to position [0, 0]
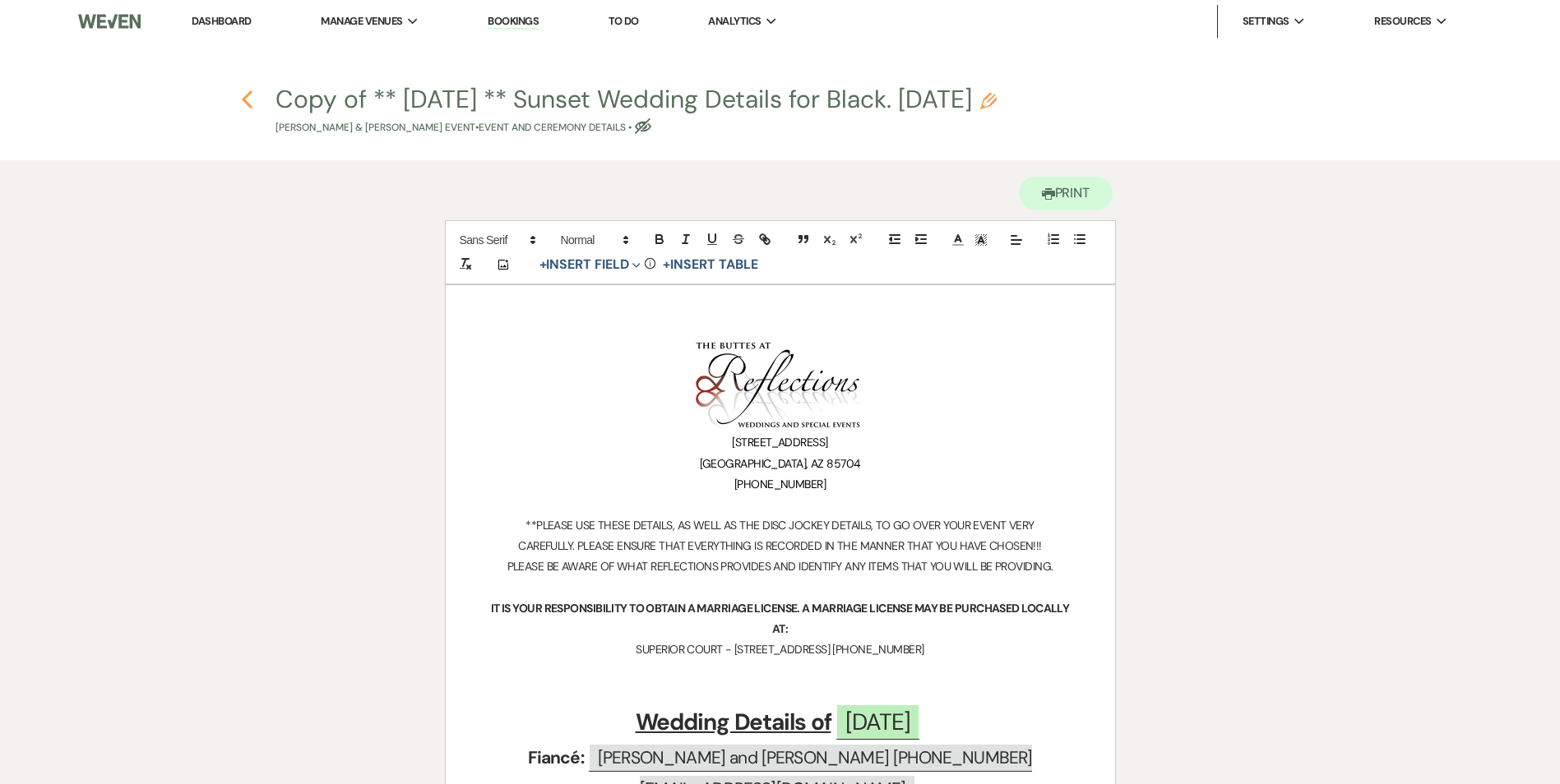
click at [245, 98] on use "button" at bounding box center [247, 99] width 11 height 18
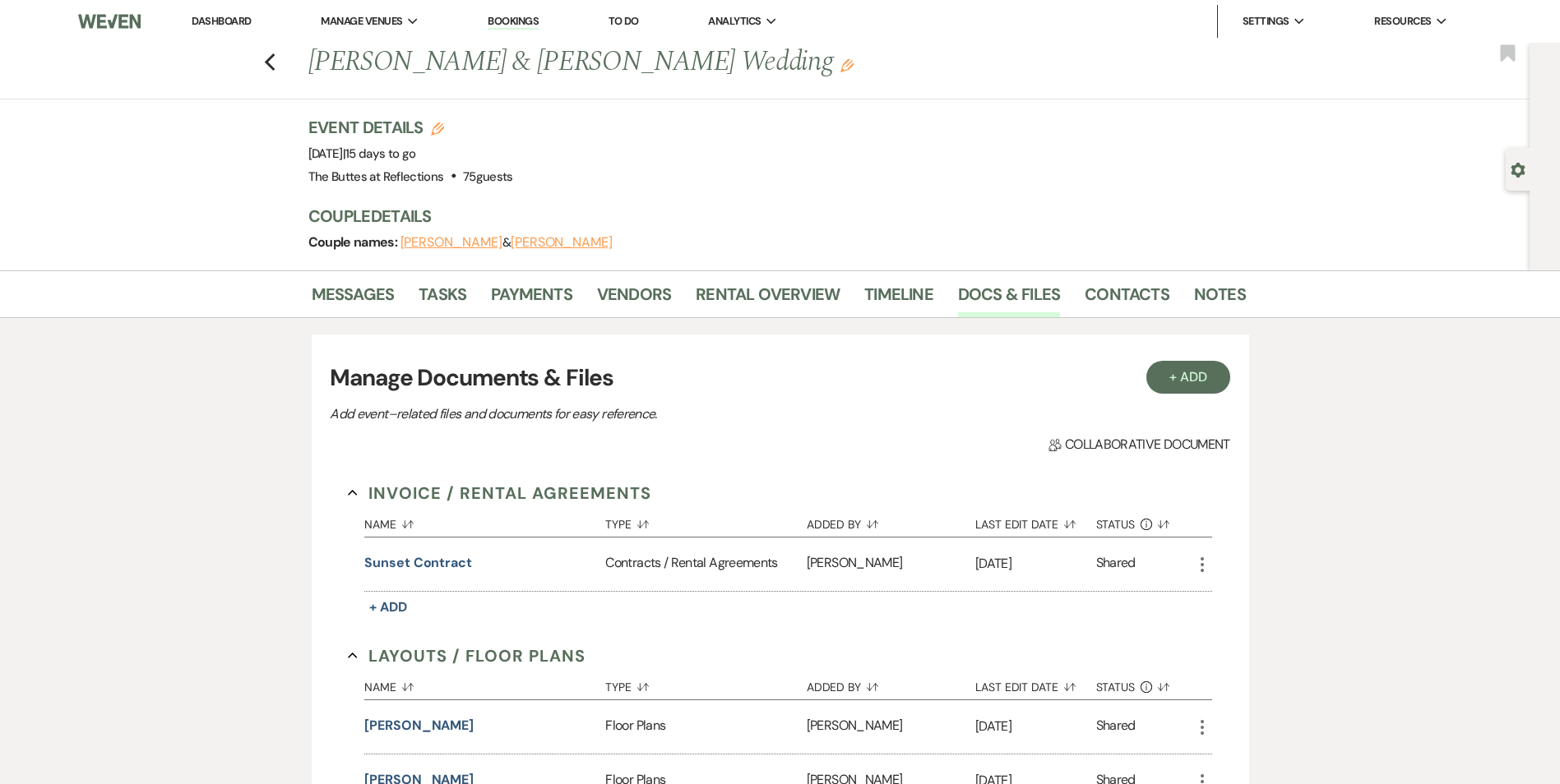
scroll to position [1375, 0]
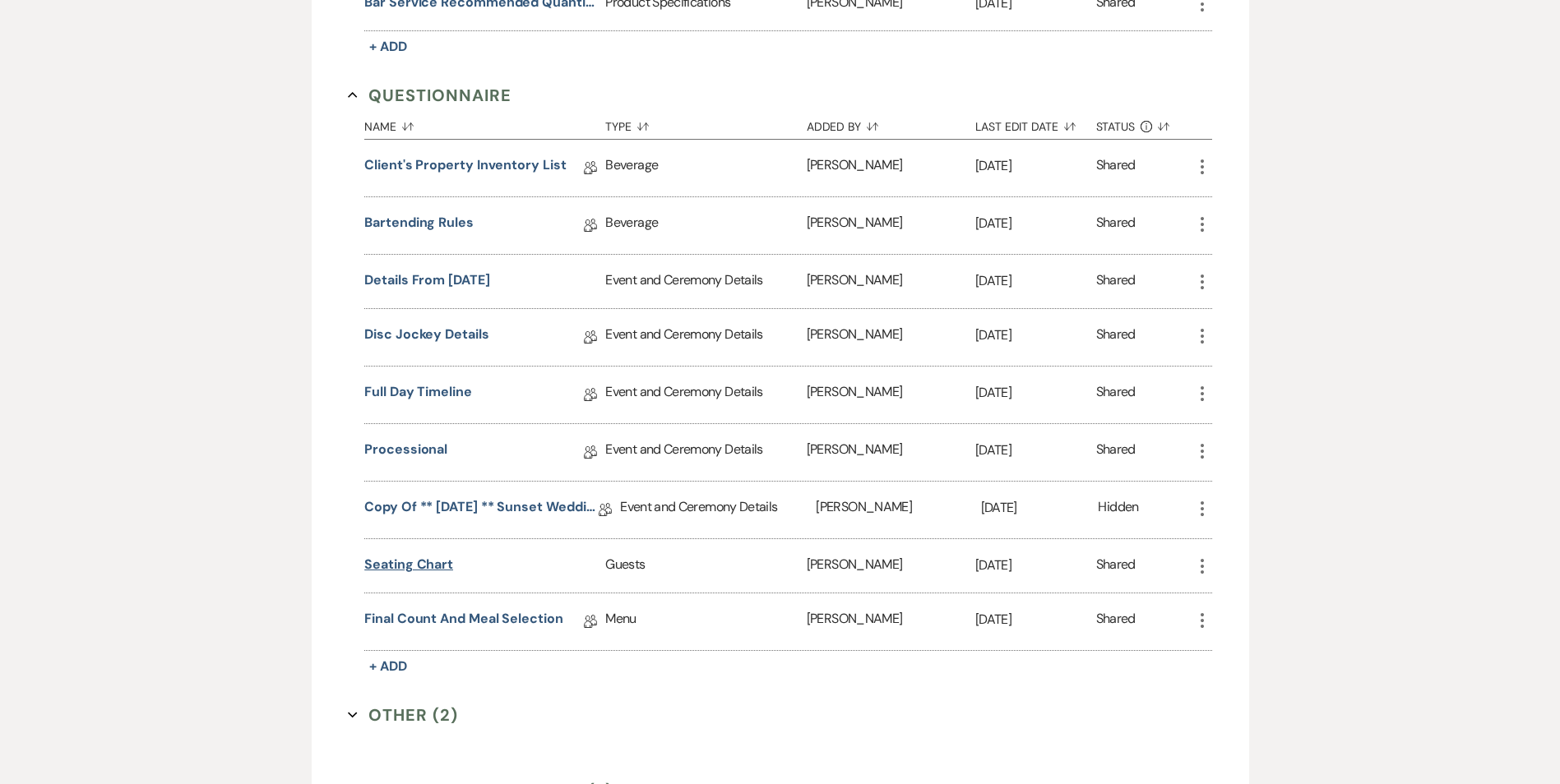
click at [429, 565] on button "Seating chart" at bounding box center [408, 565] width 89 height 20
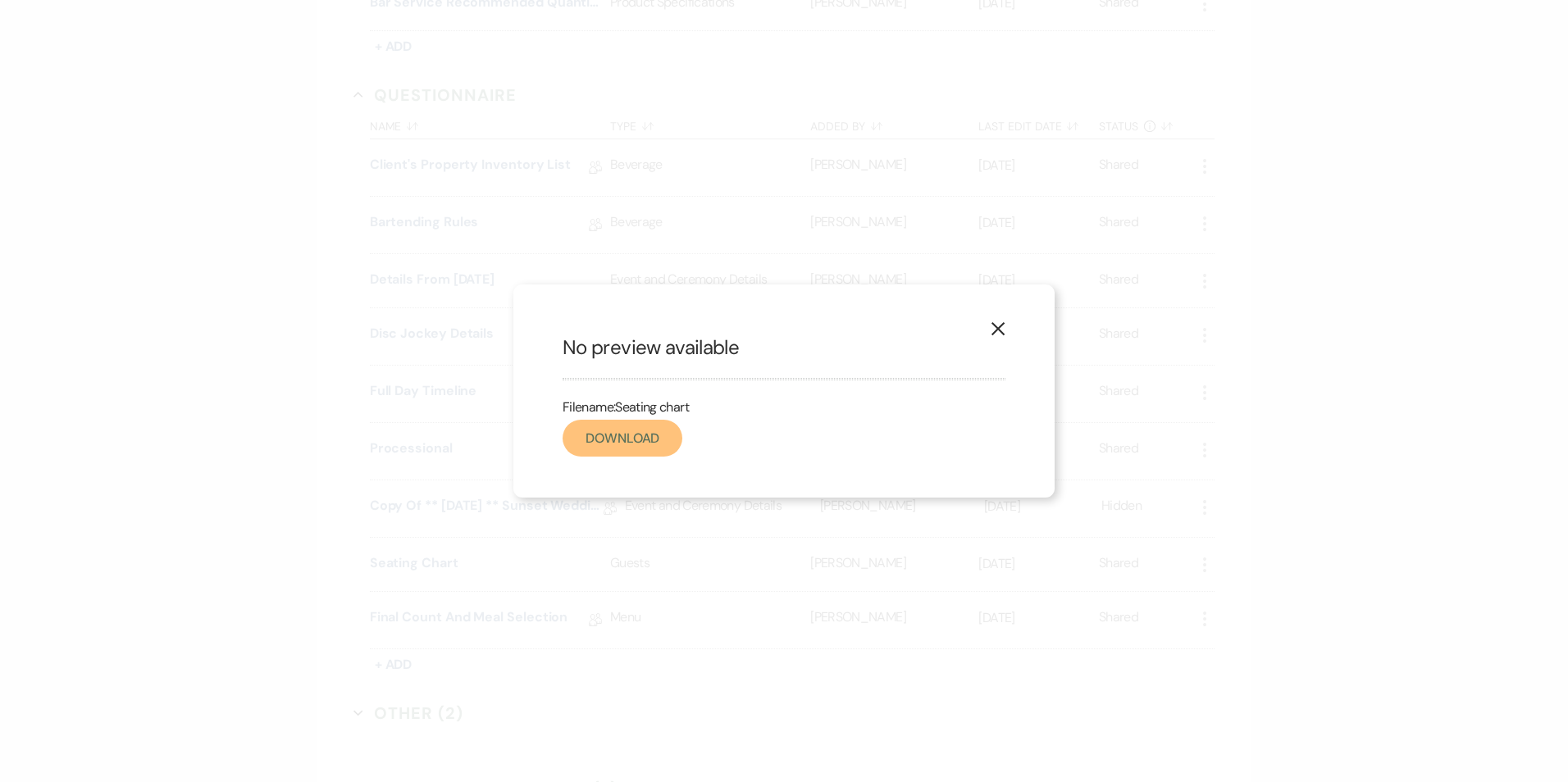
click at [648, 444] on link "Download" at bounding box center [622, 438] width 120 height 37
click at [997, 327] on use "button" at bounding box center [998, 329] width 13 height 13
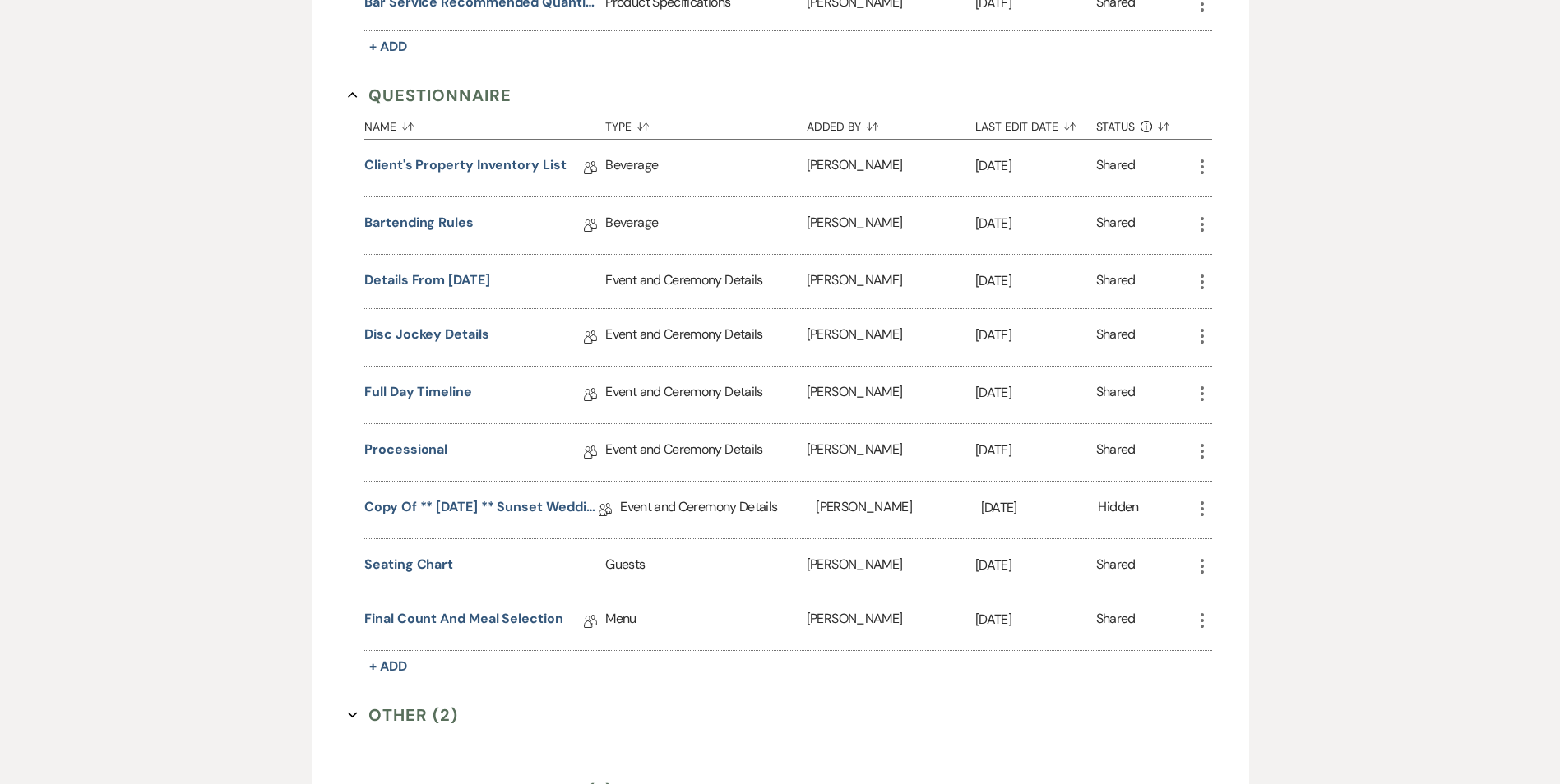
scroll to position [1457, 0]
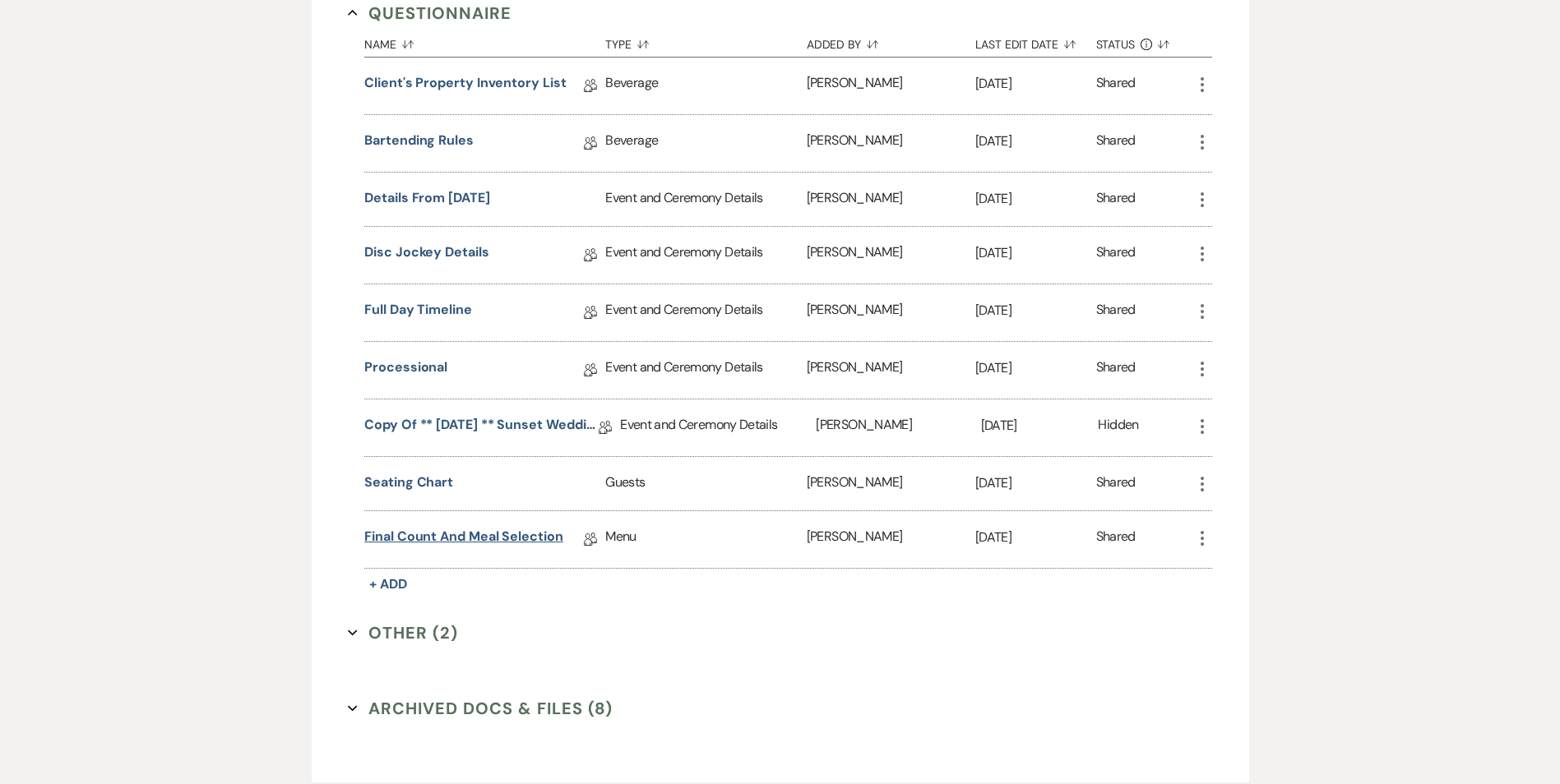
click at [463, 535] on link "Final Count and Meal Selection" at bounding box center [463, 540] width 199 height 26
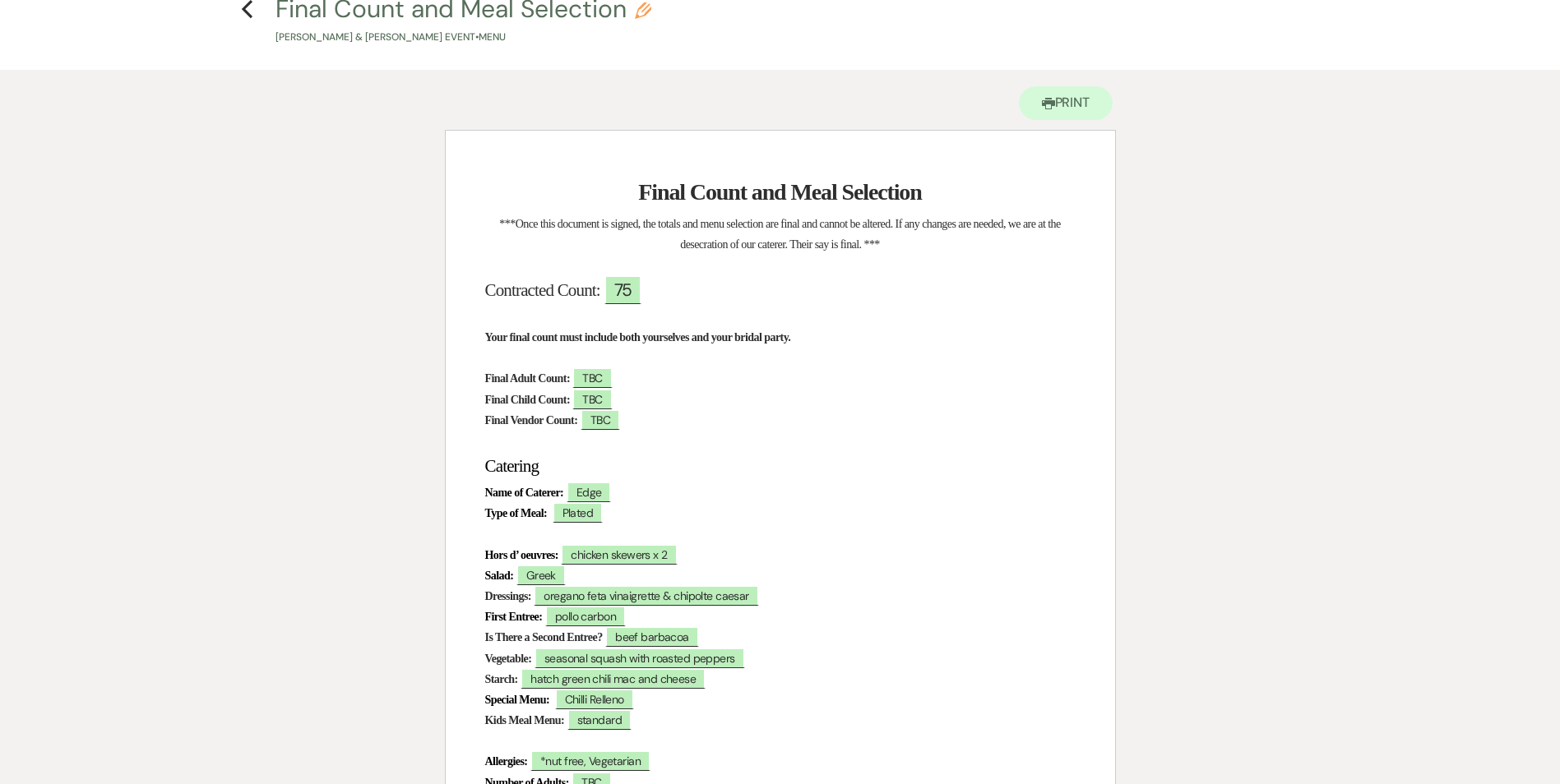
scroll to position [82, 0]
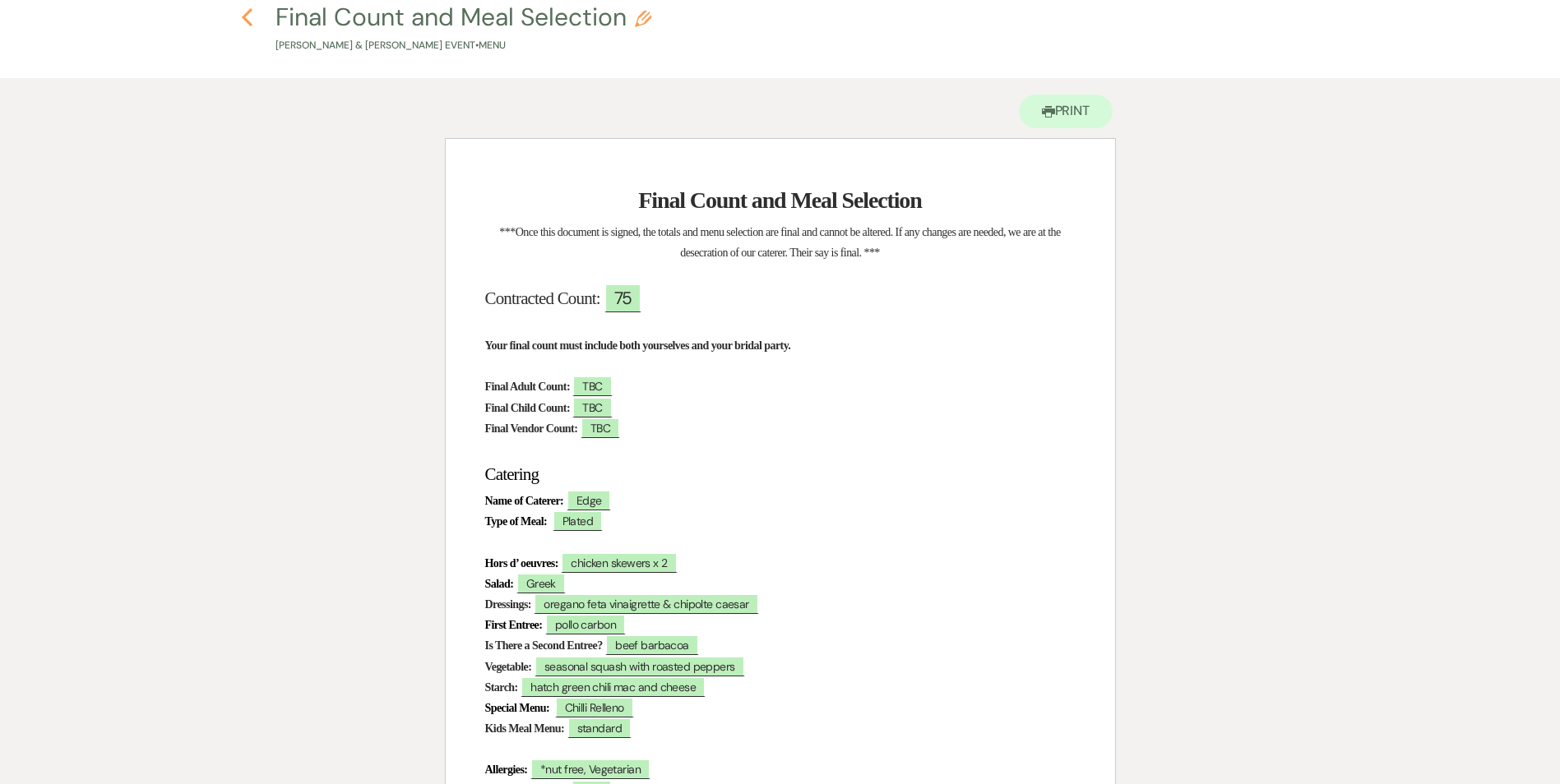
click at [250, 19] on icon "Previous" at bounding box center [247, 17] width 12 height 20
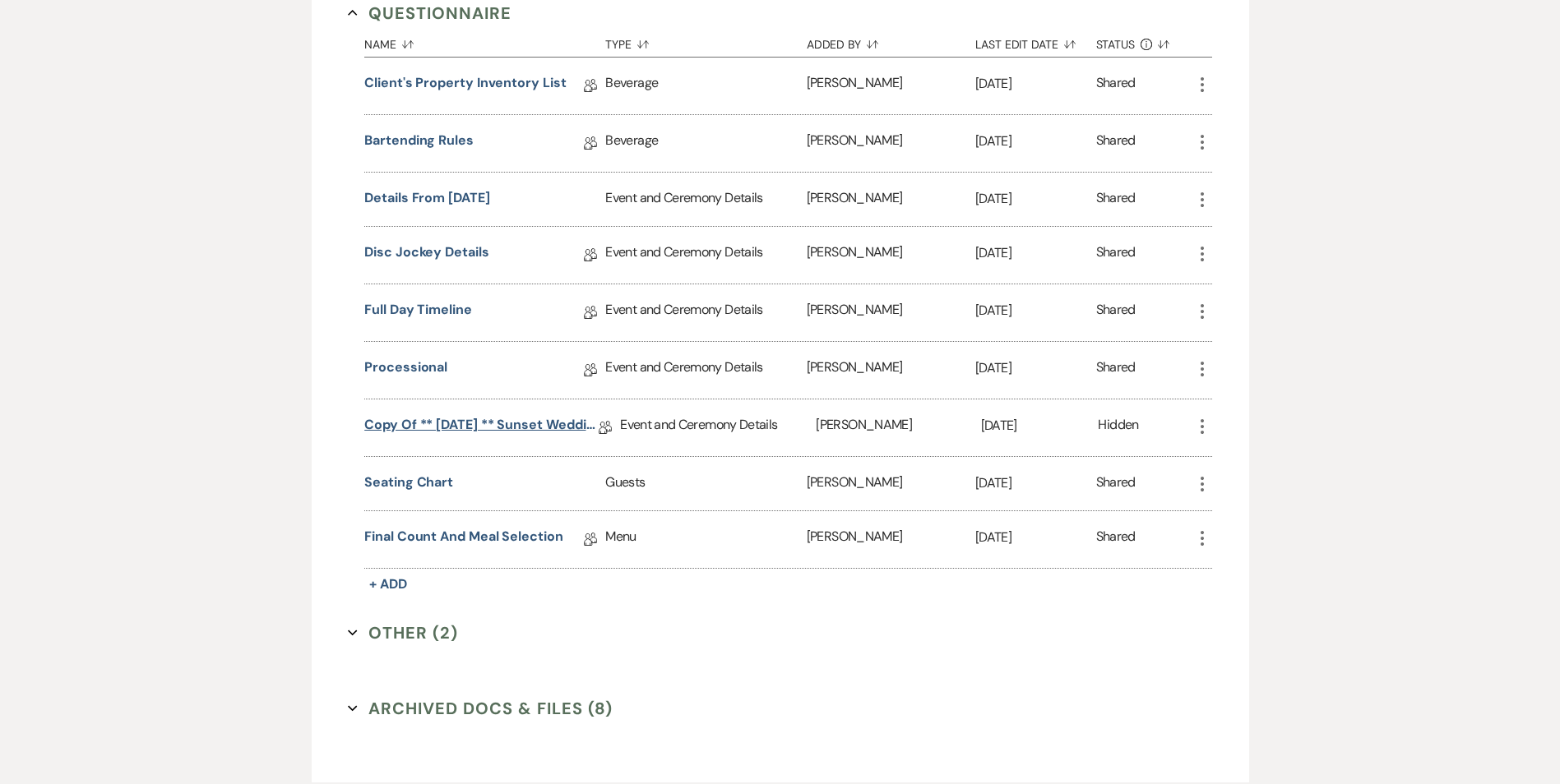
click at [526, 433] on link "Copy of ** [DATE] ** Sunset Wedding Details for Black. [DATE]" at bounding box center [481, 428] width 235 height 26
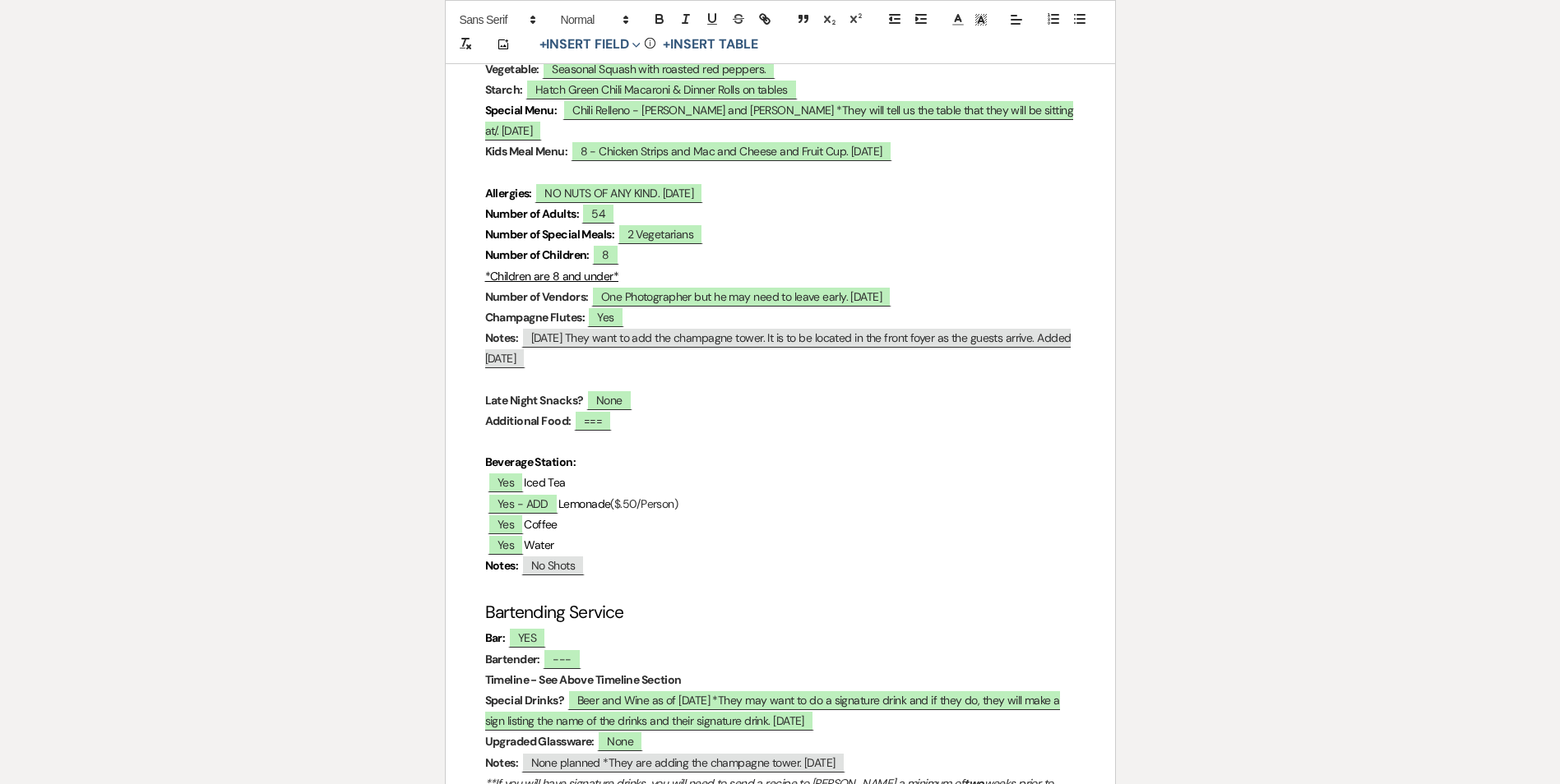
scroll to position [4918, 0]
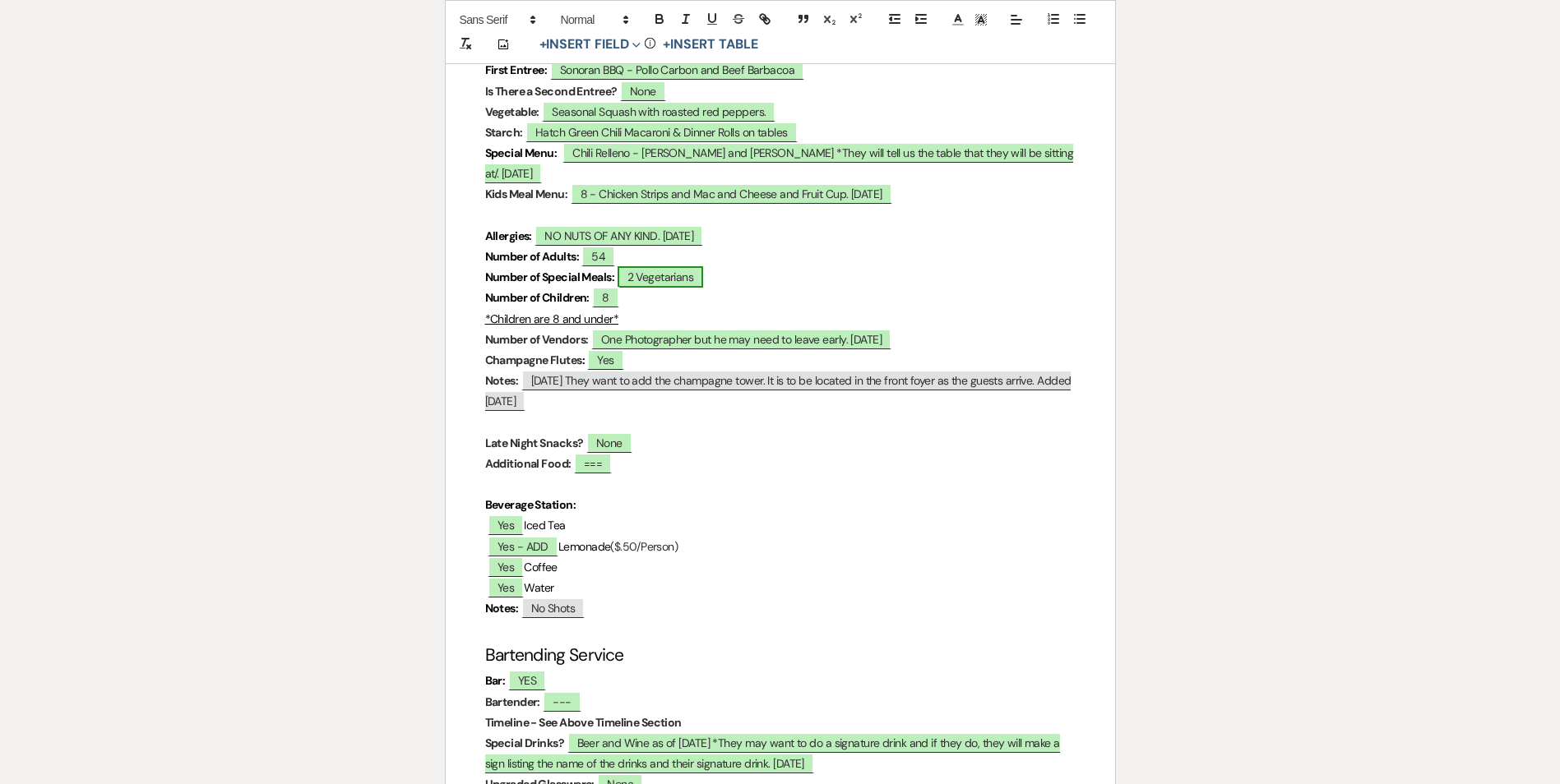
click at [666, 283] on span "2 Vegetarians" at bounding box center [661, 277] width 86 height 22
select select "owner"
select select "custom_placeholder"
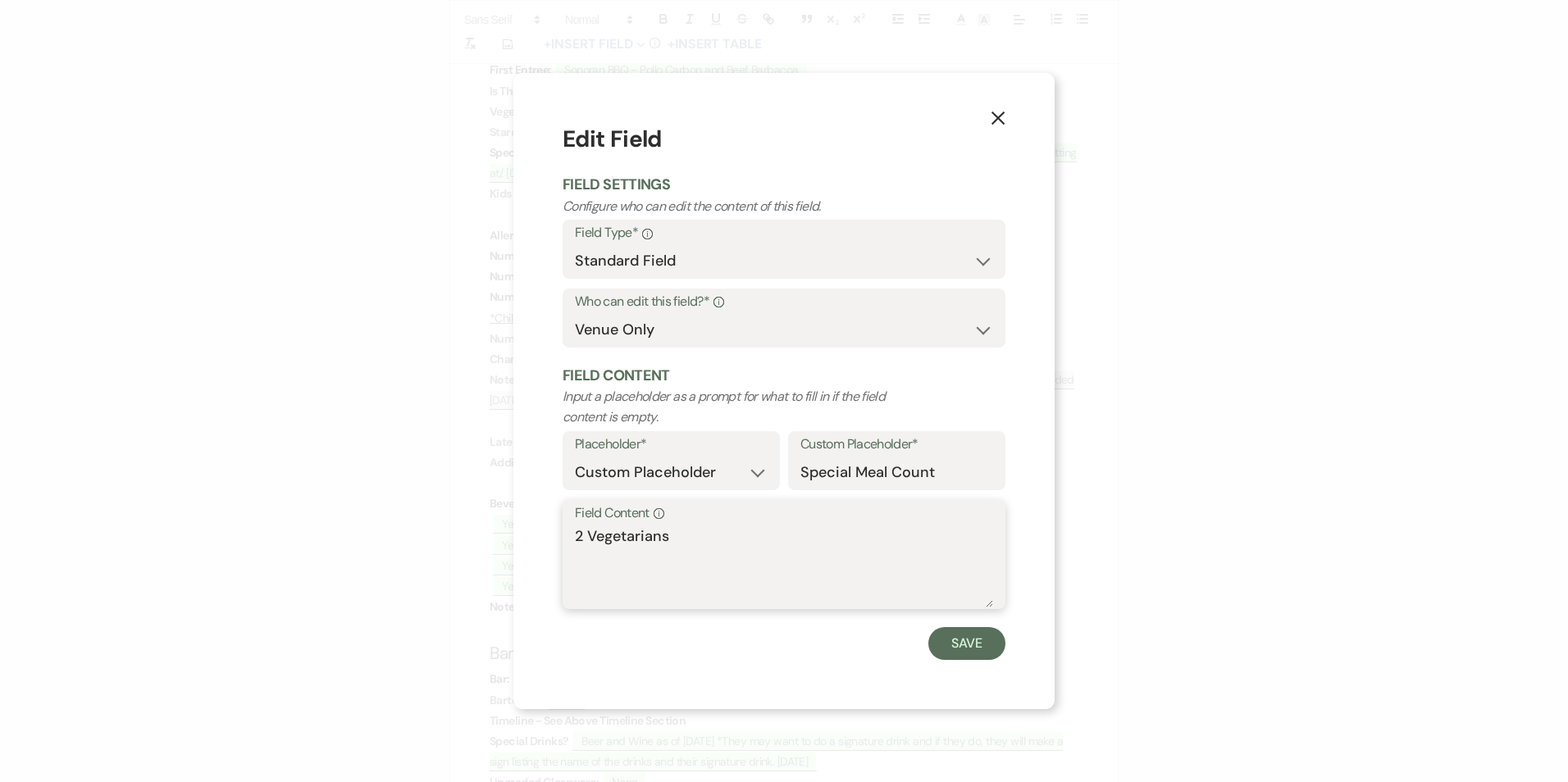
drag, startPoint x: 676, startPoint y: 540, endPoint x: 582, endPoint y: 541, distance: 94.0
click at [582, 541] on textarea "2 Vegetarians" at bounding box center [784, 566] width 418 height 82
click at [998, 122] on icon "X" at bounding box center [998, 118] width 15 height 15
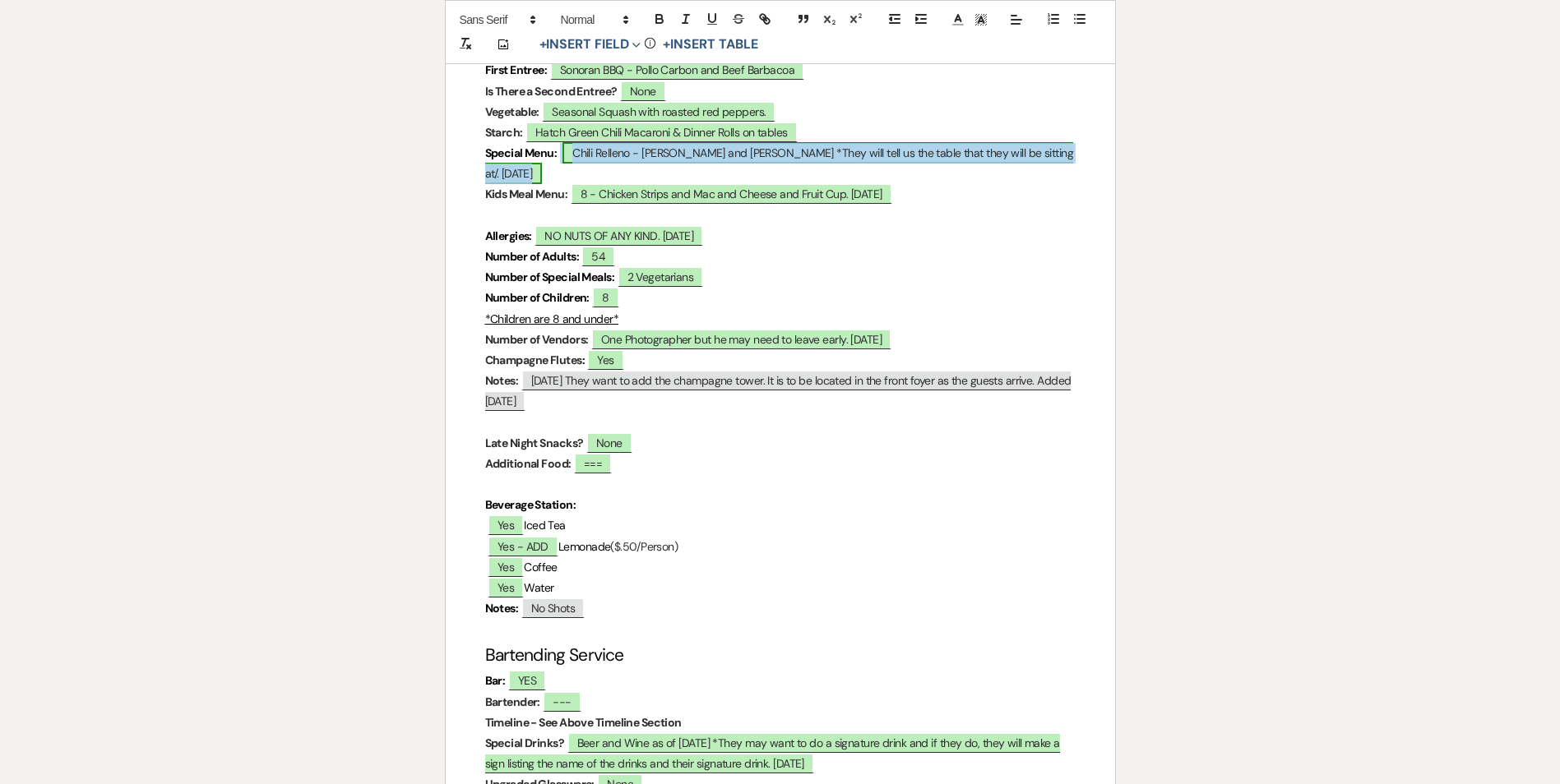
click at [675, 162] on span "Chili Relleno - [PERSON_NAME] and [PERSON_NAME] *They will tell us the table th…" at bounding box center [779, 163] width 589 height 42
select select "owner"
select select "custom_placeholder"
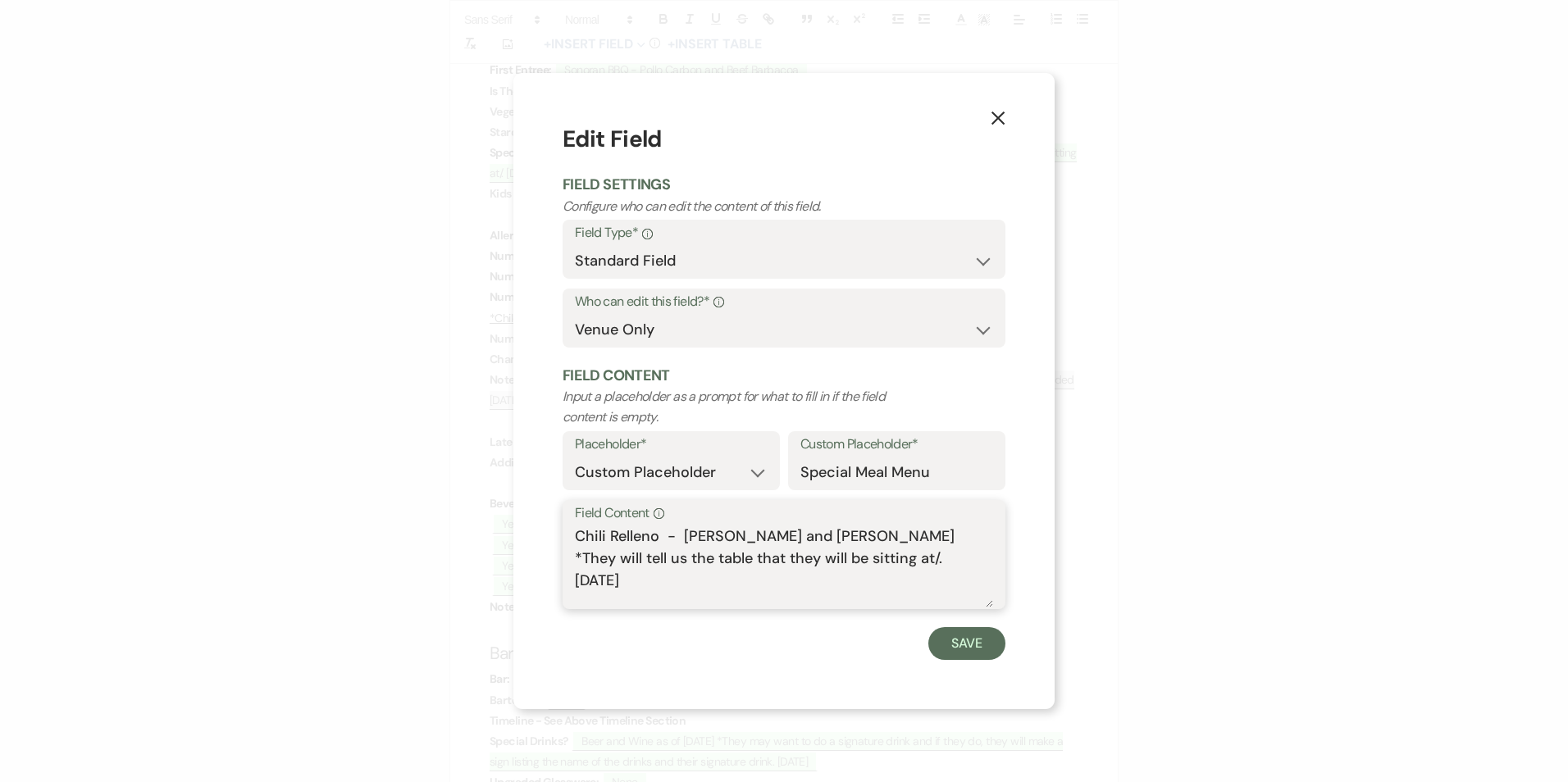
click at [958, 563] on textarea "Chili Relleno - [PERSON_NAME] and [PERSON_NAME] *They will tell us the table th…" at bounding box center [784, 566] width 418 height 82
type textarea "Chili Relleno - [PERSON_NAME] and [PERSON_NAME] *They will tell us the table th…"
click at [956, 647] on button "Save" at bounding box center [966, 644] width 77 height 33
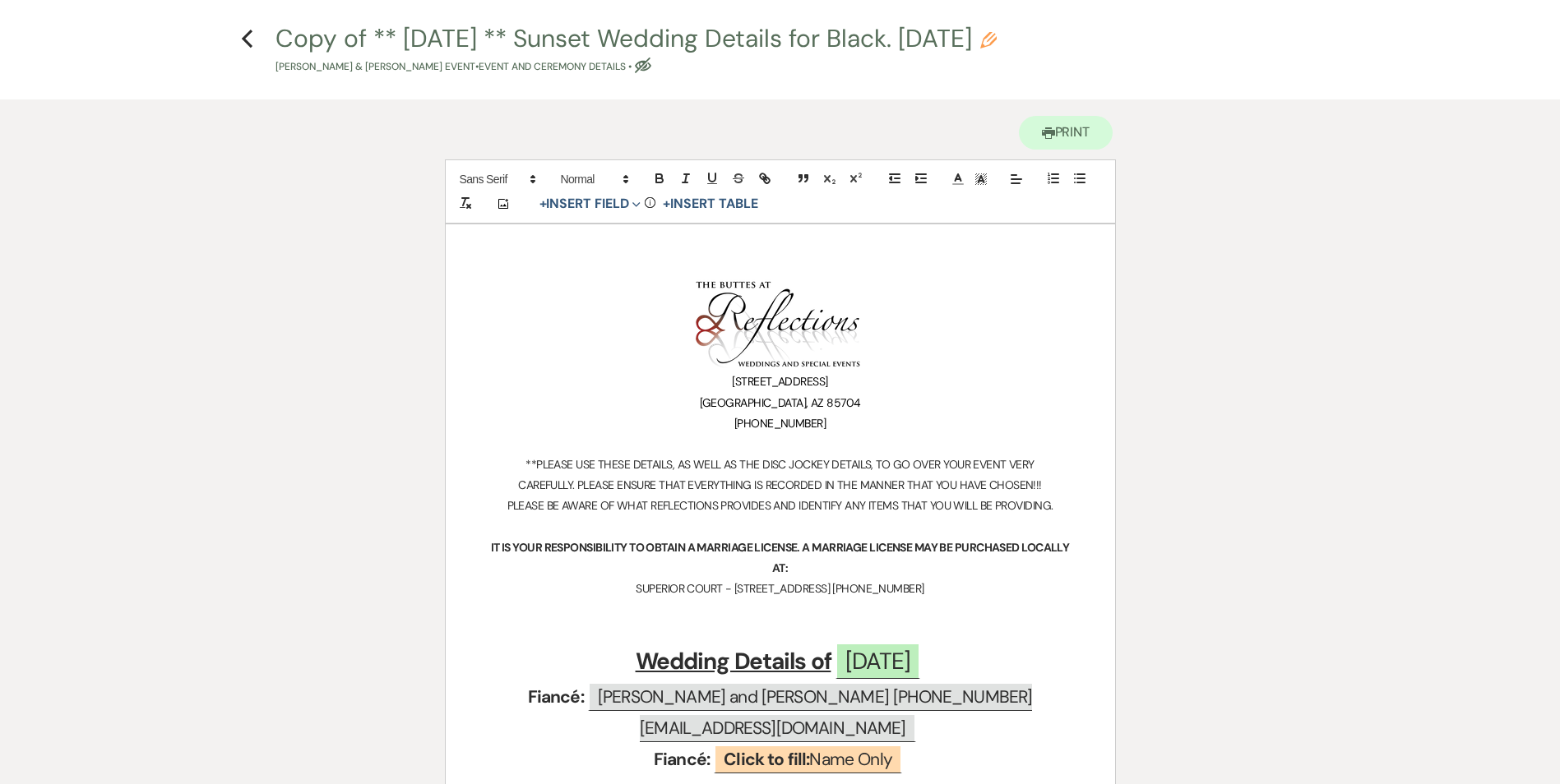
scroll to position [0, 0]
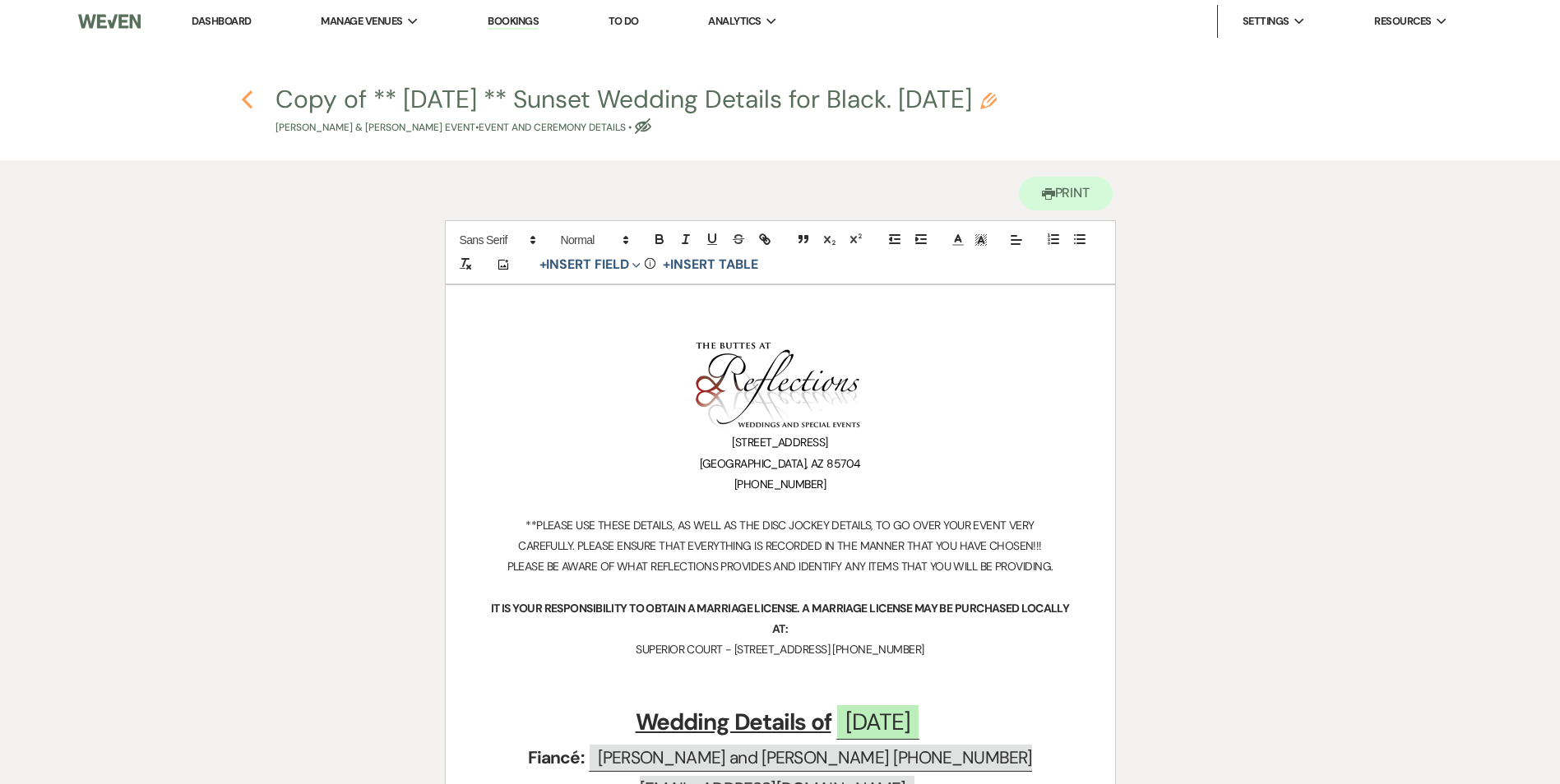
click at [246, 104] on icon "Previous" at bounding box center [247, 99] width 12 height 20
